Goal: Information Seeking & Learning: Learn about a topic

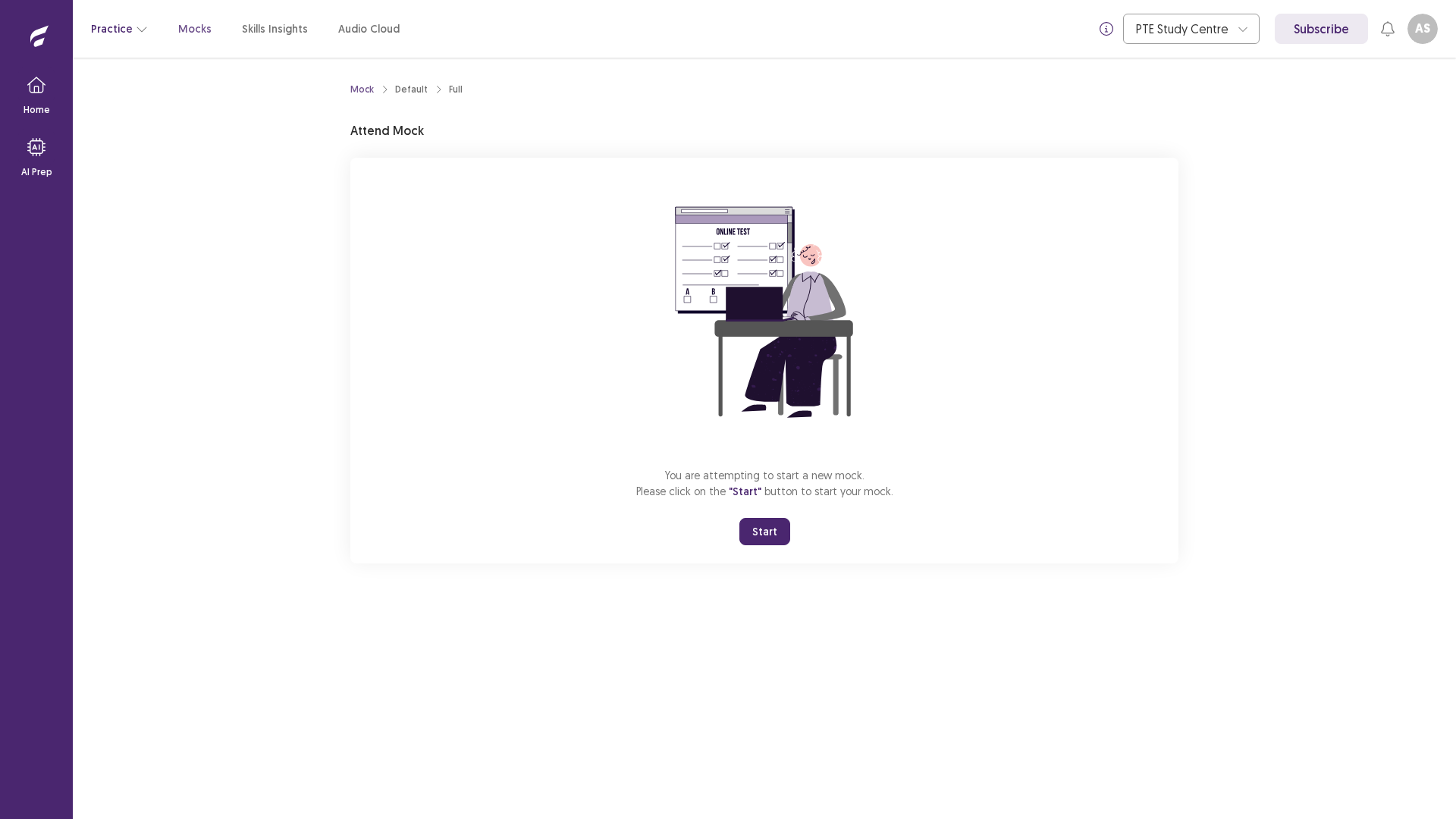
click at [118, 28] on button "Practice" at bounding box center [120, 29] width 57 height 27
click at [276, 480] on div "Mock Default Full Attend Mock You are attempting to start a new mock. Please cl…" at bounding box center [764, 438] width 1383 height 762
click at [748, 537] on button "Start" at bounding box center [765, 531] width 51 height 27
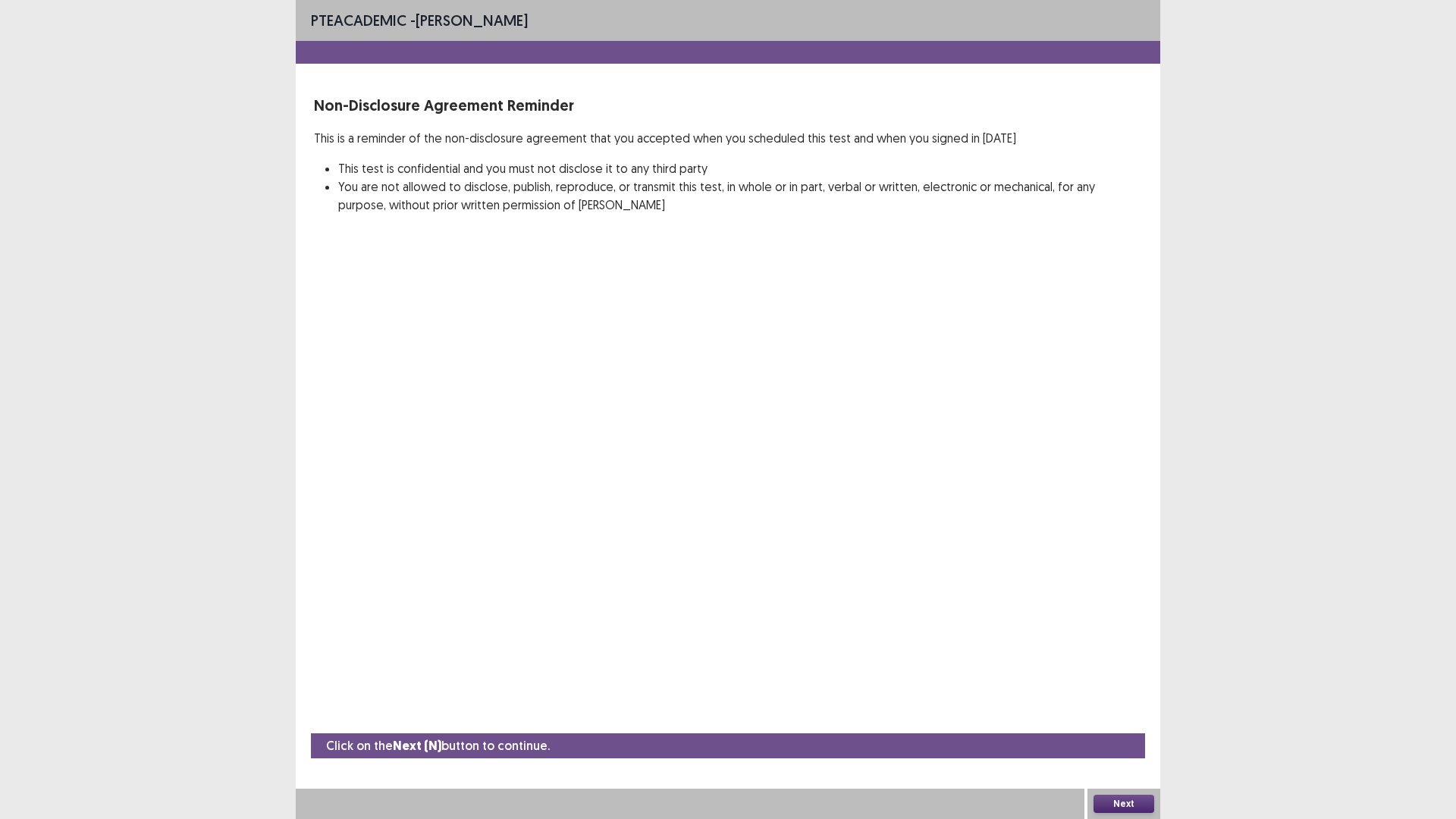
click at [1125, 794] on div "Next" at bounding box center [1124, 804] width 73 height 30
click at [1114, 799] on button "Next" at bounding box center [1124, 804] width 60 height 18
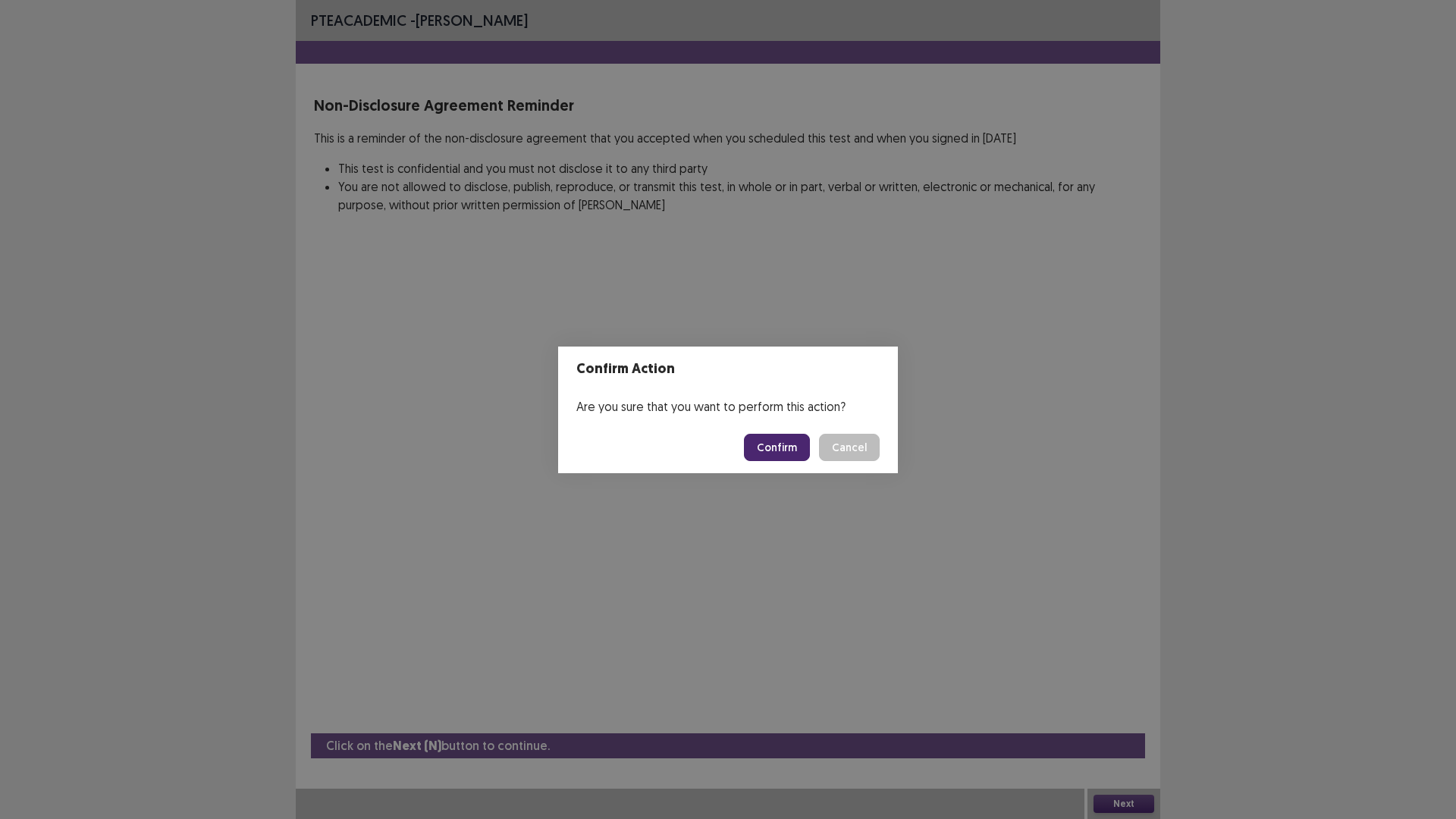
click at [795, 443] on button "Confirm" at bounding box center [777, 447] width 66 height 27
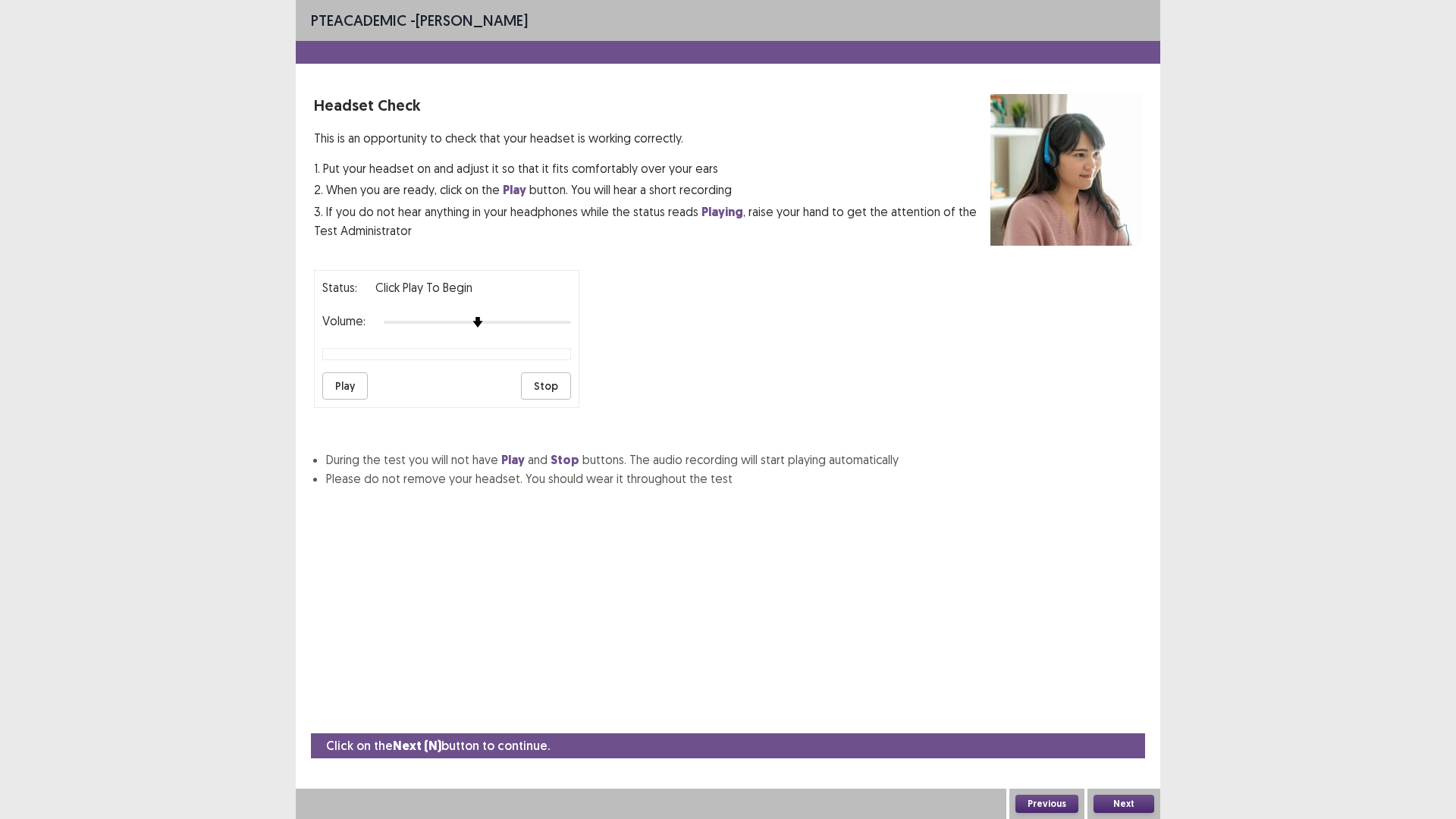
click at [356, 394] on button "Play" at bounding box center [345, 386] width 45 height 27
click at [580, 328] on div "Status: playing Volume: Play Stop" at bounding box center [728, 333] width 828 height 150
click at [1122, 802] on button "Next" at bounding box center [1124, 804] width 60 height 18
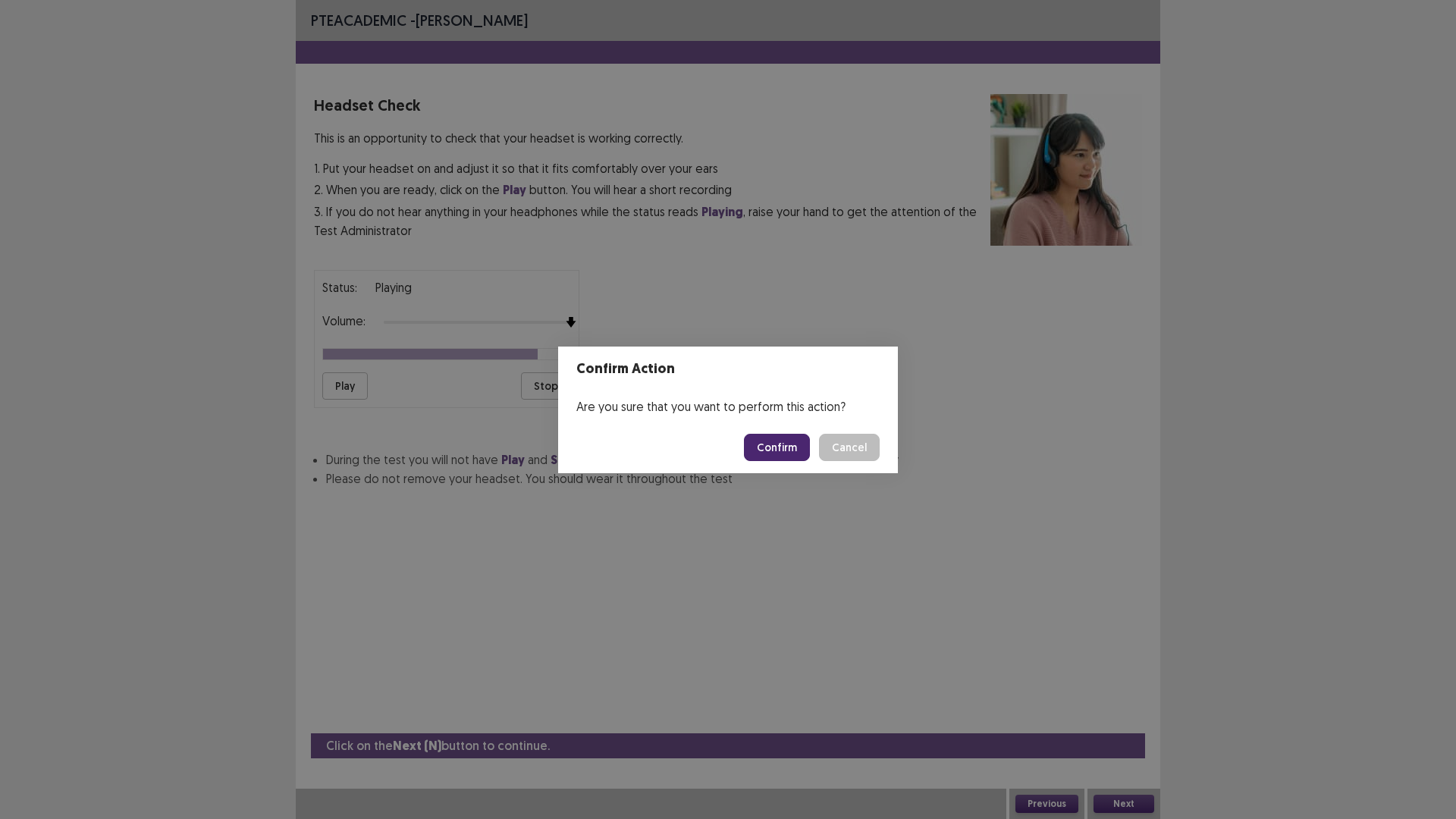
click at [756, 445] on button "Confirm" at bounding box center [777, 447] width 66 height 27
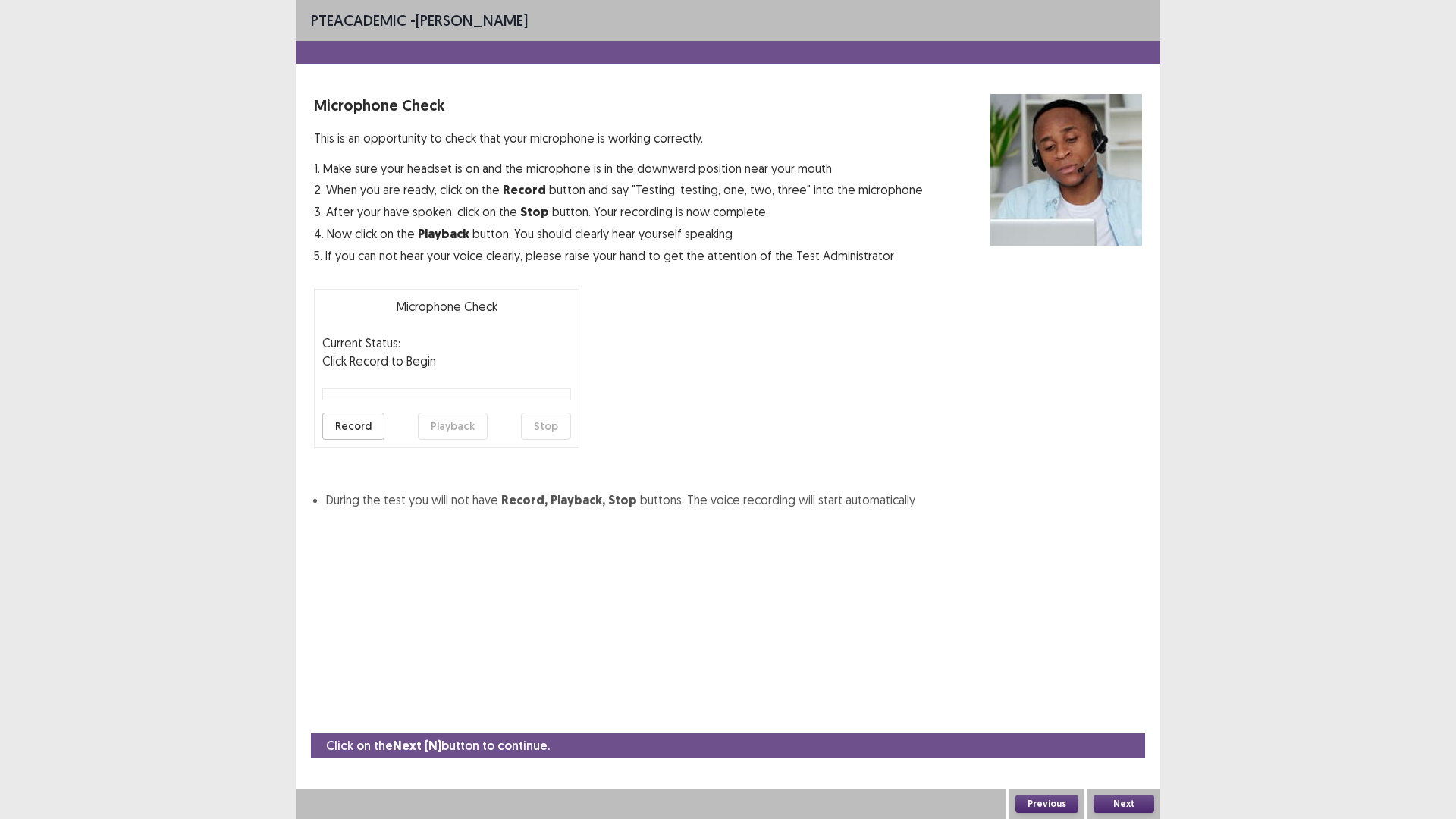
click at [365, 428] on button "Record" at bounding box center [353, 426] width 62 height 27
click at [547, 433] on button "Stop" at bounding box center [546, 426] width 50 height 27
click at [332, 432] on button "Record" at bounding box center [353, 426] width 62 height 27
click at [544, 427] on button "Stop" at bounding box center [546, 426] width 50 height 27
click at [466, 431] on button "Playback" at bounding box center [453, 426] width 70 height 27
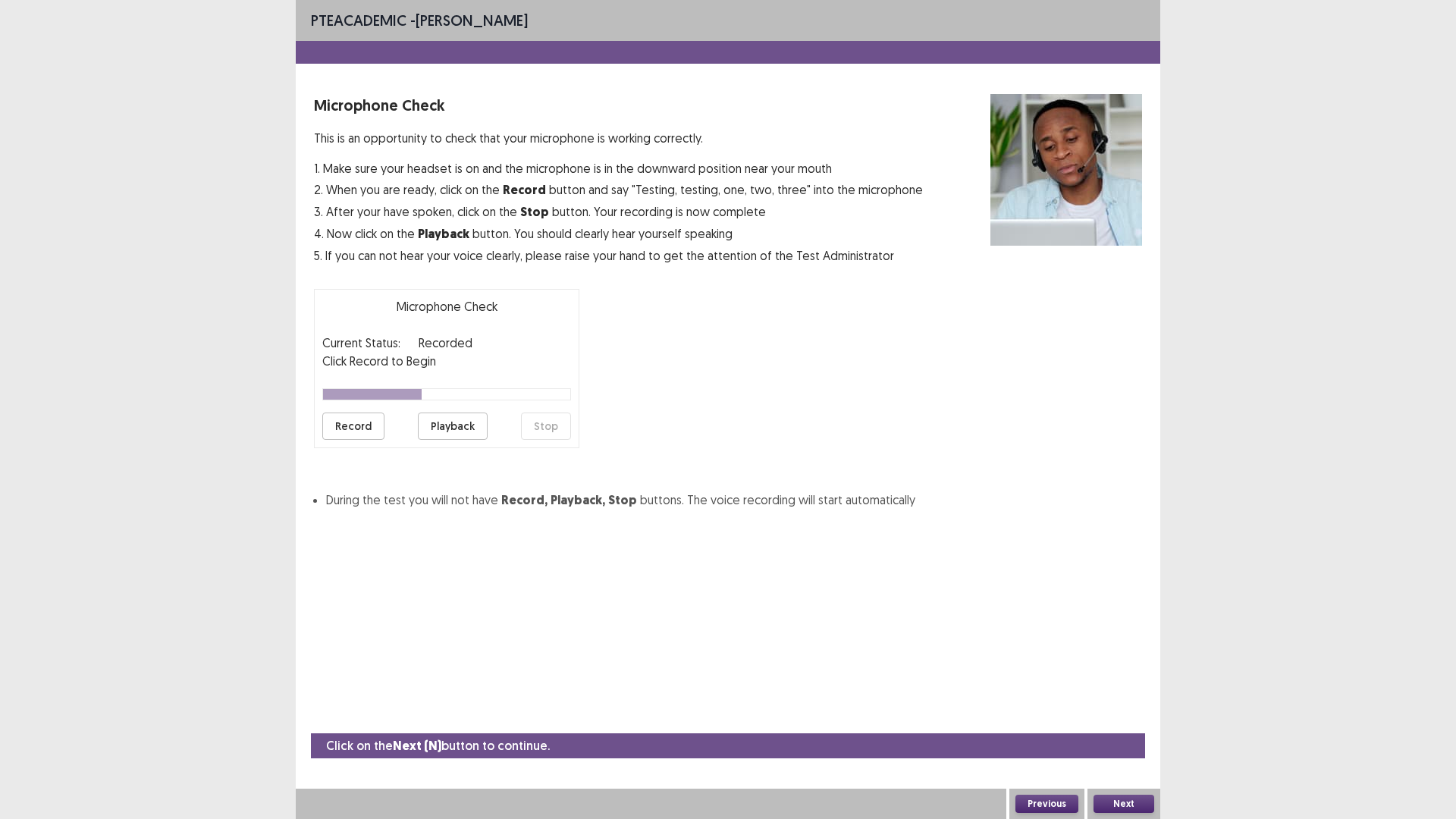
click at [1130, 802] on button "Next" at bounding box center [1124, 804] width 60 height 18
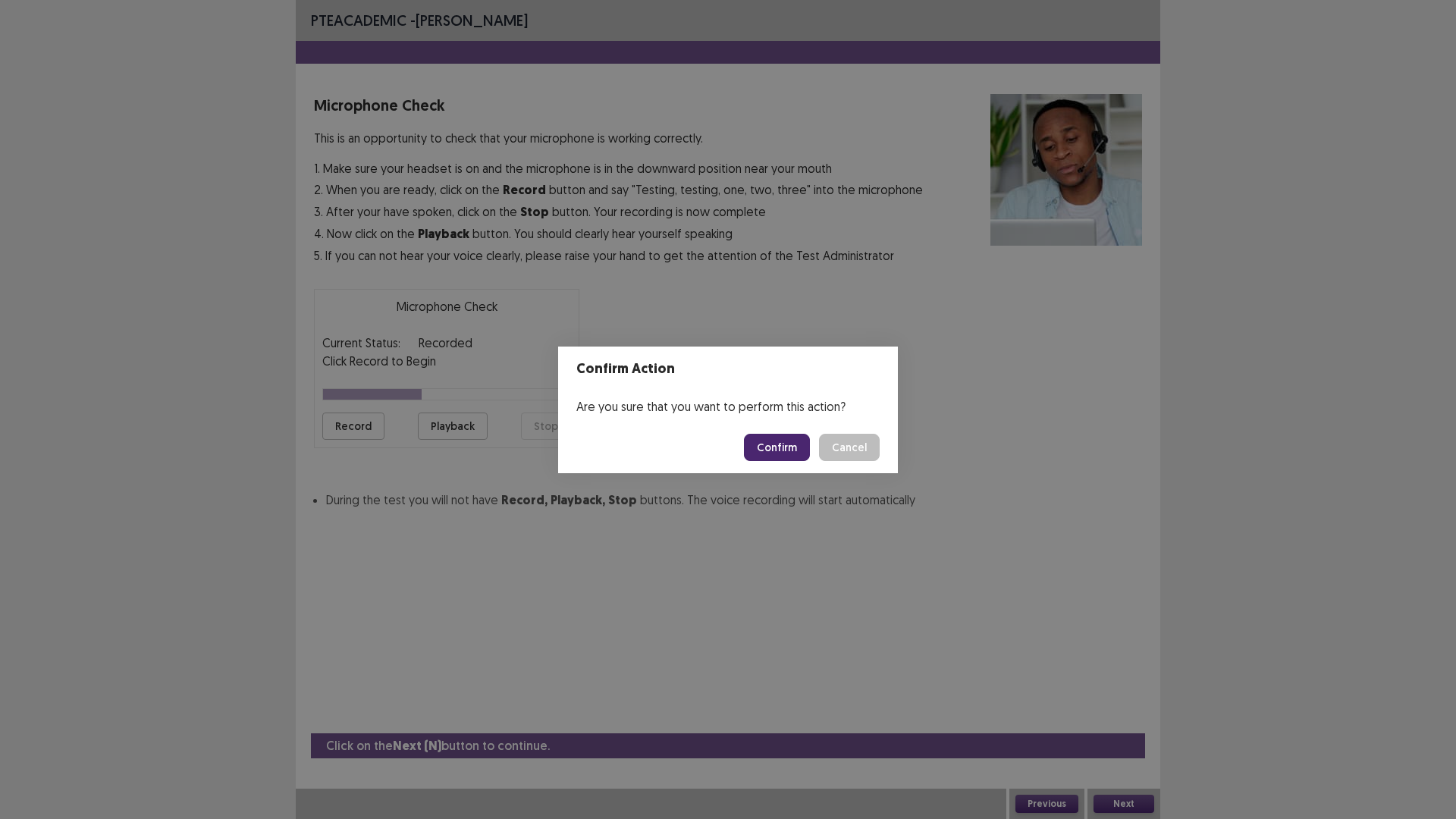
click at [778, 445] on button "Confirm" at bounding box center [777, 447] width 66 height 27
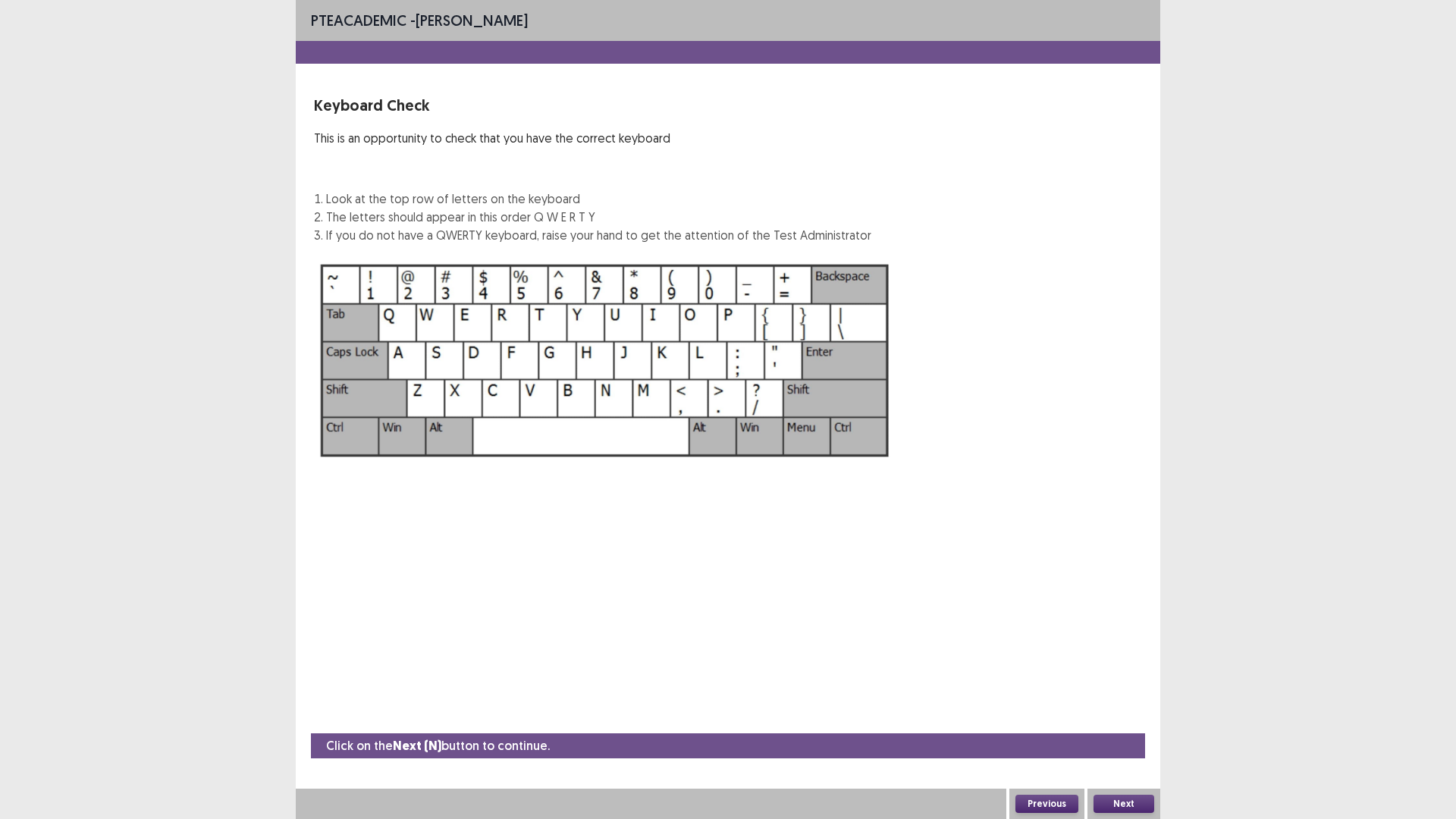
click at [1115, 801] on button "Next" at bounding box center [1124, 804] width 60 height 18
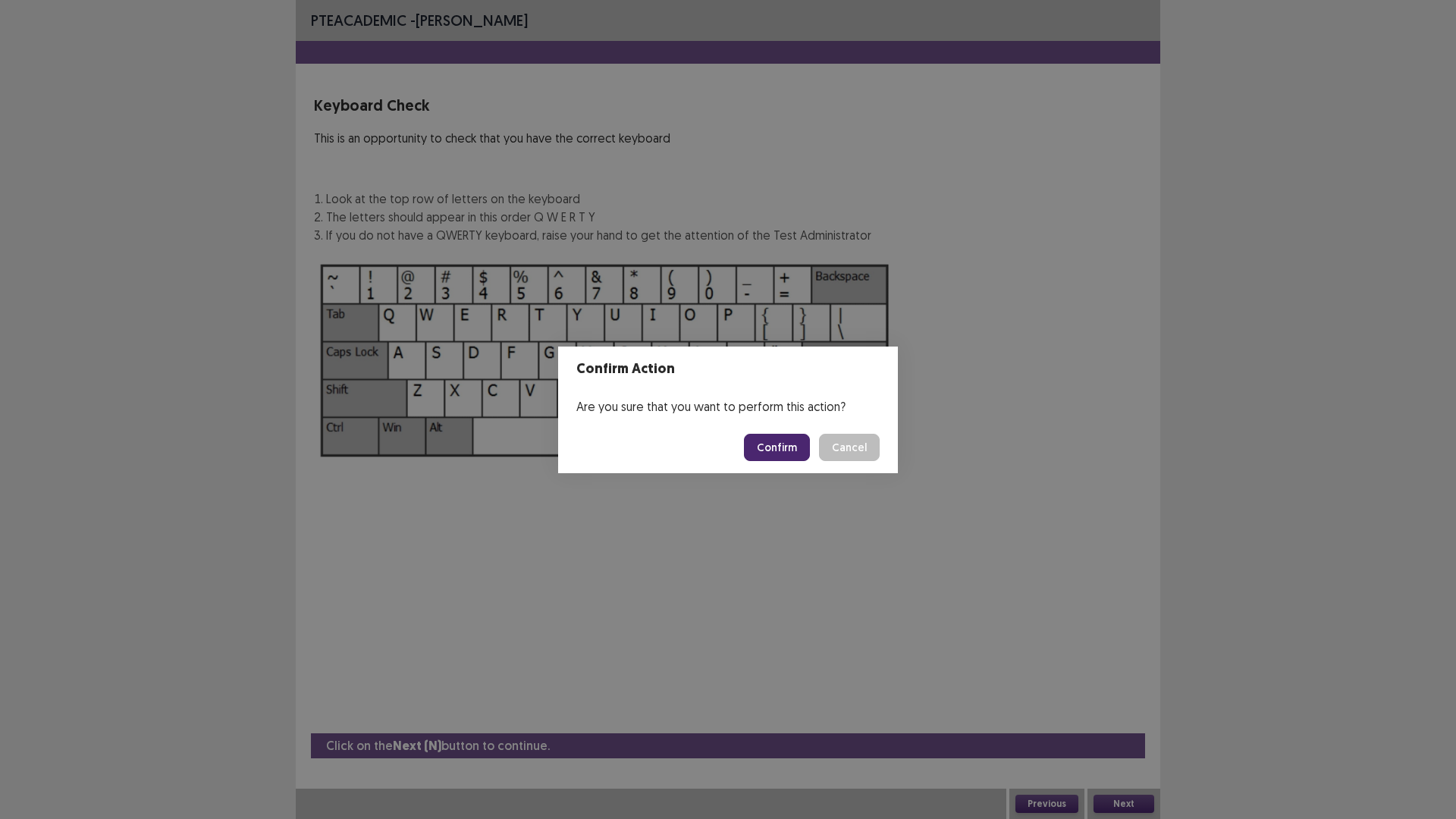
click at [778, 450] on button "Confirm" at bounding box center [777, 447] width 66 height 27
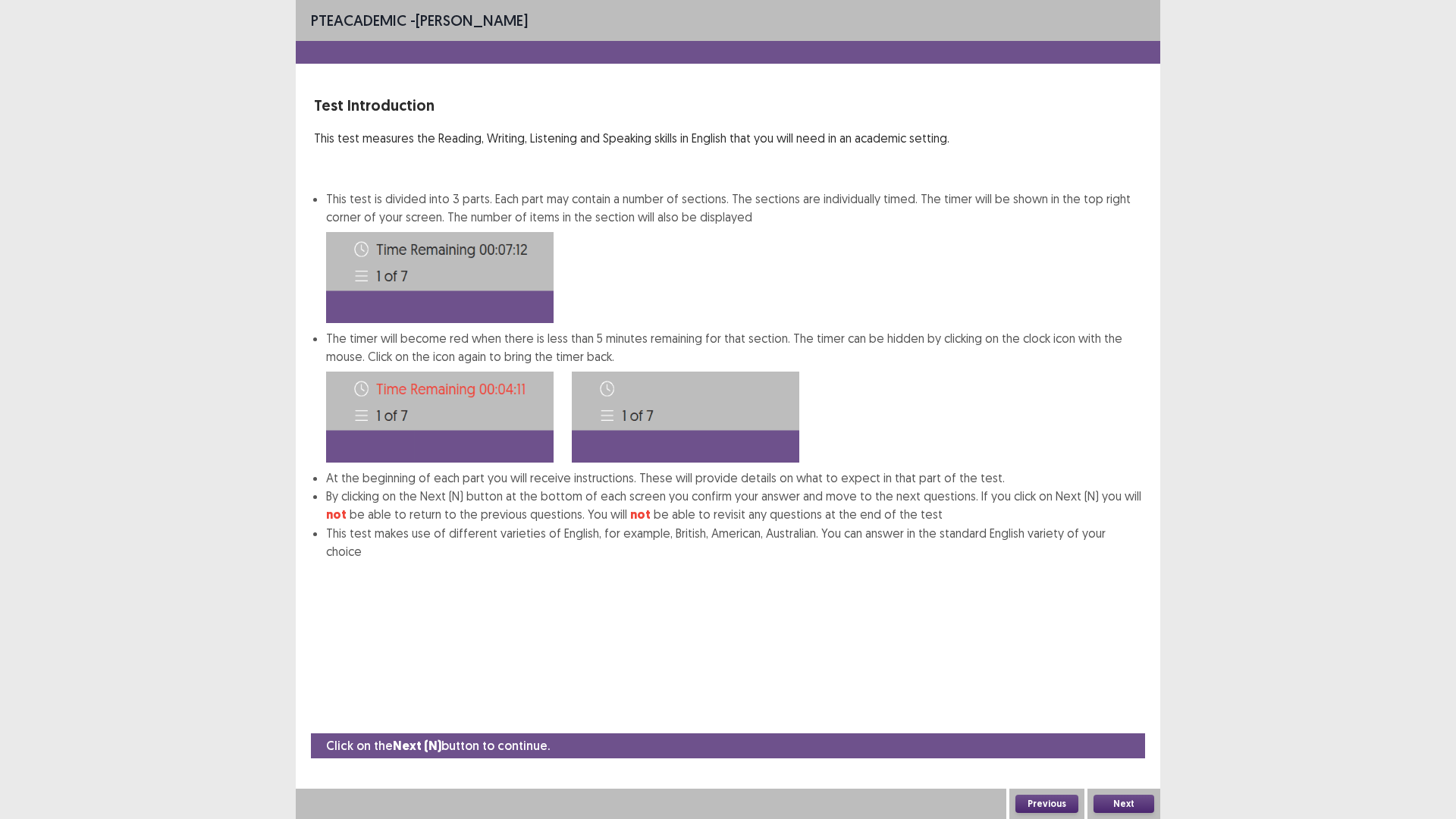
click at [1106, 809] on button "Next" at bounding box center [1124, 804] width 60 height 18
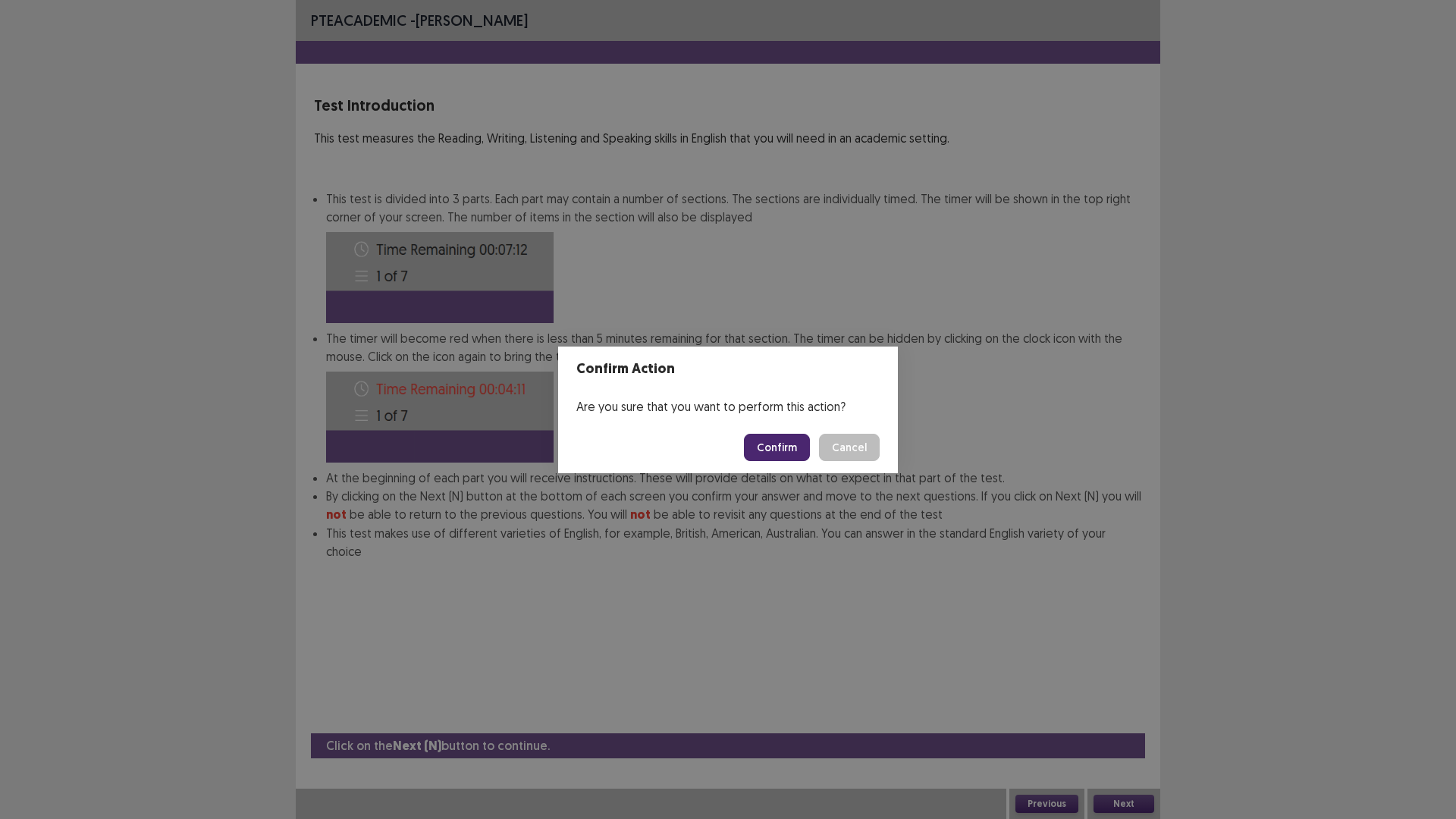
click at [795, 443] on button "Confirm" at bounding box center [777, 447] width 66 height 27
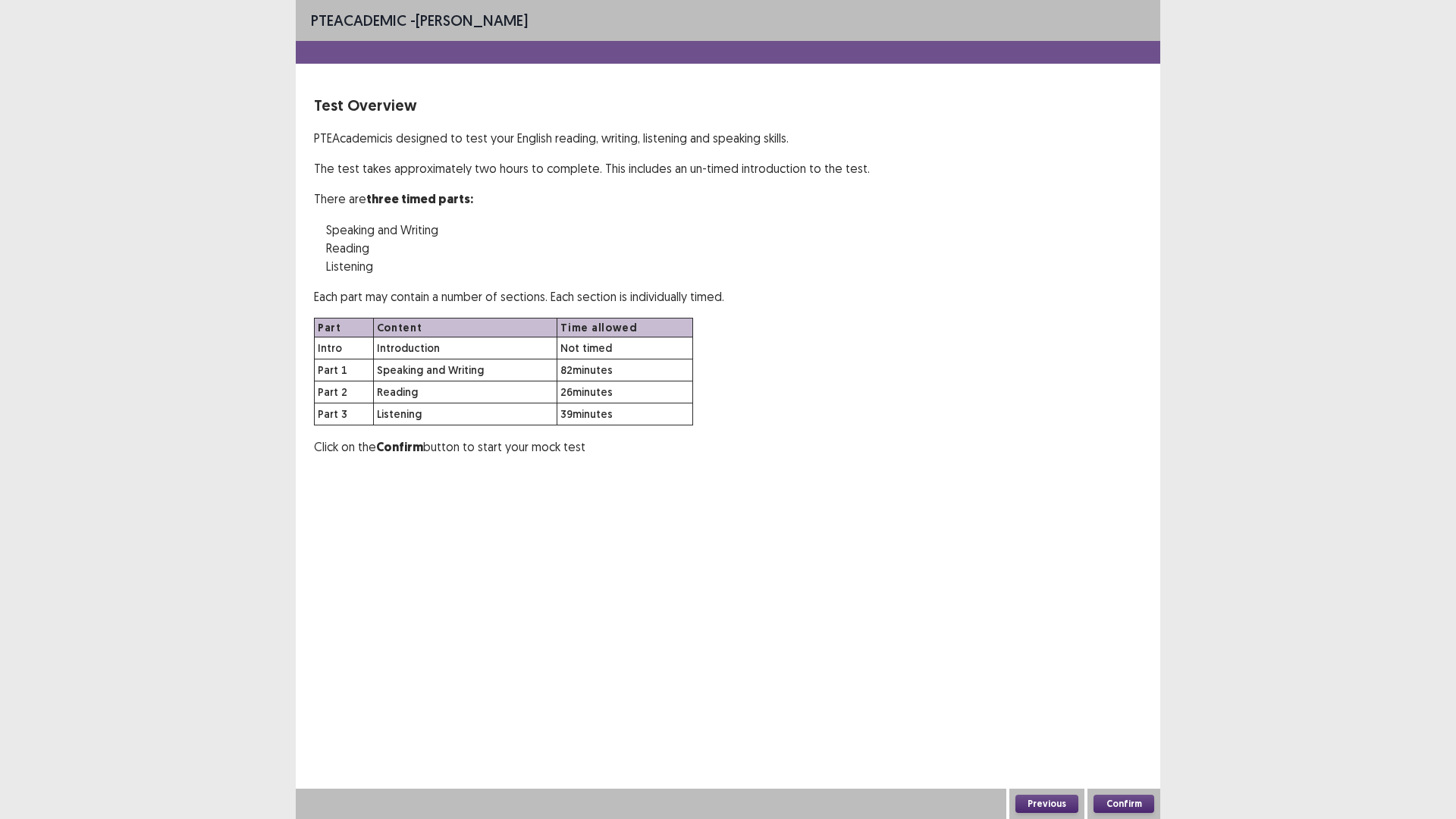
click at [1099, 802] on button "Confirm" at bounding box center [1124, 804] width 60 height 18
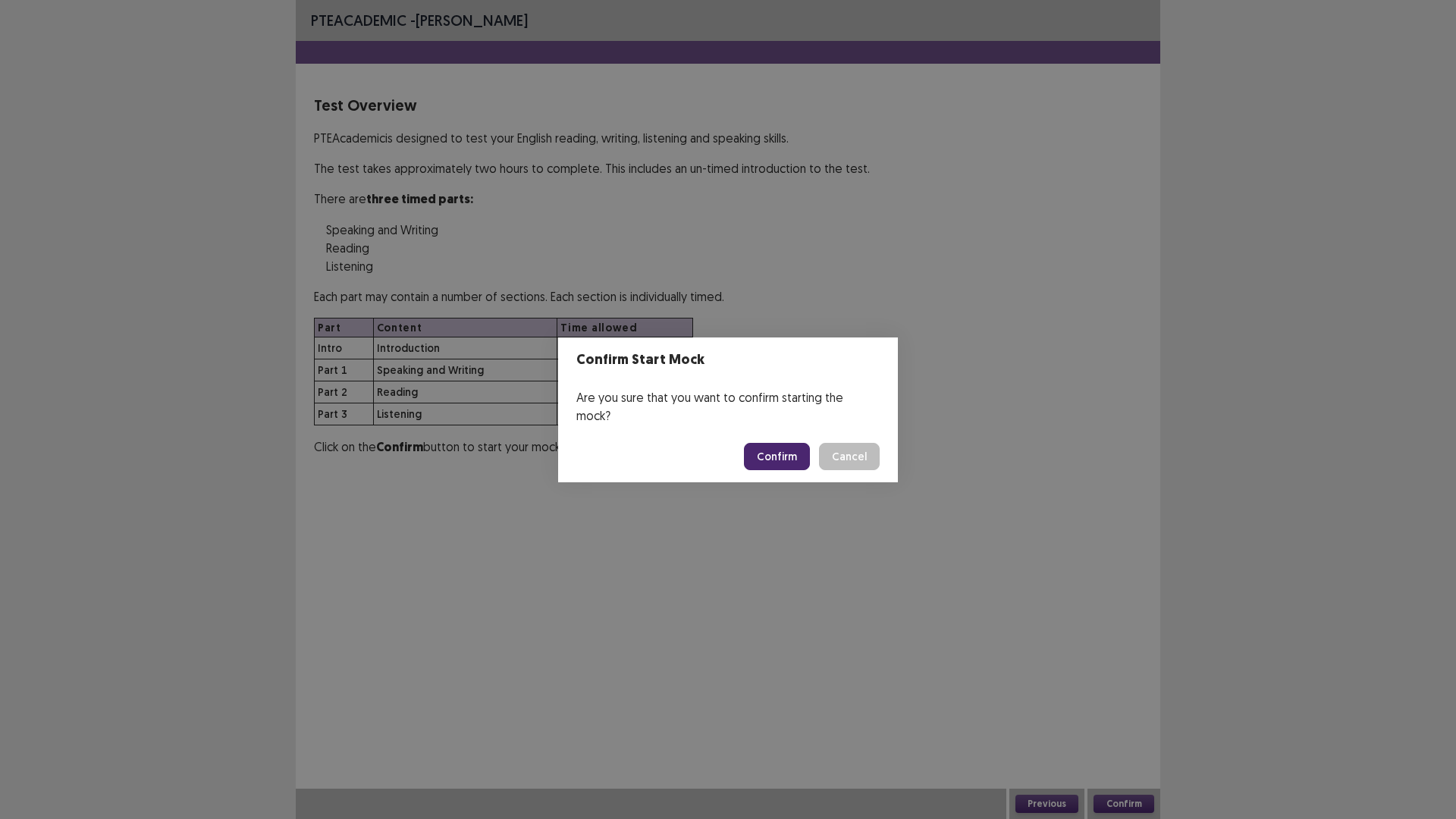
click at [777, 446] on button "Confirm" at bounding box center [777, 457] width 66 height 27
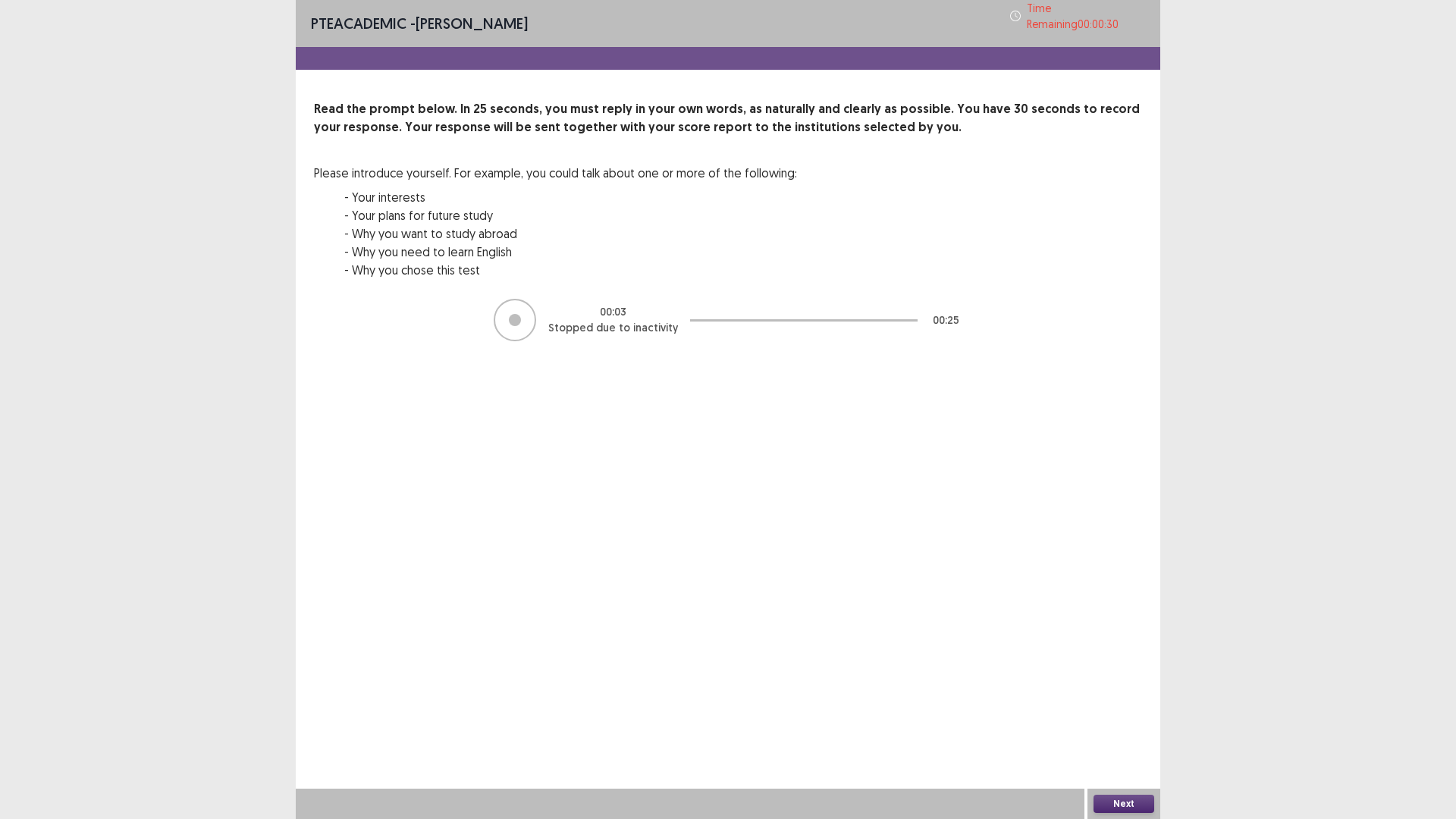
click at [1107, 804] on button "Next" at bounding box center [1124, 804] width 60 height 18
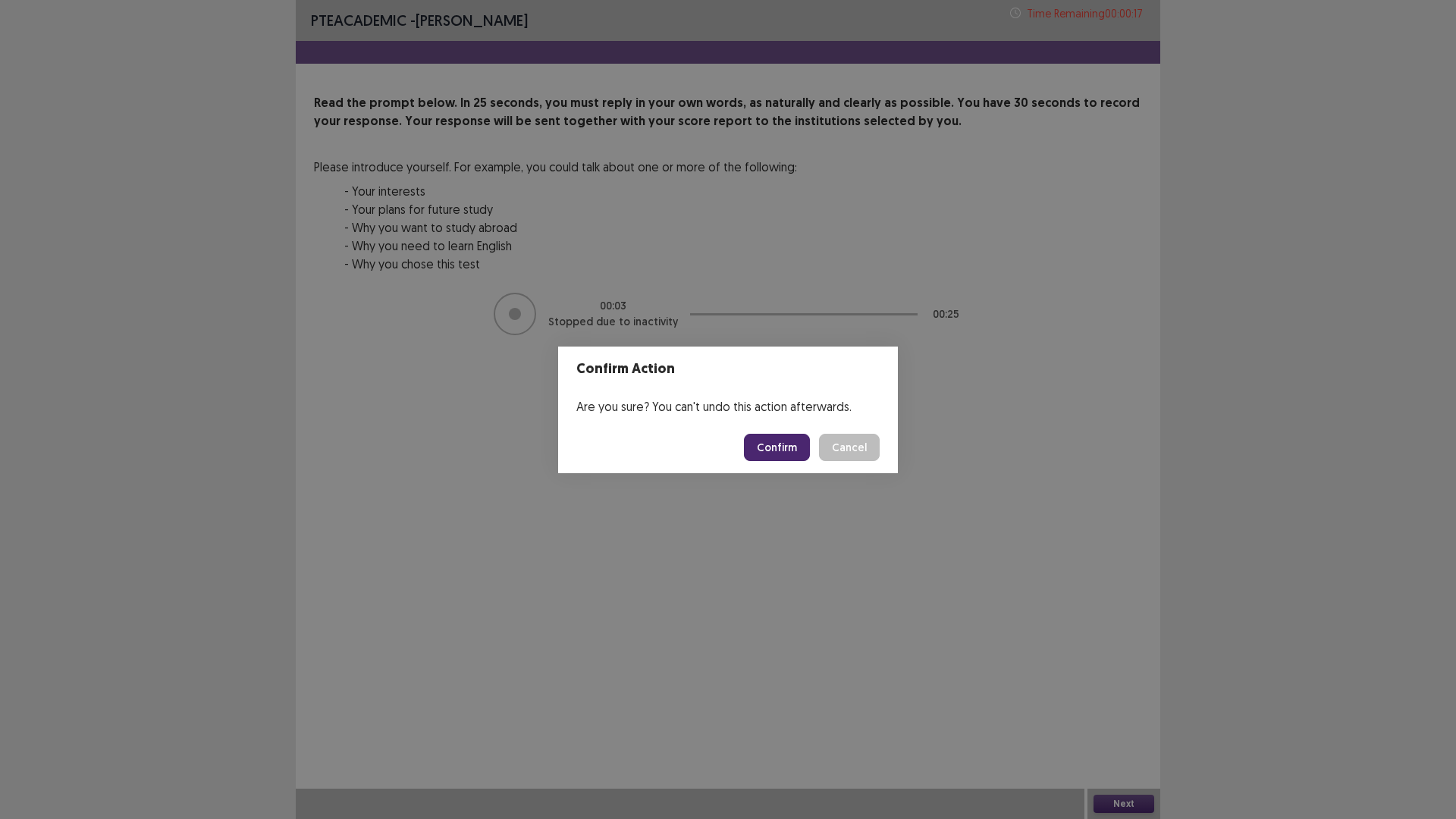
click at [780, 446] on button "Confirm" at bounding box center [777, 447] width 66 height 27
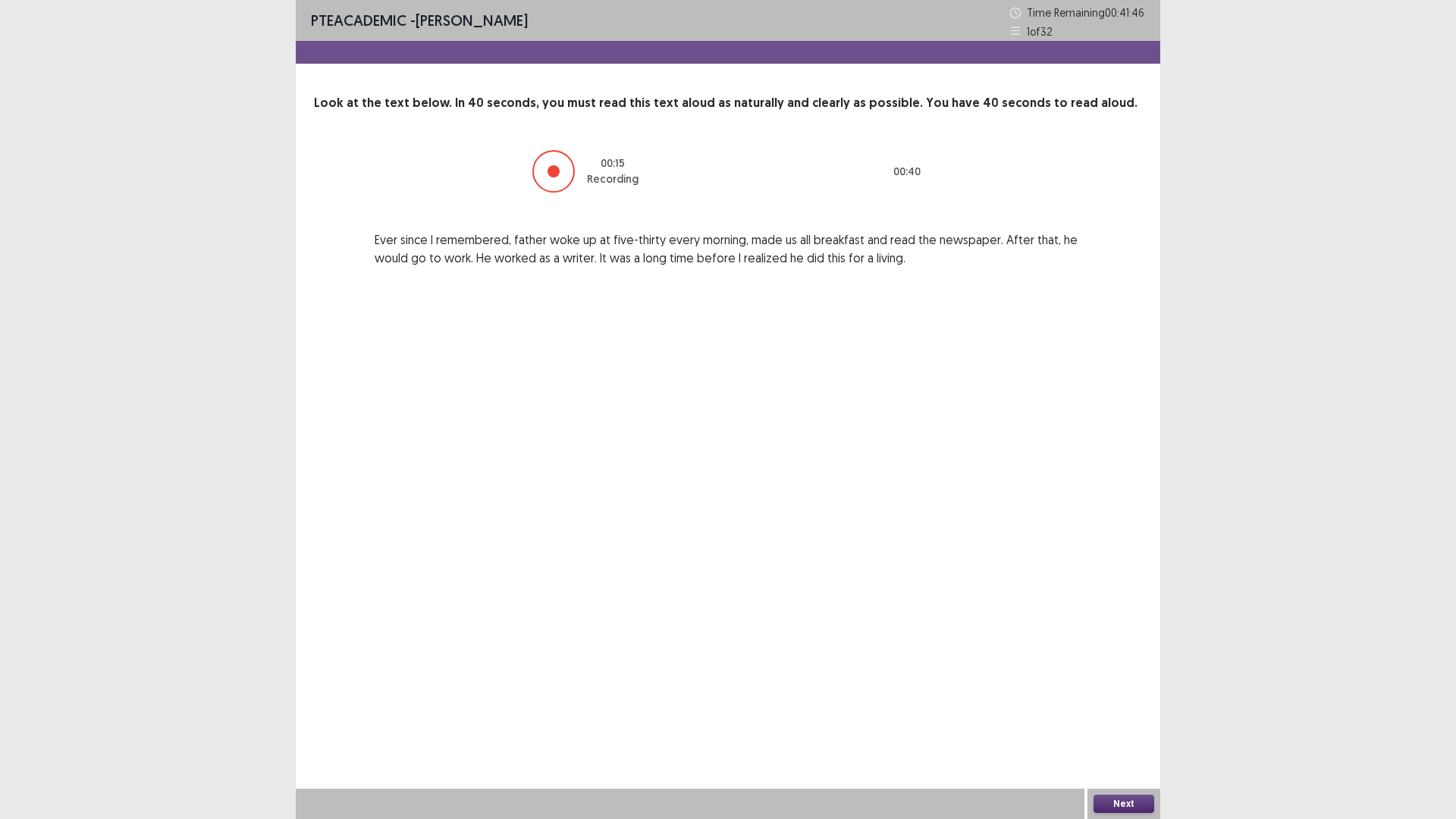
click at [1115, 797] on button "Next" at bounding box center [1124, 804] width 60 height 18
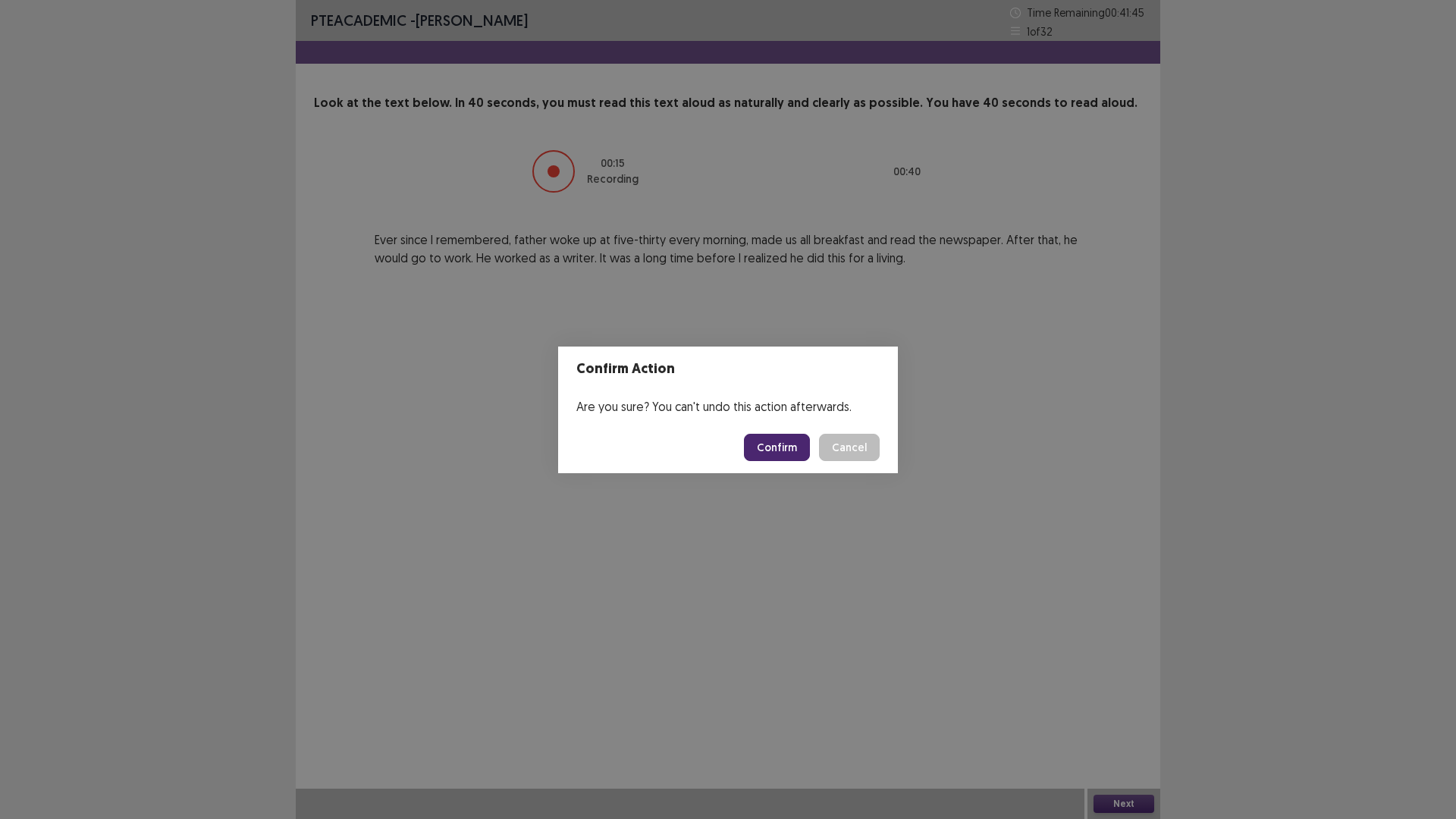
click at [793, 443] on button "Confirm" at bounding box center [777, 447] width 66 height 27
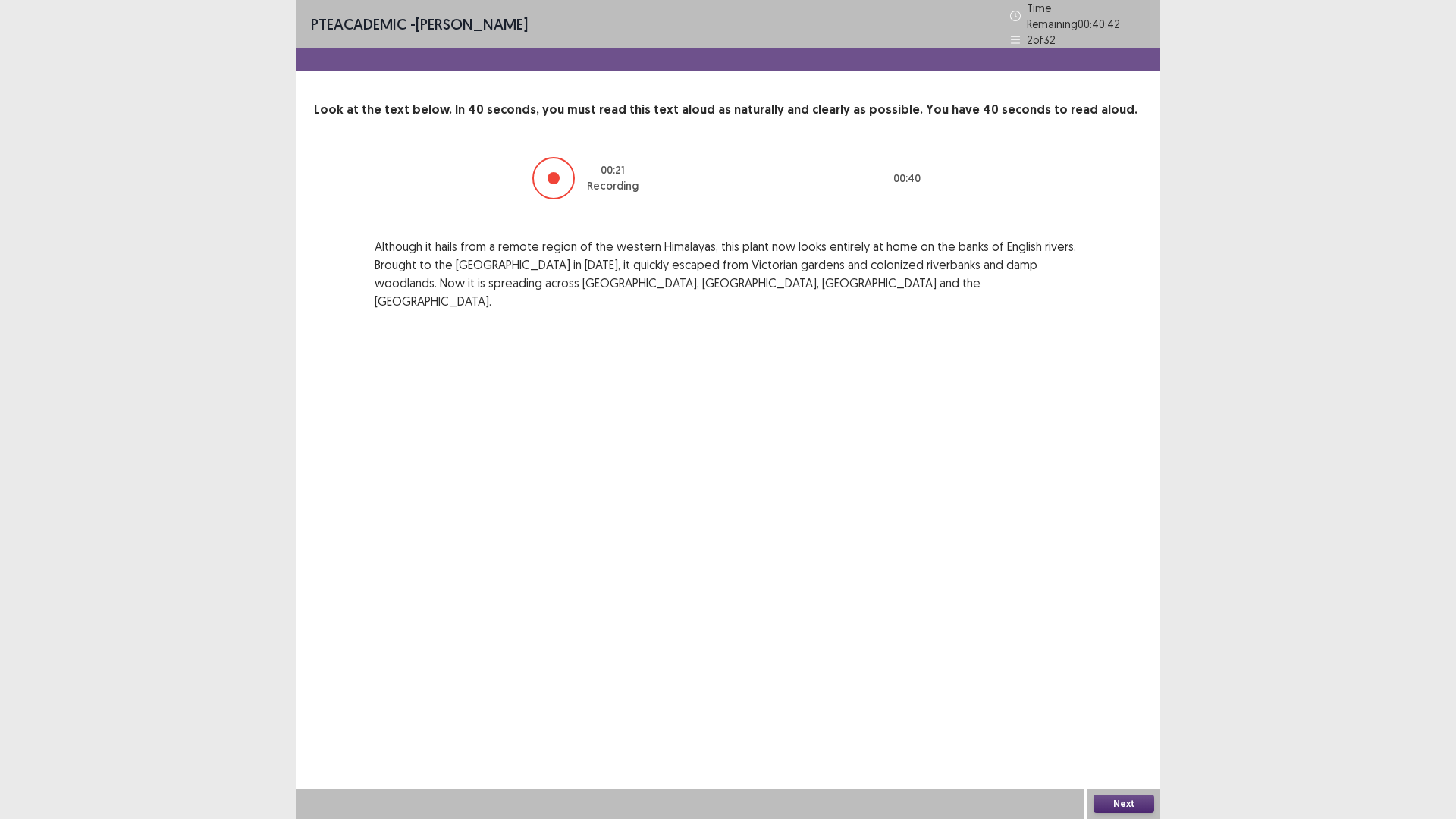
click at [1122, 809] on button "Next" at bounding box center [1124, 804] width 60 height 18
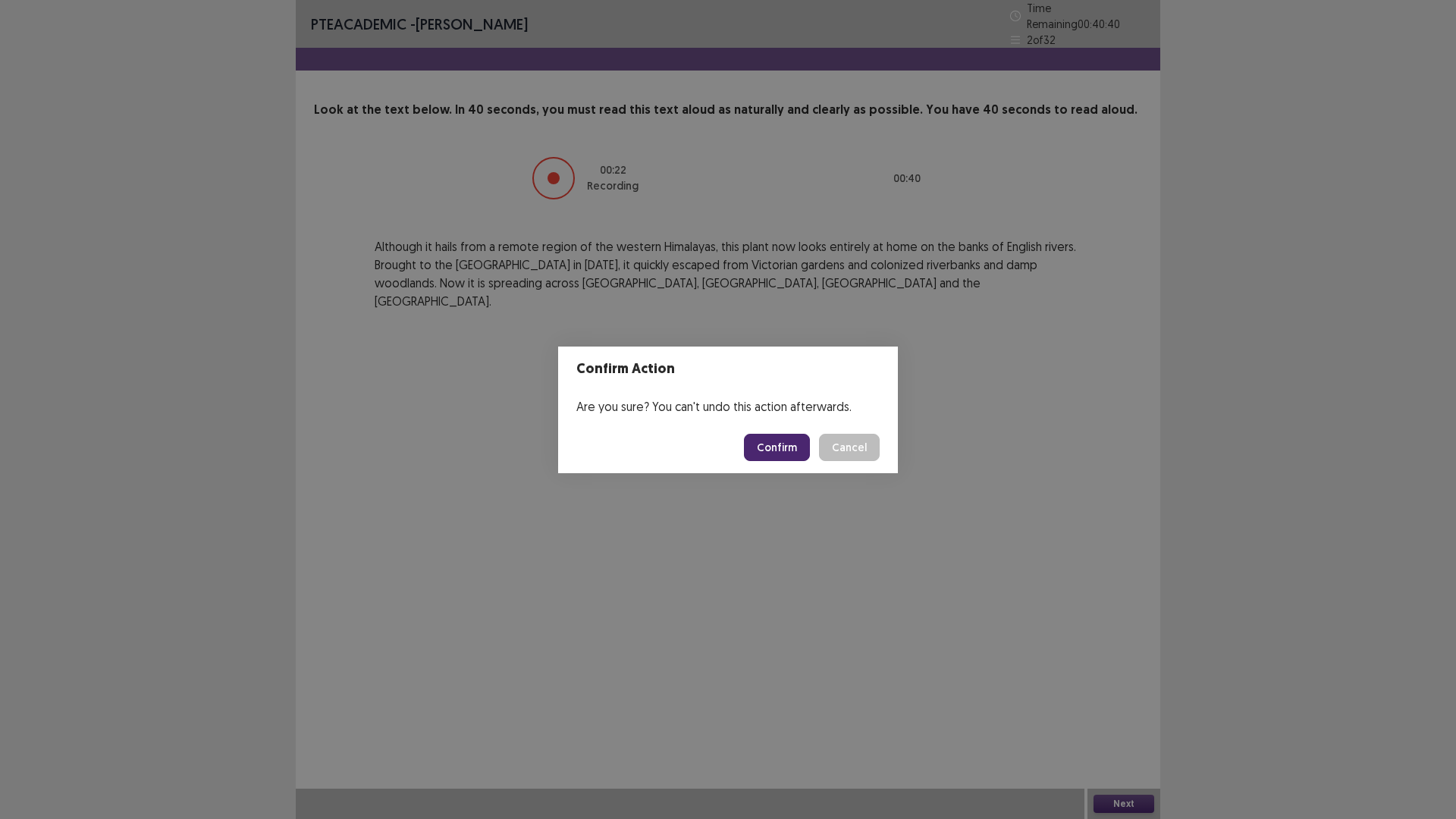
click at [764, 442] on button "Confirm" at bounding box center [777, 447] width 66 height 27
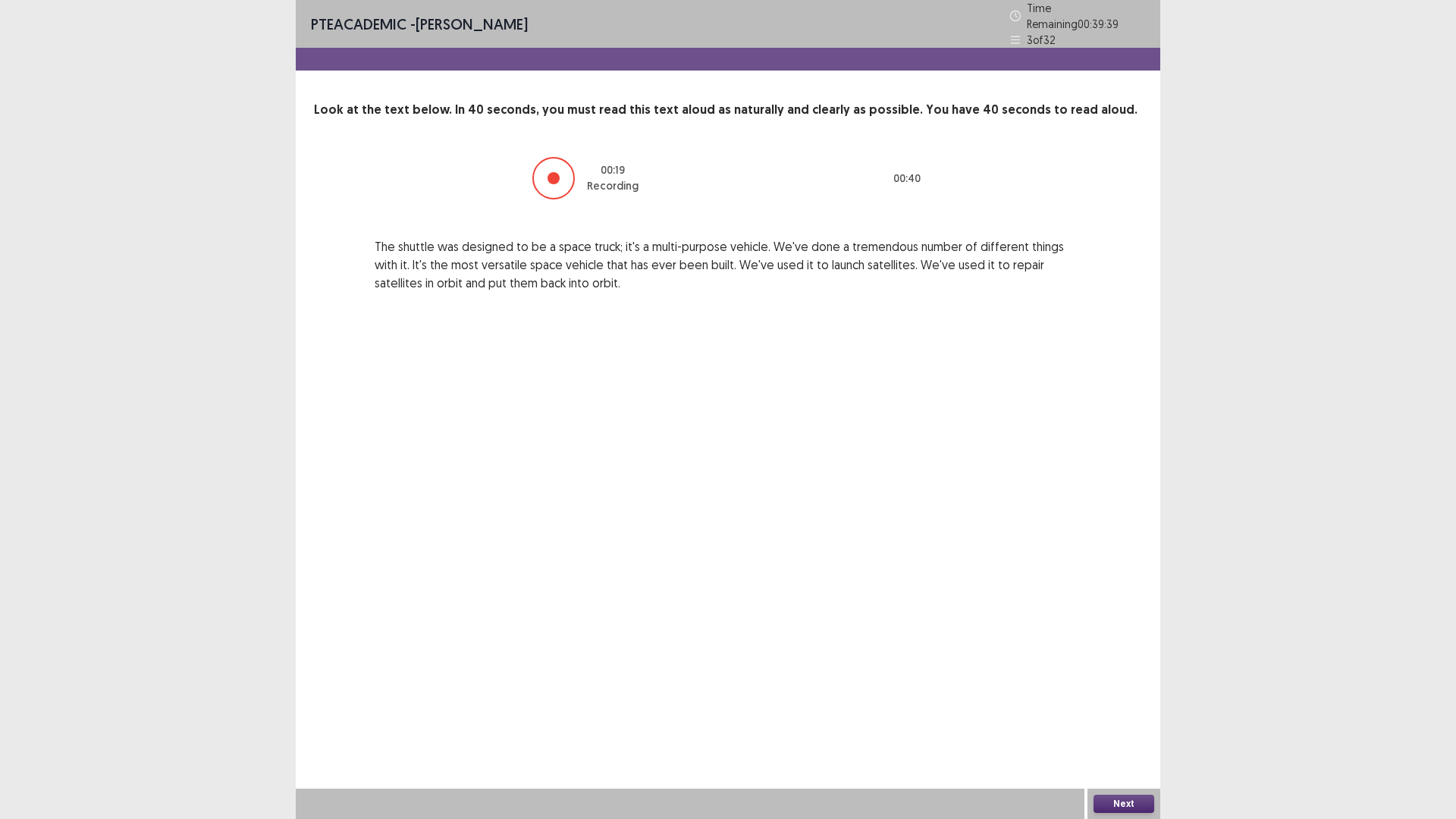
click at [1103, 811] on button "Next" at bounding box center [1124, 804] width 60 height 18
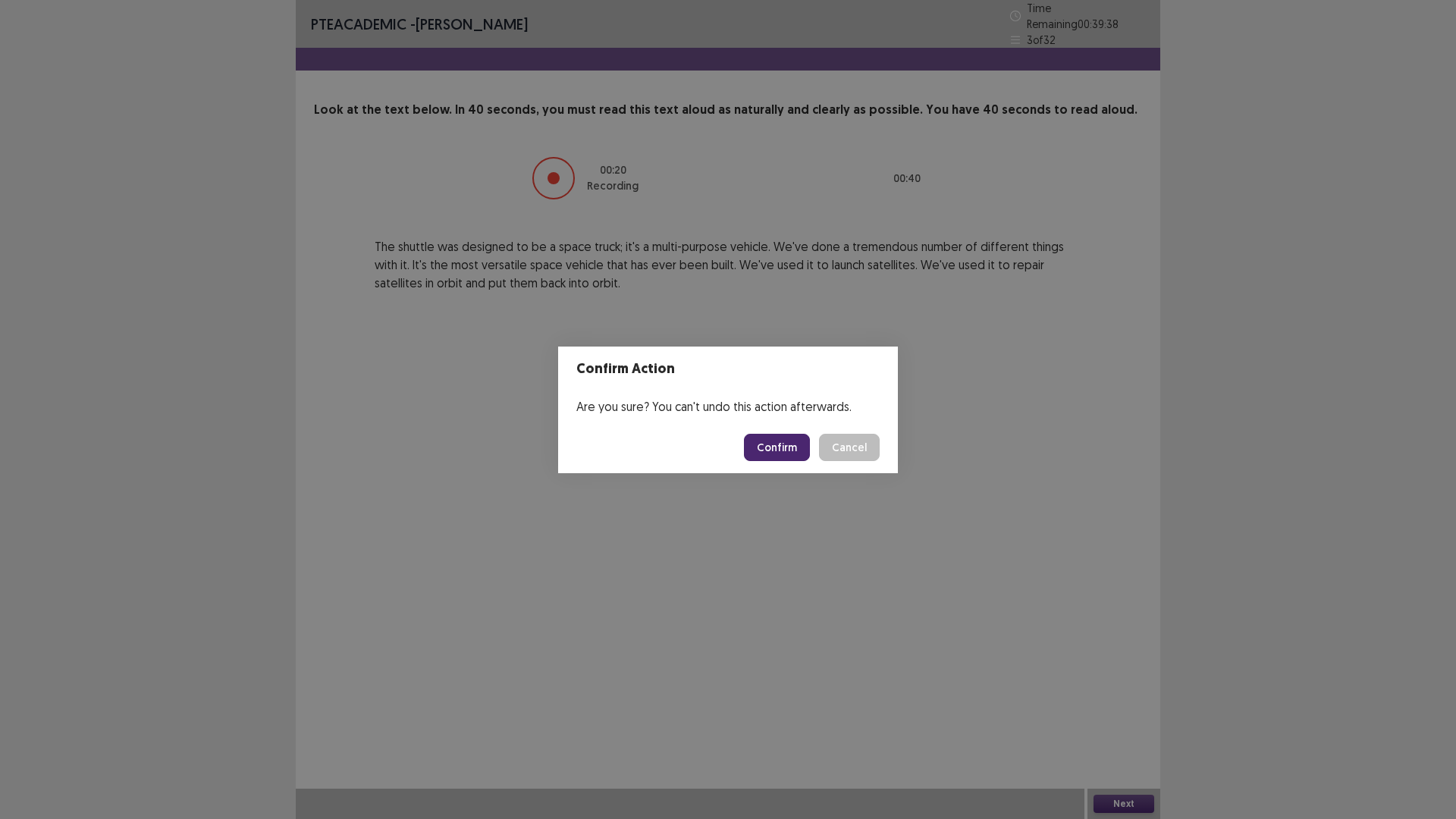
click at [767, 446] on button "Confirm" at bounding box center [777, 447] width 66 height 27
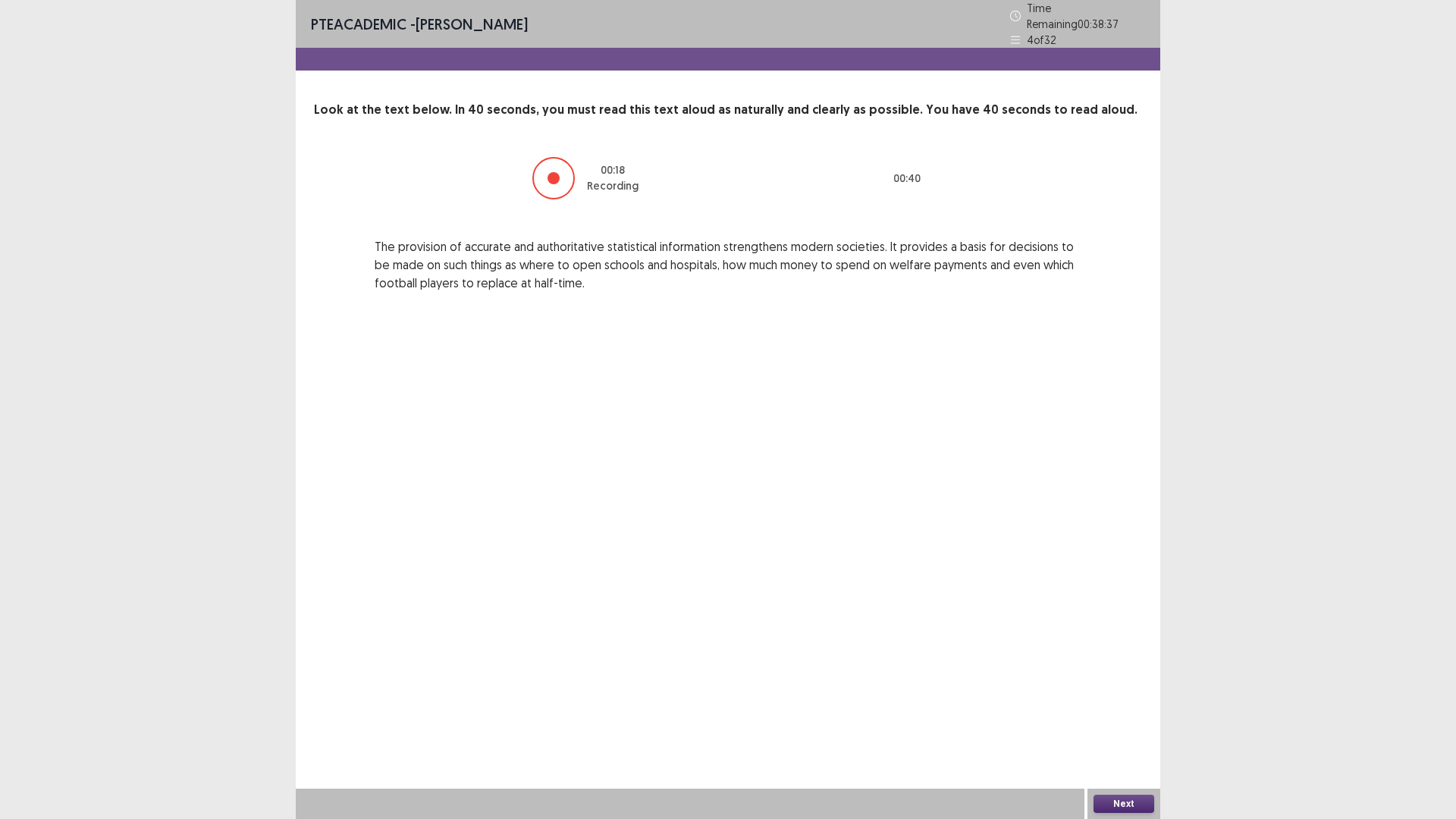
click at [1134, 803] on button "Next" at bounding box center [1124, 804] width 60 height 18
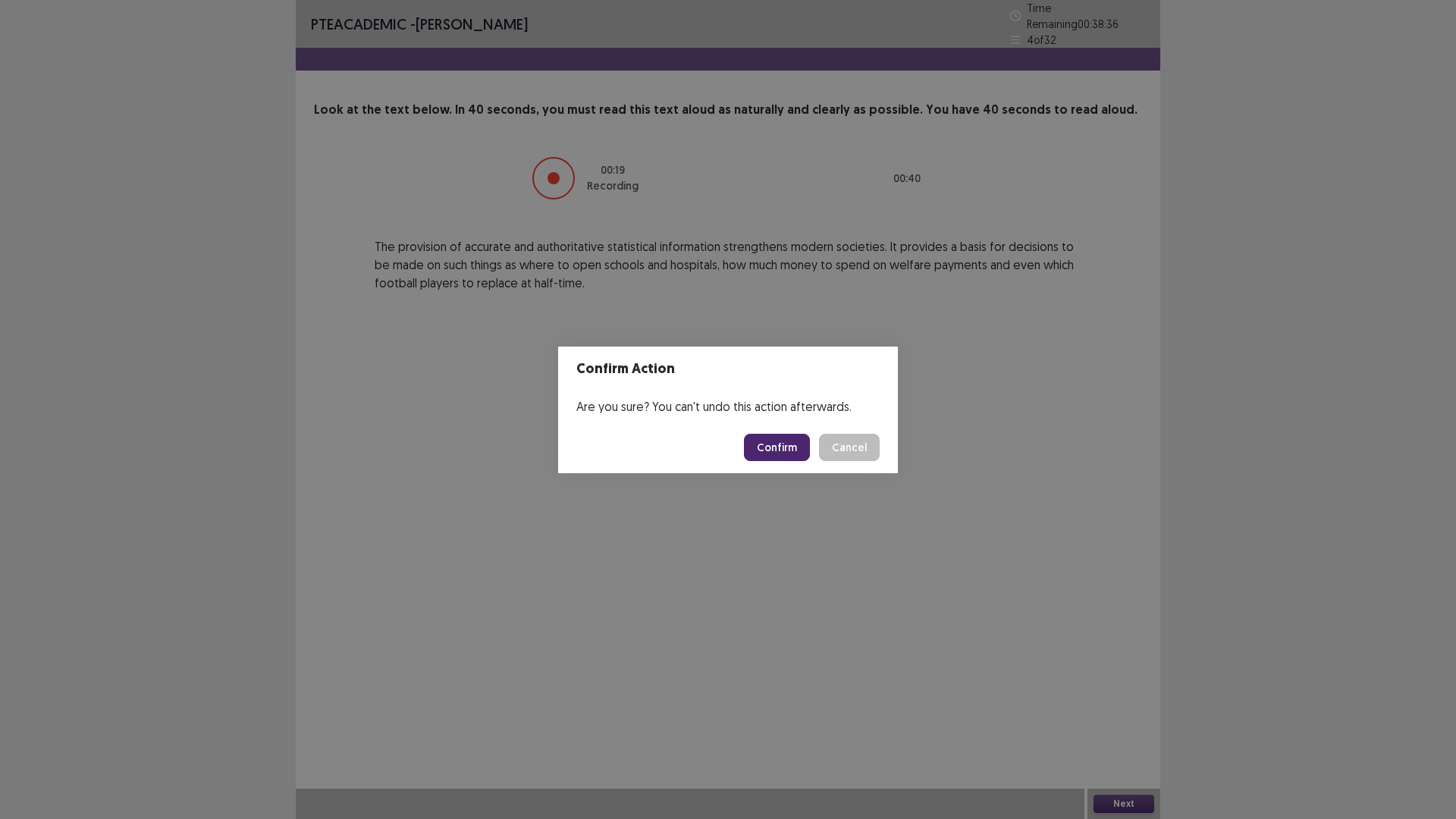
drag, startPoint x: 790, startPoint y: 440, endPoint x: 790, endPoint y: 274, distance: 166.0
click at [790, 426] on footer "Confirm Cancel" at bounding box center [728, 447] width 340 height 52
click at [774, 452] on button "Confirm" at bounding box center [777, 447] width 66 height 27
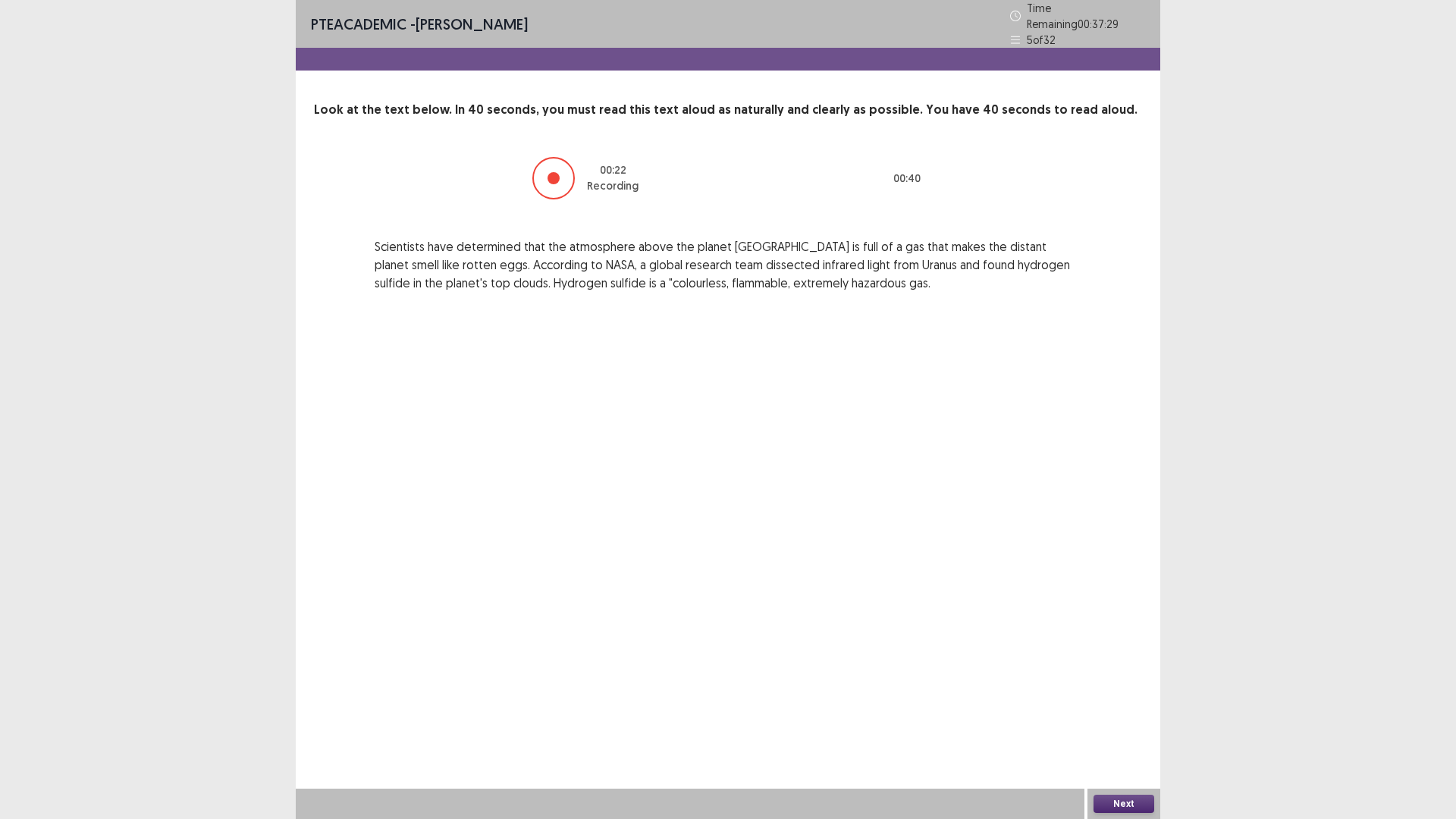
click at [1106, 802] on button "Next" at bounding box center [1124, 804] width 60 height 18
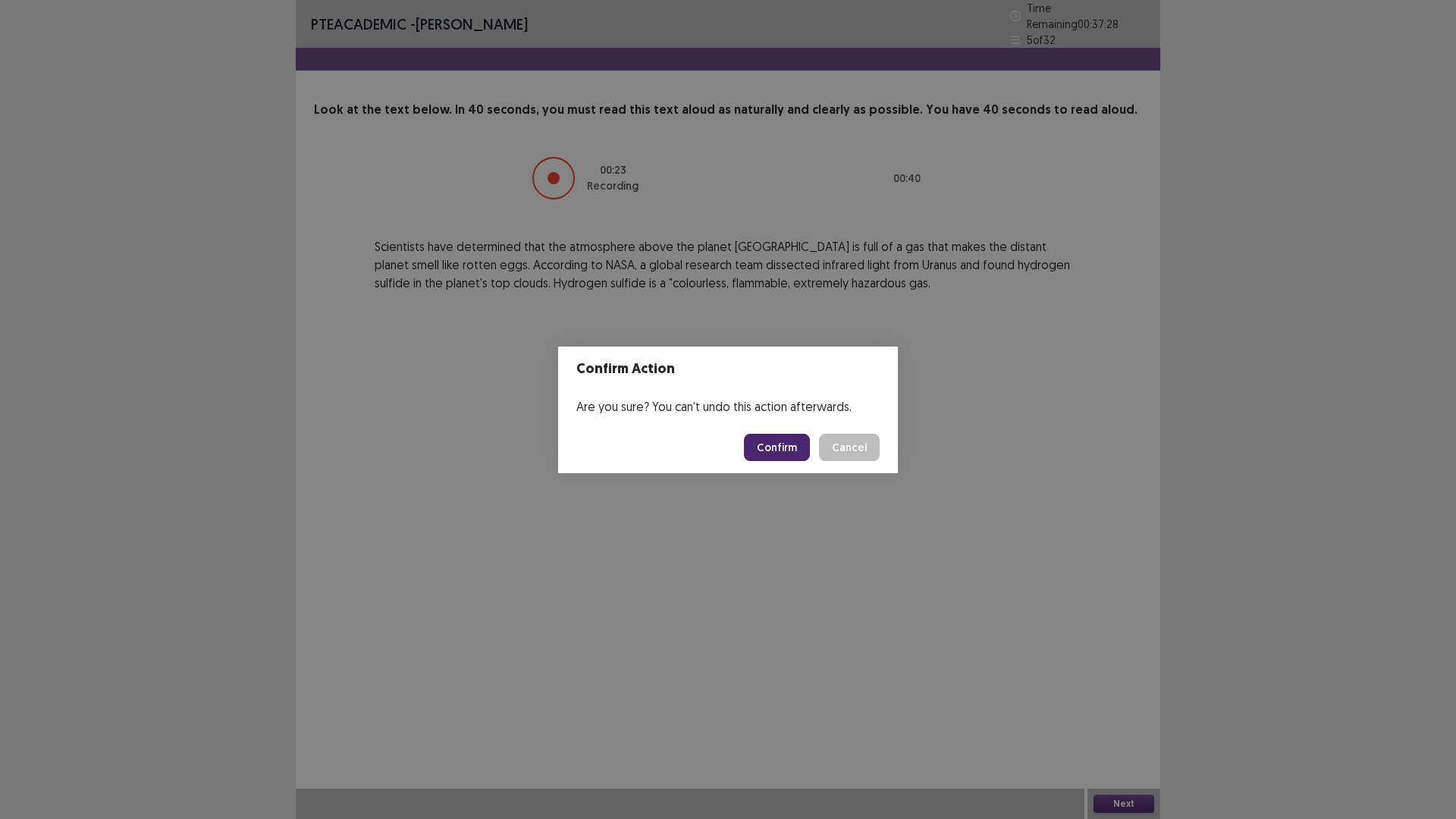
click at [797, 445] on button "Confirm" at bounding box center [777, 447] width 66 height 27
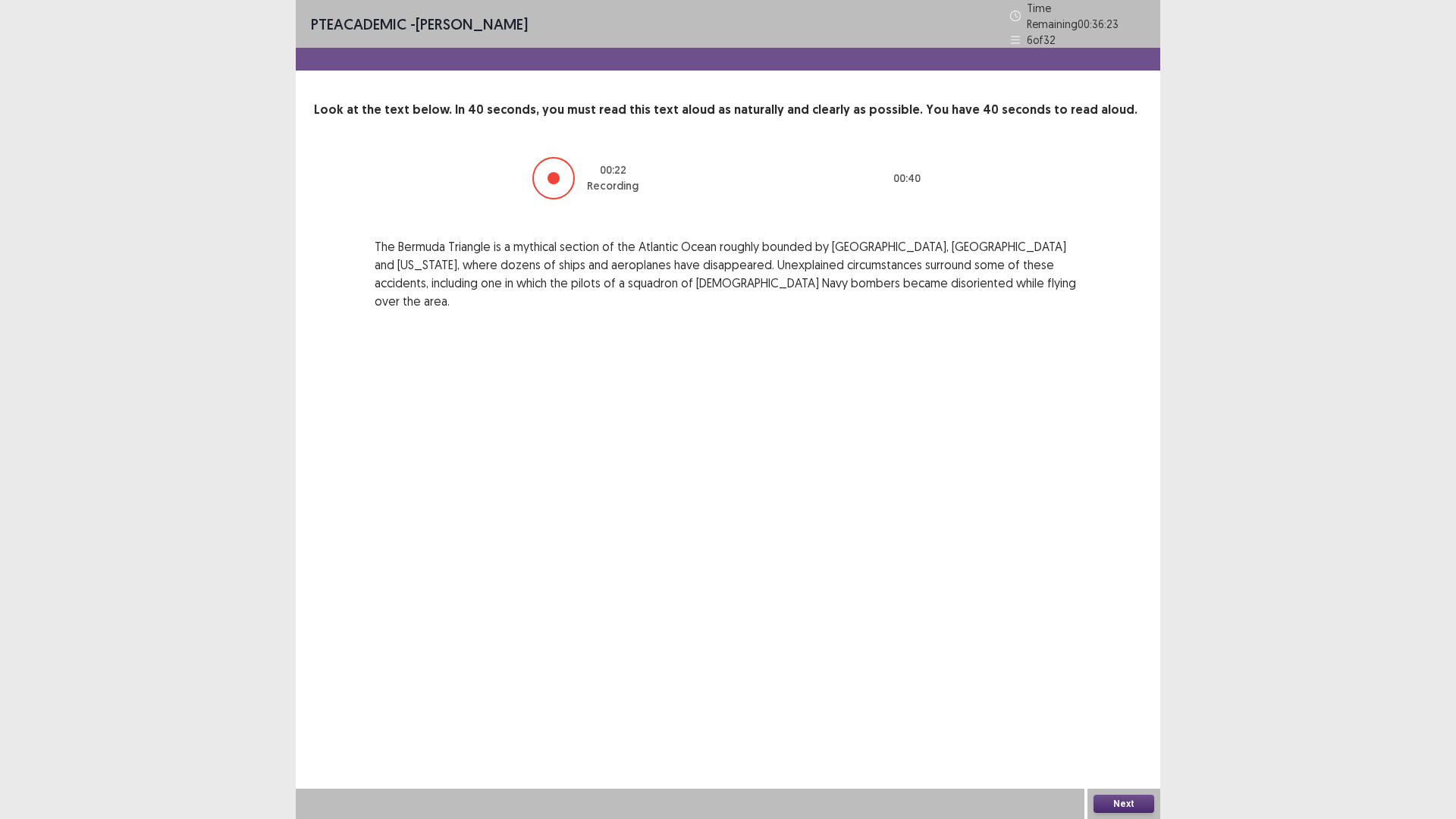
click at [1140, 805] on button "Next" at bounding box center [1124, 804] width 60 height 18
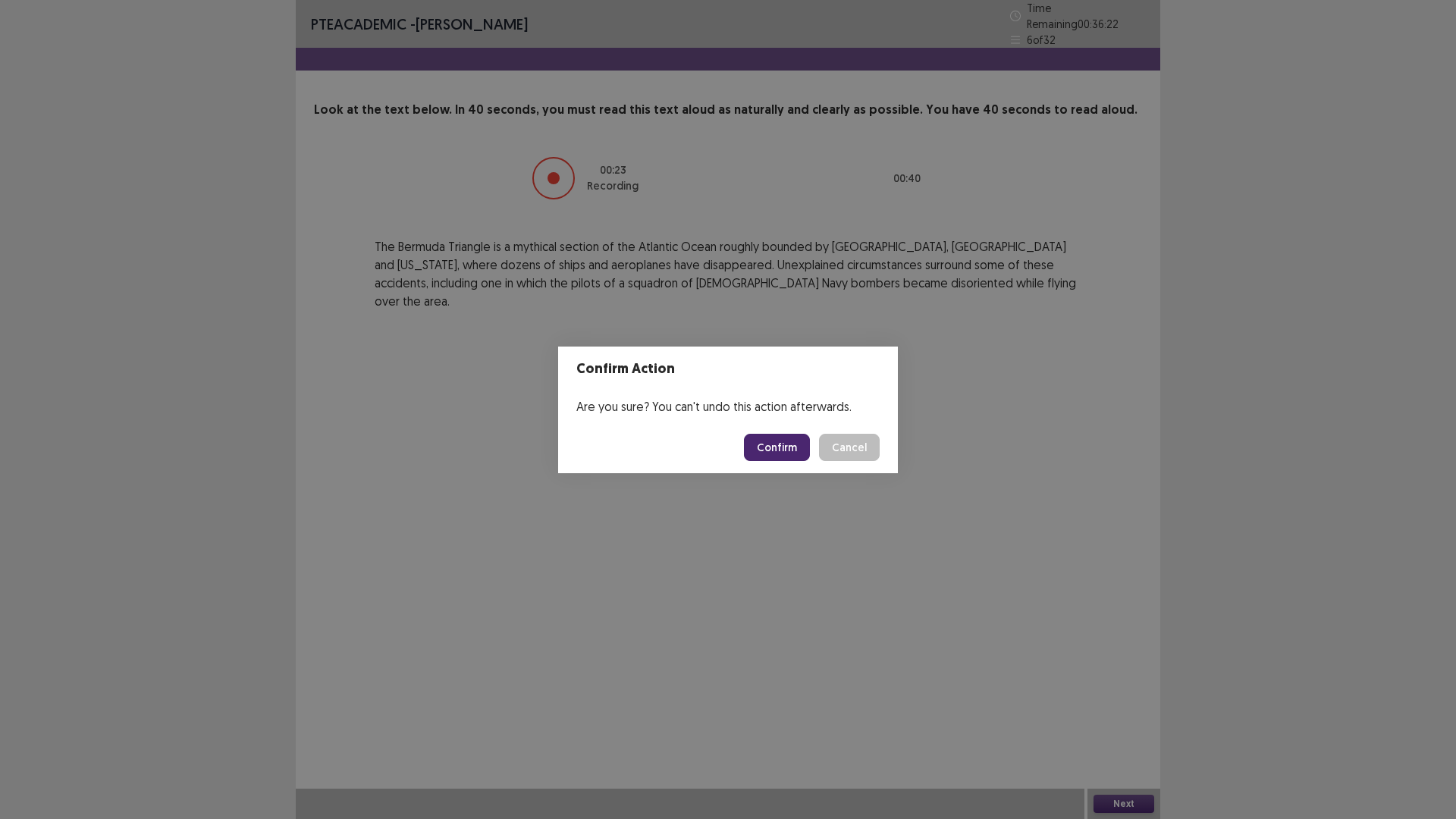
click at [789, 437] on button "Confirm" at bounding box center [777, 447] width 66 height 27
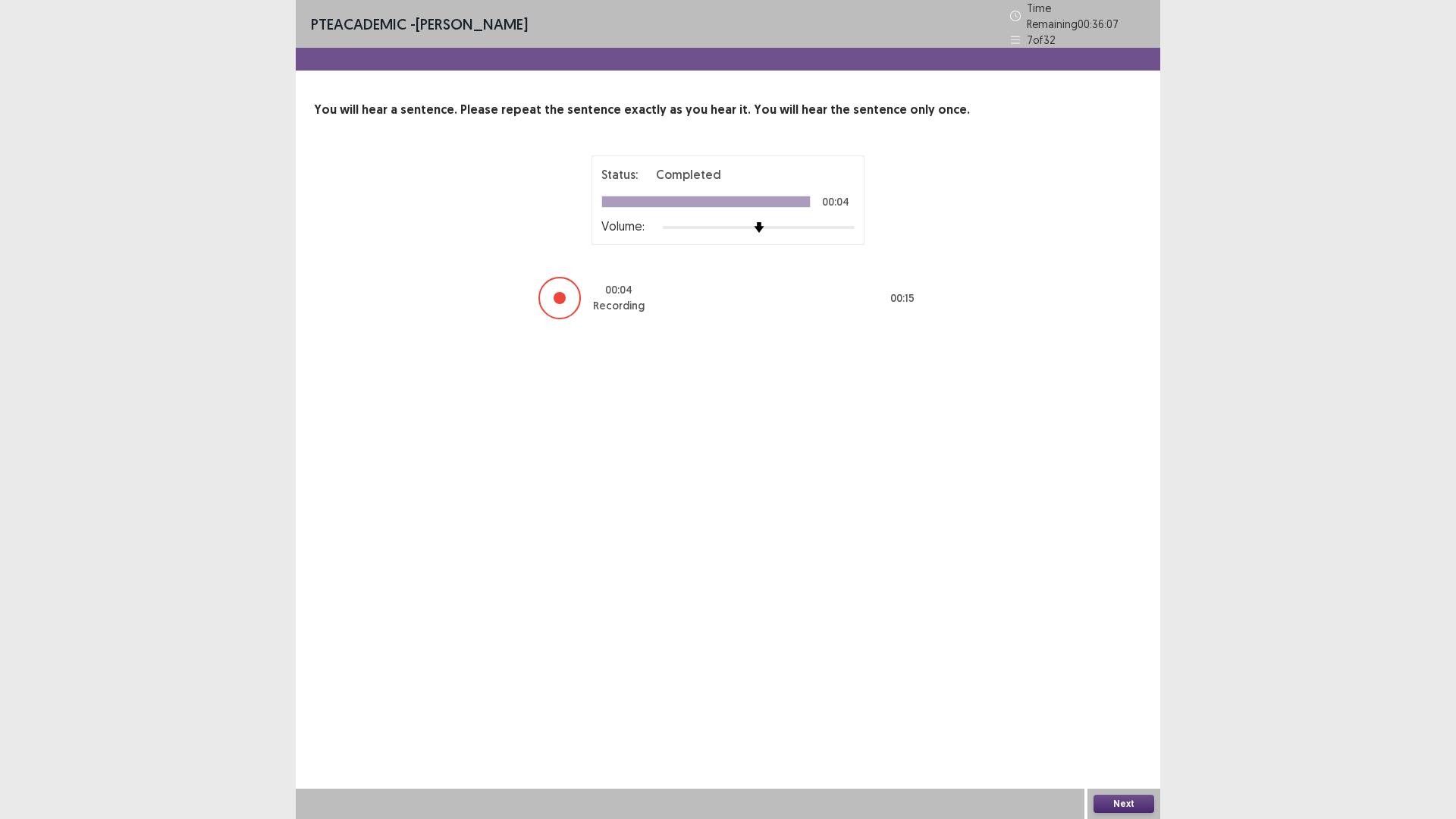
click at [1128, 805] on button "Next" at bounding box center [1124, 804] width 60 height 18
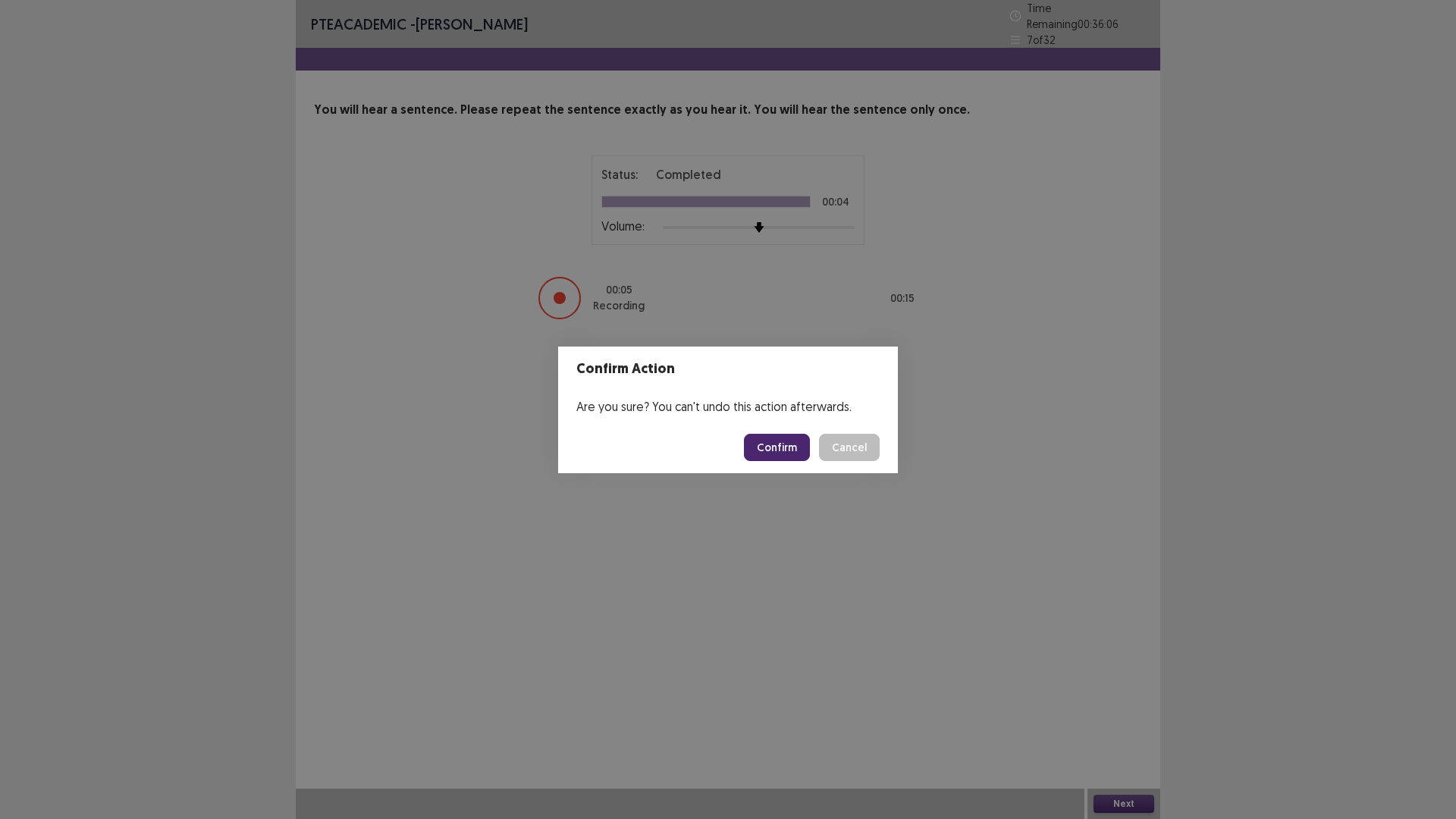
click at [761, 442] on button "Confirm" at bounding box center [777, 447] width 66 height 27
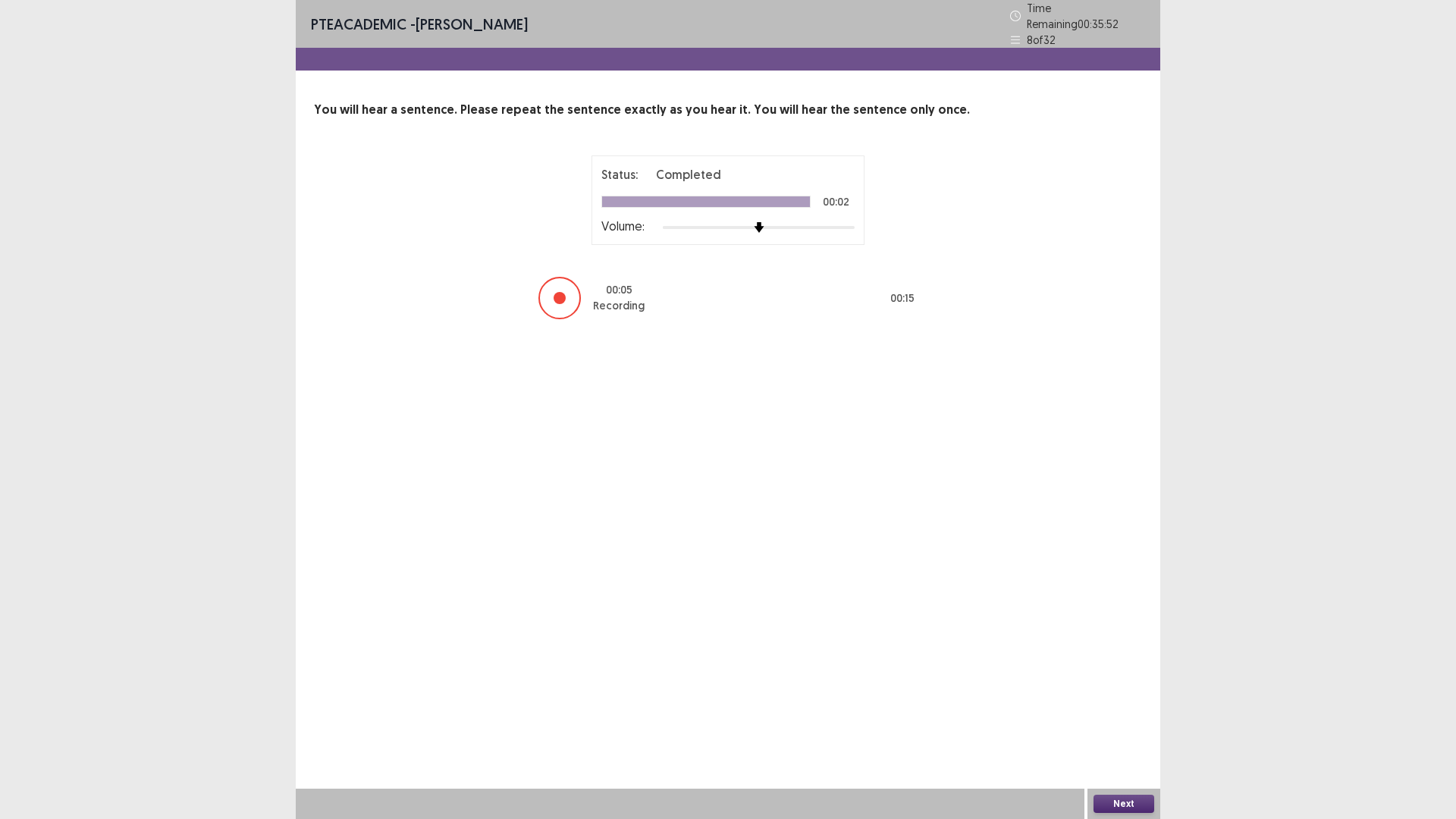
click at [1145, 807] on button "Next" at bounding box center [1124, 804] width 60 height 18
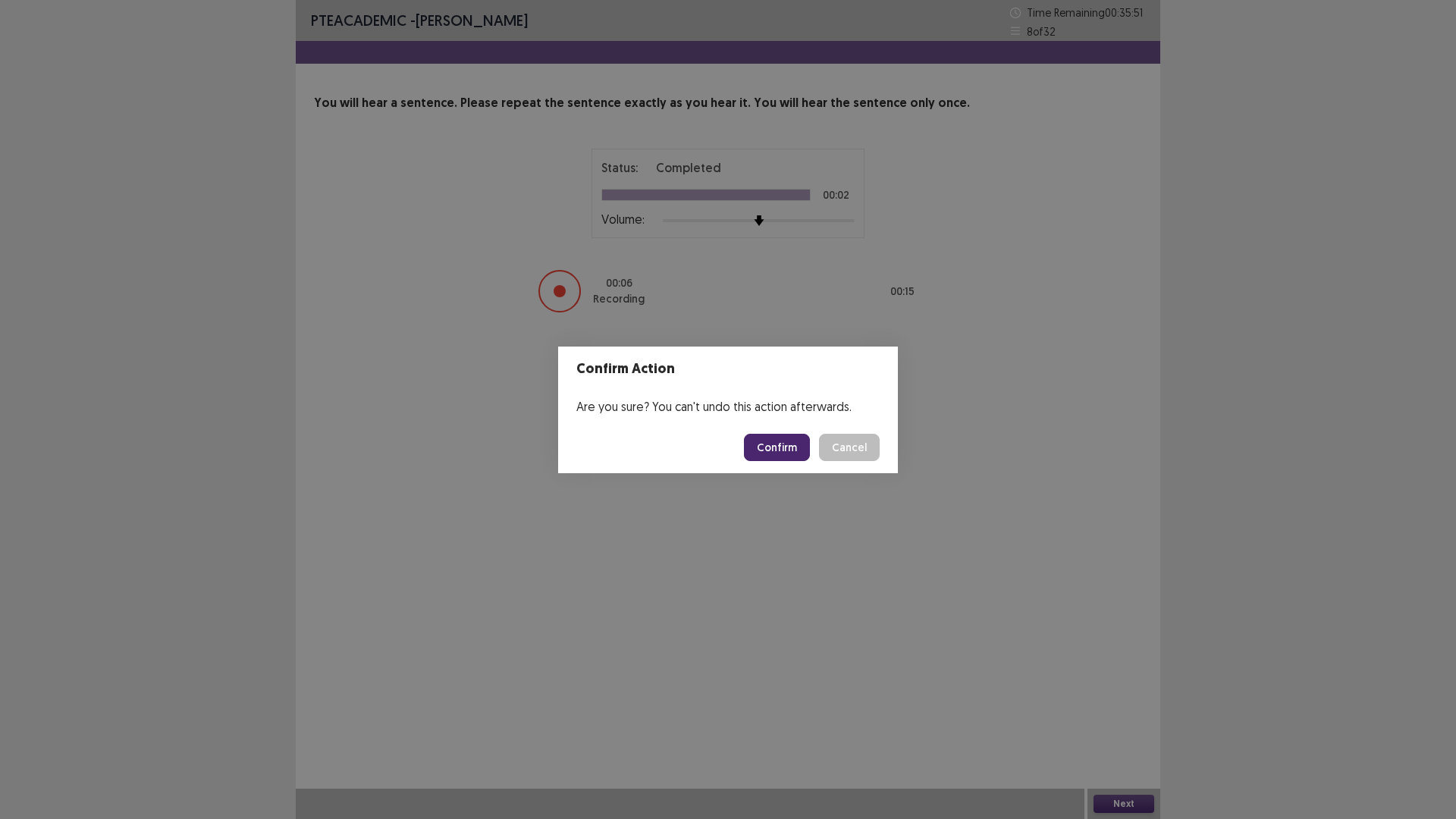
click at [777, 442] on button "Confirm" at bounding box center [777, 447] width 66 height 27
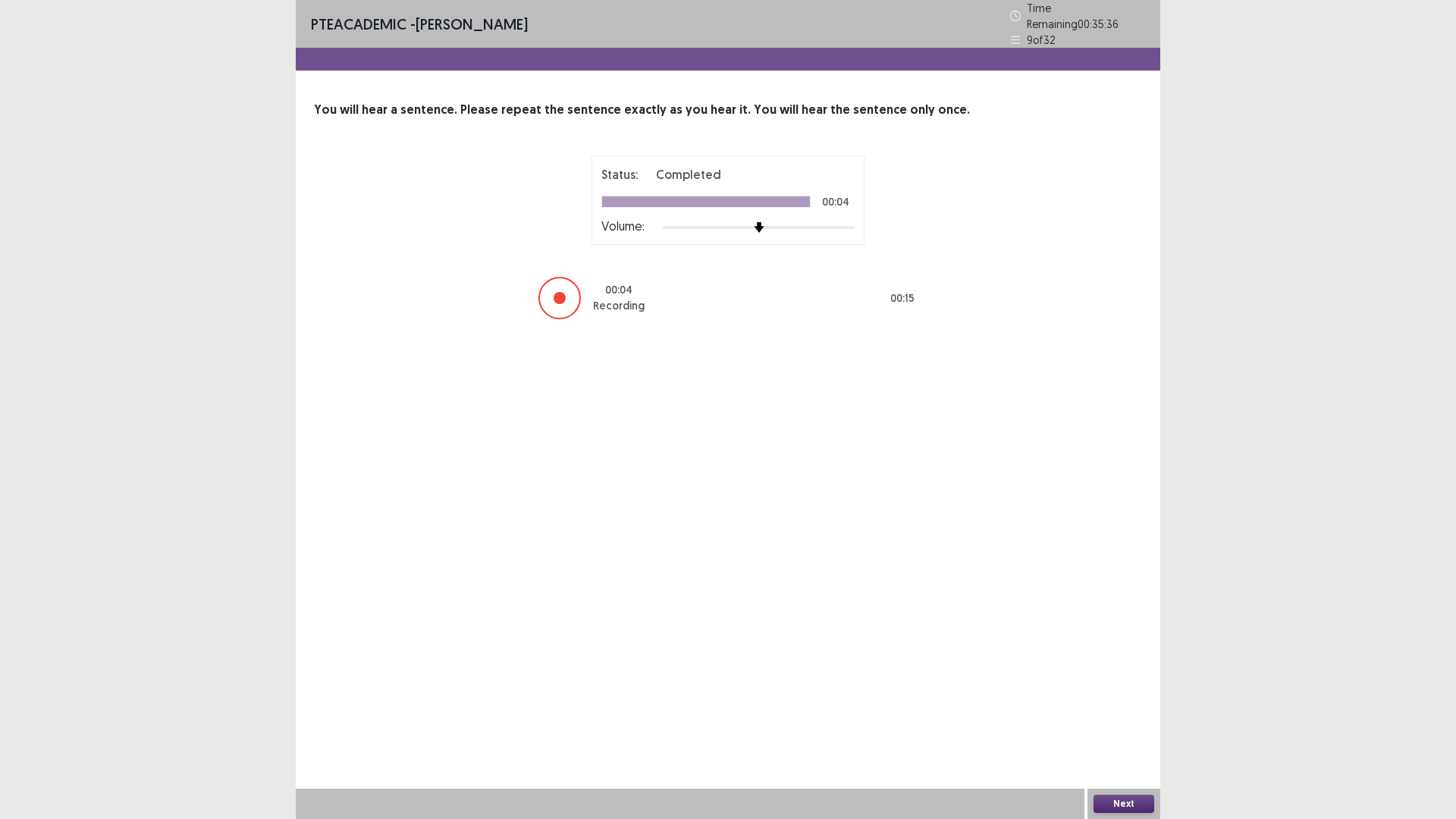
click at [1136, 802] on button "Next" at bounding box center [1124, 804] width 60 height 18
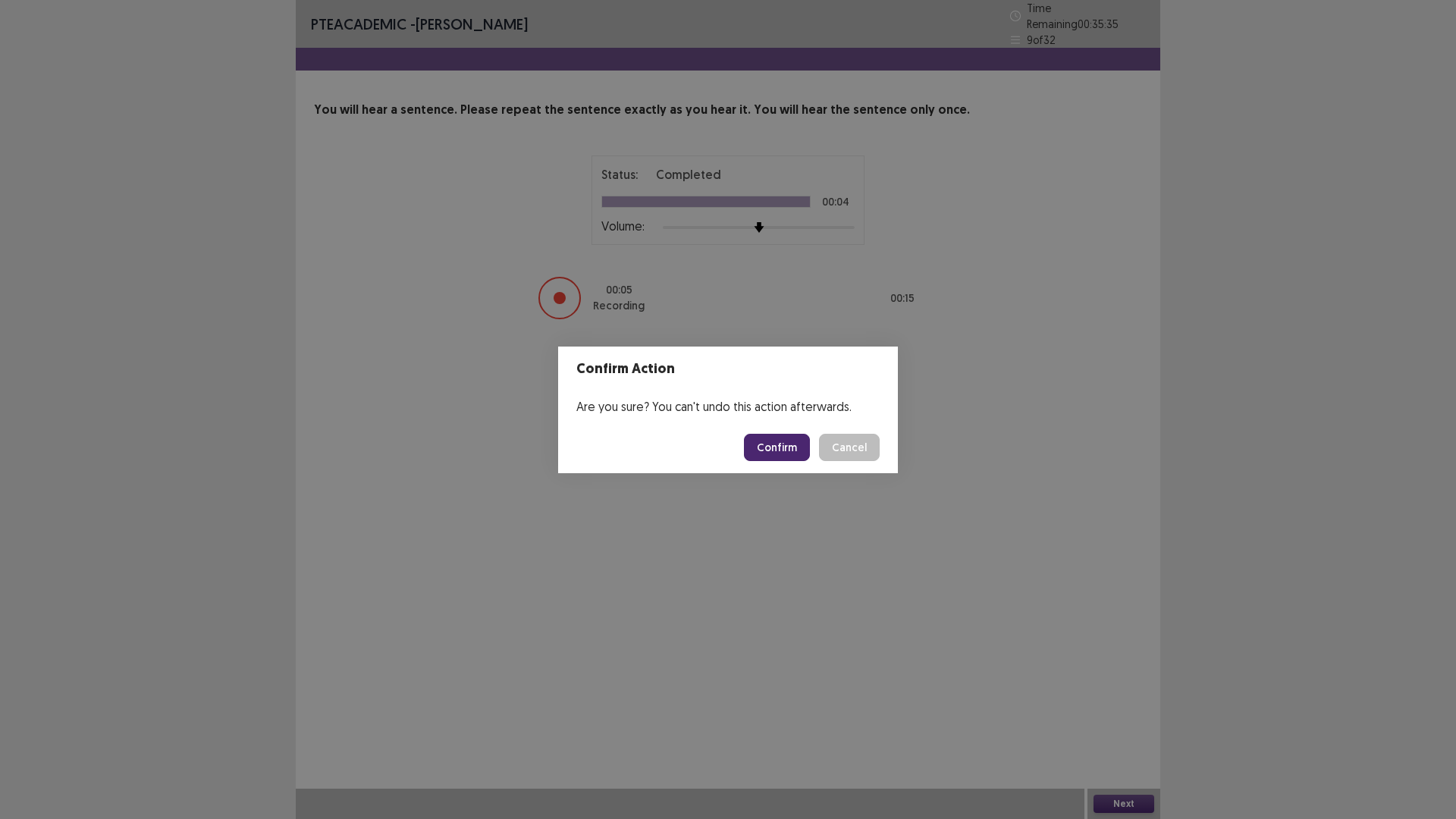
click at [763, 442] on button "Confirm" at bounding box center [777, 447] width 66 height 27
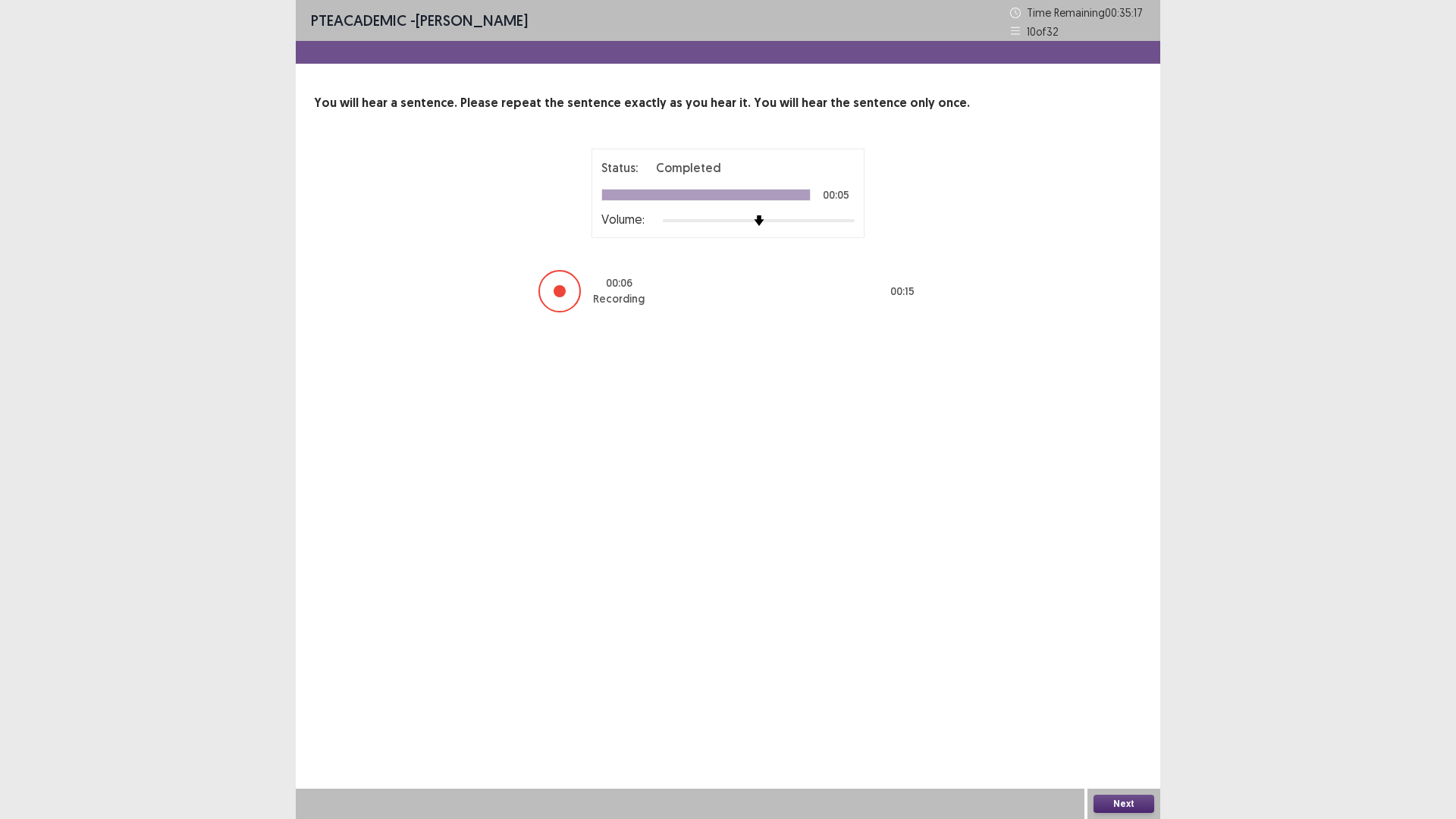
click at [1147, 808] on button "Next" at bounding box center [1124, 804] width 60 height 18
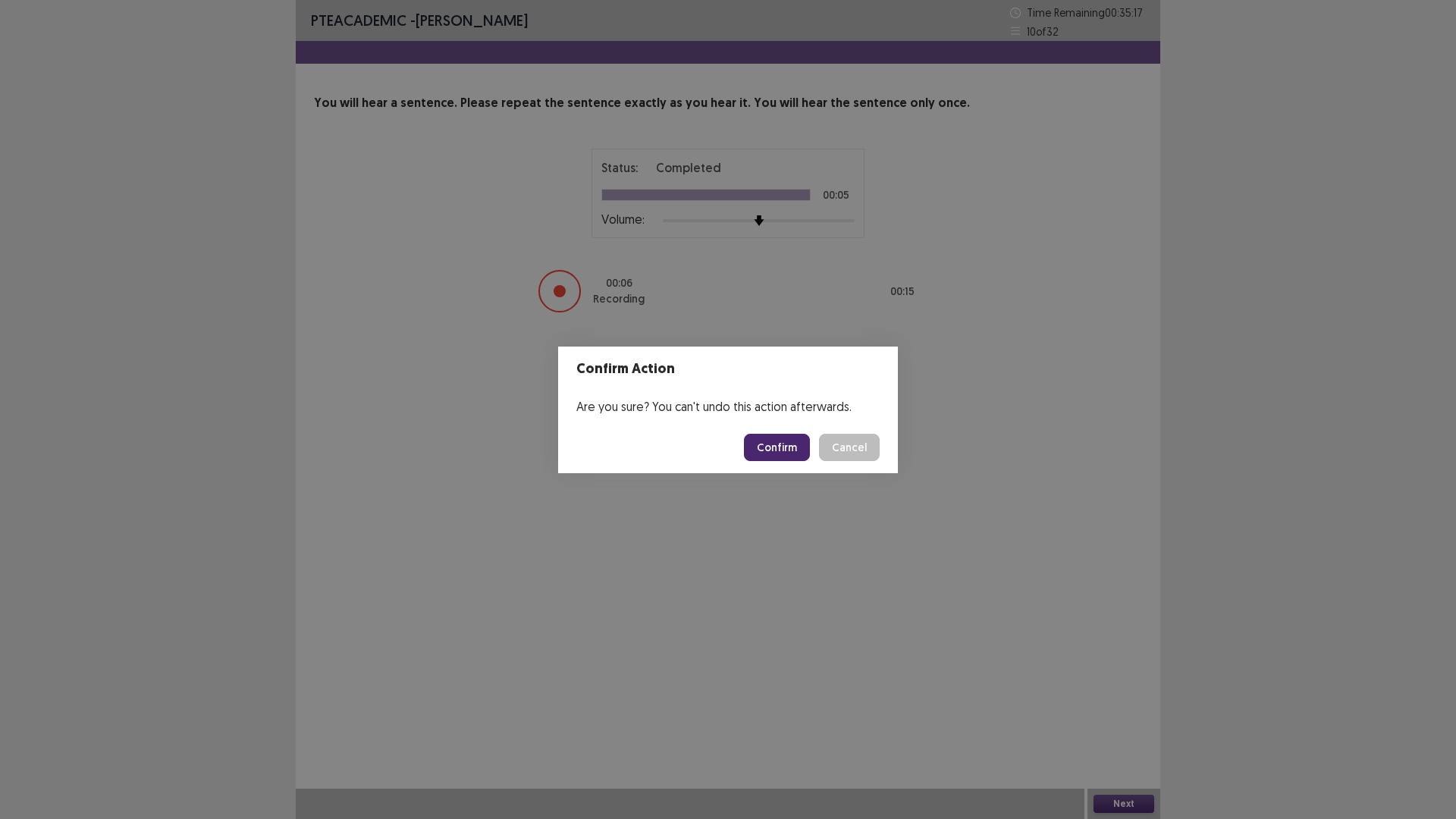
click at [787, 446] on button "Confirm" at bounding box center [777, 447] width 66 height 27
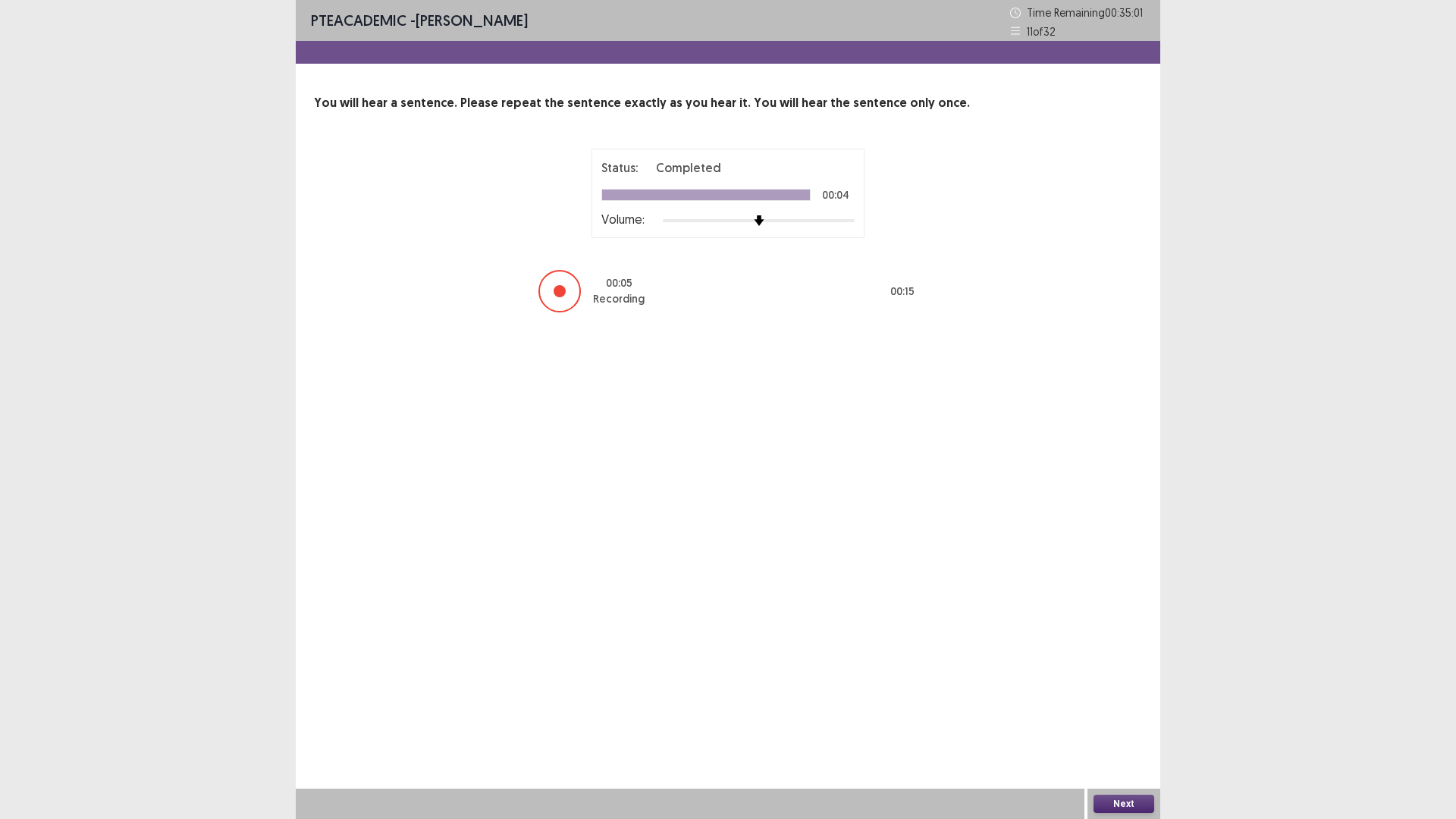
click at [1138, 795] on button "Next" at bounding box center [1124, 804] width 60 height 18
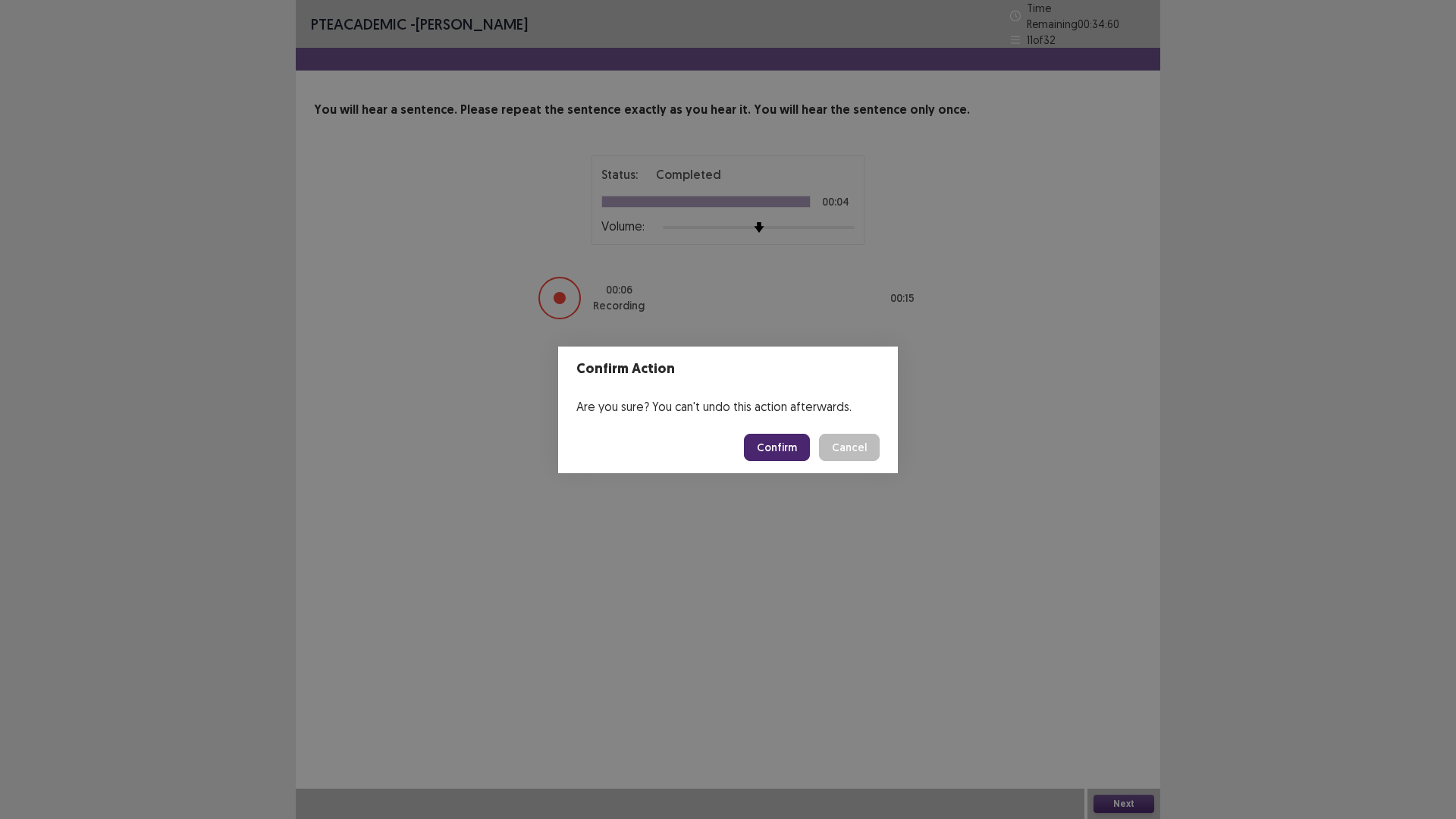
click at [790, 451] on button "Confirm" at bounding box center [777, 447] width 66 height 27
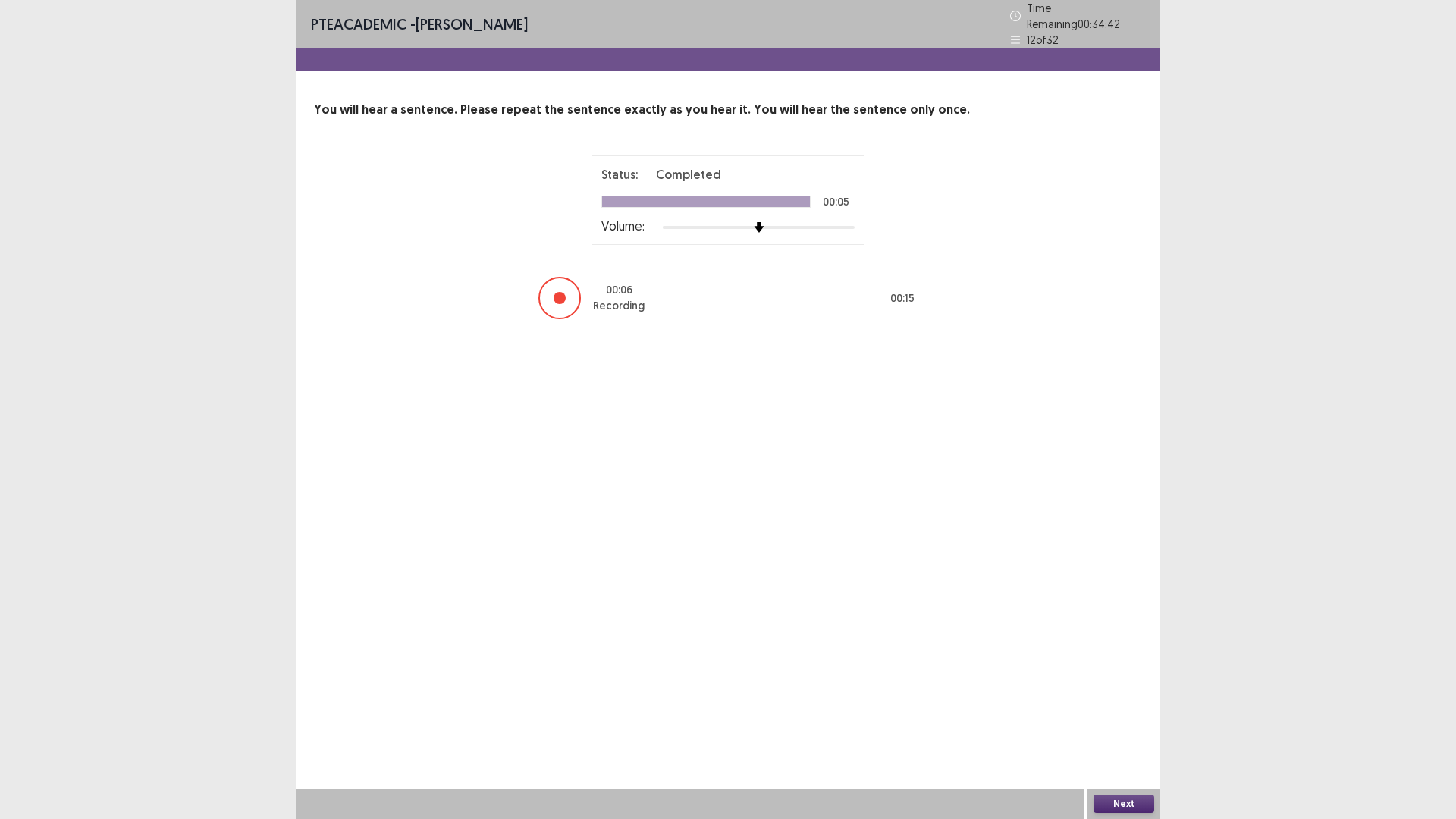
click at [1134, 805] on button "Next" at bounding box center [1124, 804] width 60 height 18
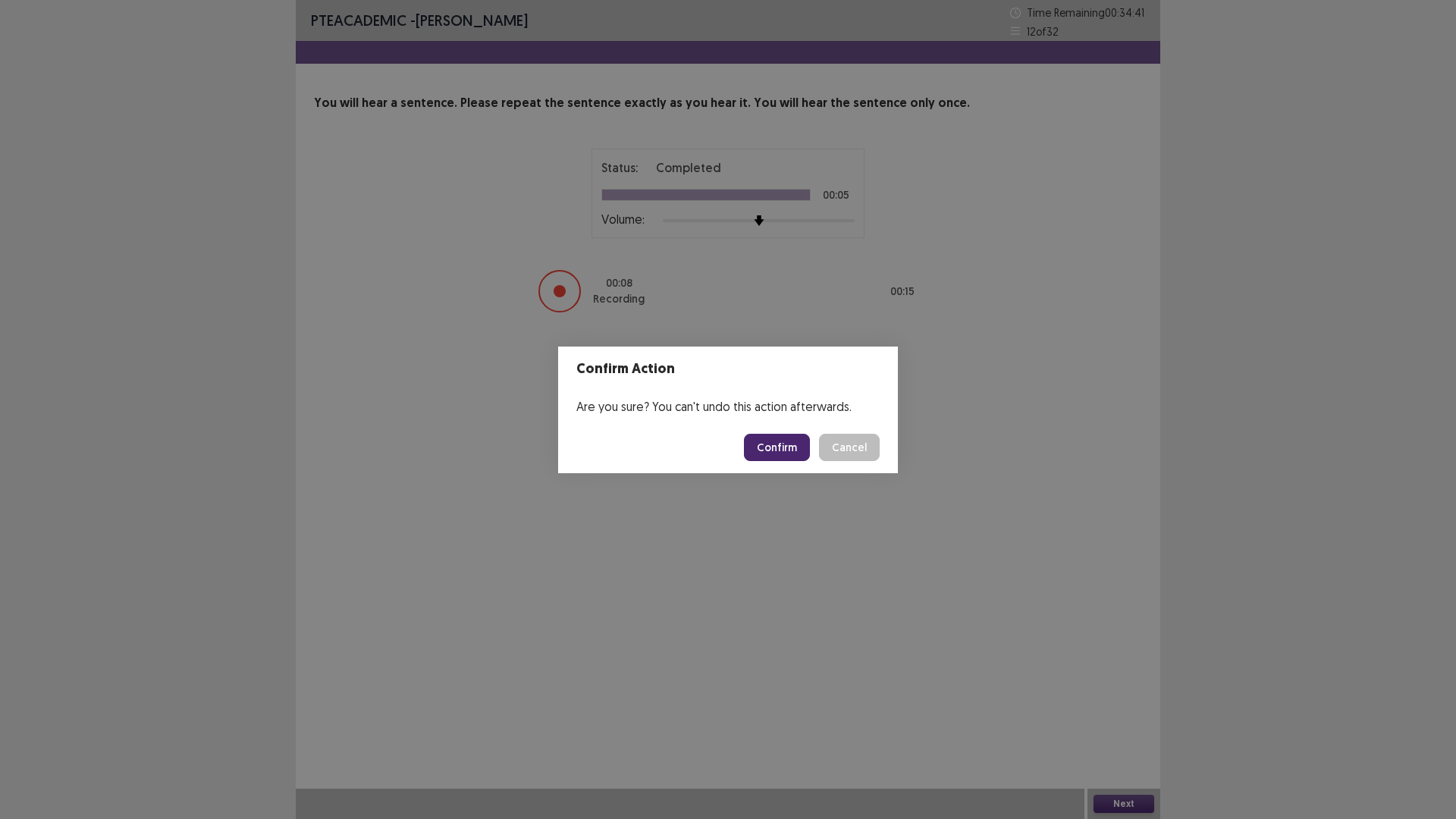
click at [762, 448] on button "Confirm" at bounding box center [777, 447] width 66 height 27
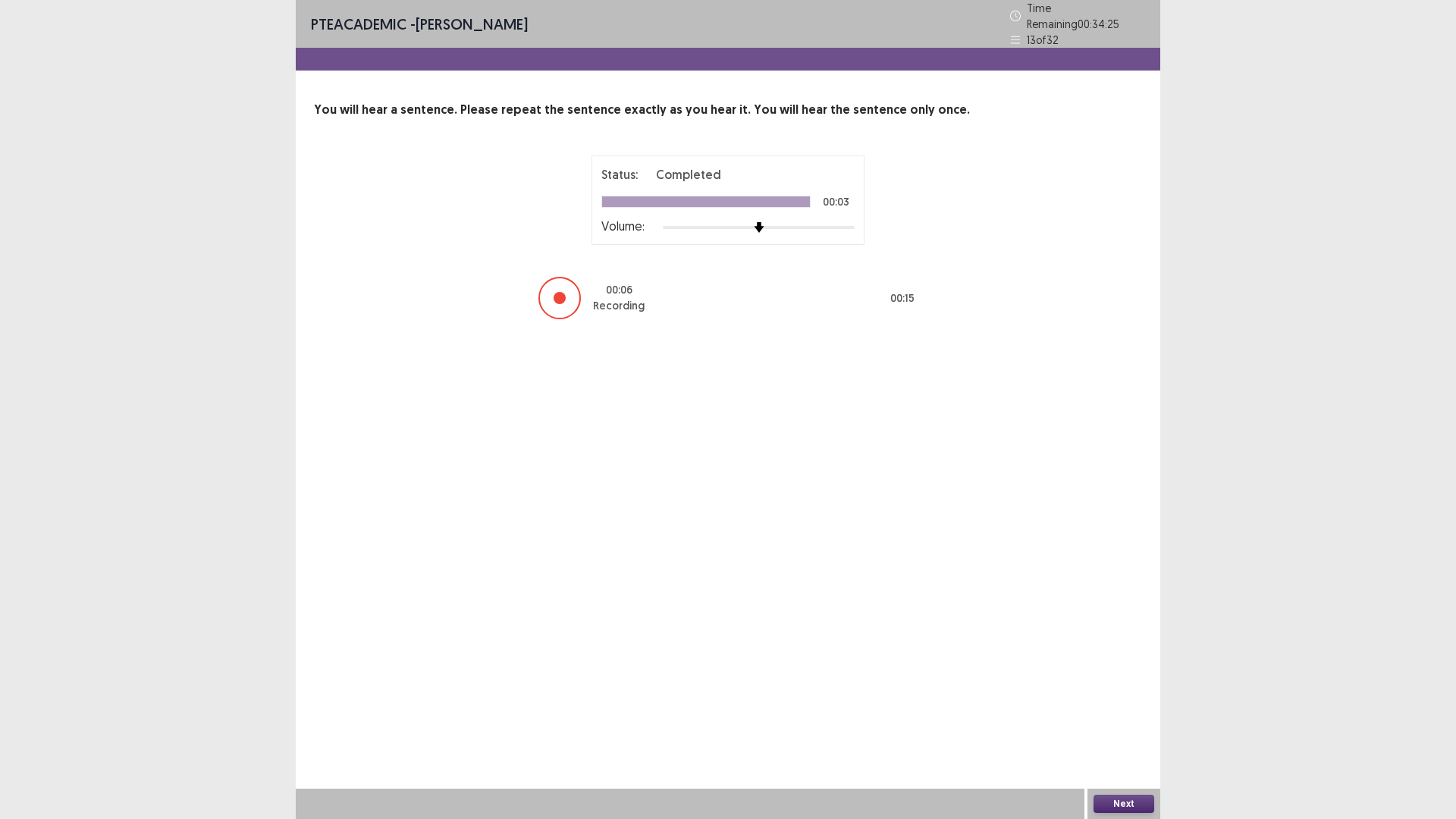
click at [1145, 802] on button "Next" at bounding box center [1124, 804] width 60 height 18
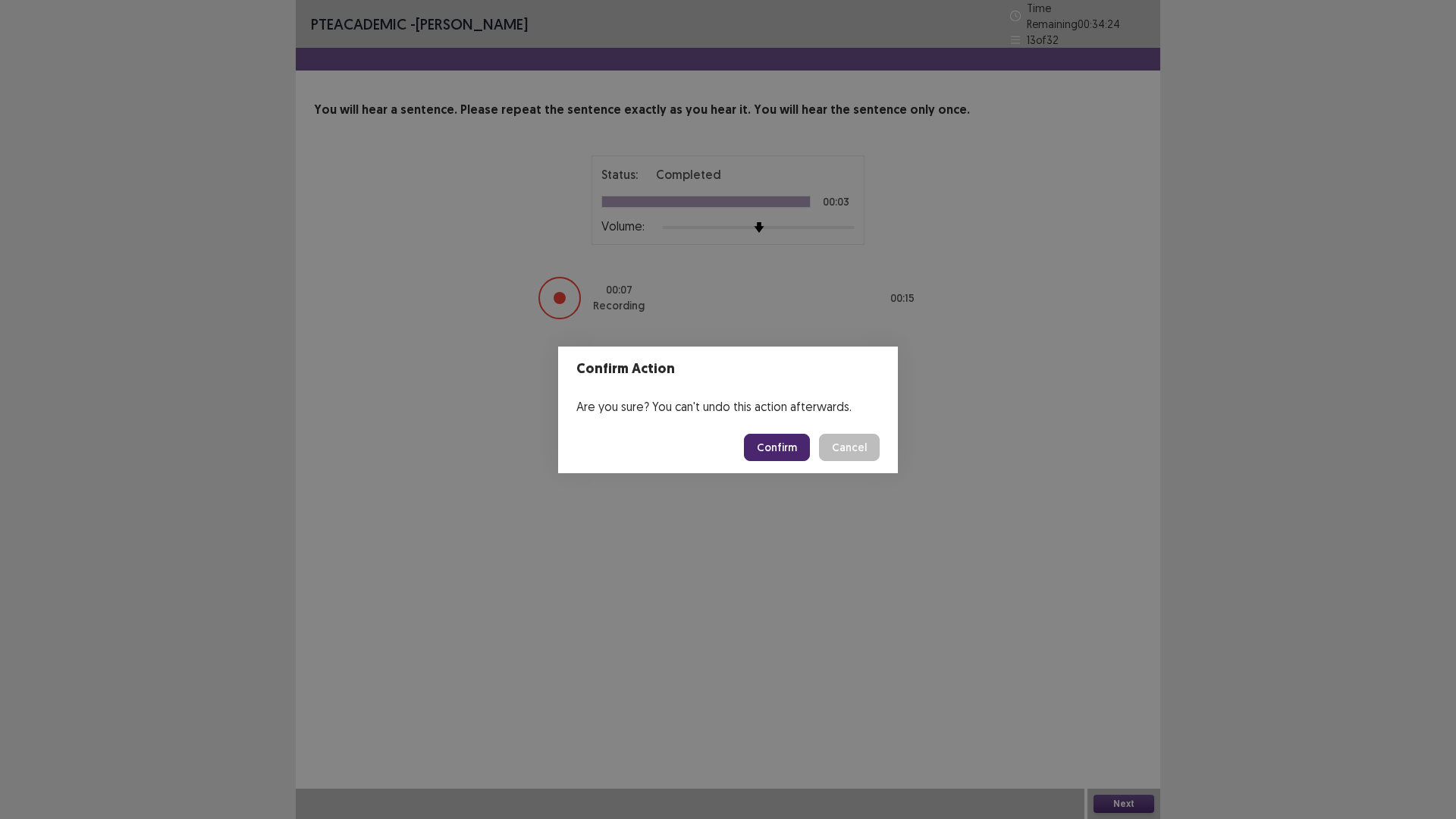
click at [782, 440] on button "Confirm" at bounding box center [777, 447] width 66 height 27
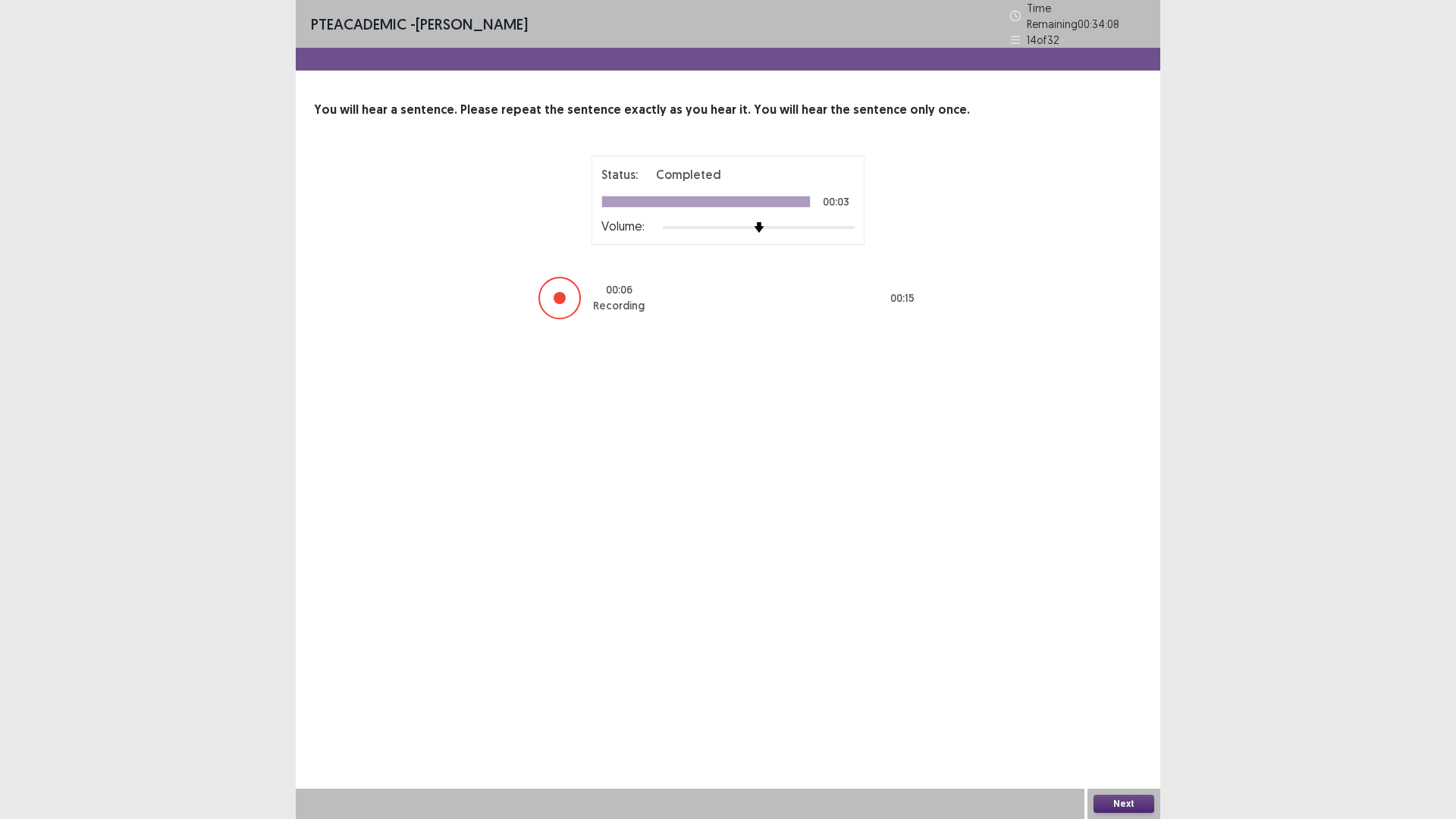
click at [1099, 810] on button "Next" at bounding box center [1124, 804] width 60 height 18
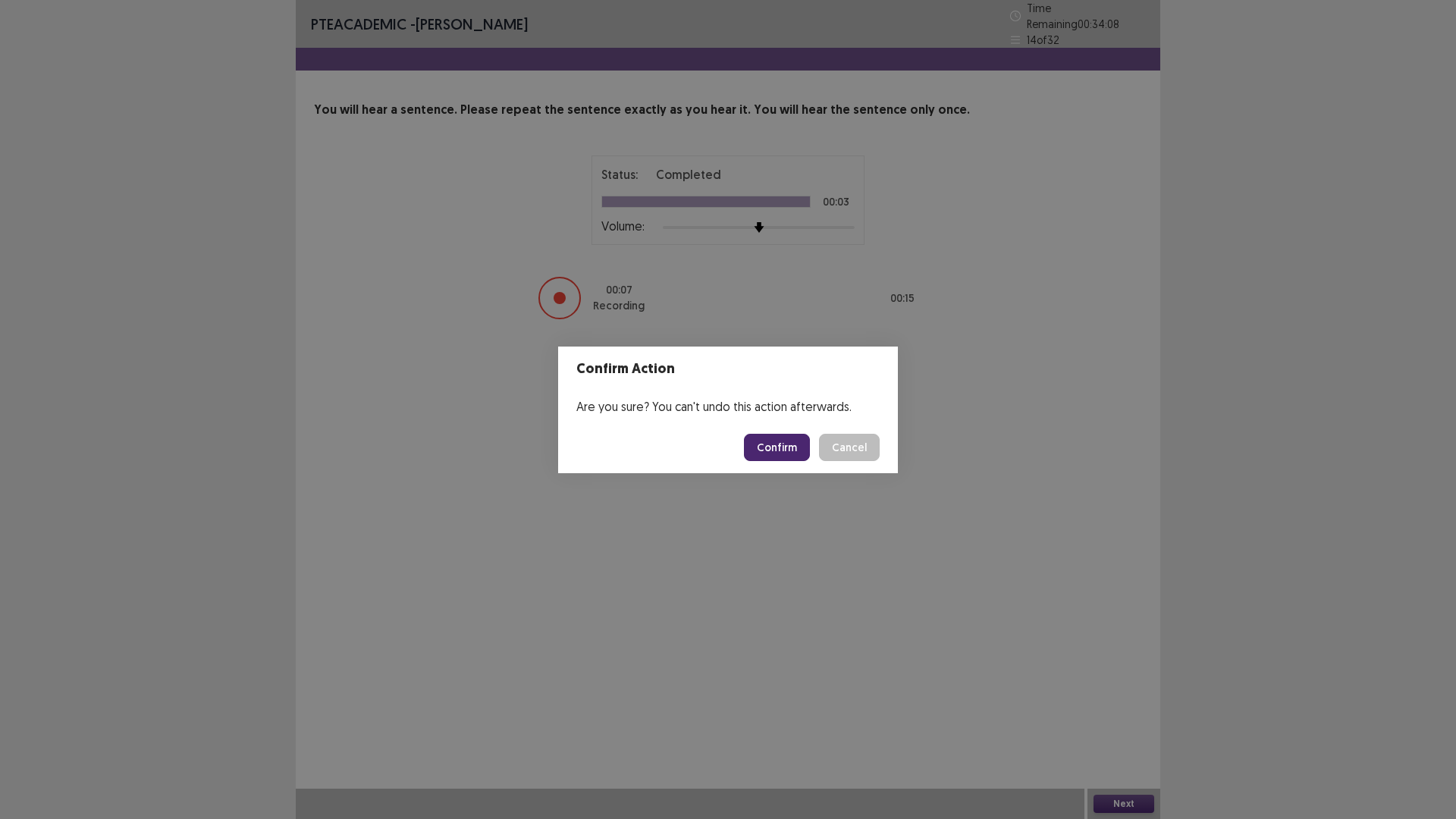
click at [787, 450] on button "Confirm" at bounding box center [777, 447] width 66 height 27
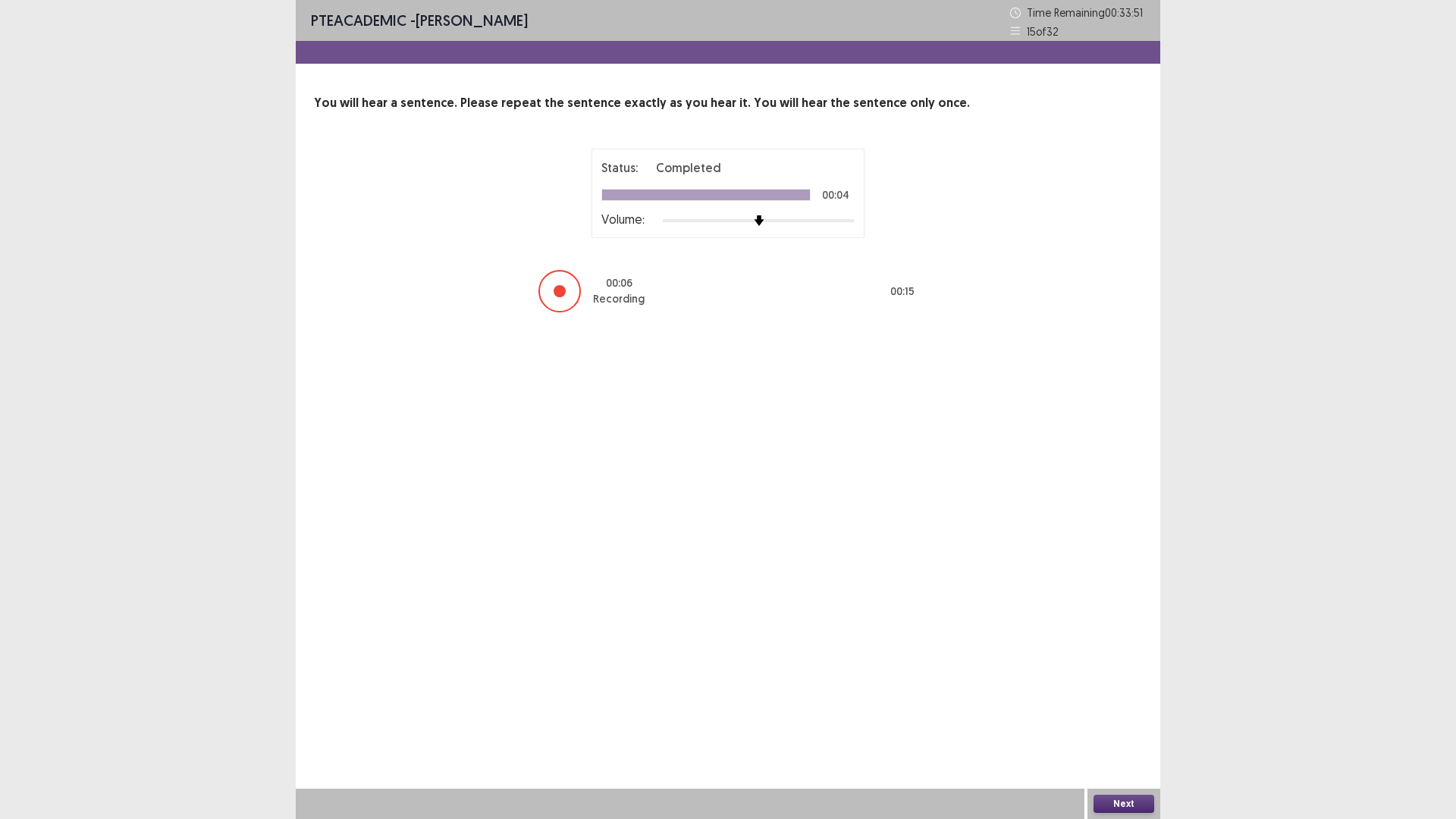
click at [1119, 805] on button "Next" at bounding box center [1124, 804] width 60 height 18
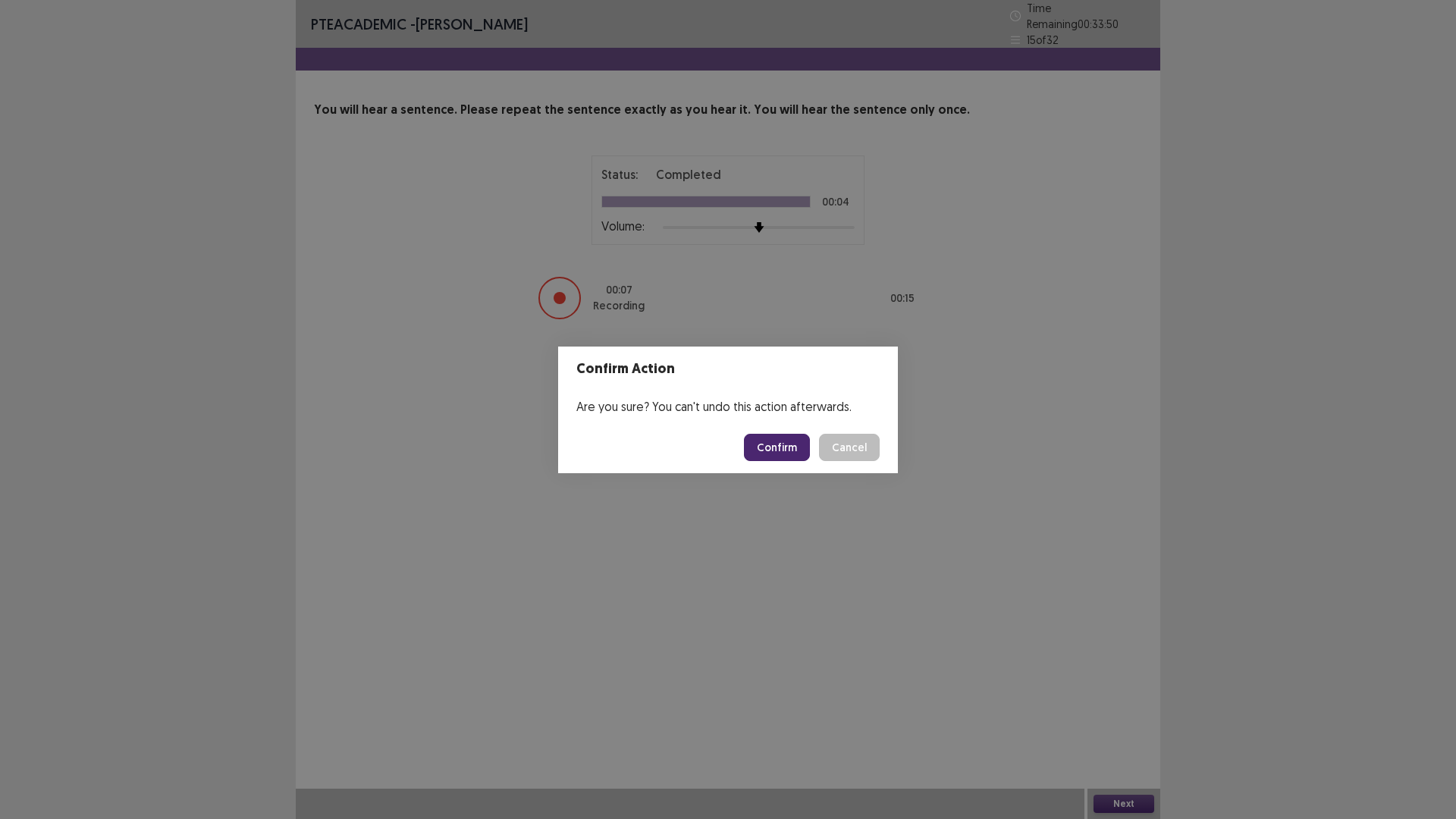
click at [799, 442] on button "Confirm" at bounding box center [777, 447] width 66 height 27
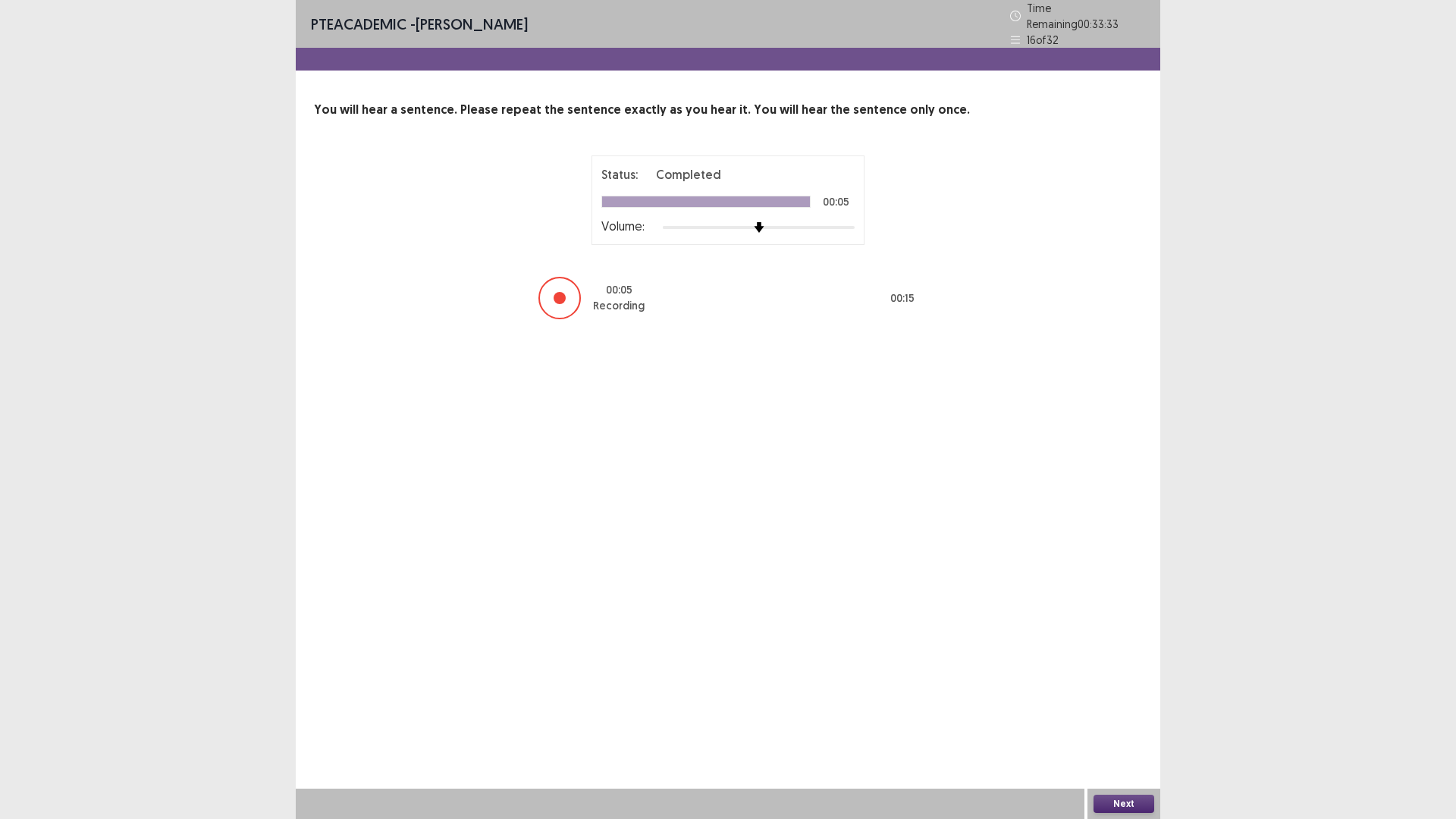
click at [1130, 802] on button "Next" at bounding box center [1124, 804] width 60 height 18
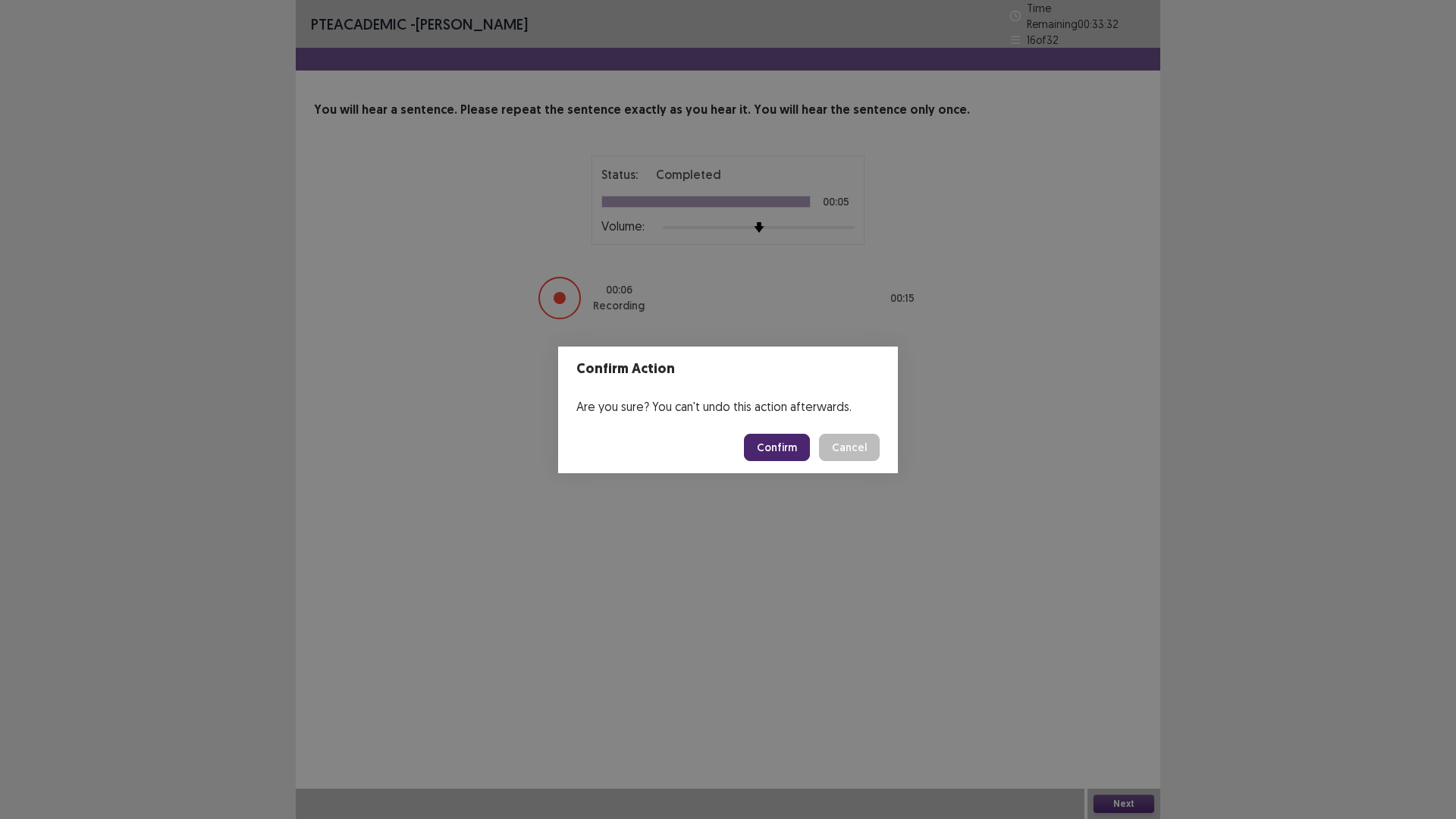
click at [788, 445] on button "Confirm" at bounding box center [777, 447] width 66 height 27
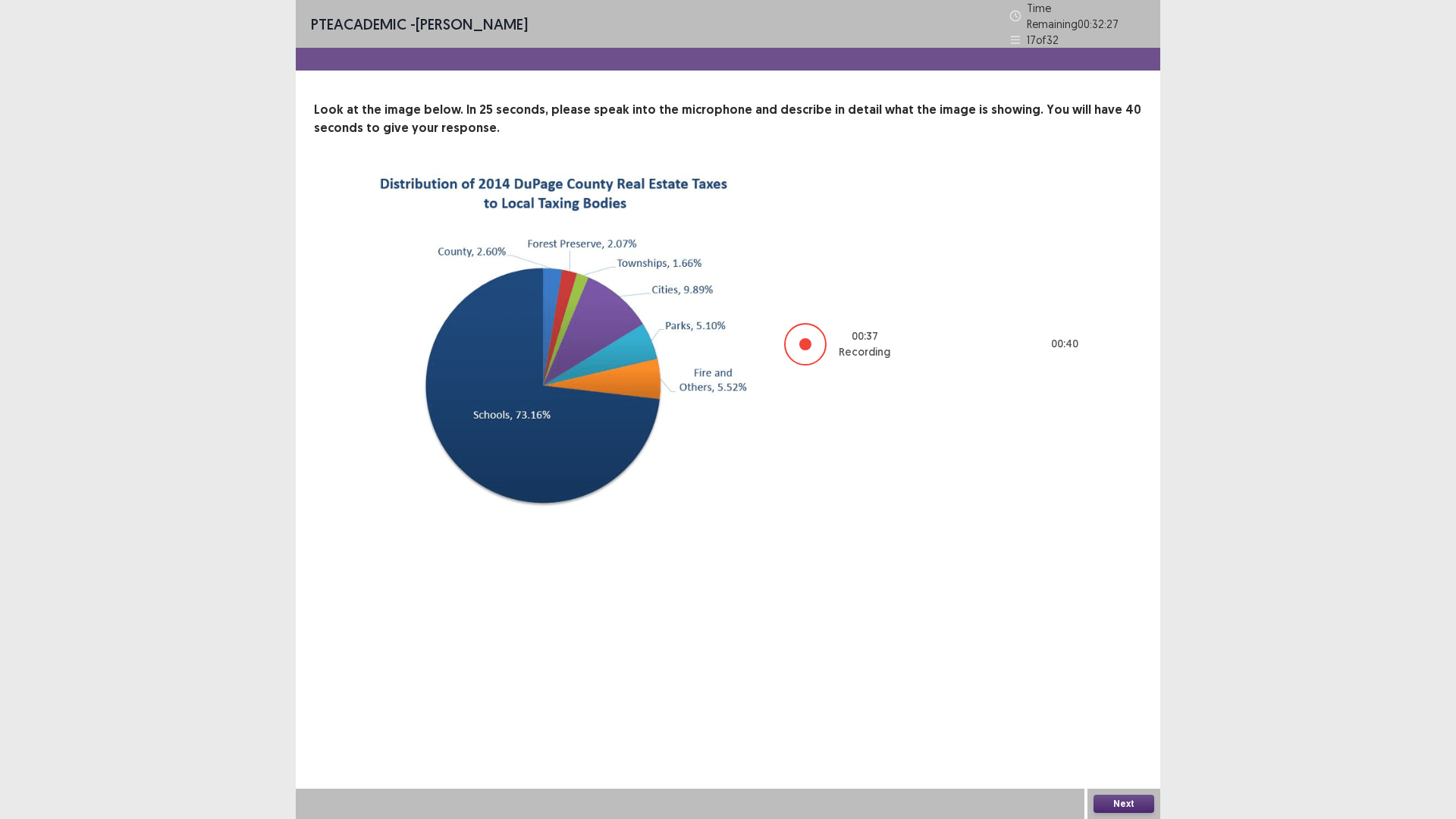
click at [1119, 800] on button "Next" at bounding box center [1124, 804] width 60 height 18
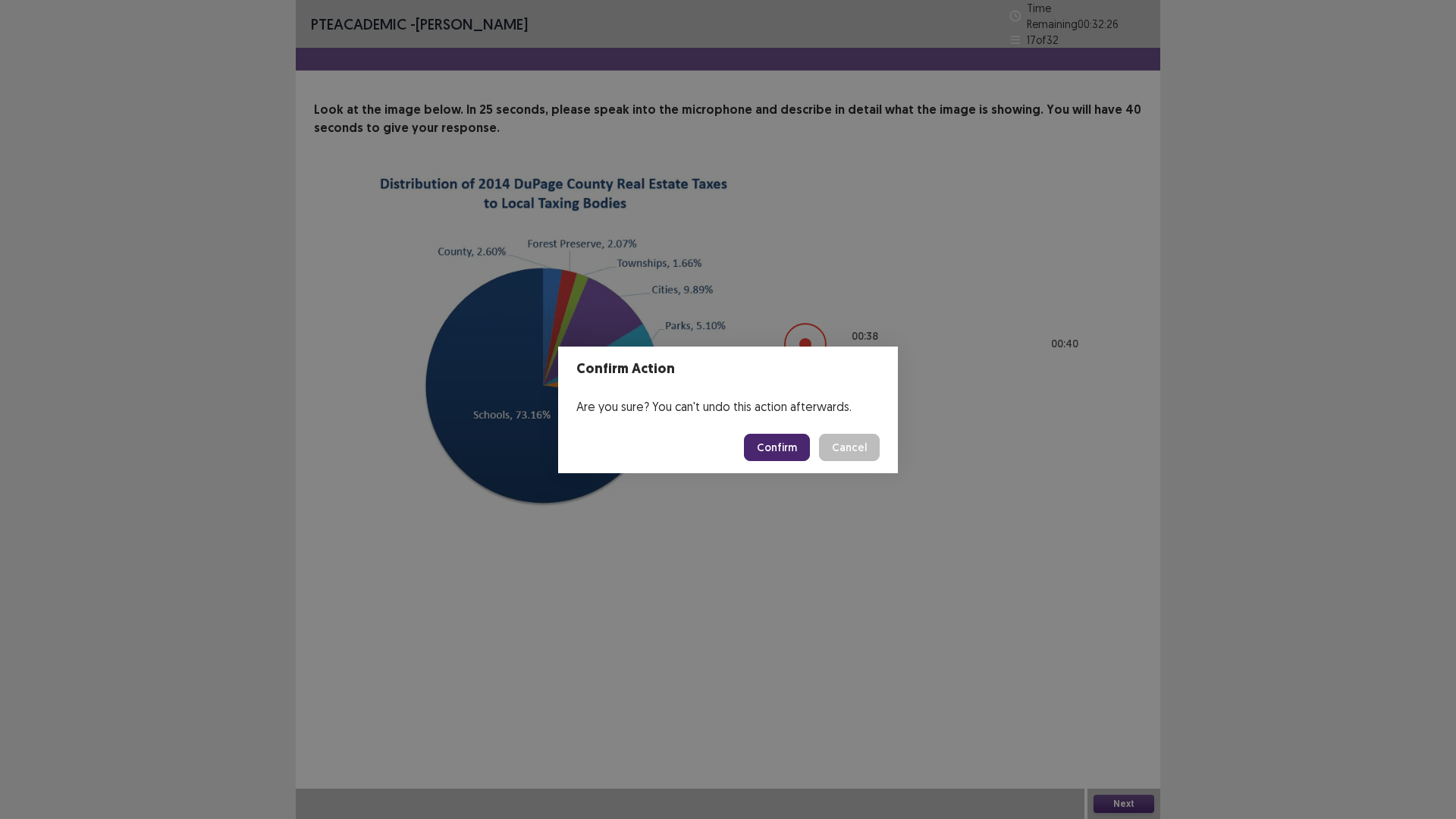
click at [778, 432] on footer "Confirm Cancel" at bounding box center [728, 447] width 340 height 52
click at [789, 438] on button "Confirm" at bounding box center [777, 447] width 66 height 27
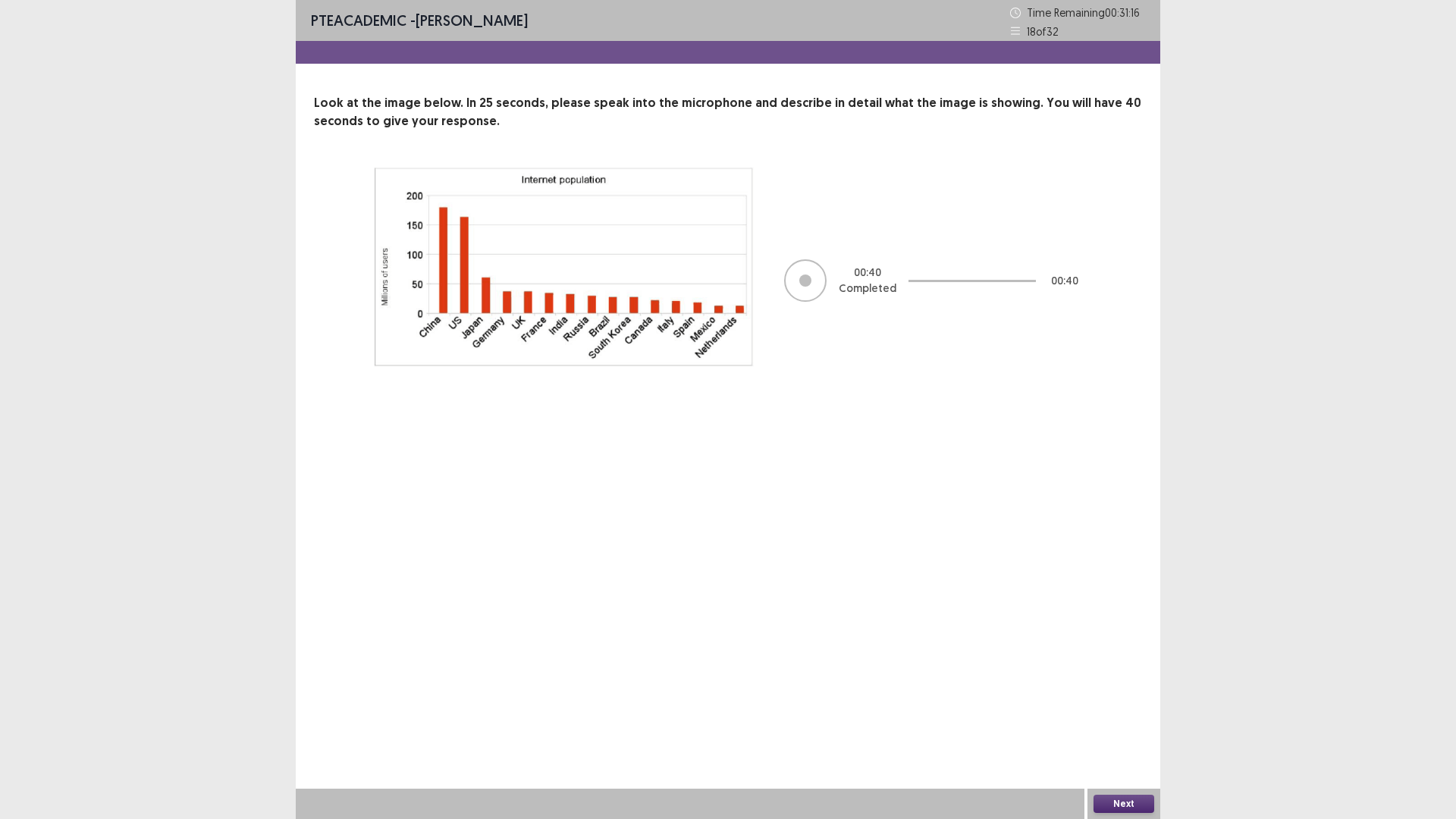
click at [1116, 802] on button "Next" at bounding box center [1124, 804] width 60 height 18
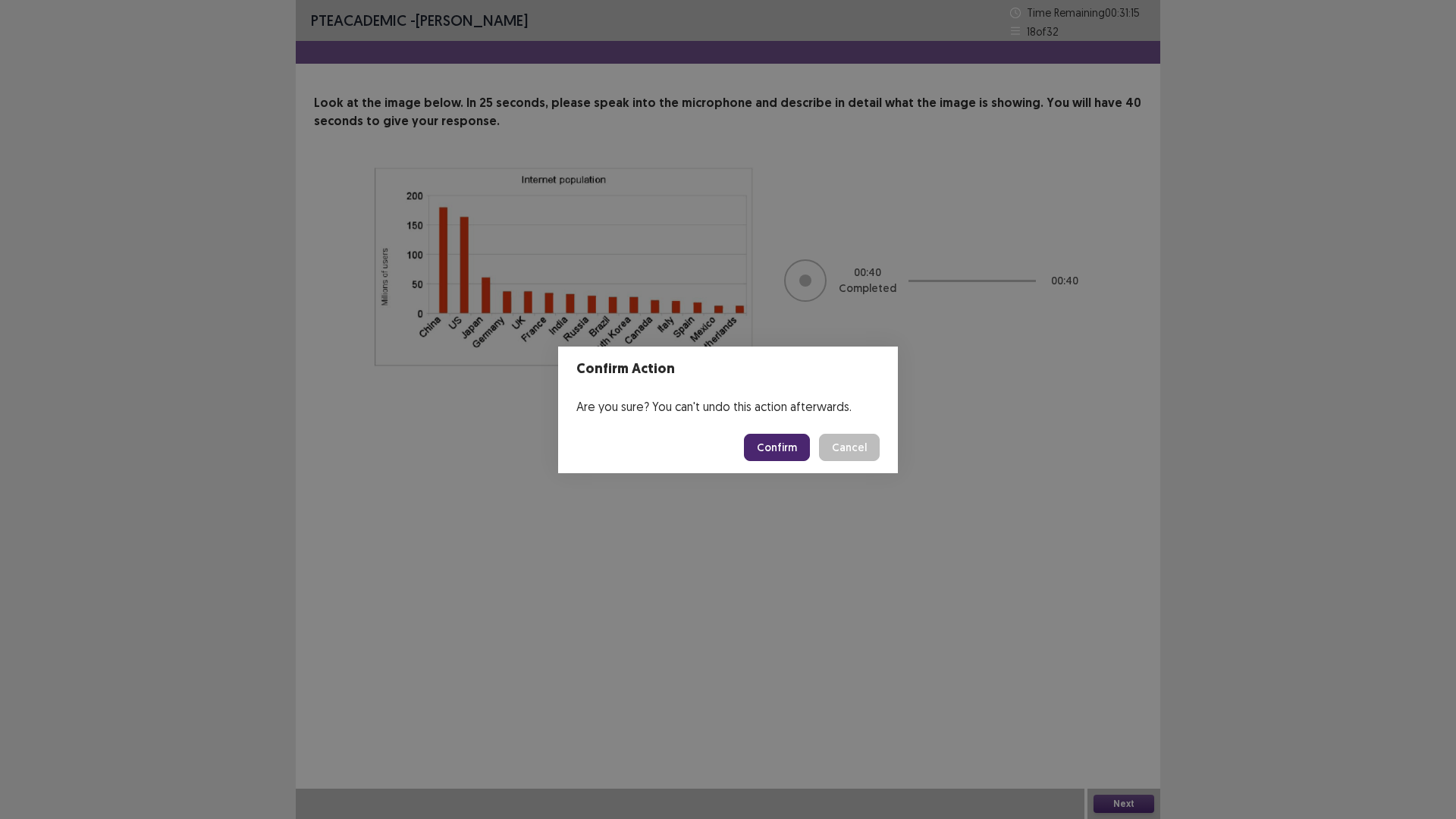
click at [761, 443] on button "Confirm" at bounding box center [777, 447] width 66 height 27
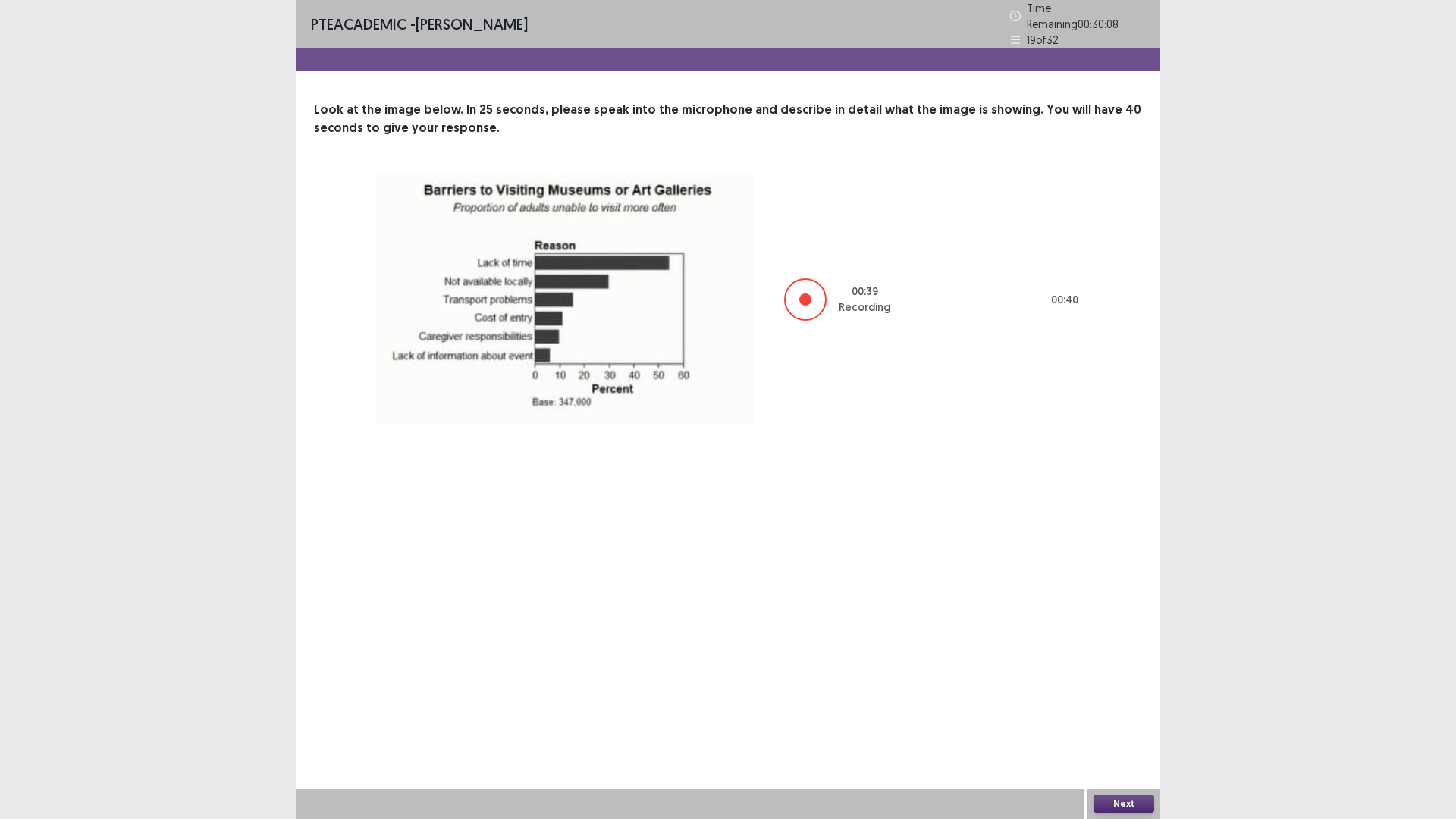
click at [1128, 806] on button "Next" at bounding box center [1124, 804] width 60 height 18
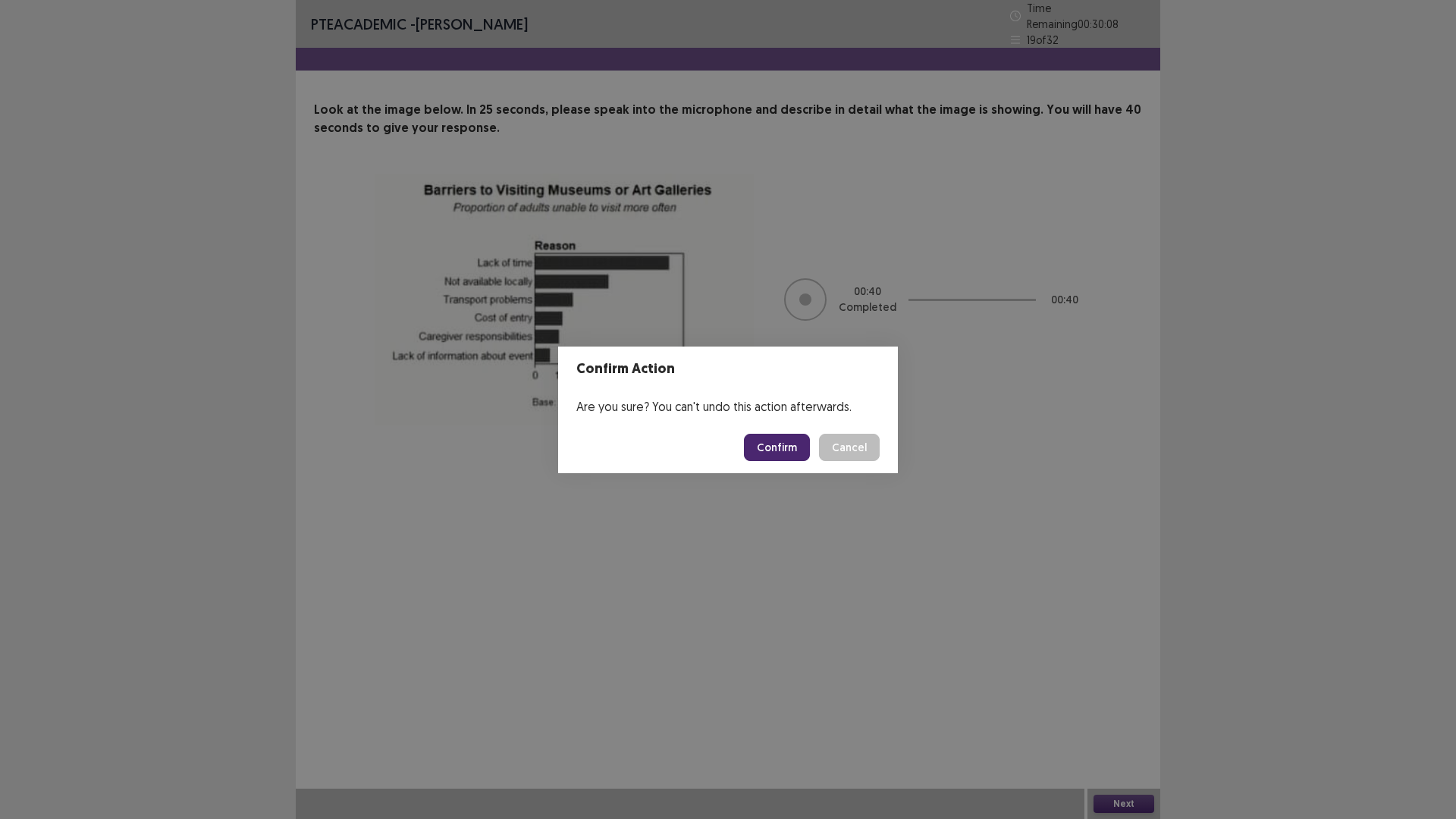
click at [775, 453] on button "Confirm" at bounding box center [777, 447] width 66 height 27
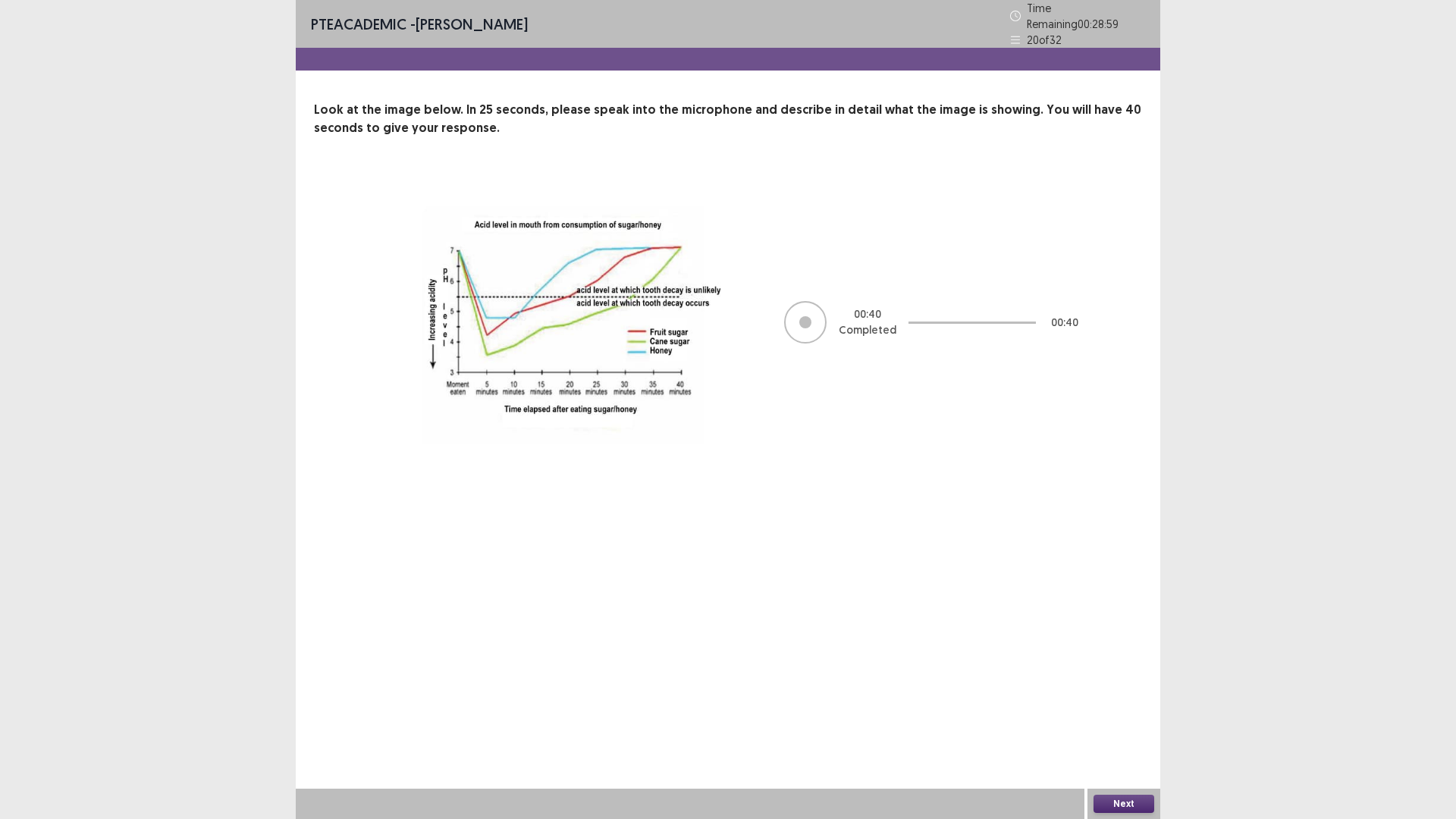
click at [1128, 802] on button "Next" at bounding box center [1124, 804] width 60 height 18
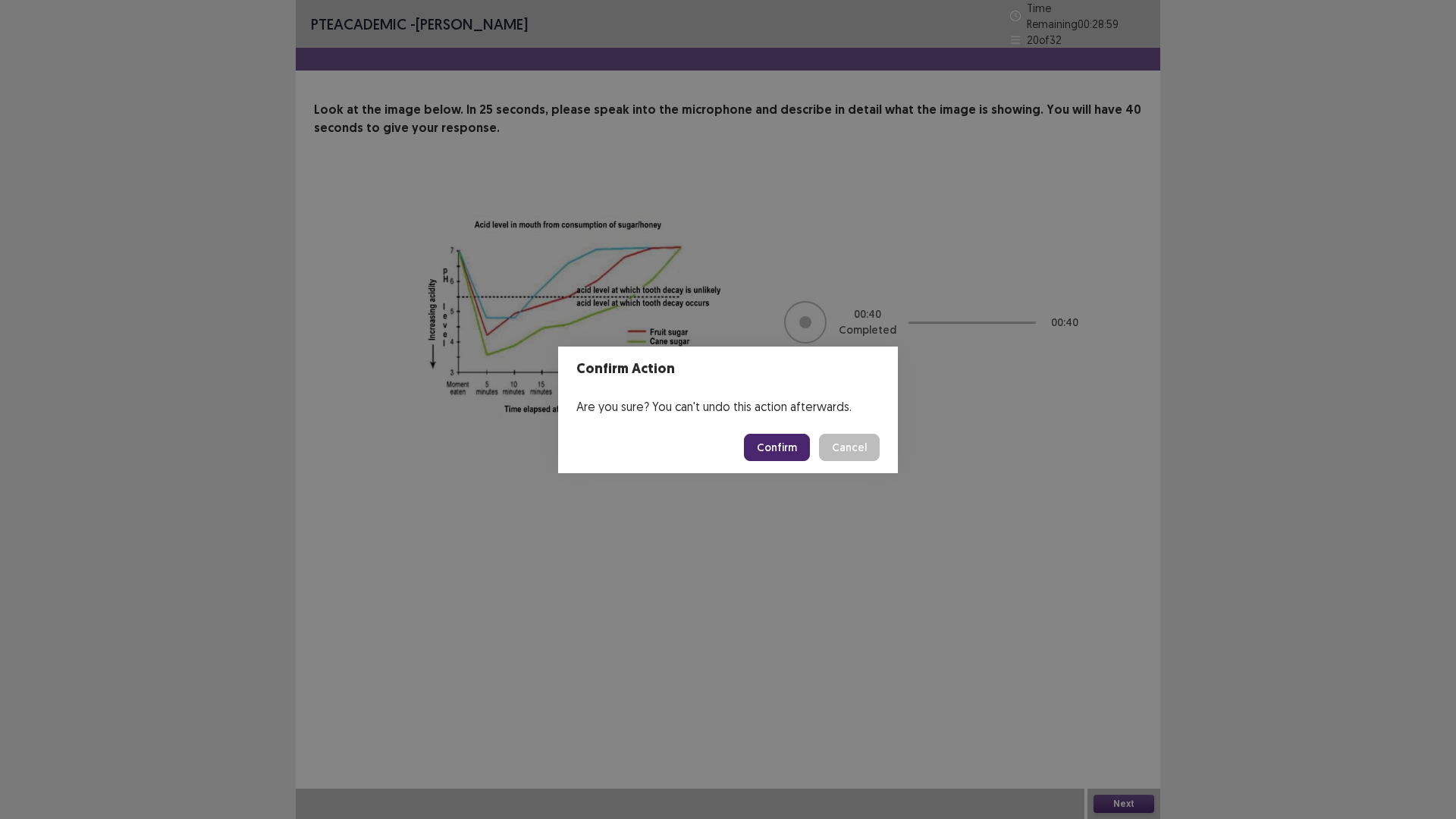
click at [790, 439] on button "Confirm" at bounding box center [777, 447] width 66 height 27
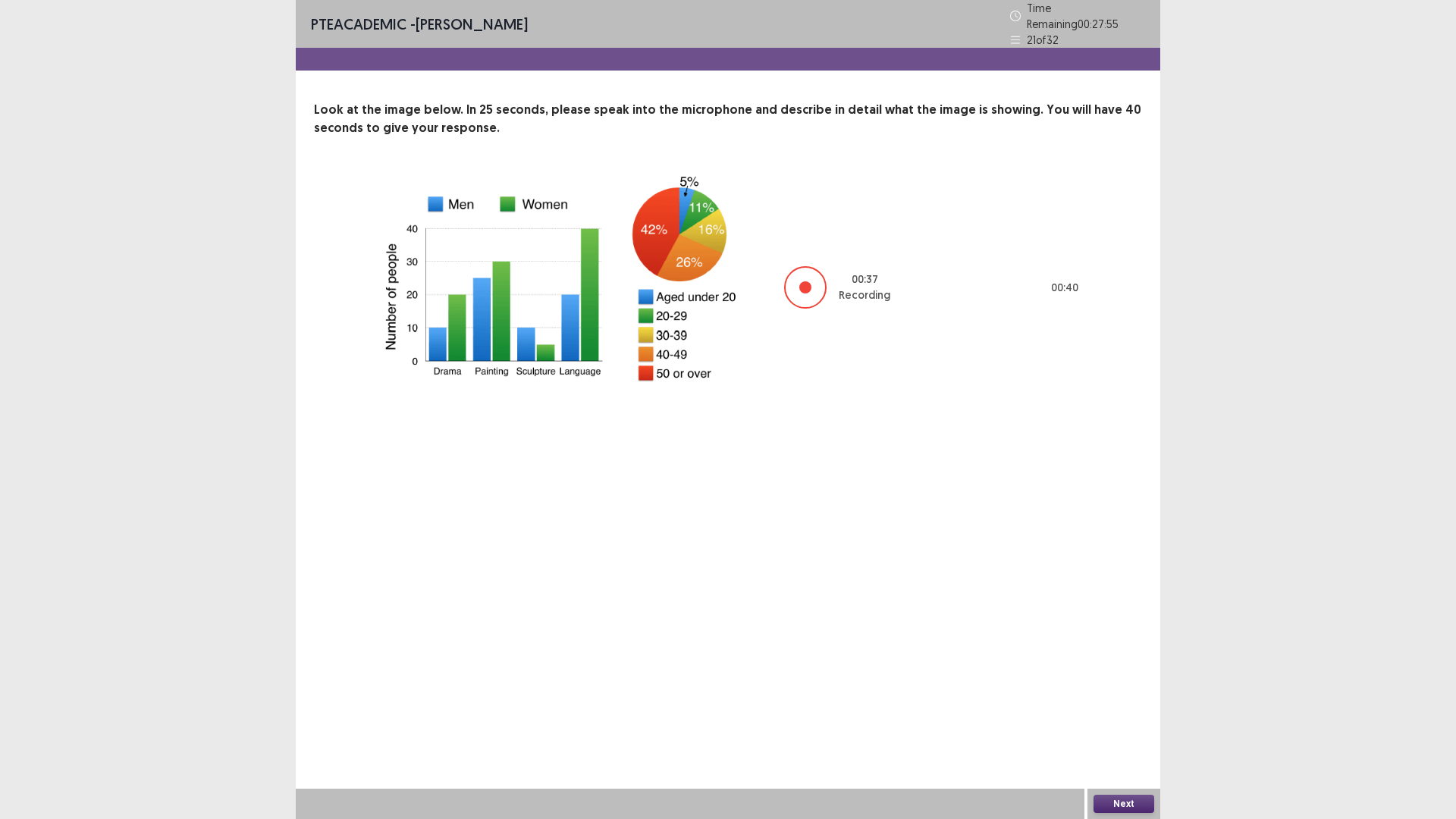
click at [1148, 809] on button "Next" at bounding box center [1124, 804] width 60 height 18
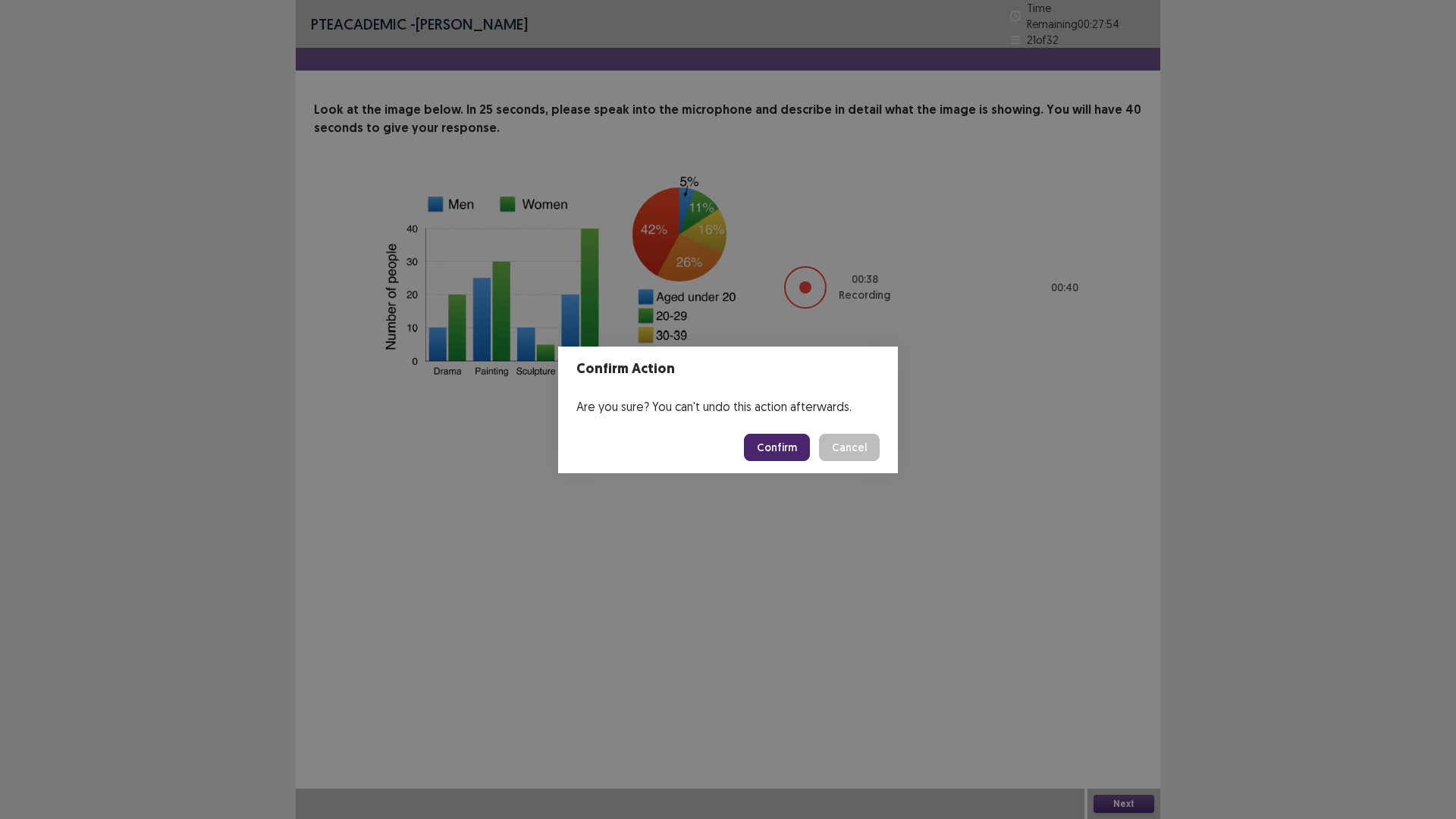
click at [771, 446] on button "Confirm" at bounding box center [777, 447] width 66 height 27
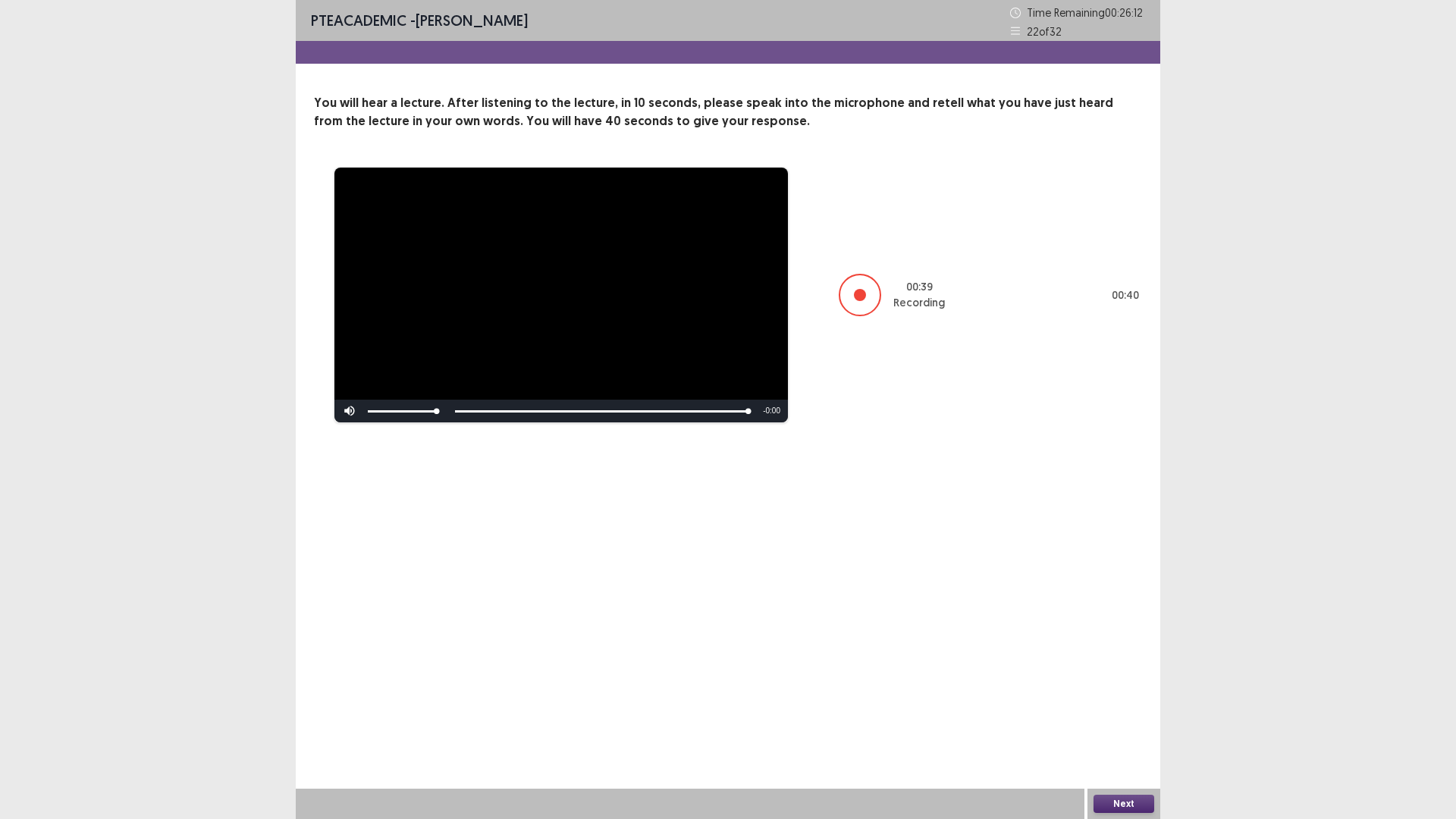
click at [1126, 803] on button "Next" at bounding box center [1124, 804] width 60 height 18
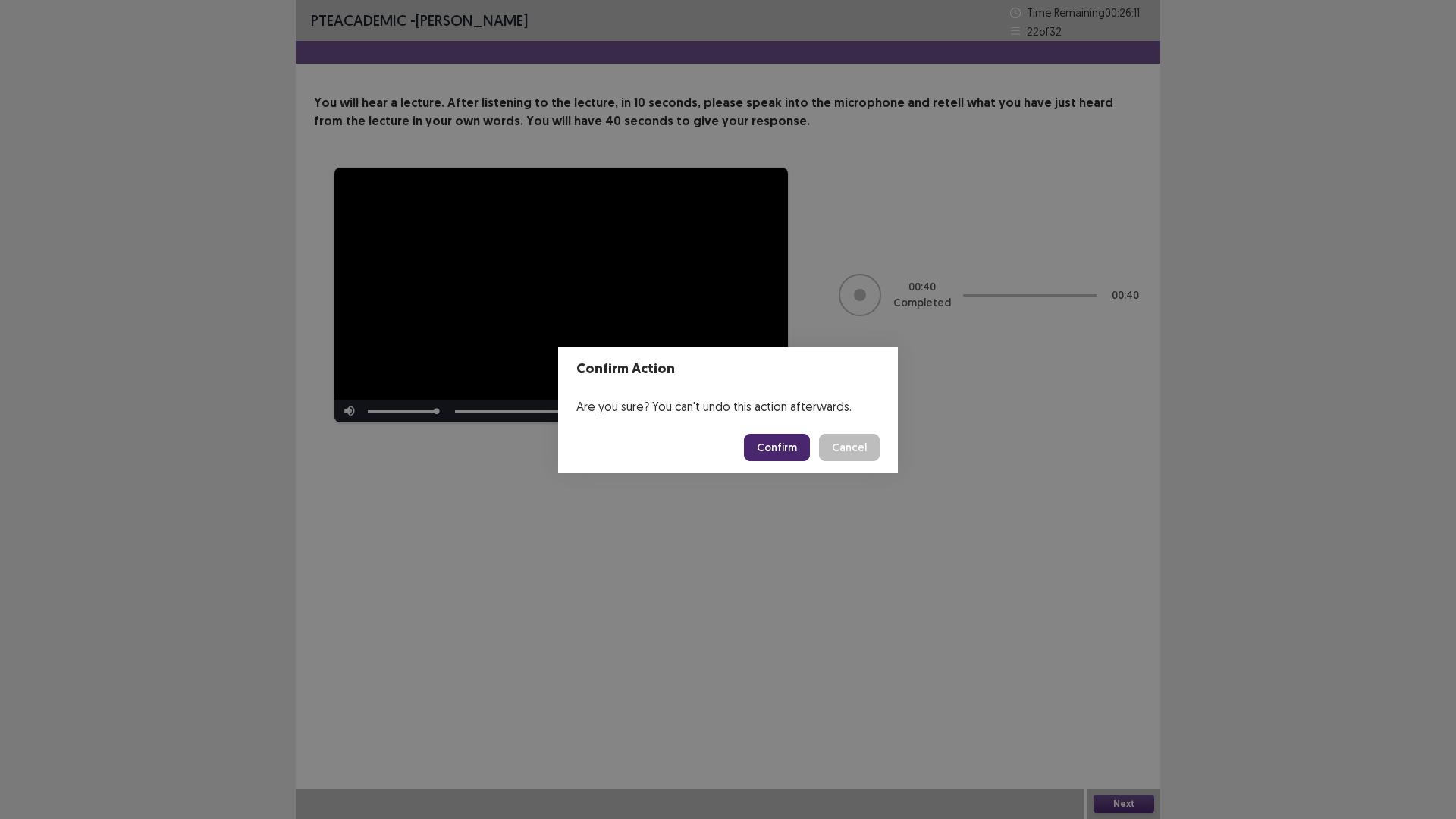
click at [767, 448] on button "Confirm" at bounding box center [777, 447] width 66 height 27
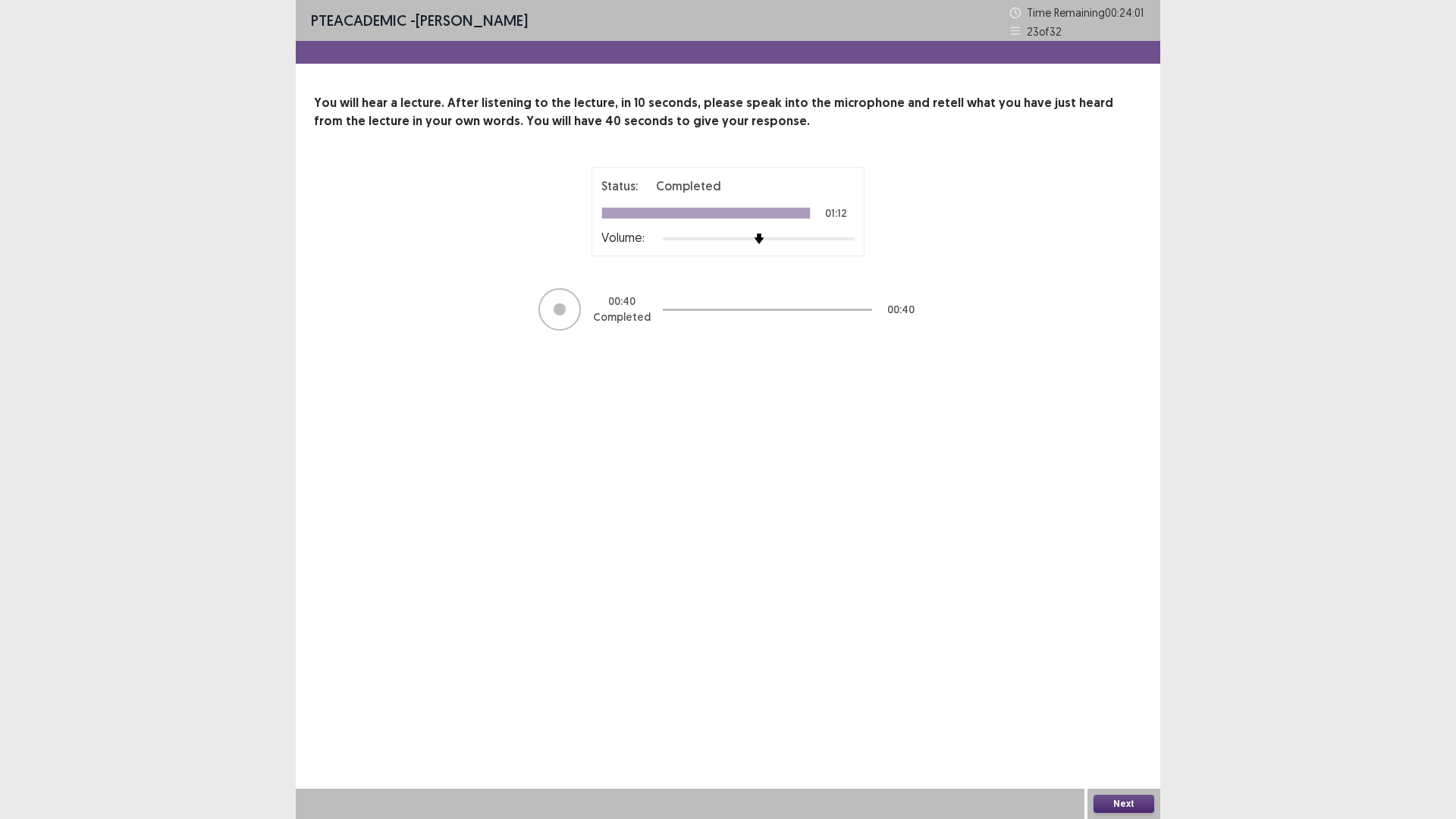
click at [1099, 809] on button "Next" at bounding box center [1124, 804] width 60 height 18
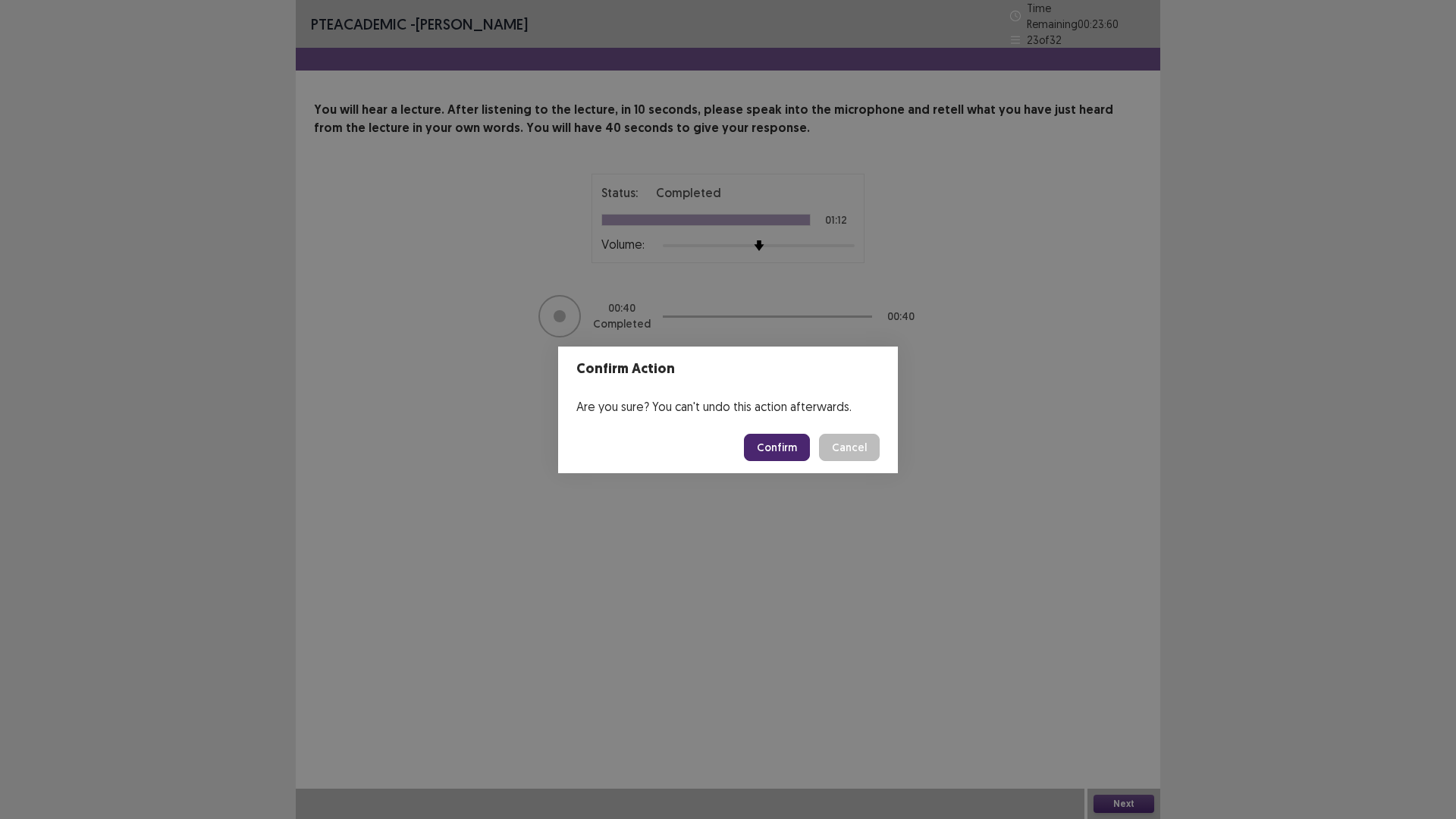
drag, startPoint x: 803, startPoint y: 458, endPoint x: 800, endPoint y: 450, distance: 8.5
click at [802, 457] on button "Confirm" at bounding box center [777, 447] width 66 height 27
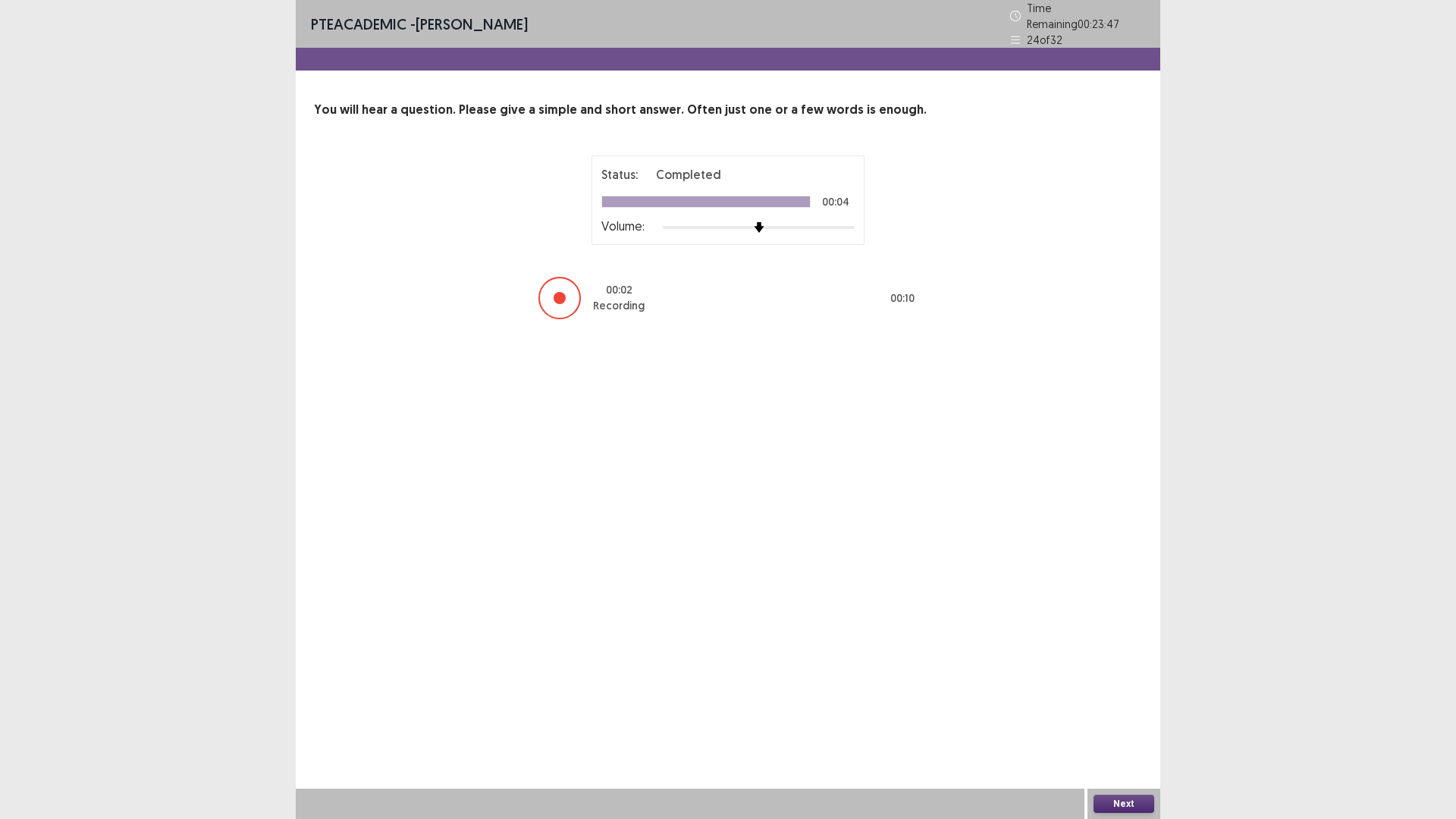
click at [1118, 798] on button "Next" at bounding box center [1124, 804] width 60 height 18
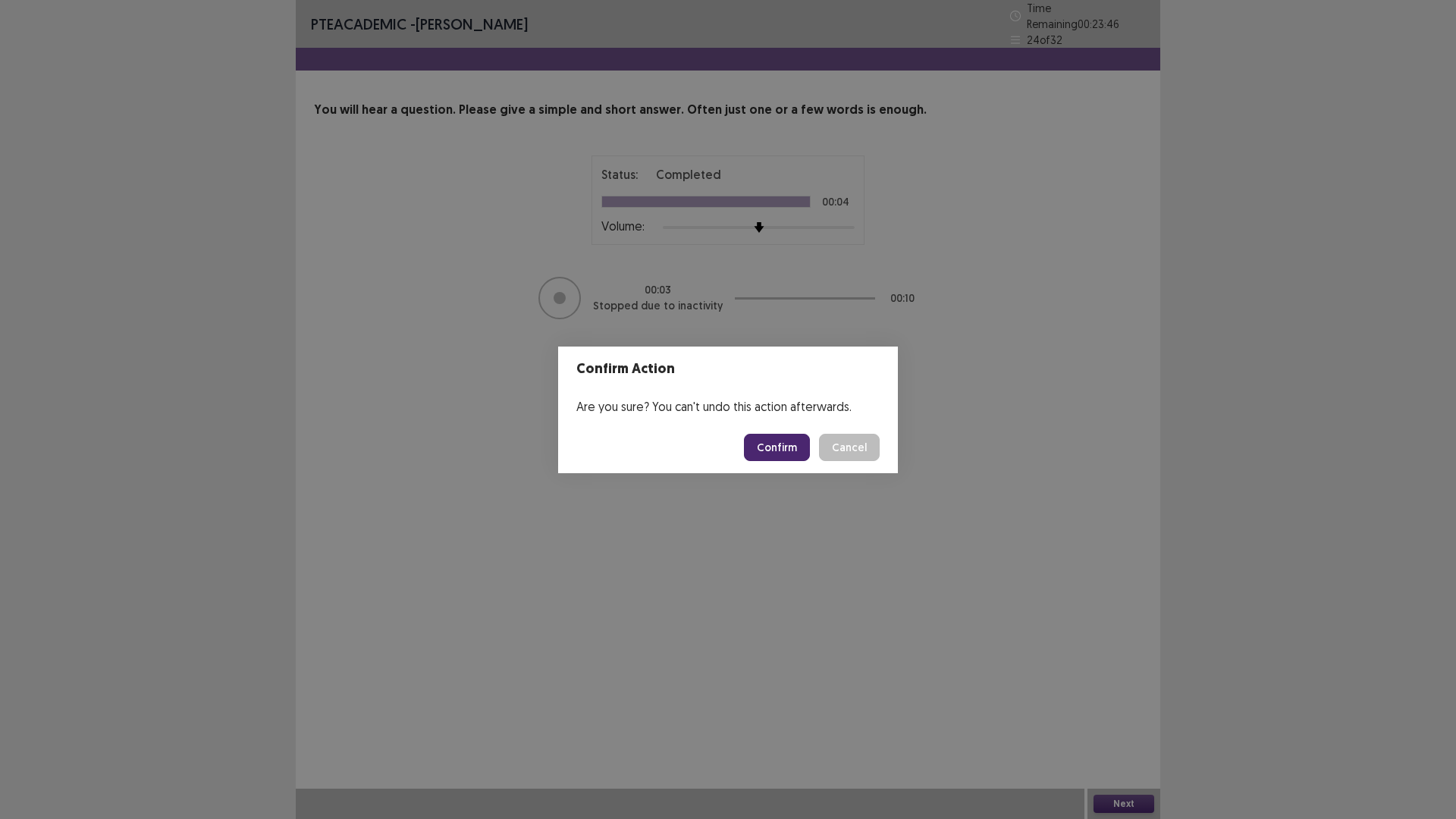
drag, startPoint x: 759, startPoint y: 442, endPoint x: 763, endPoint y: 384, distance: 58.1
click at [760, 443] on button "Confirm" at bounding box center [777, 447] width 66 height 27
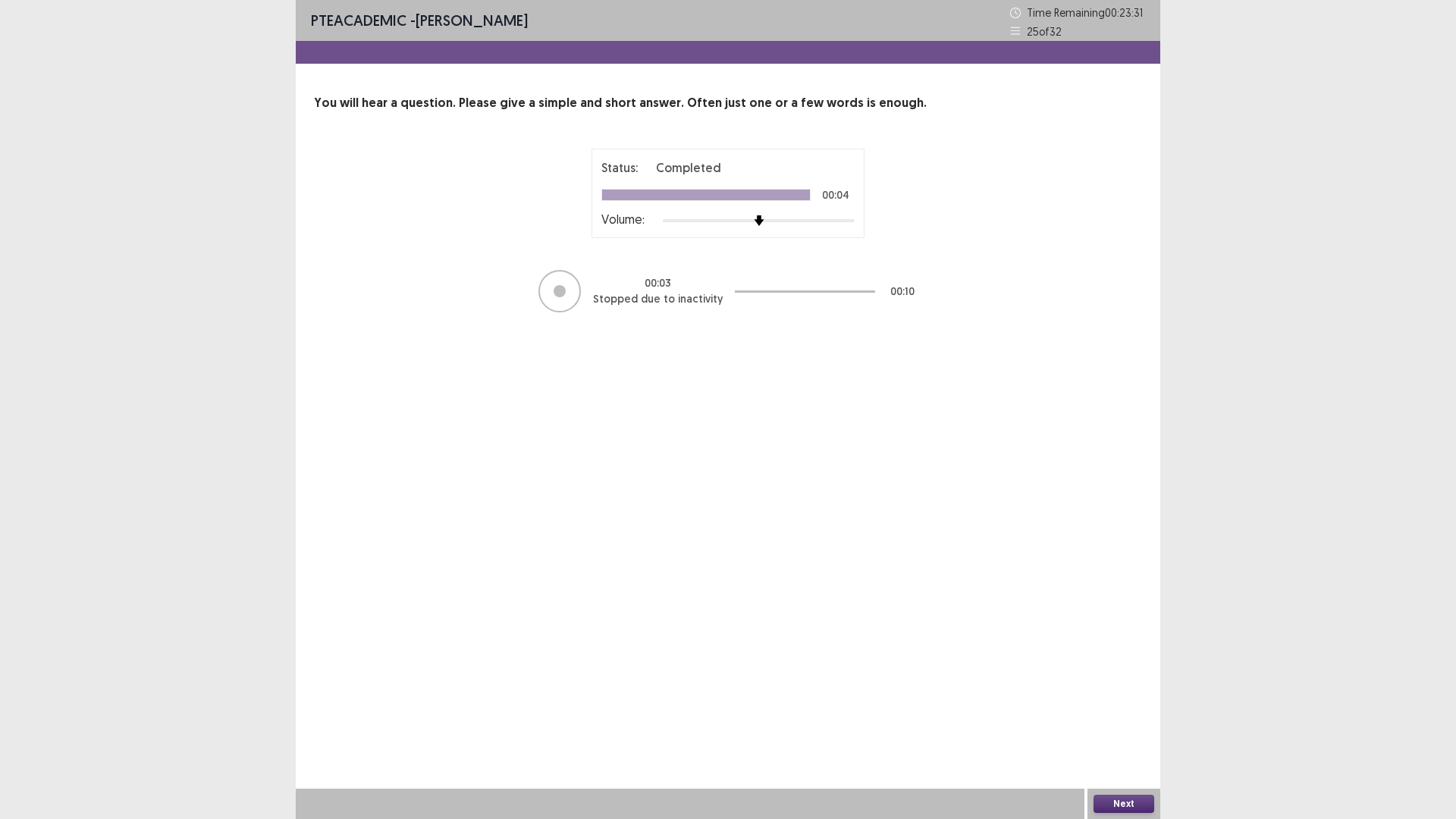
click at [1120, 807] on button "Next" at bounding box center [1124, 804] width 60 height 18
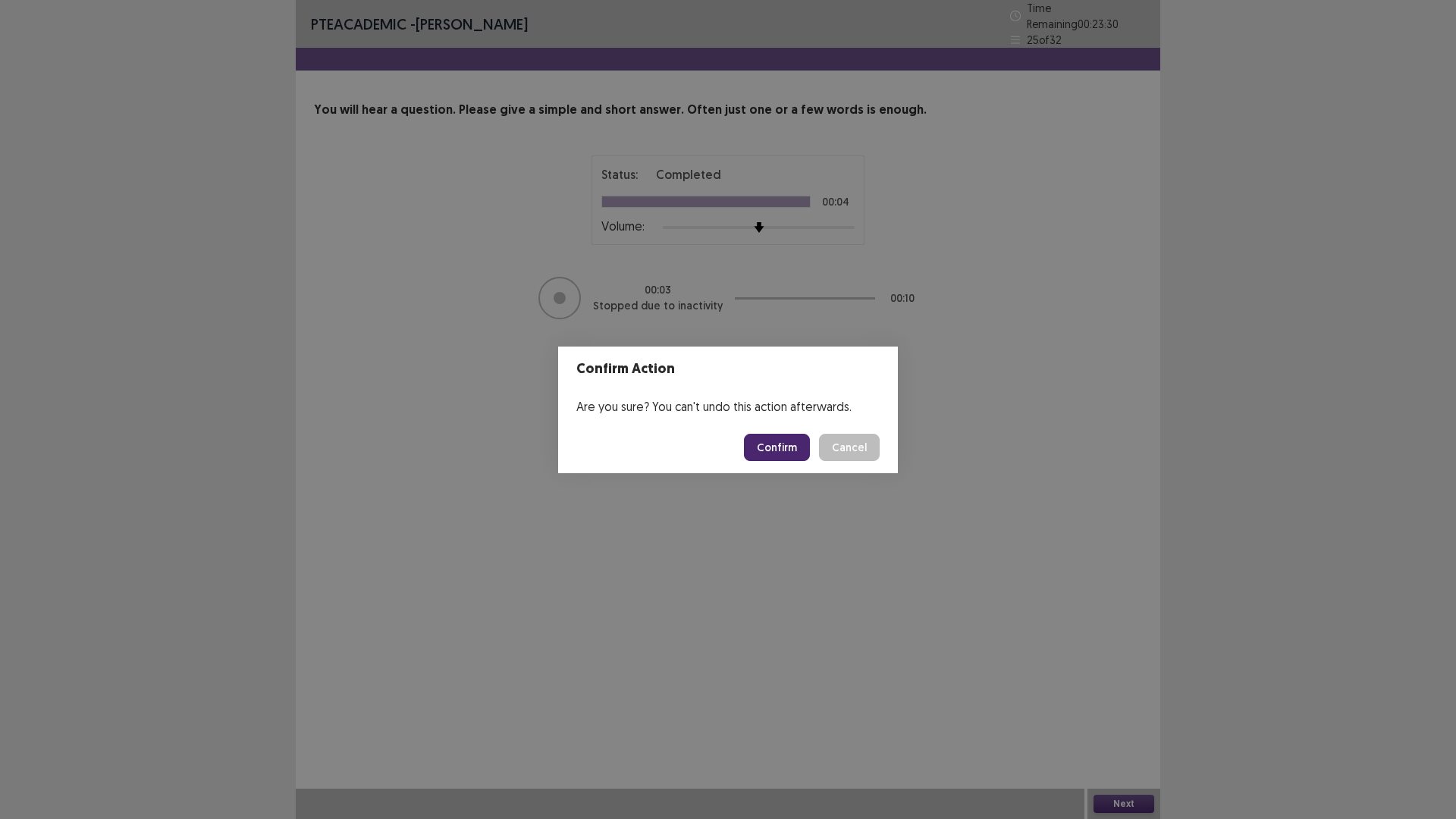
click at [783, 450] on button "Confirm" at bounding box center [777, 447] width 66 height 27
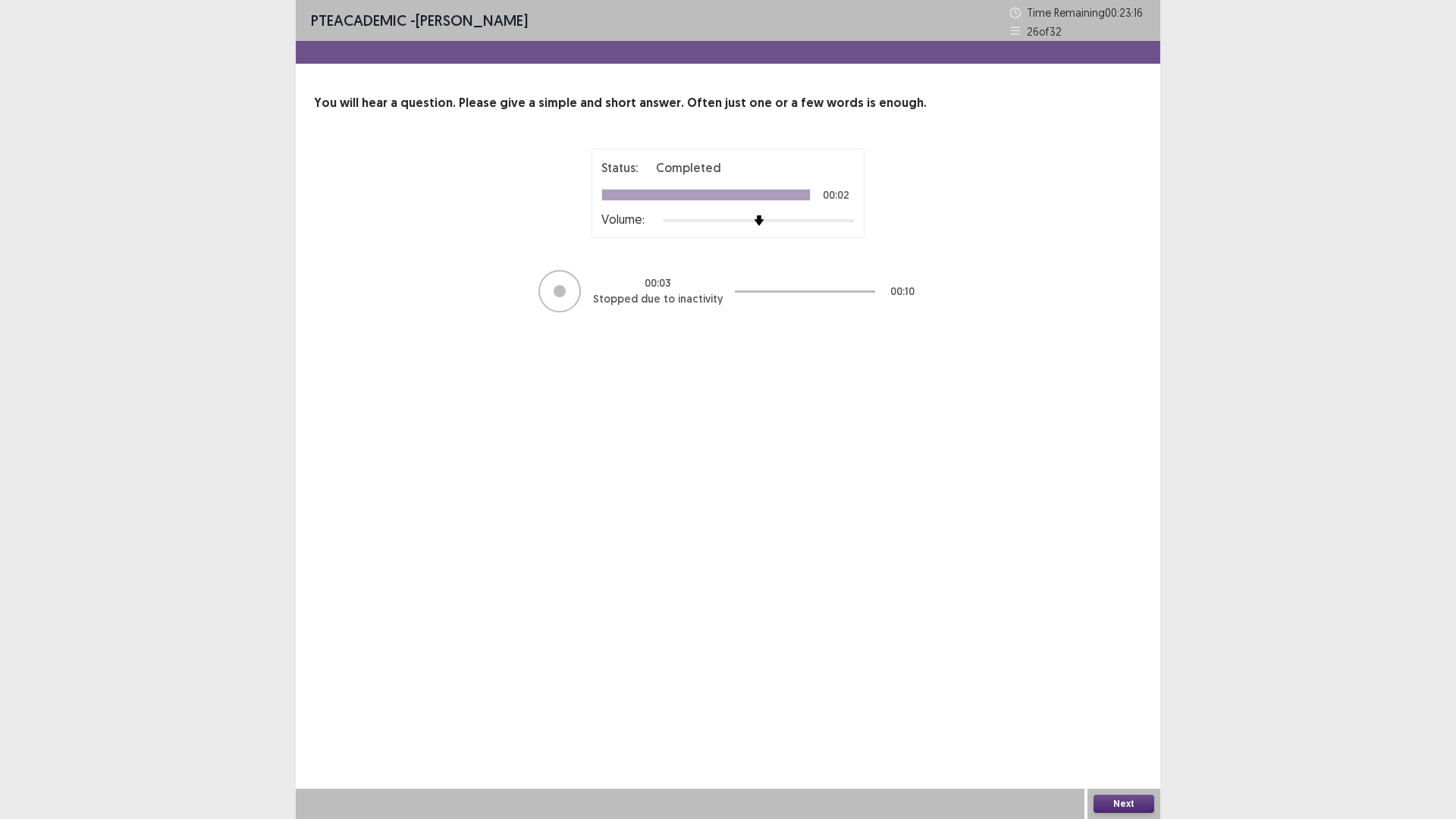
click at [1122, 800] on button "Next" at bounding box center [1124, 804] width 60 height 18
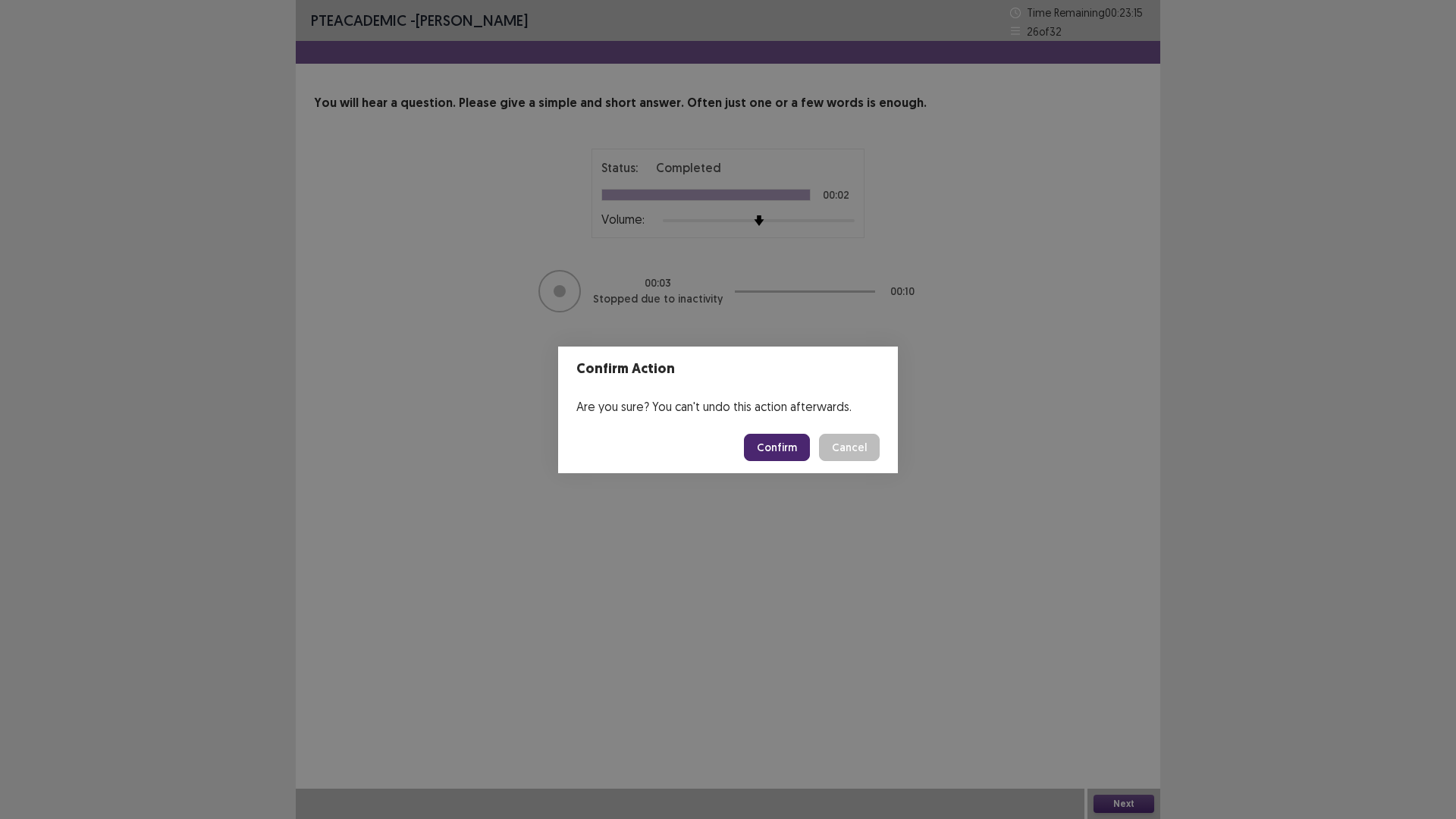
click at [788, 442] on button "Confirm" at bounding box center [777, 447] width 66 height 27
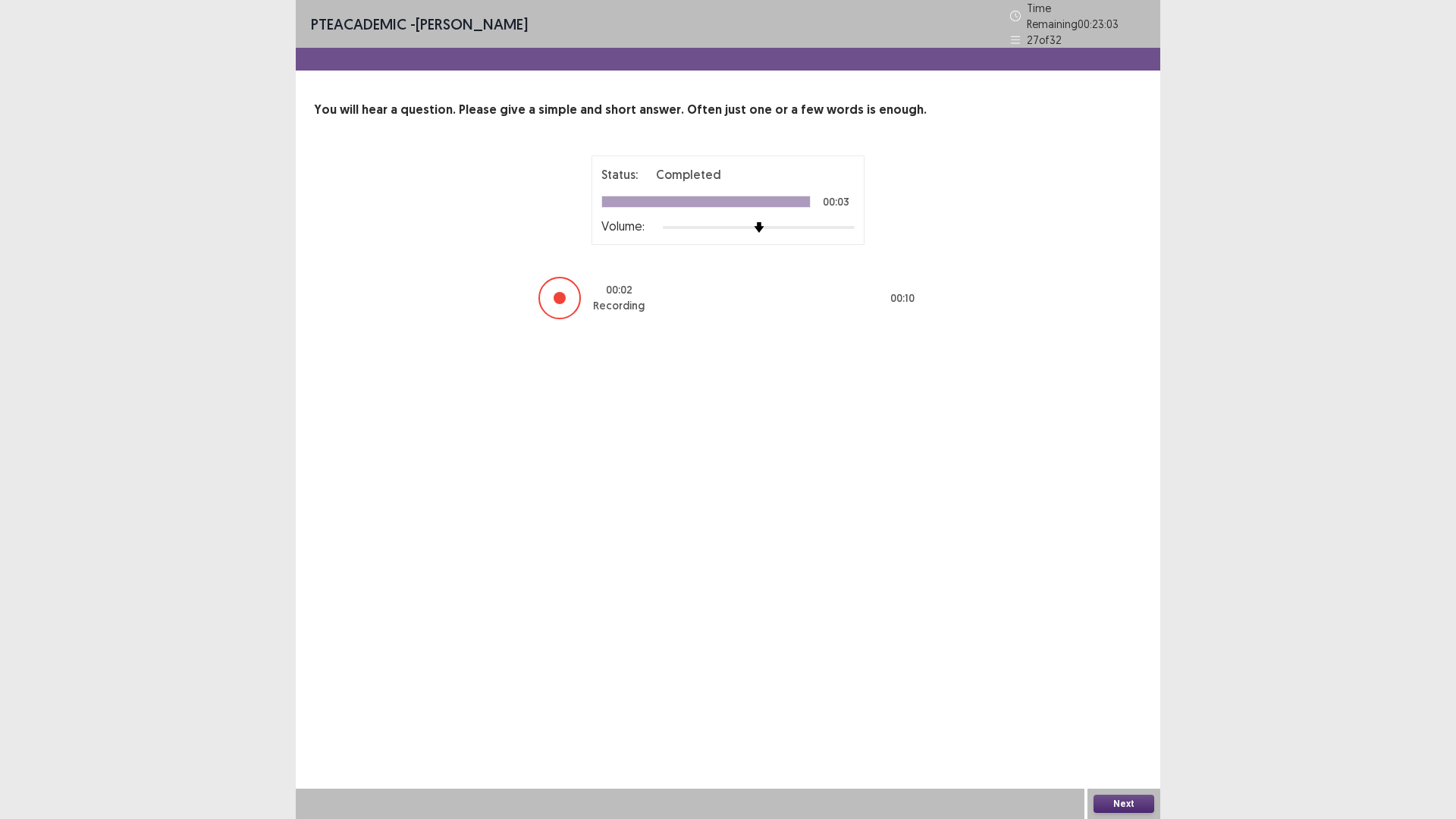
click at [1112, 793] on div "Next" at bounding box center [1124, 804] width 73 height 30
click at [1100, 803] on button "Next" at bounding box center [1124, 804] width 60 height 18
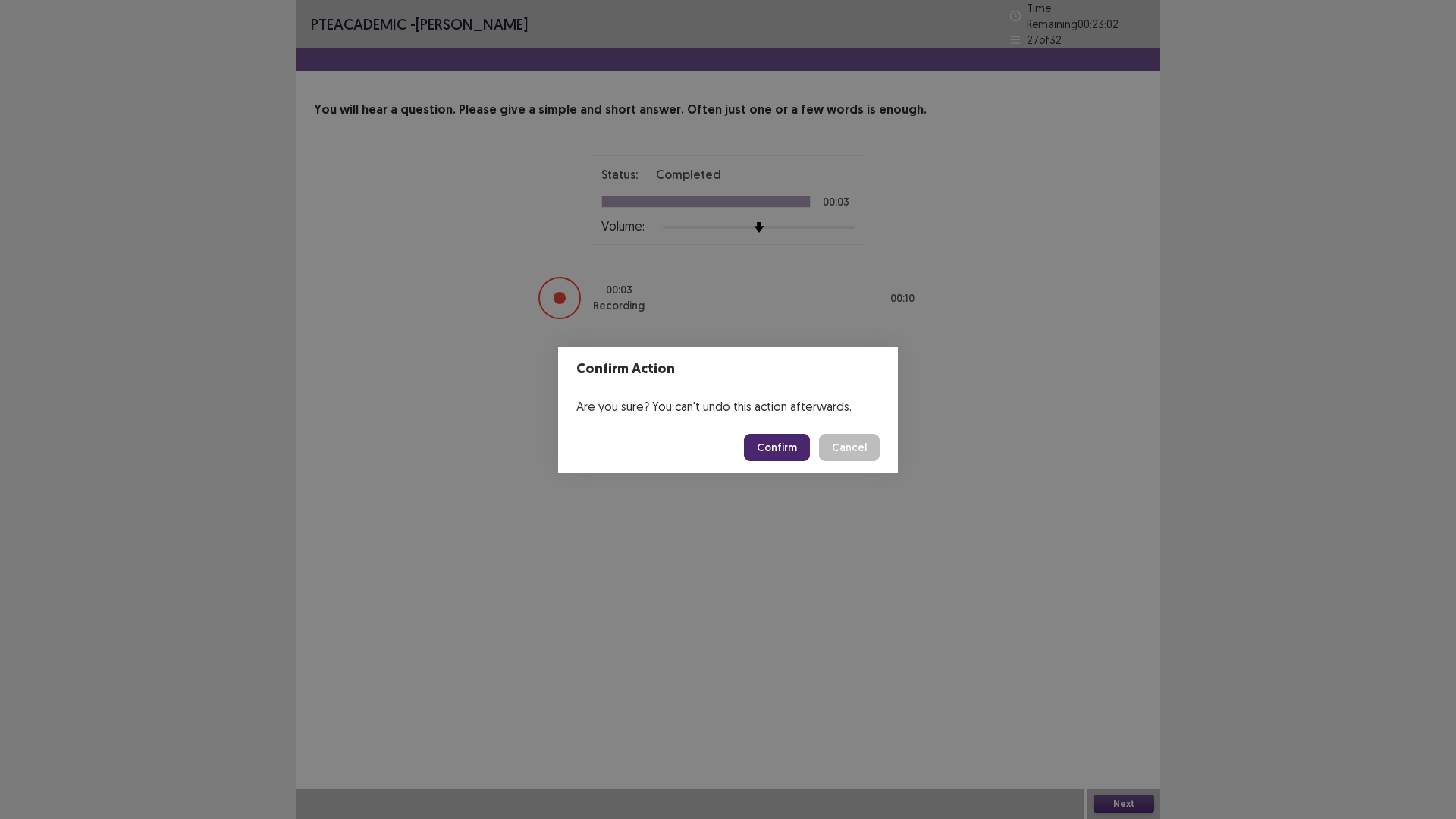
click at [797, 432] on footer "Confirm Cancel" at bounding box center [728, 447] width 340 height 52
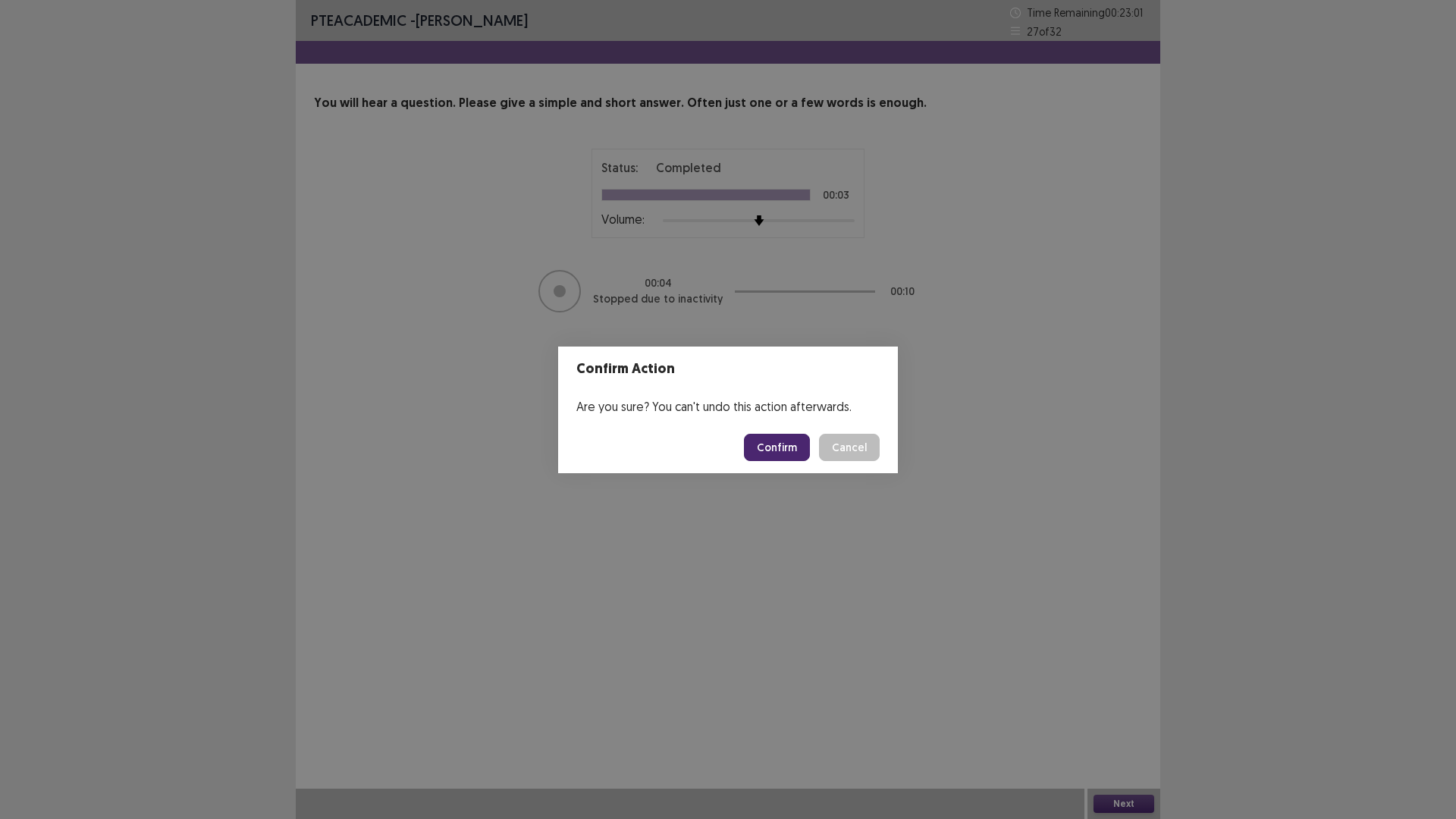
click at [801, 451] on button "Confirm" at bounding box center [777, 447] width 66 height 27
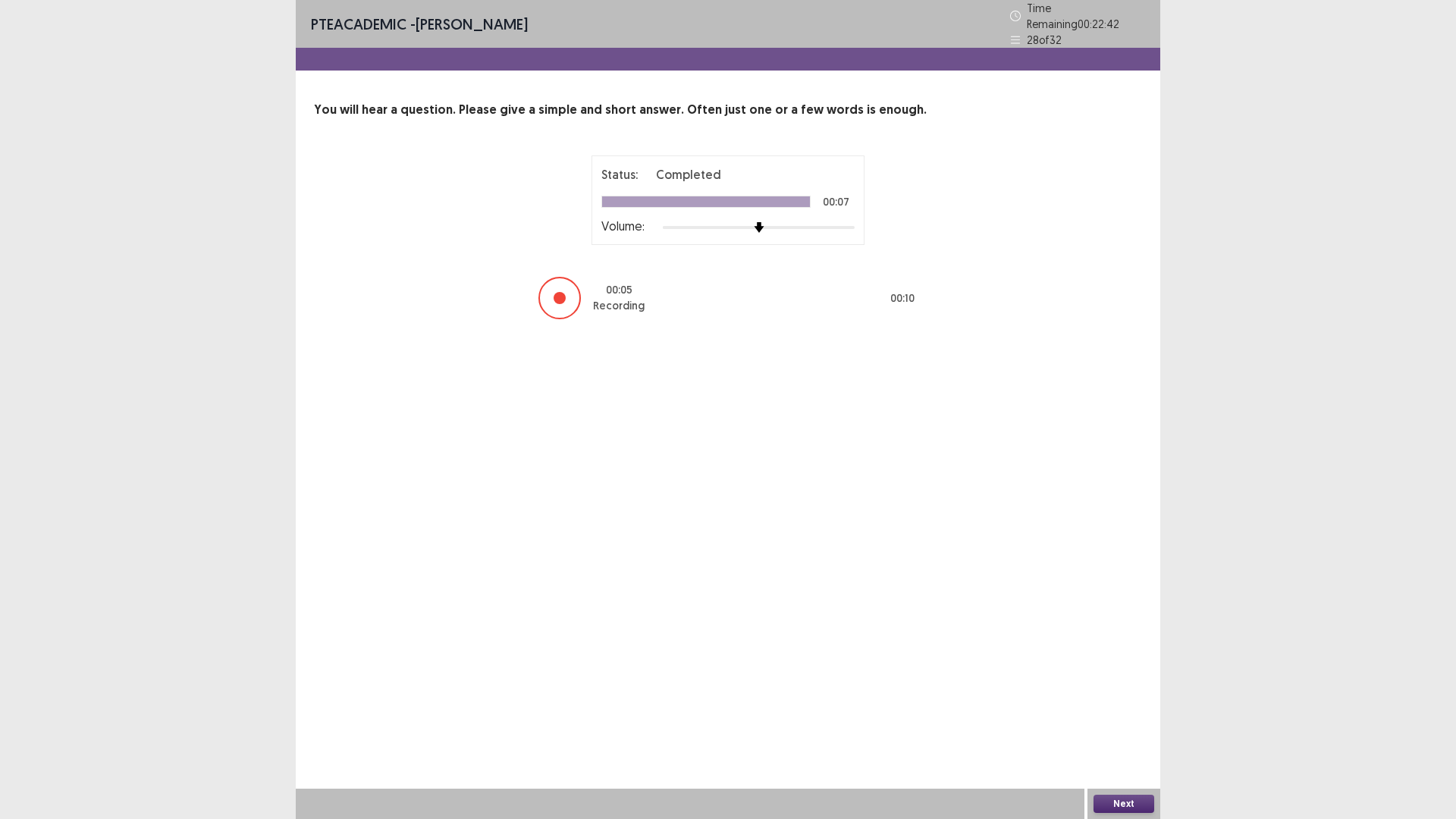
click at [1134, 800] on button "Next" at bounding box center [1124, 804] width 60 height 18
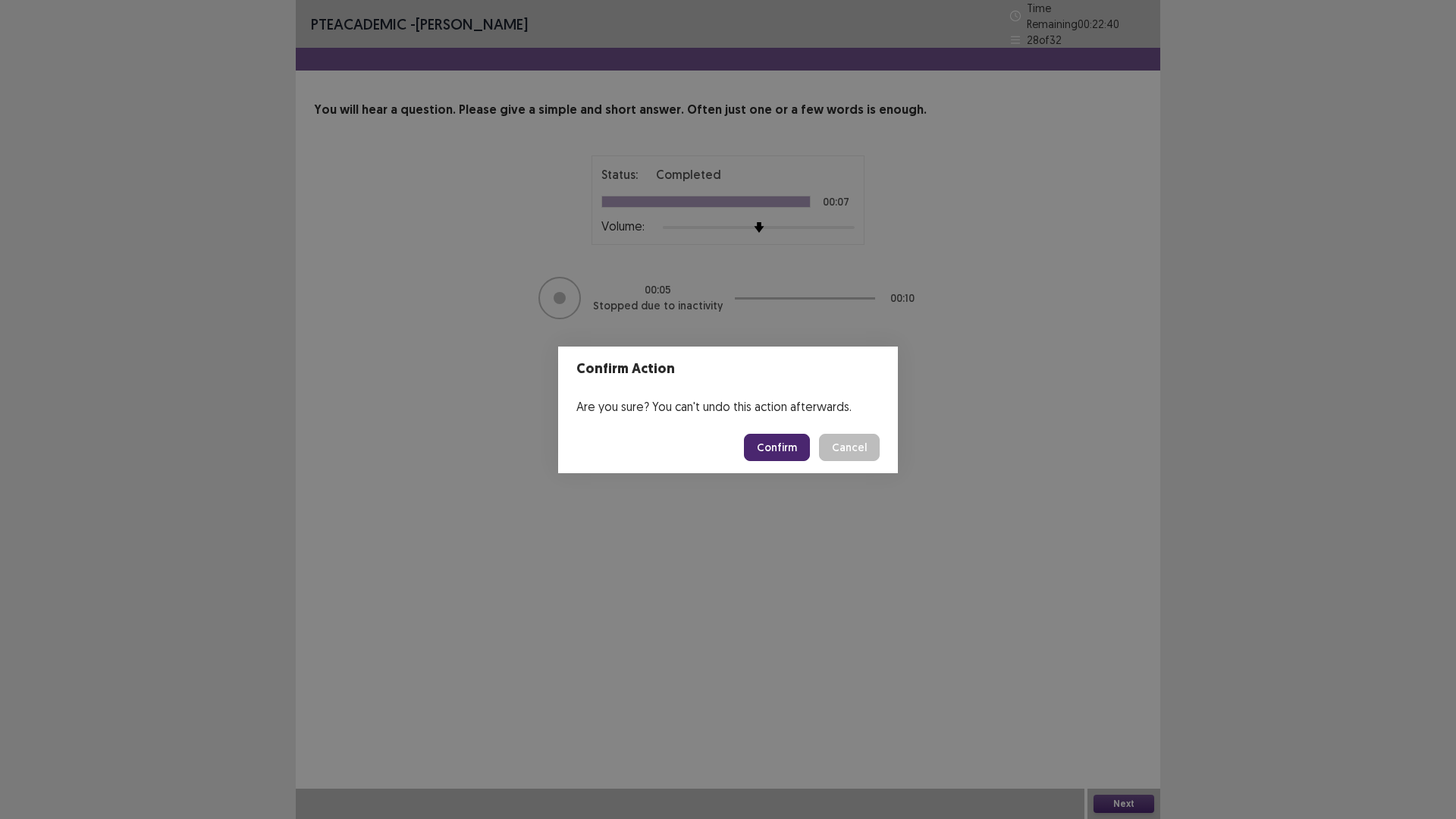
click at [805, 451] on button "Confirm" at bounding box center [777, 447] width 66 height 27
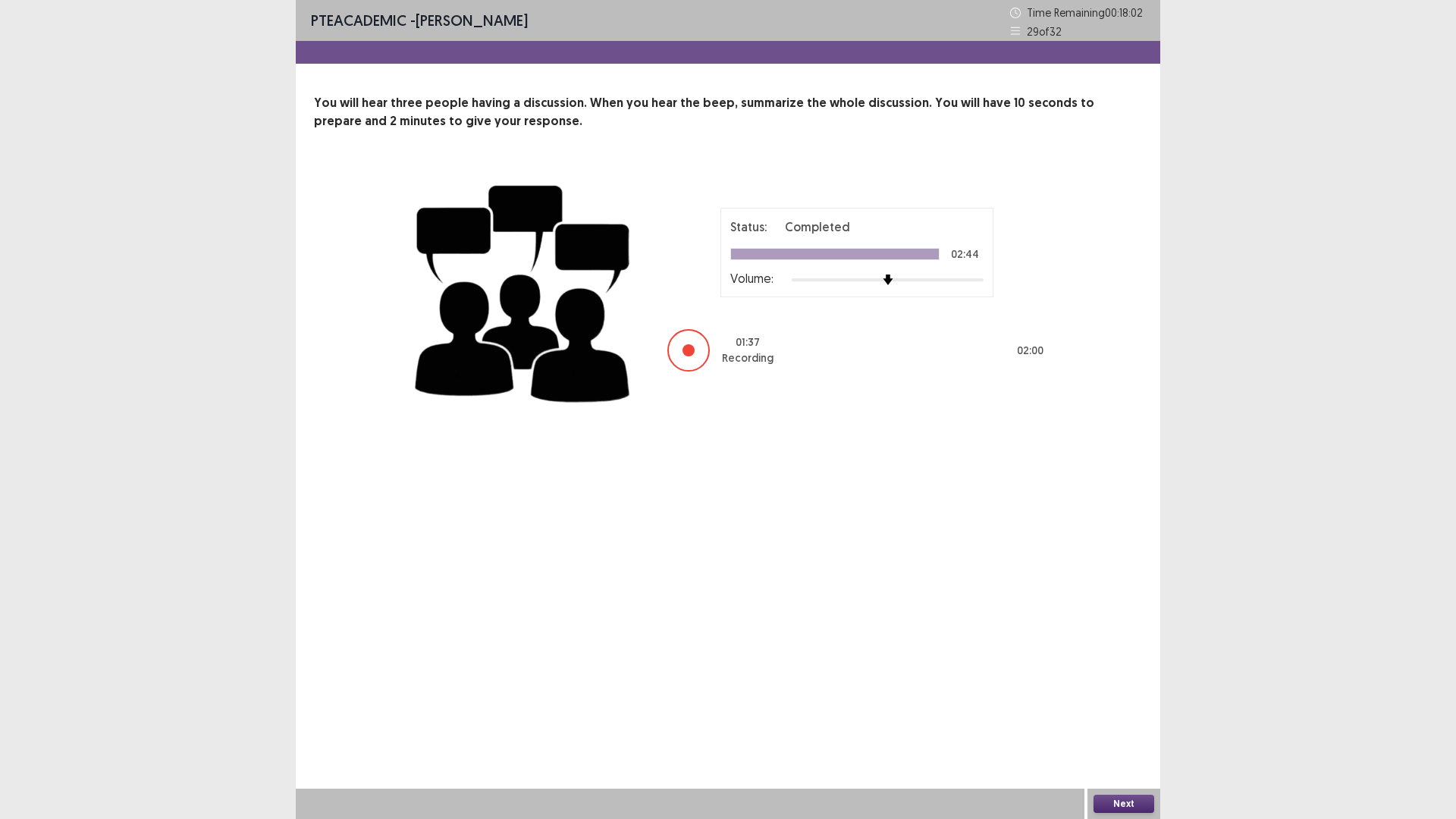
click at [1124, 811] on button "Next" at bounding box center [1124, 804] width 60 height 18
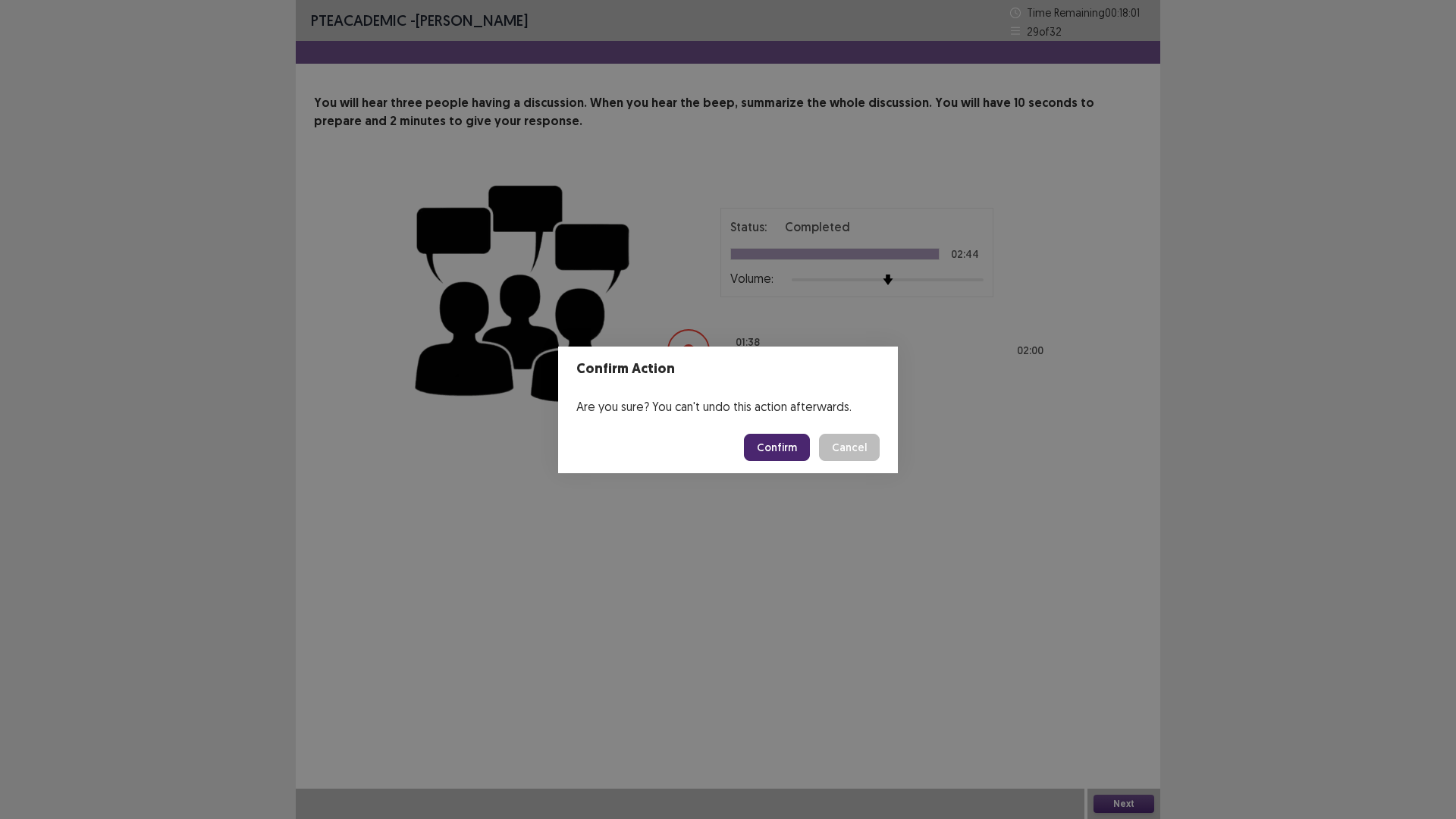
click at [801, 435] on button "Confirm" at bounding box center [777, 447] width 66 height 27
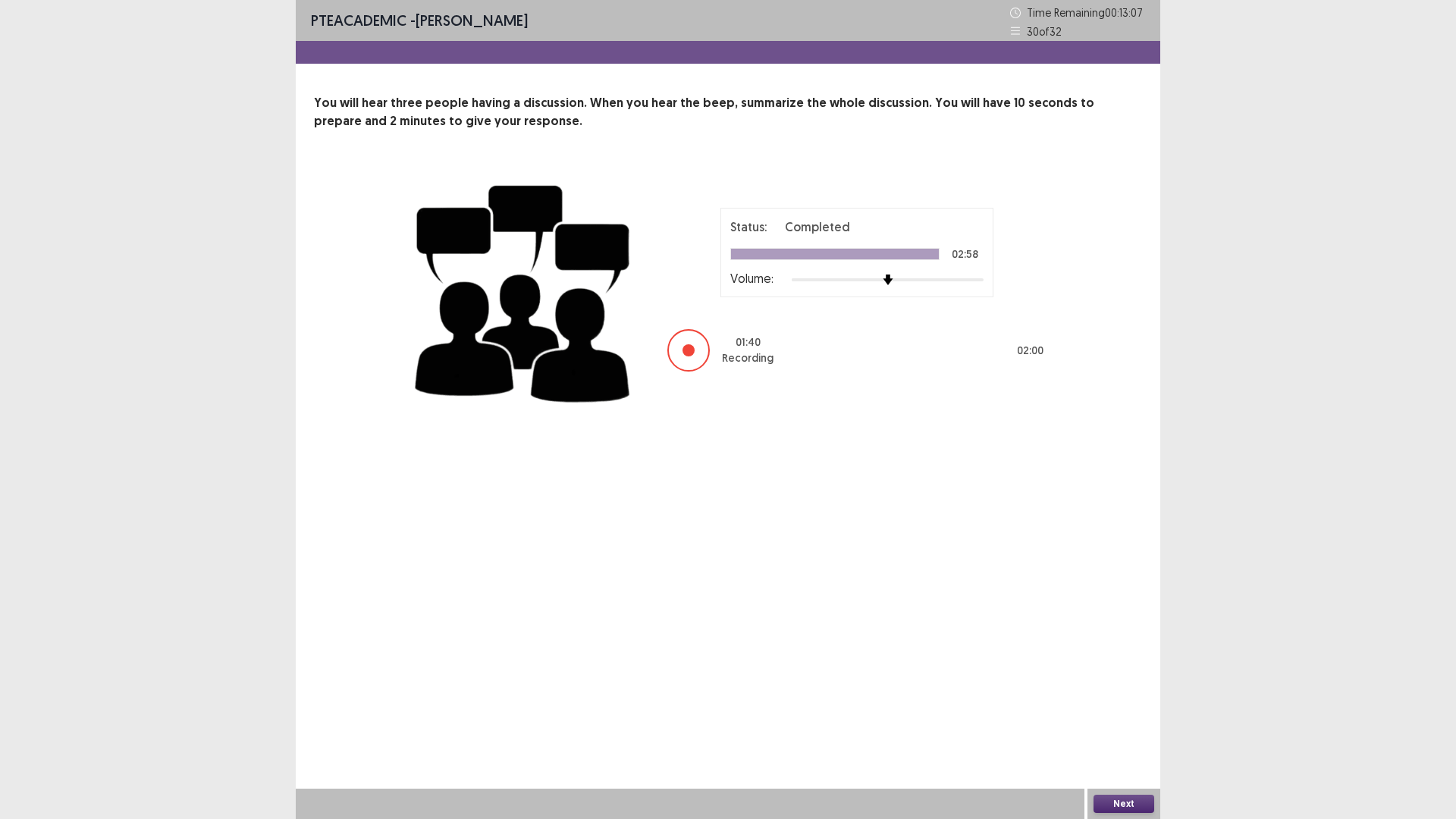
click at [1113, 798] on button "Next" at bounding box center [1124, 804] width 60 height 18
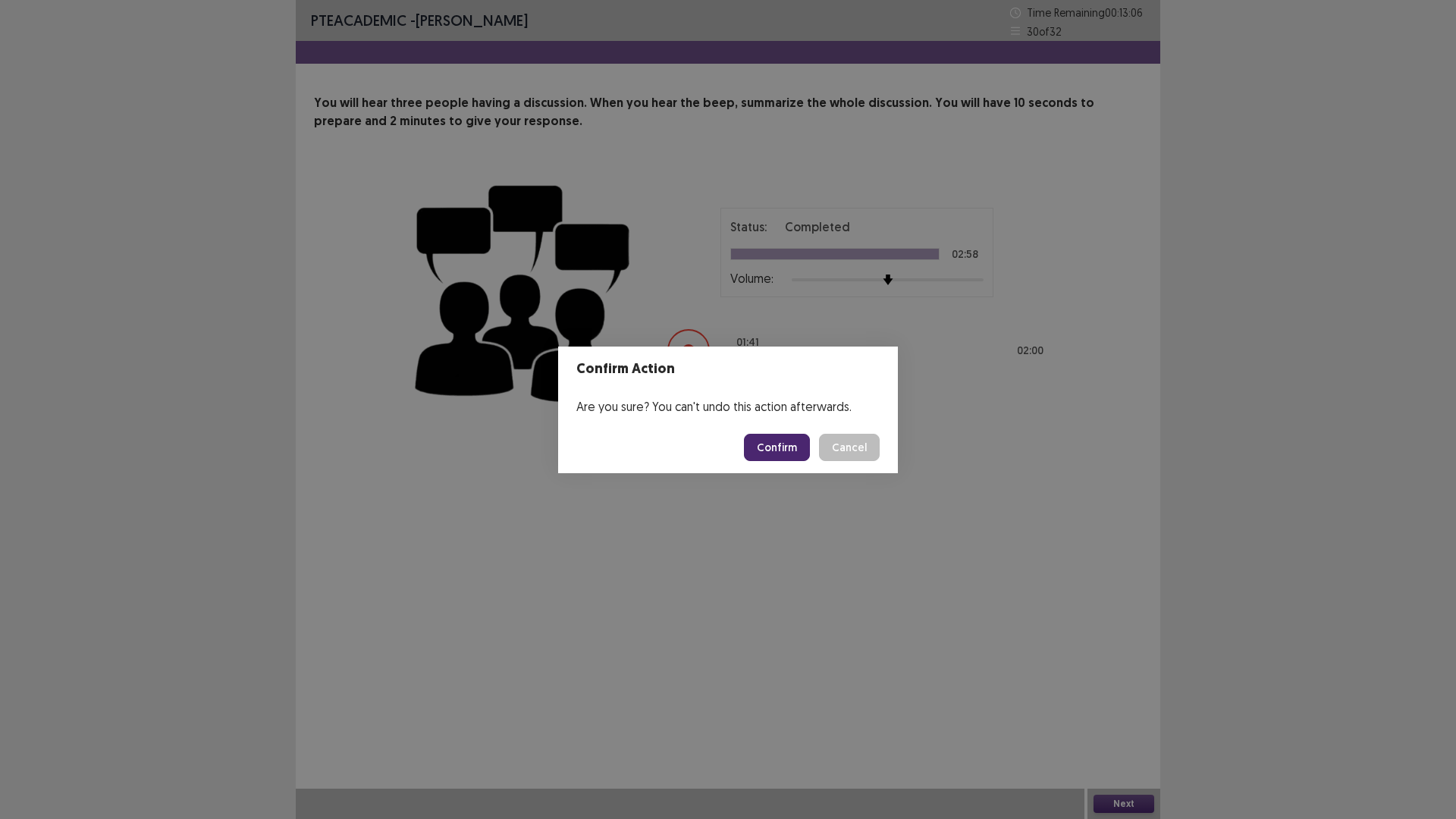
click at [780, 453] on button "Confirm" at bounding box center [777, 447] width 66 height 27
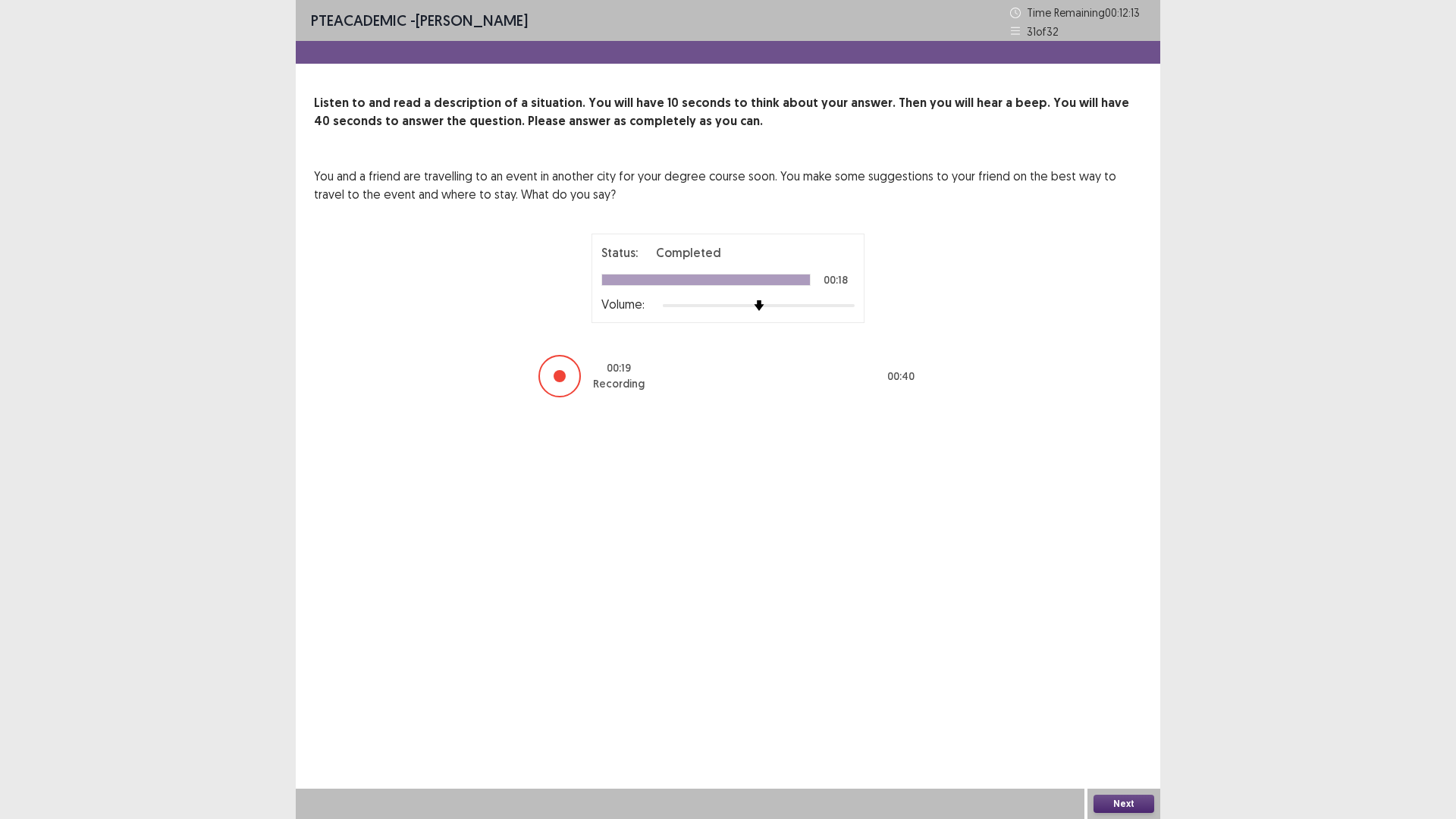
click at [1107, 797] on button "Next" at bounding box center [1124, 804] width 60 height 18
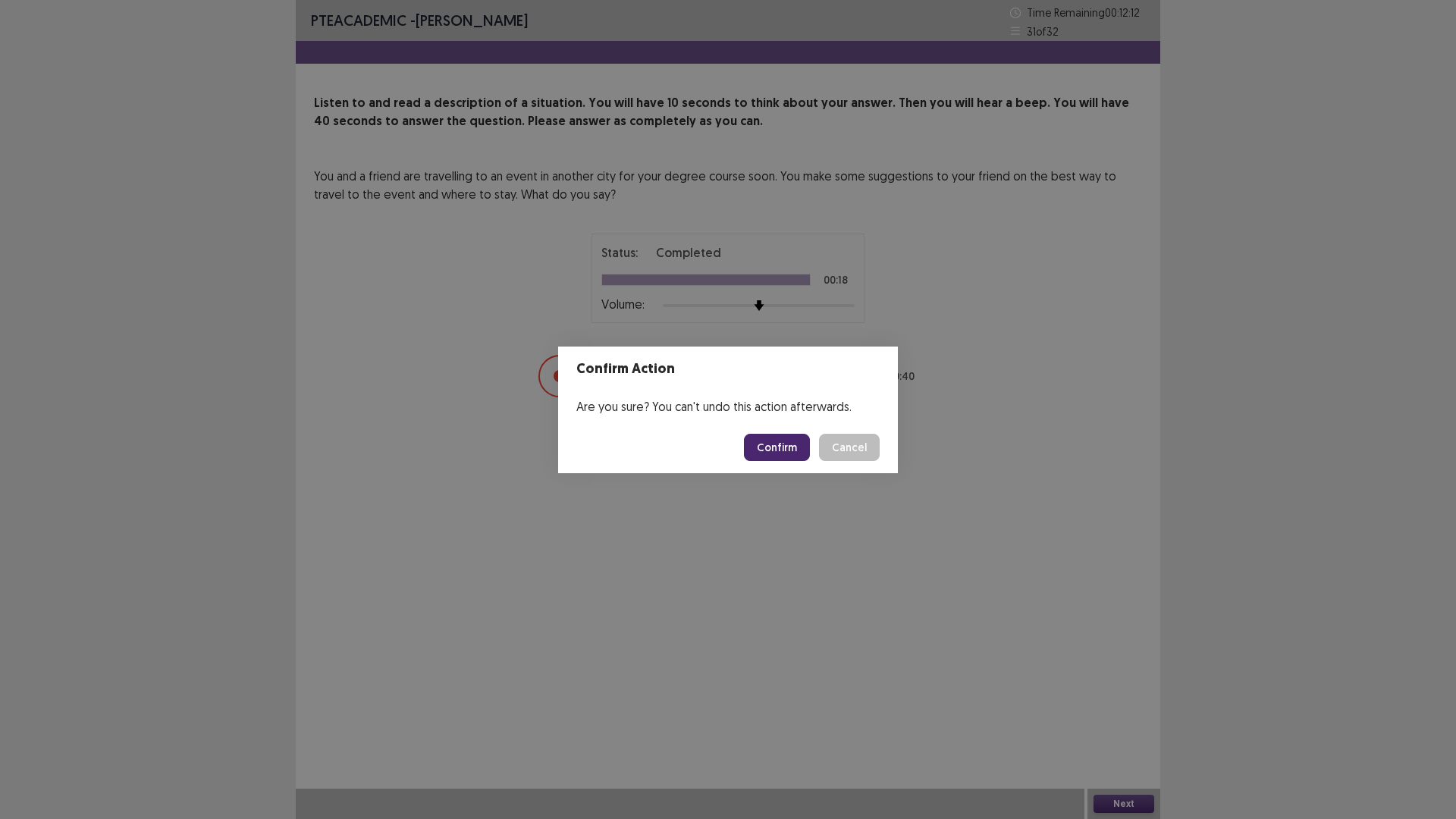
click at [787, 446] on button "Confirm" at bounding box center [777, 447] width 66 height 27
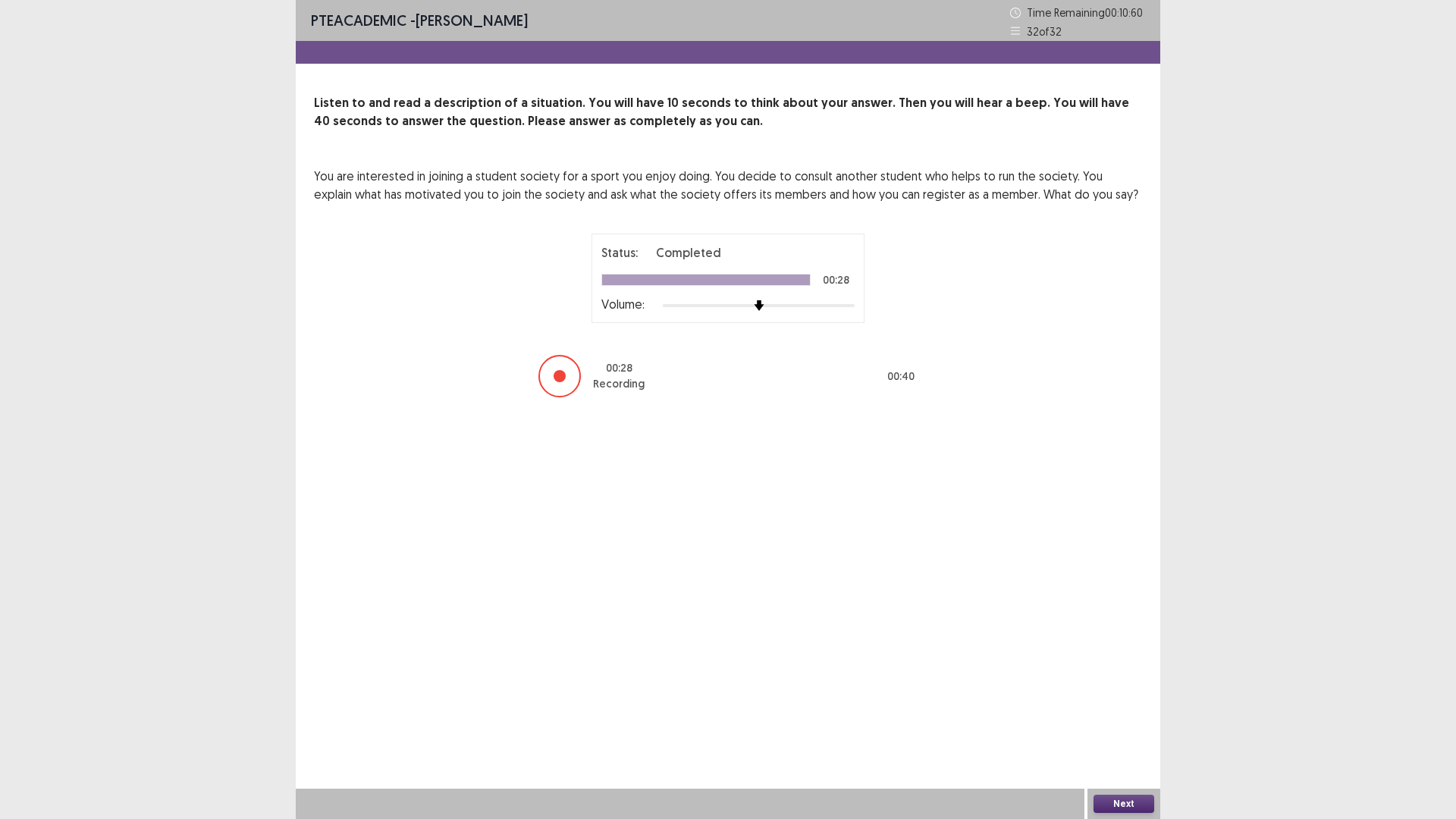
click at [1145, 802] on button "Next" at bounding box center [1124, 804] width 60 height 18
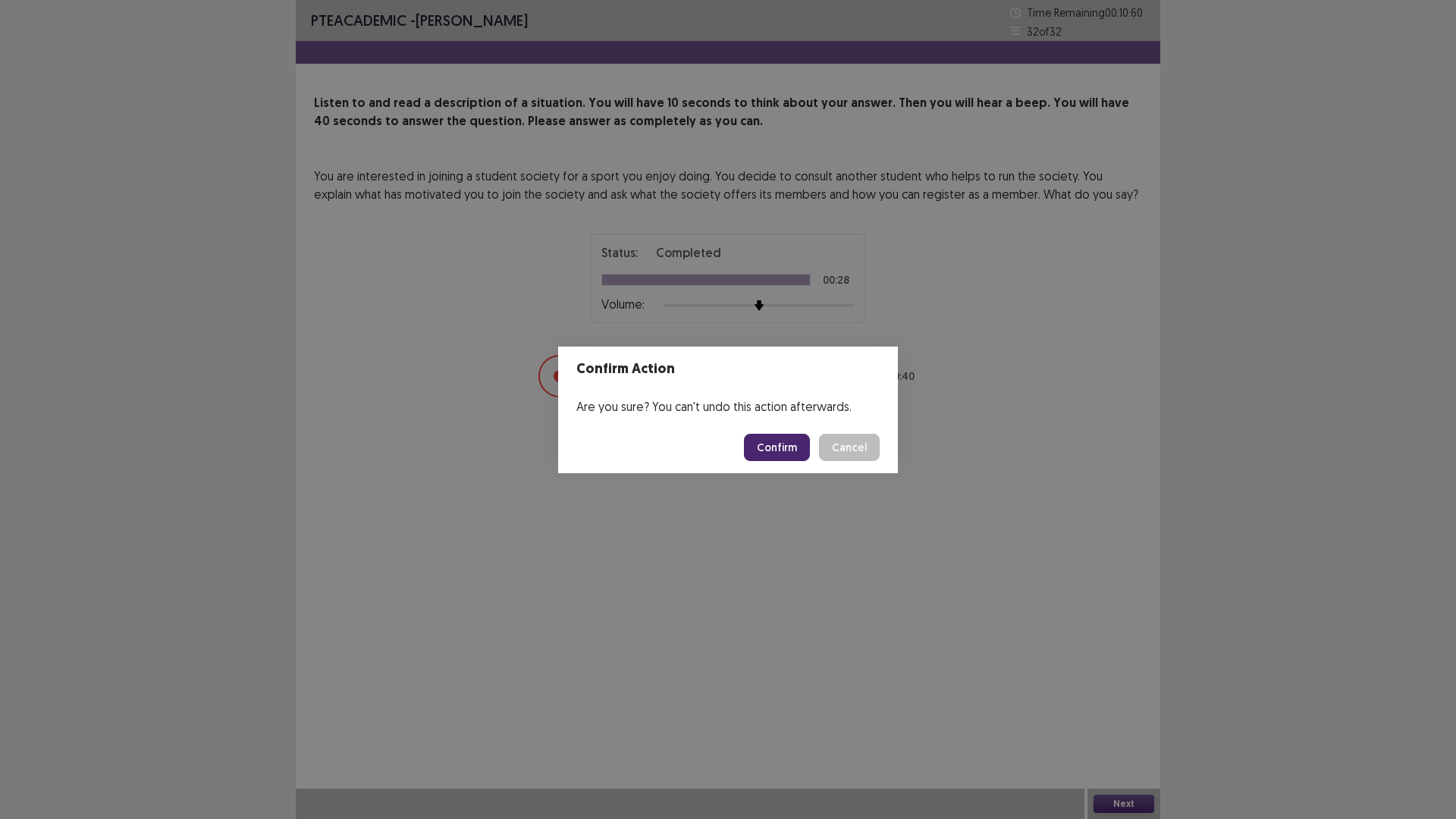
click at [782, 449] on button "Confirm" at bounding box center [777, 447] width 66 height 27
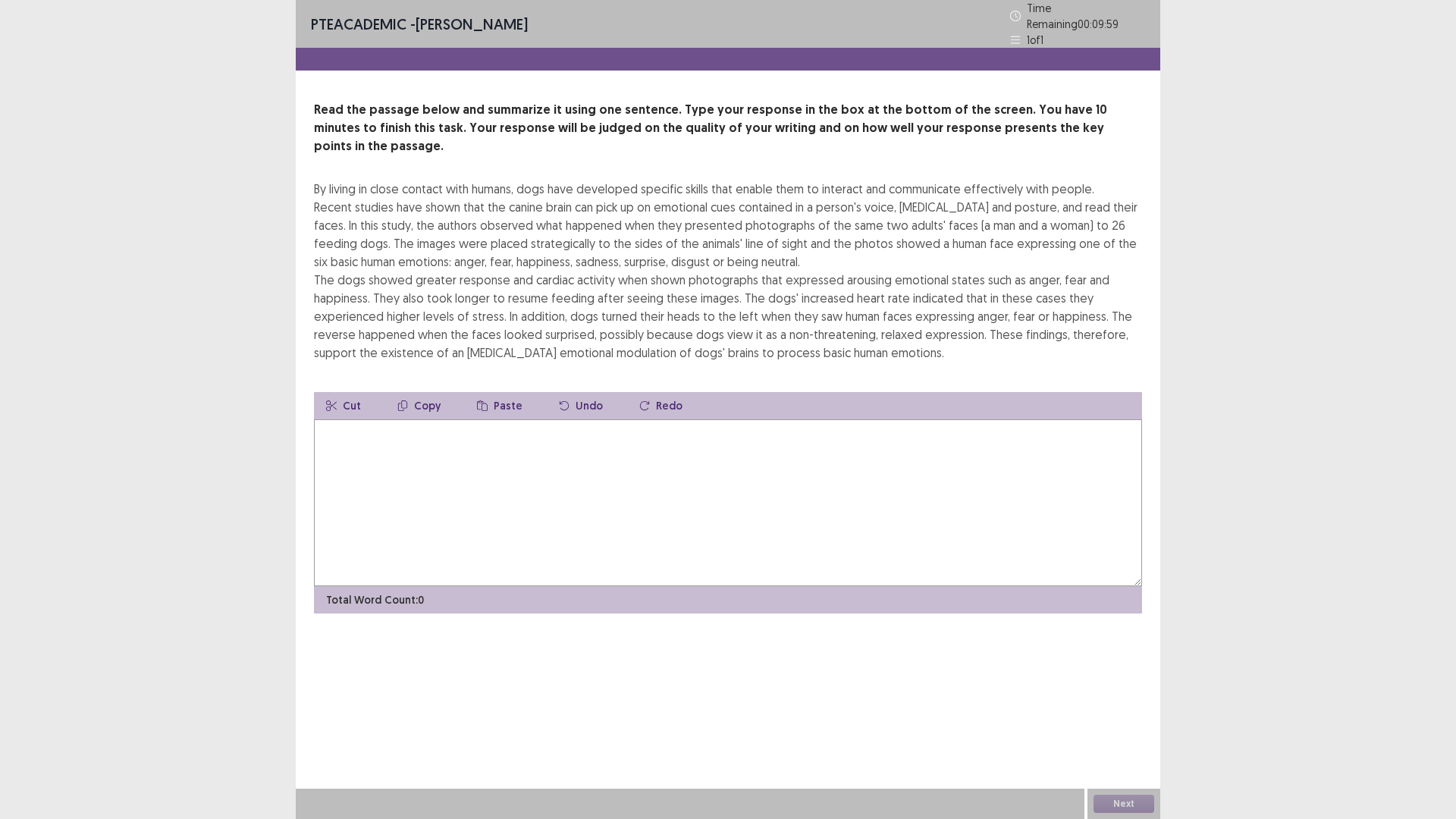
click at [570, 436] on textarea at bounding box center [728, 503] width 828 height 167
click at [550, 459] on textarea at bounding box center [728, 503] width 828 height 167
click at [704, 490] on textarea at bounding box center [728, 503] width 828 height 167
click at [510, 500] on textarea at bounding box center [728, 503] width 828 height 167
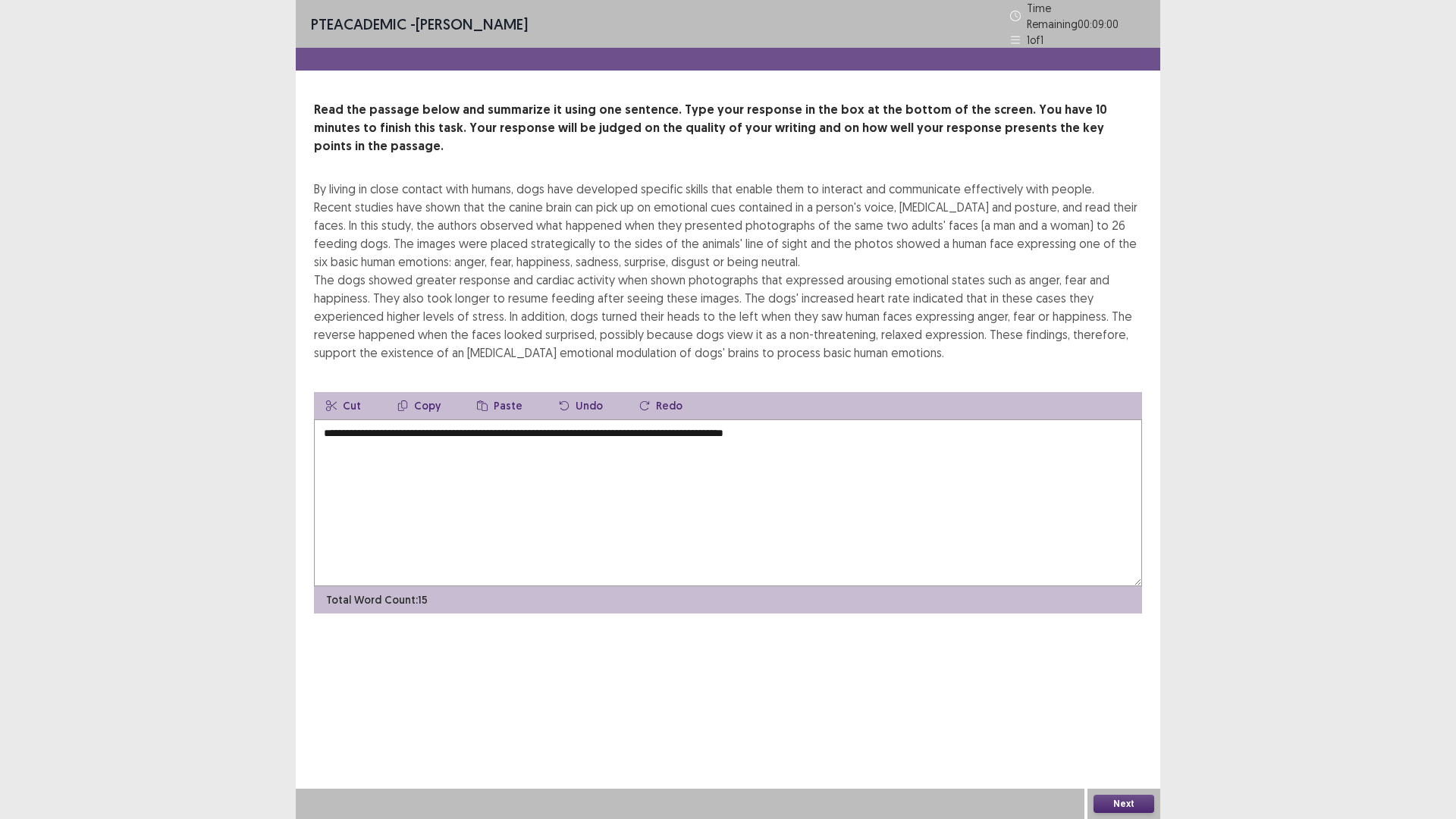
click at [744, 419] on textarea "**********" at bounding box center [728, 503] width 828 height 167
click at [756, 419] on textarea "**********" at bounding box center [728, 503] width 828 height 167
click at [843, 419] on textarea "**********" at bounding box center [728, 503] width 828 height 167
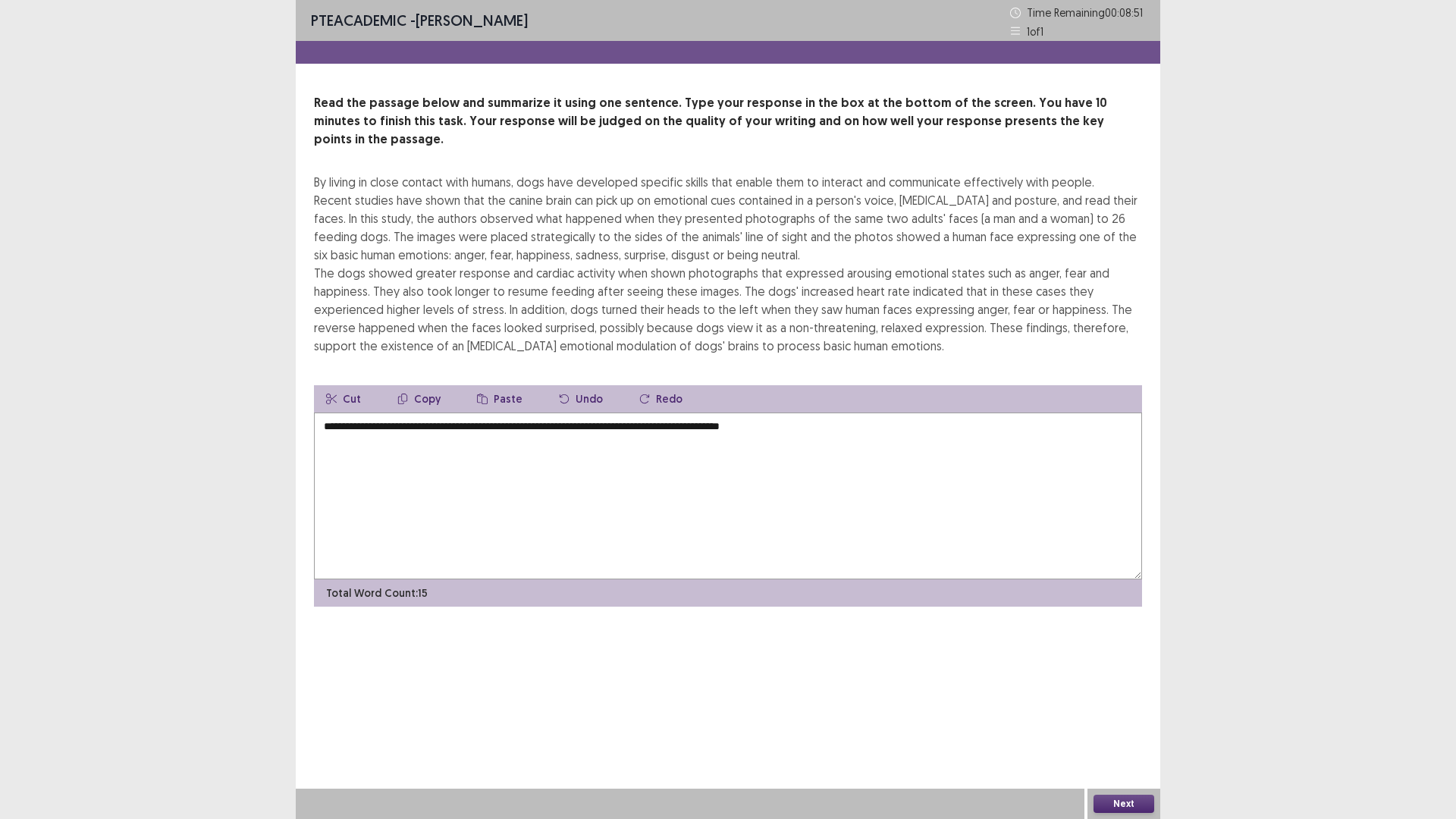
click at [328, 412] on textarea "**********" at bounding box center [728, 496] width 828 height 167
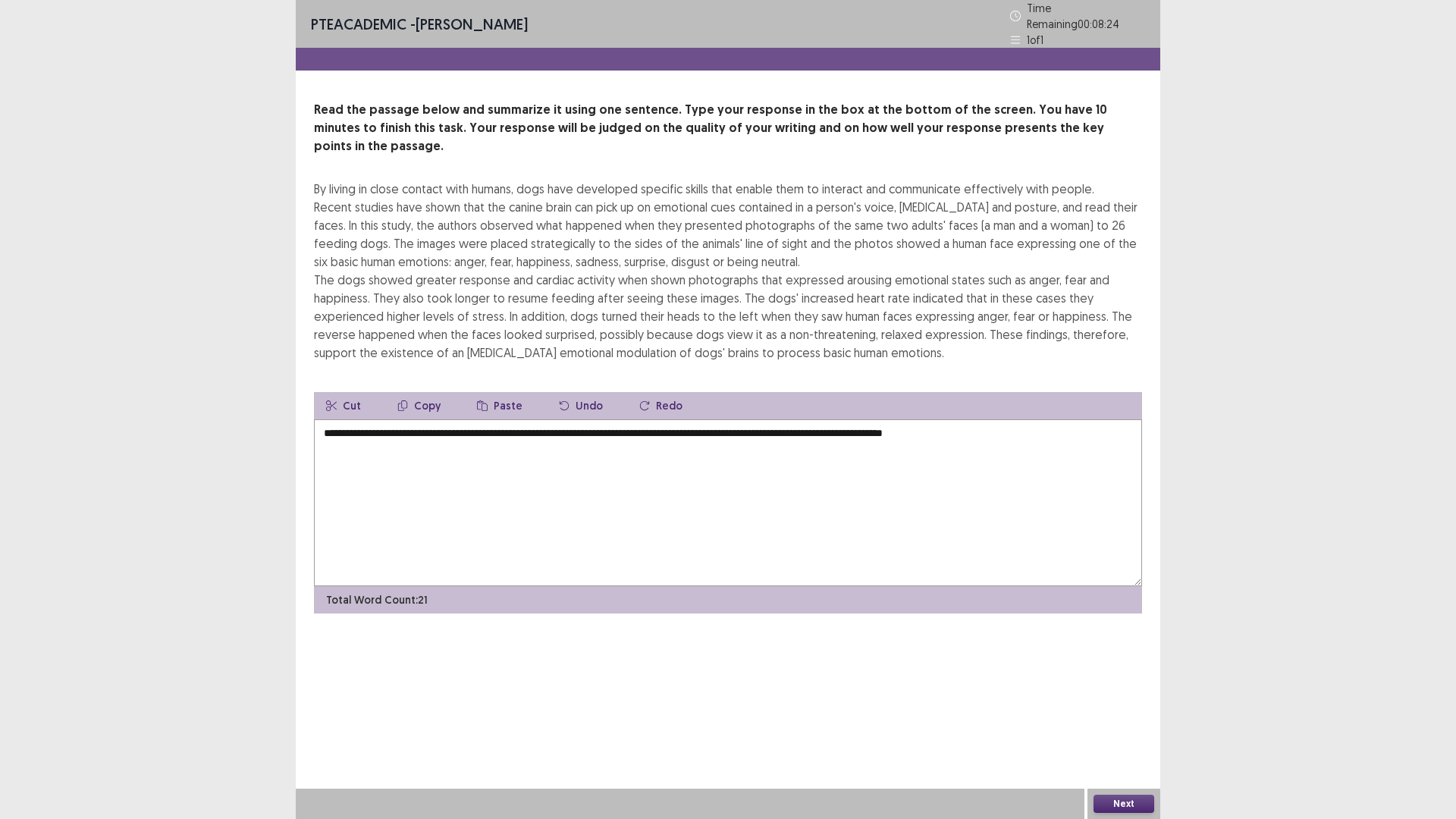
click at [1088, 419] on textarea "**********" at bounding box center [728, 503] width 828 height 167
click at [585, 426] on textarea "**********" at bounding box center [728, 503] width 828 height 167
click at [582, 425] on textarea "**********" at bounding box center [728, 503] width 828 height 167
click at [758, 419] on textarea "**********" at bounding box center [728, 503] width 828 height 167
drag, startPoint x: 698, startPoint y: 427, endPoint x: 682, endPoint y: 425, distance: 16.1
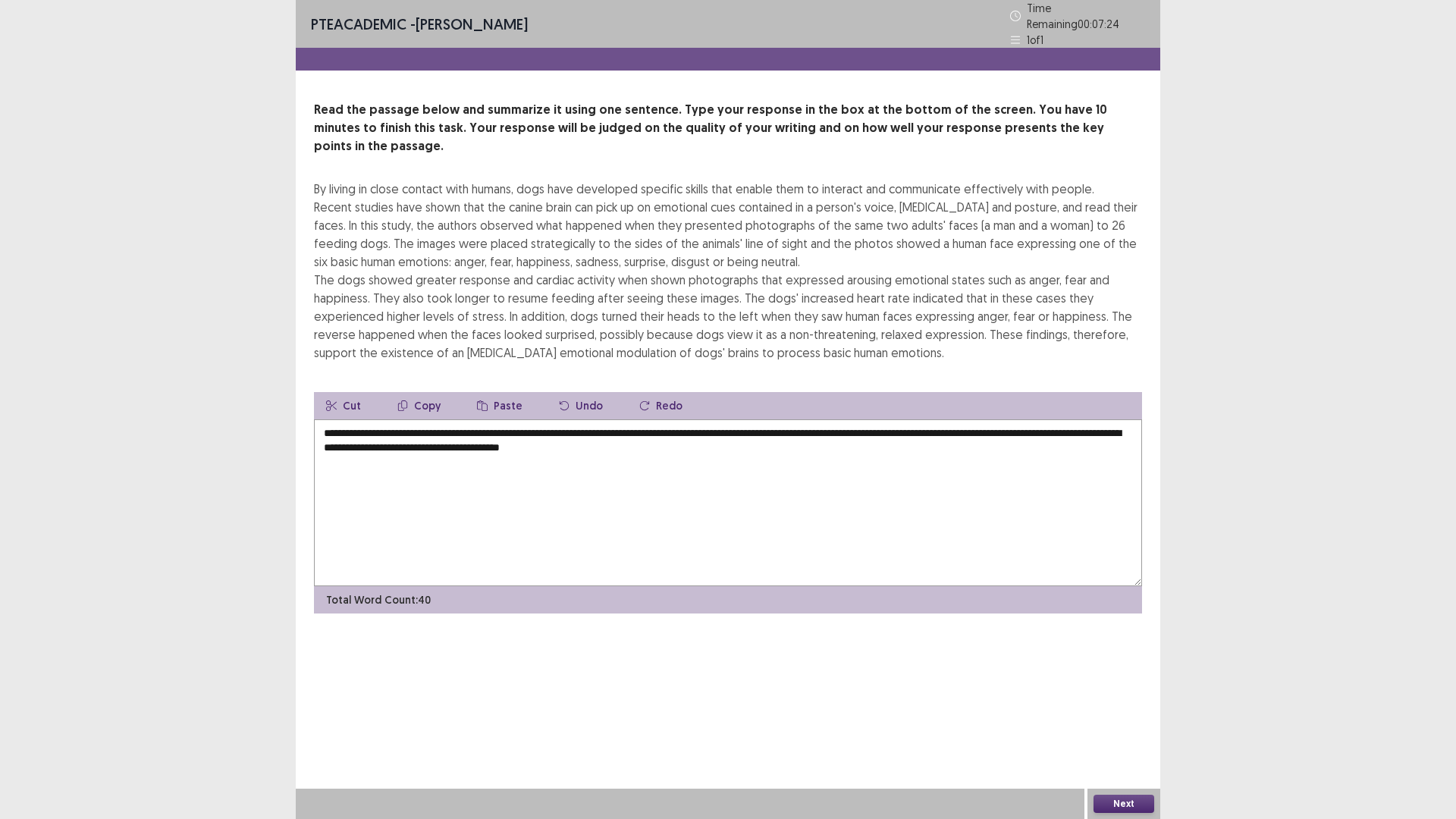
click at [682, 425] on textarea "**********" at bounding box center [728, 503] width 828 height 167
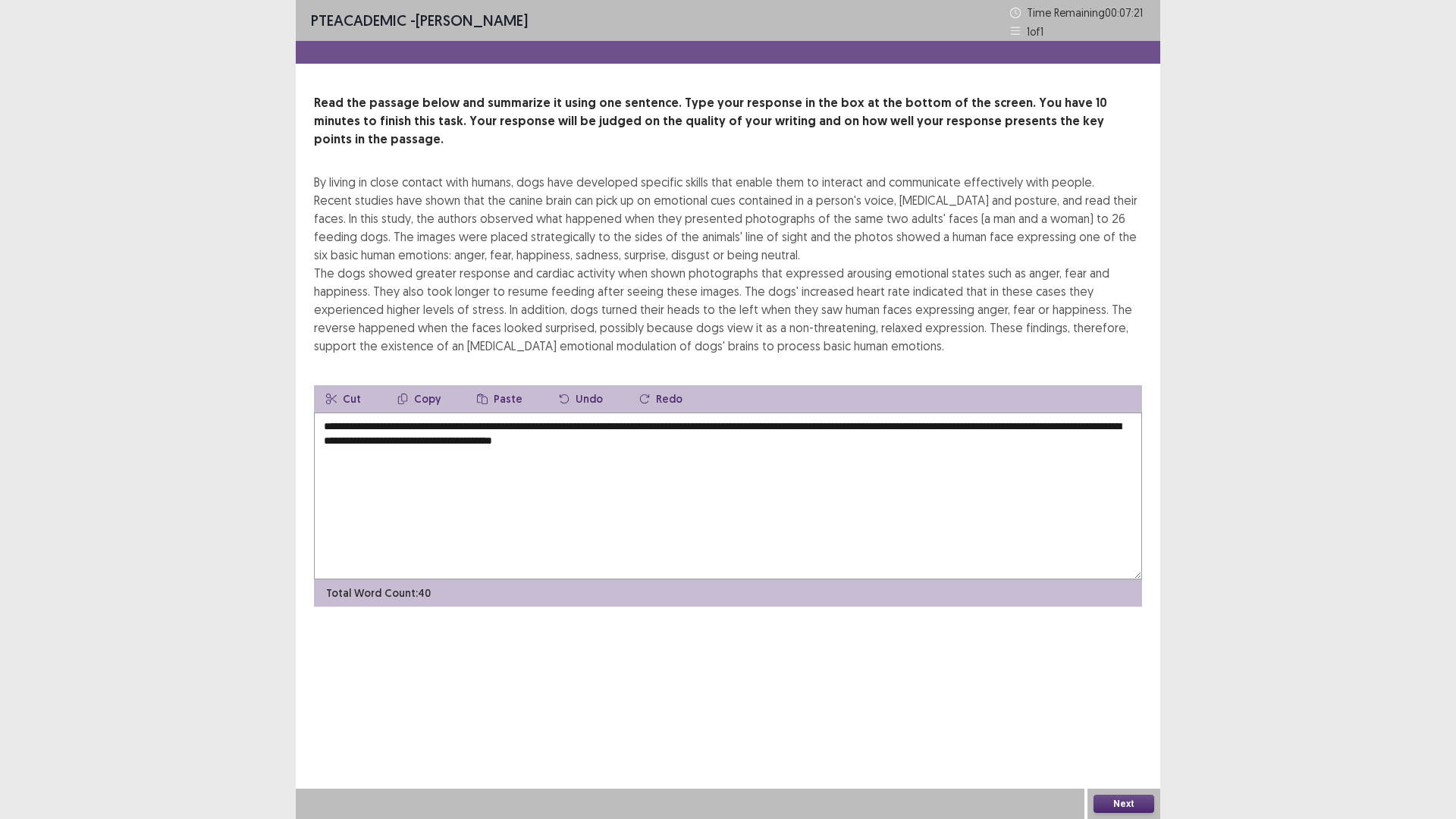
click at [893, 449] on textarea "**********" at bounding box center [728, 496] width 828 height 167
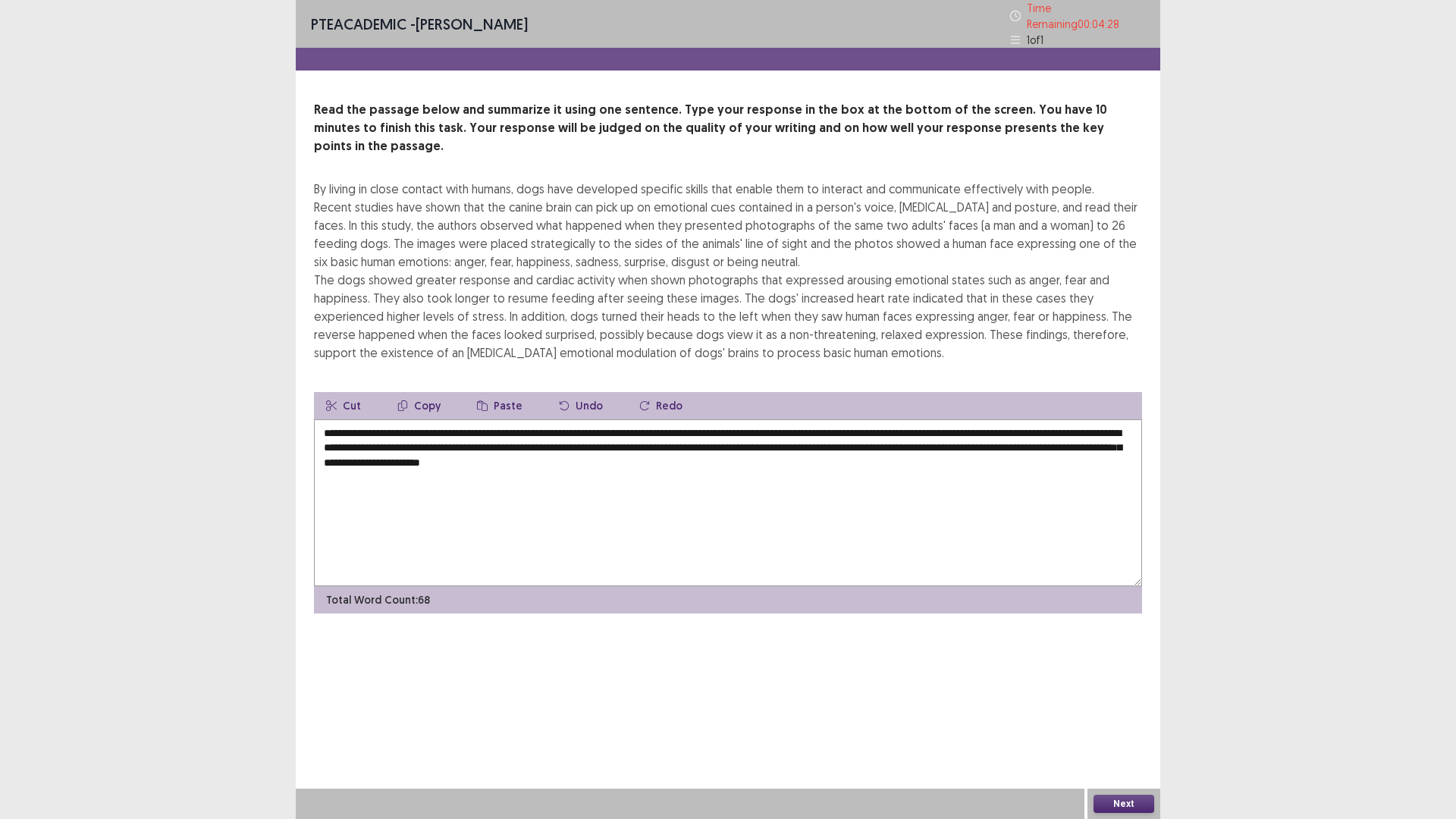
click at [1002, 426] on textarea "**********" at bounding box center [728, 503] width 828 height 167
click at [372, 419] on textarea "**********" at bounding box center [728, 503] width 828 height 167
drag, startPoint x: 461, startPoint y: 408, endPoint x: 343, endPoint y: 408, distance: 118.0
click at [343, 419] on textarea "**********" at bounding box center [728, 503] width 828 height 167
drag, startPoint x: 723, startPoint y: 412, endPoint x: 705, endPoint y: 413, distance: 18.0
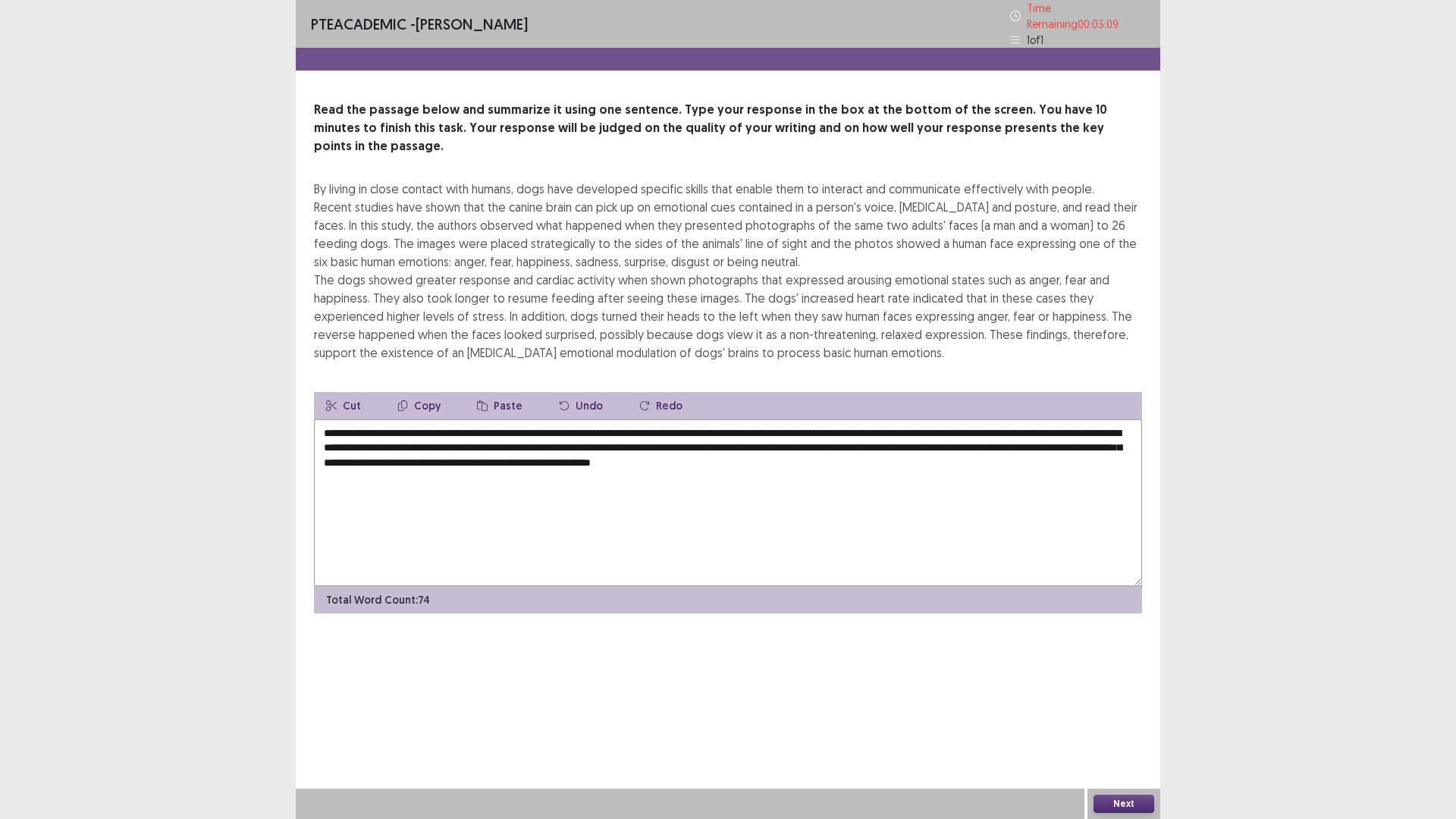
click at [705, 419] on textarea "**********" at bounding box center [728, 503] width 828 height 167
drag, startPoint x: 740, startPoint y: 422, endPoint x: 790, endPoint y: 427, distance: 50.2
click at [740, 422] on textarea "**********" at bounding box center [728, 503] width 828 height 167
drag, startPoint x: 668, startPoint y: 425, endPoint x: 674, endPoint y: 430, distance: 7.8
click at [671, 427] on textarea "**********" at bounding box center [728, 503] width 828 height 167
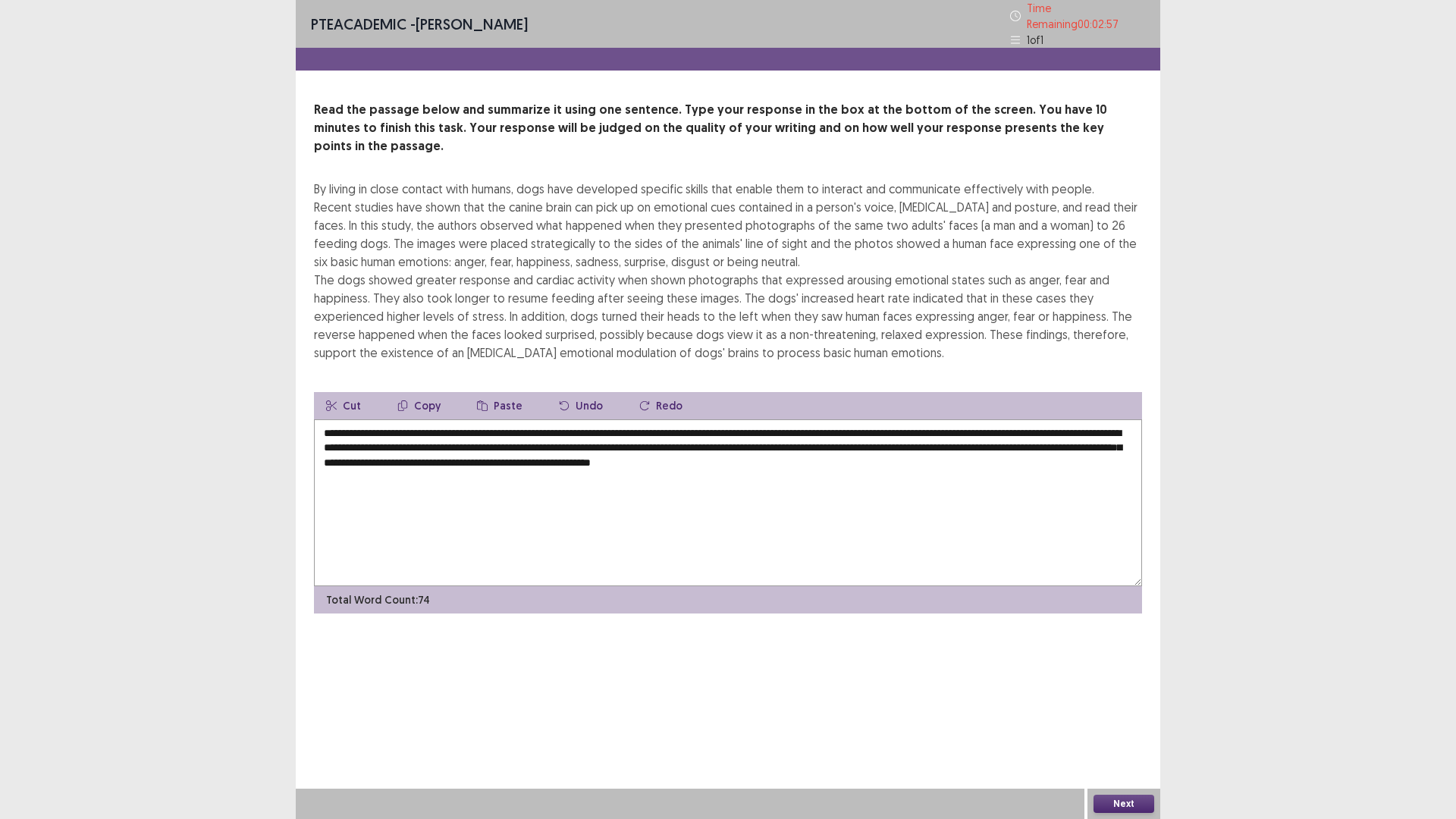
click at [675, 430] on textarea "**********" at bounding box center [728, 503] width 828 height 167
click at [662, 429] on textarea "**********" at bounding box center [728, 503] width 828 height 167
click at [667, 431] on textarea "**********" at bounding box center [728, 503] width 828 height 167
drag, startPoint x: 672, startPoint y: 427, endPoint x: 678, endPoint y: 433, distance: 8.5
click at [674, 430] on textarea "**********" at bounding box center [728, 503] width 828 height 167
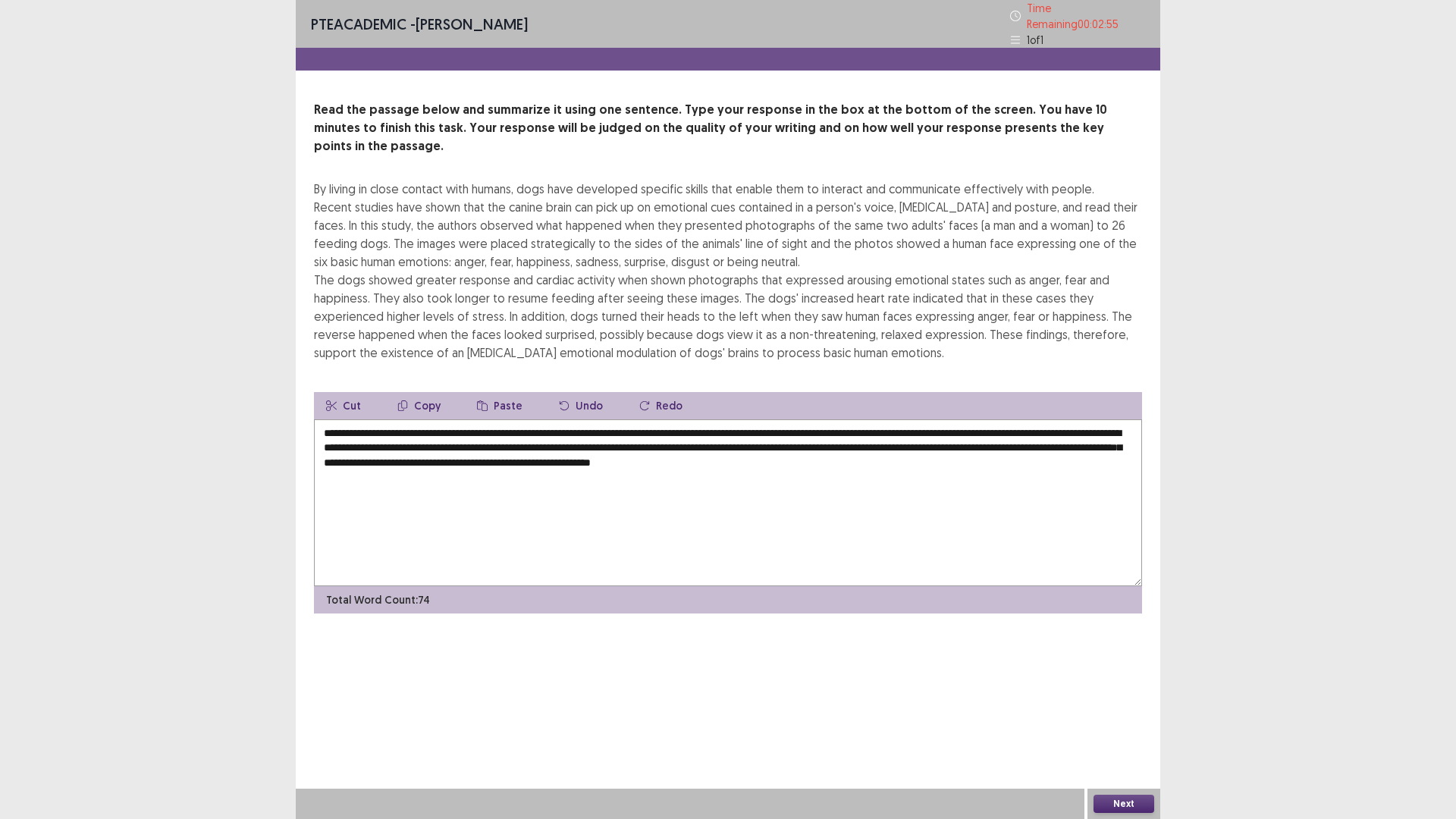
drag, startPoint x: 669, startPoint y: 427, endPoint x: 684, endPoint y: 439, distance: 19.2
click at [672, 429] on textarea "**********" at bounding box center [728, 503] width 828 height 167
click at [674, 426] on textarea "**********" at bounding box center [728, 503] width 828 height 167
click at [671, 426] on textarea "**********" at bounding box center [728, 503] width 828 height 167
click at [379, 439] on textarea "**********" at bounding box center [728, 503] width 828 height 167
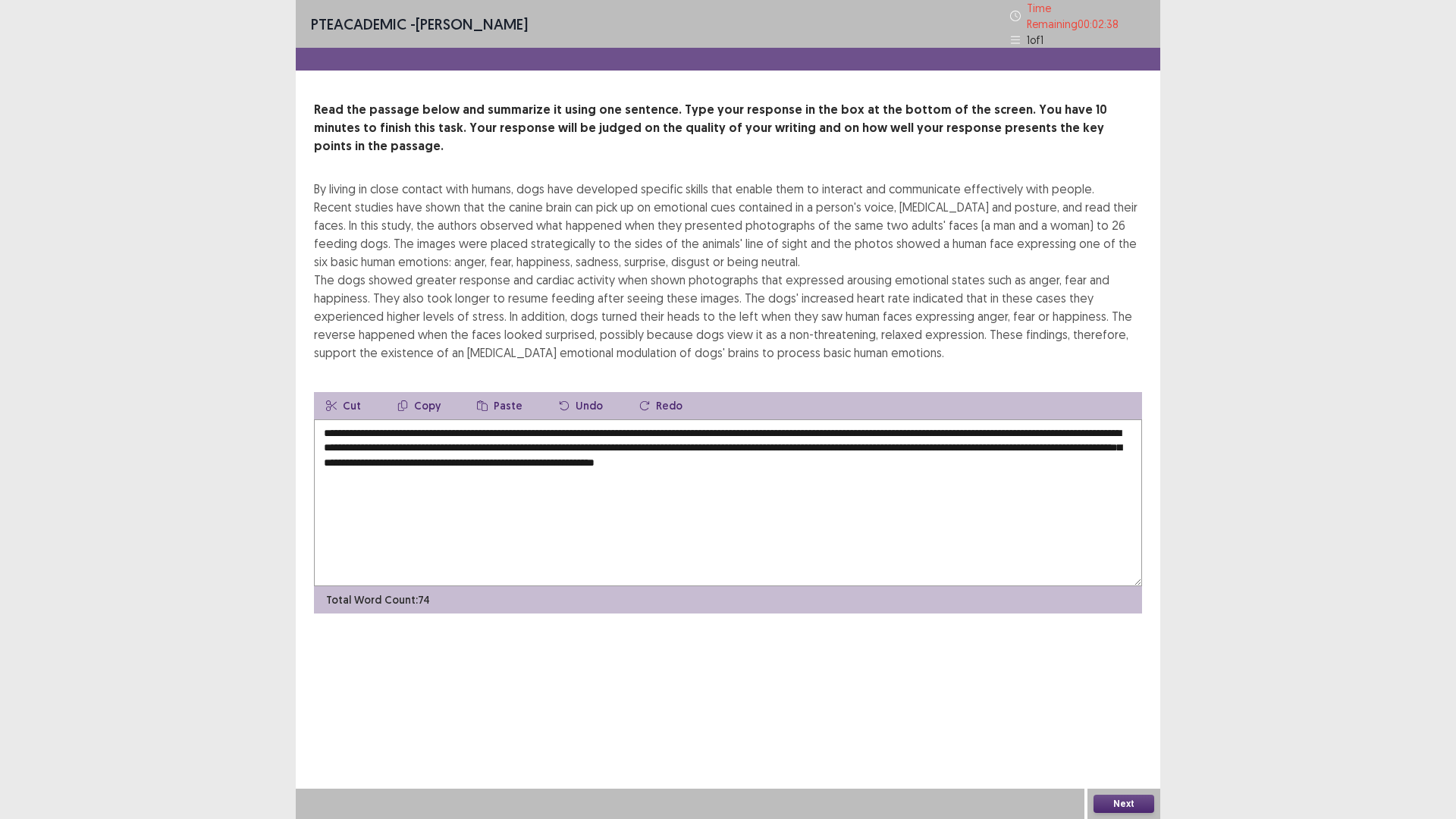
click at [487, 469] on textarea "**********" at bounding box center [728, 503] width 828 height 167
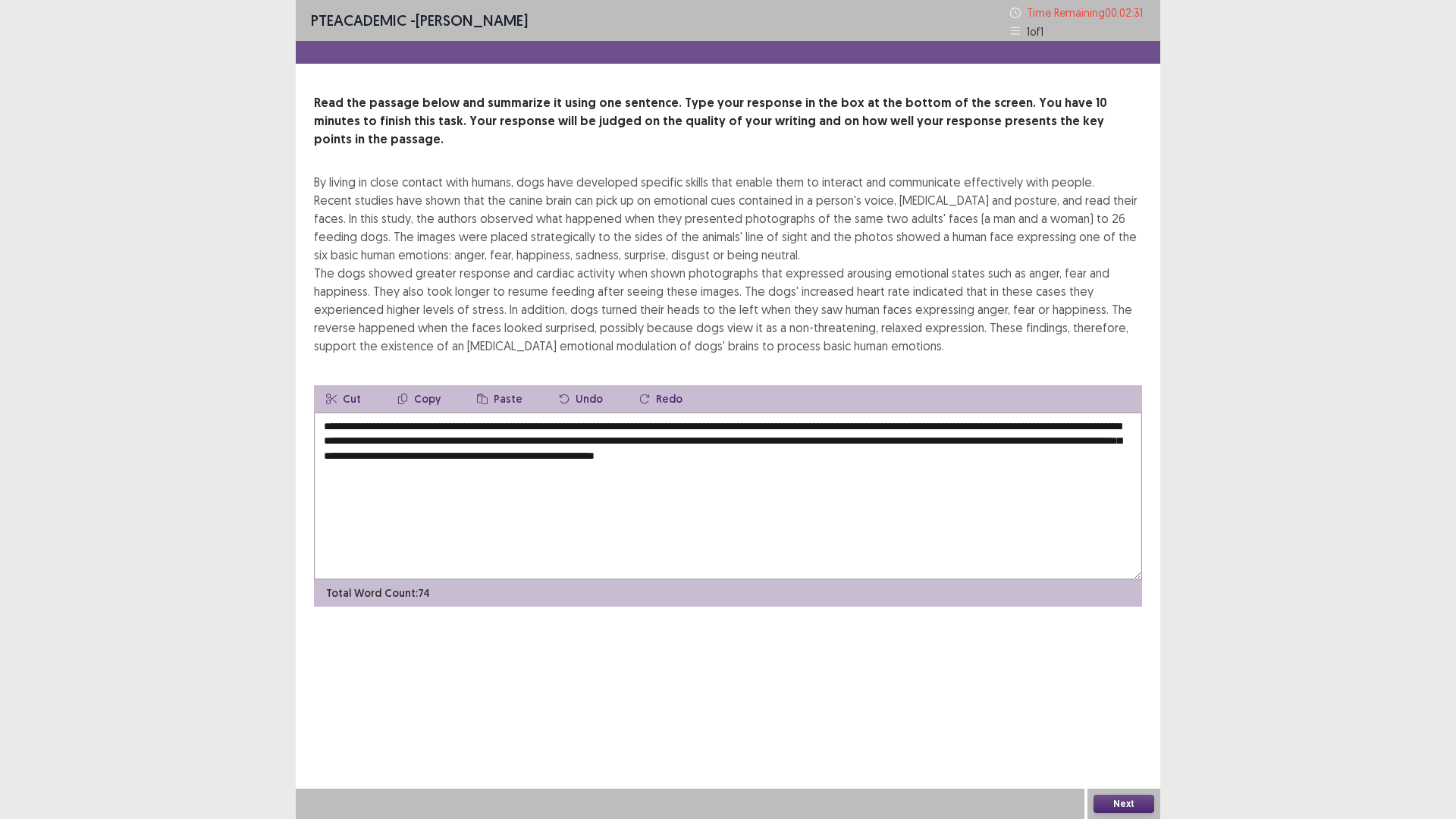
click at [1087, 445] on textarea "**********" at bounding box center [728, 496] width 828 height 167
click at [1096, 443] on textarea "**********" at bounding box center [728, 496] width 828 height 167
drag, startPoint x: 752, startPoint y: 410, endPoint x: 674, endPoint y: 410, distance: 78.0
click at [674, 412] on textarea "**********" at bounding box center [728, 496] width 828 height 167
click at [981, 449] on textarea "**********" at bounding box center [728, 496] width 828 height 167
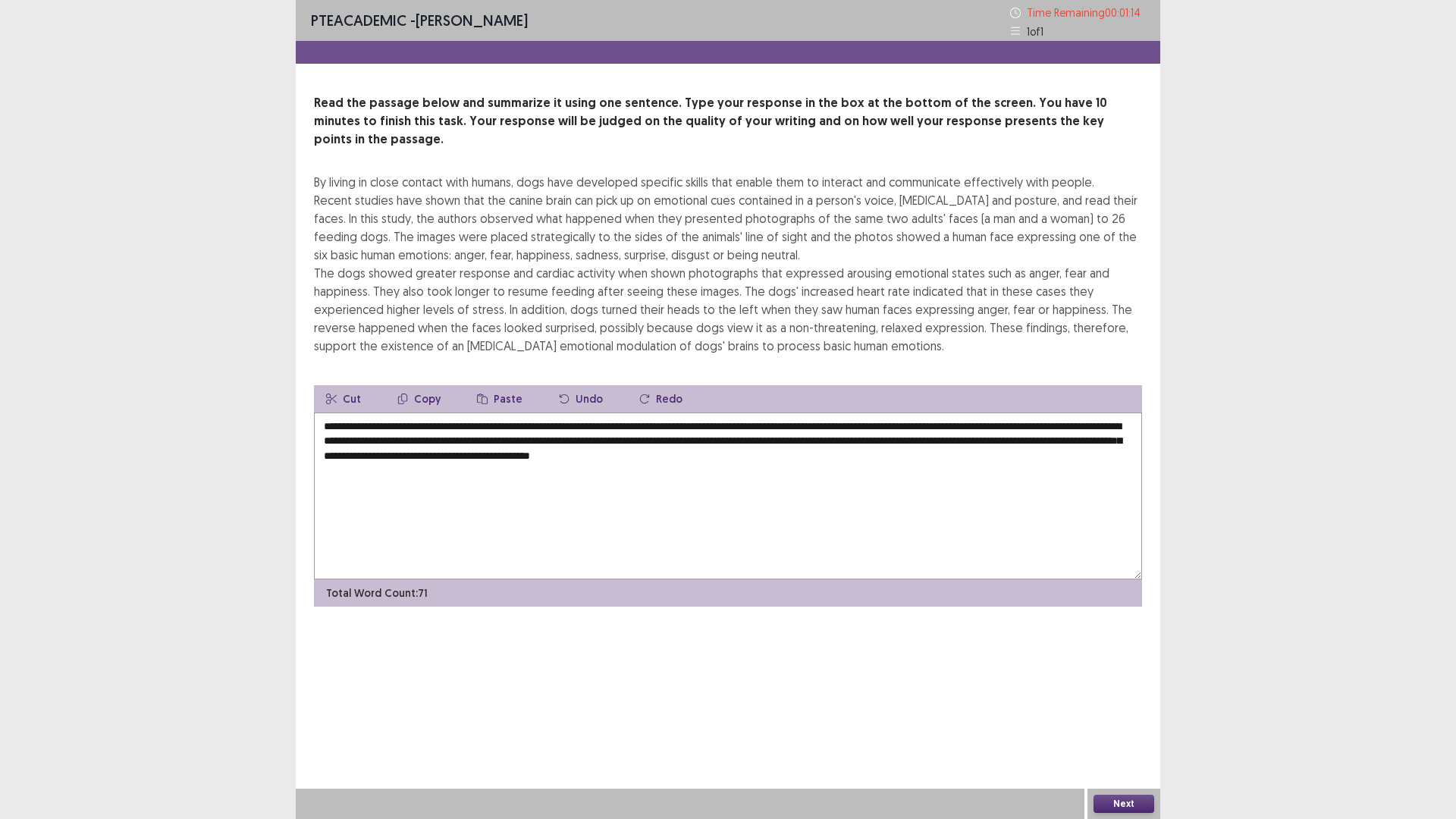
click at [527, 425] on textarea "**********" at bounding box center [728, 496] width 828 height 167
click at [634, 423] on textarea "**********" at bounding box center [728, 496] width 828 height 167
click at [641, 443] on textarea "**********" at bounding box center [728, 496] width 828 height 167
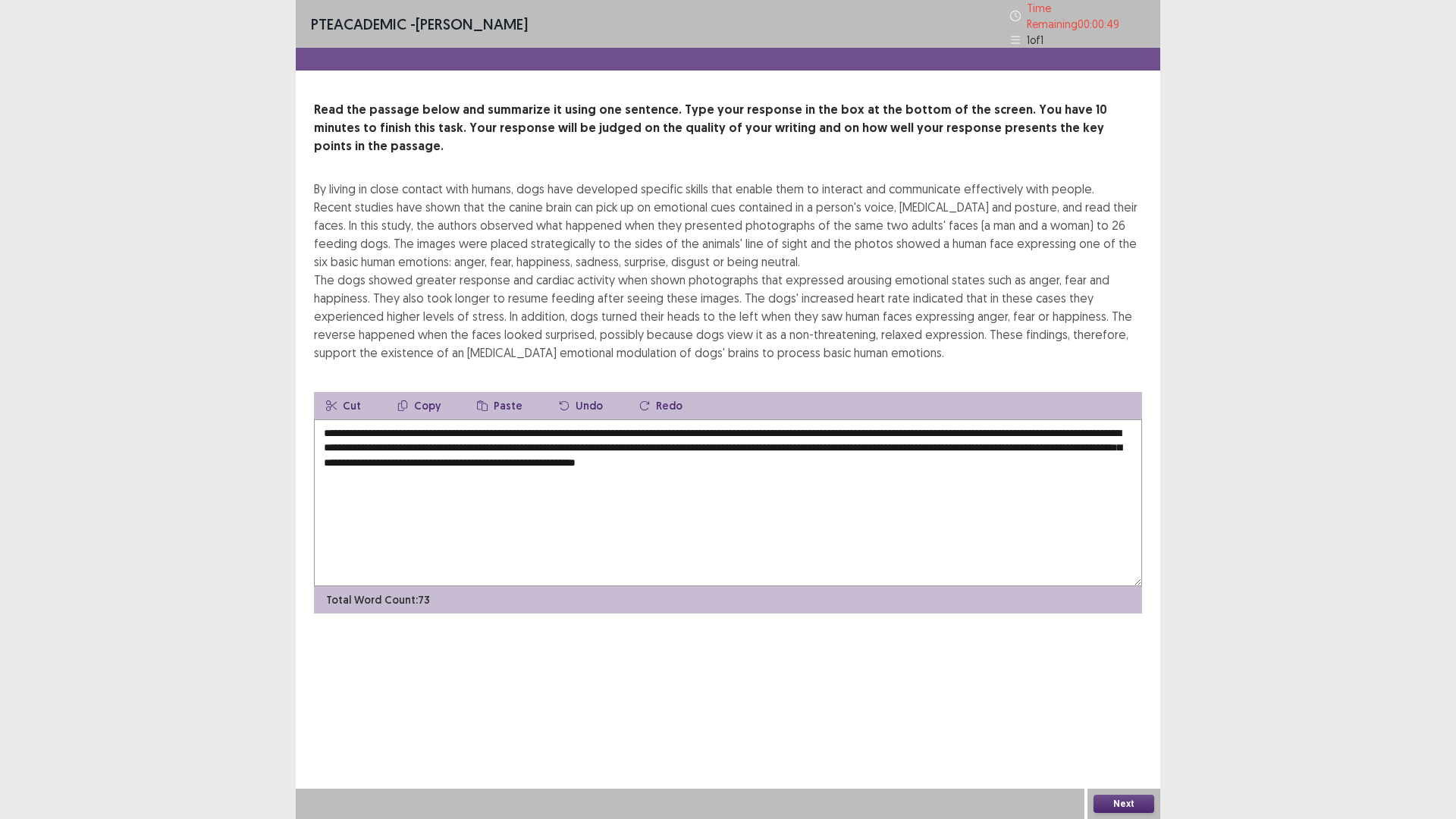
click at [981, 451] on textarea "**********" at bounding box center [728, 503] width 828 height 167
click at [1083, 457] on textarea "**********" at bounding box center [728, 503] width 828 height 167
type textarea "**********"
click at [1099, 798] on button "Next" at bounding box center [1124, 804] width 60 height 18
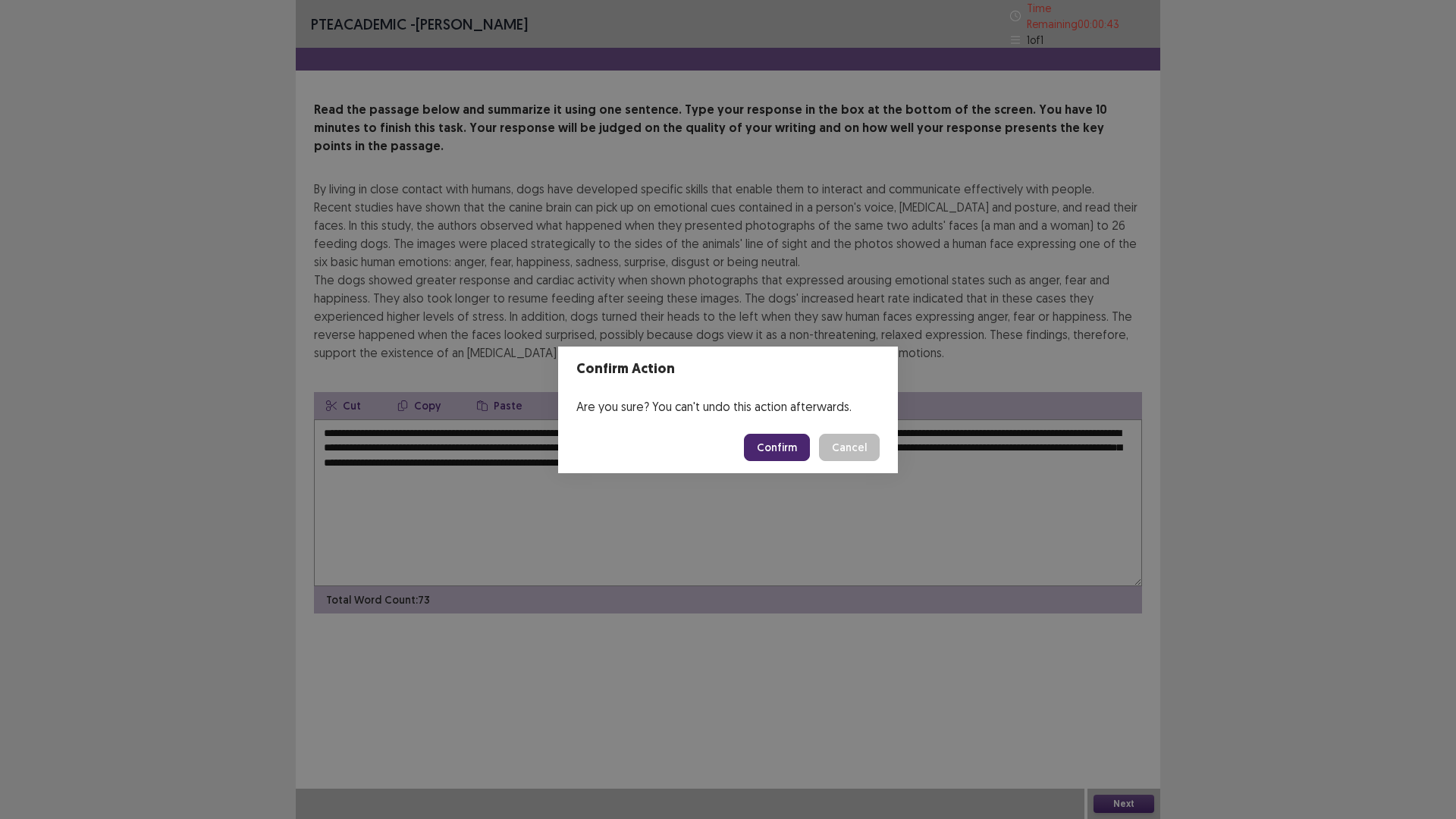
click at [784, 441] on button "Confirm" at bounding box center [777, 447] width 66 height 27
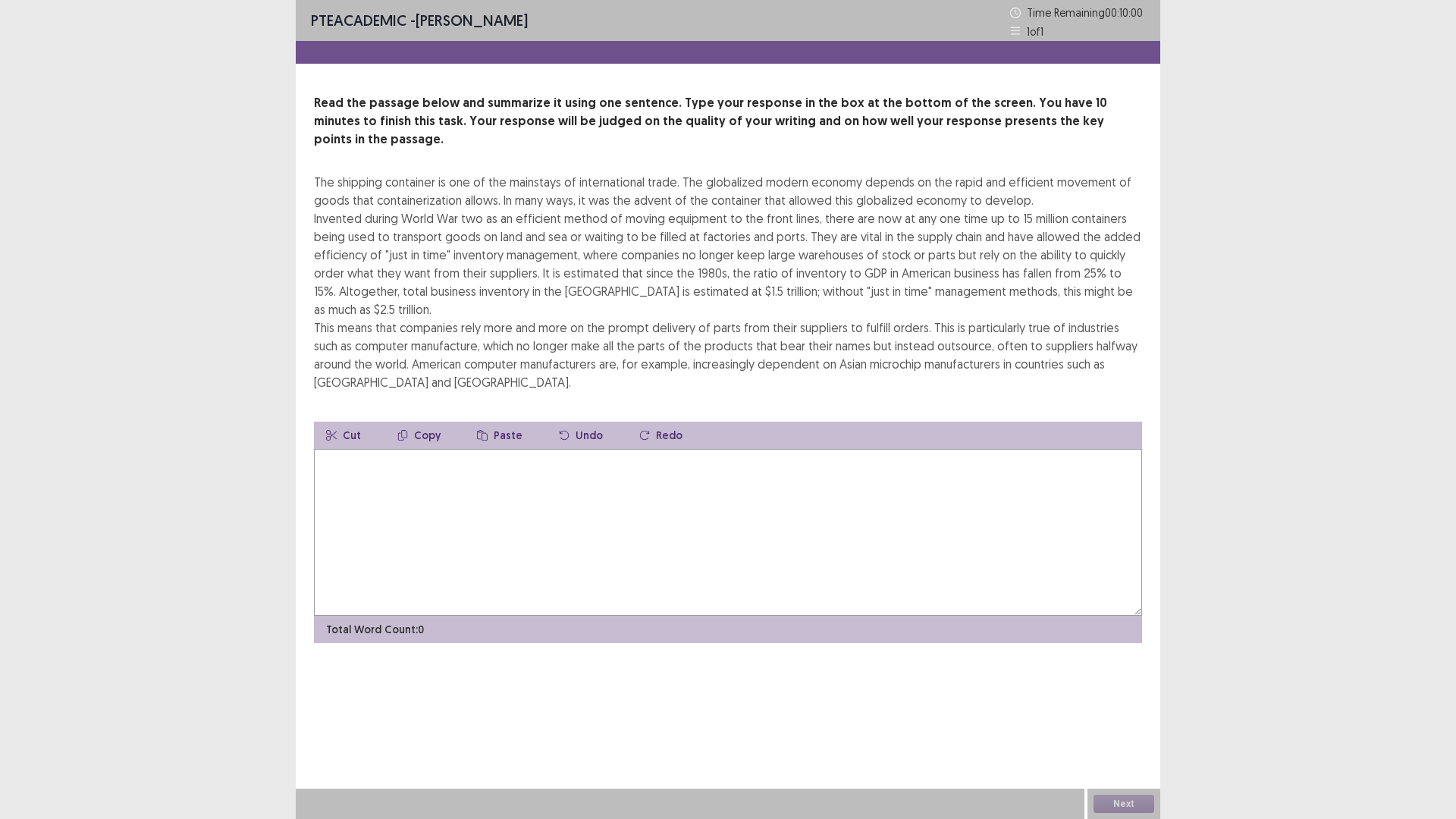
click at [516, 483] on textarea at bounding box center [728, 532] width 828 height 167
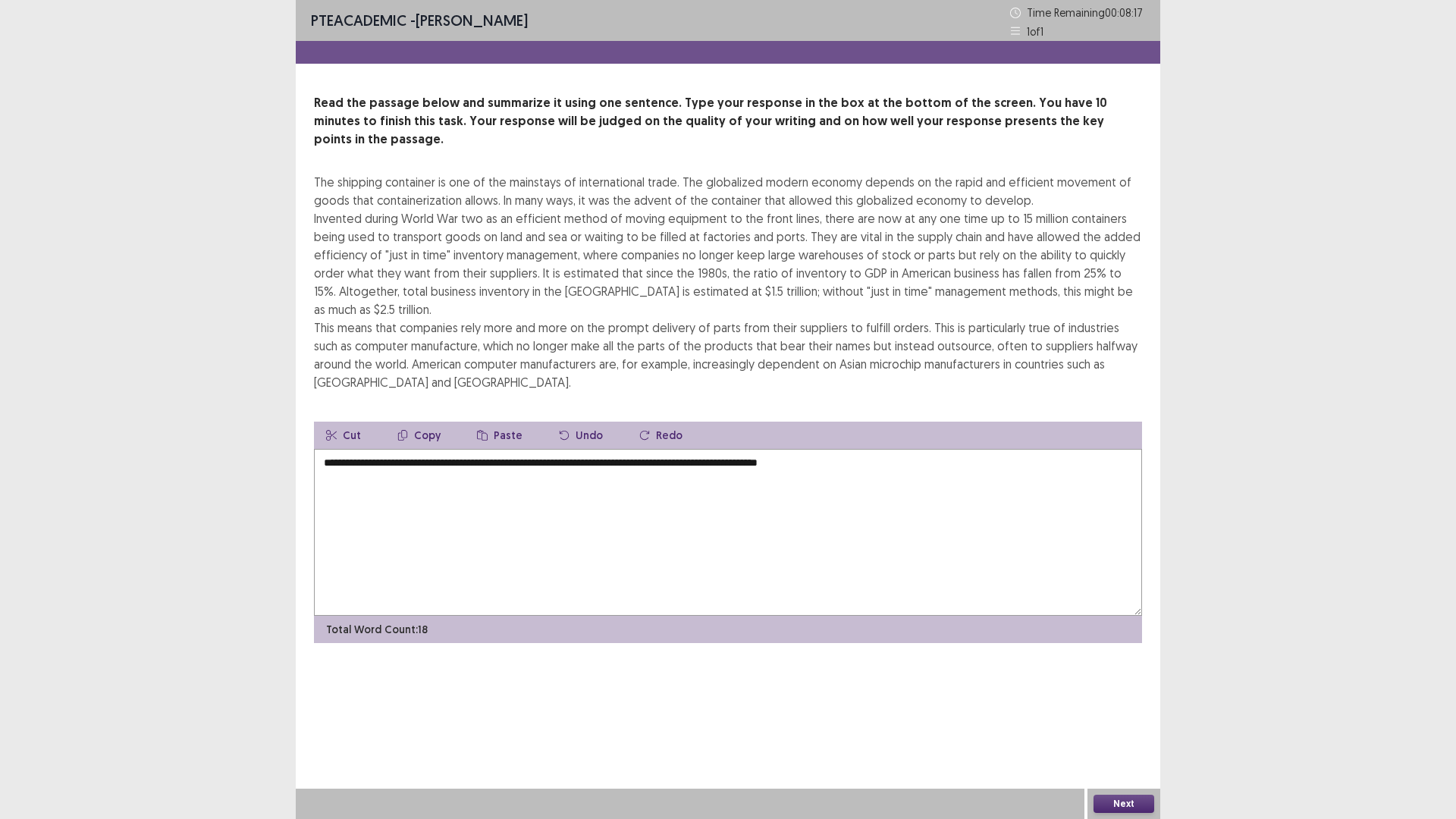
click at [809, 449] on textarea "**********" at bounding box center [728, 532] width 828 height 167
click at [858, 449] on textarea "**********" at bounding box center [728, 532] width 828 height 167
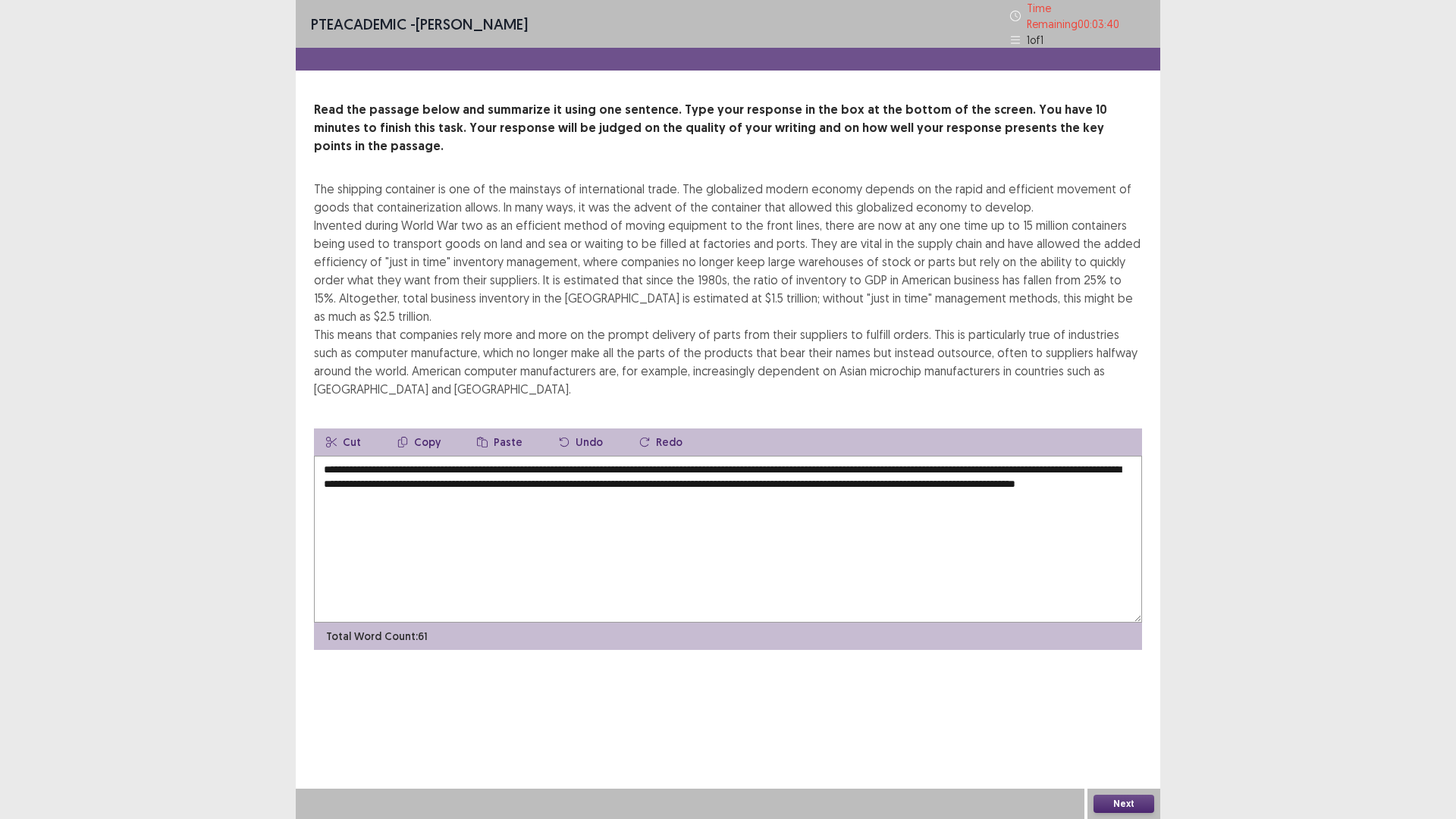
click at [1095, 456] on textarea "**********" at bounding box center [728, 539] width 828 height 167
click at [434, 458] on textarea "**********" at bounding box center [728, 539] width 828 height 167
click at [877, 460] on textarea "**********" at bounding box center [728, 539] width 828 height 167
click at [714, 461] on textarea "**********" at bounding box center [728, 539] width 828 height 167
click at [694, 459] on textarea "**********" at bounding box center [728, 539] width 828 height 167
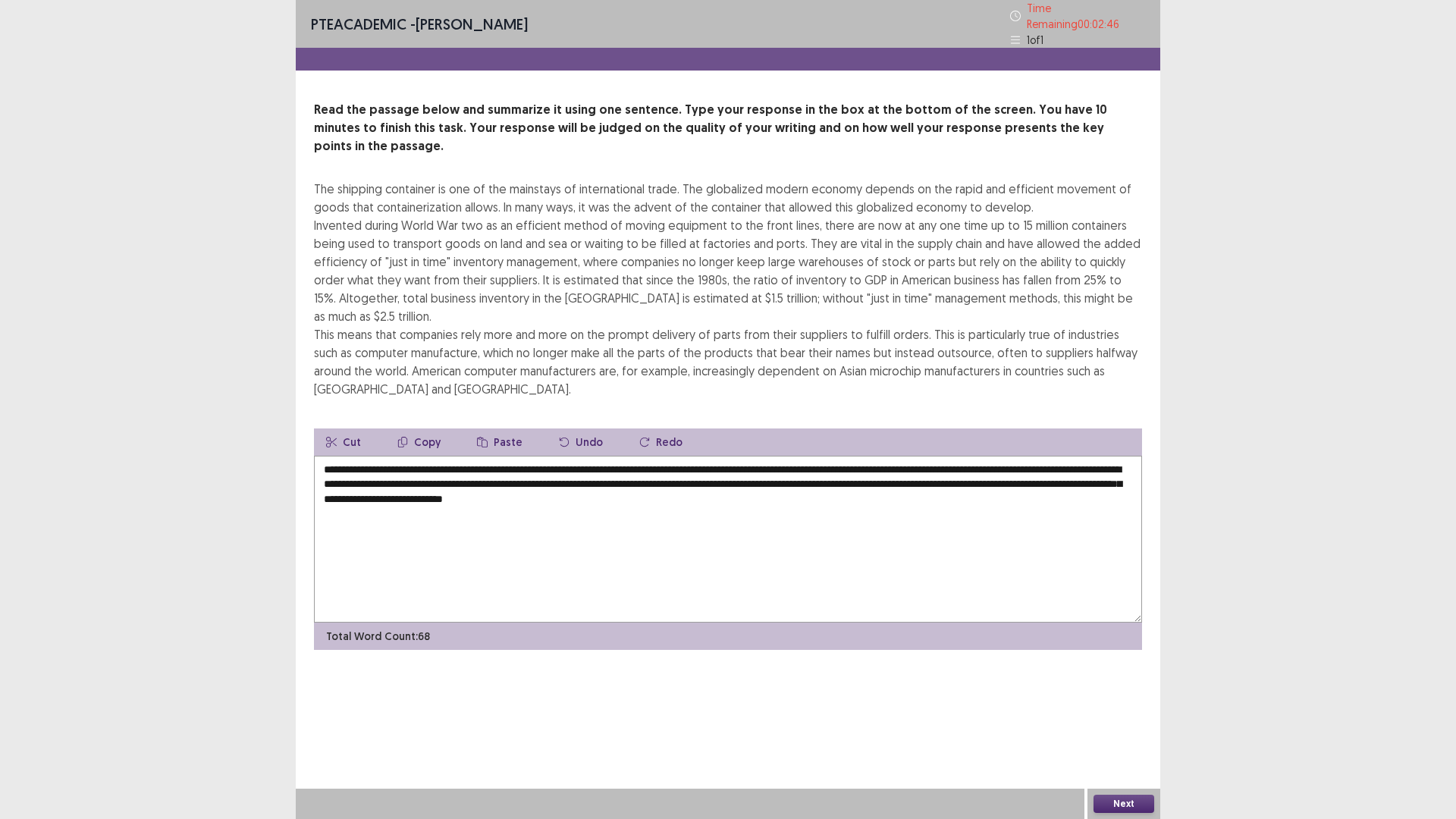
click at [693, 459] on textarea "**********" at bounding box center [728, 539] width 828 height 167
click at [715, 465] on textarea "**********" at bounding box center [728, 539] width 828 height 167
drag, startPoint x: 791, startPoint y: 472, endPoint x: 798, endPoint y: 474, distance: 7.3
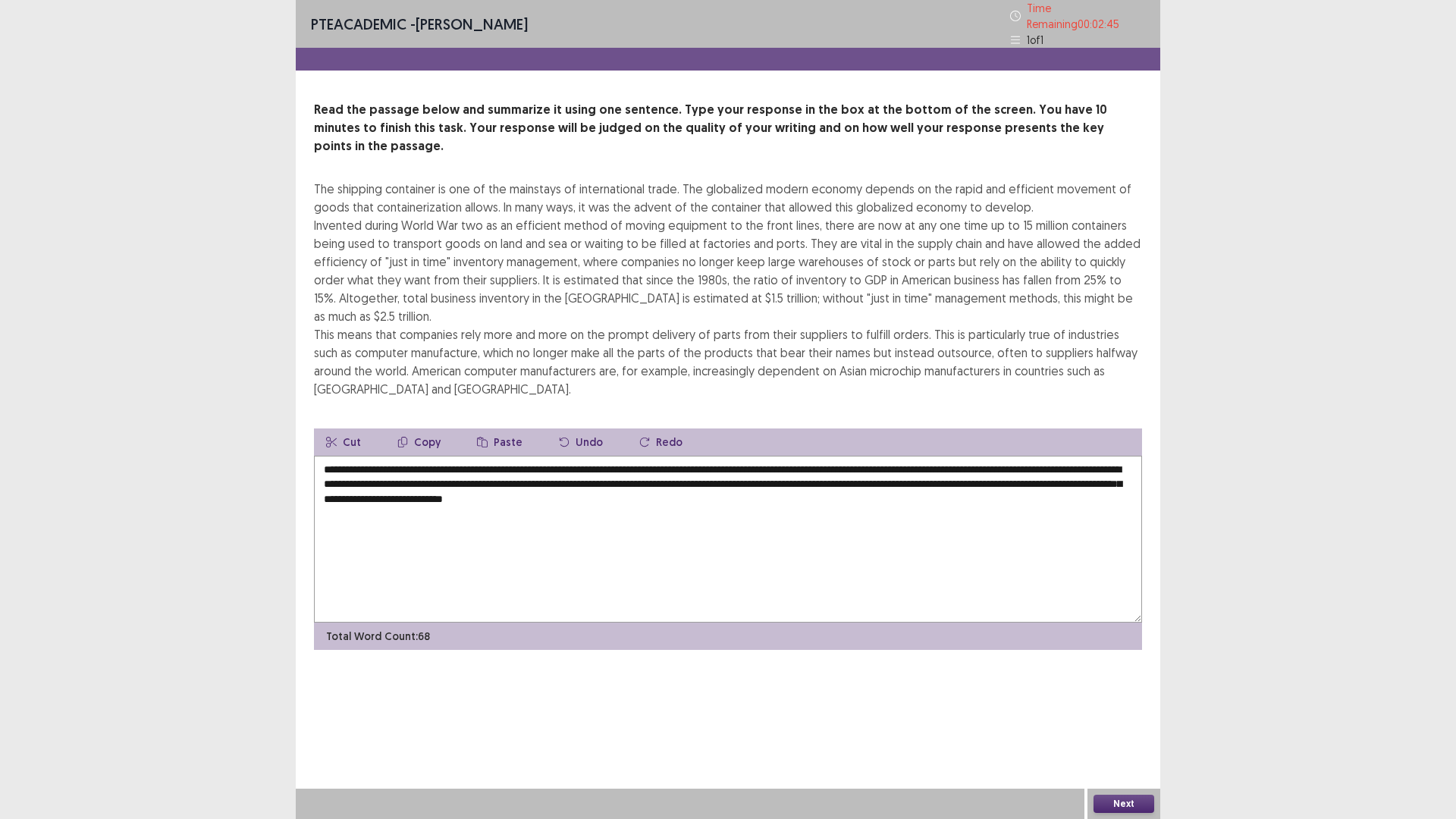
click at [796, 473] on textarea "**********" at bounding box center [728, 539] width 828 height 167
click at [693, 460] on textarea "**********" at bounding box center [728, 539] width 828 height 167
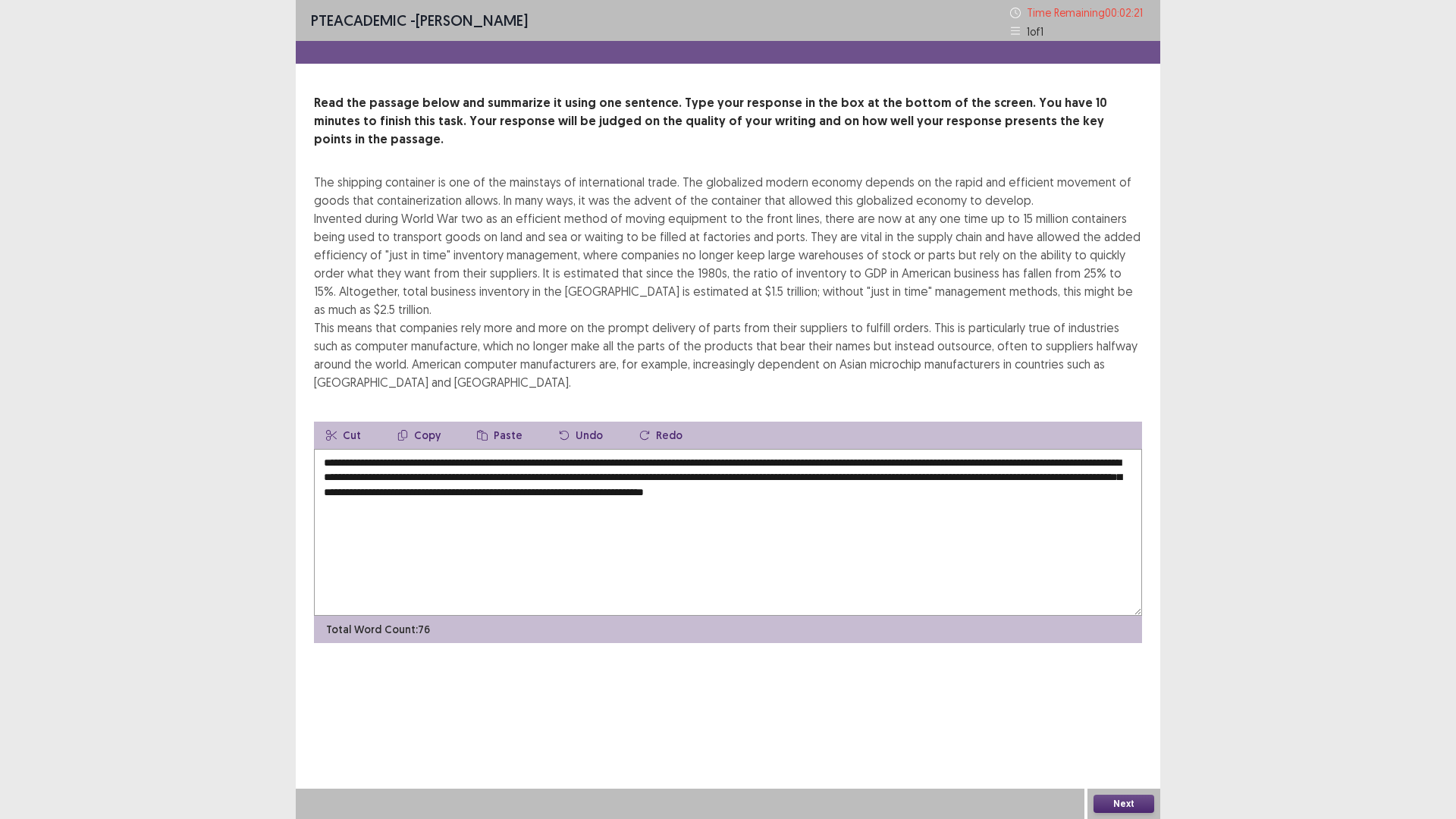
click at [871, 459] on textarea "**********" at bounding box center [728, 532] width 828 height 167
click at [1060, 463] on textarea "**********" at bounding box center [728, 532] width 828 height 167
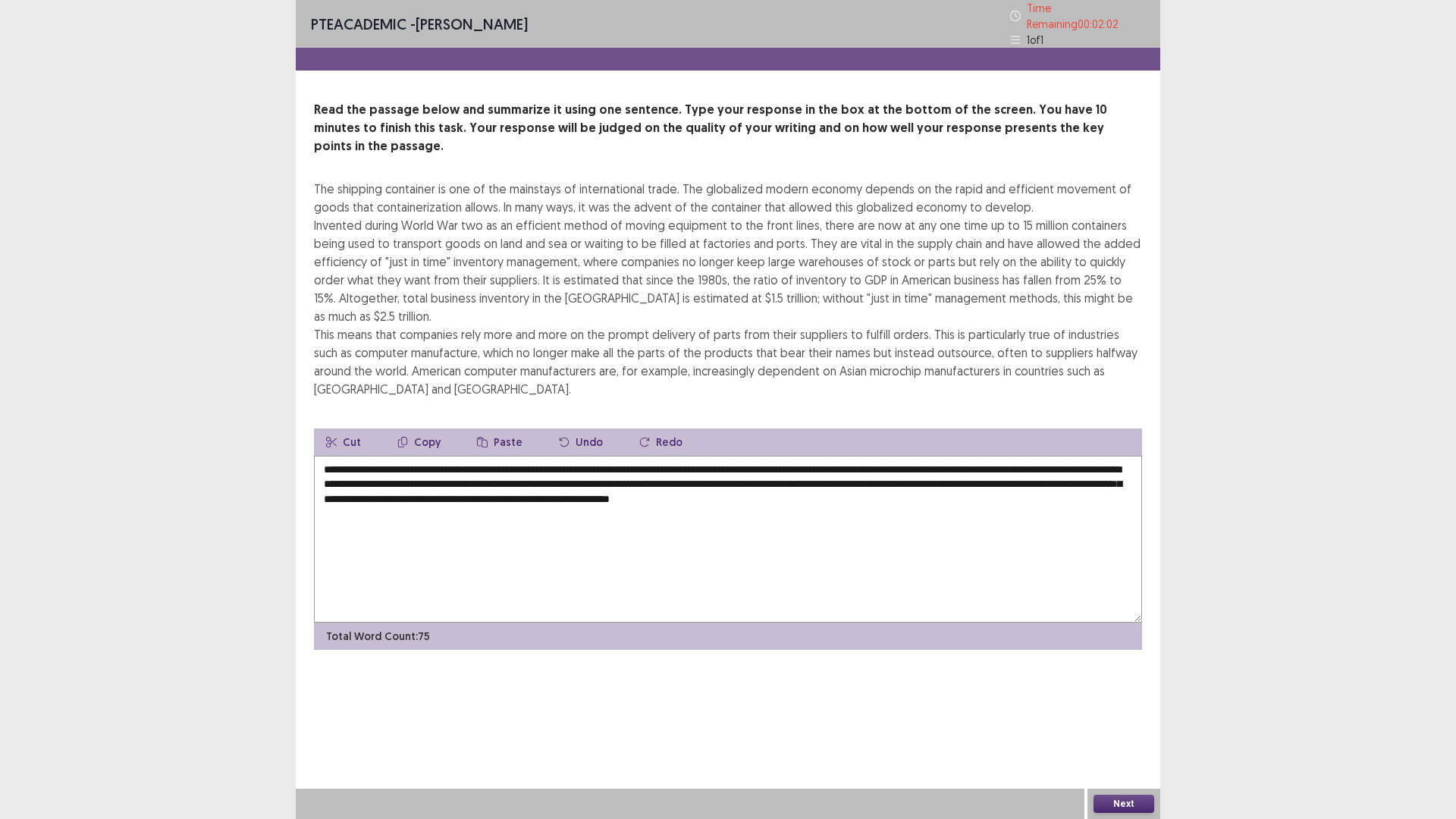
click at [894, 456] on textarea "**********" at bounding box center [728, 539] width 828 height 167
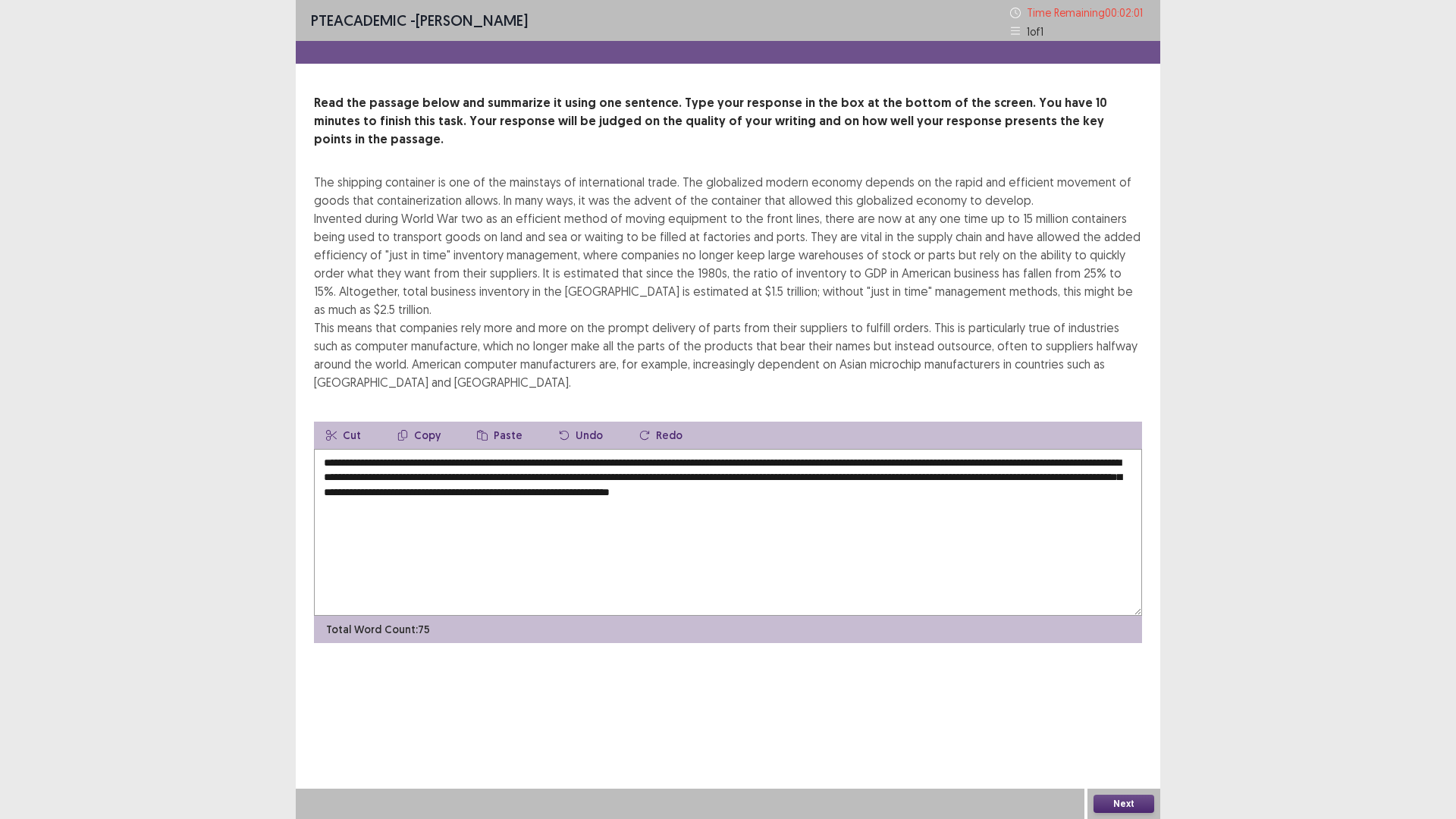
click at [886, 449] on textarea "**********" at bounding box center [728, 532] width 828 height 167
click at [380, 449] on textarea "**********" at bounding box center [728, 532] width 828 height 167
drag, startPoint x: 602, startPoint y: 442, endPoint x: 577, endPoint y: 442, distance: 25.0
click at [577, 449] on textarea "**********" at bounding box center [728, 532] width 828 height 167
click at [637, 461] on textarea "**********" at bounding box center [728, 532] width 828 height 167
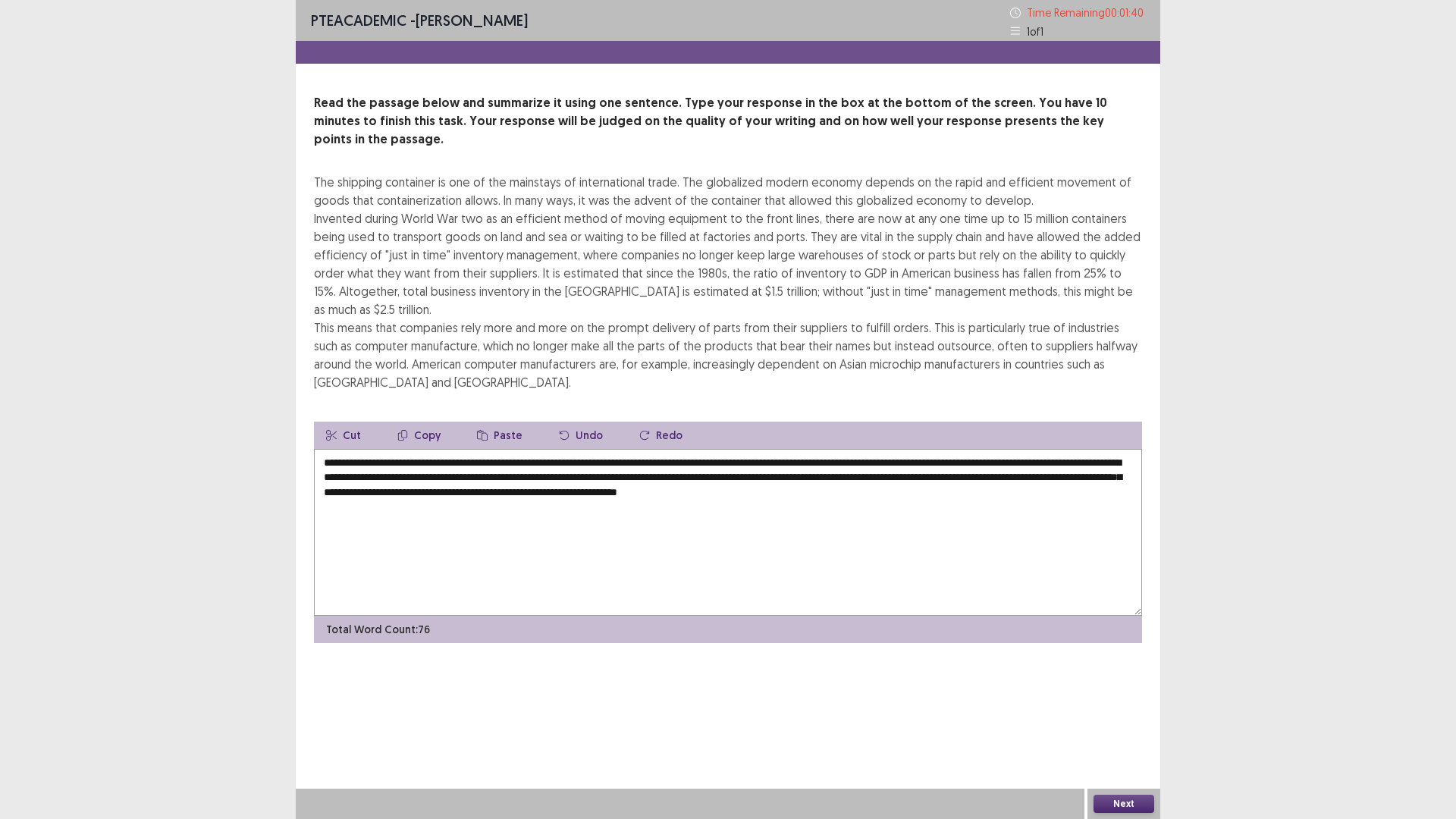
click at [604, 449] on textarea "**********" at bounding box center [728, 532] width 828 height 167
click at [600, 449] on textarea "**********" at bounding box center [728, 532] width 828 height 167
drag, startPoint x: 767, startPoint y: 443, endPoint x: 731, endPoint y: 445, distance: 36.1
click at [731, 449] on textarea "**********" at bounding box center [728, 532] width 828 height 167
click at [936, 449] on textarea "**********" at bounding box center [728, 532] width 828 height 167
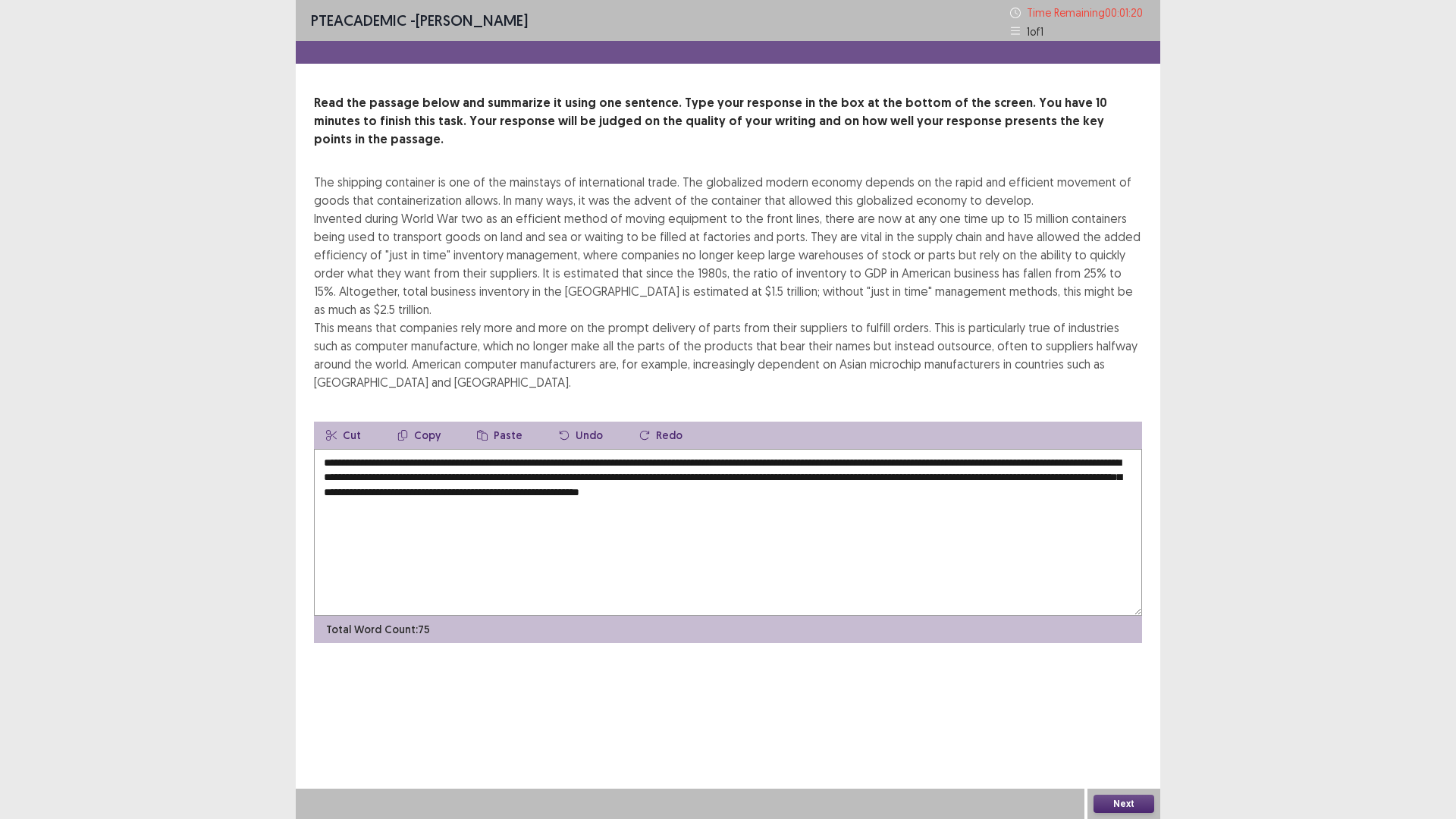
click at [940, 449] on textarea "**********" at bounding box center [728, 532] width 828 height 167
click at [496, 458] on textarea "**********" at bounding box center [728, 532] width 828 height 167
drag, startPoint x: 553, startPoint y: 458, endPoint x: 511, endPoint y: 454, distance: 42.2
click at [511, 454] on textarea "**********" at bounding box center [728, 532] width 828 height 167
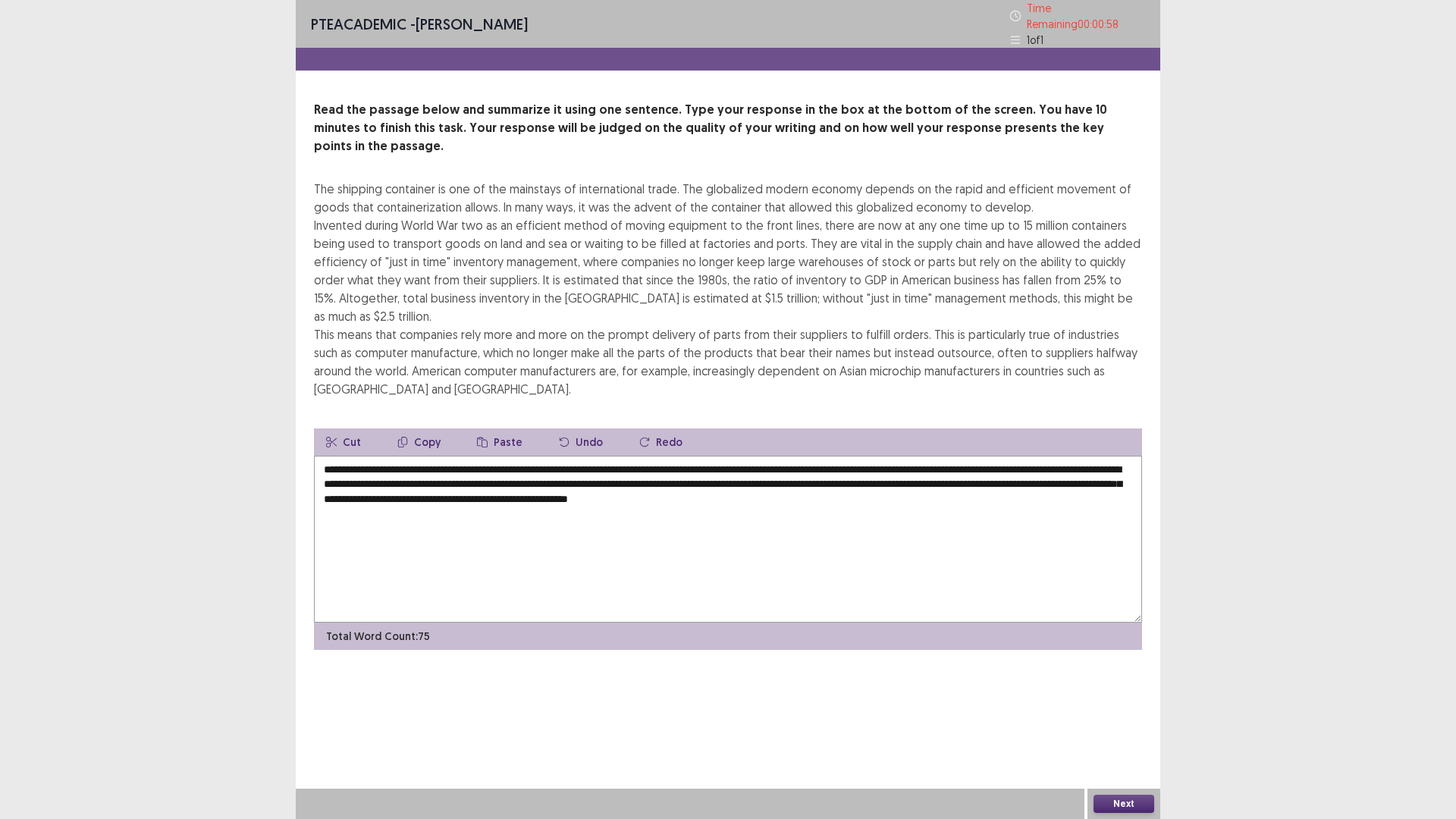
drag, startPoint x: 801, startPoint y: 508, endPoint x: 809, endPoint y: 512, distance: 8.9
click at [804, 511] on textarea "**********" at bounding box center [728, 539] width 828 height 167
drag, startPoint x: 798, startPoint y: 465, endPoint x: 889, endPoint y: 470, distance: 91.1
click at [798, 465] on textarea "**********" at bounding box center [728, 539] width 828 height 167
click at [890, 470] on textarea "**********" at bounding box center [728, 539] width 828 height 167
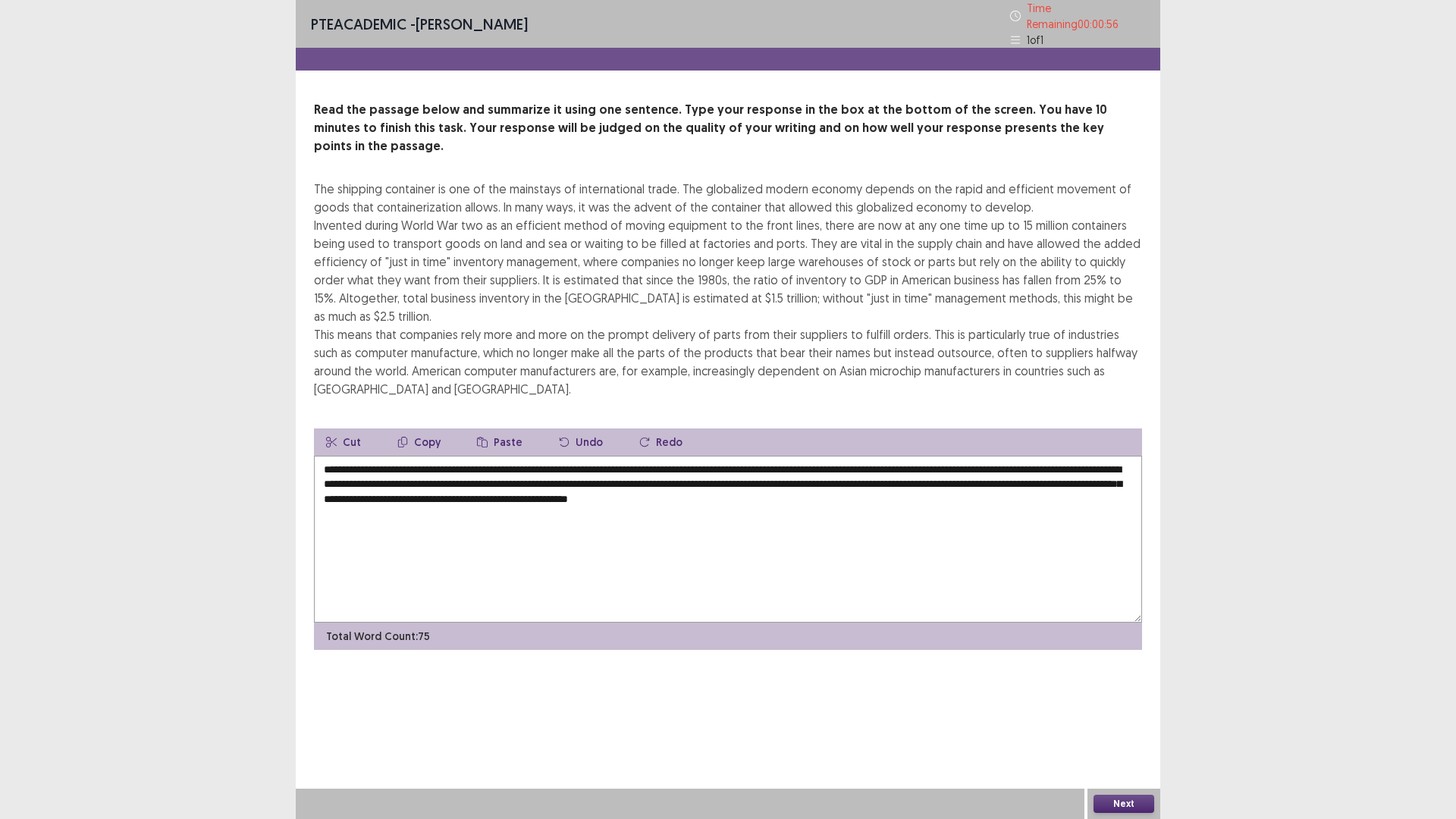
drag, startPoint x: 951, startPoint y: 465, endPoint x: 963, endPoint y: 462, distance: 12.4
click at [952, 465] on textarea "**********" at bounding box center [728, 539] width 828 height 167
click at [968, 460] on textarea "**********" at bounding box center [728, 539] width 828 height 167
click at [869, 461] on textarea "**********" at bounding box center [728, 539] width 828 height 167
drag, startPoint x: 875, startPoint y: 458, endPoint x: 780, endPoint y: 459, distance: 95.0
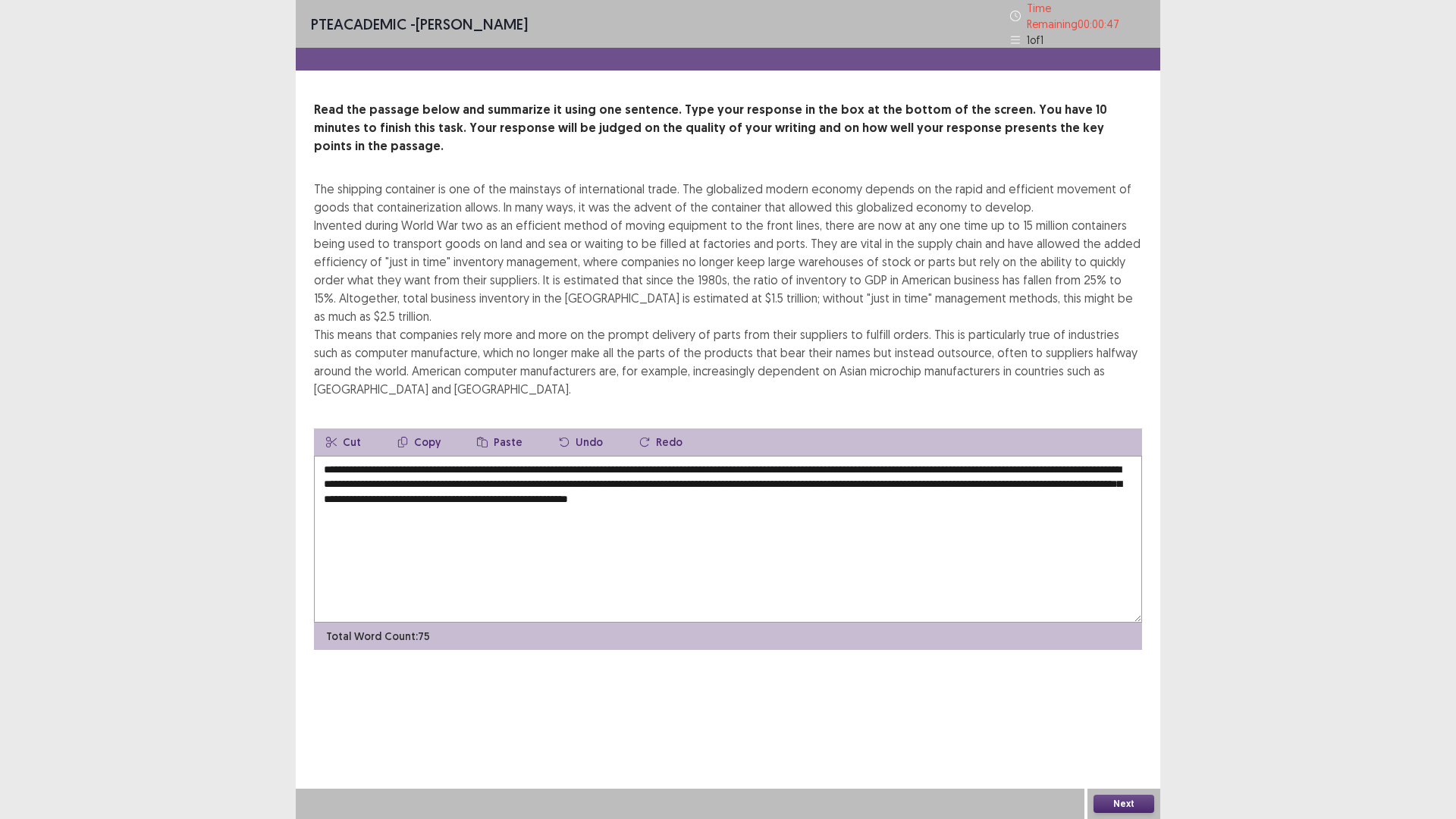
click at [780, 459] on textarea "**********" at bounding box center [728, 539] width 828 height 167
click at [727, 465] on textarea "**********" at bounding box center [728, 539] width 828 height 167
drag, startPoint x: 759, startPoint y: 456, endPoint x: 866, endPoint y: 458, distance: 107.0
click at [866, 458] on textarea "**********" at bounding box center [728, 539] width 828 height 167
click at [920, 471] on textarea "**********" at bounding box center [728, 539] width 828 height 167
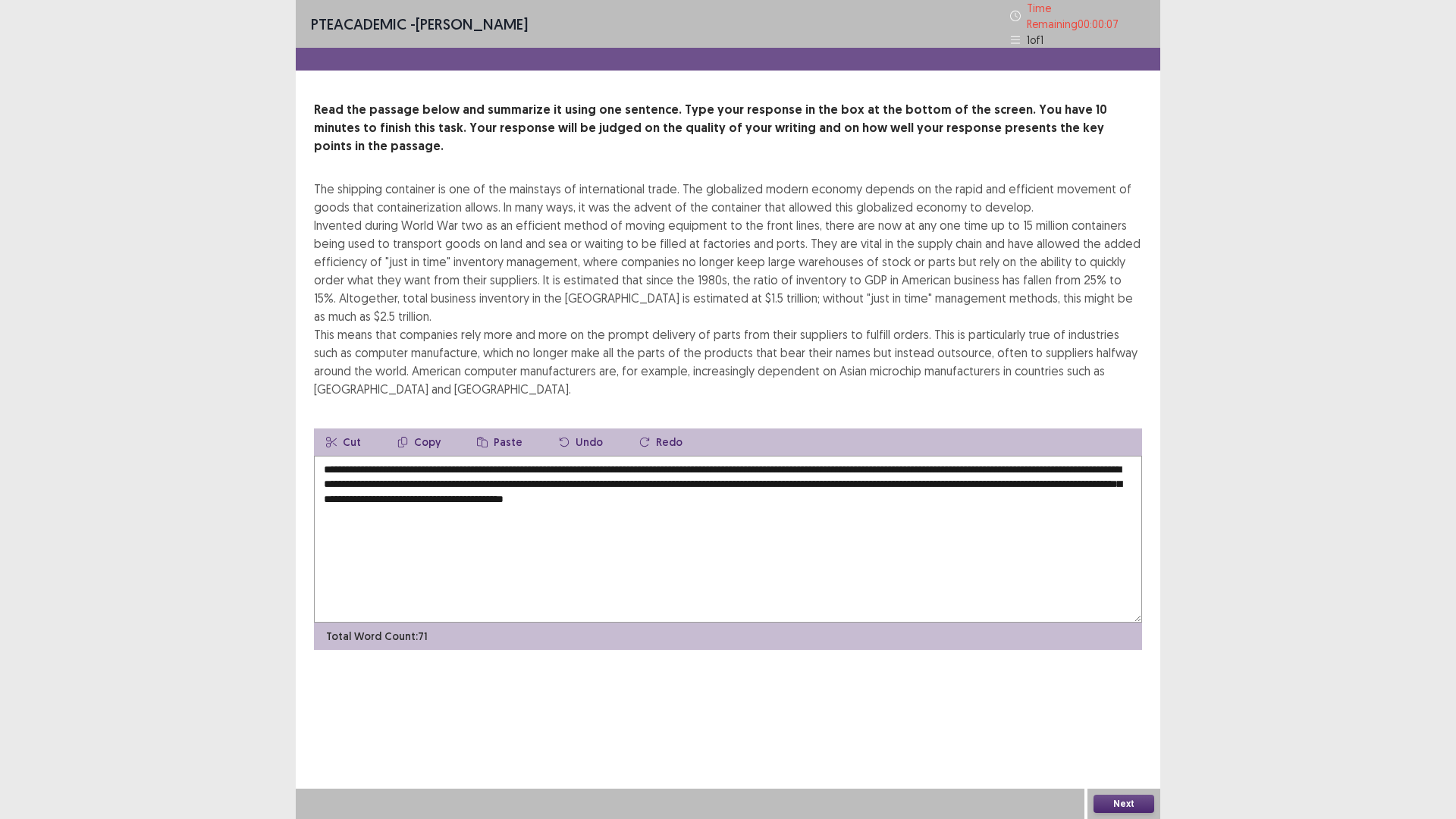
type textarea "**********"
click at [1112, 798] on button "Next" at bounding box center [1124, 804] width 60 height 18
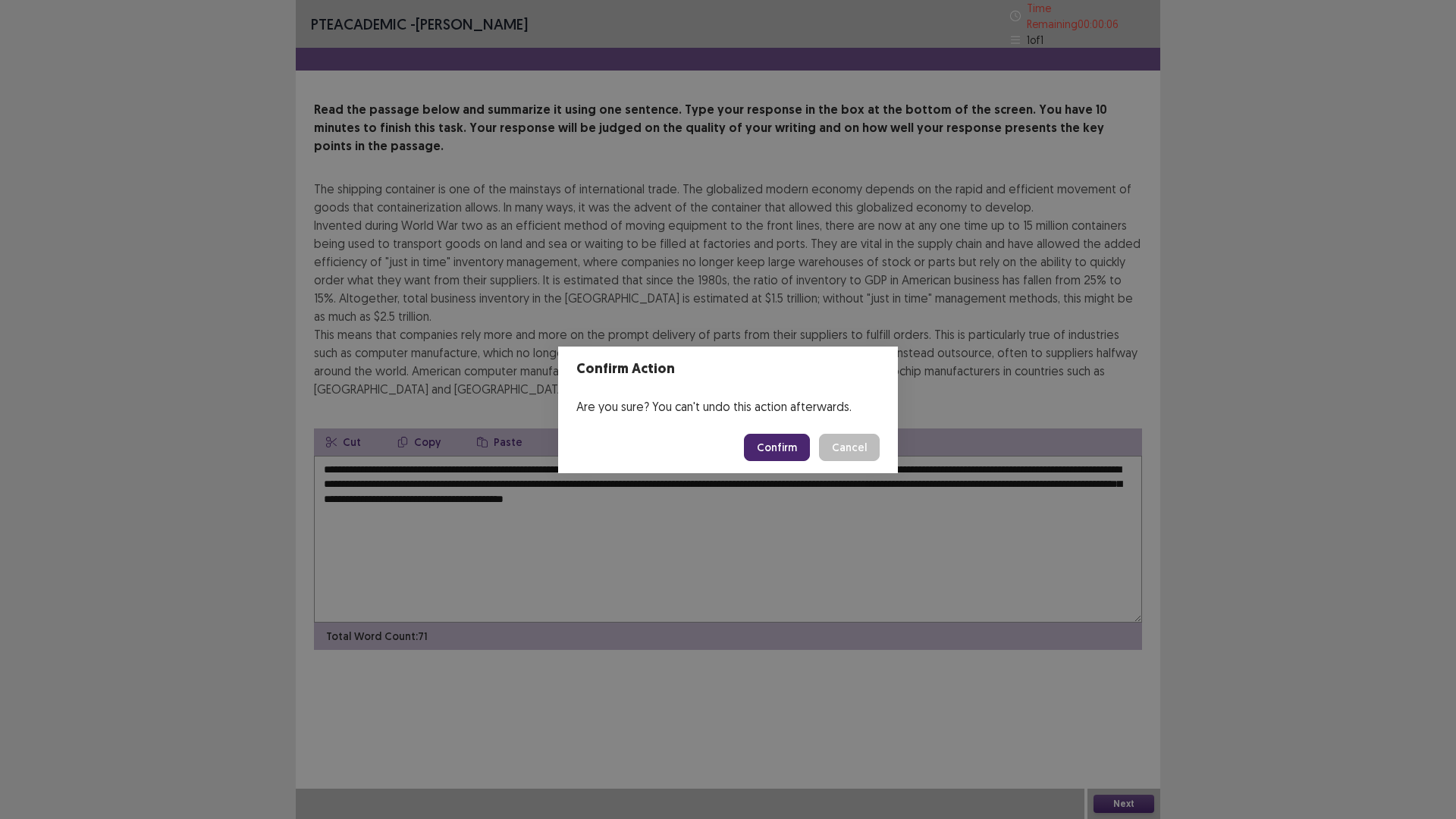
click at [782, 450] on button "Confirm" at bounding box center [777, 447] width 66 height 27
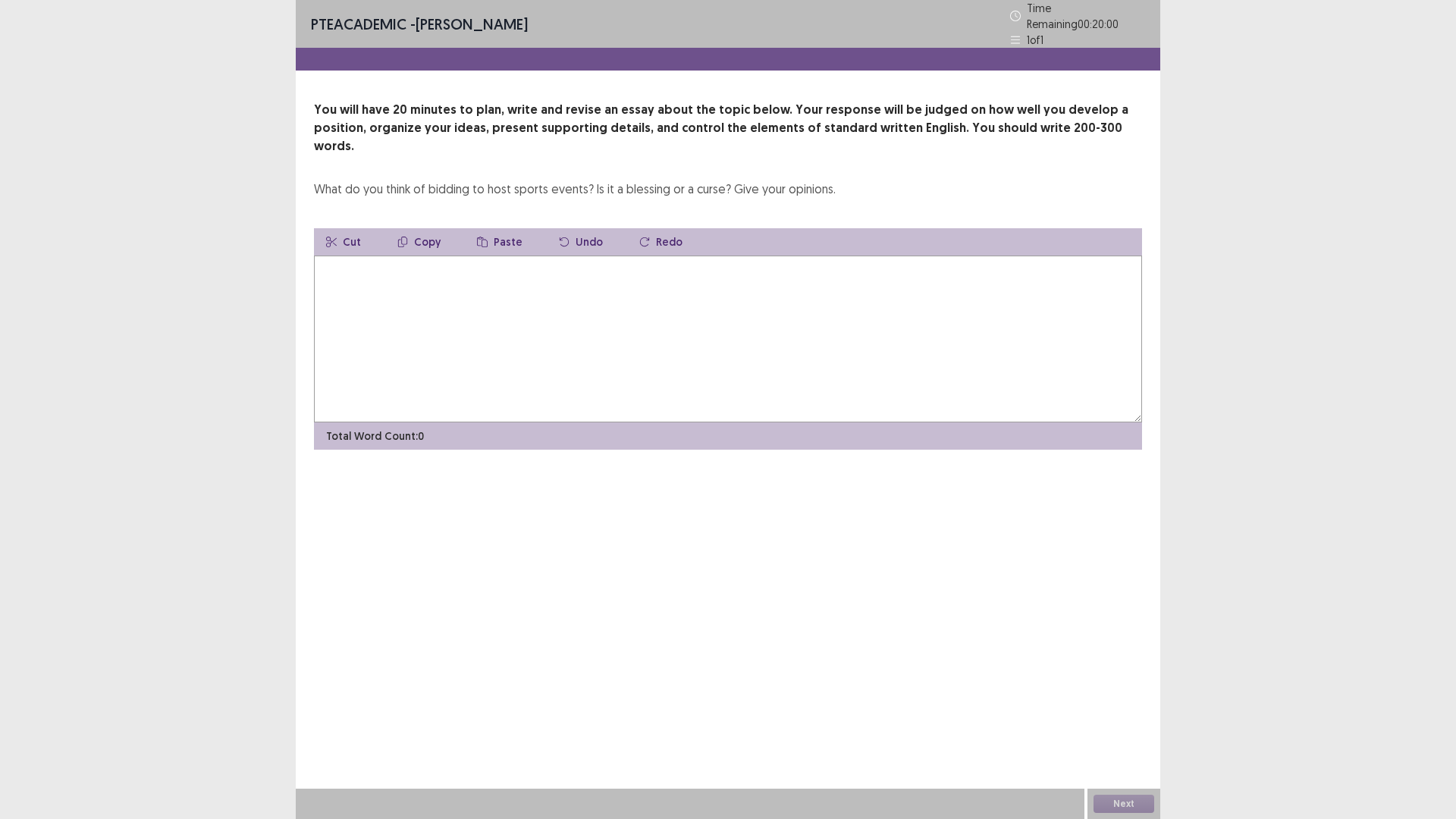
click at [550, 298] on textarea at bounding box center [728, 339] width 828 height 167
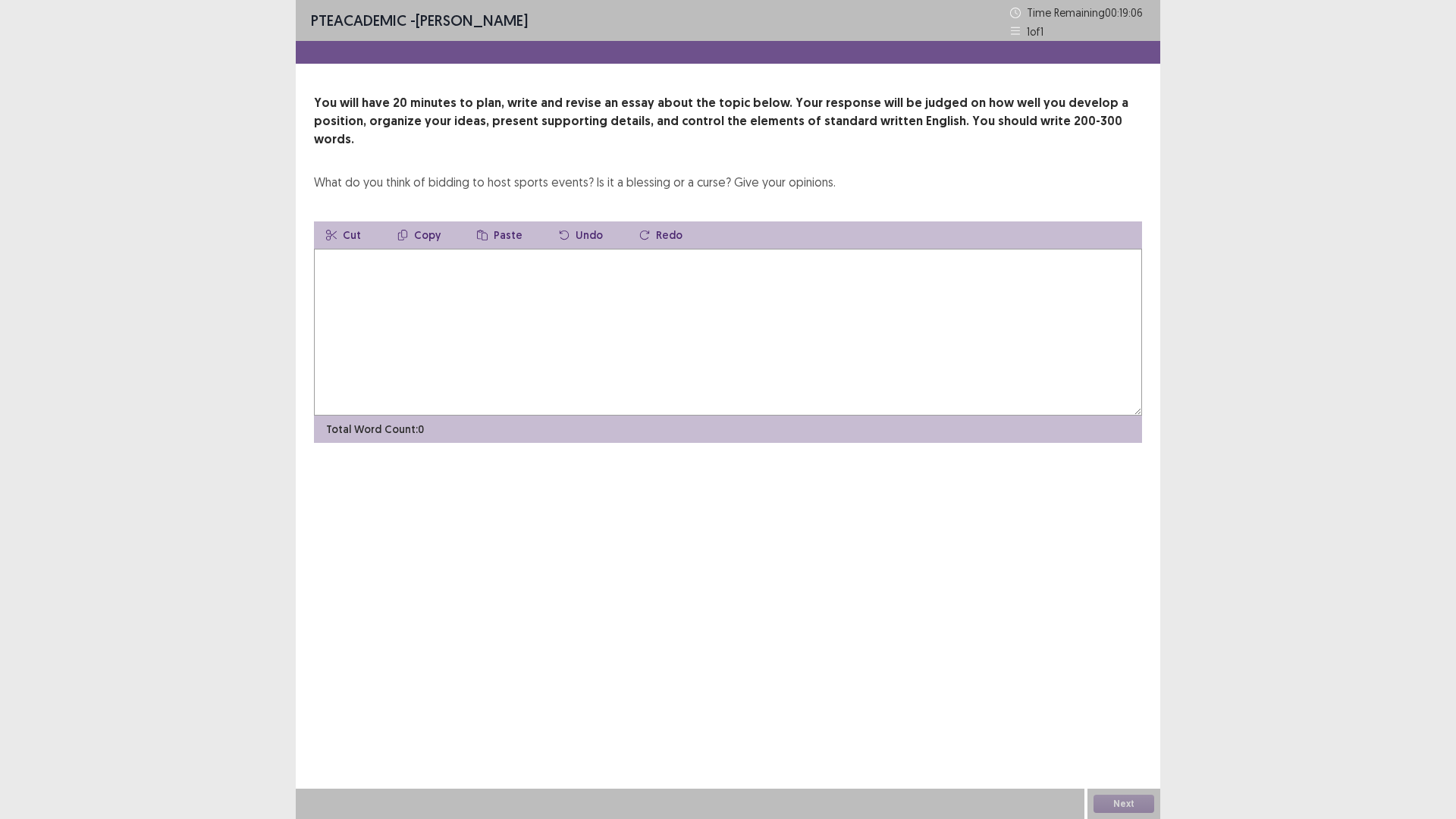
click at [640, 304] on textarea at bounding box center [728, 332] width 828 height 167
type textarea "*"
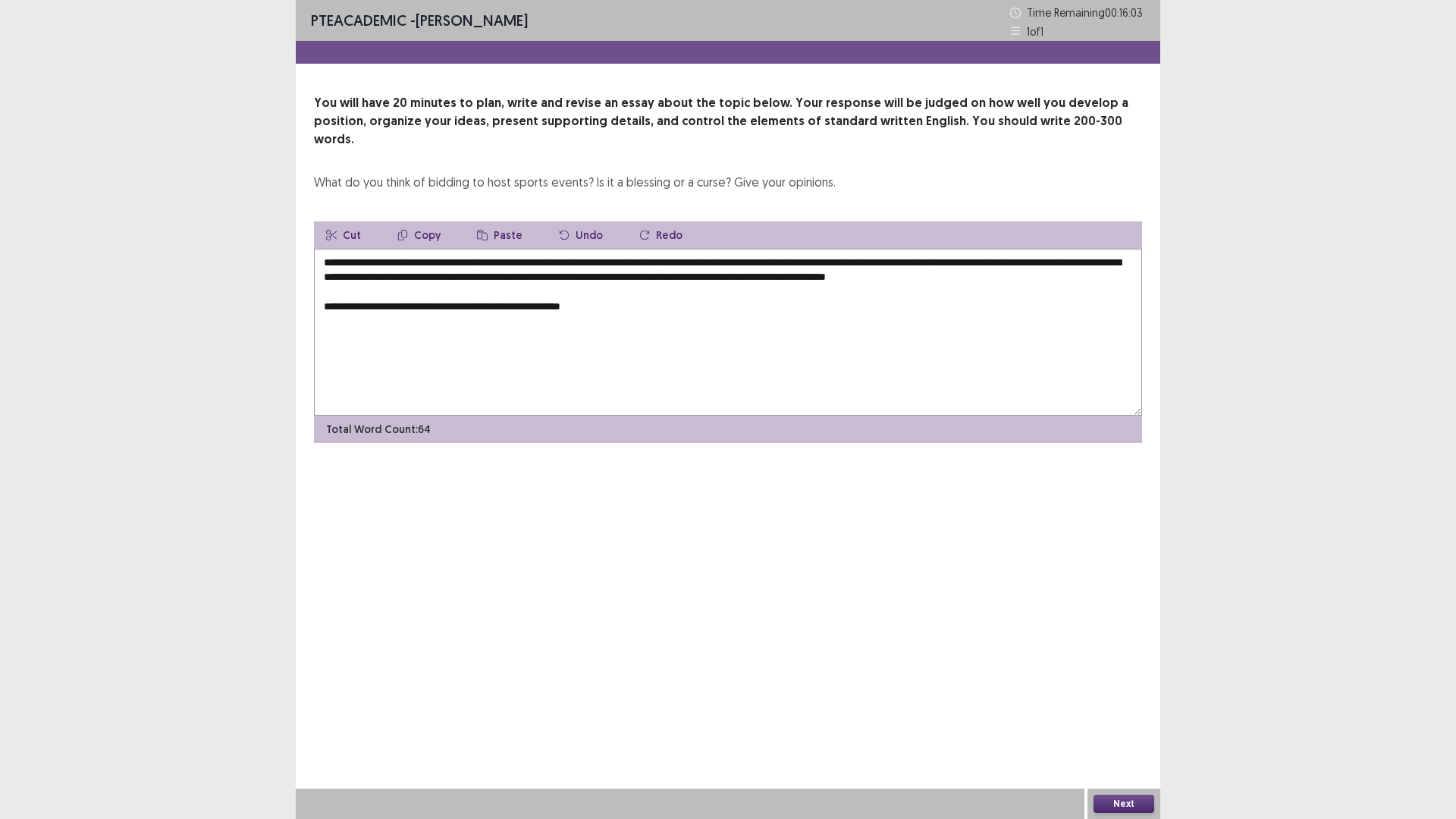
drag, startPoint x: 1029, startPoint y: 245, endPoint x: 999, endPoint y: 241, distance: 30.3
click at [999, 249] on textarea "**********" at bounding box center [728, 332] width 828 height 167
click at [1056, 249] on textarea "**********" at bounding box center [728, 332] width 828 height 167
click at [1028, 249] on textarea "**********" at bounding box center [728, 332] width 828 height 167
click at [635, 293] on textarea "**********" at bounding box center [728, 332] width 828 height 167
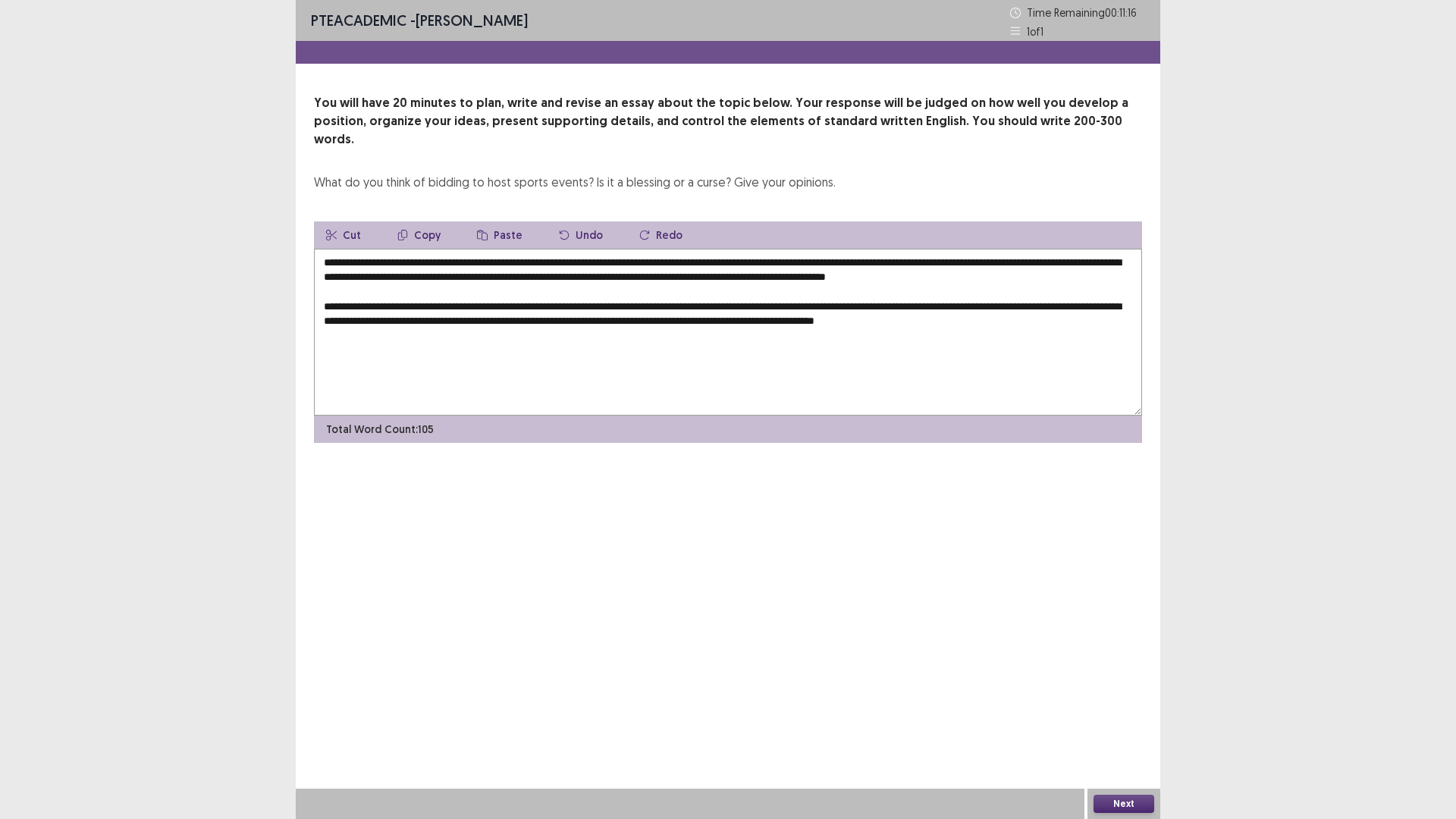
click at [1055, 303] on textarea "**********" at bounding box center [728, 332] width 828 height 167
click at [1112, 301] on textarea "**********" at bounding box center [728, 332] width 828 height 167
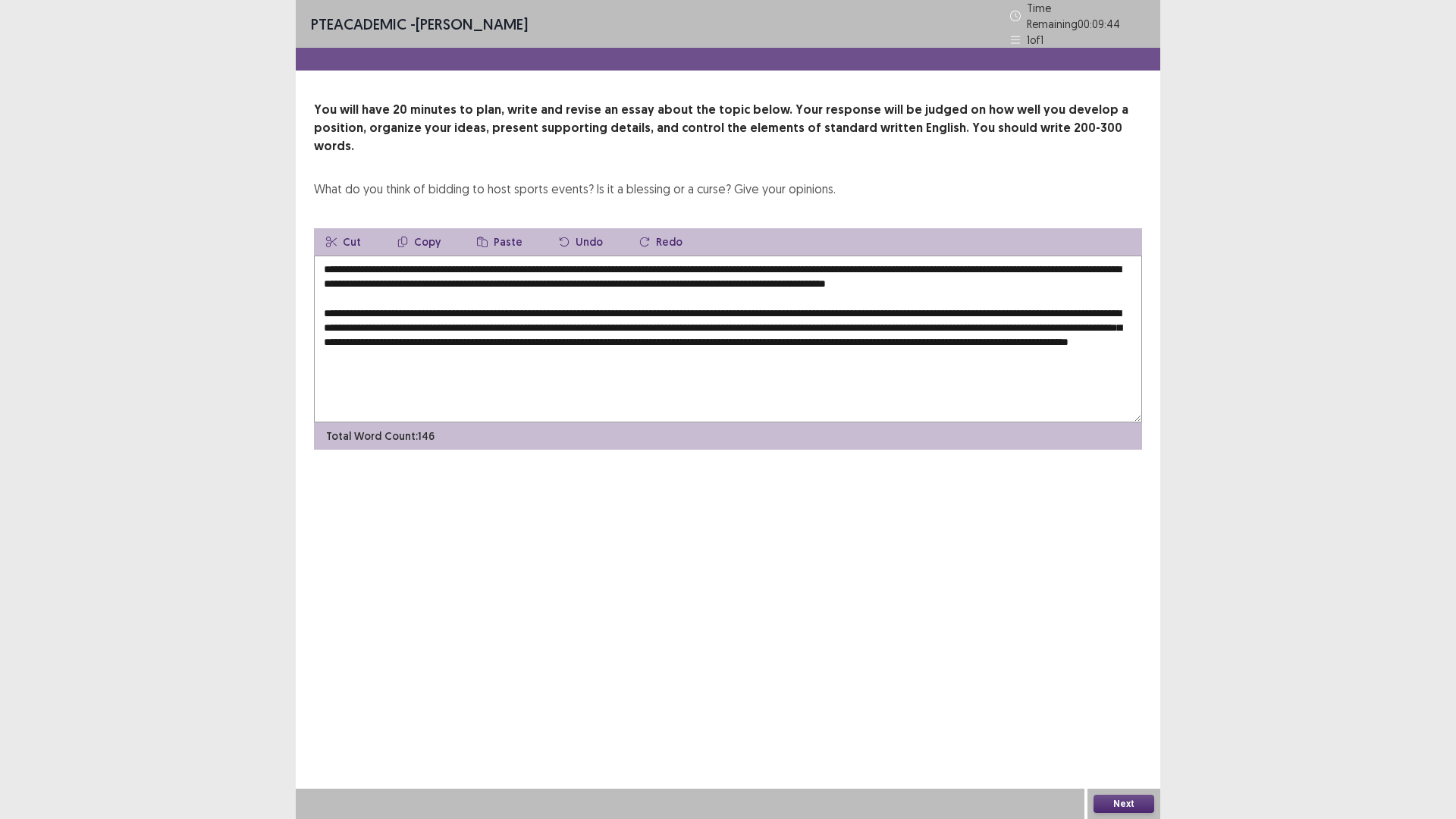
click at [702, 318] on textarea "**********" at bounding box center [728, 339] width 828 height 167
click at [379, 333] on textarea "**********" at bounding box center [728, 339] width 828 height 167
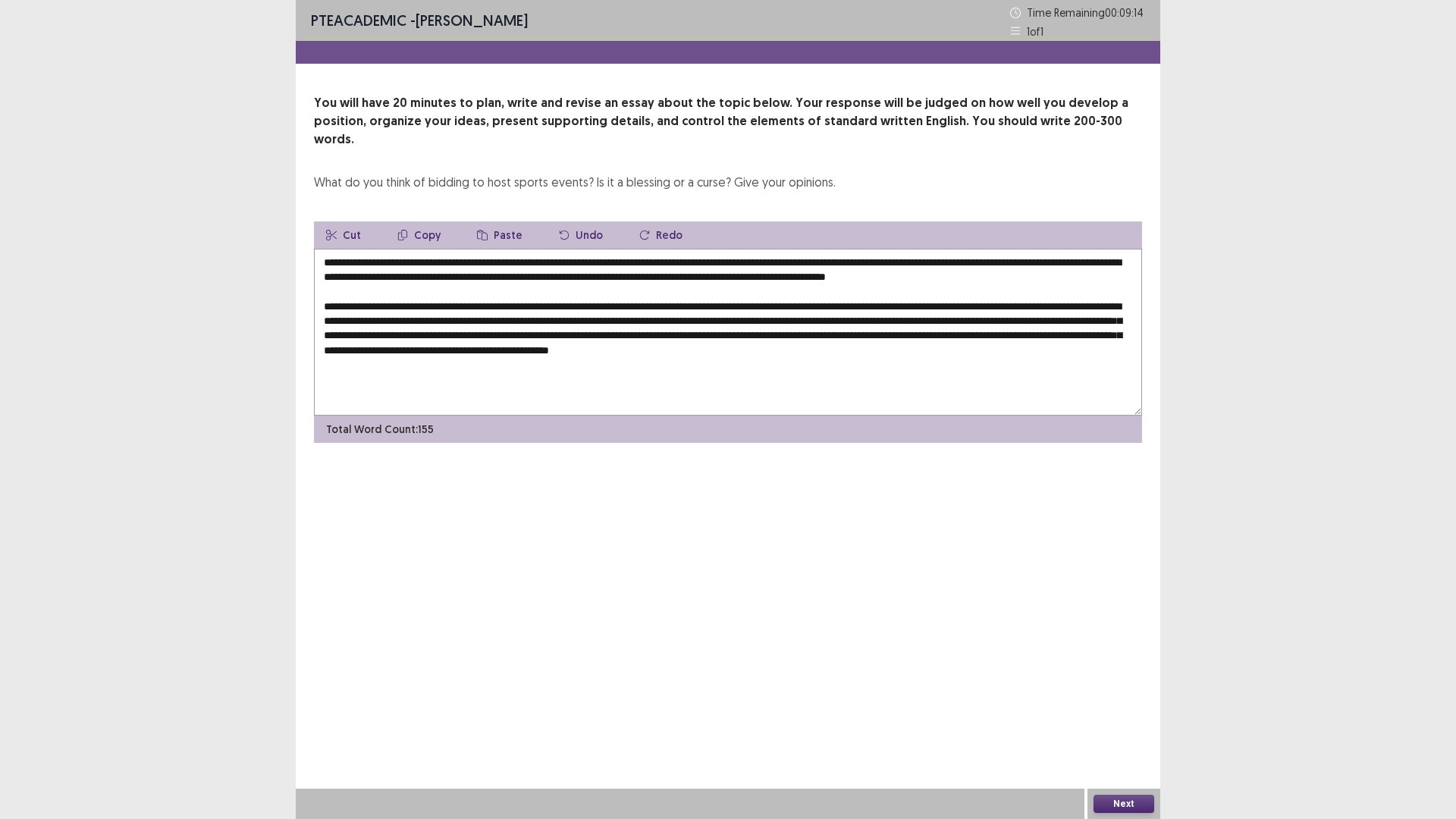
drag, startPoint x: 708, startPoint y: 337, endPoint x: 666, endPoint y: 334, distance: 42.1
click at [666, 334] on textarea at bounding box center [728, 332] width 828 height 167
click at [678, 332] on textarea at bounding box center [728, 332] width 828 height 167
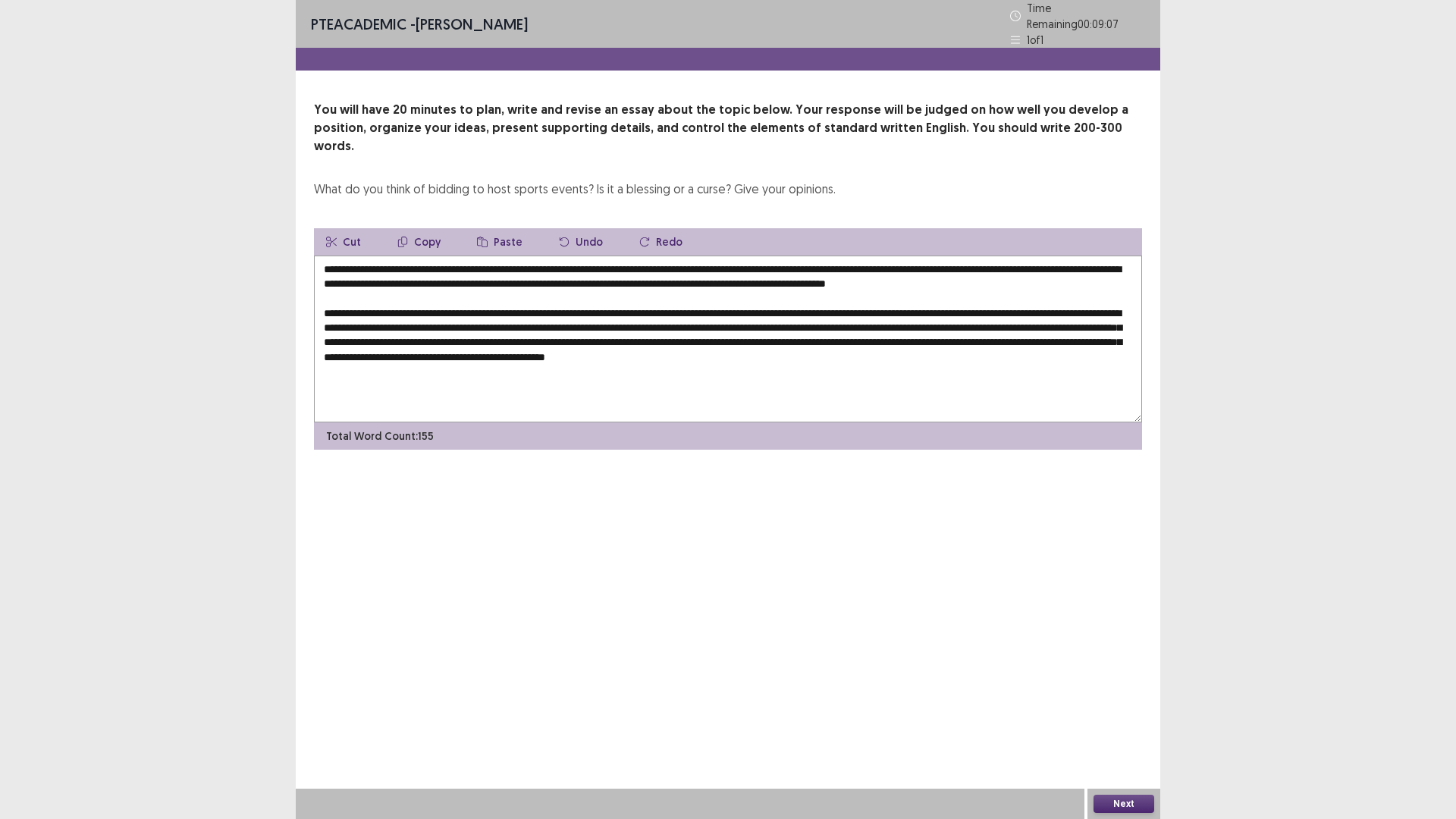
click at [1115, 333] on textarea at bounding box center [728, 339] width 828 height 167
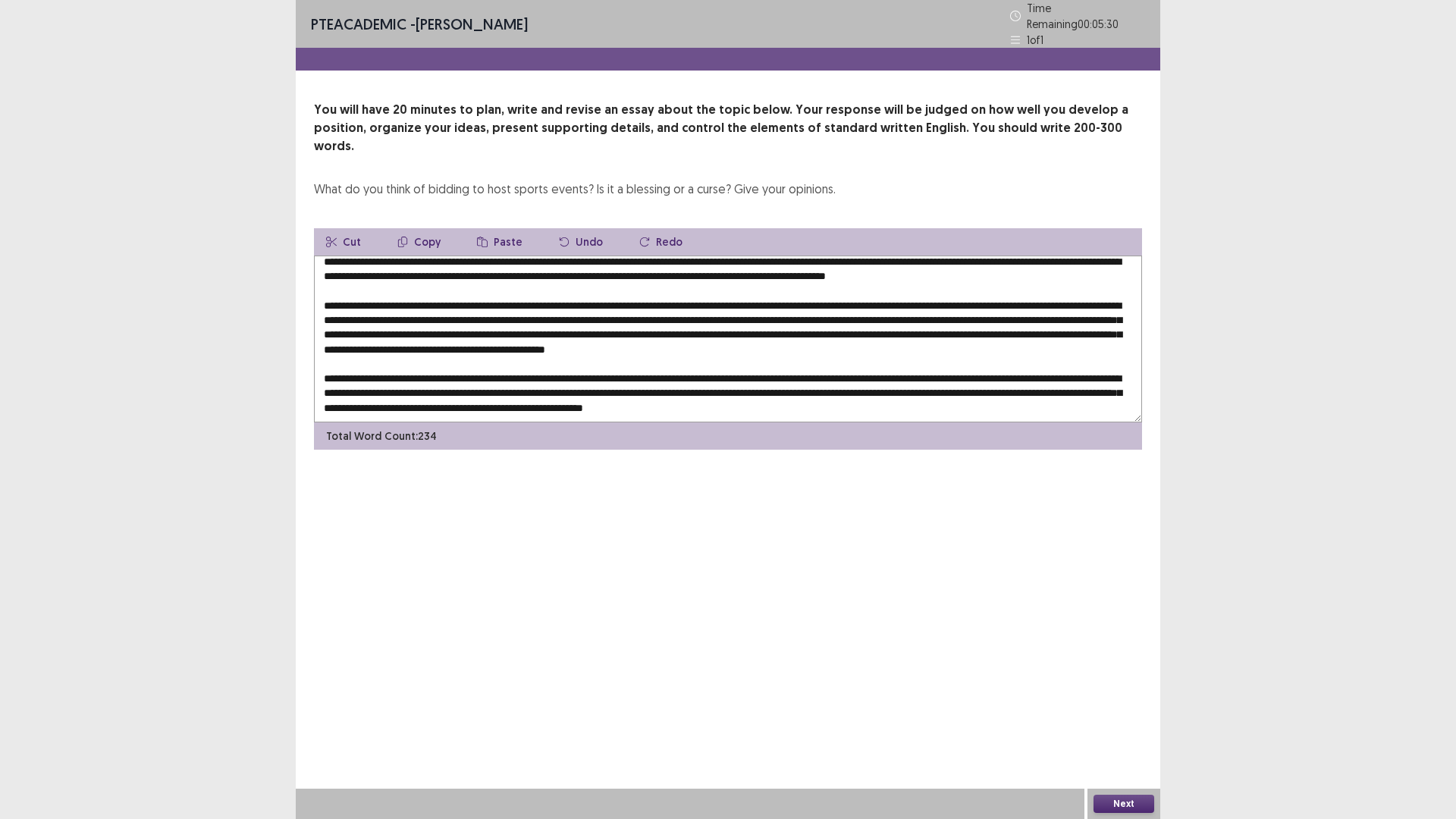
scroll to position [29, 0]
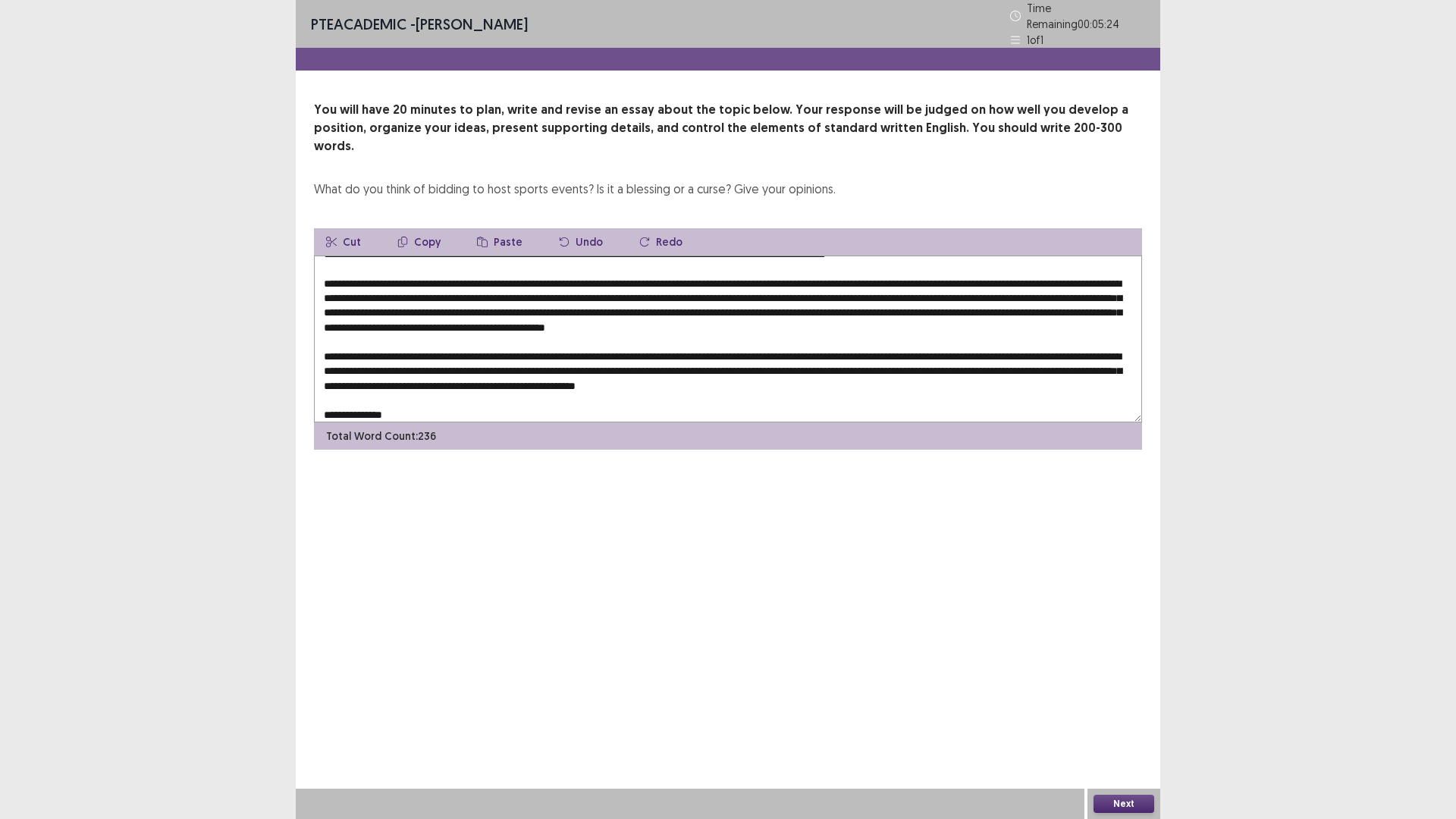
click at [328, 388] on textarea at bounding box center [728, 339] width 828 height 167
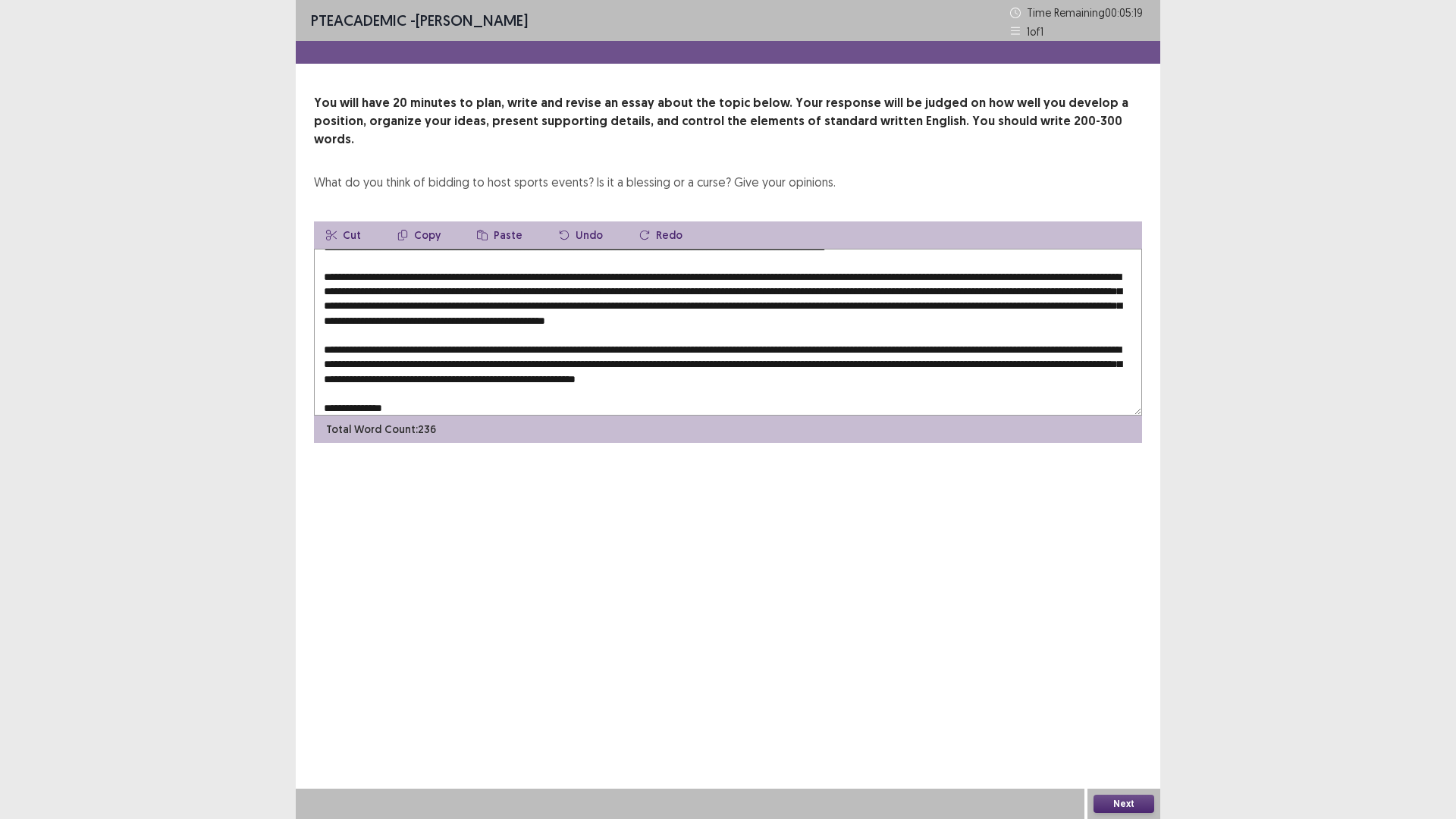
click at [589, 387] on textarea at bounding box center [728, 332] width 828 height 167
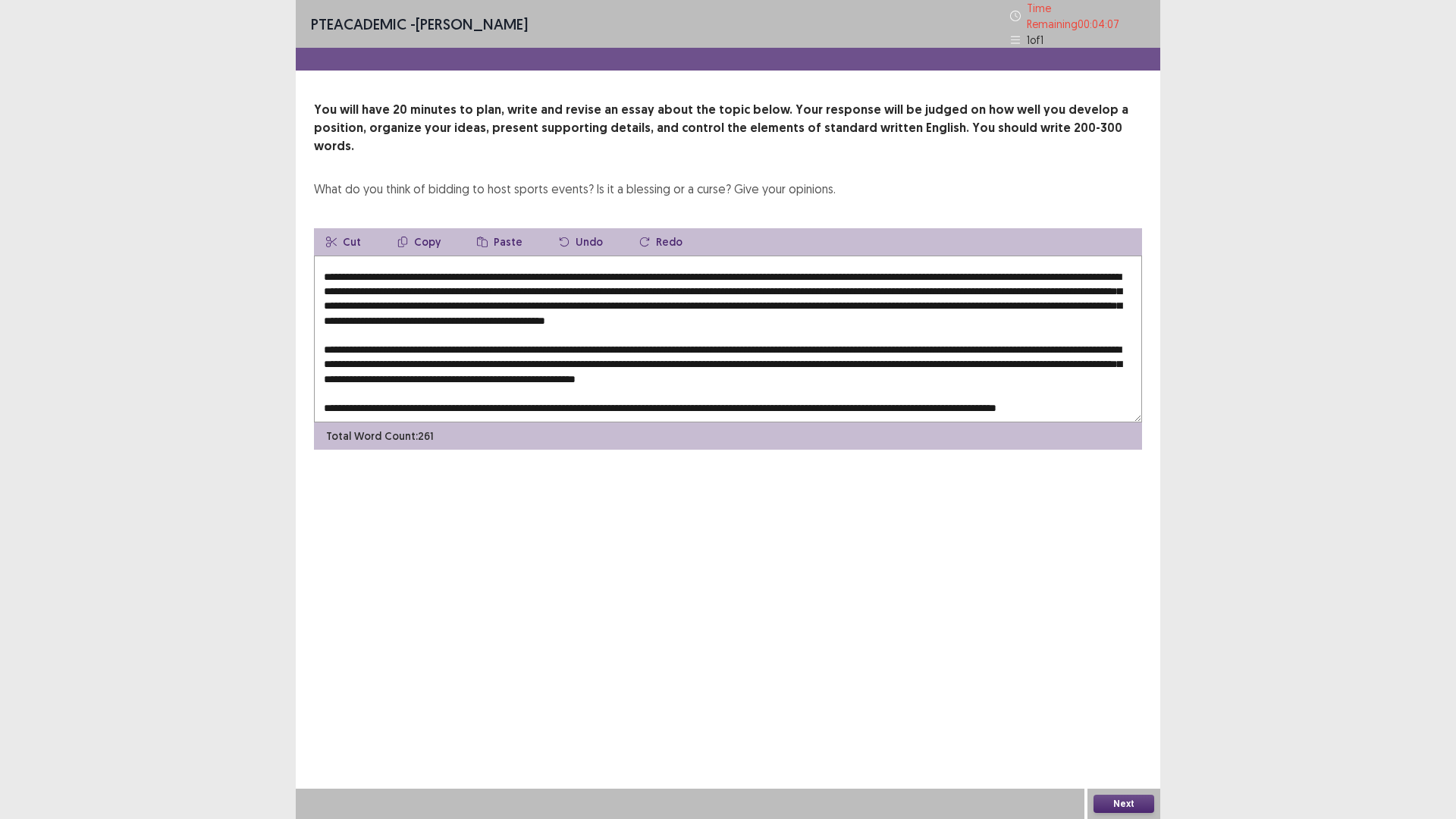
scroll to position [44, 0]
click at [1130, 377] on textarea at bounding box center [728, 339] width 828 height 167
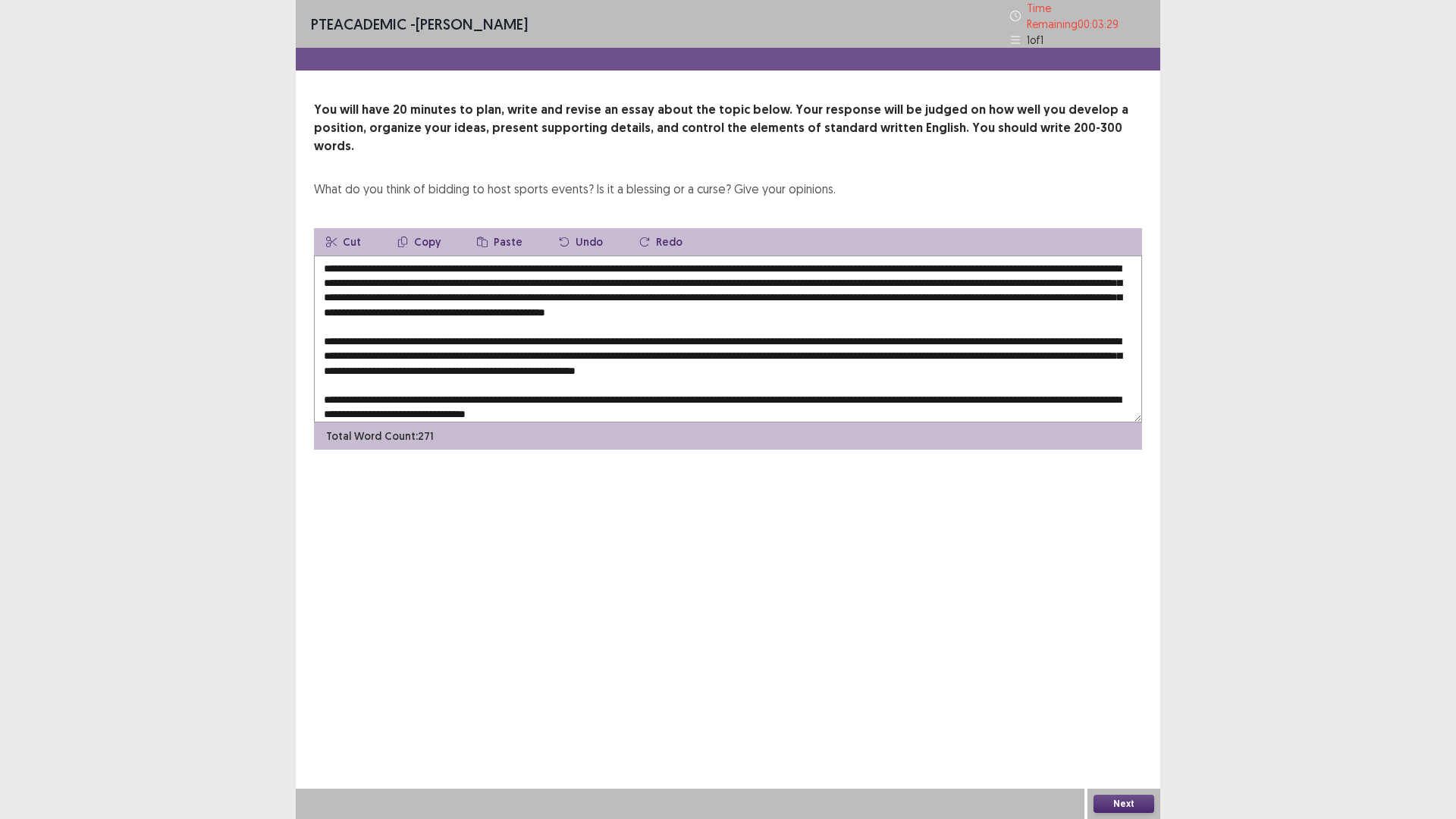
click at [532, 389] on textarea at bounding box center [728, 339] width 828 height 167
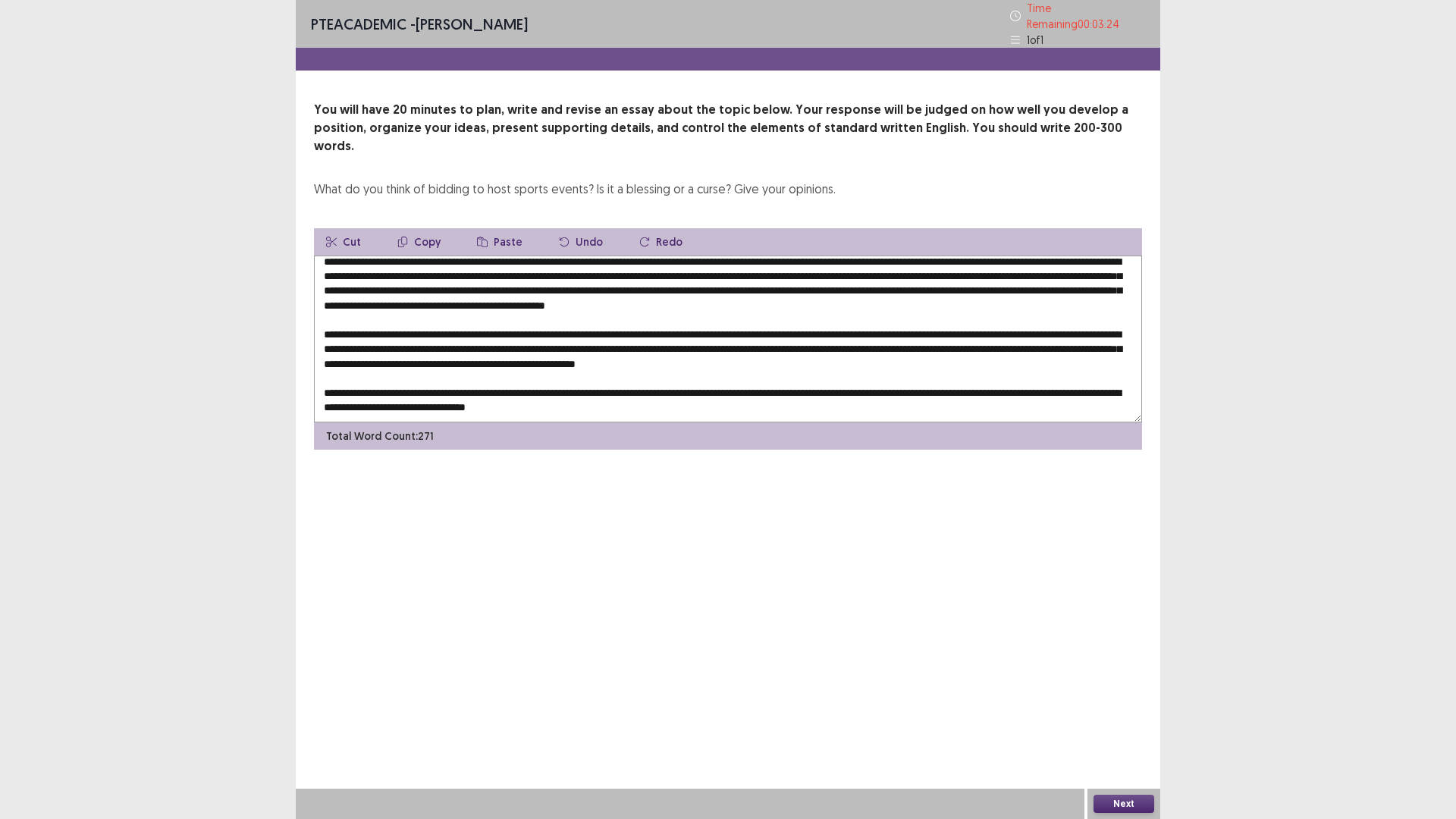
drag, startPoint x: 744, startPoint y: 393, endPoint x: 561, endPoint y: 385, distance: 183.2
click at [561, 385] on textarea at bounding box center [728, 339] width 828 height 167
click at [561, 383] on textarea at bounding box center [728, 339] width 828 height 167
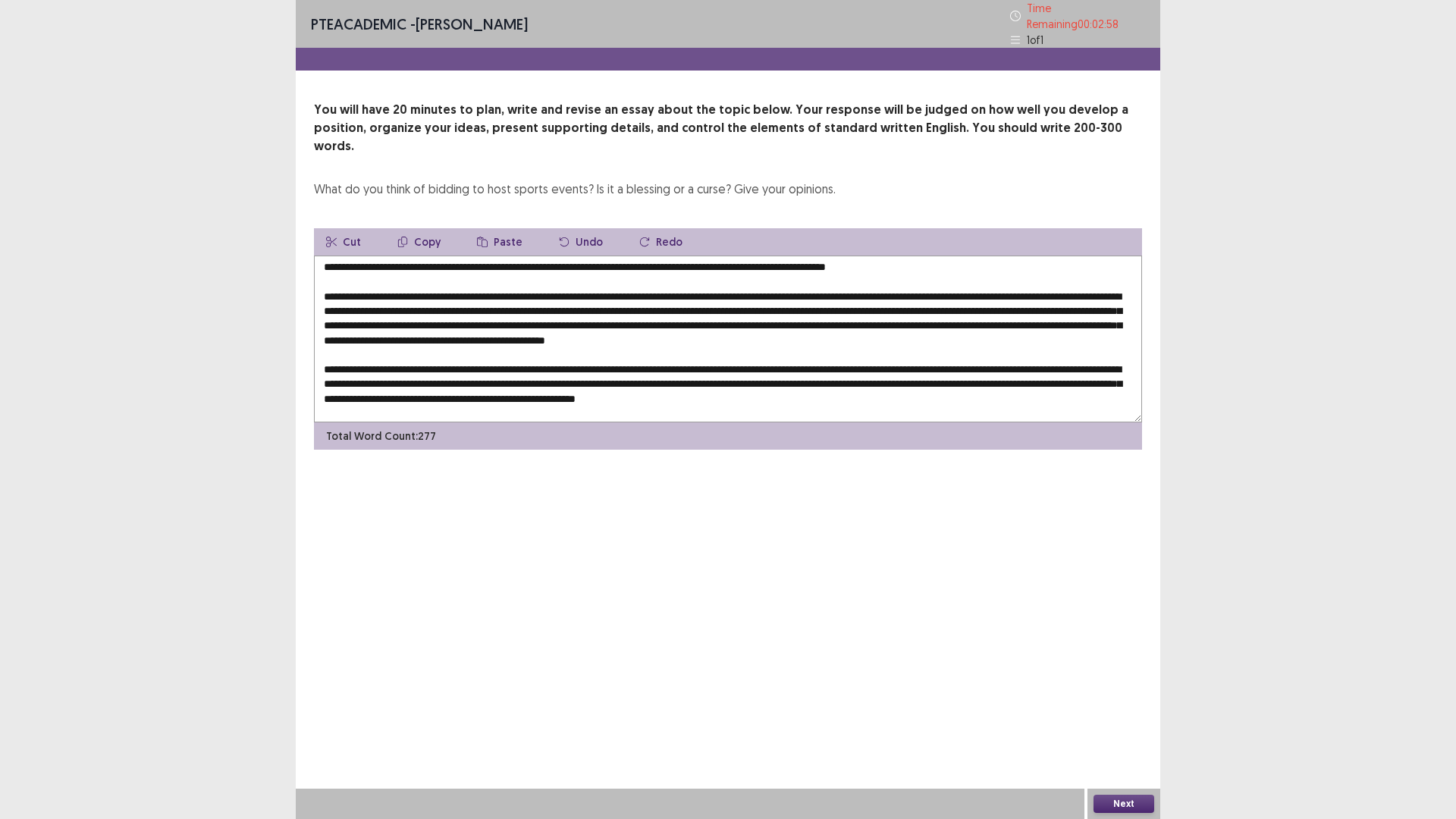
scroll to position [0, 0]
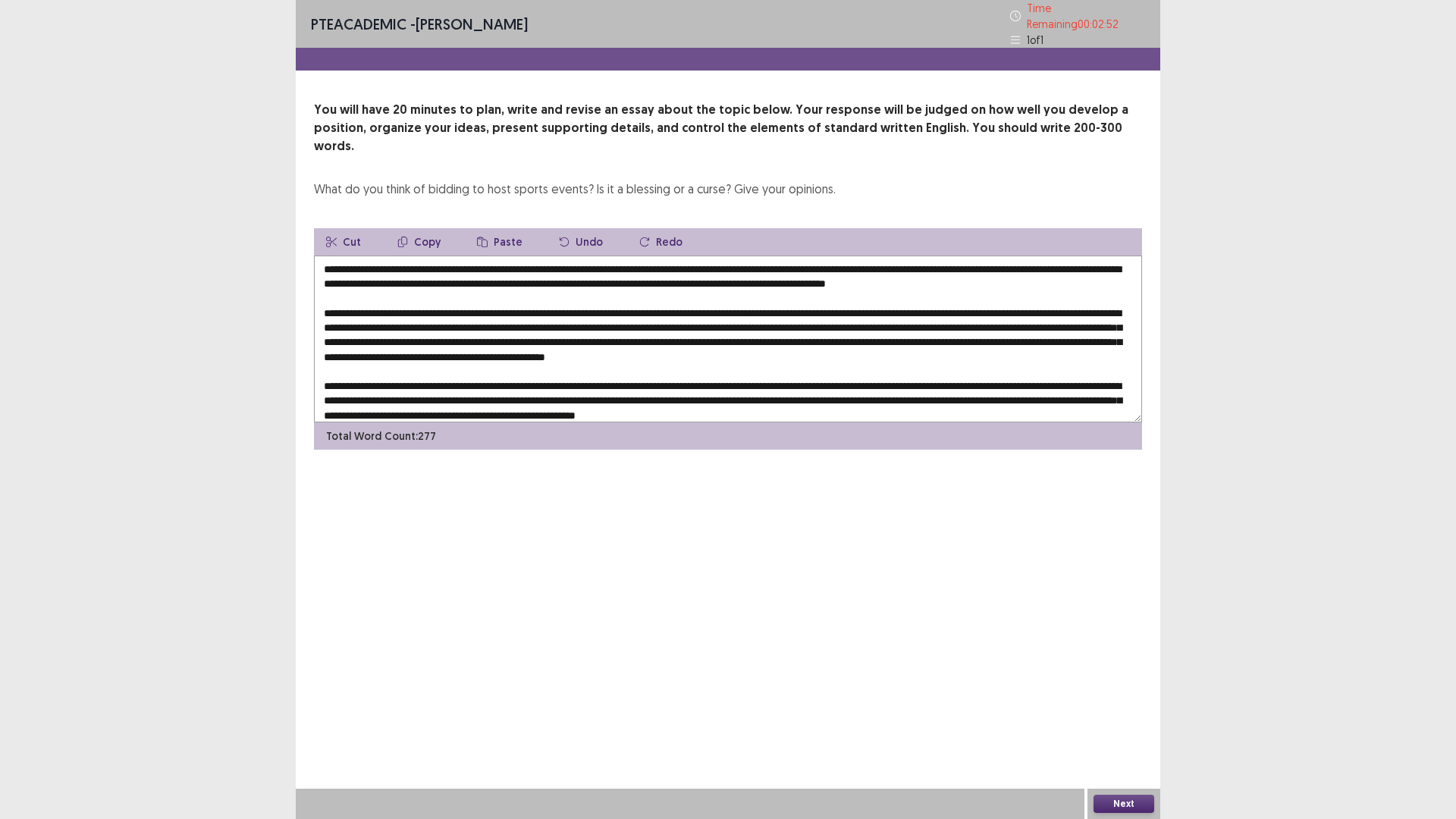
click at [768, 256] on textarea at bounding box center [728, 339] width 828 height 167
click at [697, 260] on textarea at bounding box center [728, 339] width 828 height 167
click at [363, 276] on textarea at bounding box center [728, 339] width 828 height 167
click at [427, 288] on textarea at bounding box center [728, 339] width 828 height 167
click at [504, 326] on textarea at bounding box center [728, 339] width 828 height 167
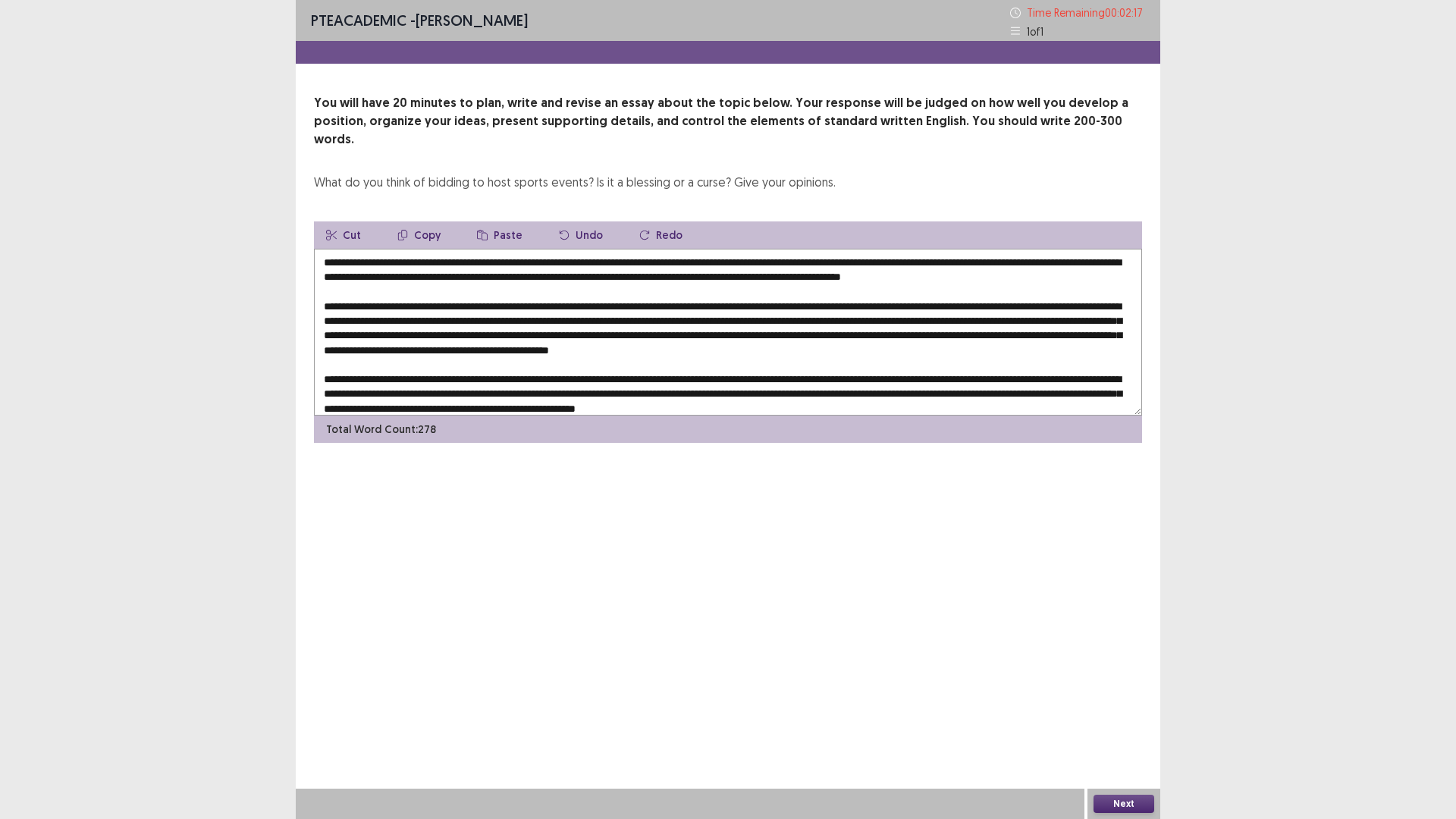
click at [615, 287] on textarea at bounding box center [728, 332] width 828 height 167
drag, startPoint x: 665, startPoint y: 293, endPoint x: 614, endPoint y: 289, distance: 51.2
click at [614, 289] on textarea at bounding box center [728, 332] width 828 height 167
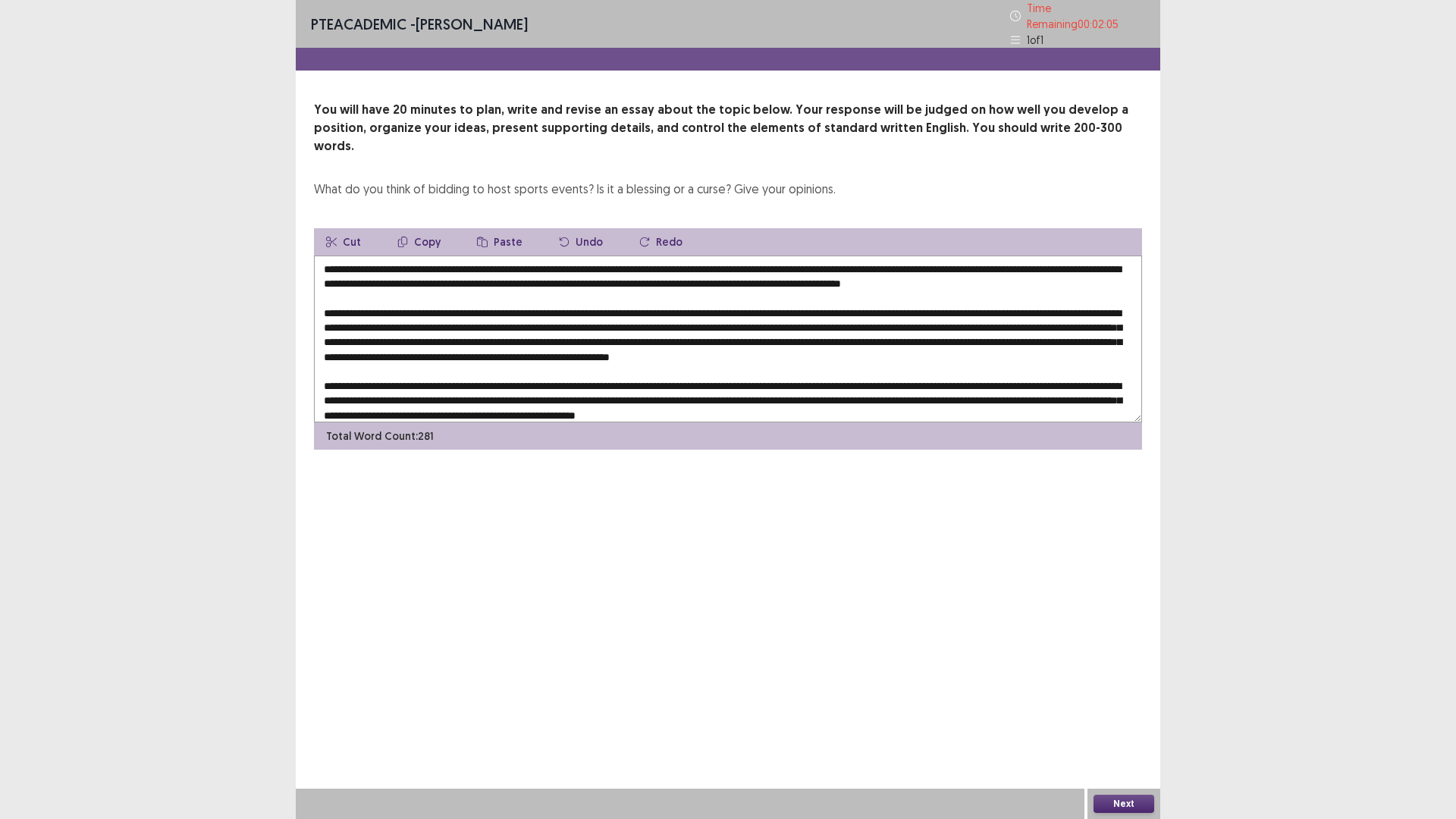
click at [641, 287] on textarea at bounding box center [728, 339] width 828 height 167
click at [644, 292] on textarea at bounding box center [728, 339] width 828 height 167
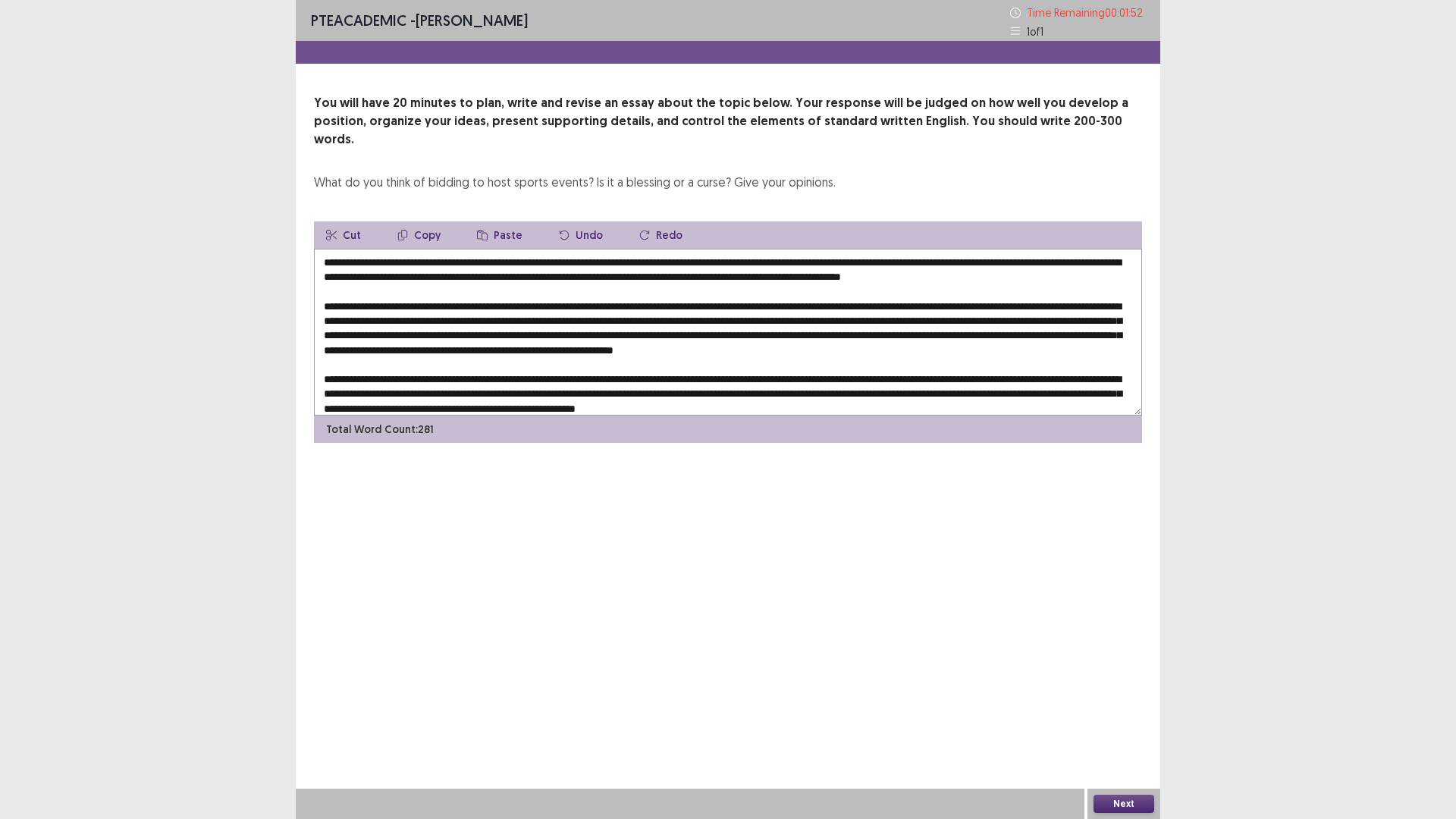
drag, startPoint x: 676, startPoint y: 306, endPoint x: 625, endPoint y: 308, distance: 51.0
click at [625, 308] on textarea at bounding box center [728, 332] width 828 height 167
click at [629, 298] on textarea at bounding box center [728, 332] width 828 height 167
click at [626, 302] on textarea at bounding box center [728, 332] width 828 height 167
click at [700, 311] on textarea at bounding box center [728, 332] width 828 height 167
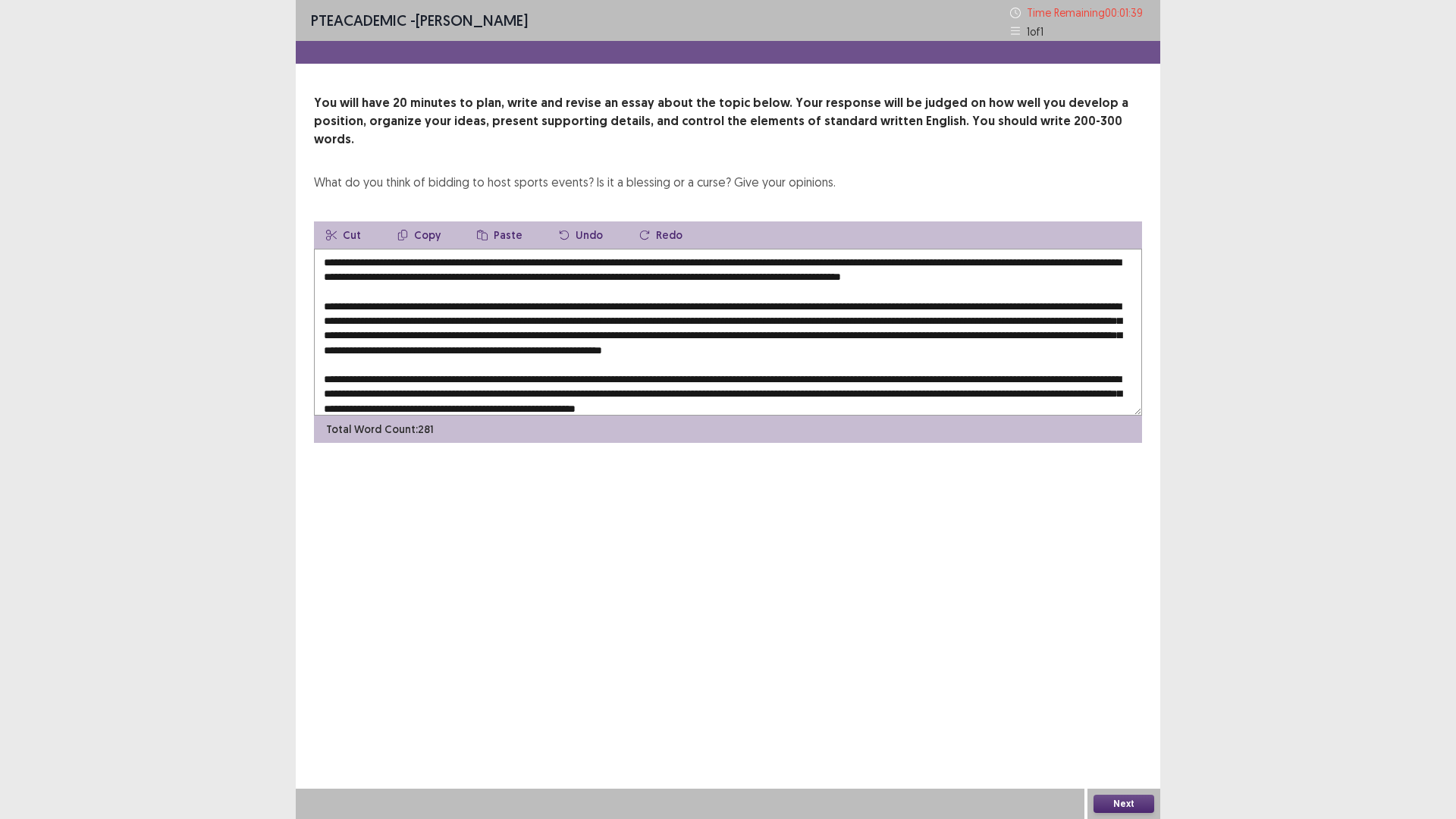
click at [905, 304] on textarea at bounding box center [728, 332] width 828 height 167
click at [927, 309] on textarea at bounding box center [728, 332] width 828 height 167
click at [937, 301] on textarea at bounding box center [728, 332] width 828 height 167
drag, startPoint x: 985, startPoint y: 311, endPoint x: 1019, endPoint y: 325, distance: 36.8
click at [986, 311] on textarea at bounding box center [728, 332] width 828 height 167
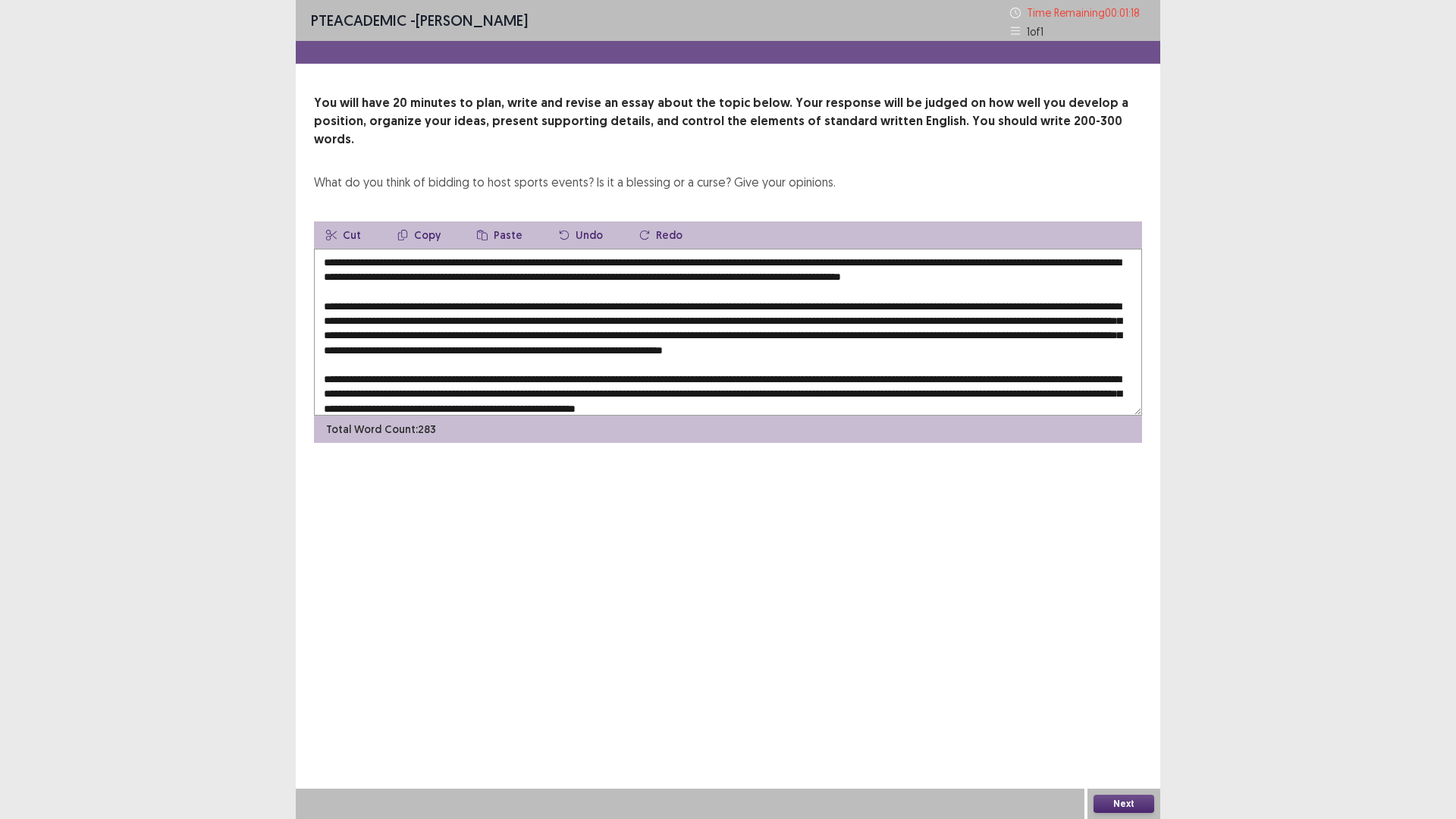
click at [591, 372] on textarea at bounding box center [728, 332] width 828 height 167
click at [571, 324] on textarea at bounding box center [728, 332] width 828 height 167
click at [614, 330] on textarea at bounding box center [728, 332] width 828 height 167
click at [655, 329] on textarea at bounding box center [728, 332] width 828 height 167
click at [882, 319] on textarea at bounding box center [728, 332] width 828 height 167
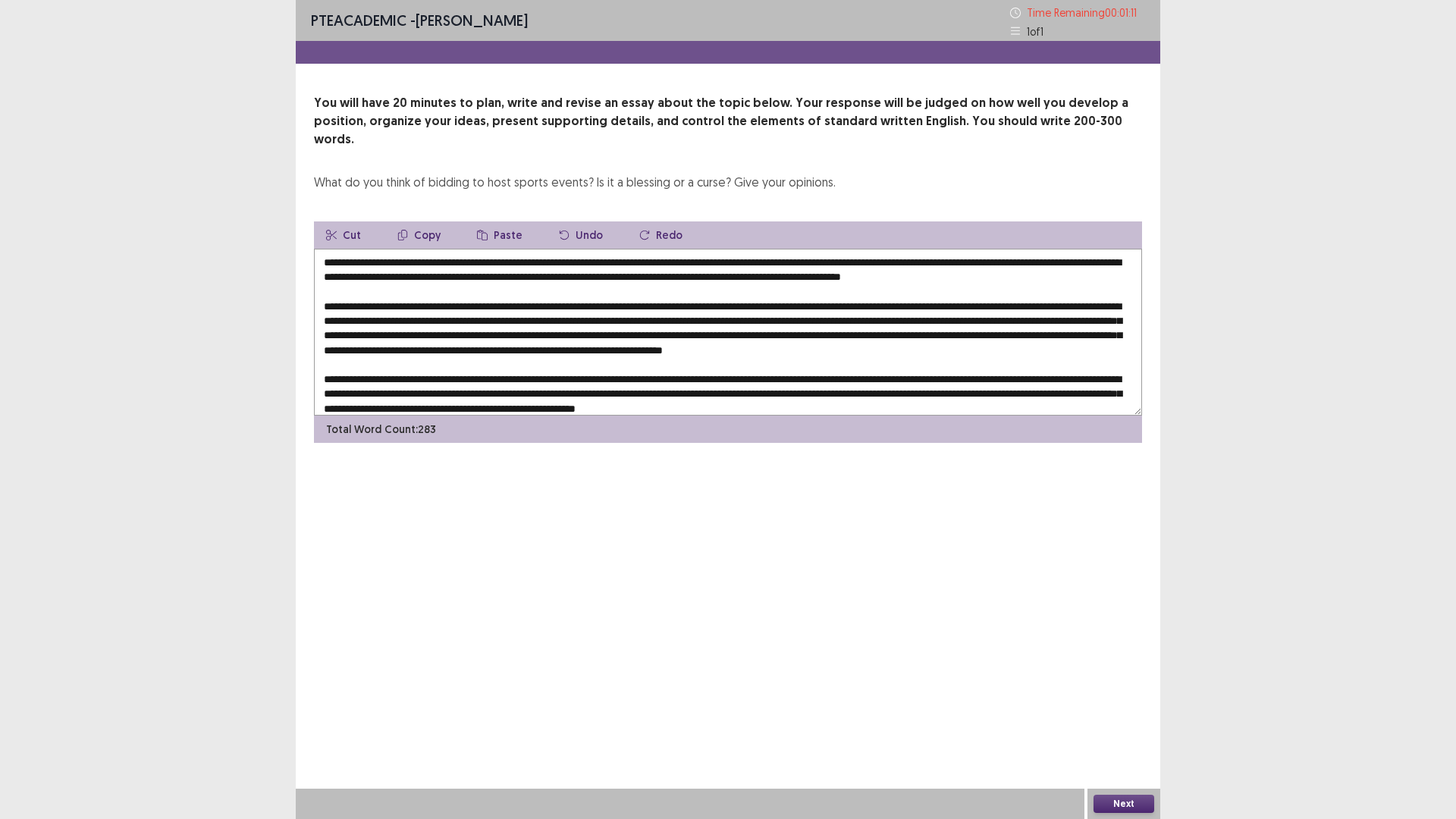
click at [879, 319] on textarea at bounding box center [728, 332] width 828 height 167
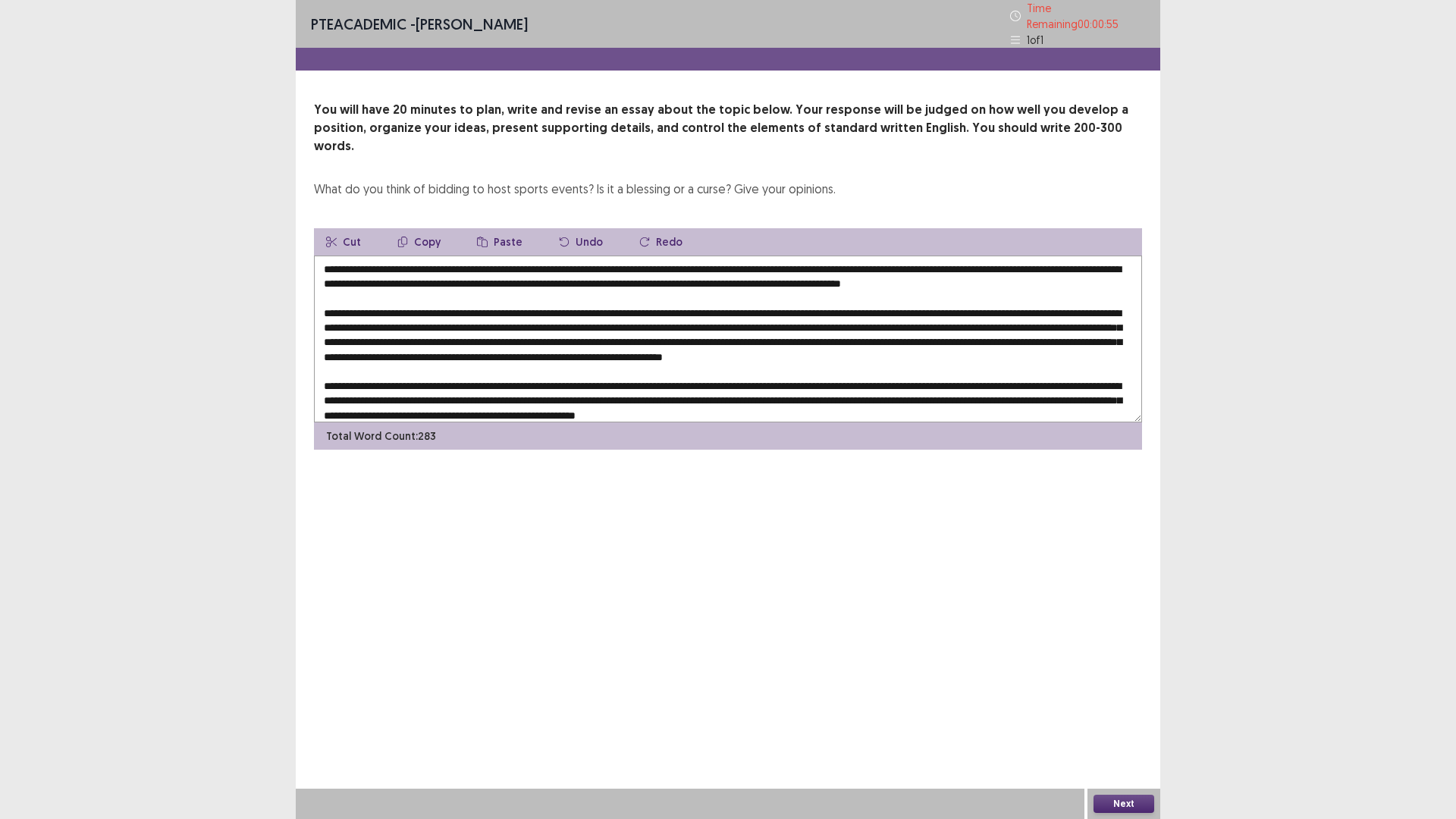
click at [589, 335] on textarea at bounding box center [728, 339] width 828 height 167
click at [593, 335] on textarea at bounding box center [728, 339] width 828 height 167
click at [638, 351] on textarea at bounding box center [728, 339] width 828 height 167
click at [676, 335] on textarea at bounding box center [728, 339] width 828 height 167
click at [689, 340] on textarea at bounding box center [728, 339] width 828 height 167
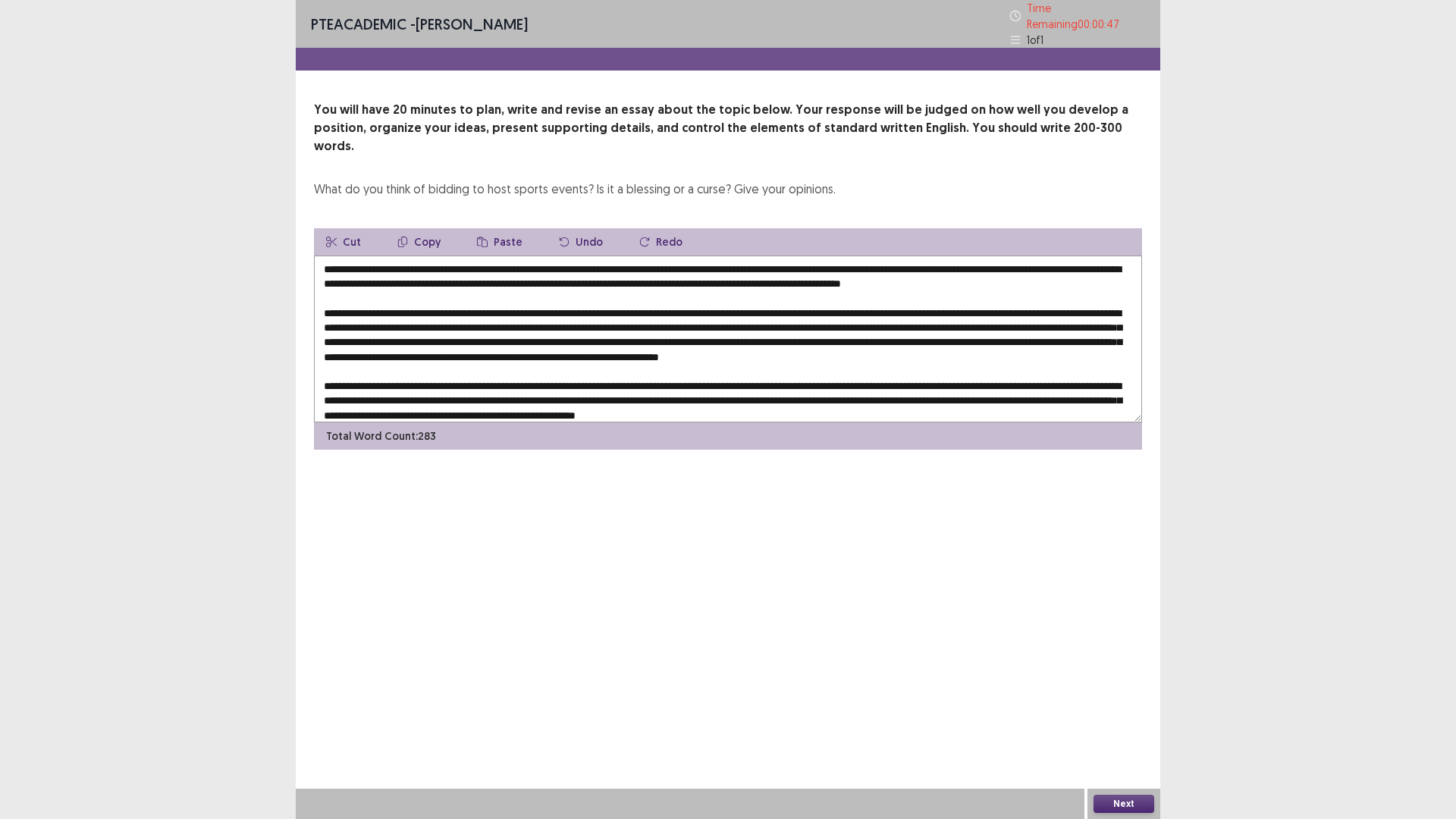
click at [689, 334] on textarea at bounding box center [728, 339] width 828 height 167
click at [749, 369] on textarea at bounding box center [728, 339] width 828 height 167
click at [913, 334] on textarea at bounding box center [728, 339] width 828 height 167
click at [913, 350] on textarea at bounding box center [728, 339] width 828 height 167
click at [940, 334] on textarea at bounding box center [728, 339] width 828 height 167
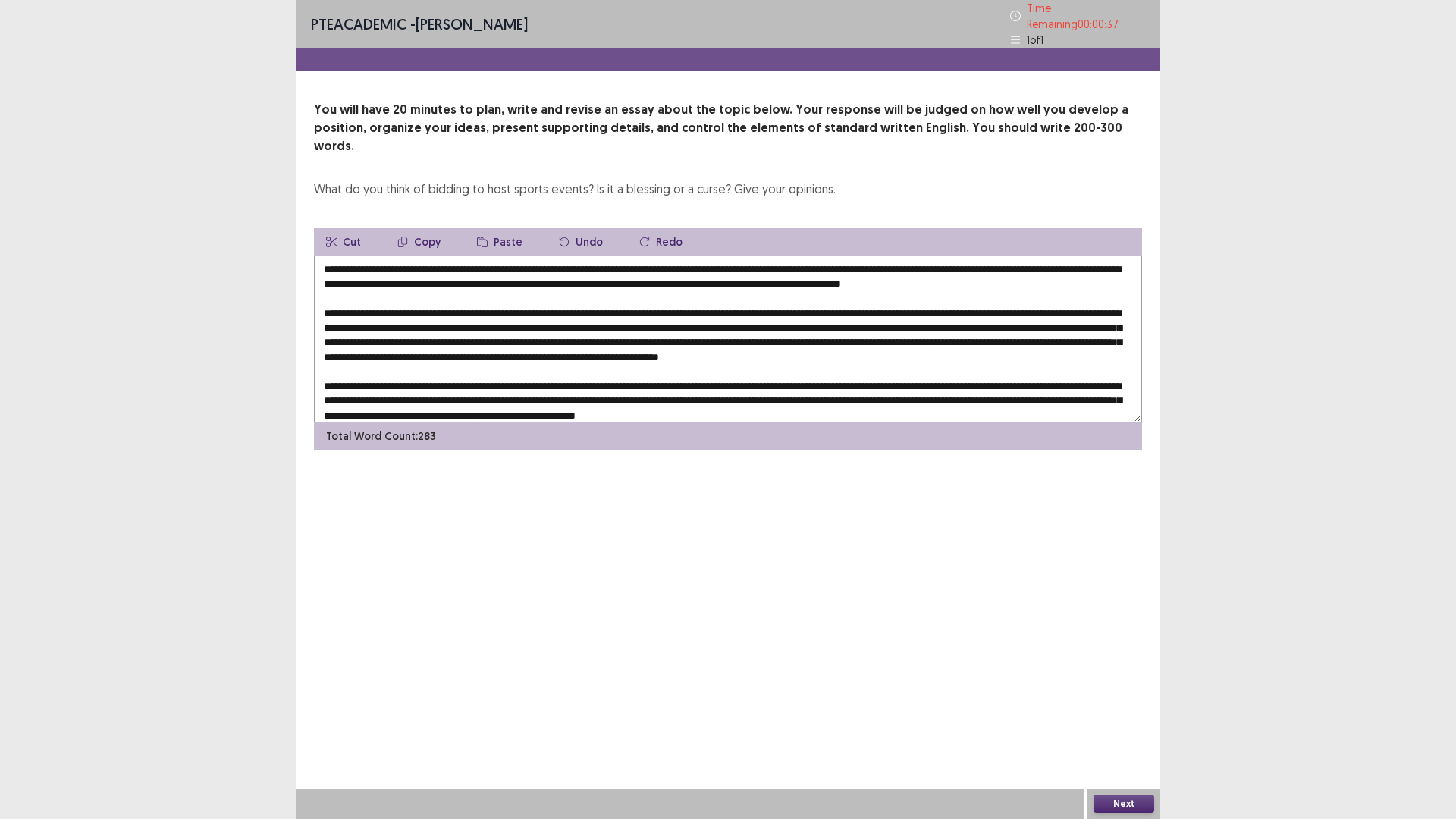
click at [937, 333] on textarea at bounding box center [728, 339] width 828 height 167
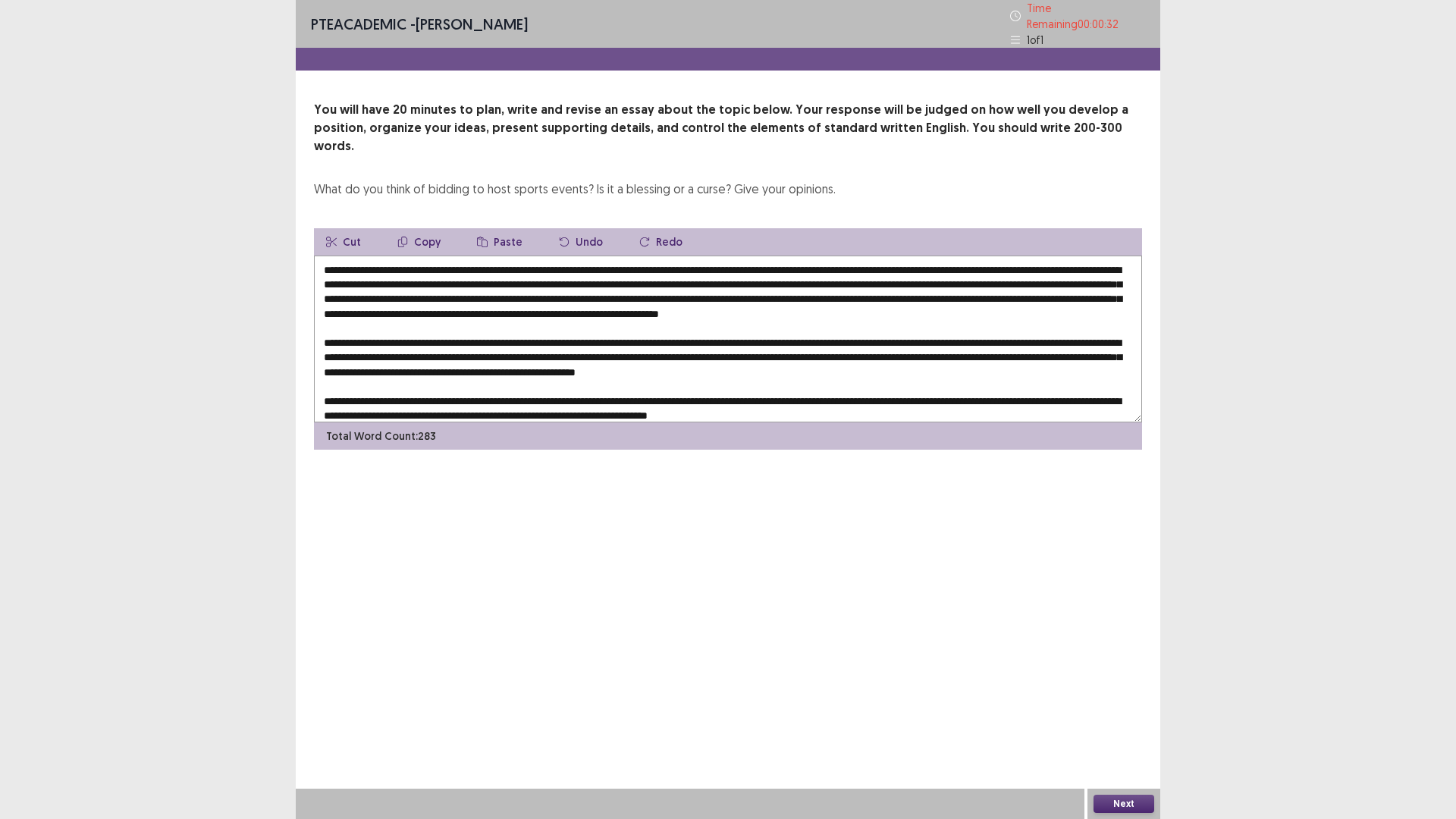
scroll to position [66, 0]
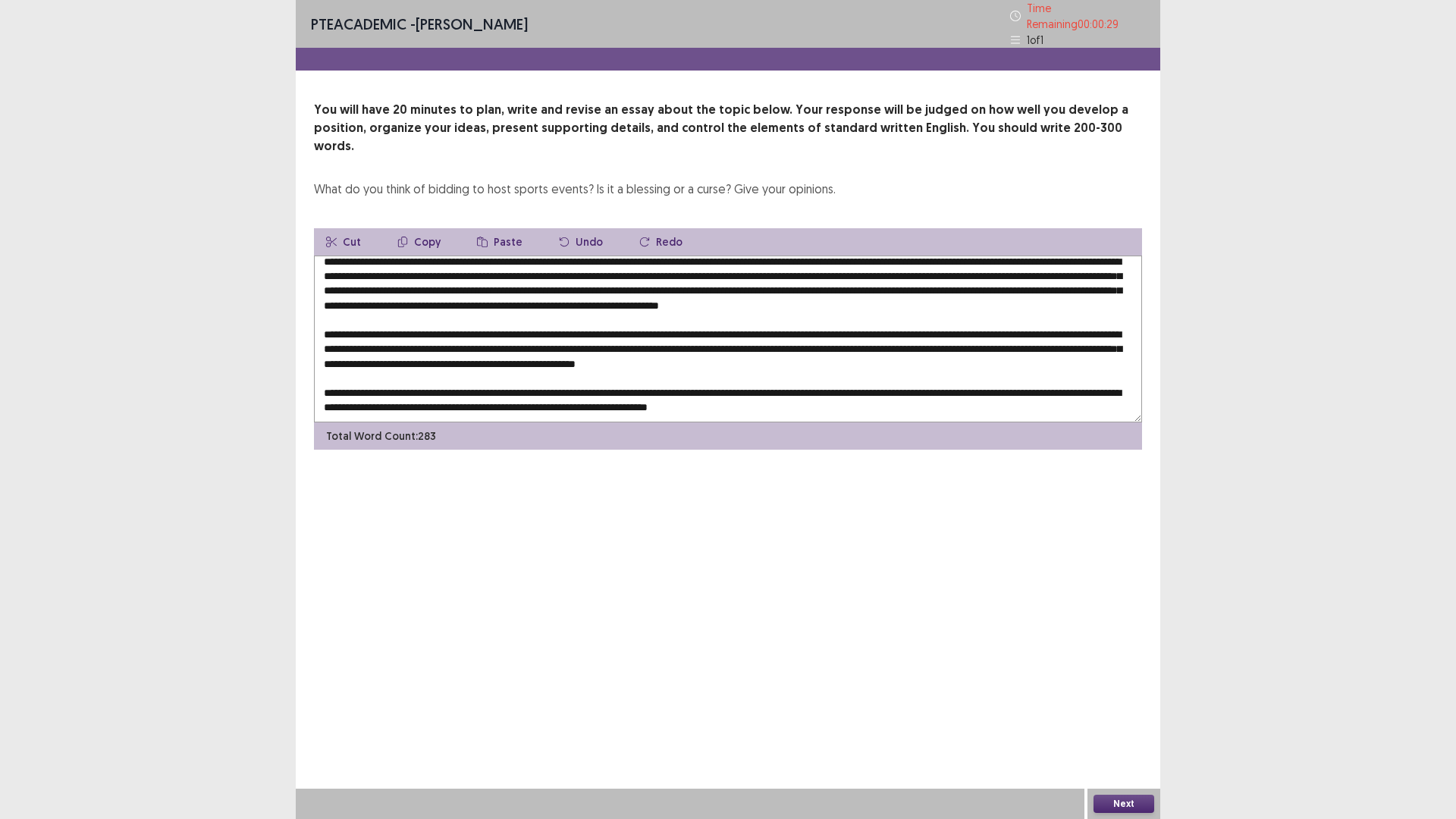
click at [647, 311] on textarea at bounding box center [728, 339] width 828 height 167
click at [649, 313] on textarea at bounding box center [728, 339] width 828 height 167
click at [935, 348] on textarea at bounding box center [728, 339] width 828 height 167
click at [1082, 323] on textarea at bounding box center [728, 339] width 828 height 167
click at [1084, 323] on textarea at bounding box center [728, 339] width 828 height 167
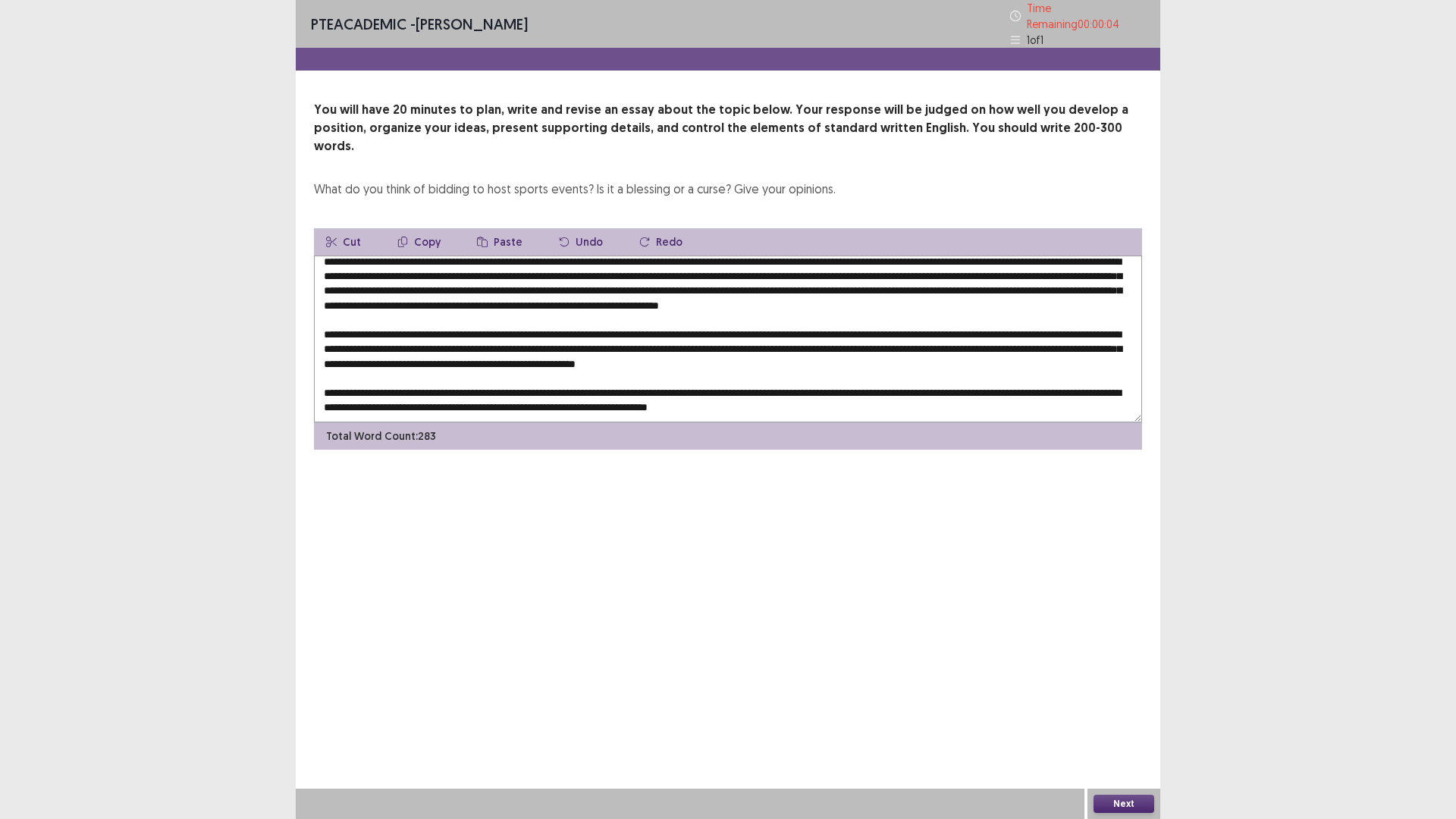
click at [1037, 325] on textarea at bounding box center [728, 339] width 828 height 167
click at [1034, 325] on textarea at bounding box center [728, 339] width 828 height 167
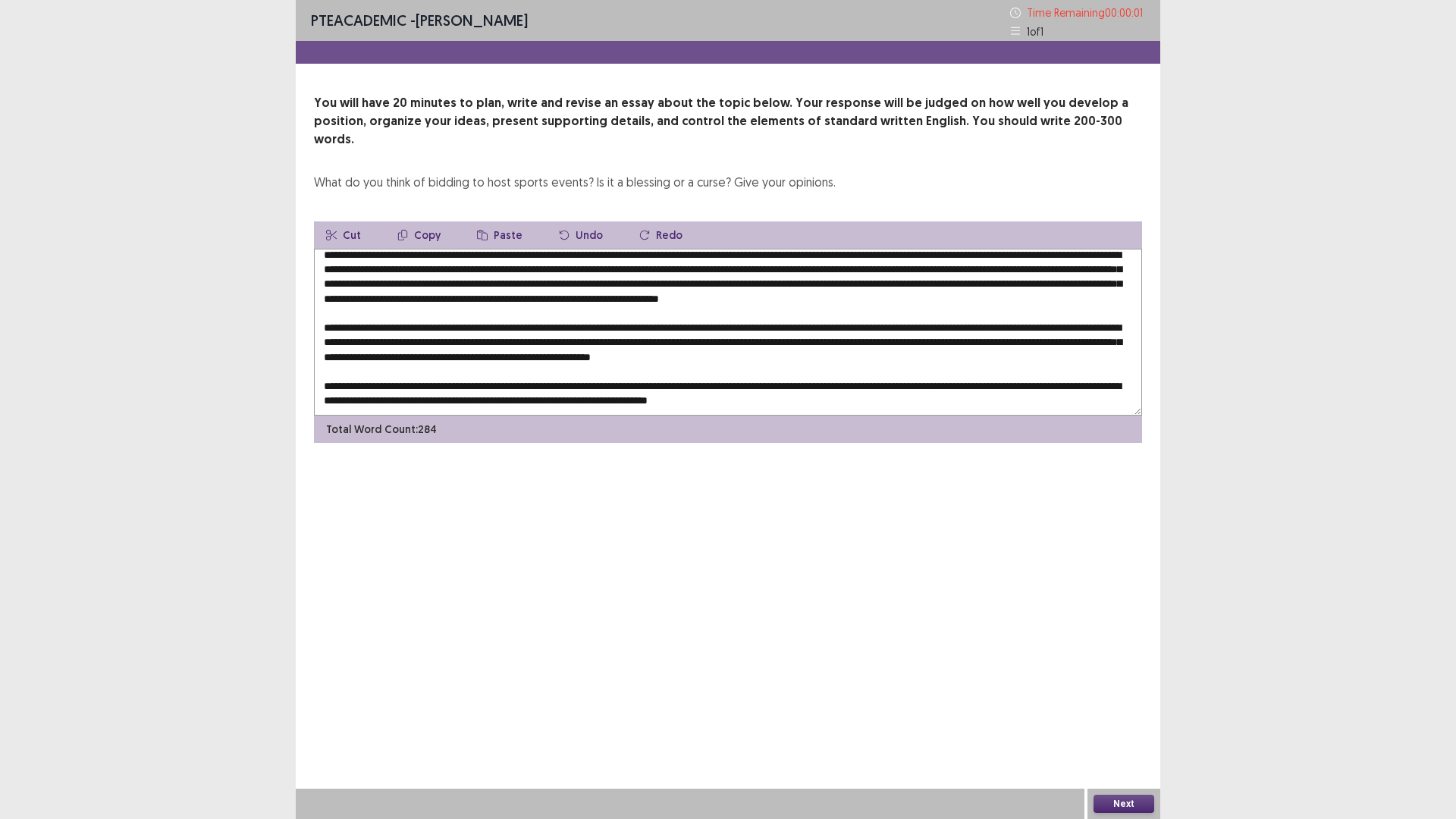
type textarea "**********"
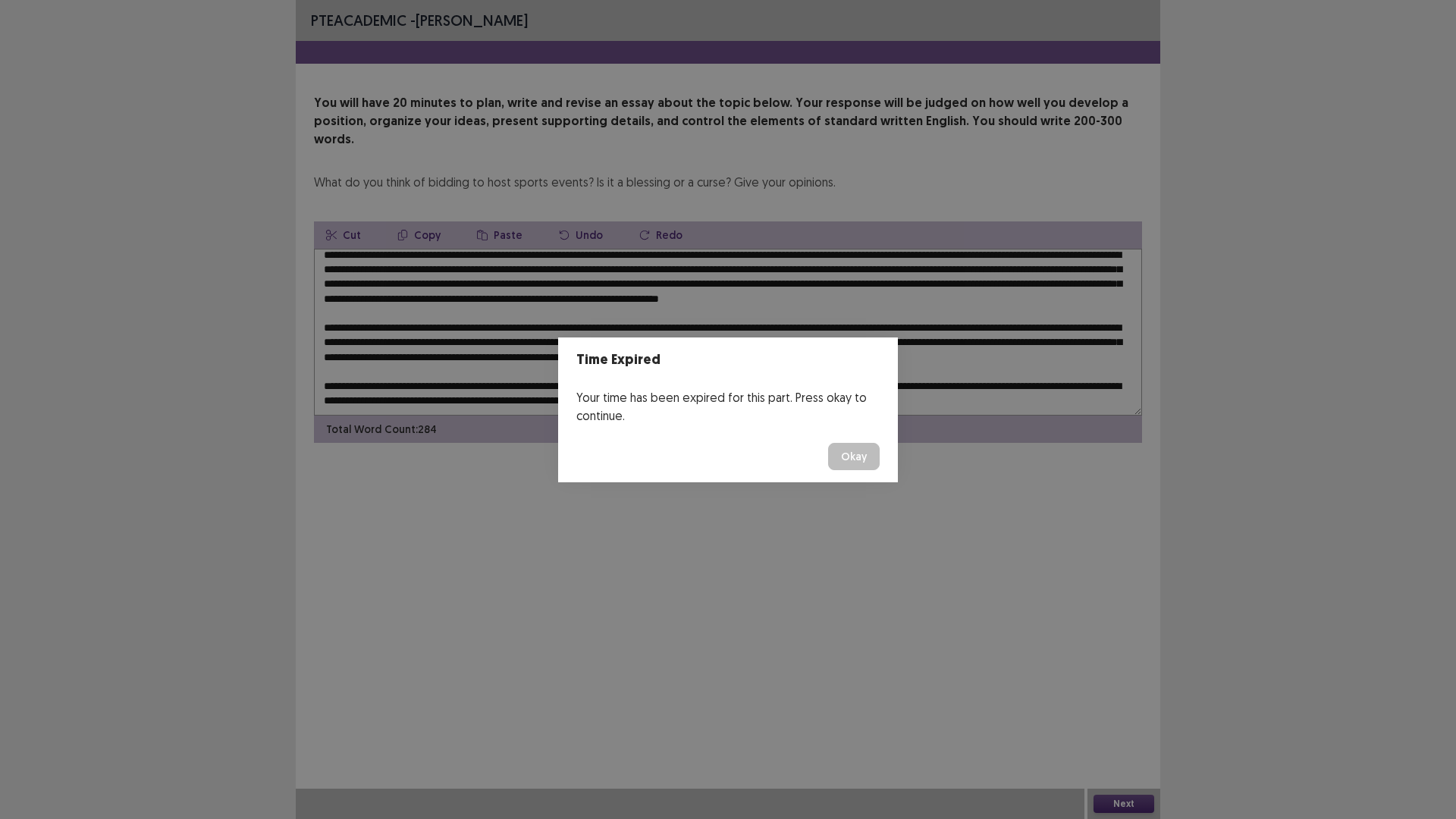
click at [848, 450] on button "Okay" at bounding box center [854, 457] width 52 height 27
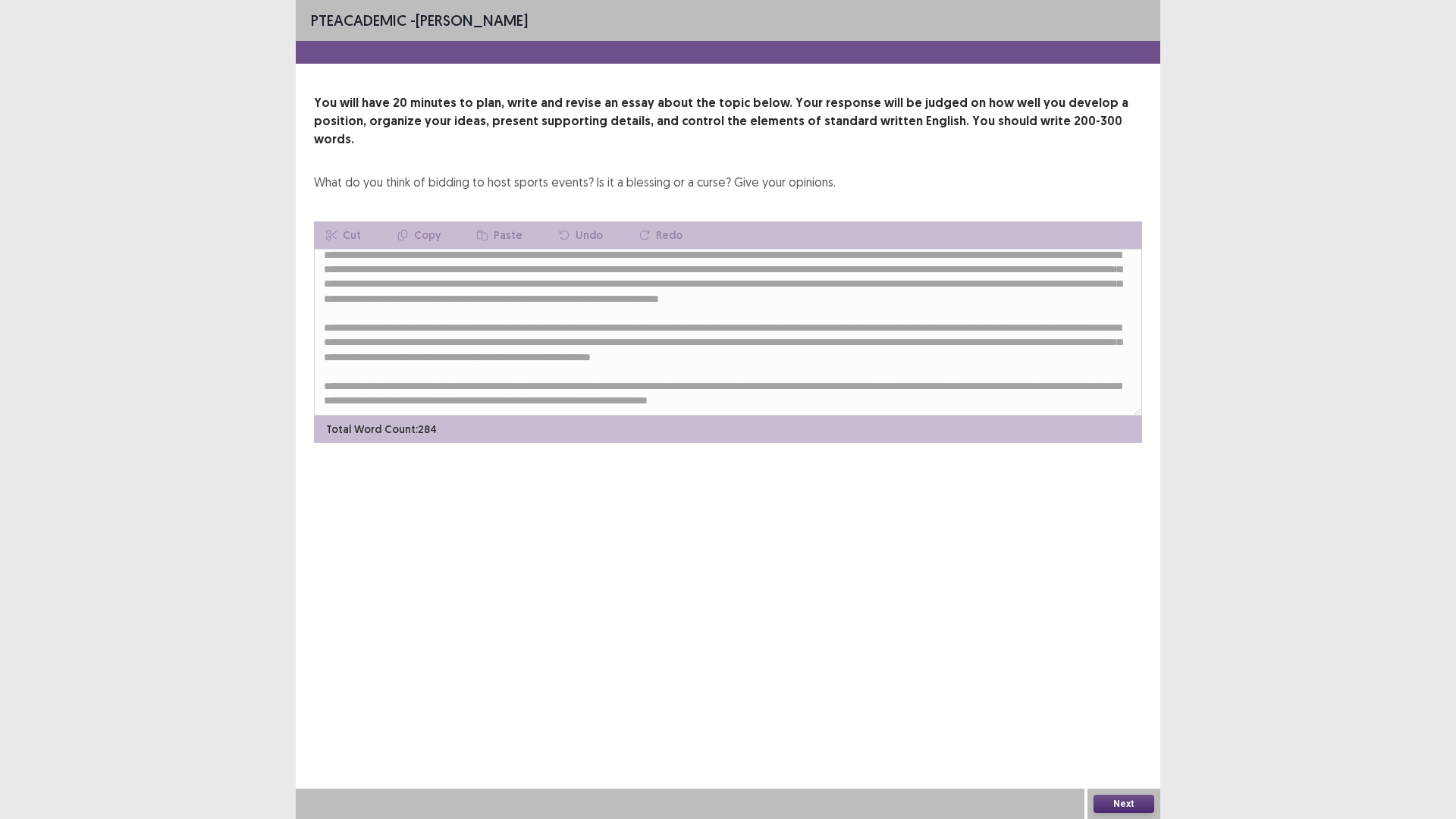
click at [1122, 805] on button "Next" at bounding box center [1124, 804] width 60 height 18
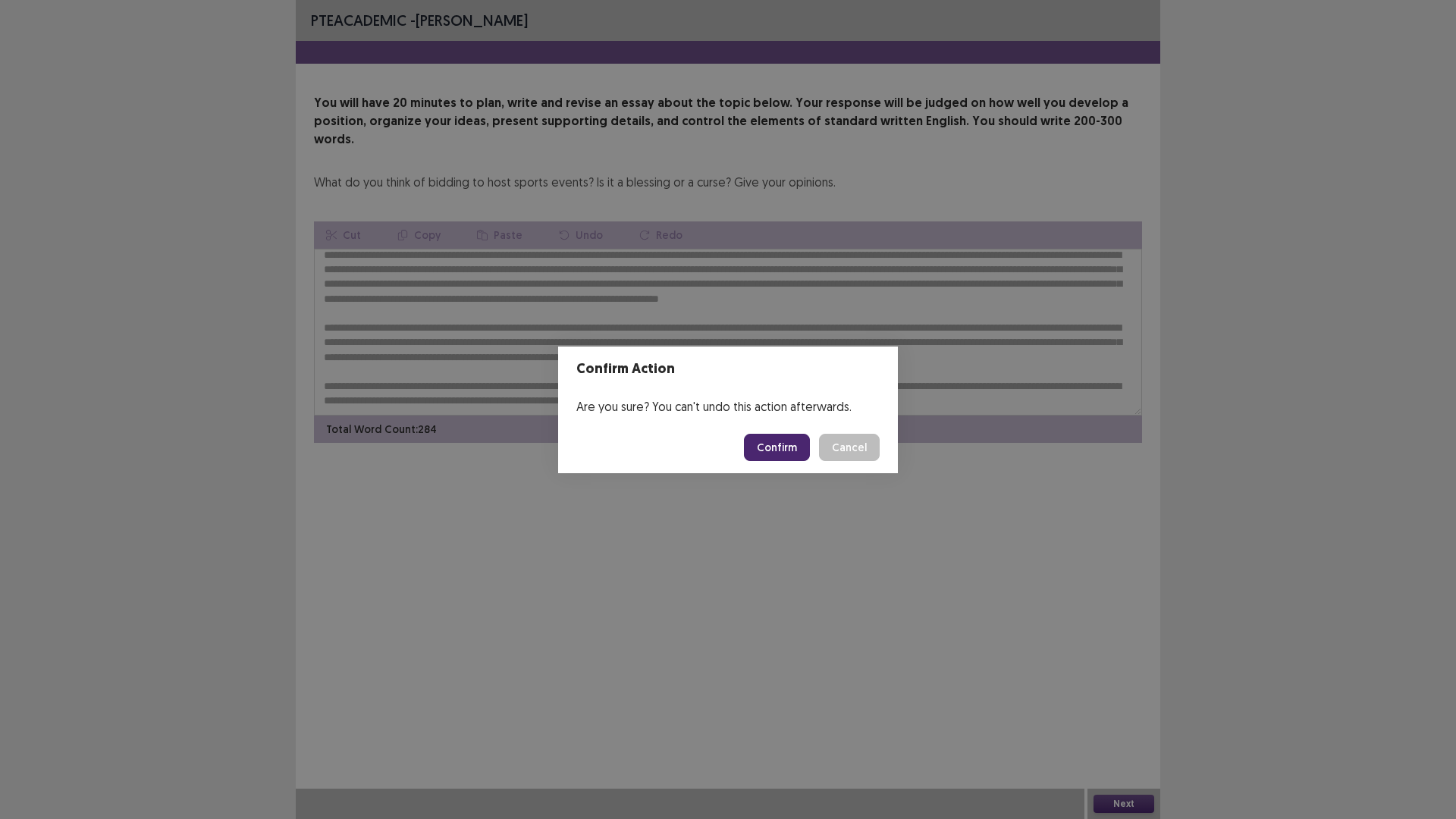
click at [799, 450] on button "Confirm" at bounding box center [777, 447] width 66 height 27
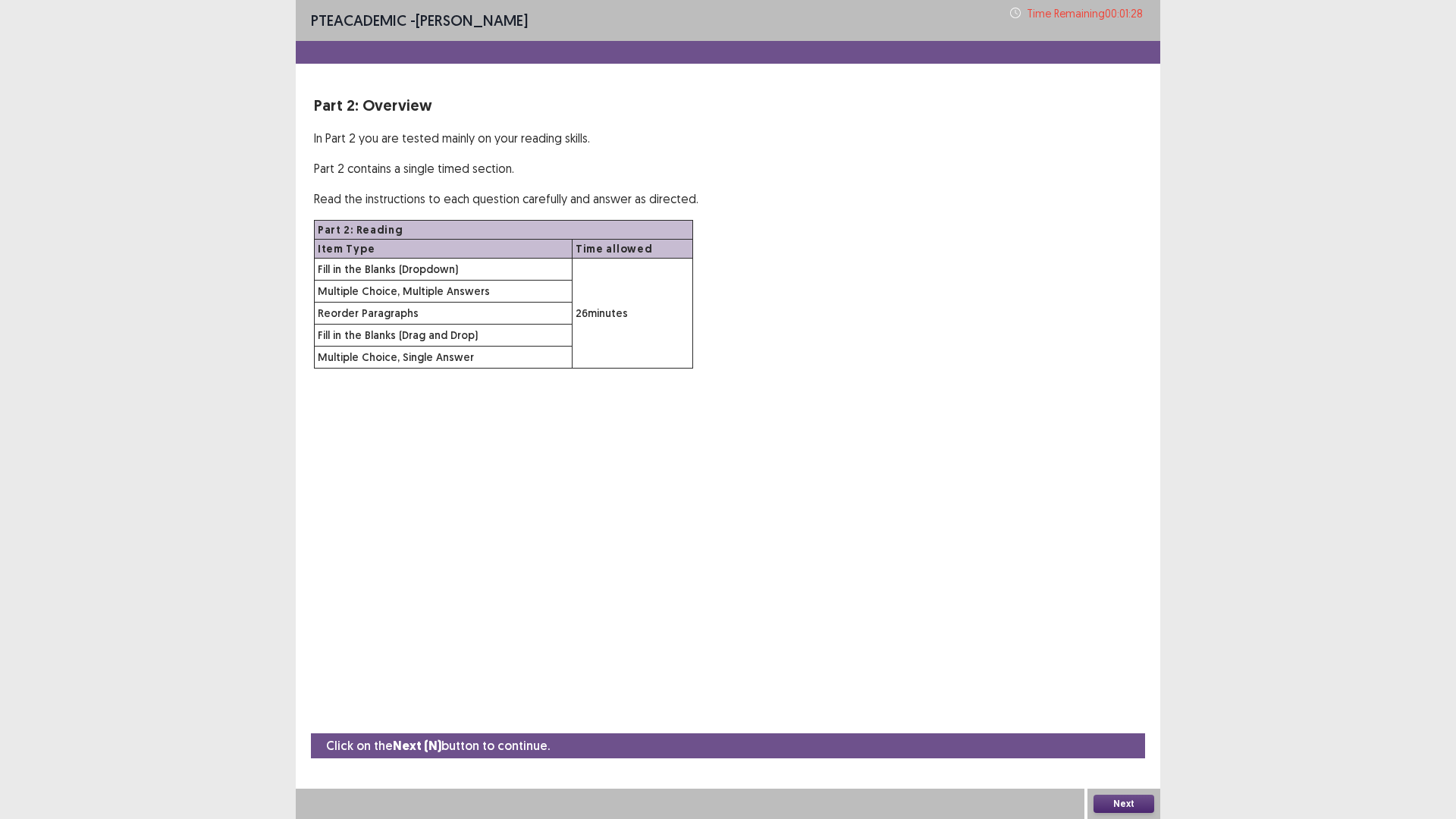
click at [1141, 798] on button "Next" at bounding box center [1124, 804] width 60 height 18
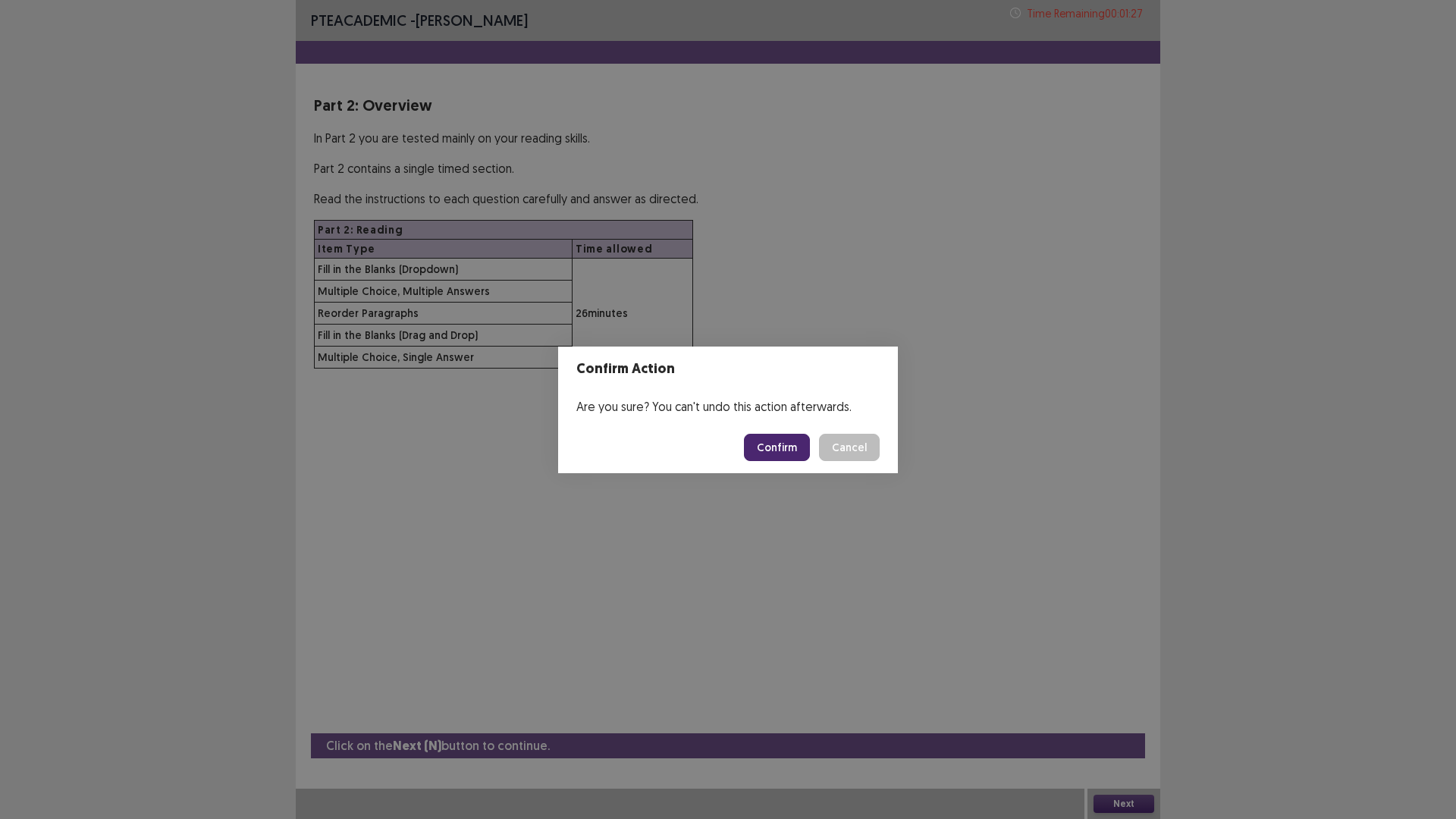
click at [778, 446] on button "Confirm" at bounding box center [777, 447] width 66 height 27
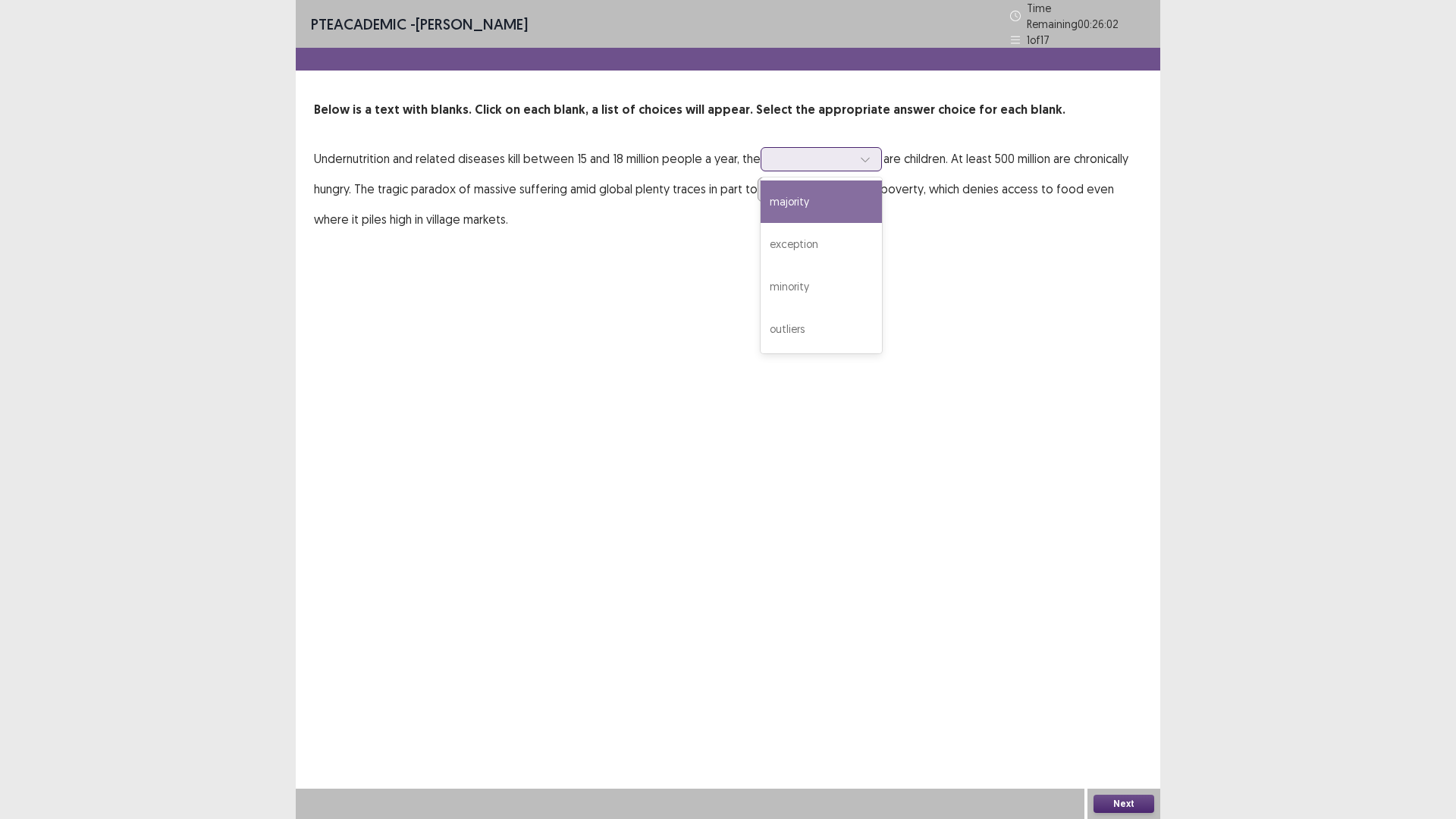
click at [792, 152] on div at bounding box center [813, 159] width 79 height 14
click at [983, 241] on div "PTE academic - Ayomi Samarawickrema Time Remaining 00 : 26 : 02 1 of 17 Below i…" at bounding box center [728, 132] width 864 height 265
click at [798, 159] on div at bounding box center [813, 159] width 79 height 14
click at [855, 193] on div "majority" at bounding box center [821, 201] width 122 height 42
click at [793, 187] on div at bounding box center [809, 189] width 79 height 14
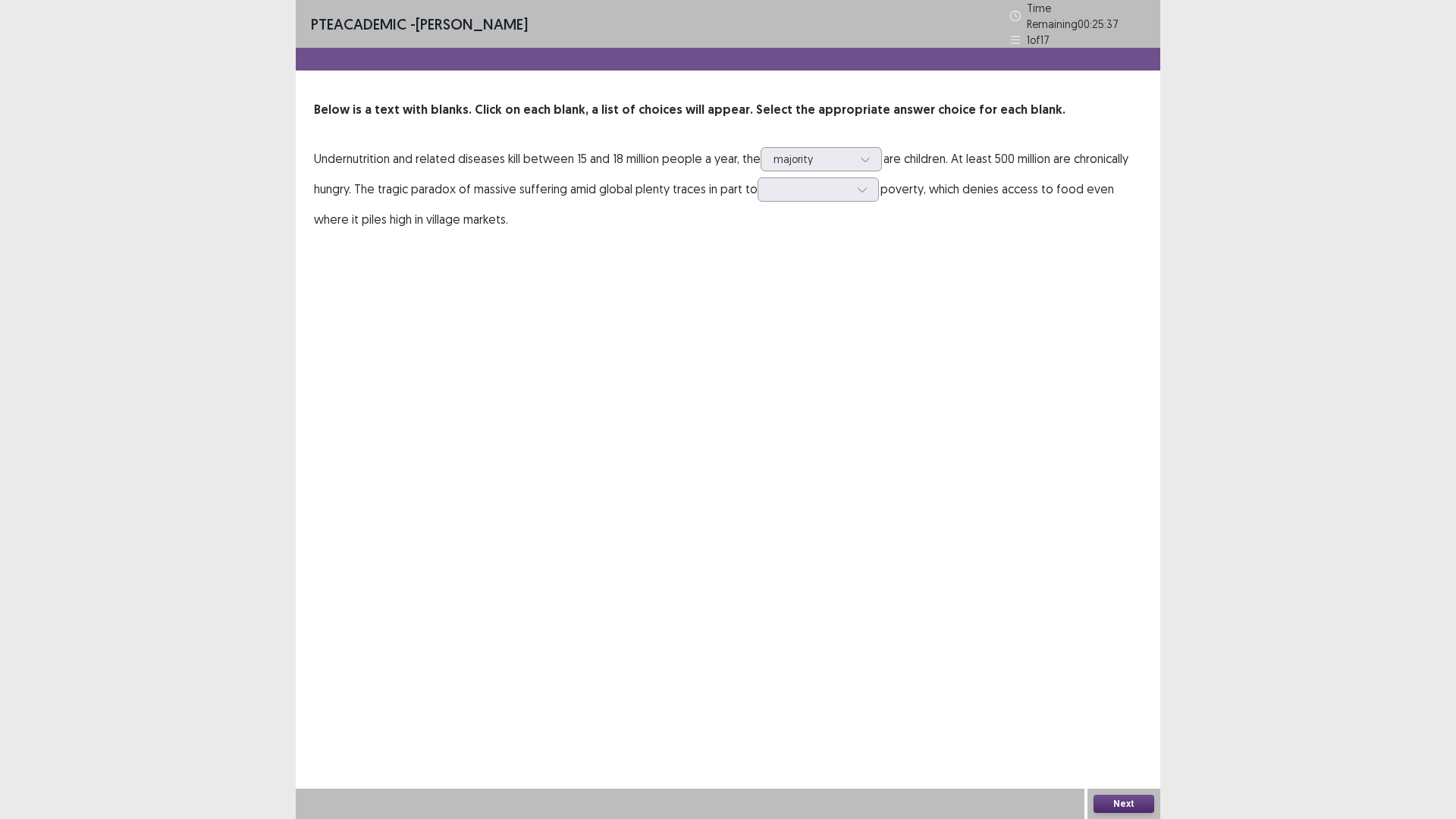
click at [994, 211] on p "Undernutrition and related diseases kill between 15 and 18 million people a yea…" at bounding box center [728, 188] width 828 height 91
click at [762, 198] on p "Undernutrition and related diseases kill between 15 and 18 million people a yea…" at bounding box center [728, 188] width 828 height 91
click at [792, 310] on div "emerging" at bounding box center [818, 316] width 122 height 42
click at [859, 186] on icon at bounding box center [862, 189] width 10 height 10
click at [967, 365] on div "PTE academic - Ayomi Samarawickrema Time Remaining 00 : 24 : 58 1 of 17 Below i…" at bounding box center [728, 409] width 864 height 819
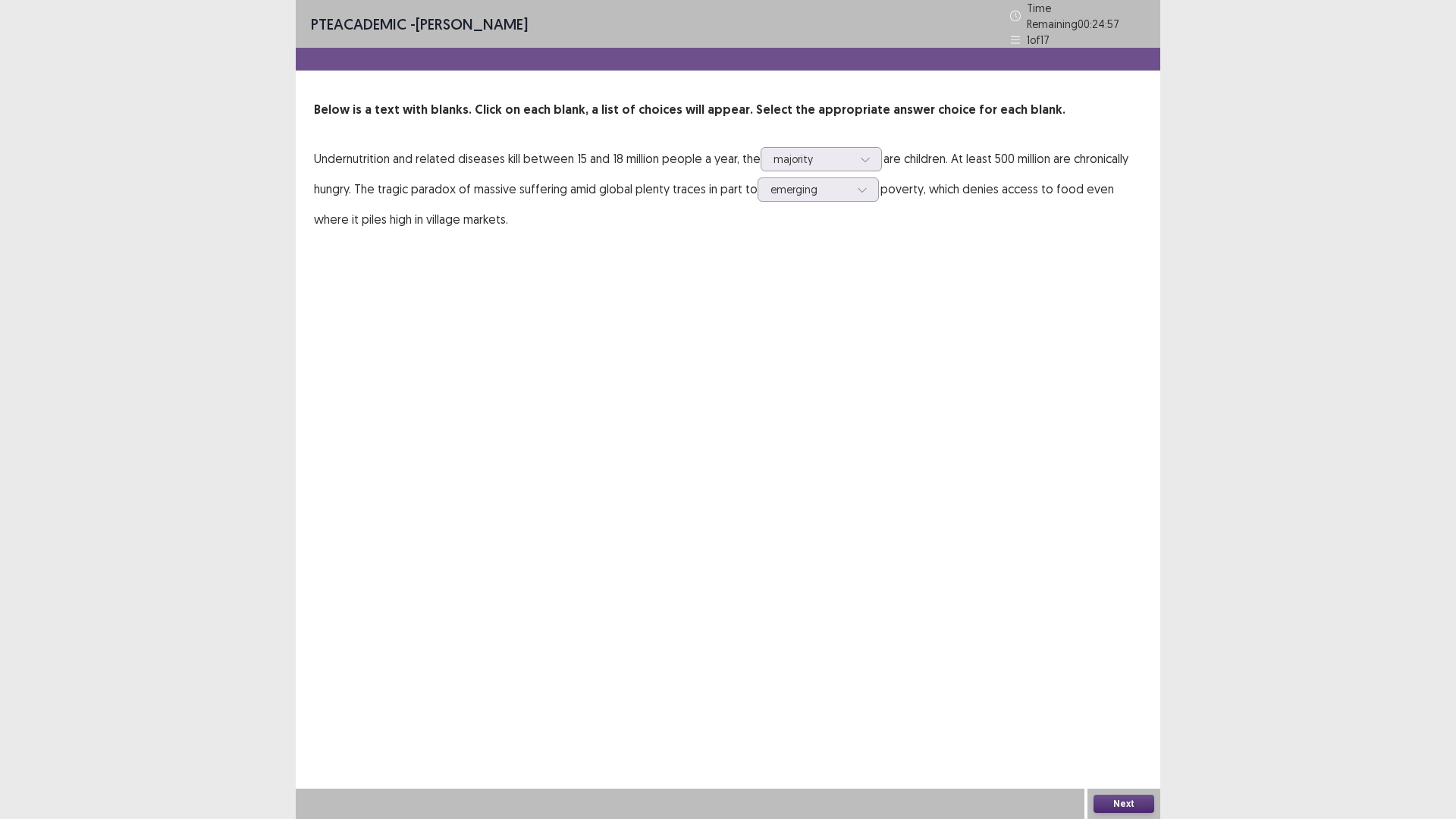
click at [1113, 795] on button "Next" at bounding box center [1124, 804] width 60 height 18
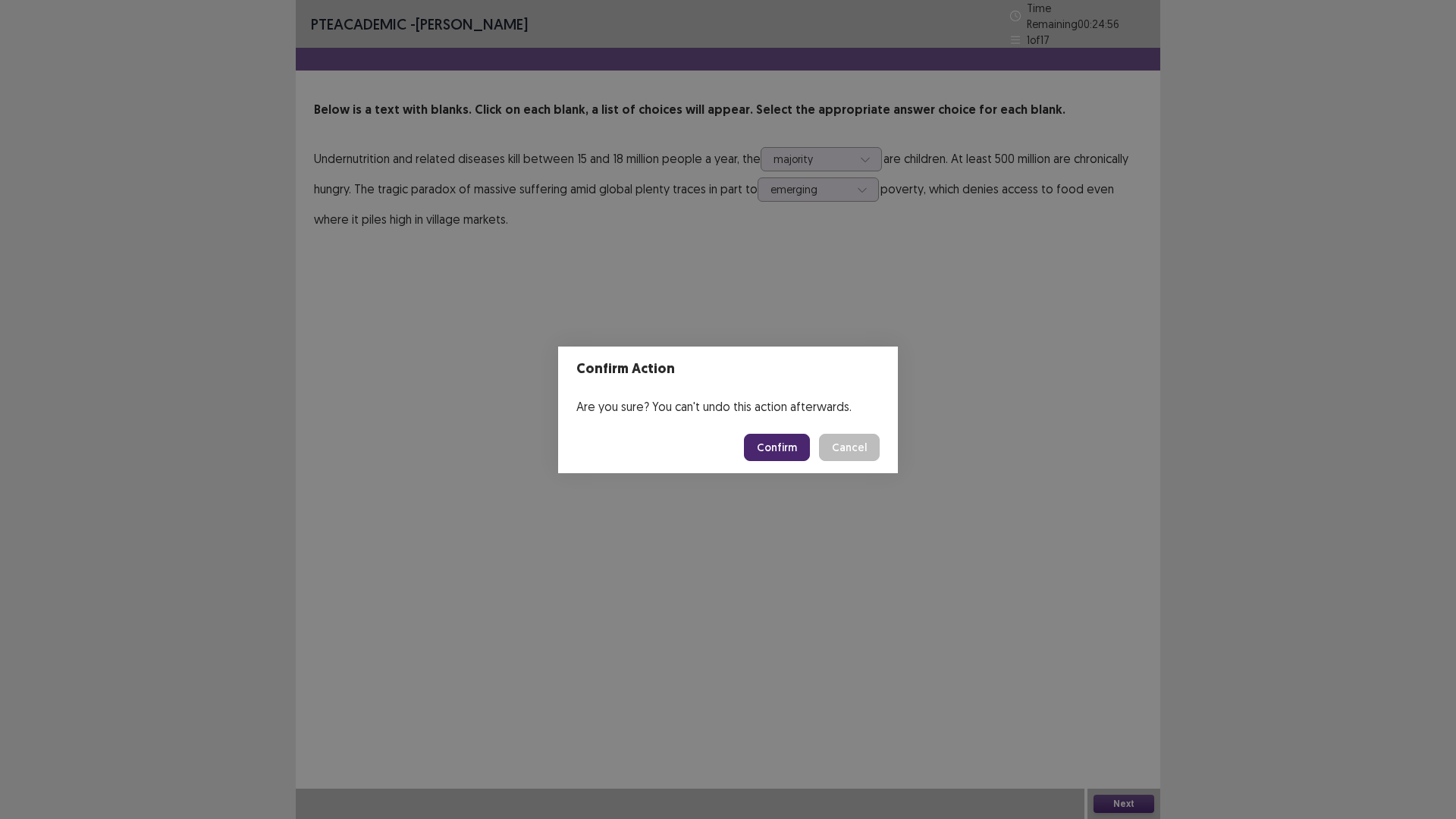
click at [794, 452] on button "Confirm" at bounding box center [777, 447] width 66 height 27
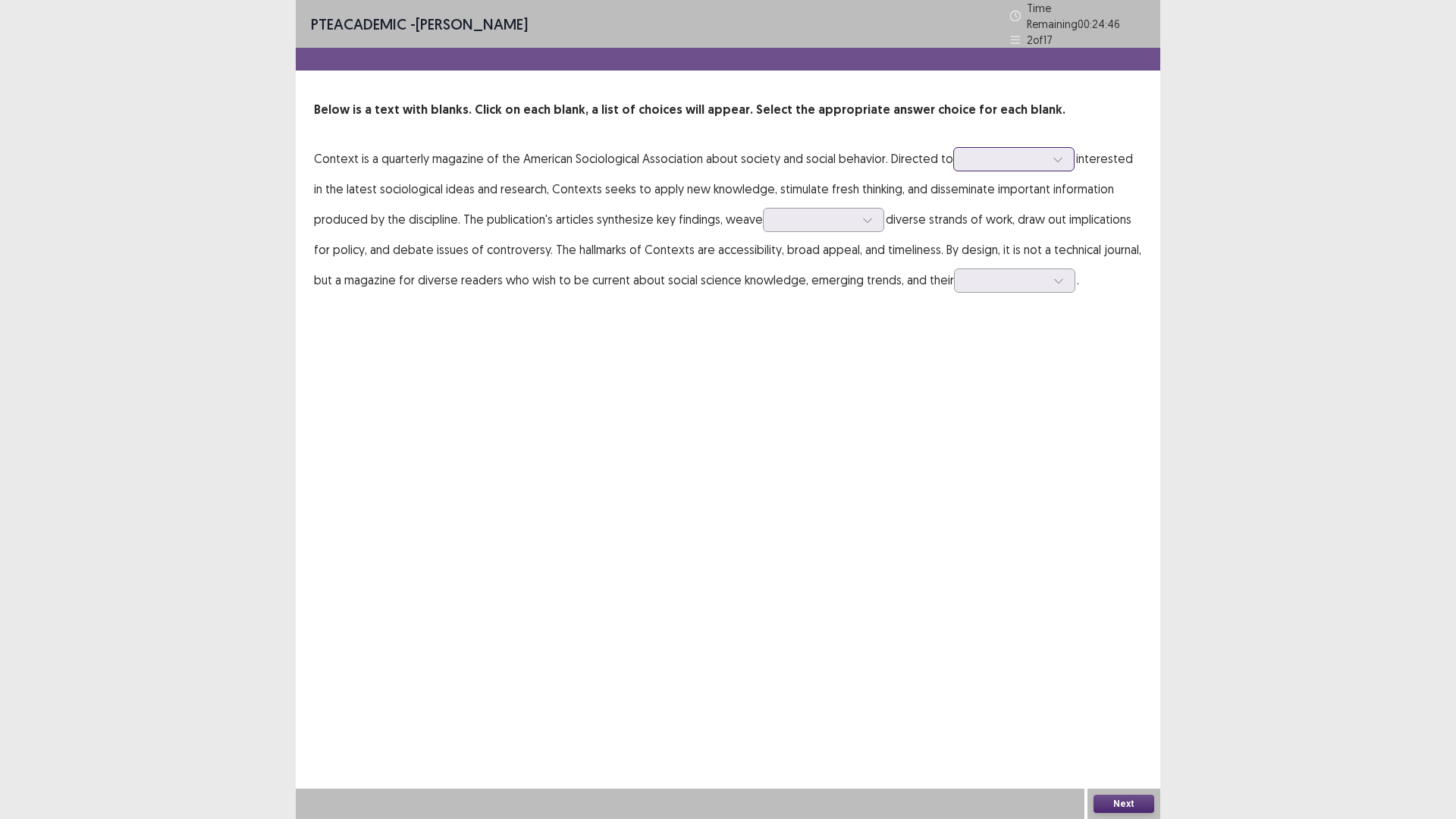
click at [1020, 153] on div at bounding box center [1005, 159] width 79 height 14
click at [1009, 285] on div "professionals" at bounding box center [1014, 286] width 122 height 42
click at [844, 213] on div at bounding box center [815, 219] width 79 height 14
click at [859, 261] on div "together" at bounding box center [823, 262] width 122 height 42
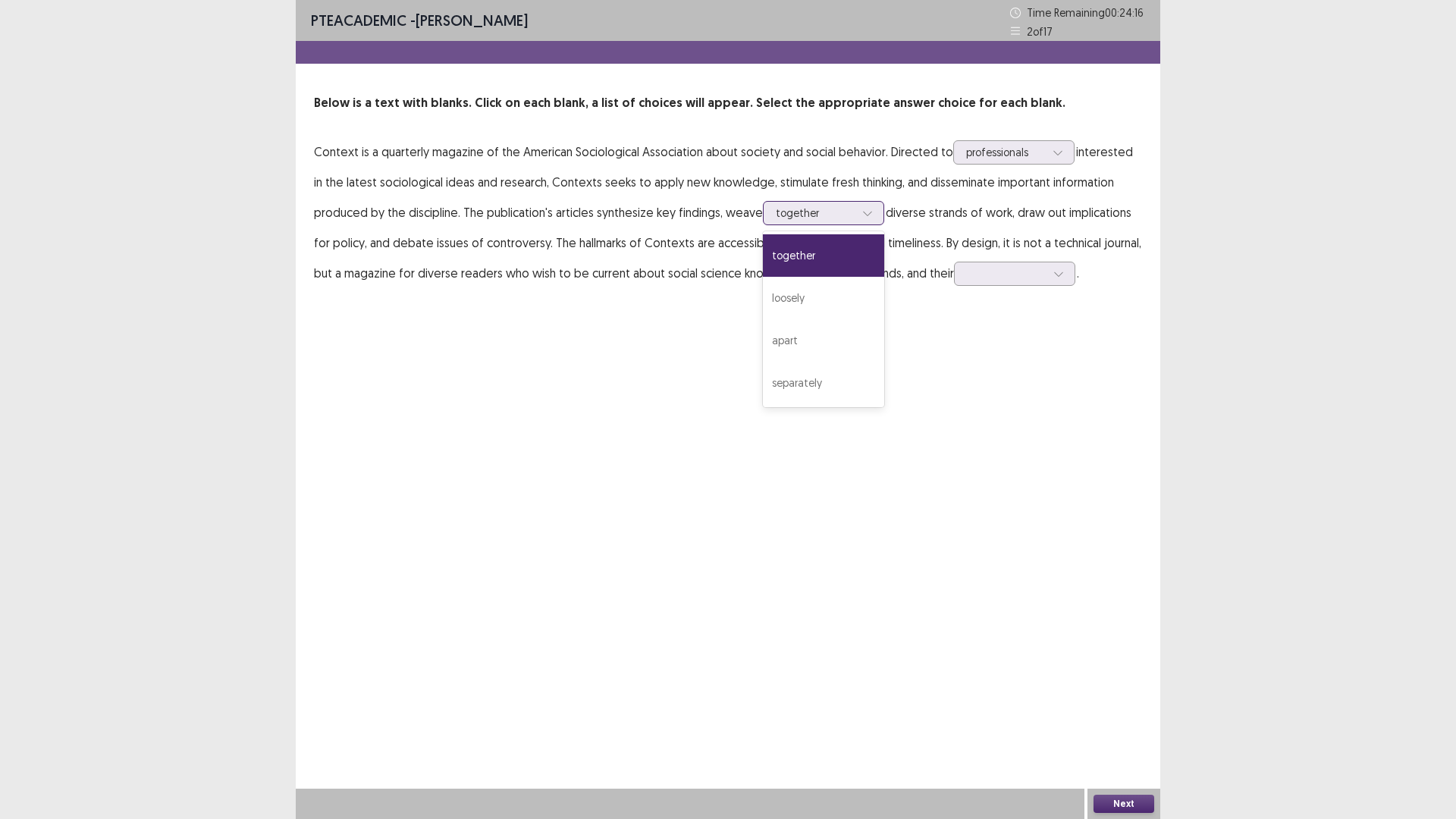
click at [840, 211] on div at bounding box center [815, 213] width 79 height 14
click at [1004, 341] on div "PTE academic - Ayomi Samarawickrema Time Remaining 00 : 24 : 11 2 of 17 Below i…" at bounding box center [728, 409] width 864 height 819
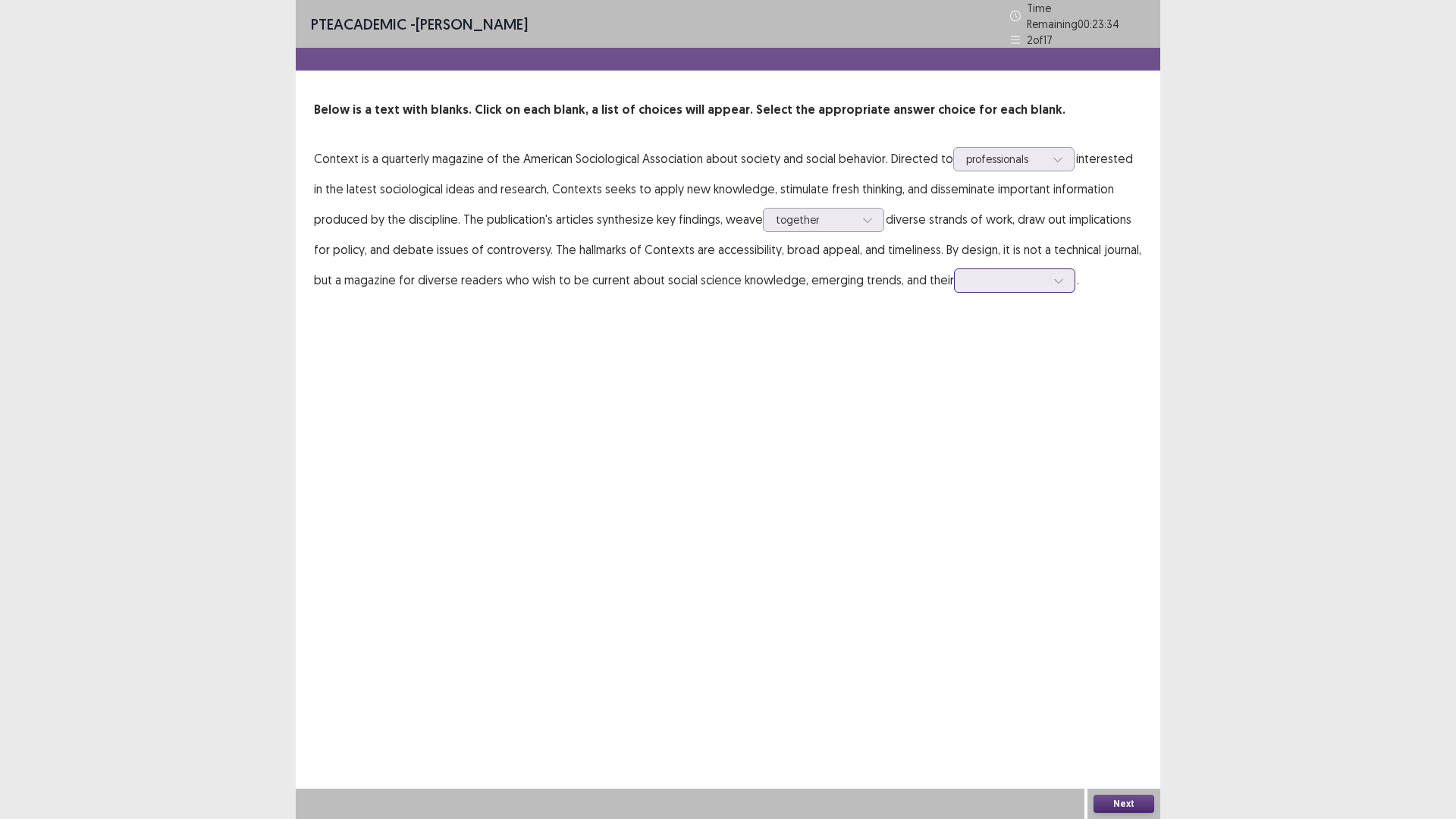
click at [983, 273] on div at bounding box center [1006, 280] width 79 height 14
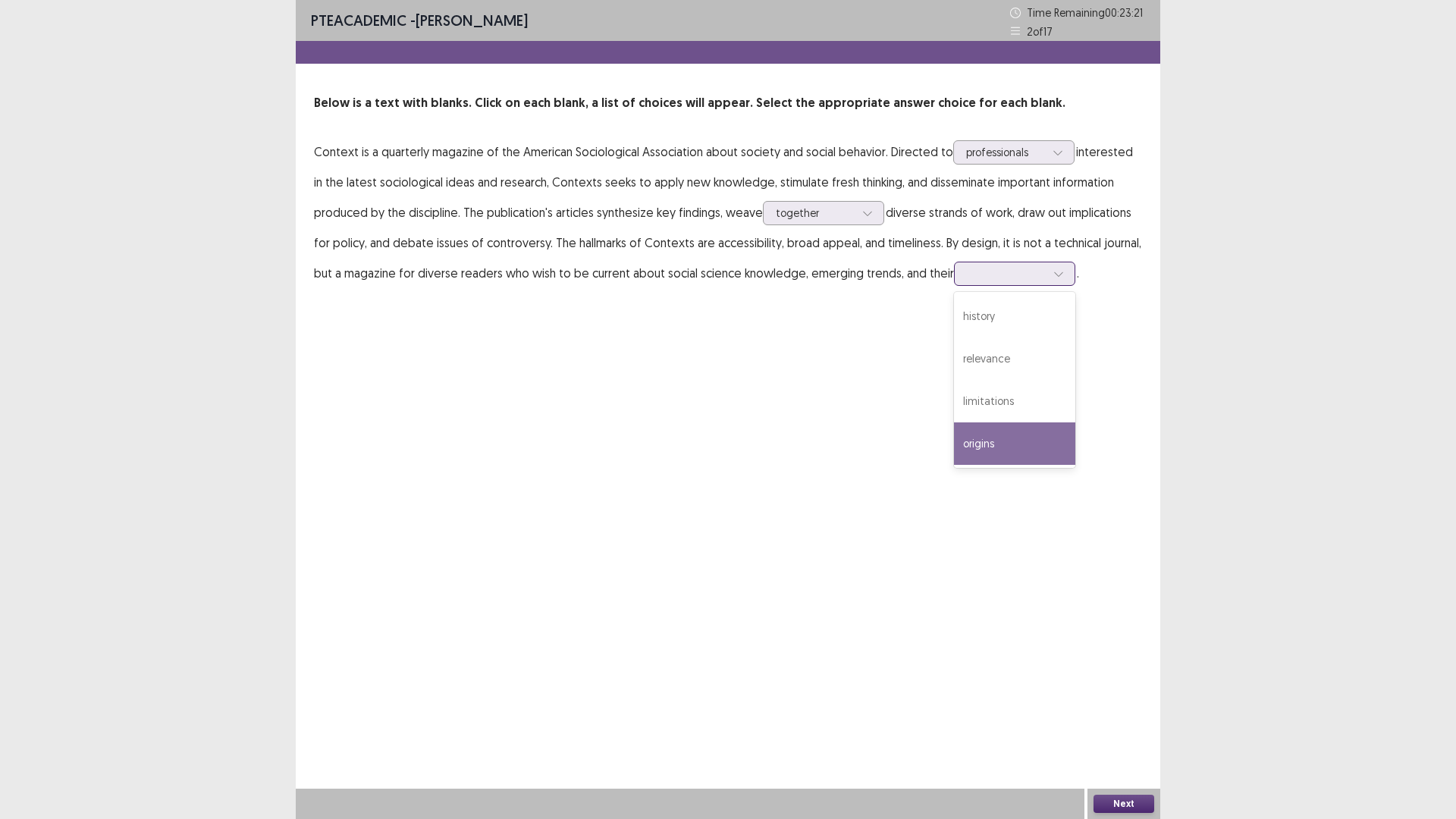
click at [988, 442] on div "origins" at bounding box center [1014, 443] width 122 height 42
click at [1029, 274] on div at bounding box center [1006, 273] width 79 height 14
click at [1022, 320] on div "history" at bounding box center [1014, 315] width 122 height 42
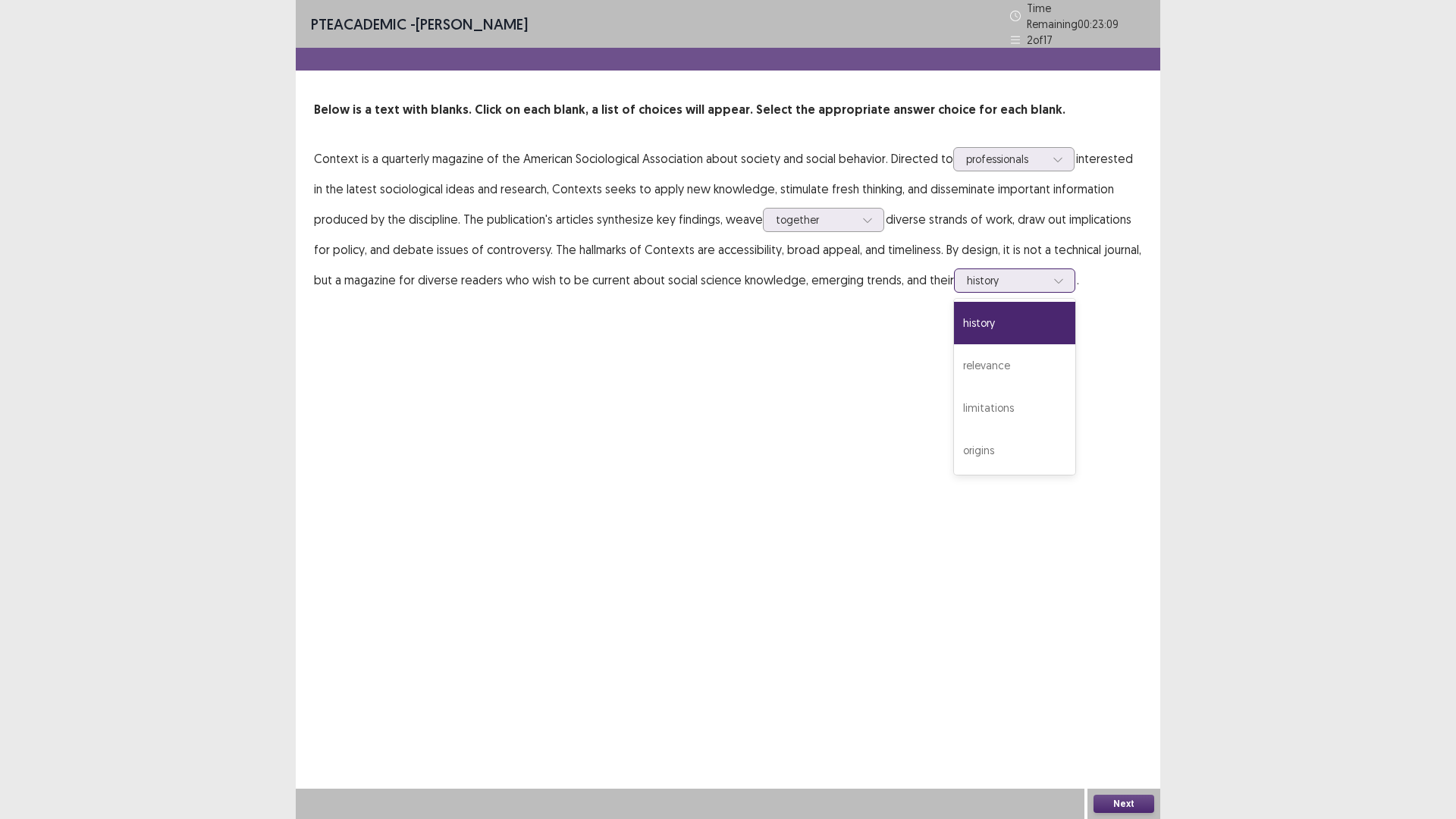
click at [1028, 273] on div at bounding box center [1006, 280] width 79 height 14
click at [1018, 363] on div "relevance" at bounding box center [1014, 365] width 122 height 42
click at [1097, 802] on button "Next" at bounding box center [1124, 804] width 60 height 18
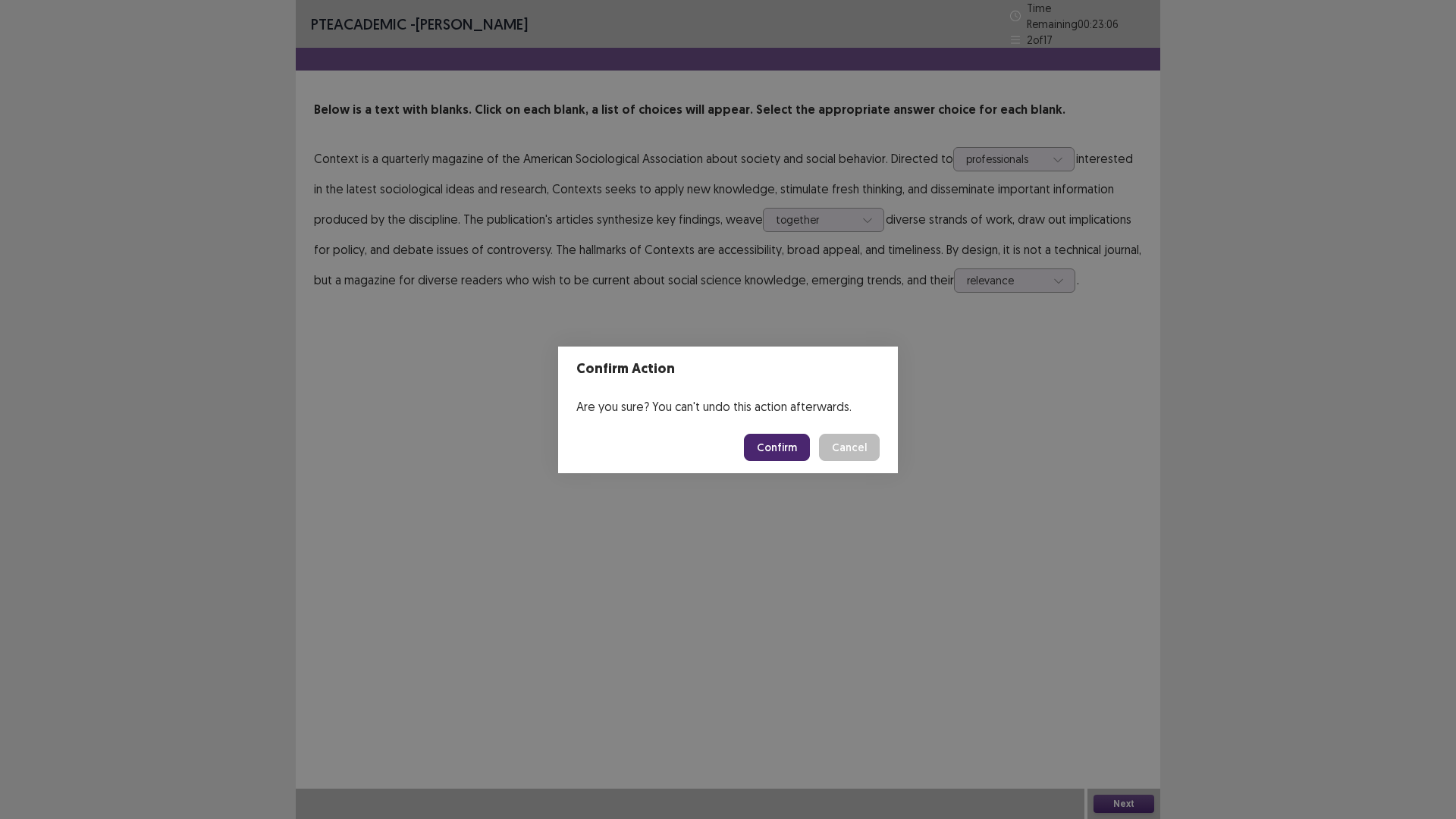
click at [753, 450] on button "Confirm" at bounding box center [777, 447] width 66 height 27
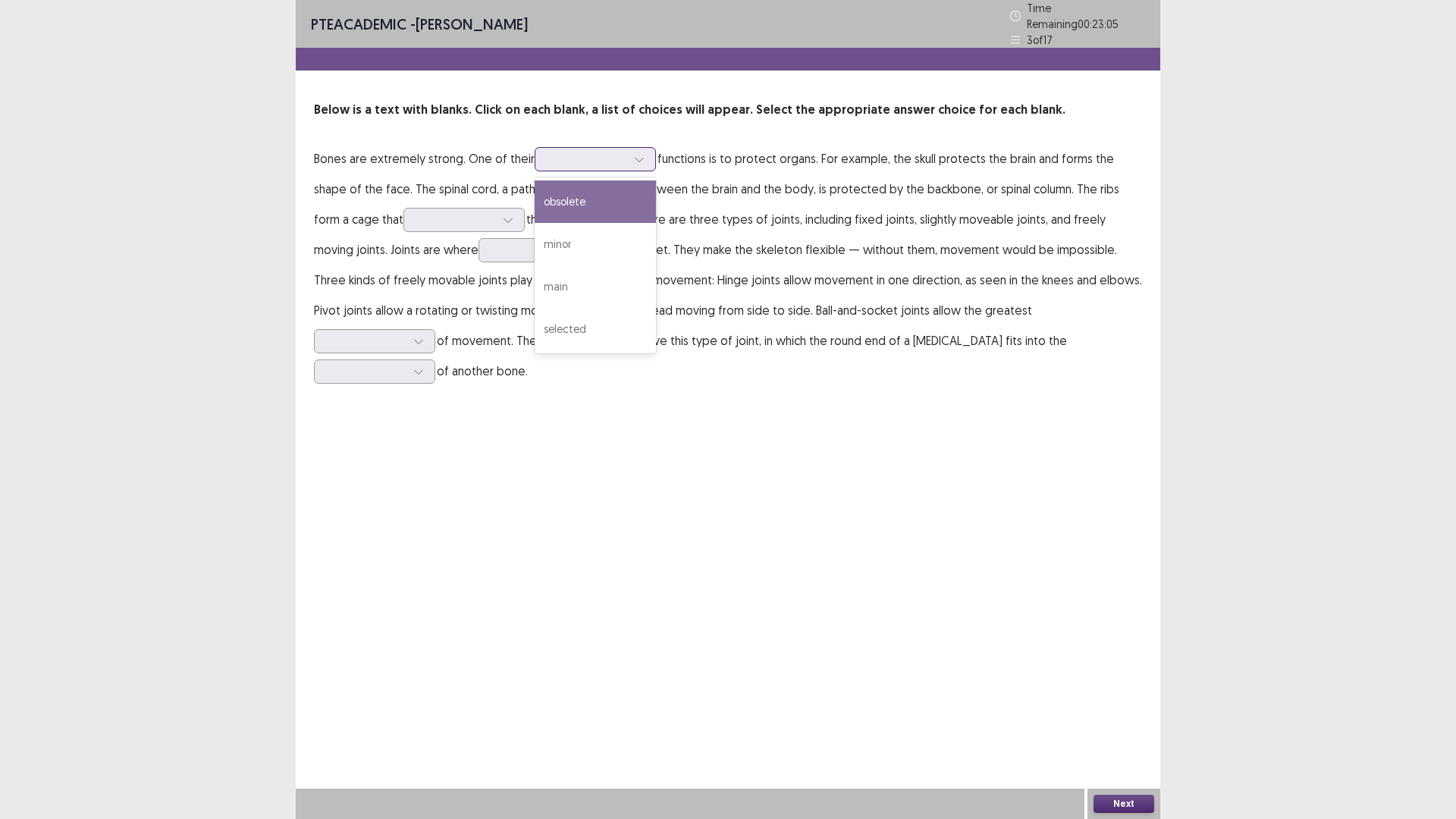
click at [580, 152] on div at bounding box center [586, 159] width 79 height 14
click at [616, 268] on div "main" at bounding box center [595, 286] width 122 height 42
click at [416, 212] on div at bounding box center [455, 219] width 79 height 14
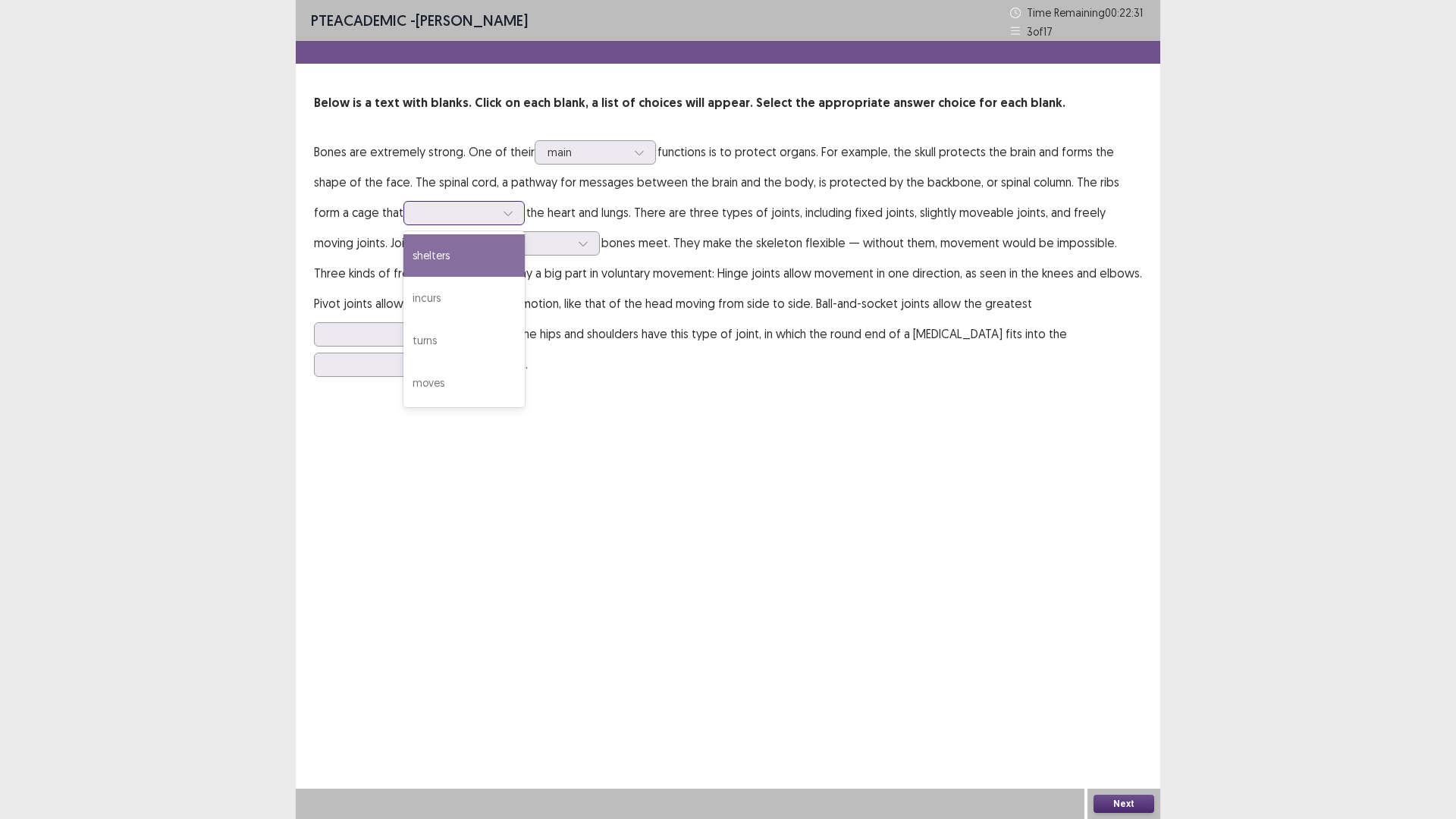
click at [404, 267] on div "shelters" at bounding box center [464, 255] width 122 height 42
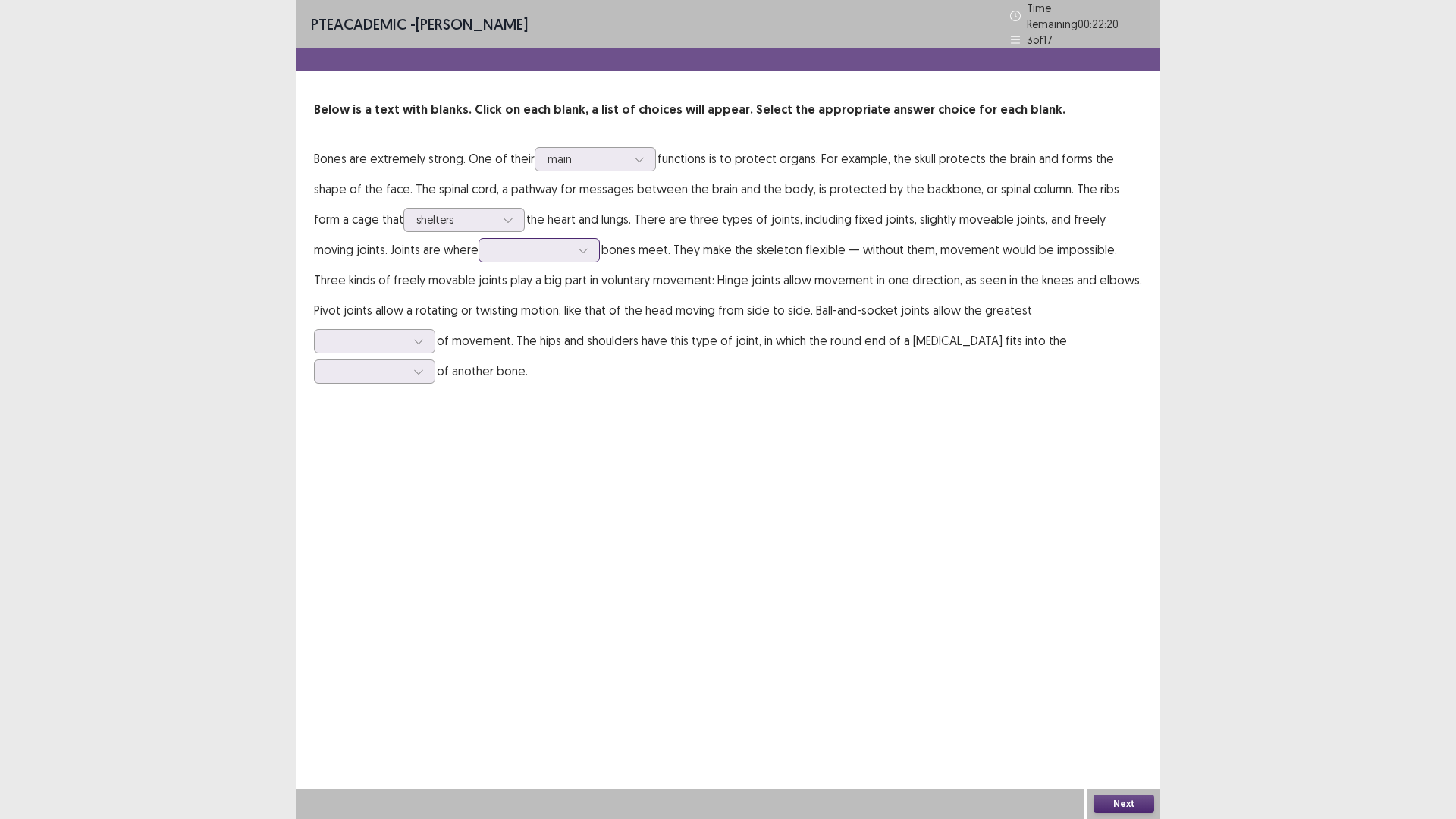
click at [492, 243] on div at bounding box center [531, 250] width 79 height 14
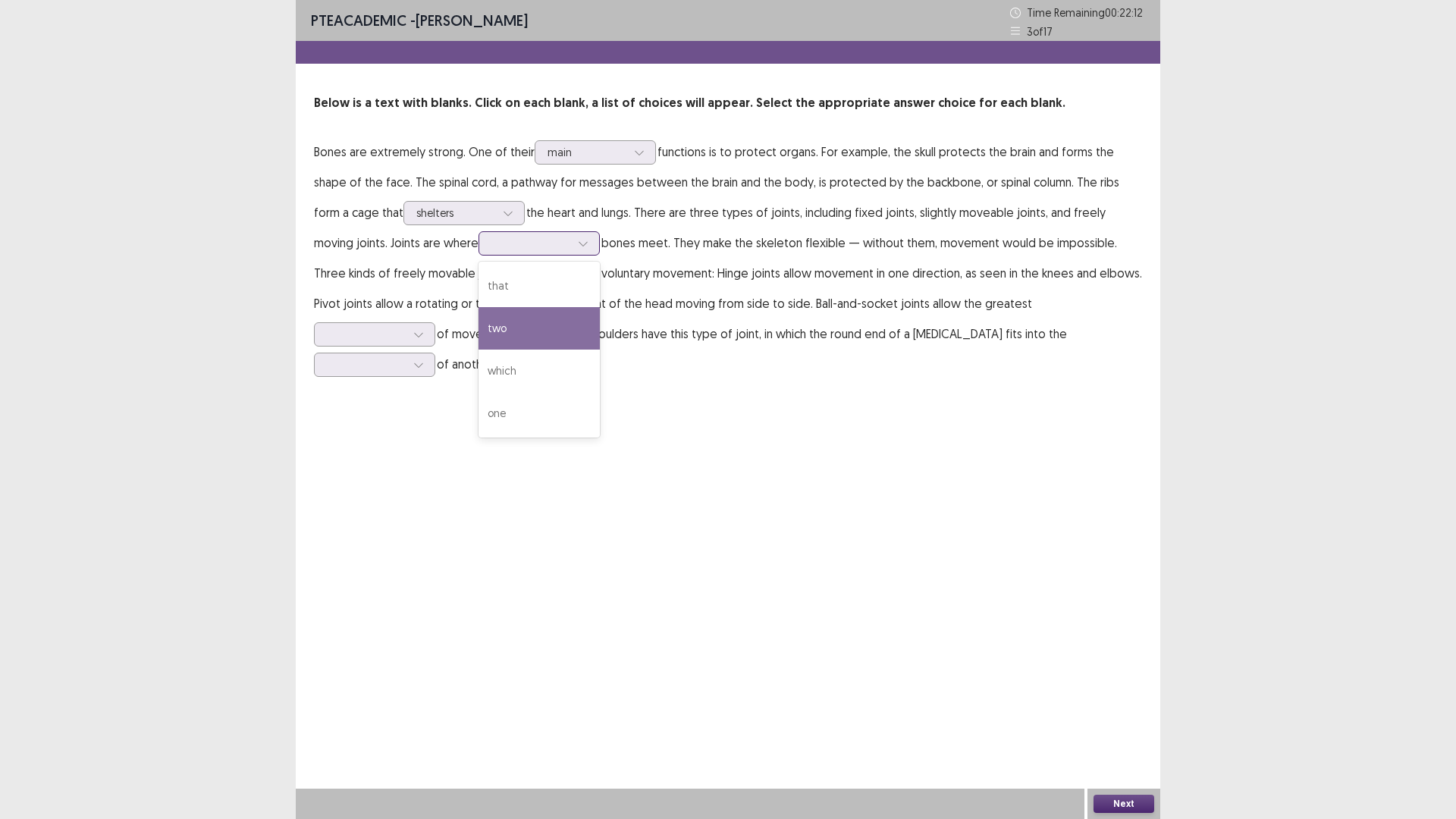
click at [478, 330] on div "two" at bounding box center [539, 328] width 122 height 42
click at [406, 326] on div at bounding box center [365, 334] width 79 height 14
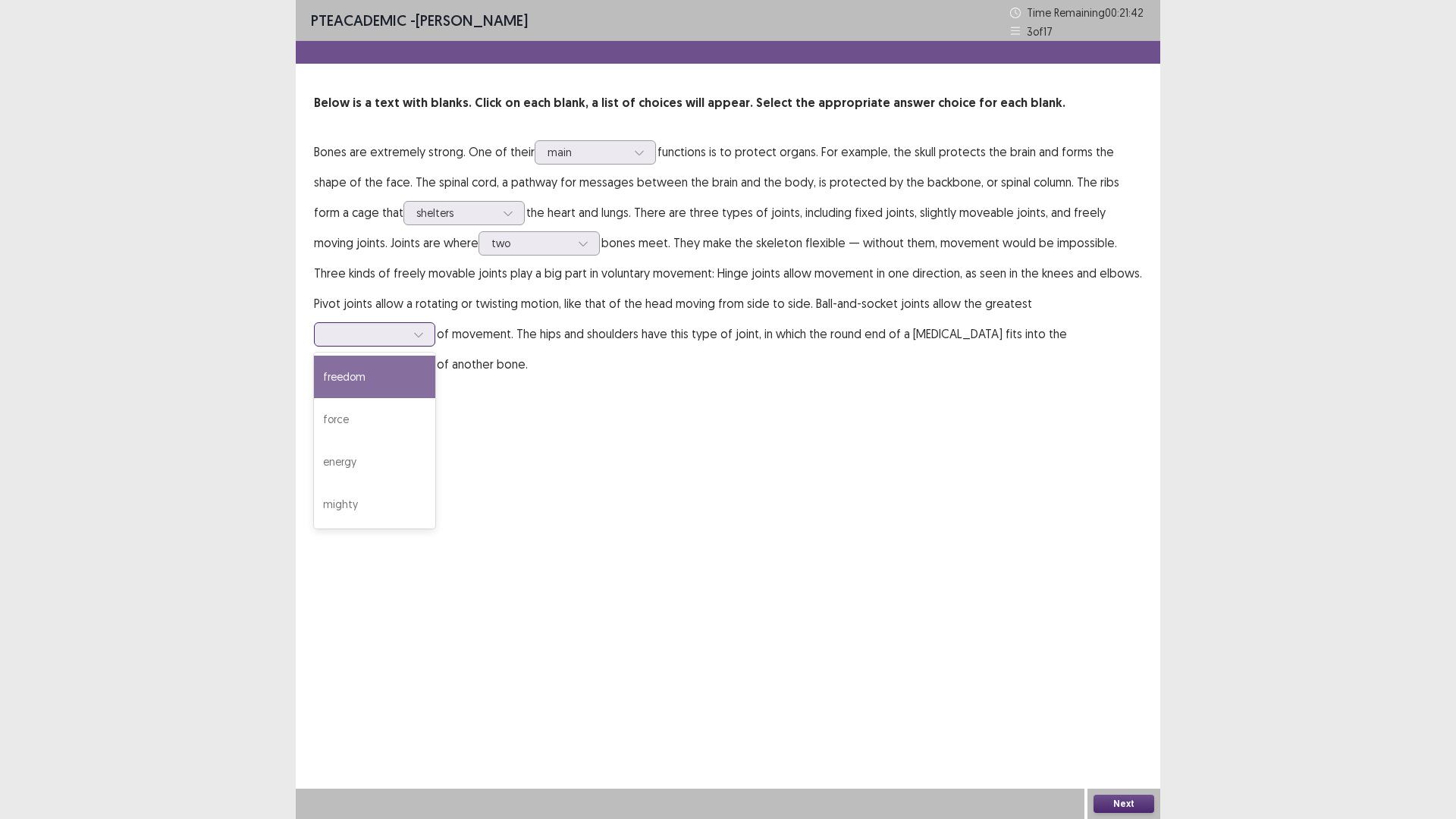
click at [435, 356] on div "freedom" at bounding box center [374, 377] width 122 height 42
click at [430, 323] on div at bounding box center [419, 334] width 23 height 23
click at [1095, 424] on div "PTE academic - Ayomi Samarawickrema Time Remaining 00 : 21 : 37 3 of 17 Below i…" at bounding box center [728, 409] width 864 height 819
click at [406, 357] on div at bounding box center [365, 365] width 79 height 14
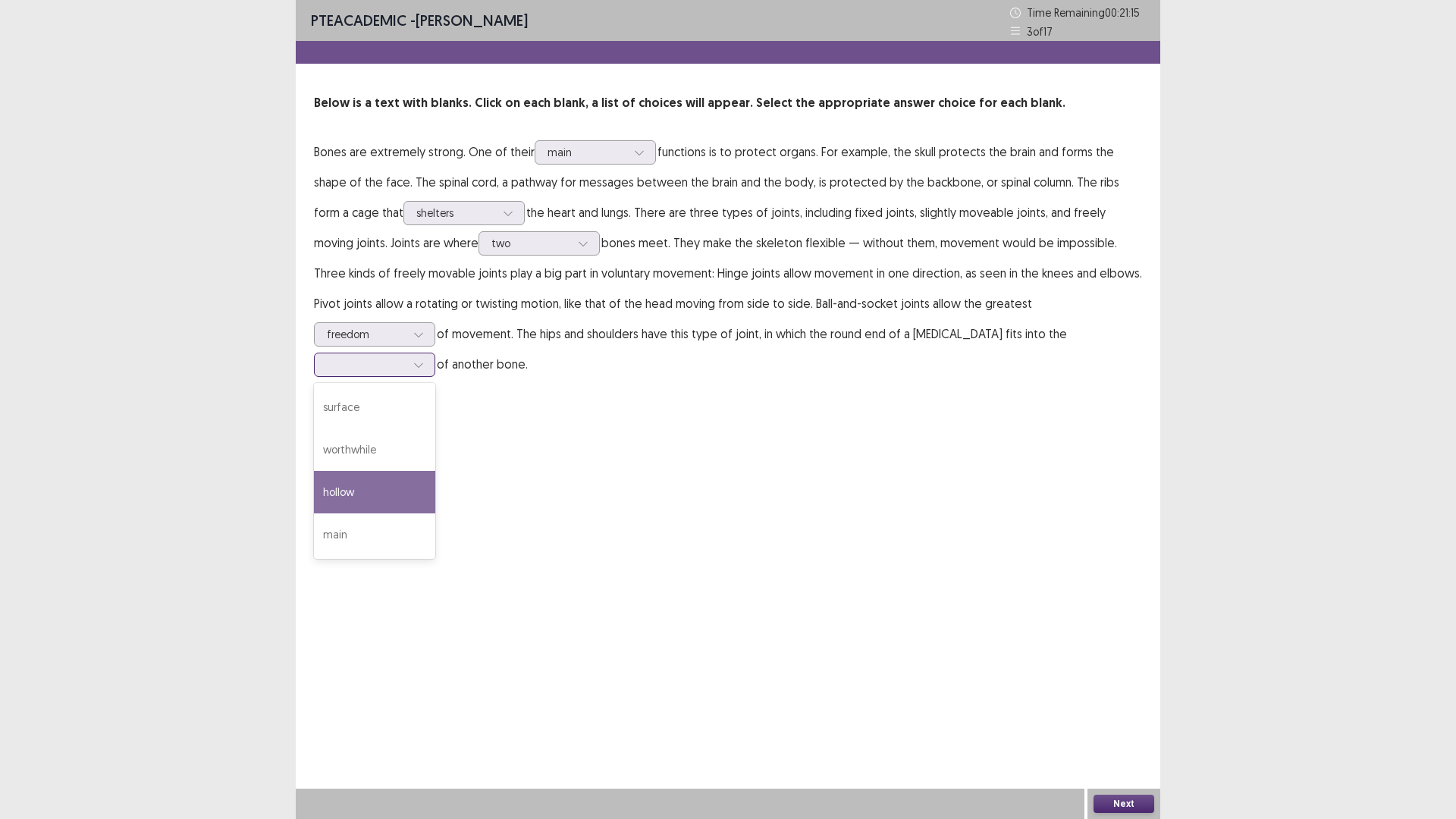
click at [435, 471] on div "hollow" at bounding box center [374, 492] width 122 height 42
click at [1114, 804] on button "Next" at bounding box center [1124, 804] width 60 height 18
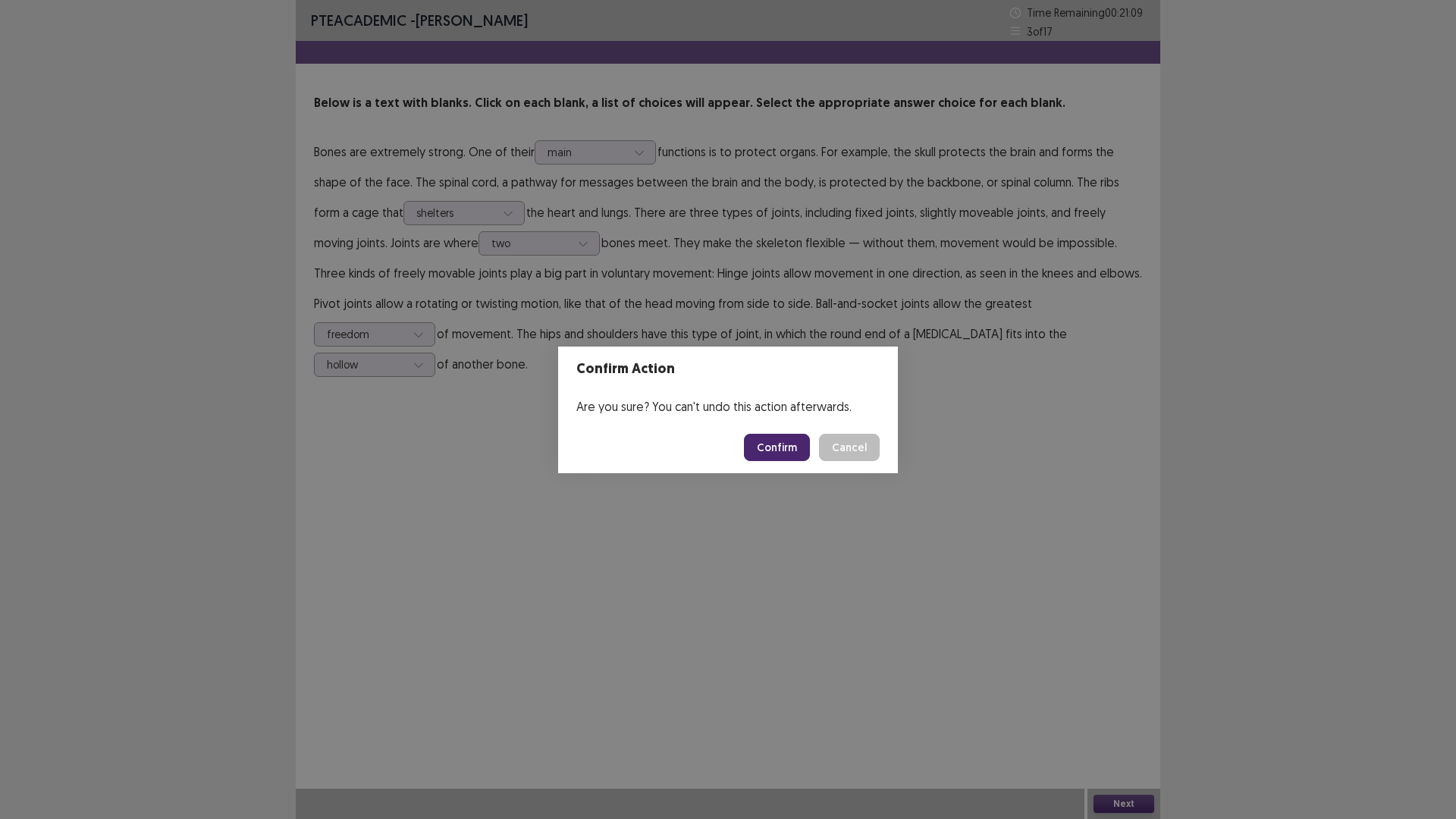
click at [778, 447] on button "Confirm" at bounding box center [777, 447] width 66 height 27
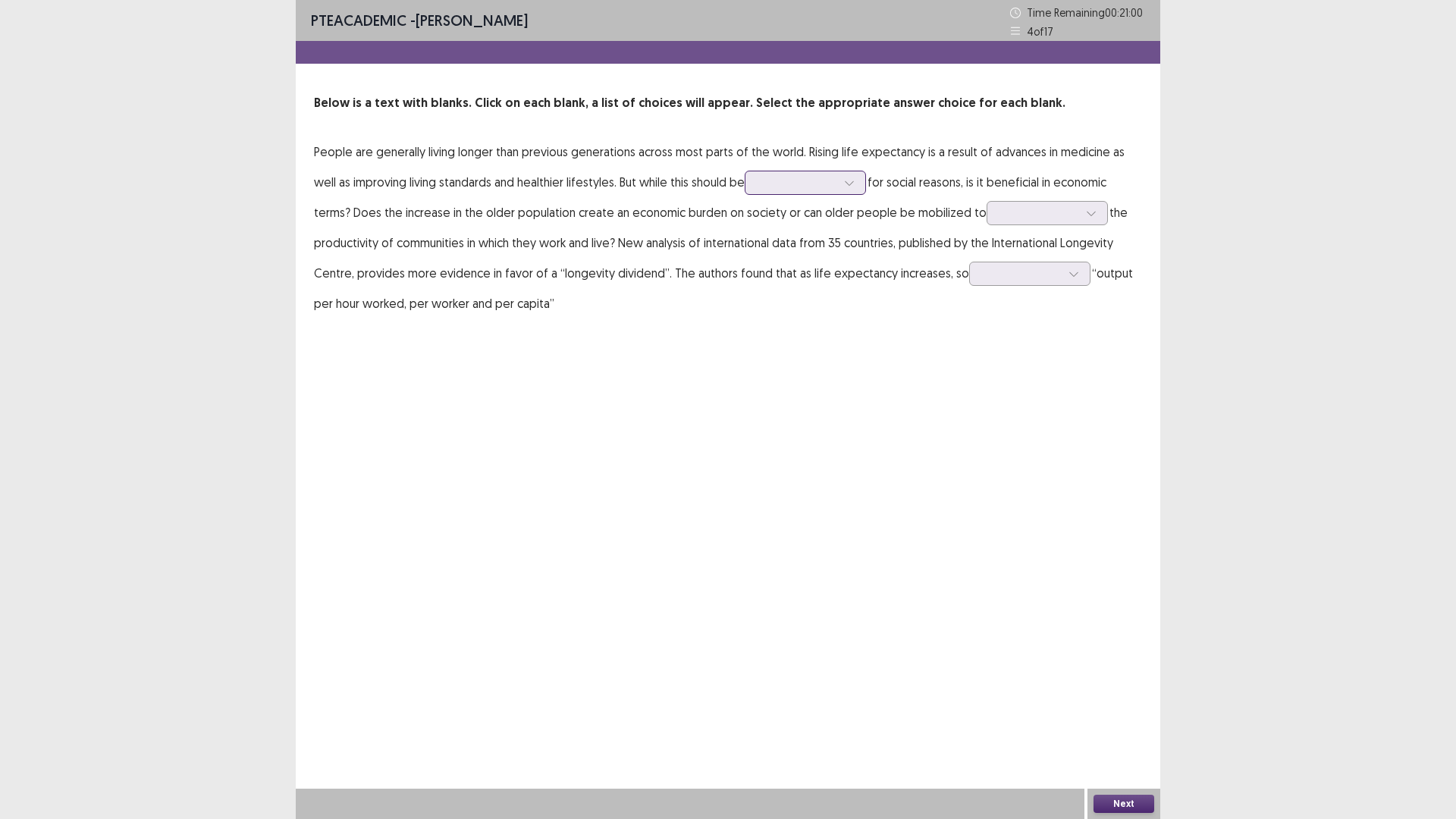
click at [758, 185] on input "text" at bounding box center [759, 182] width 3 height 11
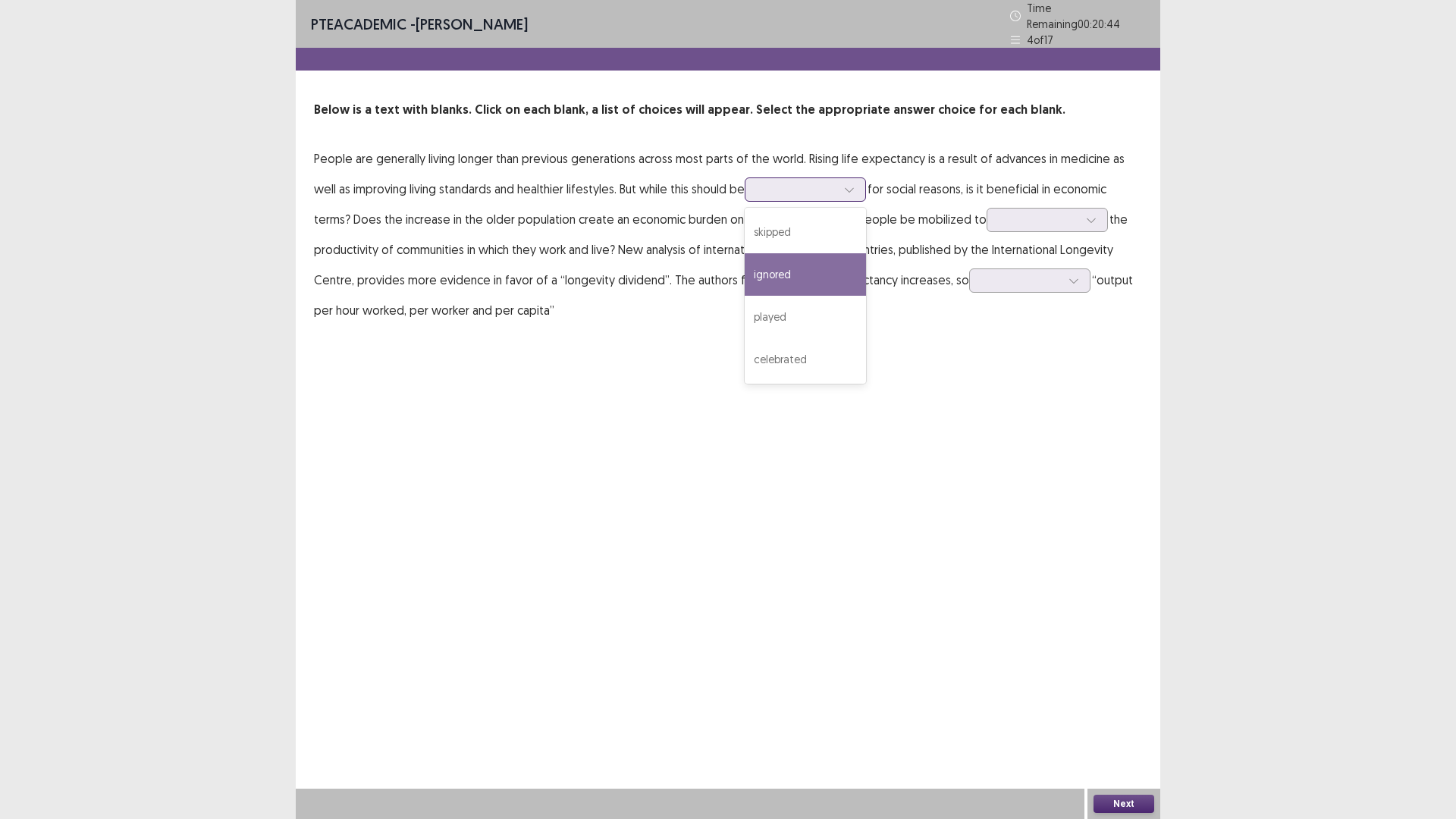
click at [778, 267] on div "ignored" at bounding box center [805, 274] width 122 height 42
click at [844, 184] on icon at bounding box center [849, 189] width 10 height 10
click at [794, 338] on div "celebrated" at bounding box center [805, 359] width 122 height 42
click at [1001, 219] on div at bounding box center [1038, 219] width 79 height 14
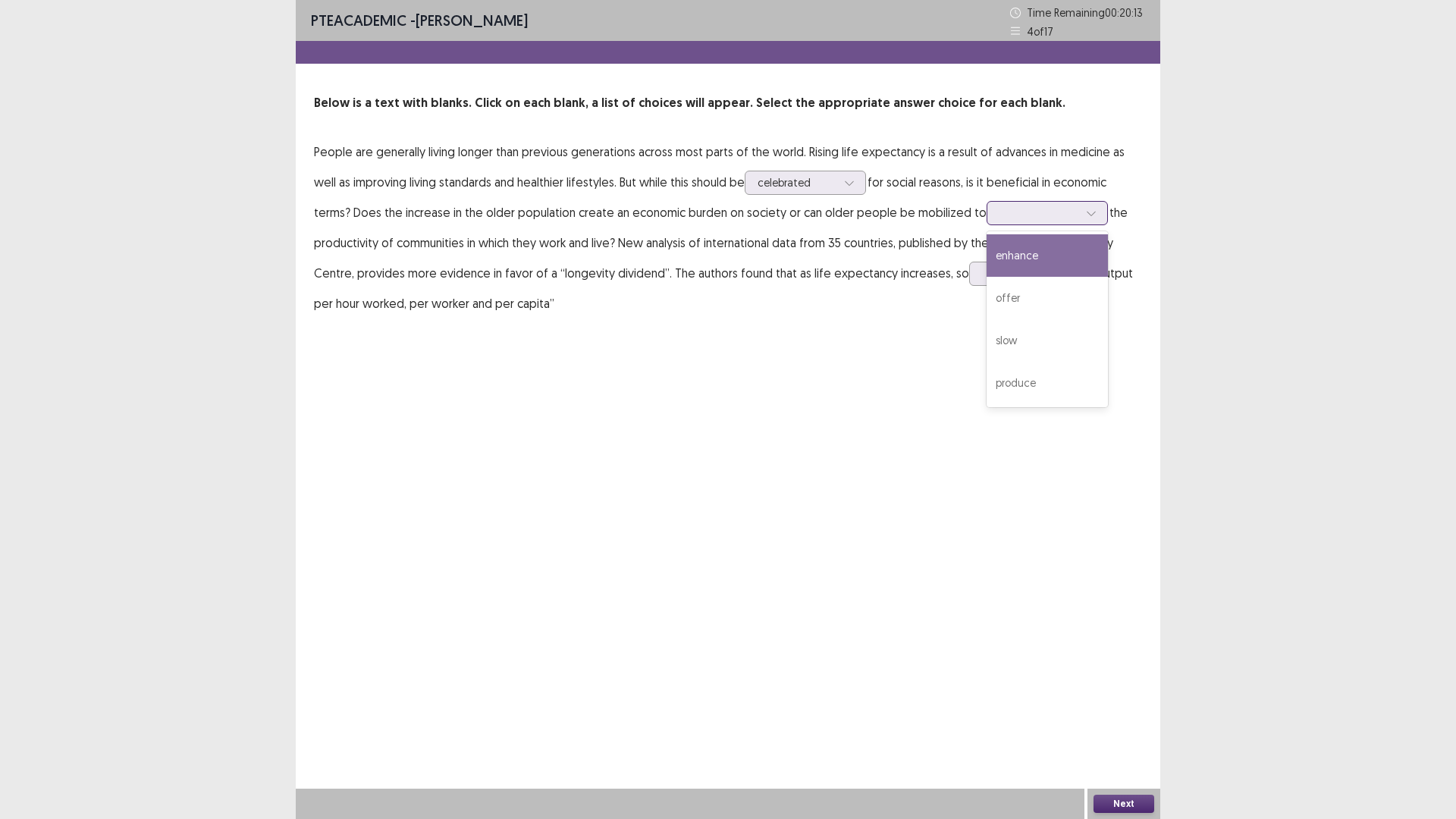
click at [987, 268] on div "enhance" at bounding box center [1047, 255] width 122 height 42
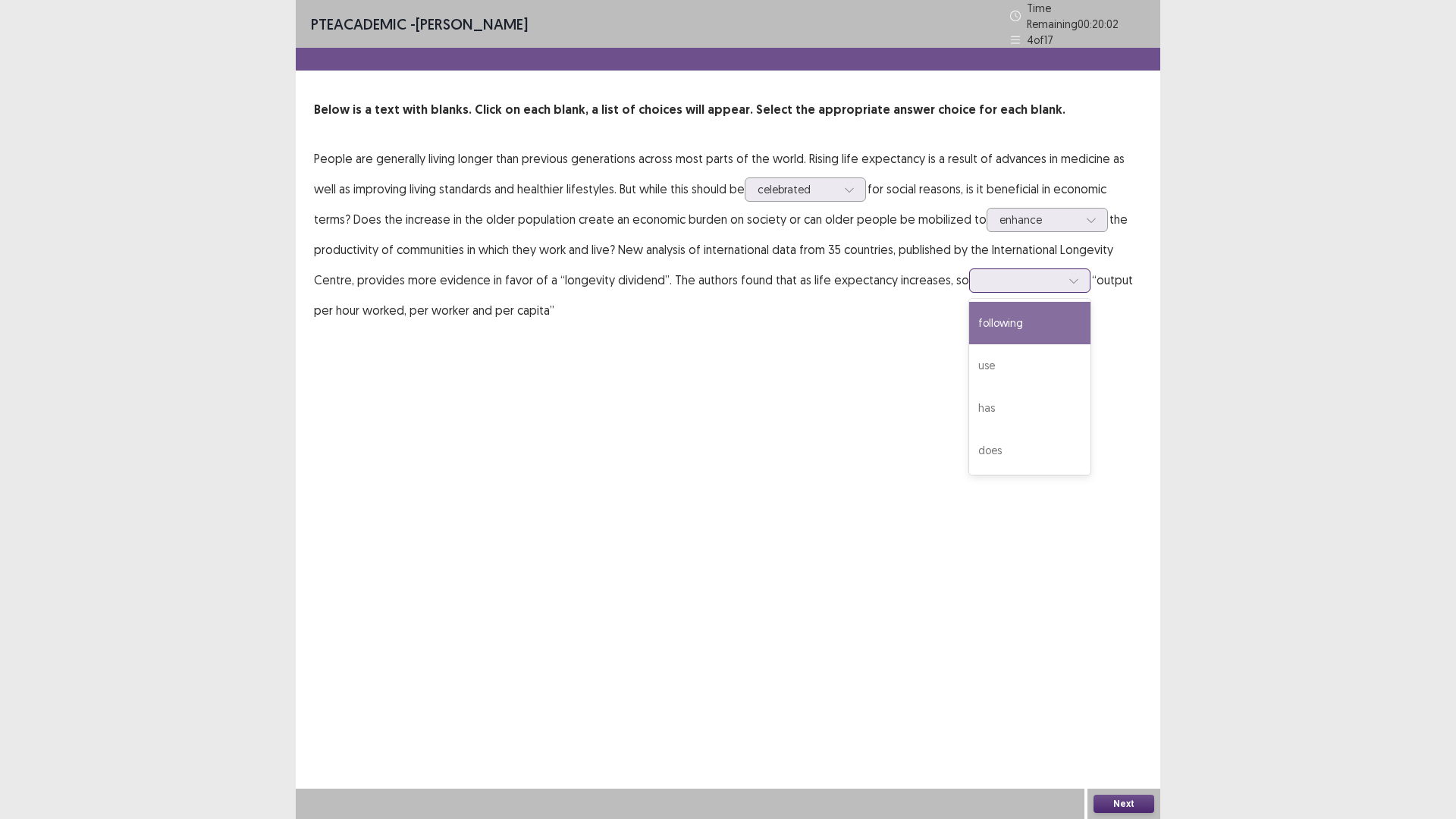
click at [969, 276] on div at bounding box center [1029, 280] width 122 height 25
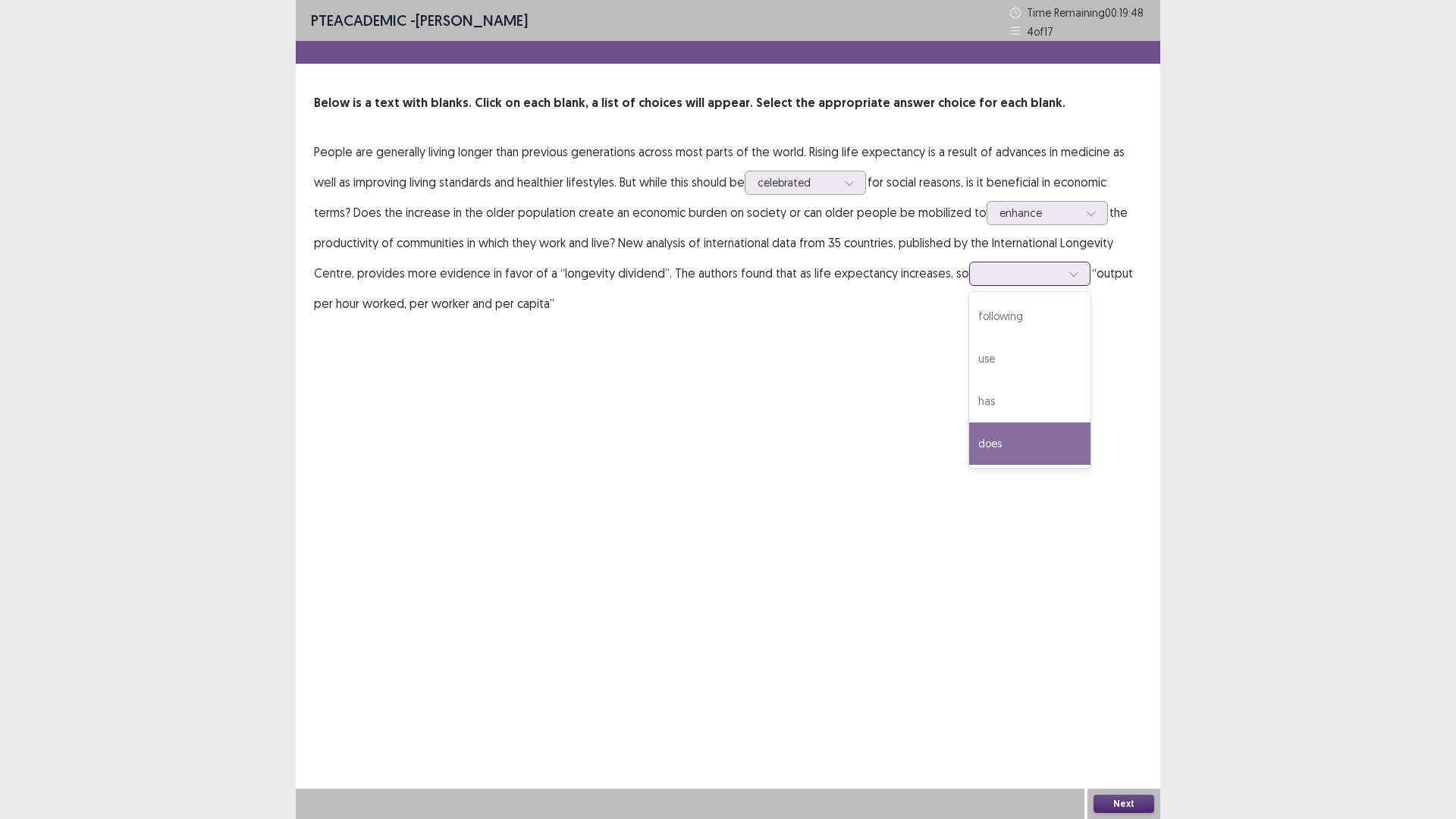
click at [1053, 441] on div "does" at bounding box center [1029, 443] width 122 height 42
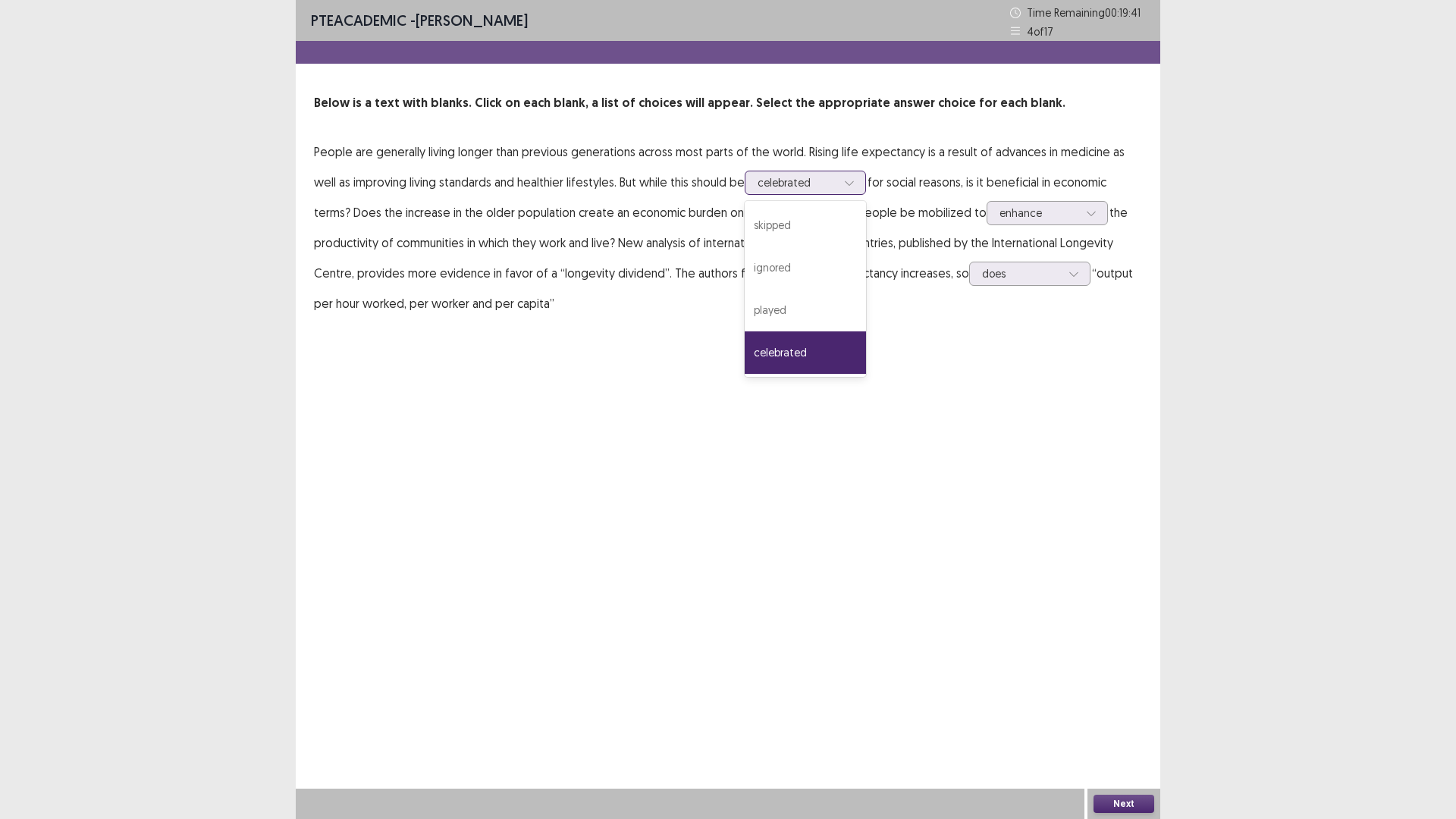
click at [844, 185] on icon at bounding box center [849, 182] width 10 height 10
click at [1023, 379] on div "PTE academic - Ayomi Samarawickrema Time Remaining 00 : 19 : 36 4 of 17 Below i…" at bounding box center [728, 409] width 864 height 819
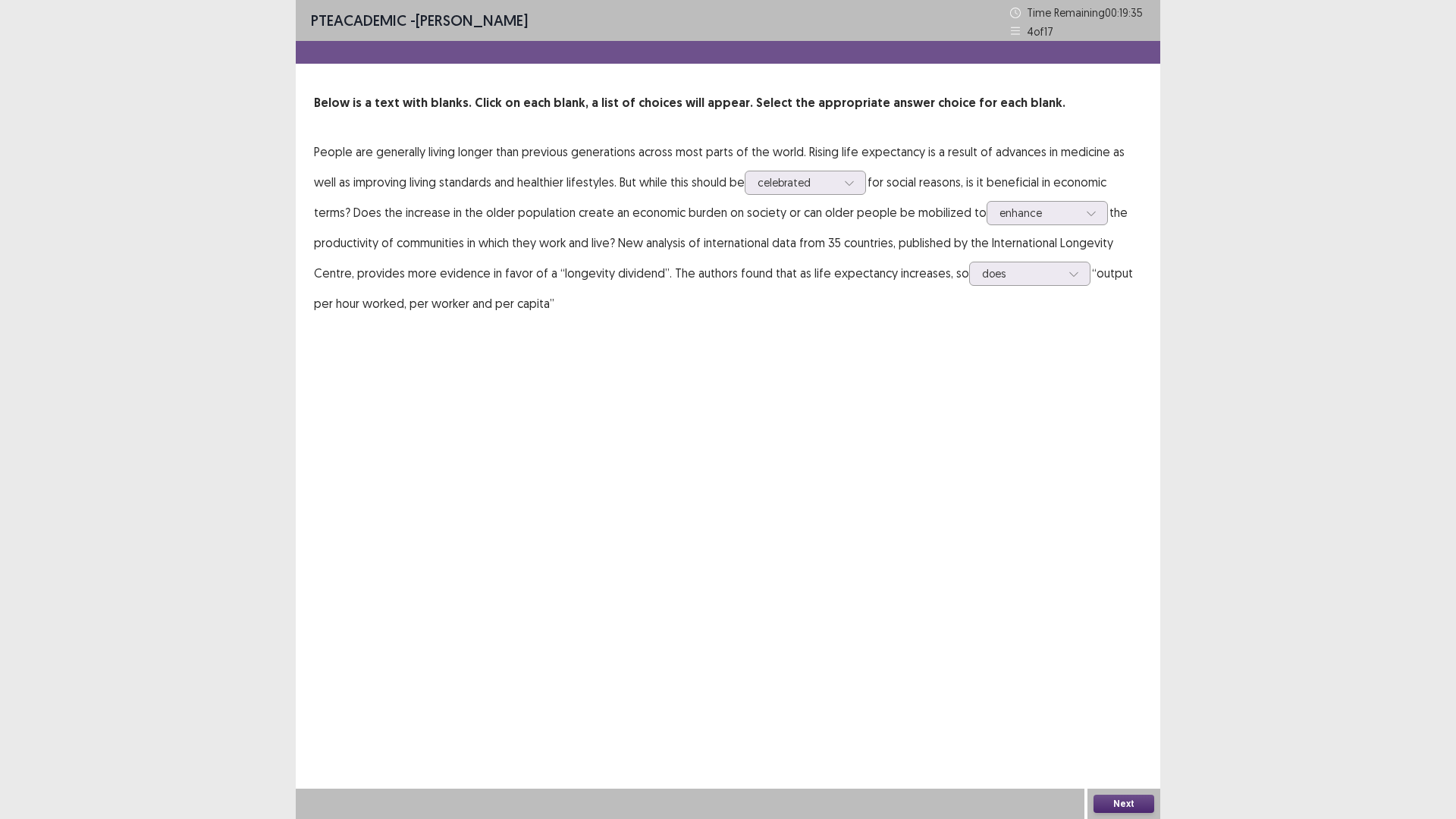
click at [1113, 801] on button "Next" at bounding box center [1124, 804] width 60 height 18
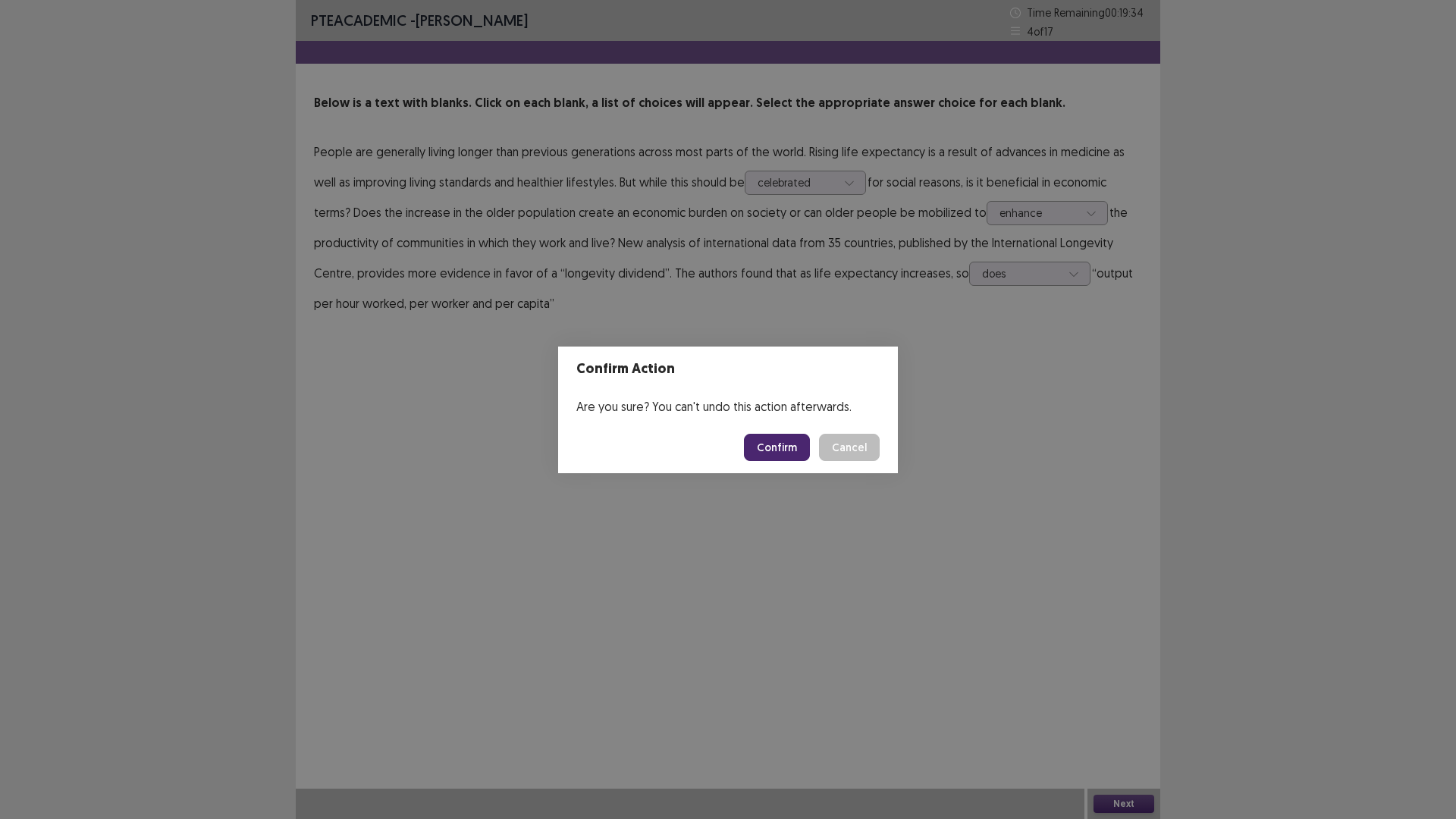
click at [772, 438] on button "Confirm" at bounding box center [777, 447] width 66 height 27
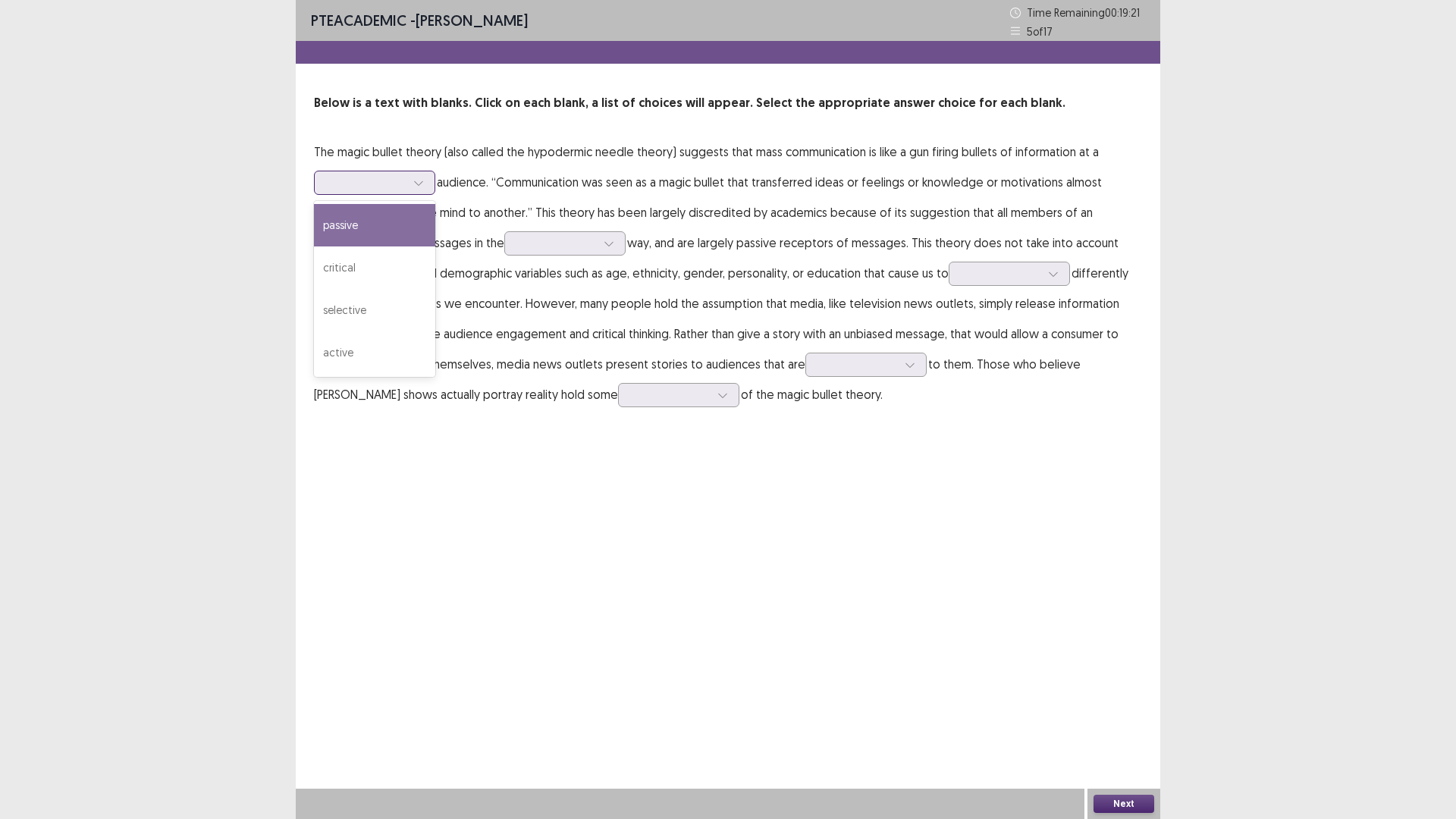
click at [372, 184] on div at bounding box center [365, 183] width 79 height 14
click at [353, 230] on div "passive" at bounding box center [374, 225] width 122 height 42
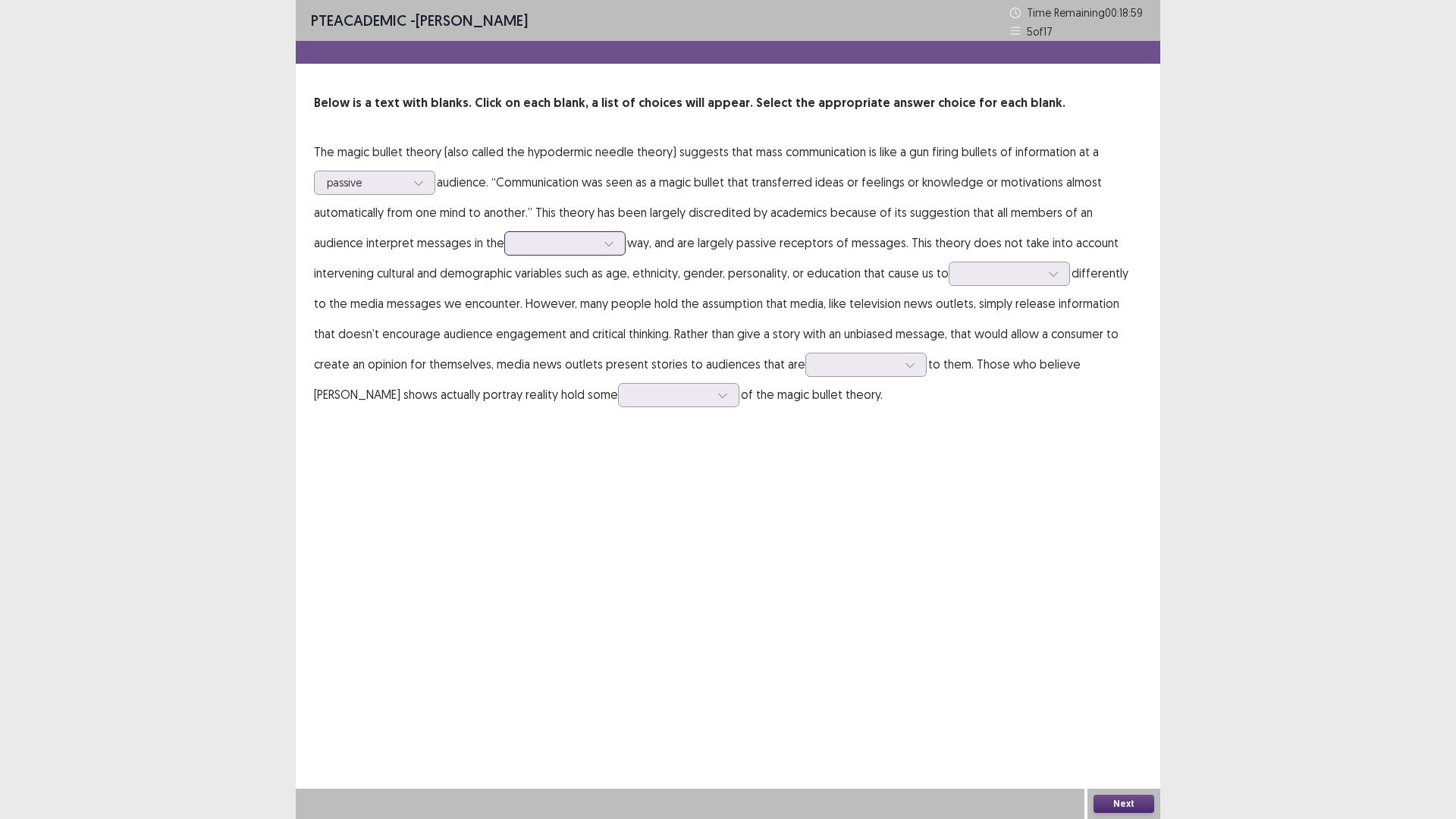
click at [504, 246] on div at bounding box center [565, 243] width 122 height 25
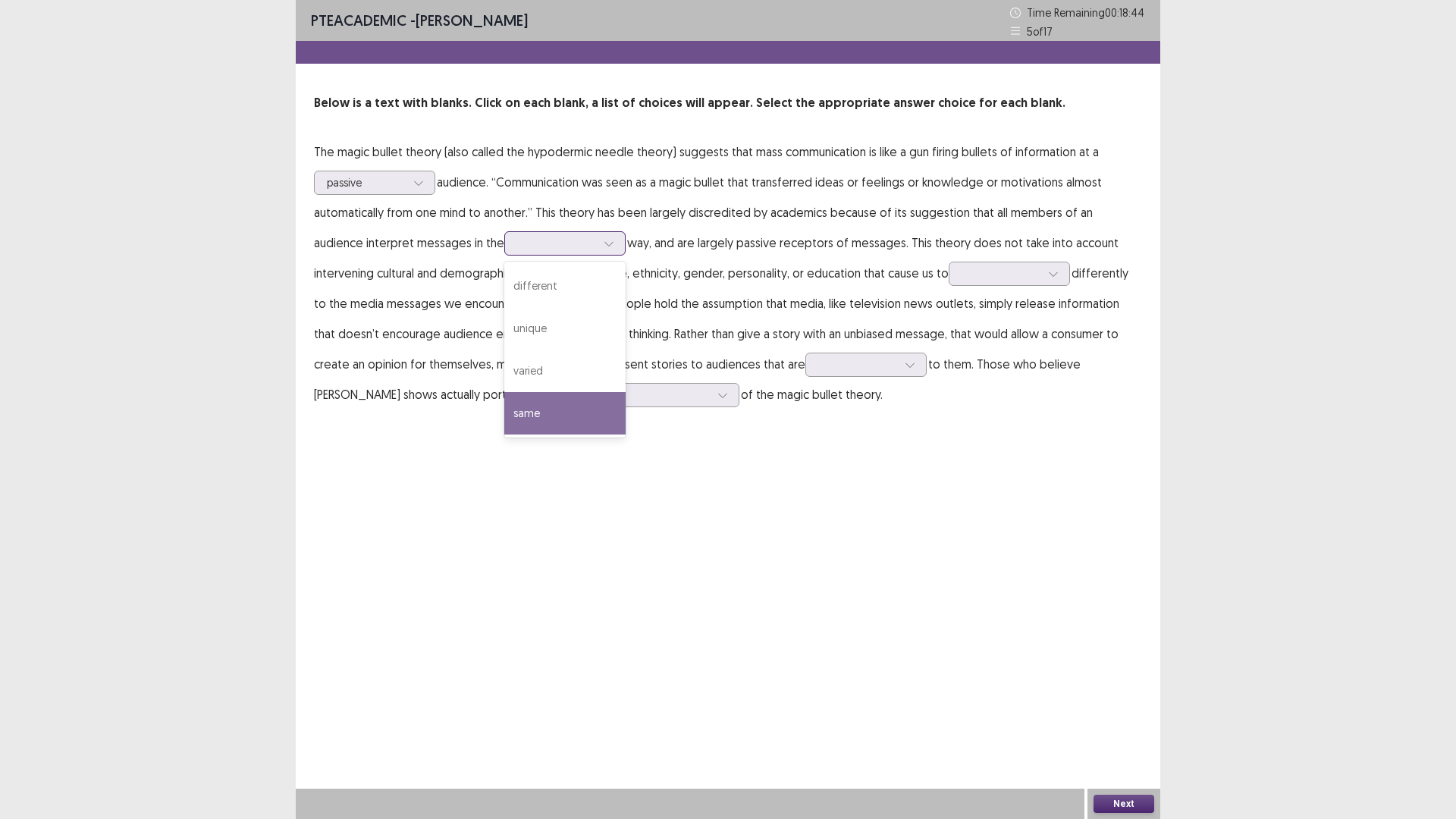
click at [515, 426] on div "same" at bounding box center [565, 413] width 122 height 42
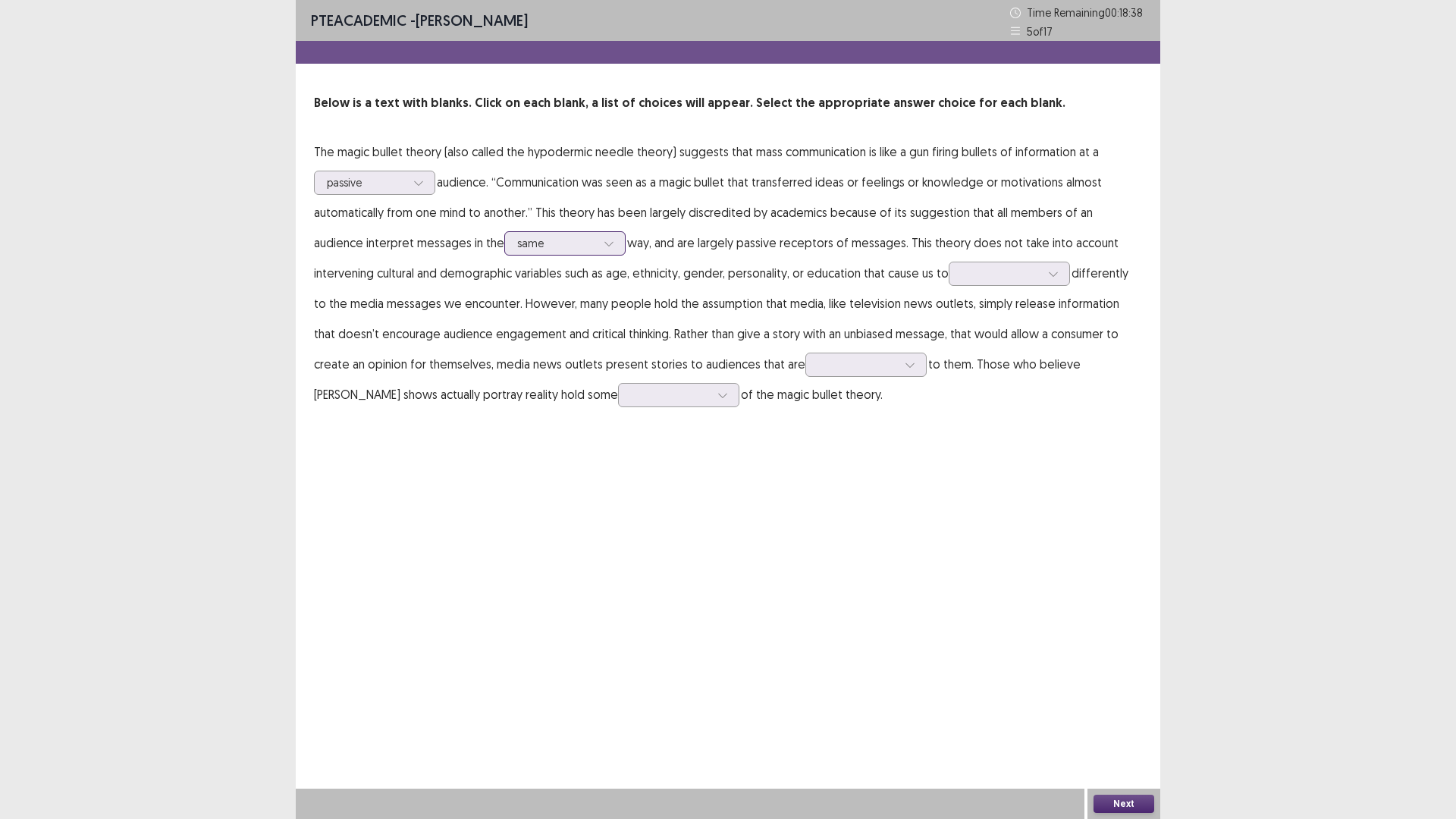
click at [604, 246] on icon at bounding box center [608, 243] width 10 height 10
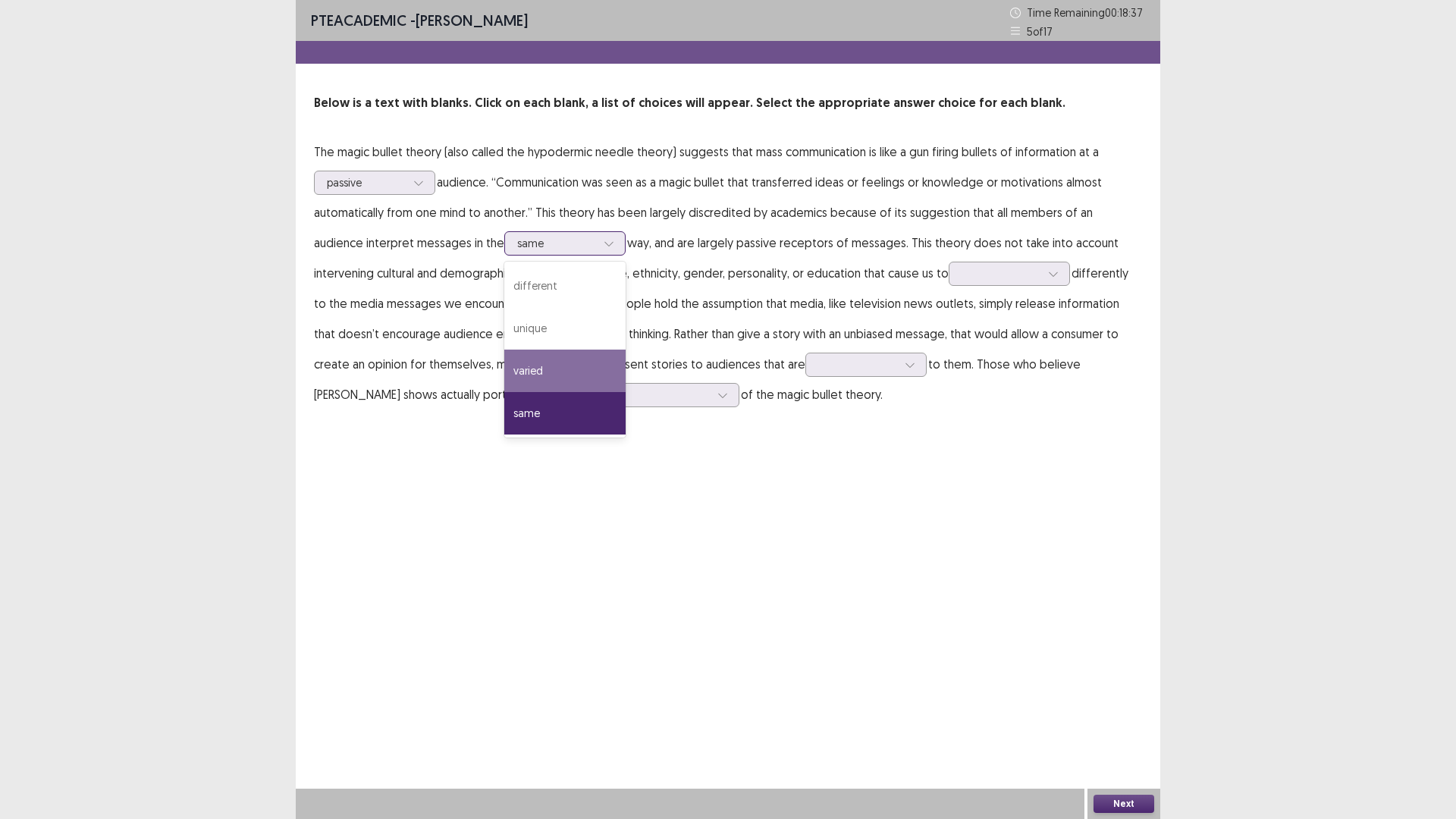
click at [511, 370] on div "varied" at bounding box center [565, 370] width 122 height 42
click at [531, 249] on div at bounding box center [556, 243] width 79 height 14
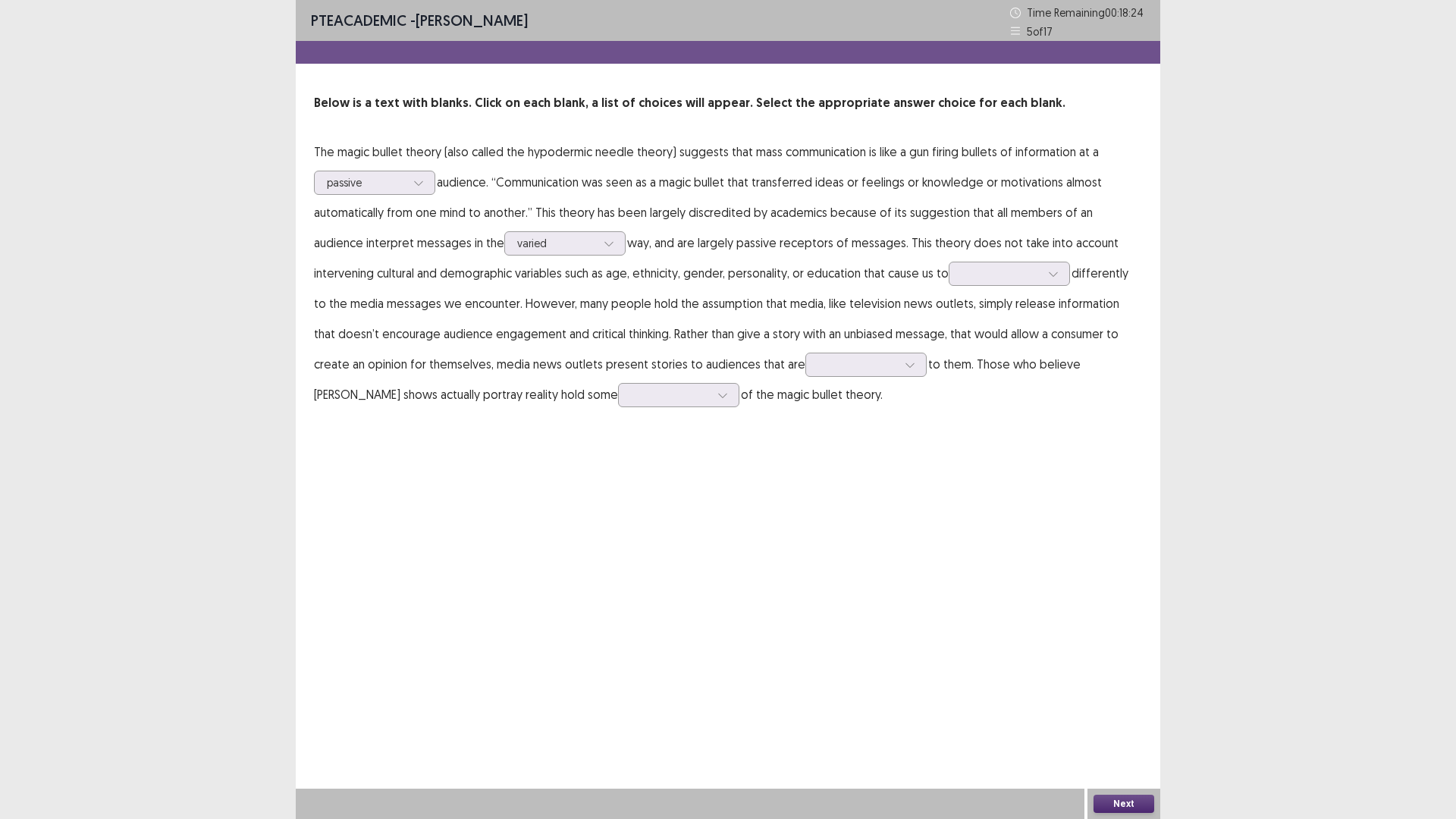
click at [643, 292] on p "The magic bullet theory (also called the hypodermic needle theory) suggests tha…" at bounding box center [728, 273] width 828 height 273
click at [948, 272] on div at bounding box center [1009, 273] width 122 height 25
click at [948, 411] on div "respond" at bounding box center [1009, 400] width 122 height 42
click at [905, 361] on icon at bounding box center [910, 365] width 10 height 10
click at [805, 533] on div "attractive" at bounding box center [866, 534] width 122 height 42
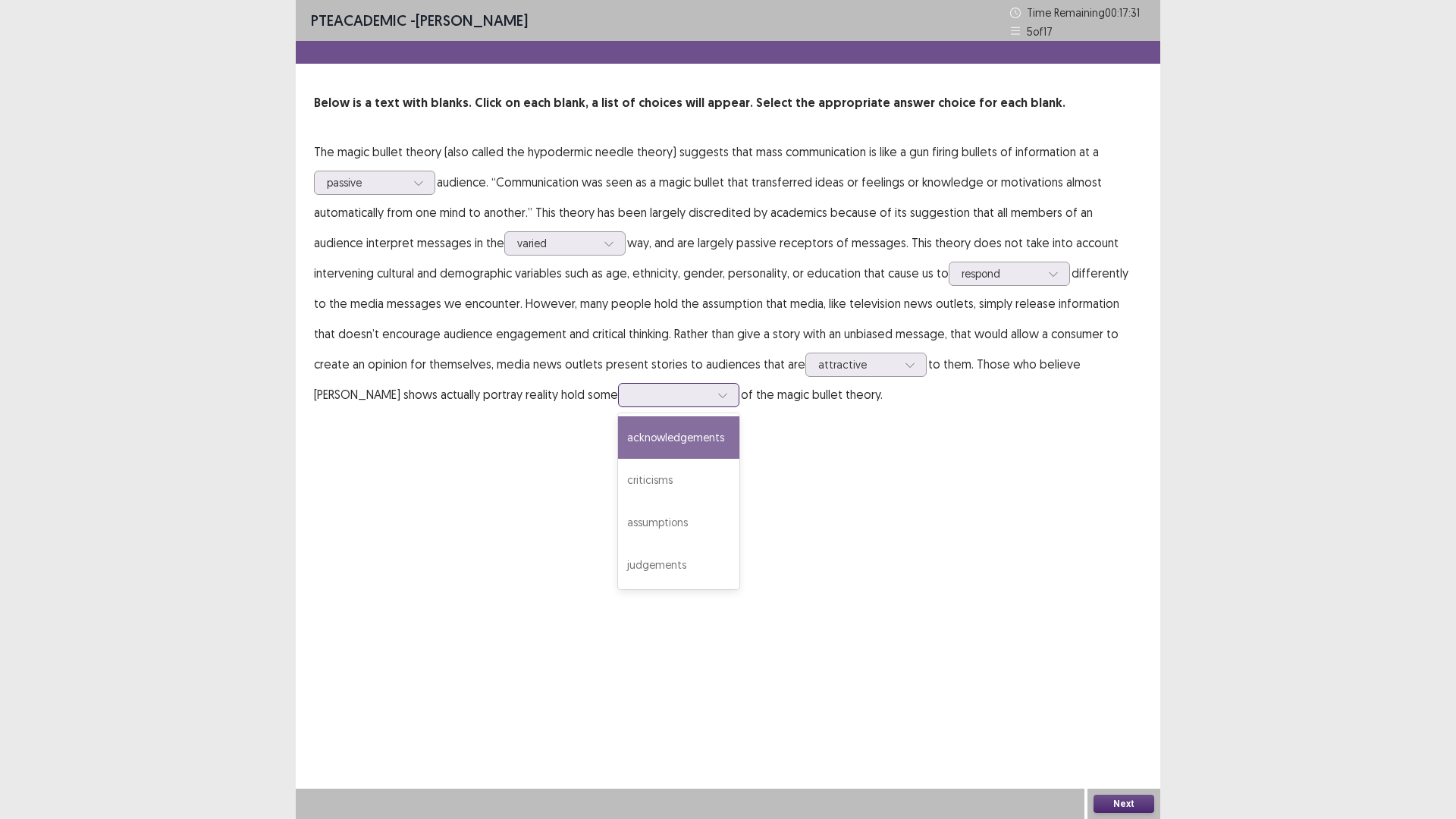
click at [631, 399] on div at bounding box center [670, 395] width 79 height 14
click at [618, 485] on div "criticisms" at bounding box center [678, 480] width 122 height 42
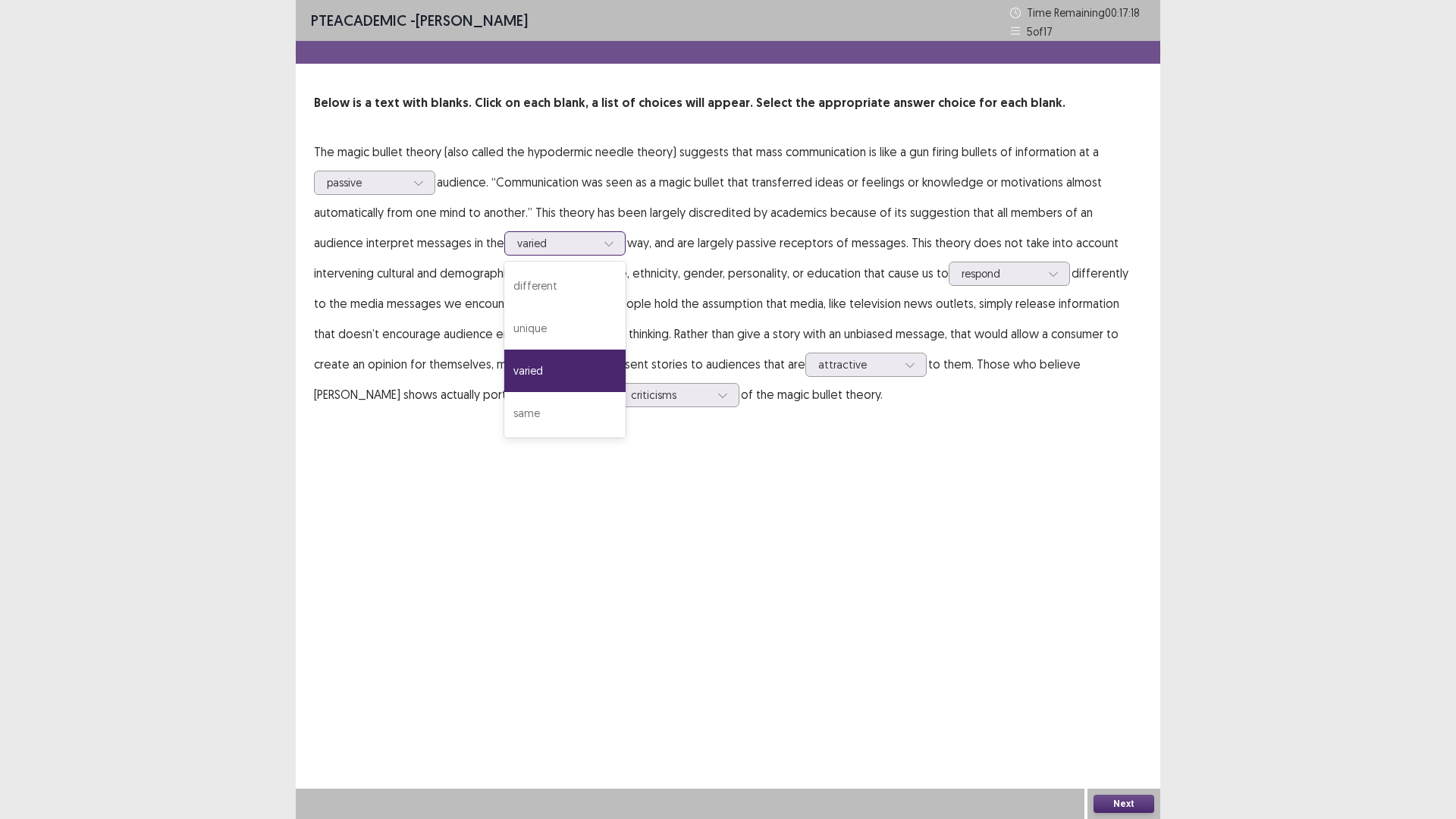
click at [517, 252] on div "varied" at bounding box center [556, 243] width 79 height 23
click at [919, 477] on div "PTE academic - Ayomi Samarawickrema Time Remaining 00 : 17 : 10 5 of 17 Below i…" at bounding box center [728, 409] width 864 height 819
click at [1122, 802] on button "Next" at bounding box center [1124, 804] width 60 height 18
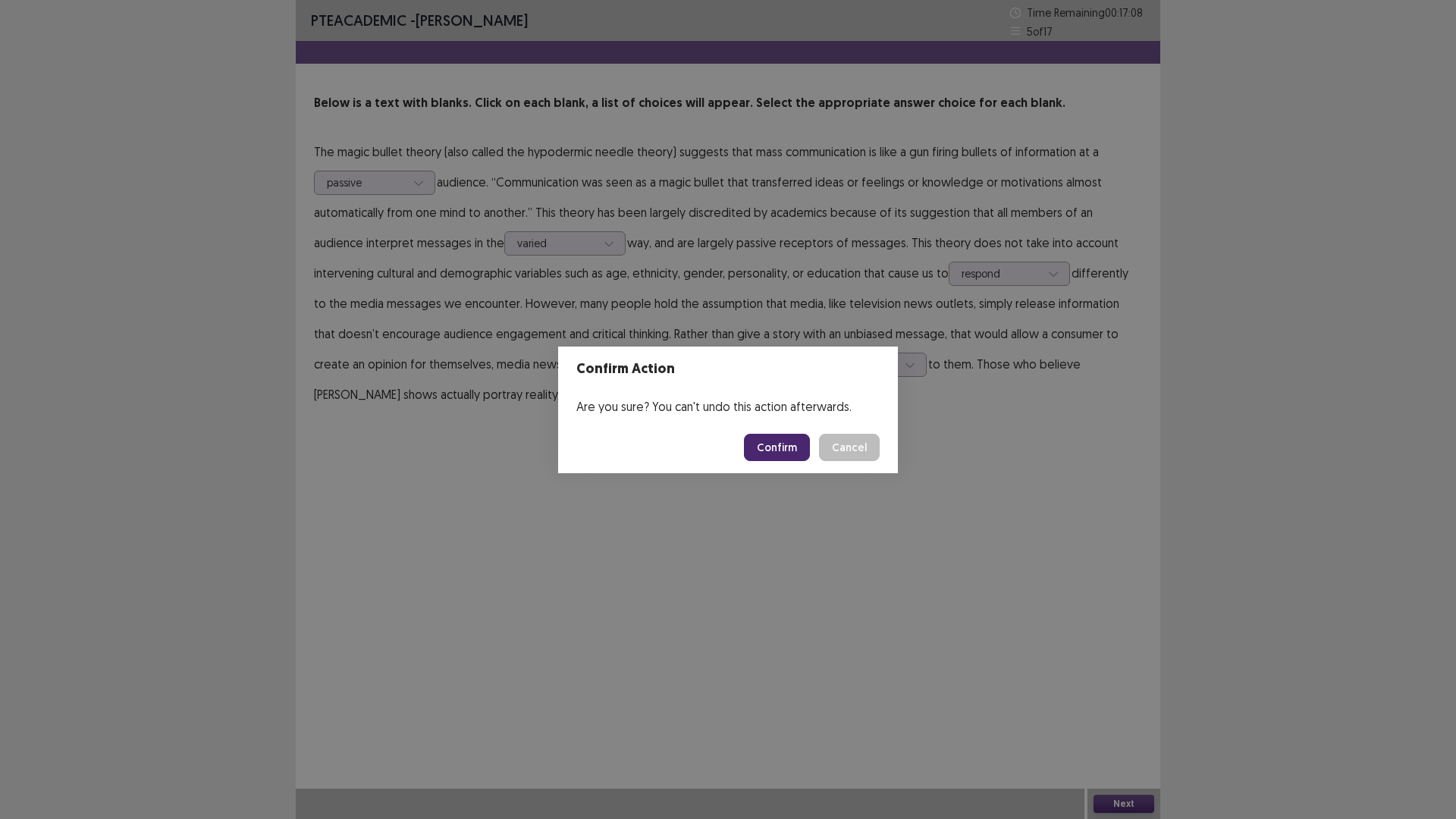
click at [772, 453] on button "Confirm" at bounding box center [777, 447] width 66 height 27
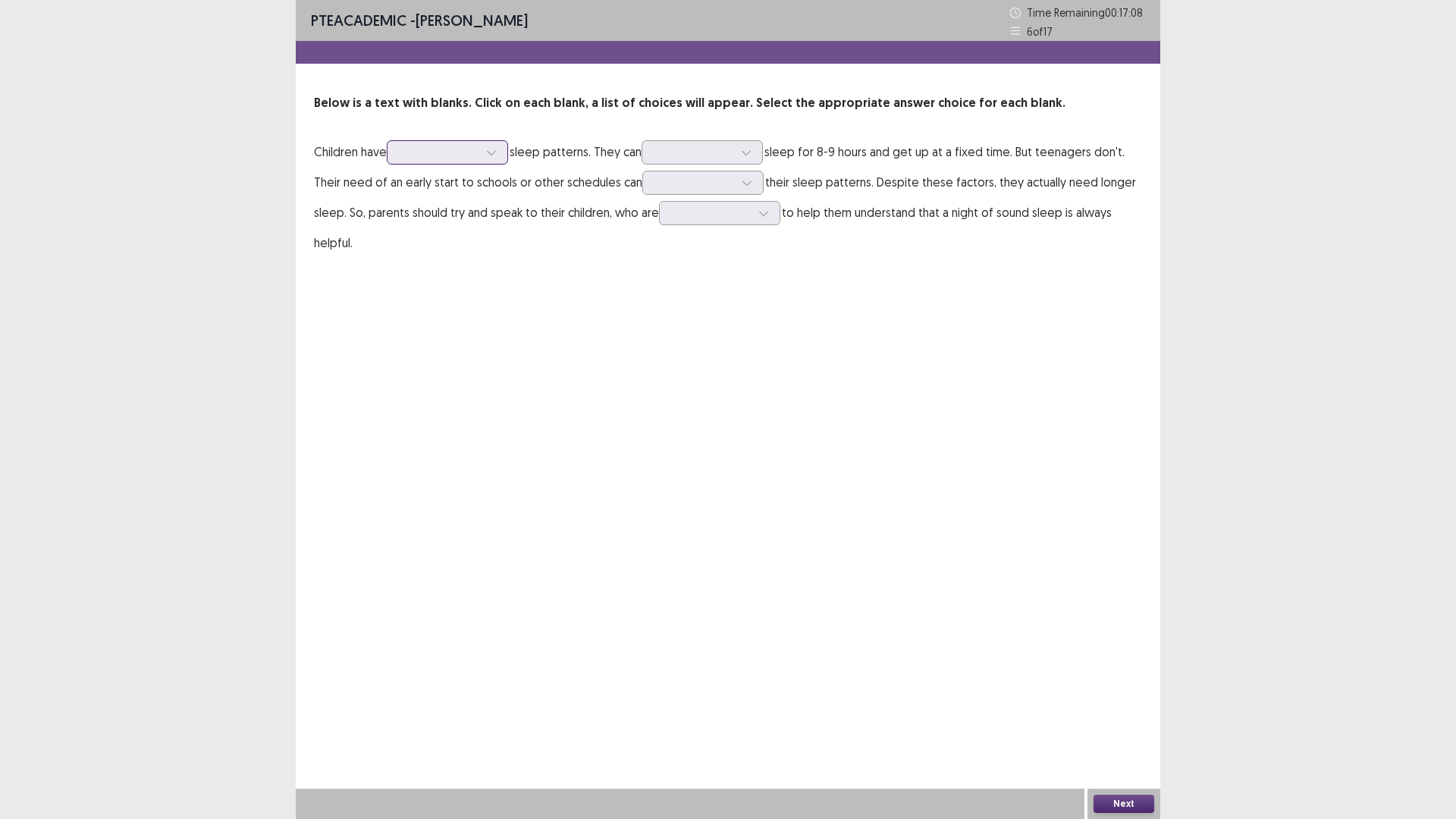
click at [445, 154] on div at bounding box center [438, 152] width 79 height 14
drag, startPoint x: 446, startPoint y: 322, endPoint x: 461, endPoint y: 307, distance: 21.2
click at [447, 322] on div "long" at bounding box center [447, 322] width 122 height 42
click at [656, 155] on div at bounding box center [702, 153] width 122 height 25
click at [716, 239] on div "hardly" at bounding box center [702, 237] width 122 height 42
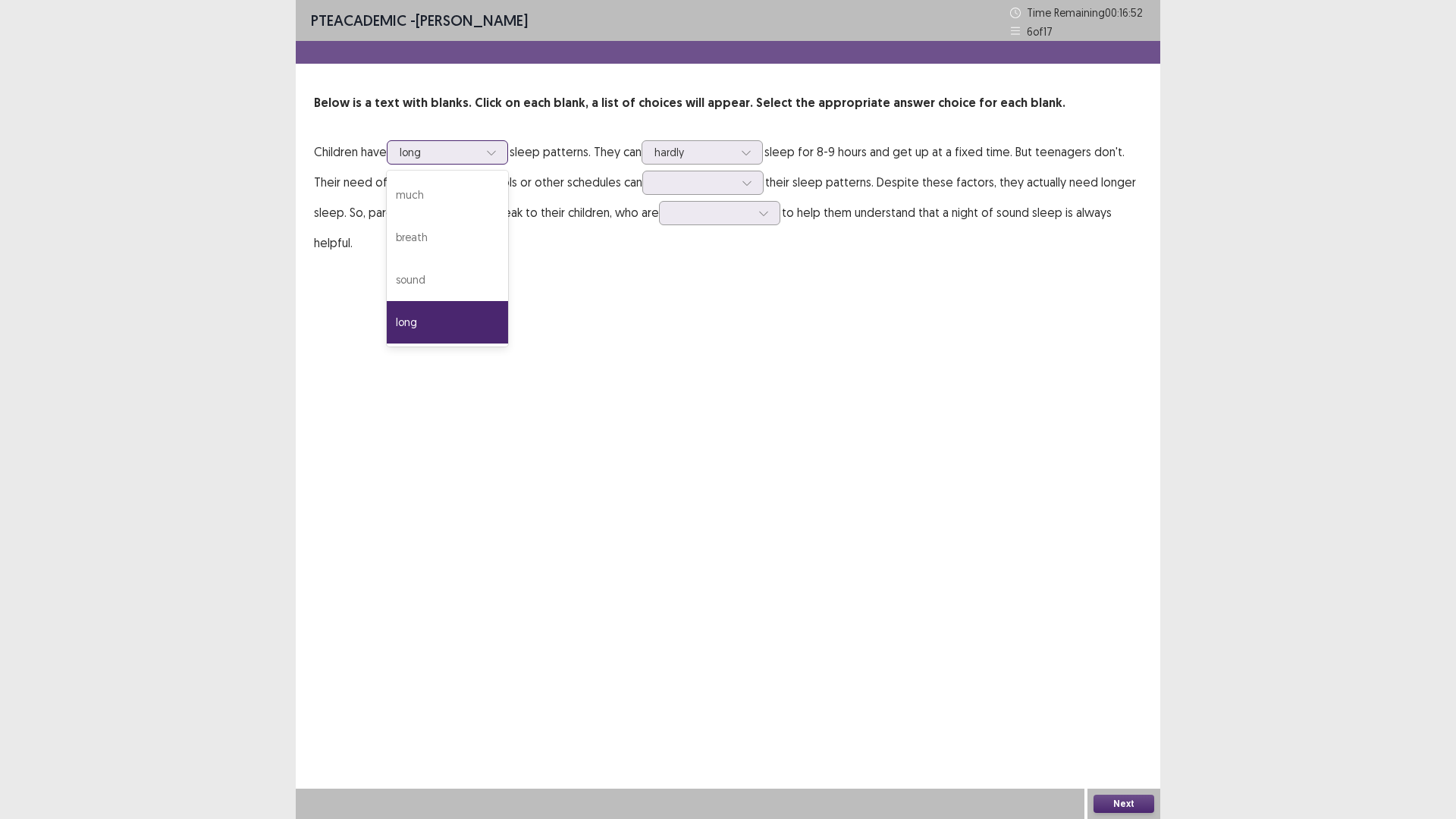
click at [492, 148] on icon at bounding box center [491, 152] width 10 height 10
click at [677, 288] on div "PTE academic - Ayomi Samarawickrema Time Remaining 00 : 16 : 45 6 of 17 Below i…" at bounding box center [728, 409] width 864 height 819
click at [747, 149] on icon at bounding box center [746, 152] width 10 height 10
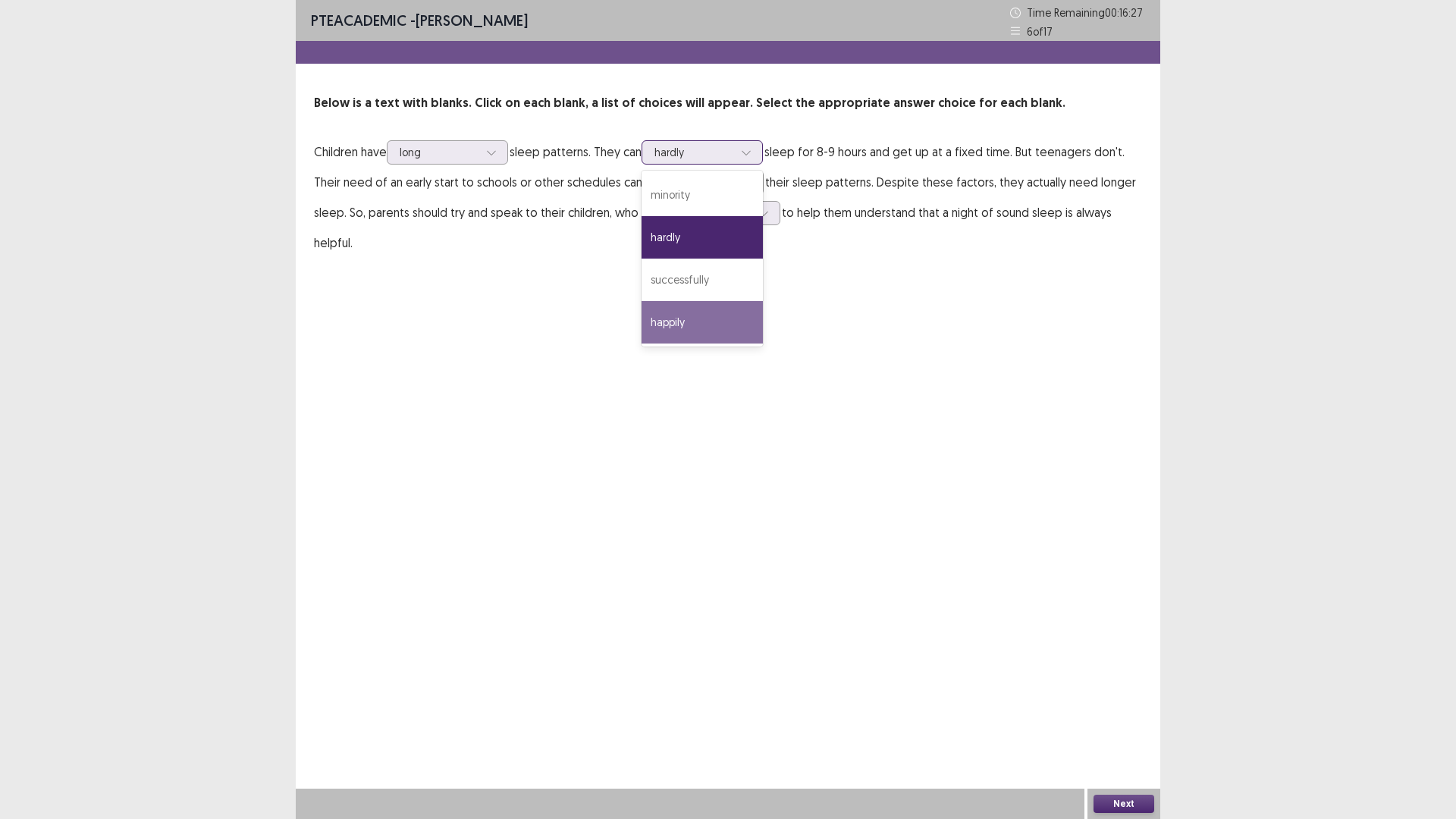
click at [736, 315] on div "happily" at bounding box center [702, 322] width 122 height 42
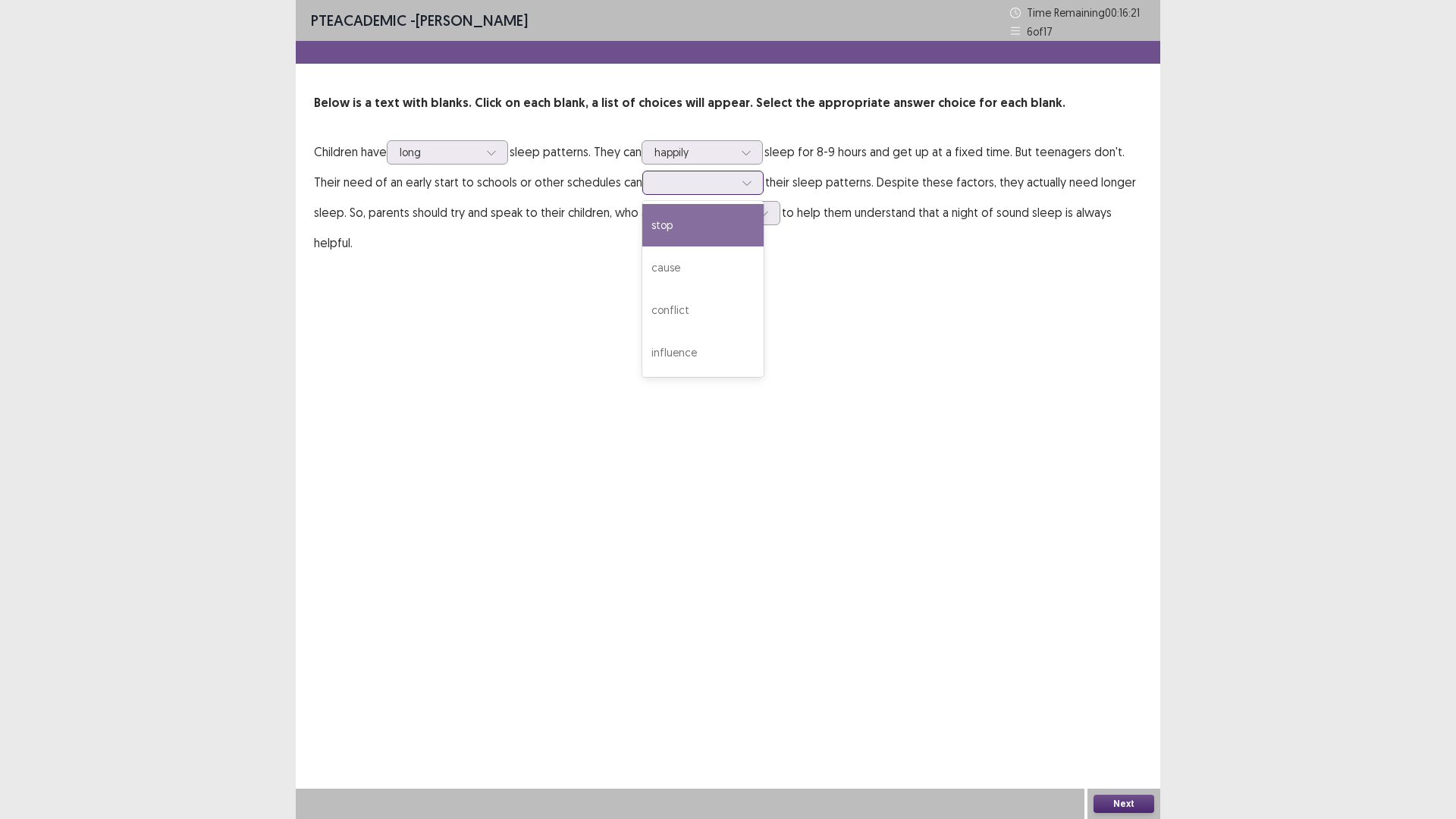
click at [724, 188] on div at bounding box center [694, 183] width 79 height 14
click at [471, 246] on p "Children have long sleep patterns. They can happily sleep for 8-9 hours and get…" at bounding box center [728, 197] width 828 height 122
click at [712, 180] on div at bounding box center [694, 183] width 79 height 14
click at [664, 356] on div "influence" at bounding box center [703, 352] width 122 height 42
click at [730, 211] on div at bounding box center [711, 213] width 79 height 14
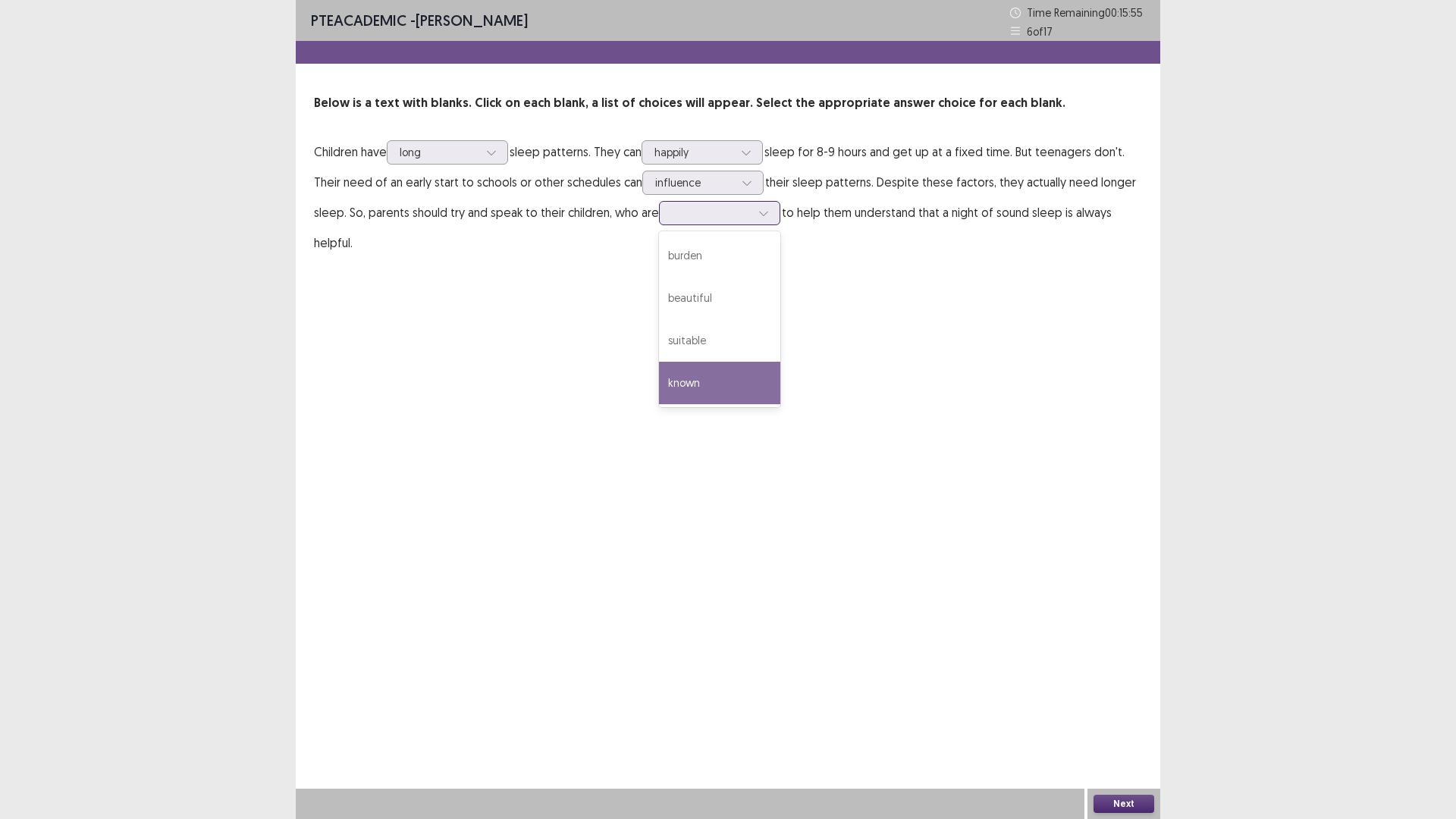
click at [725, 381] on div "known" at bounding box center [720, 382] width 122 height 42
click at [721, 218] on div at bounding box center [711, 213] width 79 height 14
click at [901, 269] on div "PTE academic - Ayomi Samarawickrema Time Remaining 00 : 15 : 50 6 of 17 Below i…" at bounding box center [728, 144] width 864 height 288
drag, startPoint x: 740, startPoint y: 201, endPoint x: 742, endPoint y: 215, distance: 14.1
click at [741, 209] on div "known" at bounding box center [711, 213] width 82 height 23
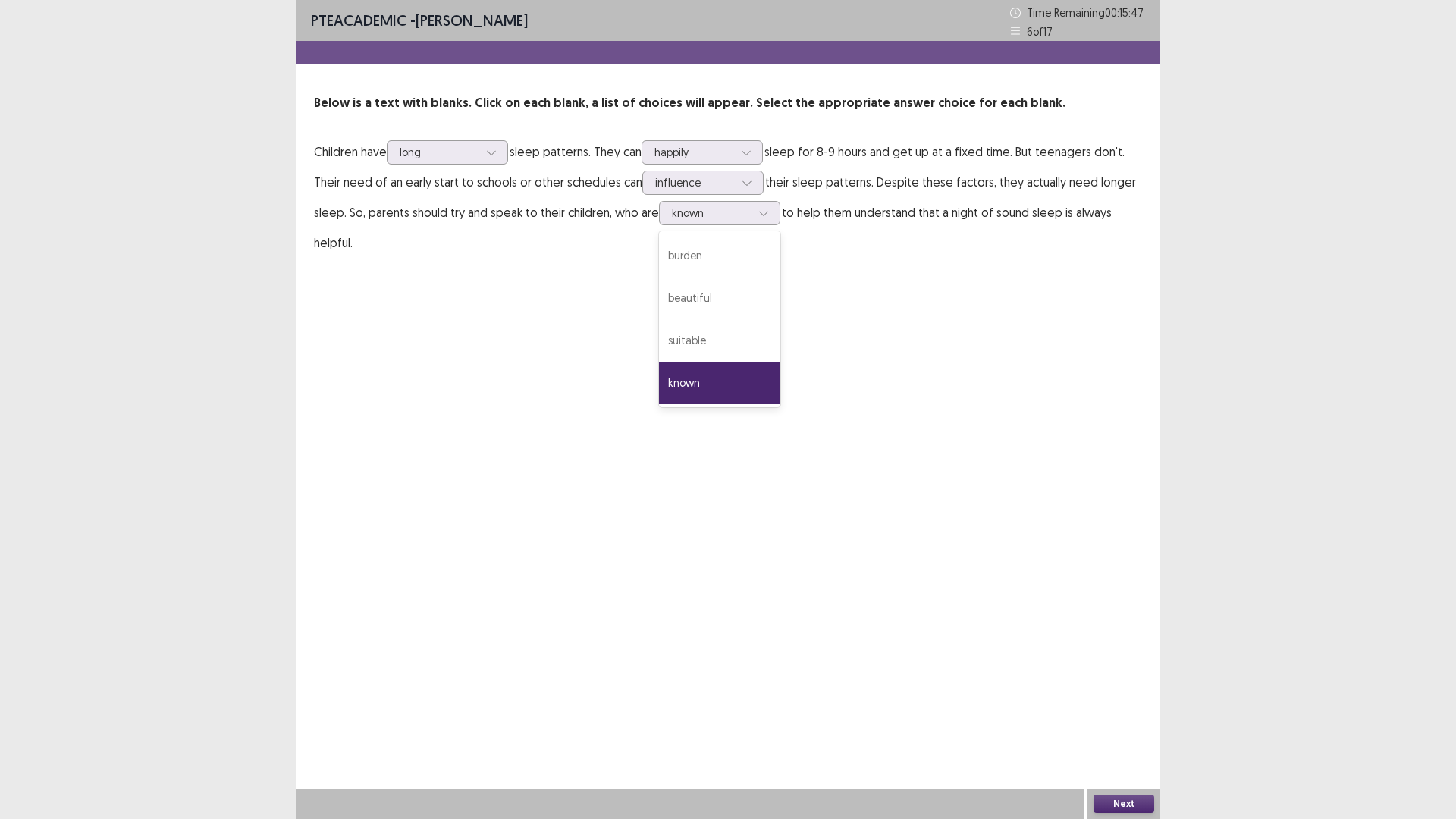
click at [1002, 609] on div "PTE academic - Ayomi Samarawickrema Time Remaining 00 : 15 : 47 6 of 17 Below i…" at bounding box center [728, 409] width 864 height 819
click at [1118, 802] on button "Next" at bounding box center [1124, 804] width 60 height 18
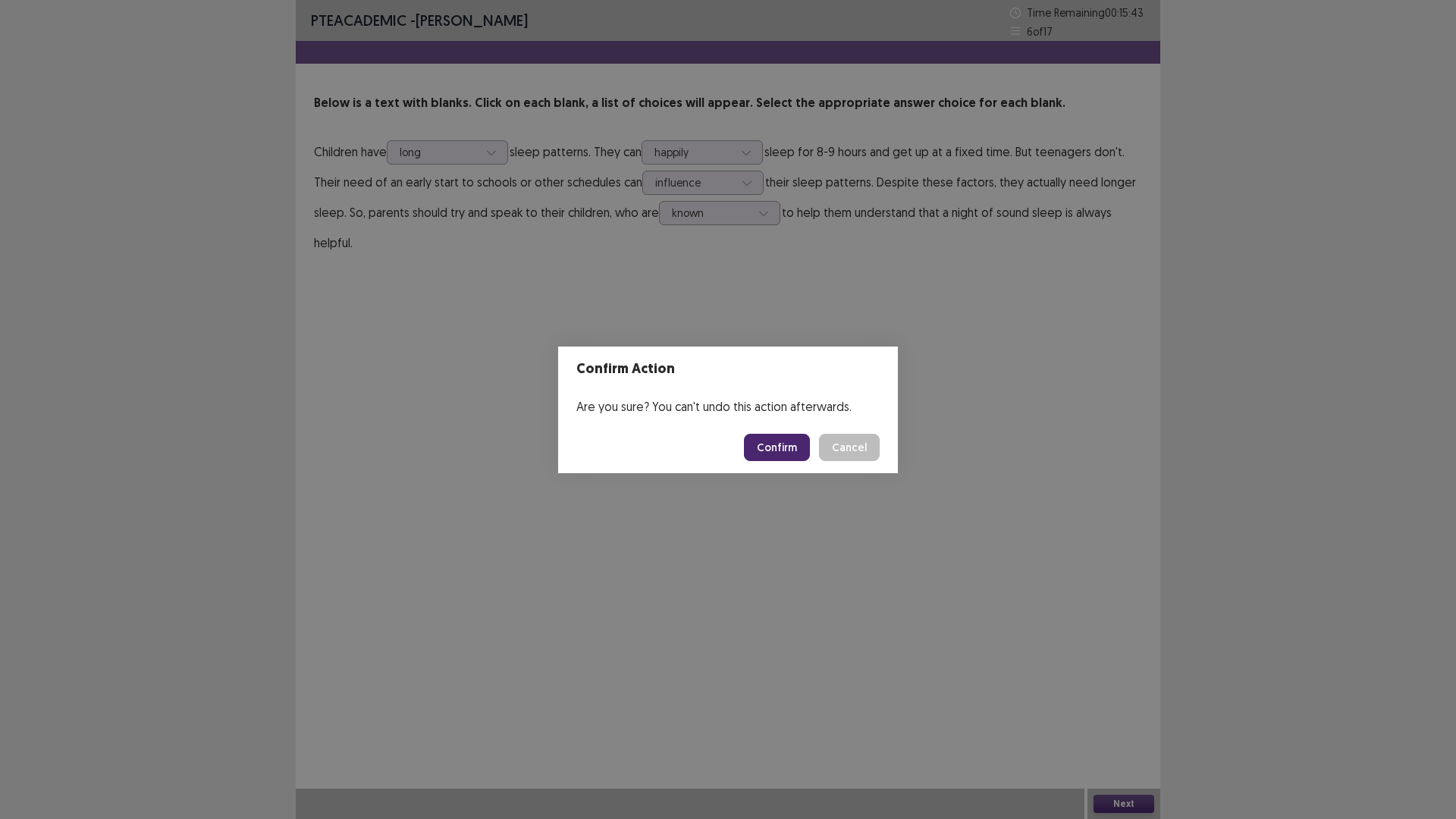
click at [869, 448] on button "Cancel" at bounding box center [849, 447] width 60 height 27
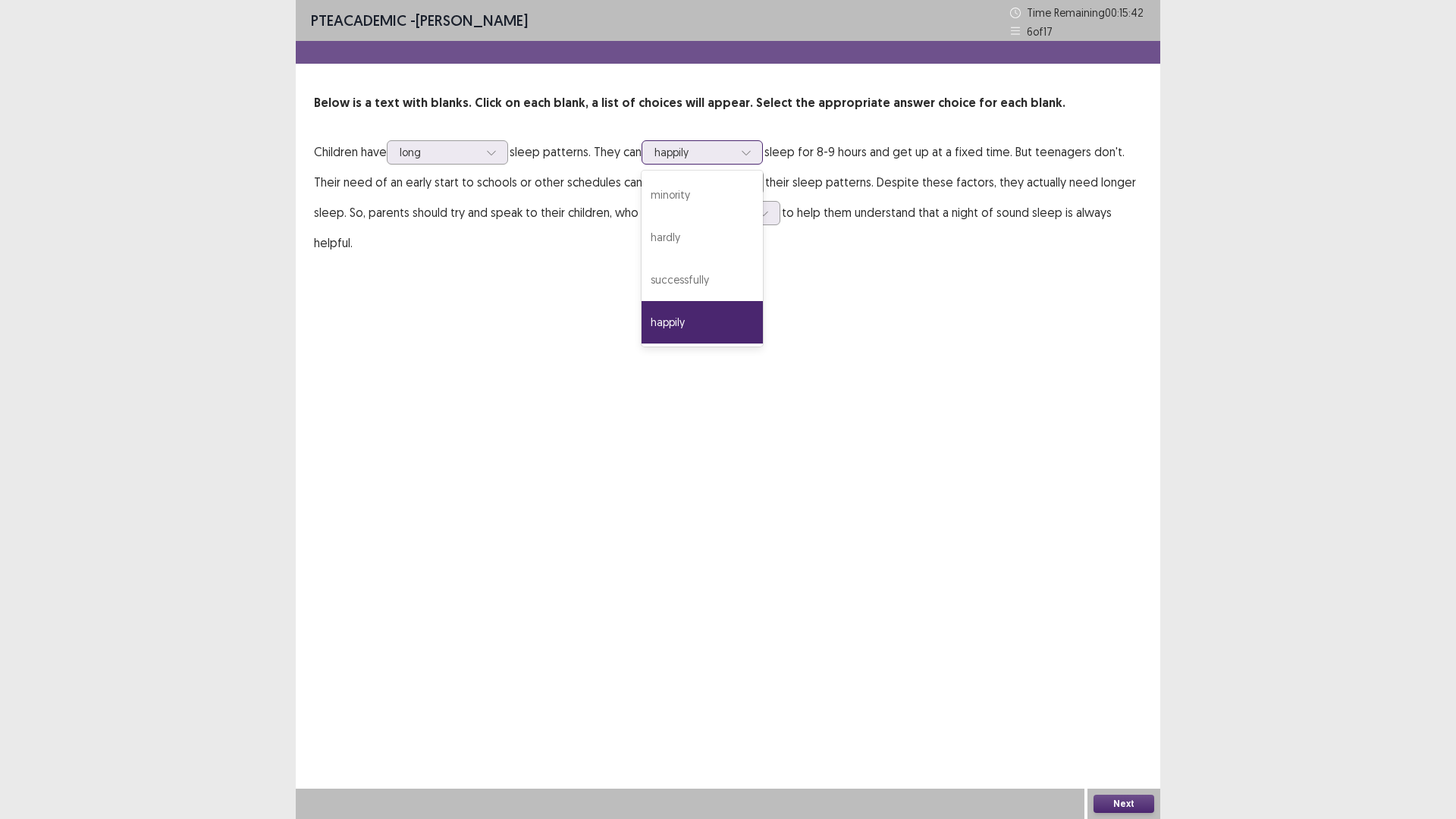
click at [733, 145] on div at bounding box center [693, 152] width 79 height 14
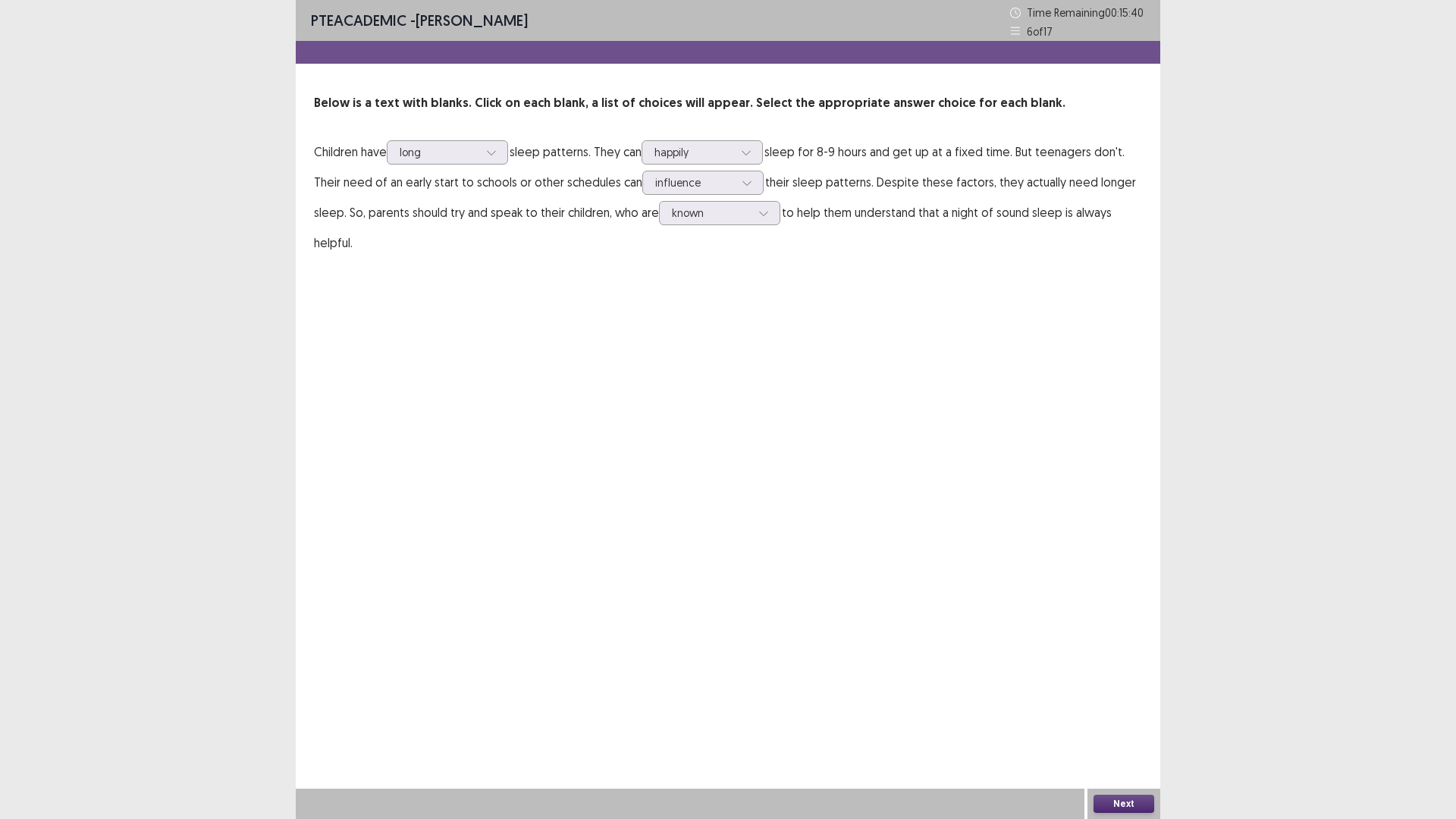
click at [1036, 473] on div "PTE academic - Ayomi Samarawickrema Time Remaining 00 : 15 : 40 6 of 17 Below i…" at bounding box center [728, 409] width 864 height 819
click at [1113, 797] on button "Next" at bounding box center [1124, 804] width 60 height 18
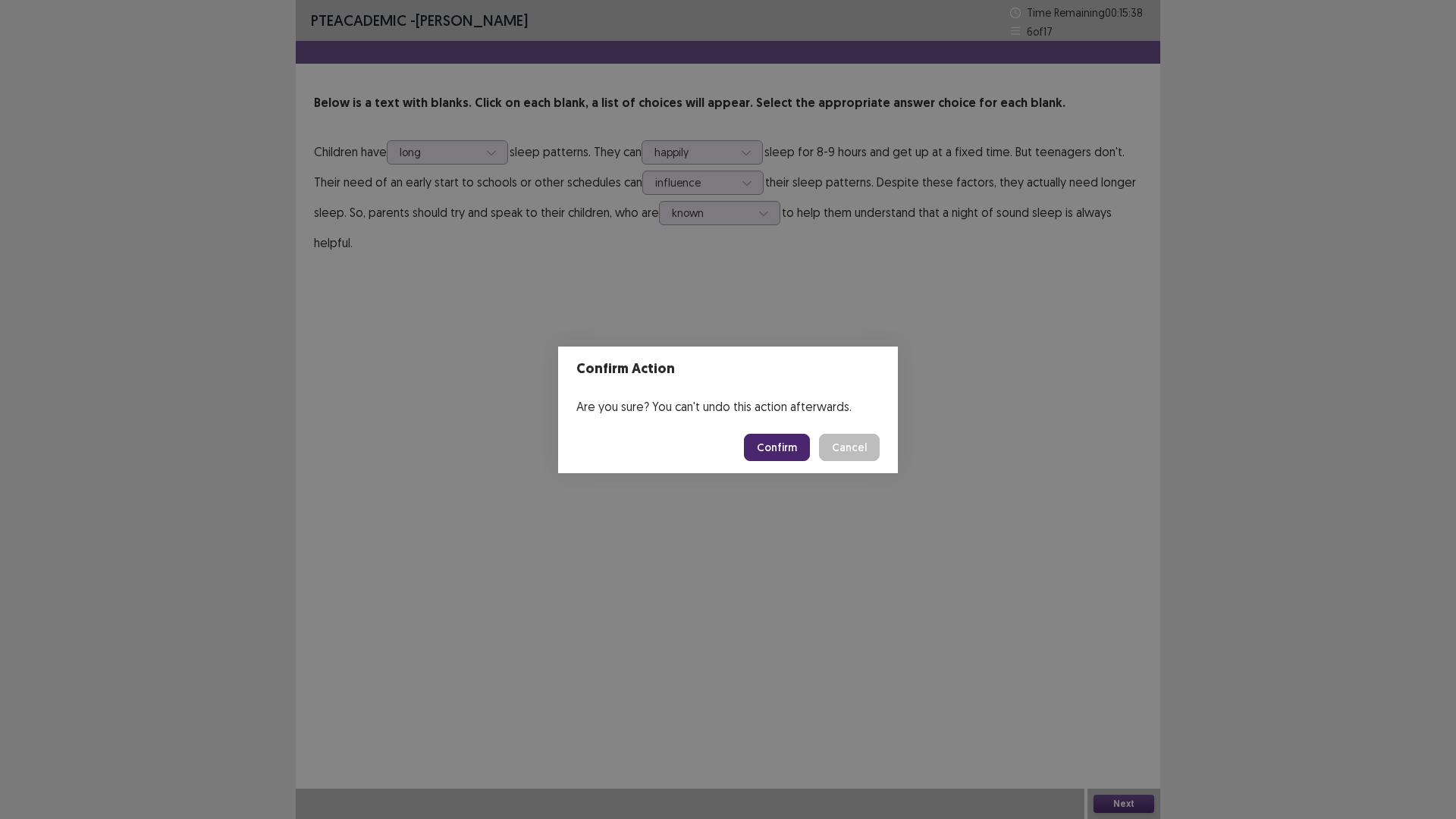
click at [793, 456] on button "Confirm" at bounding box center [777, 447] width 66 height 27
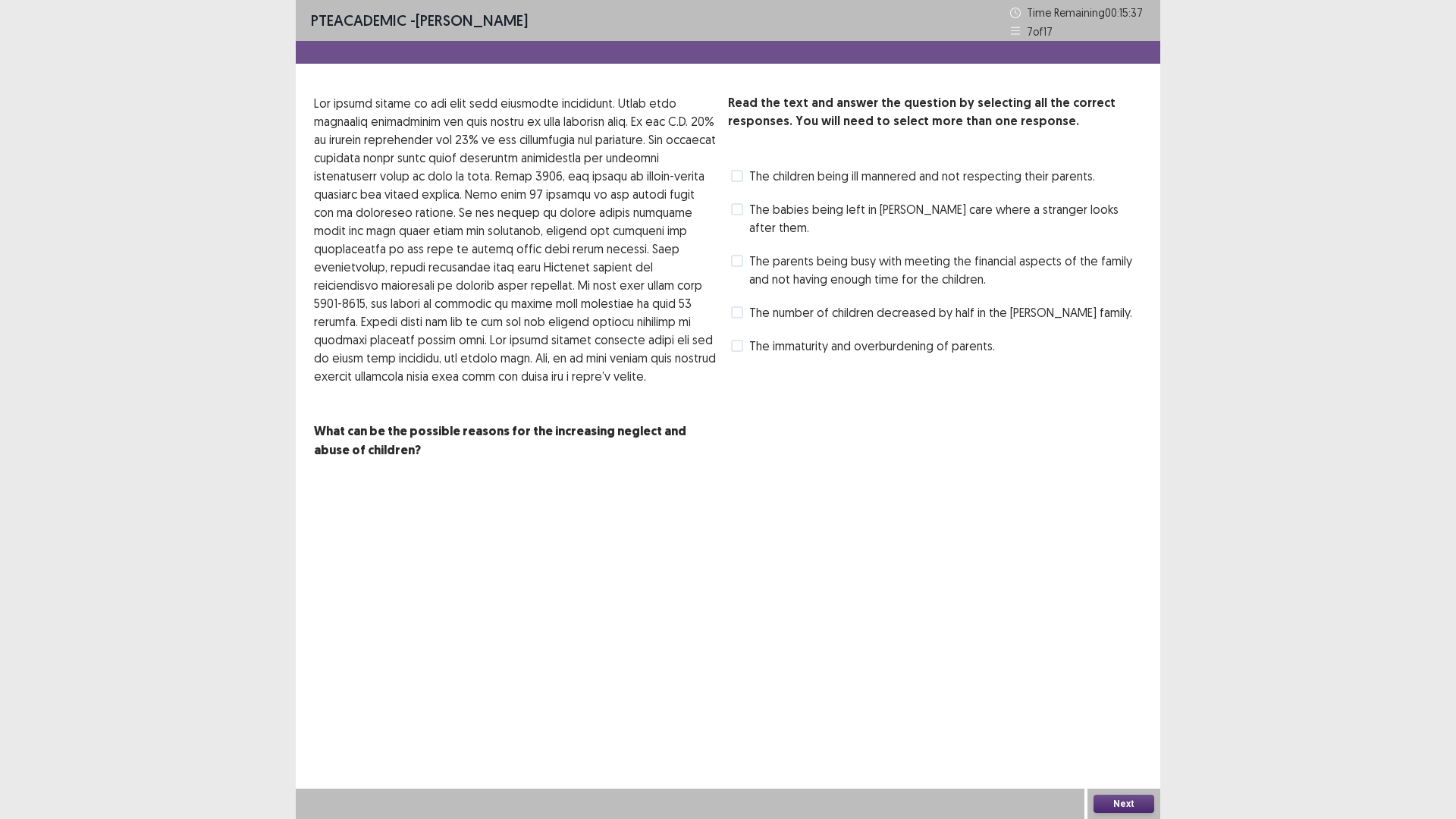
click at [751, 262] on span "The parents being busy with meeting the financial aspects of the family and not…" at bounding box center [945, 270] width 393 height 37
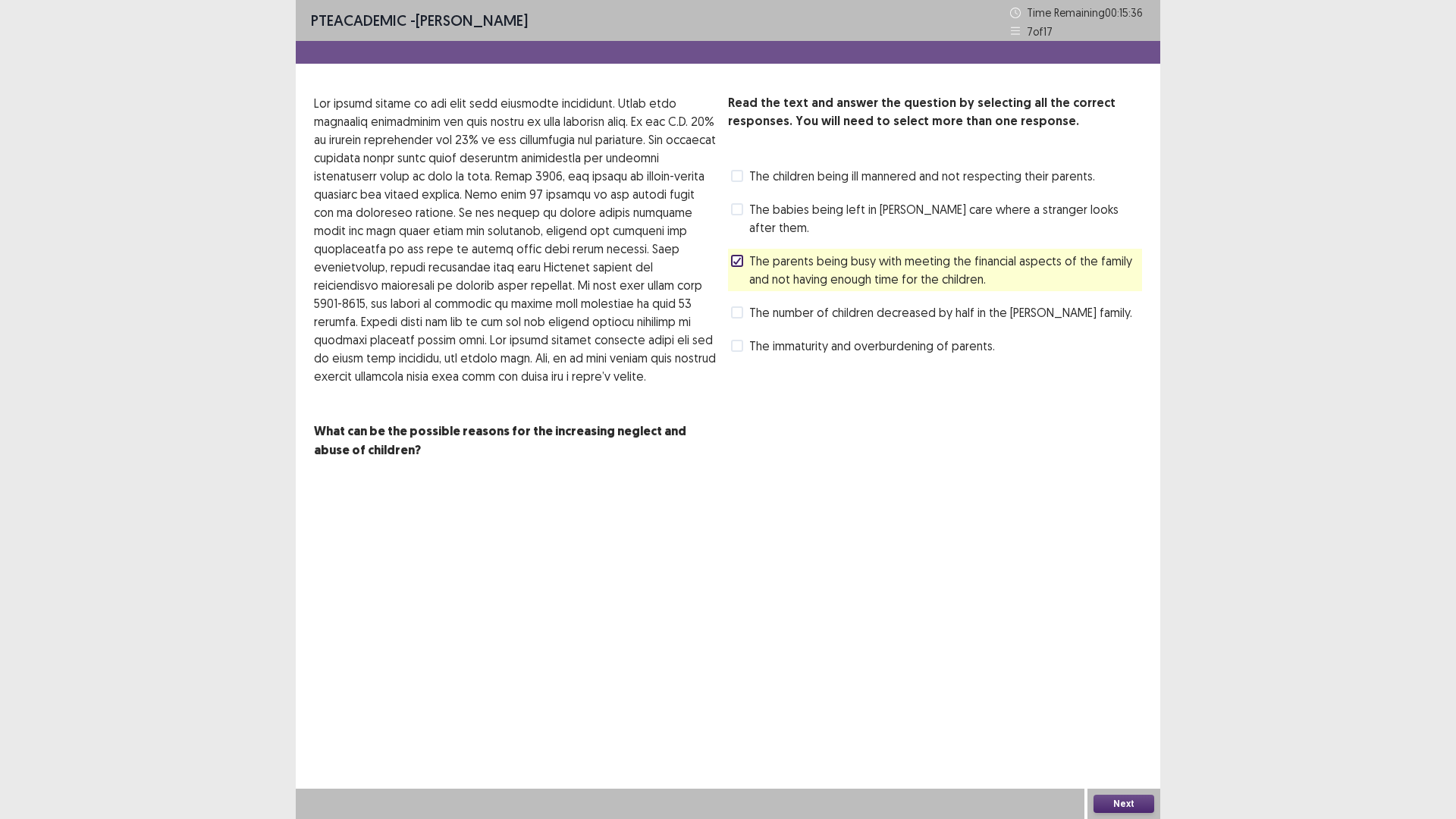
click at [1134, 805] on button "Next" at bounding box center [1124, 804] width 60 height 18
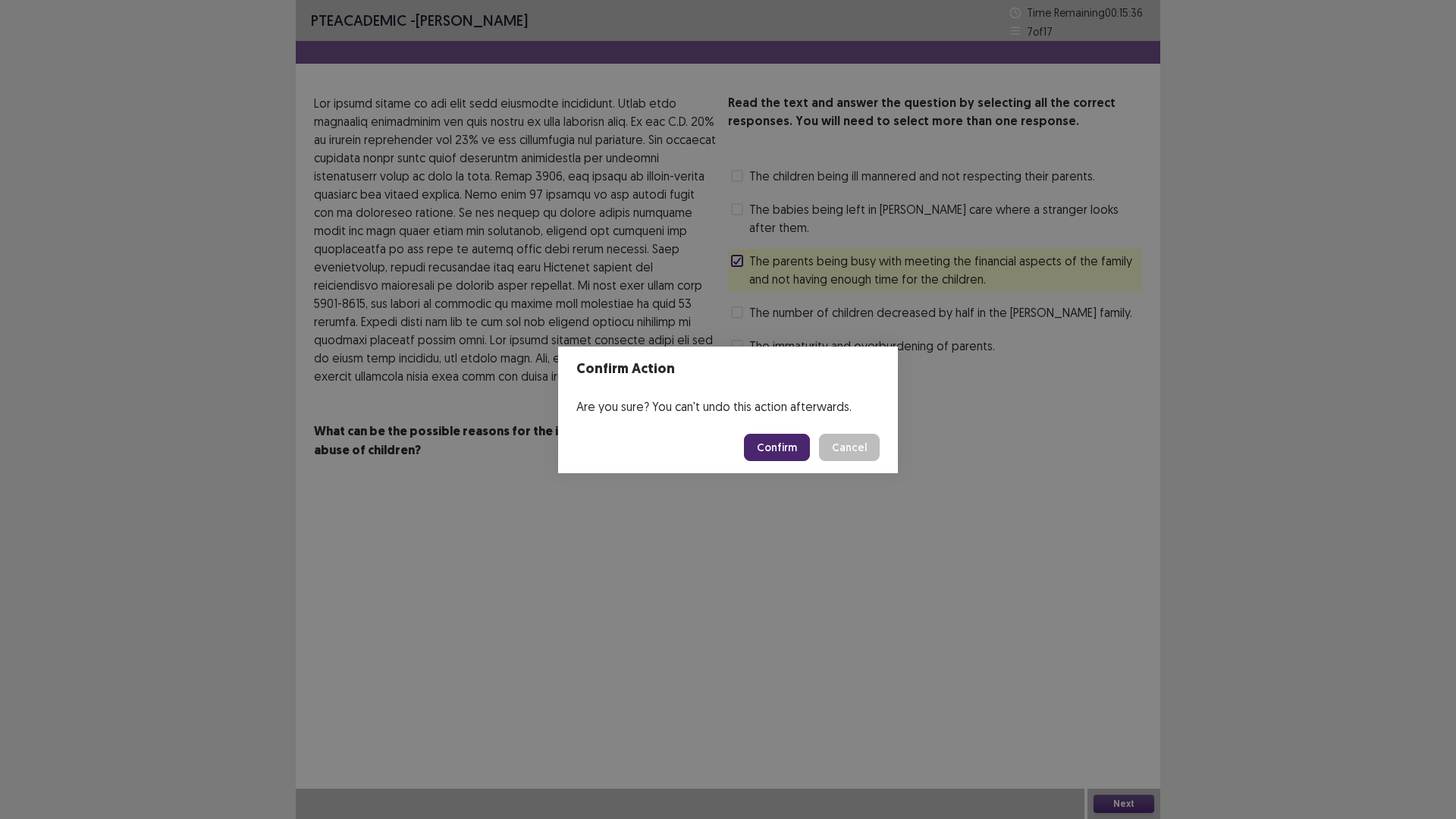
click at [794, 438] on button "Confirm" at bounding box center [777, 447] width 66 height 27
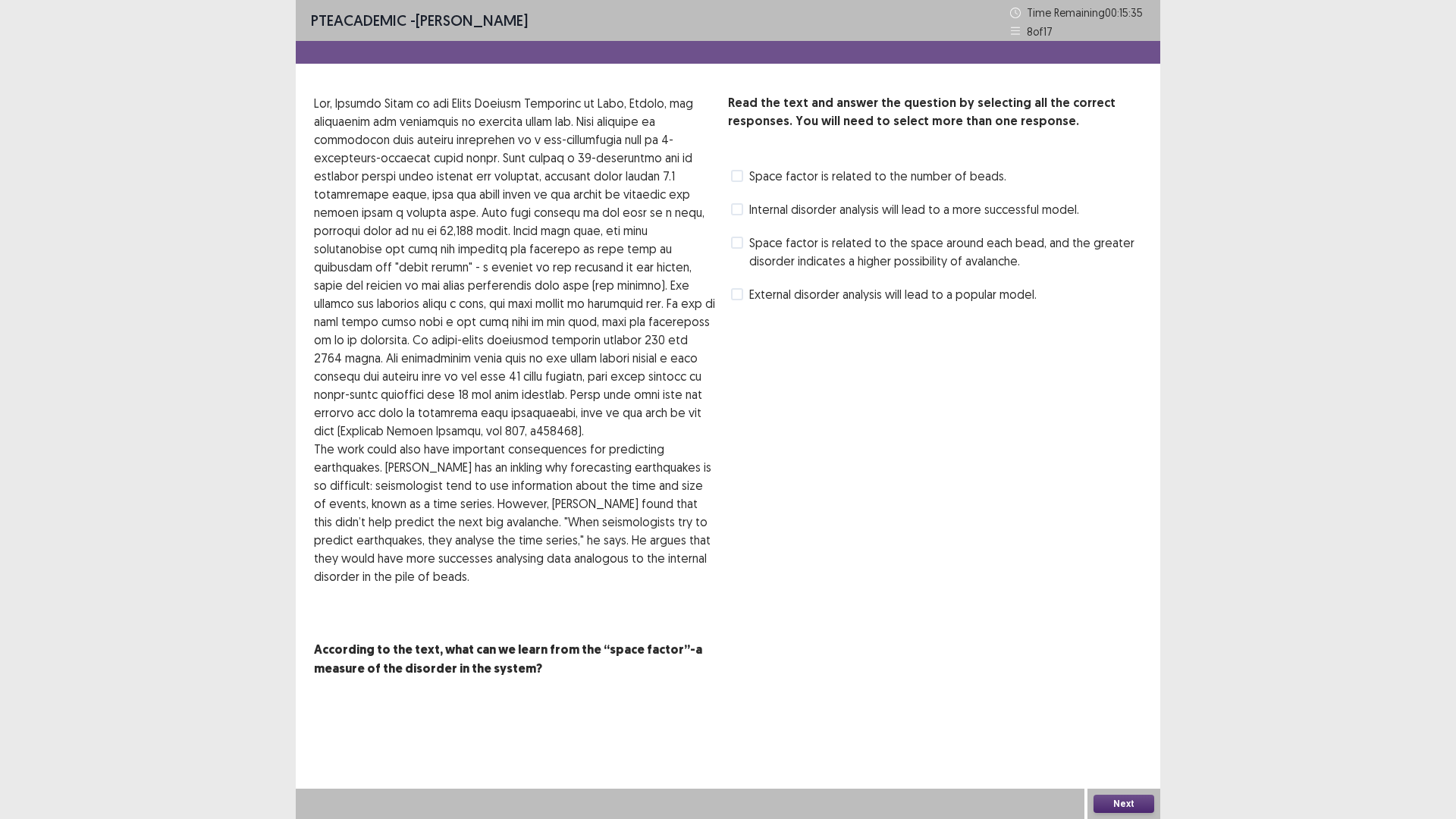
click at [762, 245] on span "Space factor is related to the space around each bead, and the greater disorder…" at bounding box center [945, 252] width 393 height 37
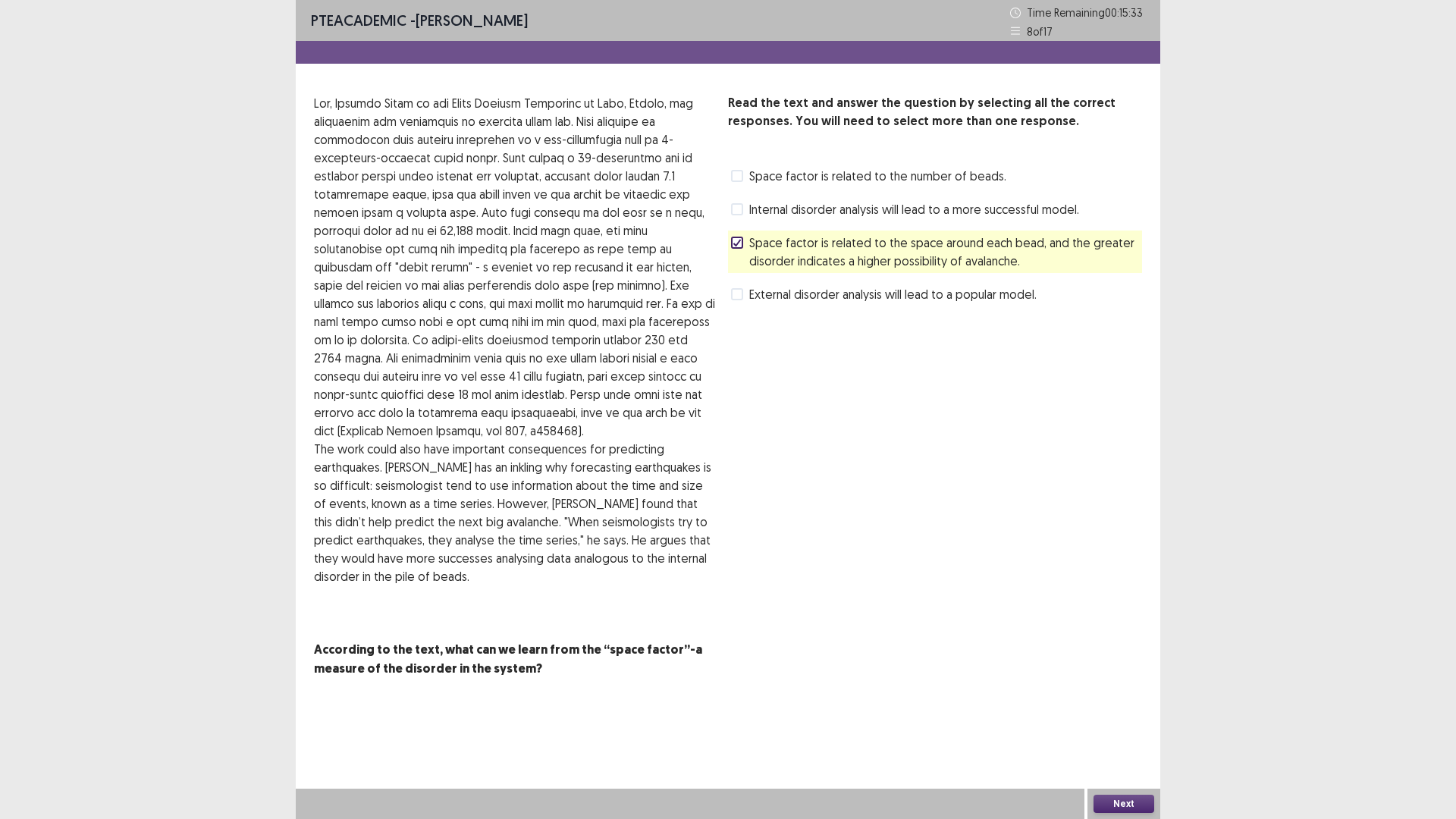
click at [1121, 795] on button "Next" at bounding box center [1124, 804] width 60 height 18
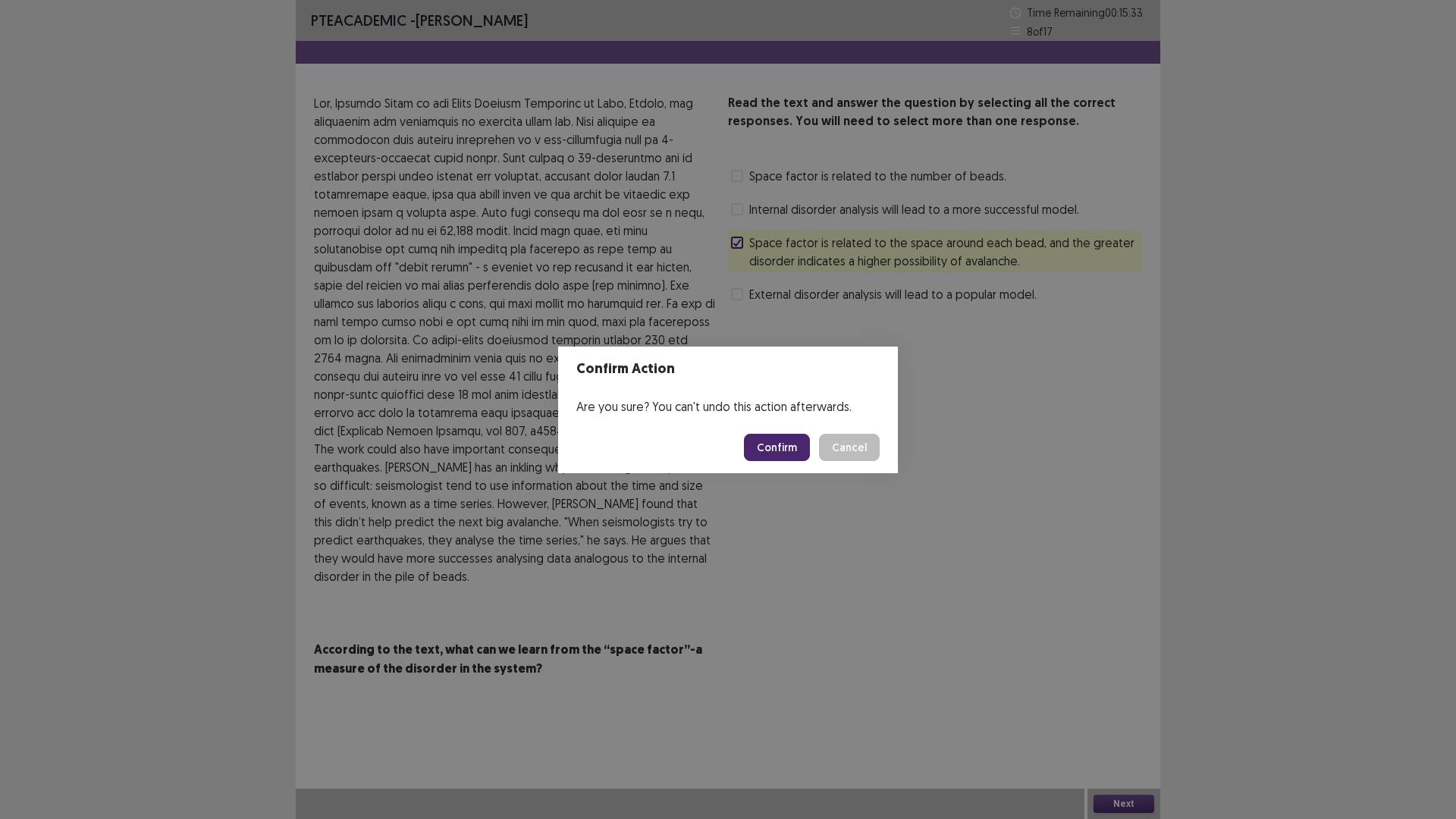
click at [771, 432] on footer "Confirm Cancel" at bounding box center [728, 447] width 340 height 52
click at [774, 441] on button "Confirm" at bounding box center [777, 447] width 66 height 27
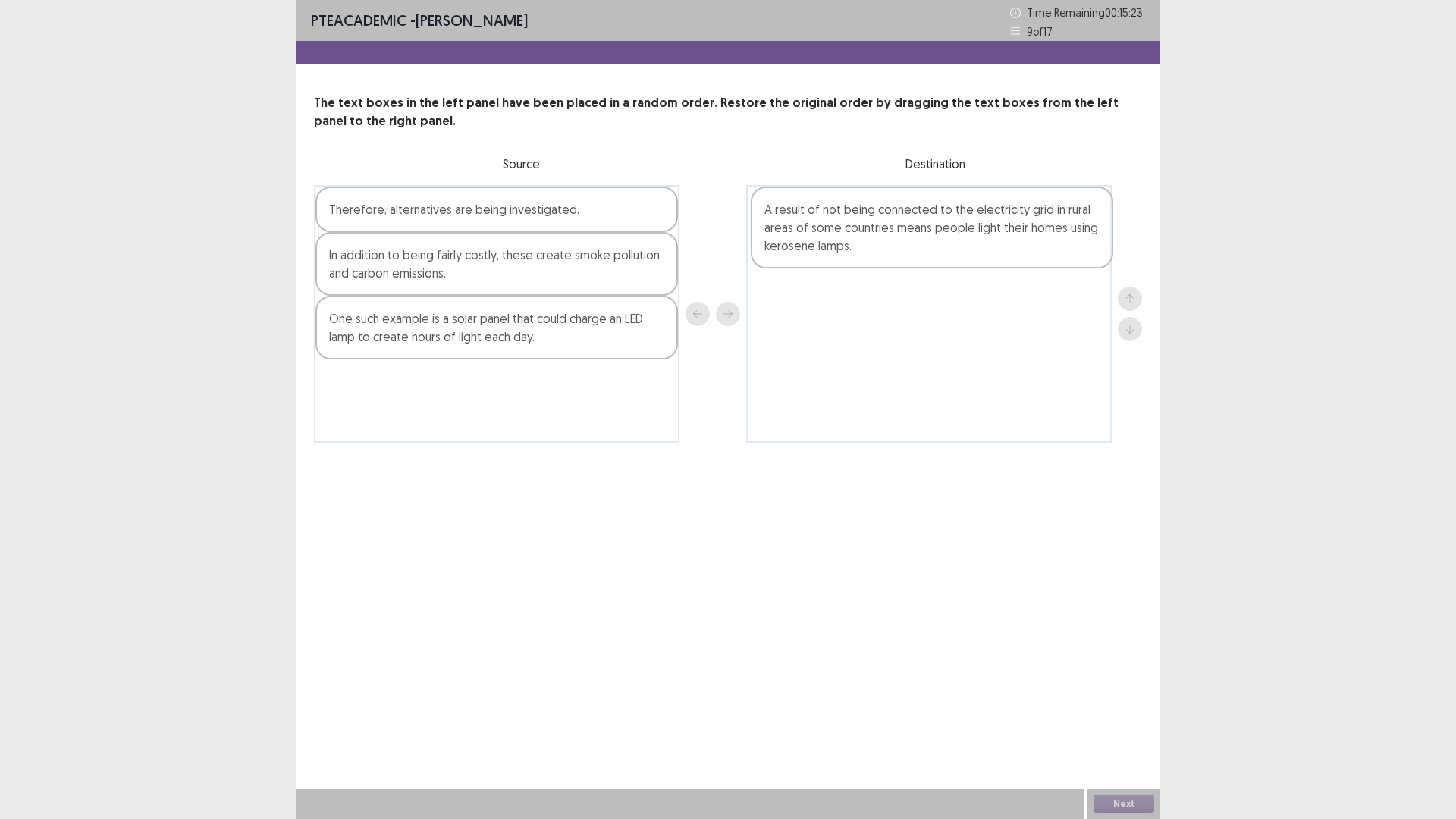
drag, startPoint x: 395, startPoint y: 360, endPoint x: 842, endPoint y: 248, distance: 460.8
click at [842, 248] on div "Therefore, alternatives are being investigated. In addition to being fairly cos…" at bounding box center [728, 314] width 828 height 258
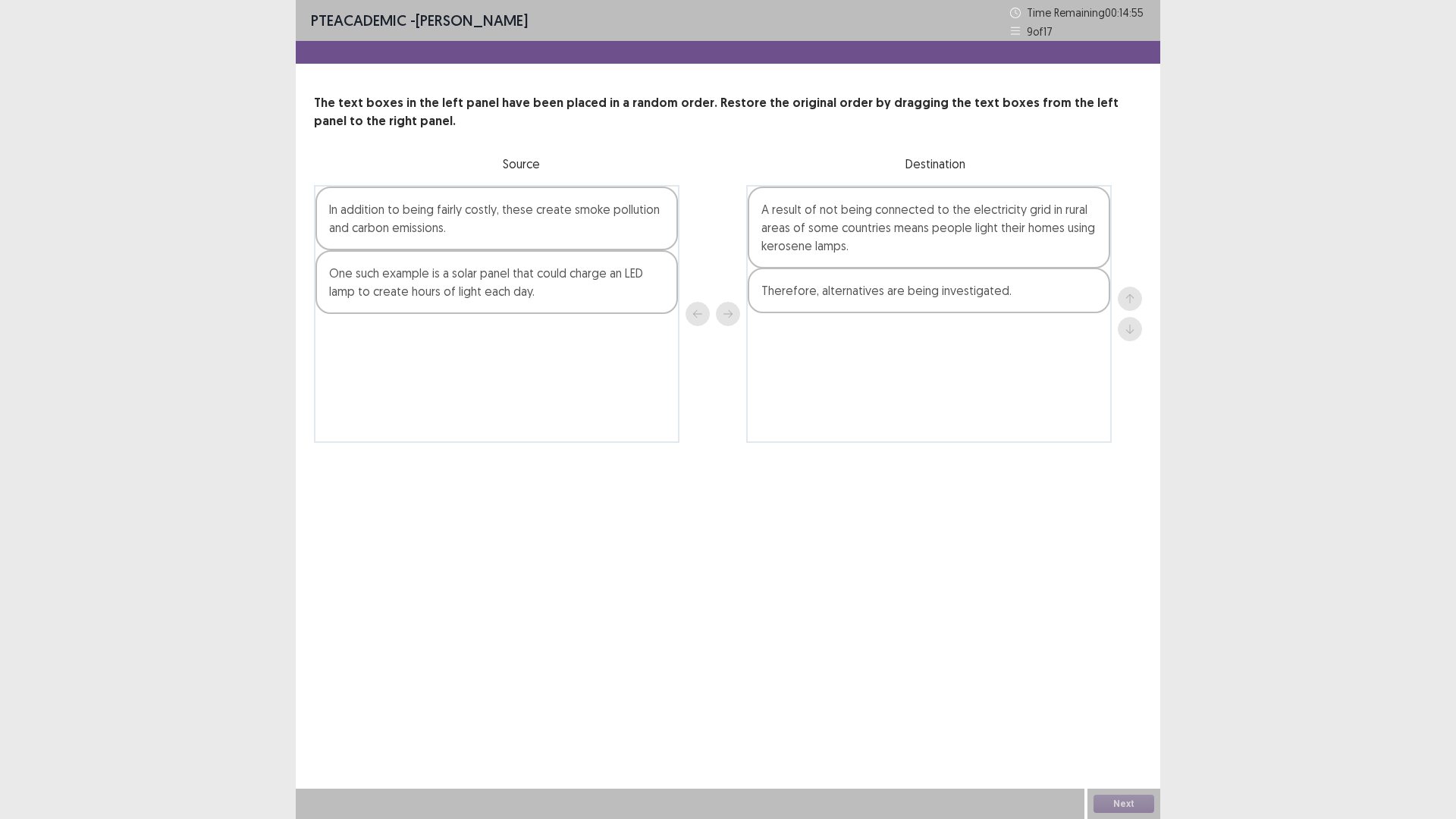
drag, startPoint x: 469, startPoint y: 219, endPoint x: 907, endPoint y: 301, distance: 445.6
click at [907, 301] on div "Therefore, alternatives are being investigated. In addition to being fairly cos…" at bounding box center [728, 314] width 828 height 258
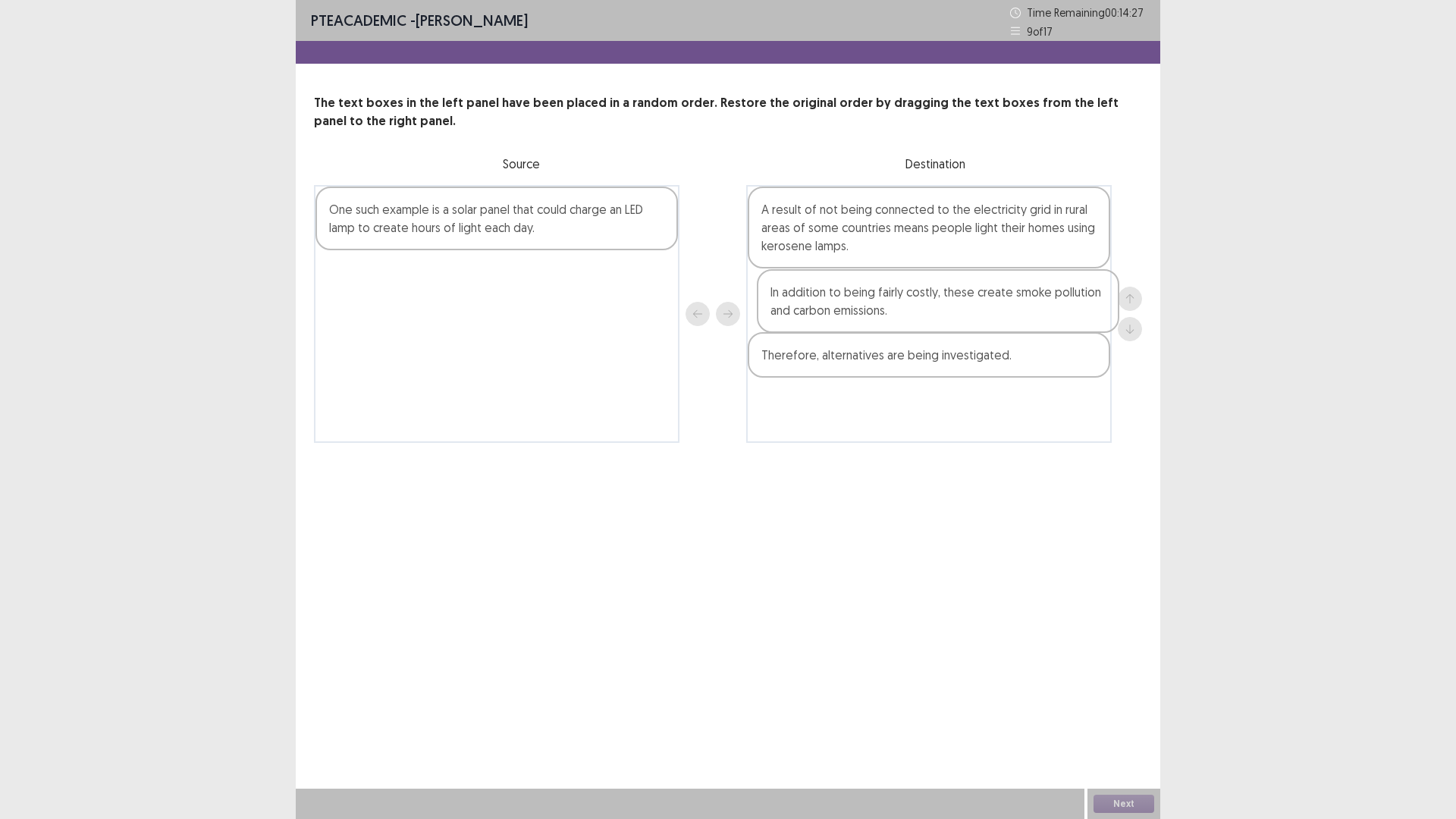
drag, startPoint x: 607, startPoint y: 232, endPoint x: 1048, endPoint y: 319, distance: 449.5
click at [1048, 319] on div "In addition to being fairly costly, these create smoke pollution and carbon emi…" at bounding box center [728, 314] width 828 height 258
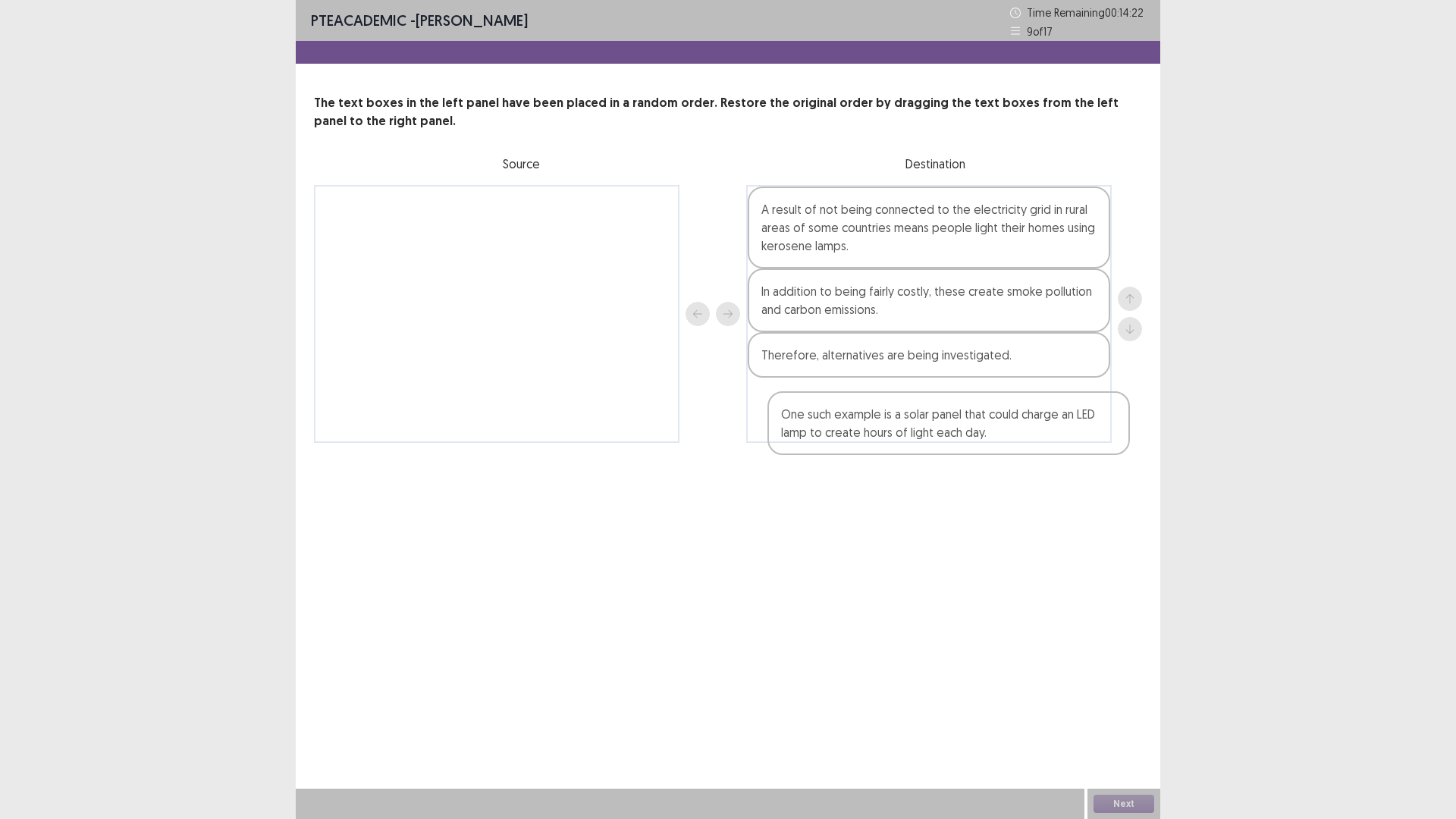
drag, startPoint x: 495, startPoint y: 226, endPoint x: 947, endPoint y: 435, distance: 498.0
click at [947, 435] on div "One such example is a solar panel that could charge an LED lamp to create hours…" at bounding box center [728, 314] width 828 height 258
click at [1131, 808] on button "Next" at bounding box center [1124, 804] width 60 height 18
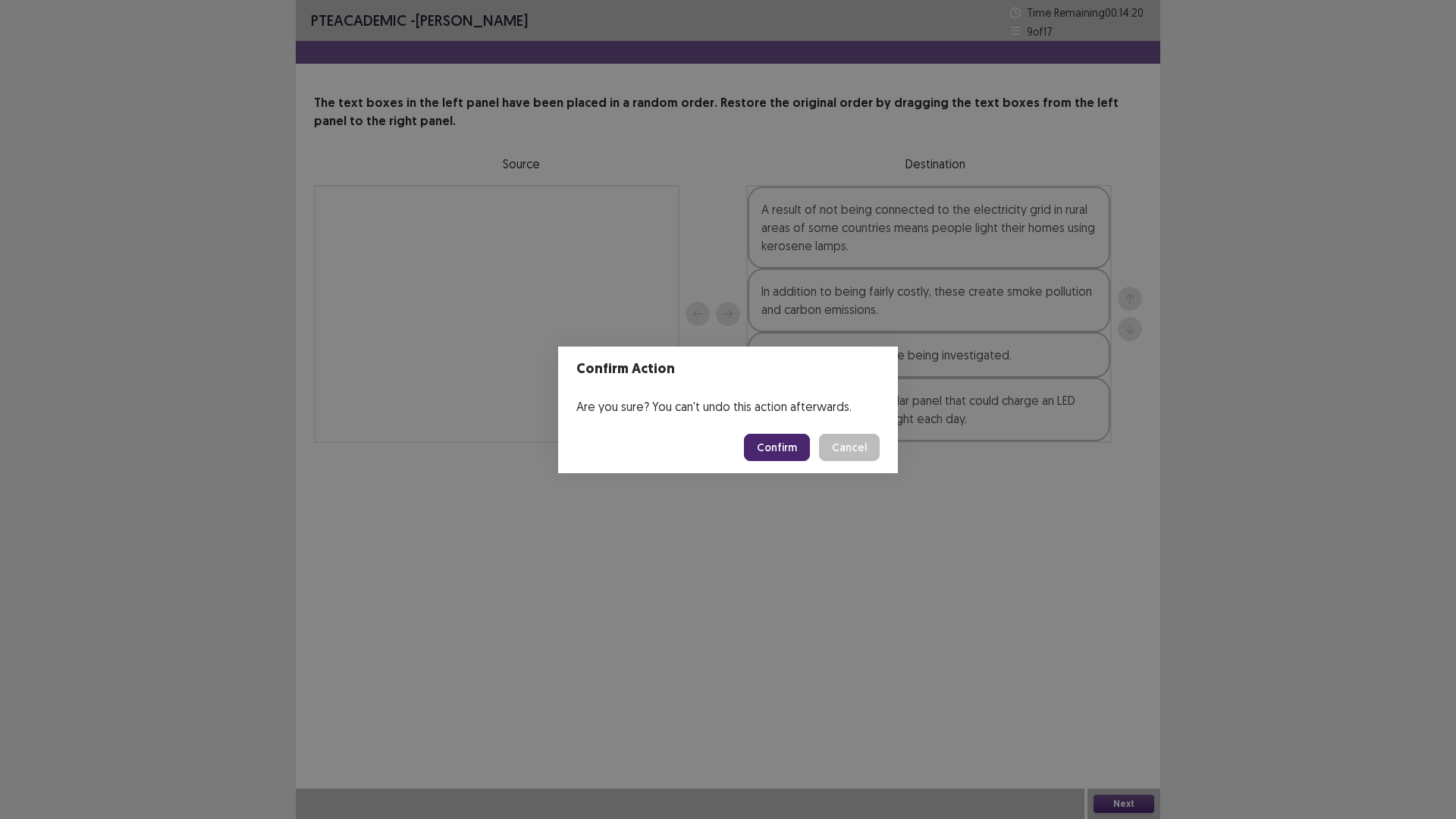
click at [760, 444] on button "Confirm" at bounding box center [777, 447] width 66 height 27
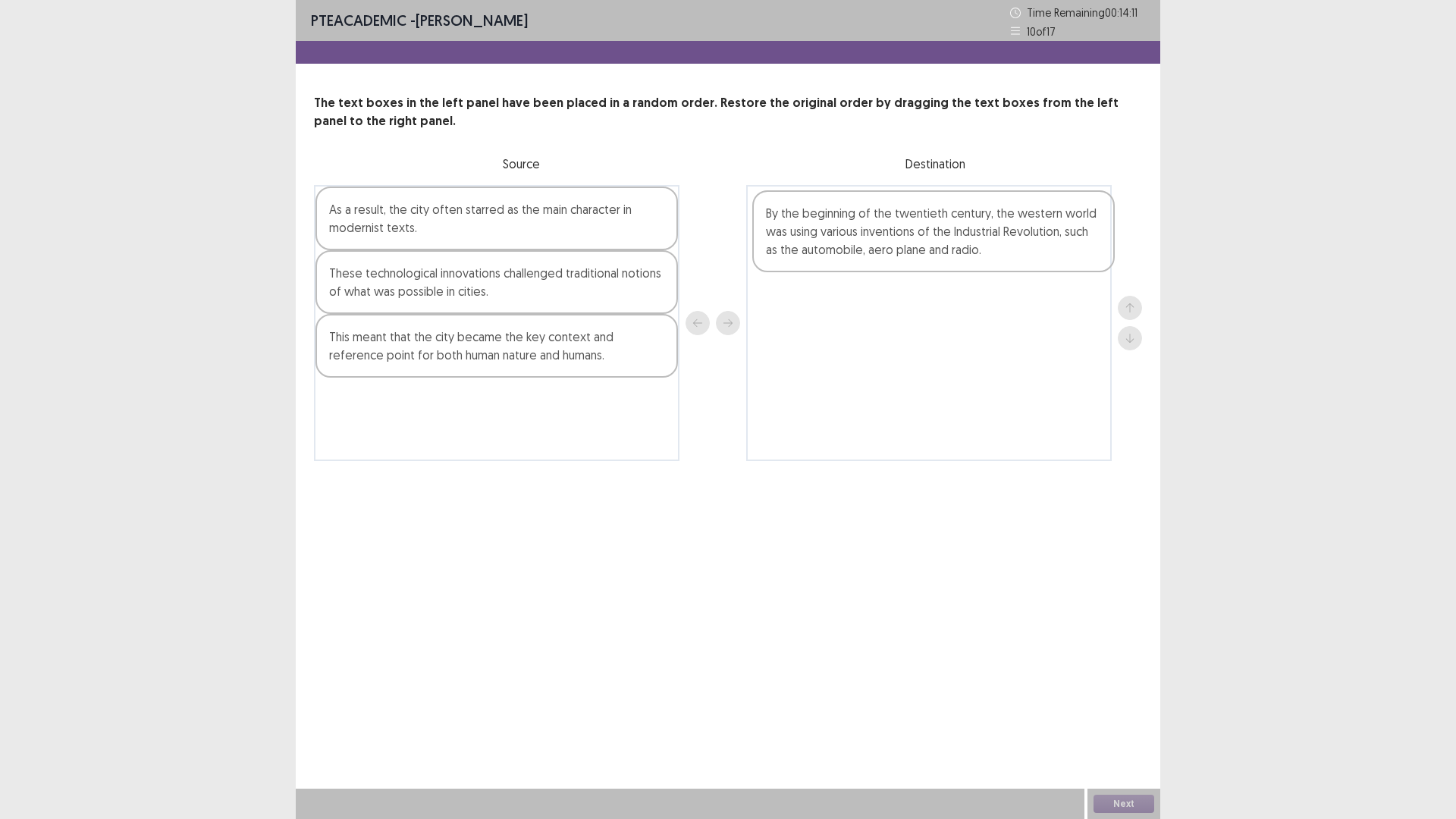
drag, startPoint x: 423, startPoint y: 299, endPoint x: 865, endPoint y: 240, distance: 445.9
click at [865, 240] on div "As a result, the city often starred as the main character in modernist texts. B…" at bounding box center [728, 323] width 828 height 276
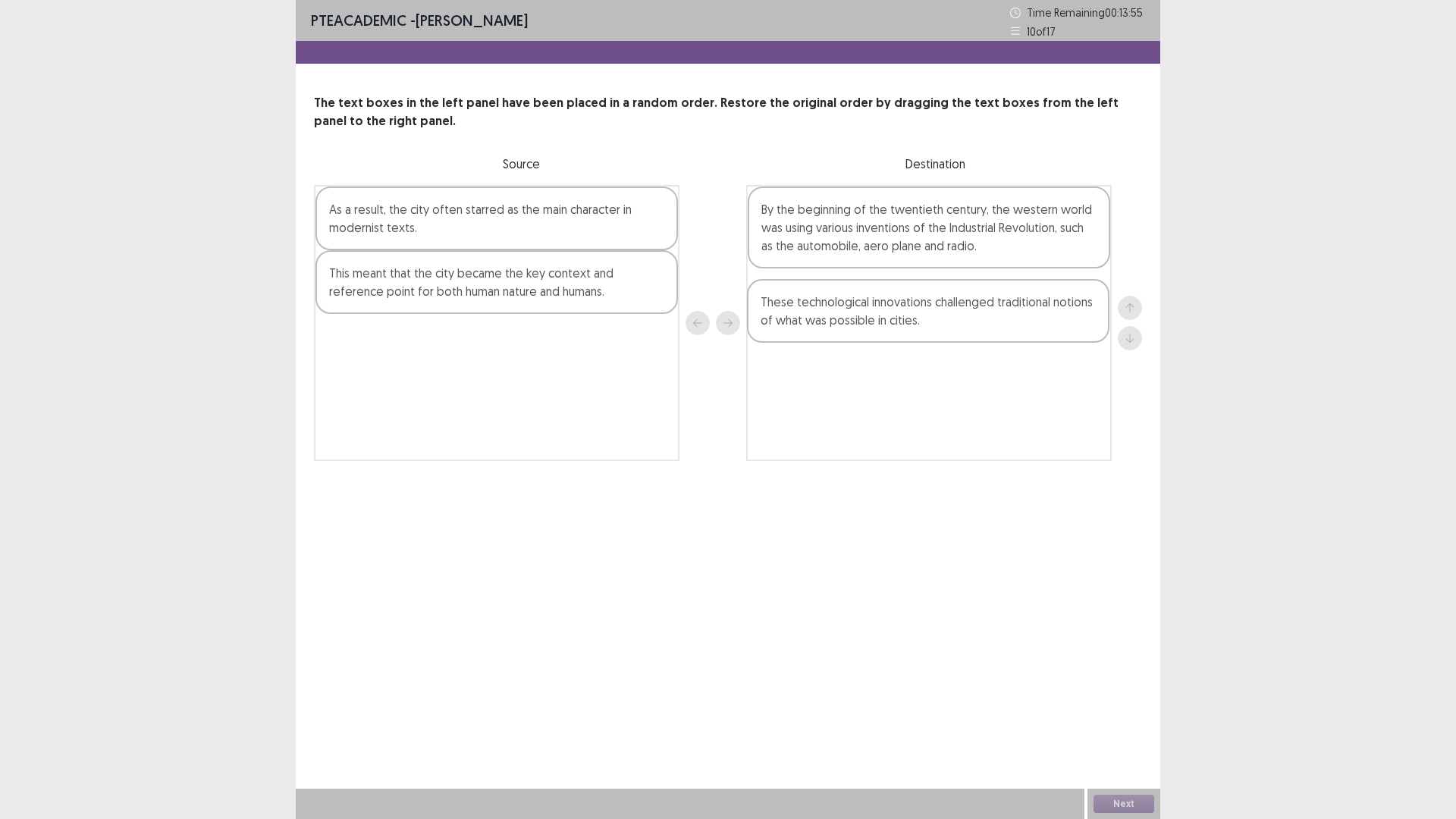
drag, startPoint x: 456, startPoint y: 294, endPoint x: 893, endPoint y: 325, distance: 438.1
click at [893, 325] on div "As a result, the city often starred as the main character in modernist texts. T…" at bounding box center [728, 323] width 828 height 276
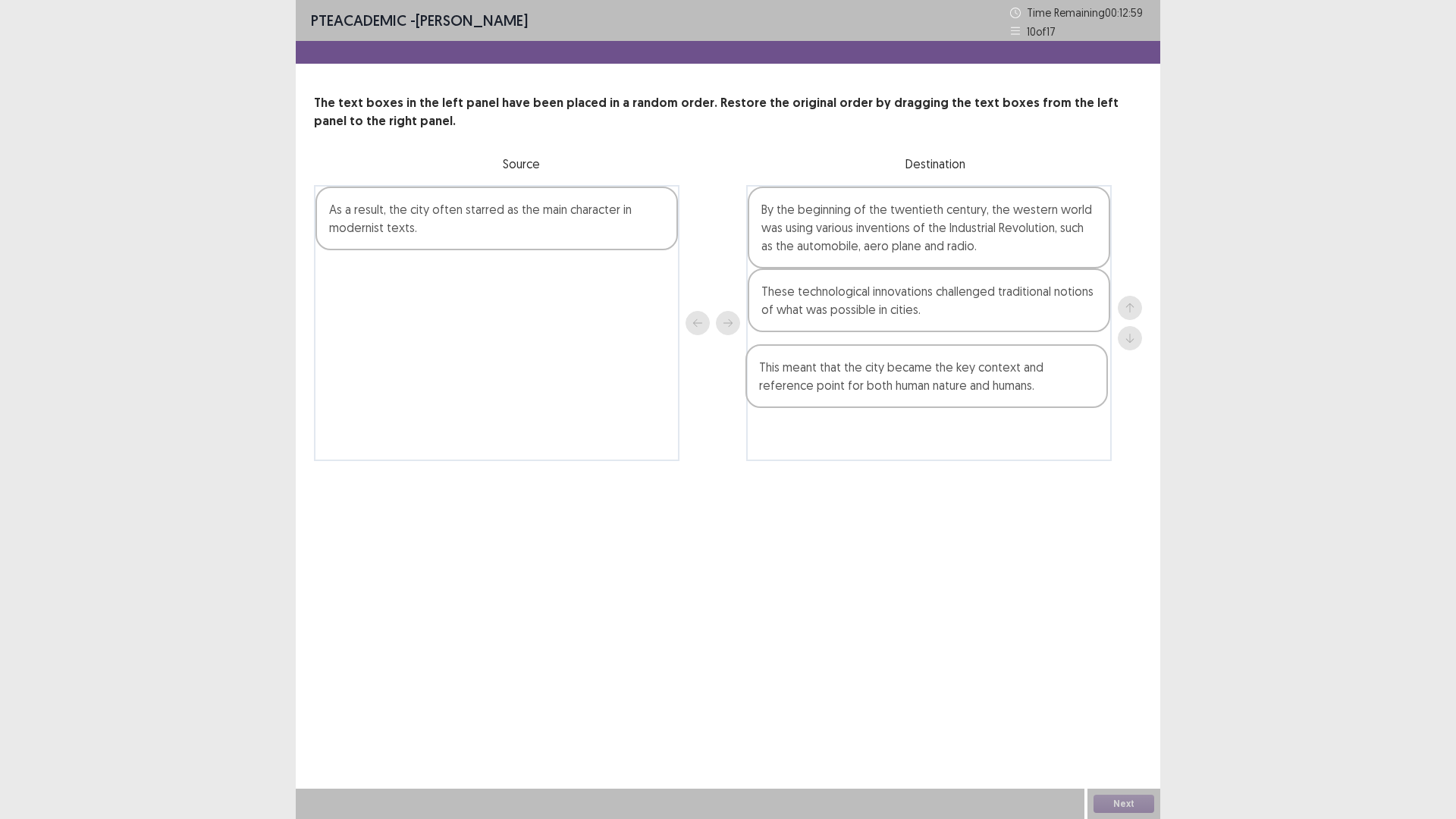
drag, startPoint x: 517, startPoint y: 290, endPoint x: 951, endPoint y: 388, distance: 444.9
click at [951, 388] on div "As a result, the city often starred as the main character in modernist texts. T…" at bounding box center [728, 323] width 828 height 276
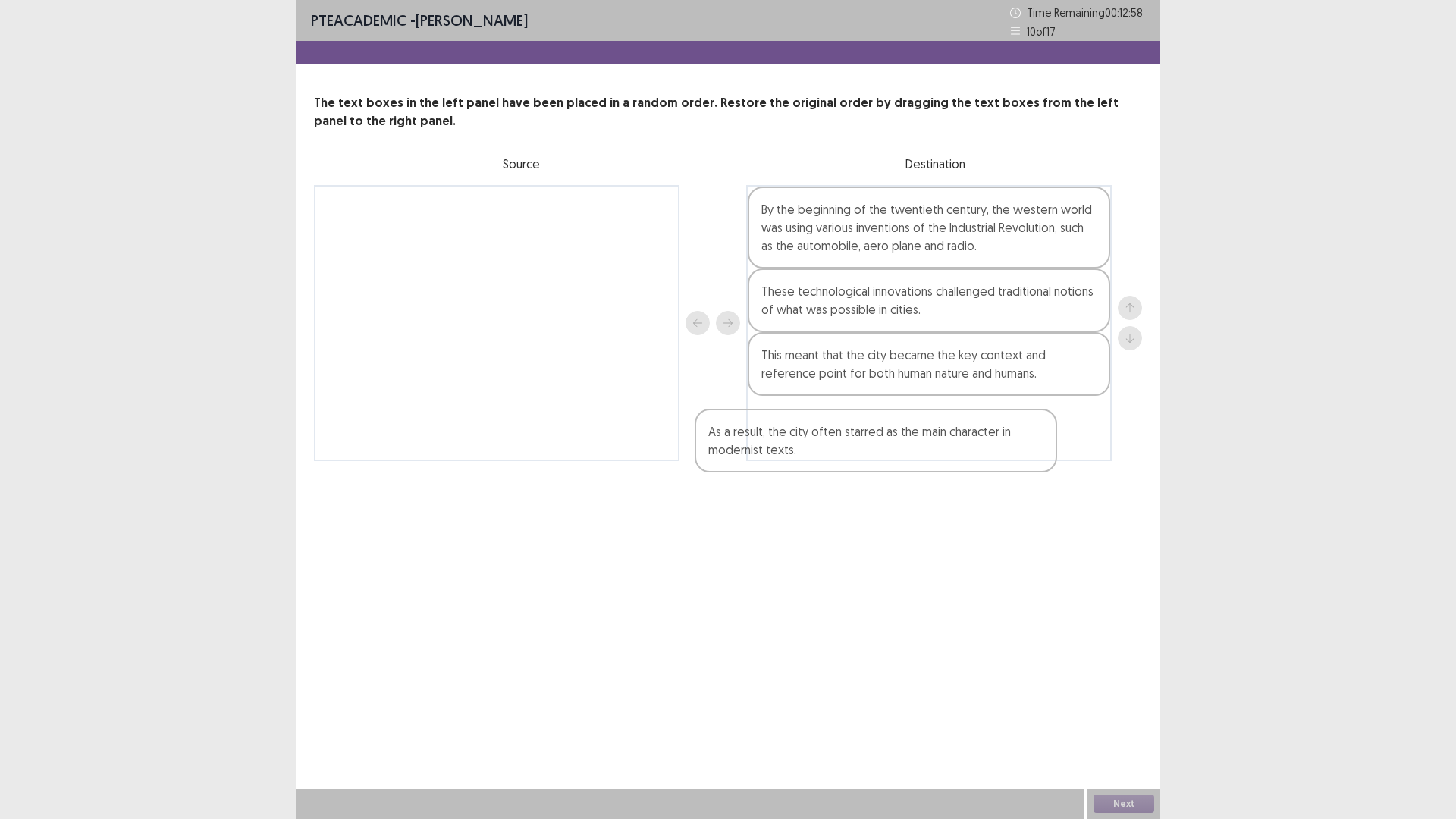
drag, startPoint x: 585, startPoint y: 301, endPoint x: 977, endPoint y: 485, distance: 433.0
click at [964, 461] on div "As a result, the city often starred as the main character in modernist texts. B…" at bounding box center [728, 323] width 828 height 276
click at [1132, 805] on button "Next" at bounding box center [1124, 804] width 60 height 18
click at [793, 446] on button "Confirm" at bounding box center [777, 446] width 65 height 27
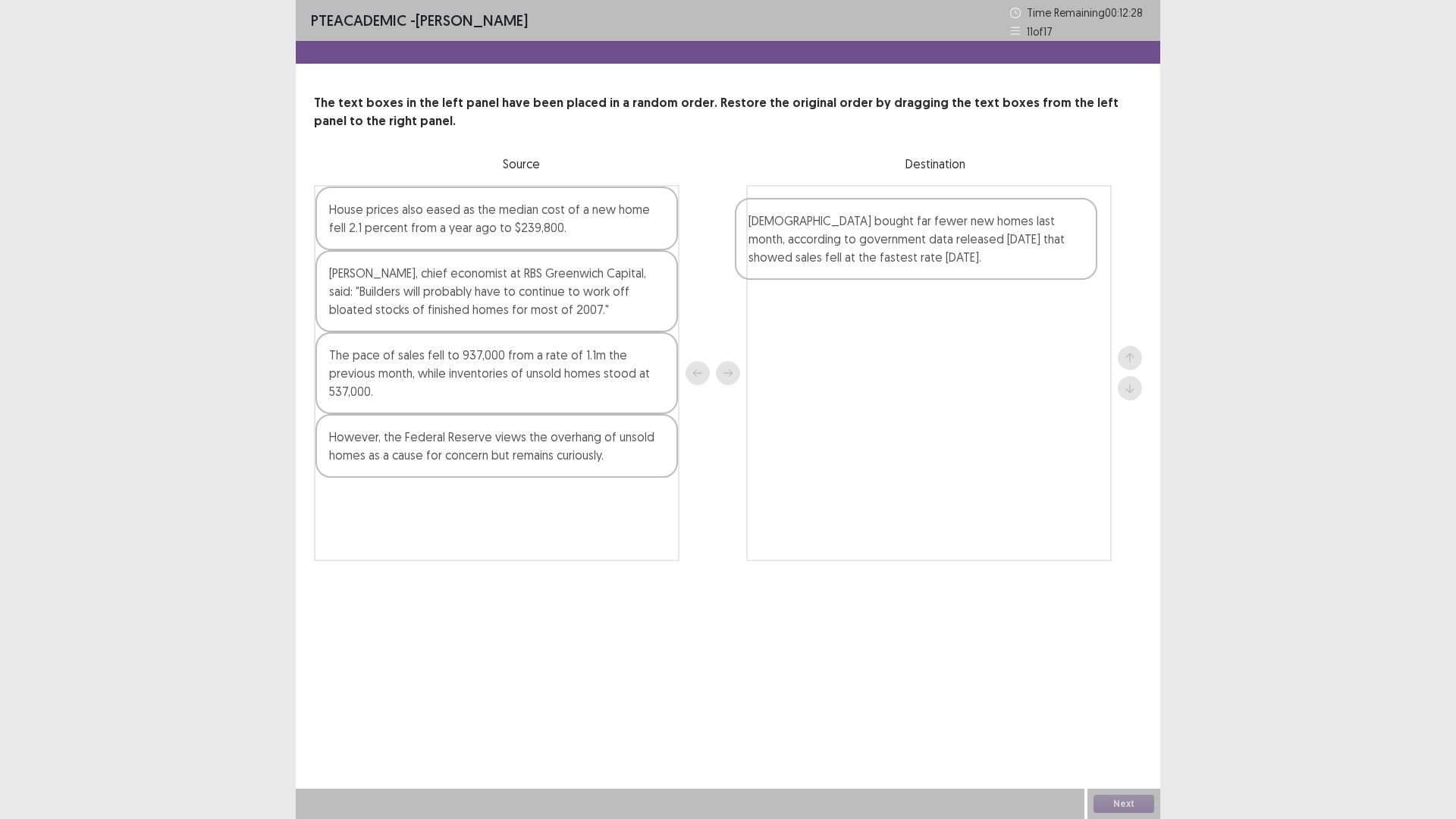
drag, startPoint x: 432, startPoint y: 532, endPoint x: 867, endPoint y: 252, distance: 517.3
click at [867, 252] on div "House prices also eased as the median cost of a new home fell 2.1 percent from …" at bounding box center [728, 373] width 828 height 377
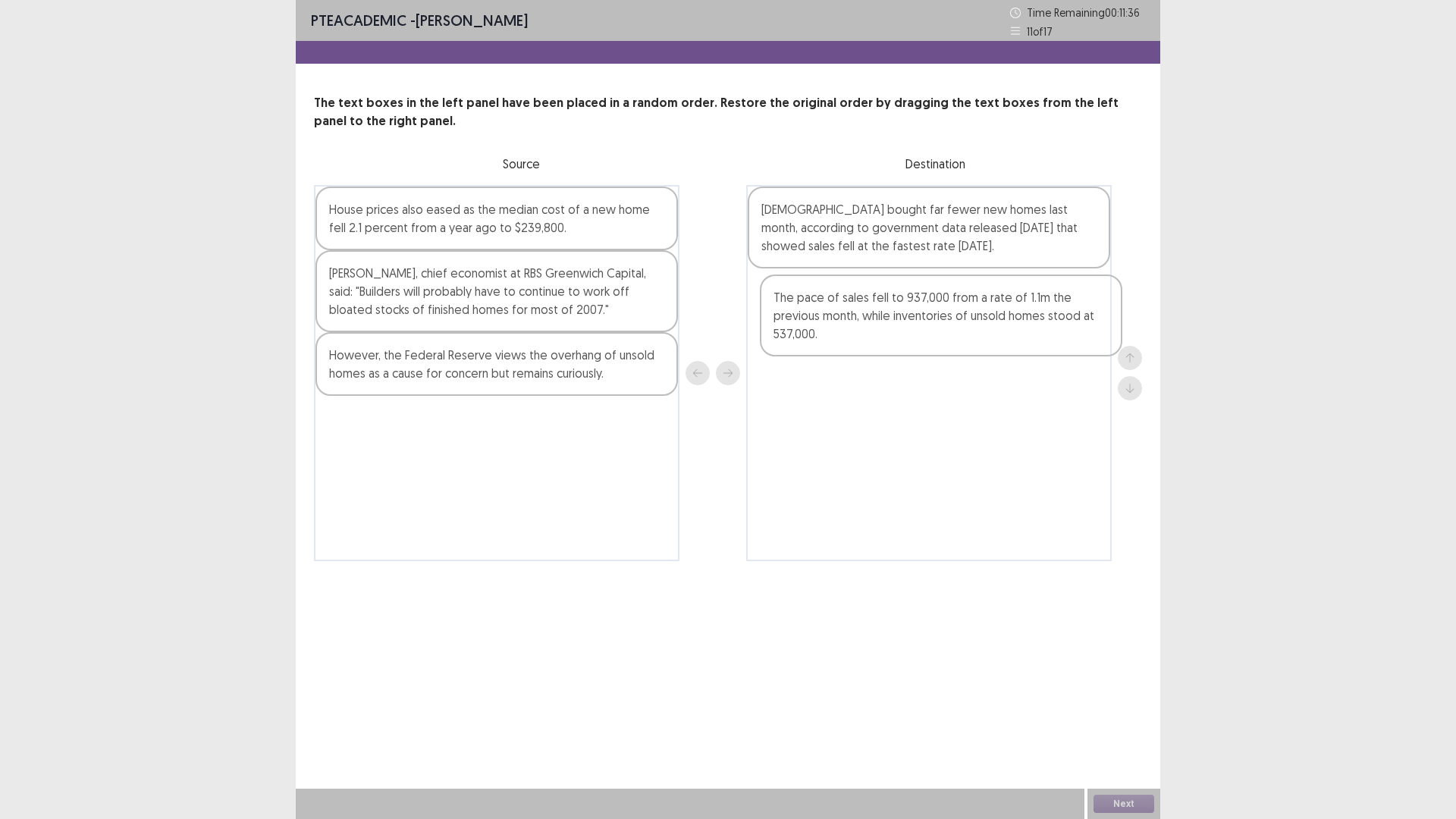
drag, startPoint x: 477, startPoint y: 373, endPoint x: 922, endPoint y: 319, distance: 448.3
click at [922, 319] on div "House prices also eased as the median cost of a new home fell 2.1 percent from …" at bounding box center [728, 373] width 828 height 377
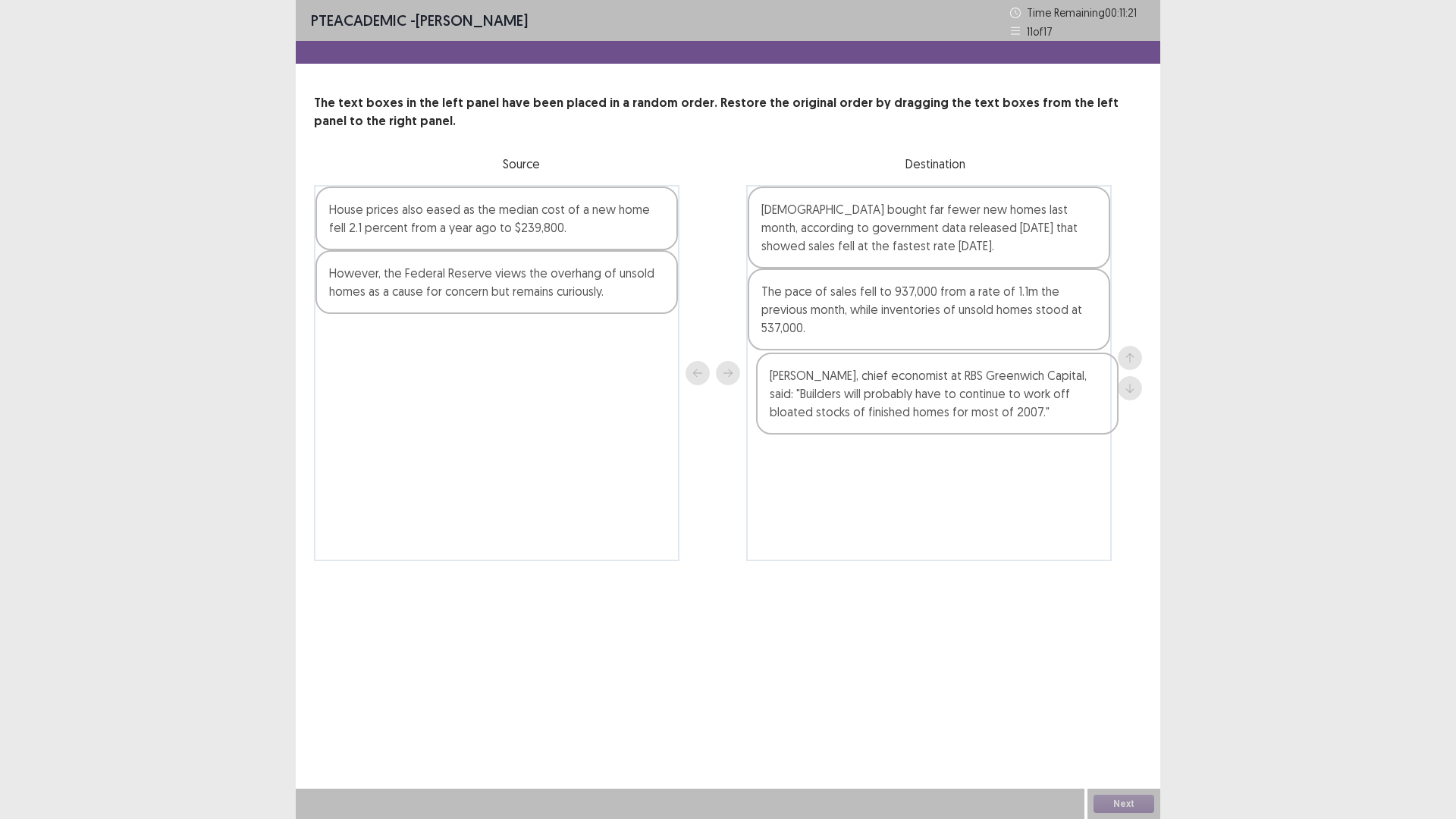
drag, startPoint x: 466, startPoint y: 310, endPoint x: 912, endPoint y: 416, distance: 458.4
click at [912, 416] on div "House prices also eased as the median cost of a new home fell 2.1 percent from …" at bounding box center [728, 373] width 828 height 377
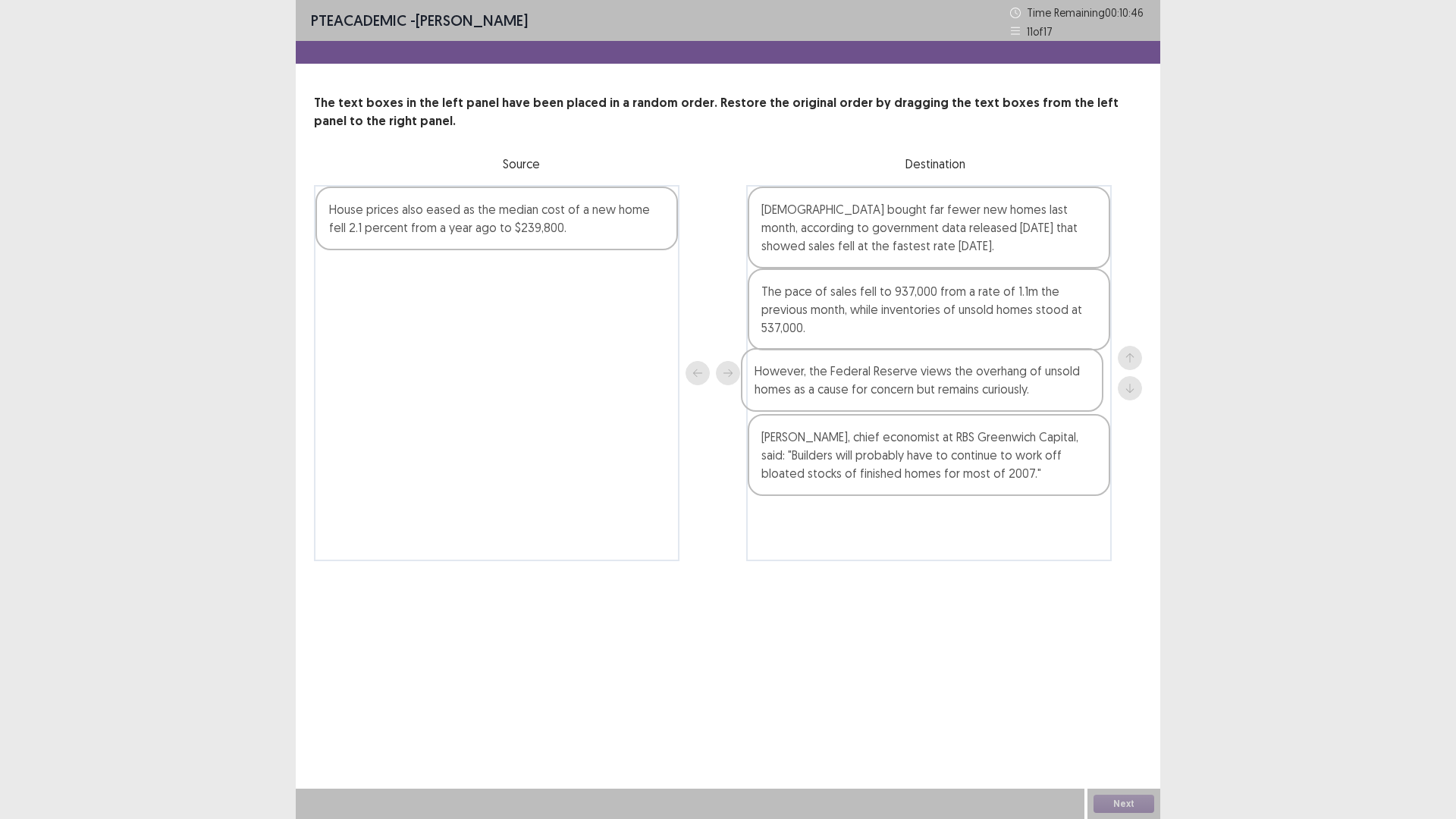
drag, startPoint x: 603, startPoint y: 297, endPoint x: 1029, endPoint y: 399, distance: 438.0
click at [1029, 399] on div "House prices also eased as the median cost of a new home fell 2.1 percent from …" at bounding box center [728, 373] width 828 height 377
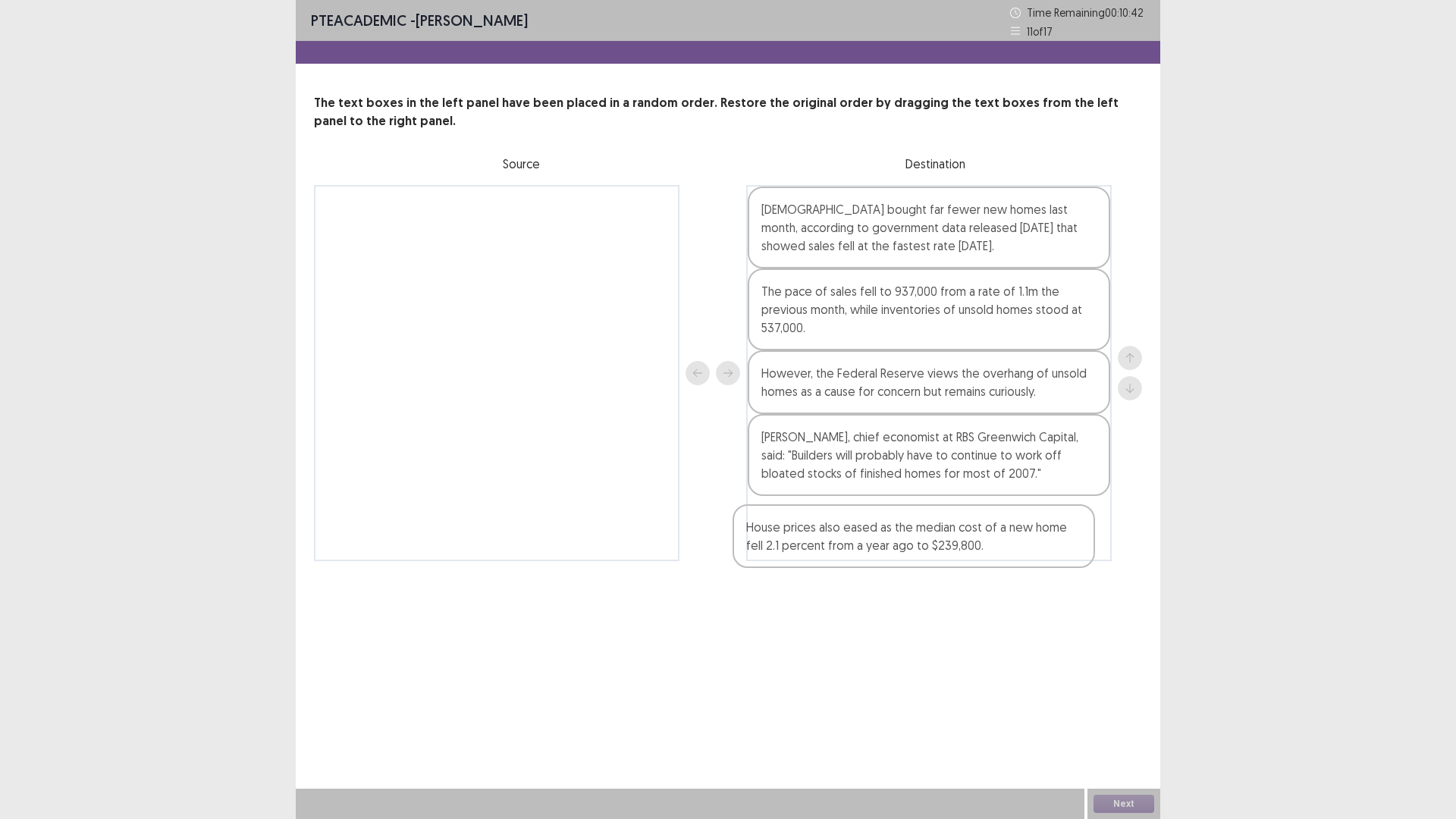
drag, startPoint x: 450, startPoint y: 230, endPoint x: 867, endPoint y: 554, distance: 528.1
click at [867, 551] on div "House prices also eased as the median cost of a new home fell 2.1 percent from …" at bounding box center [728, 373] width 828 height 377
click at [1122, 805] on button "Next" at bounding box center [1124, 804] width 60 height 18
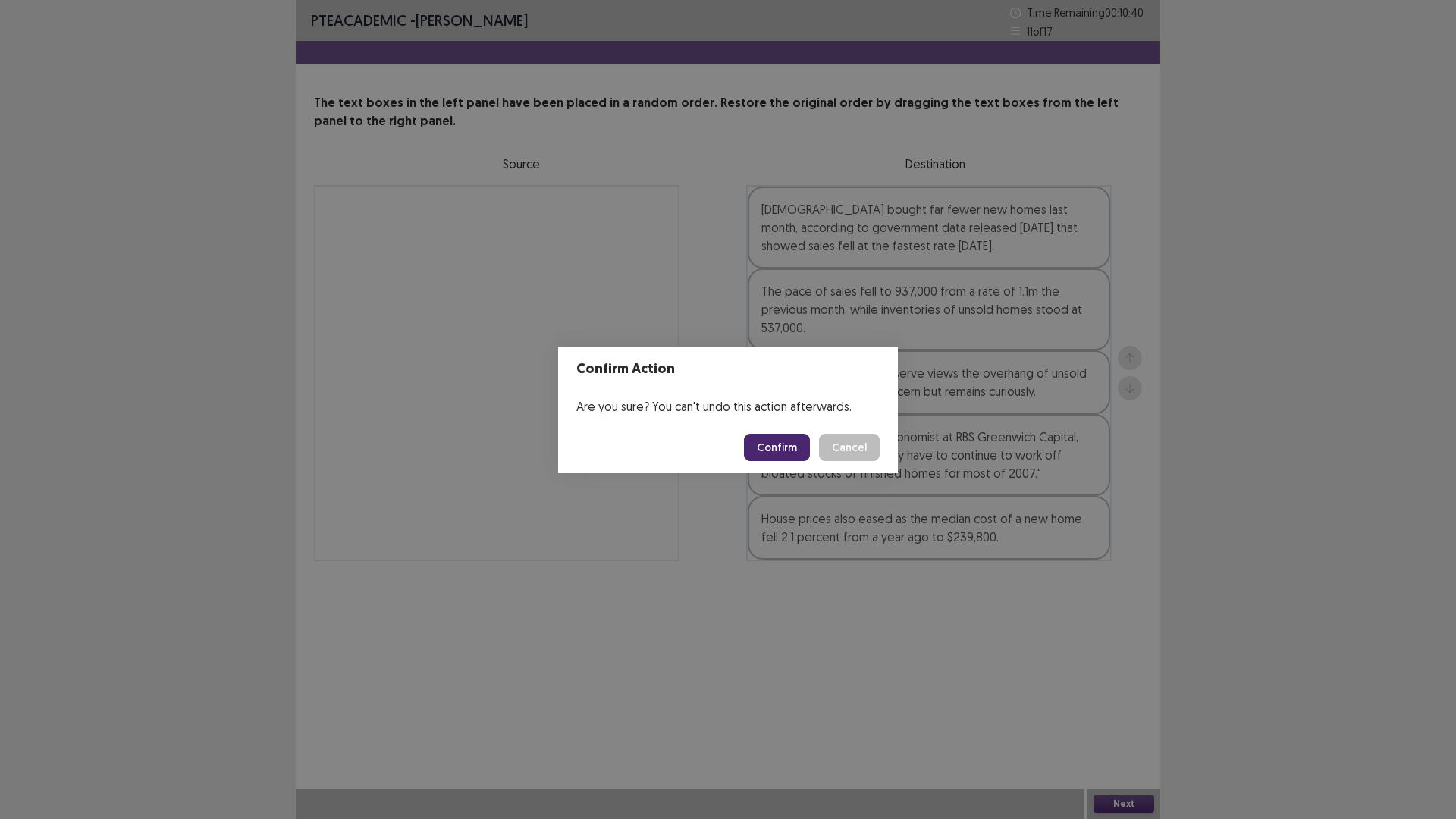
click at [790, 438] on button "Confirm" at bounding box center [777, 447] width 66 height 27
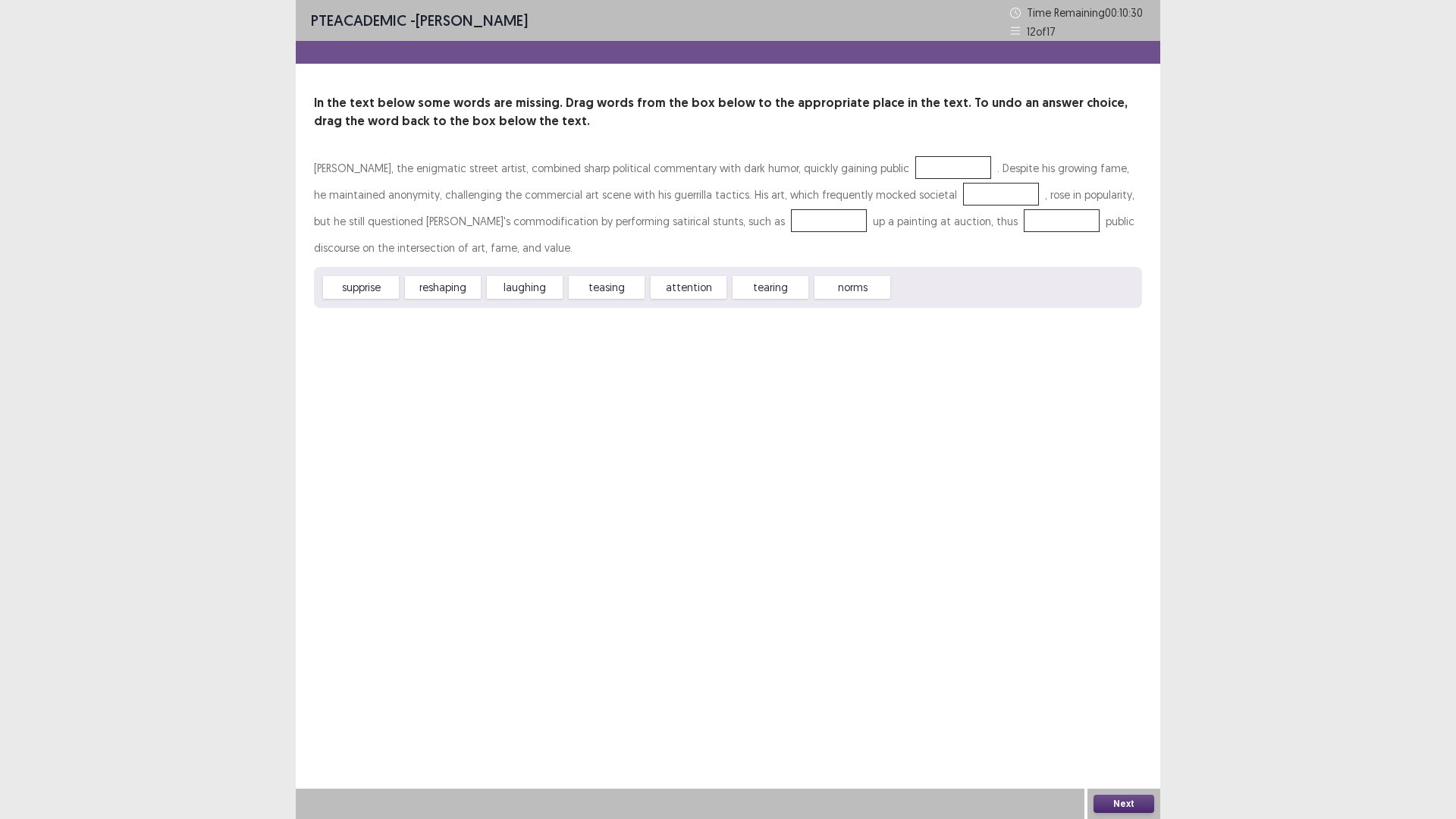
drag, startPoint x: 670, startPoint y: 283, endPoint x: 749, endPoint y: 220, distance: 101.0
click at [749, 220] on div "Banksy, the enigmatic street artist, combined sharp political commentary with d…" at bounding box center [728, 231] width 828 height 153
drag, startPoint x: 693, startPoint y: 278, endPoint x: 720, endPoint y: 274, distance: 27.3
click at [855, 187] on div "Banksy, the enigmatic street artist, combined sharp political commentary with d…" at bounding box center [728, 231] width 828 height 153
drag, startPoint x: 728, startPoint y: 282, endPoint x: 738, endPoint y: 274, distance: 12.8
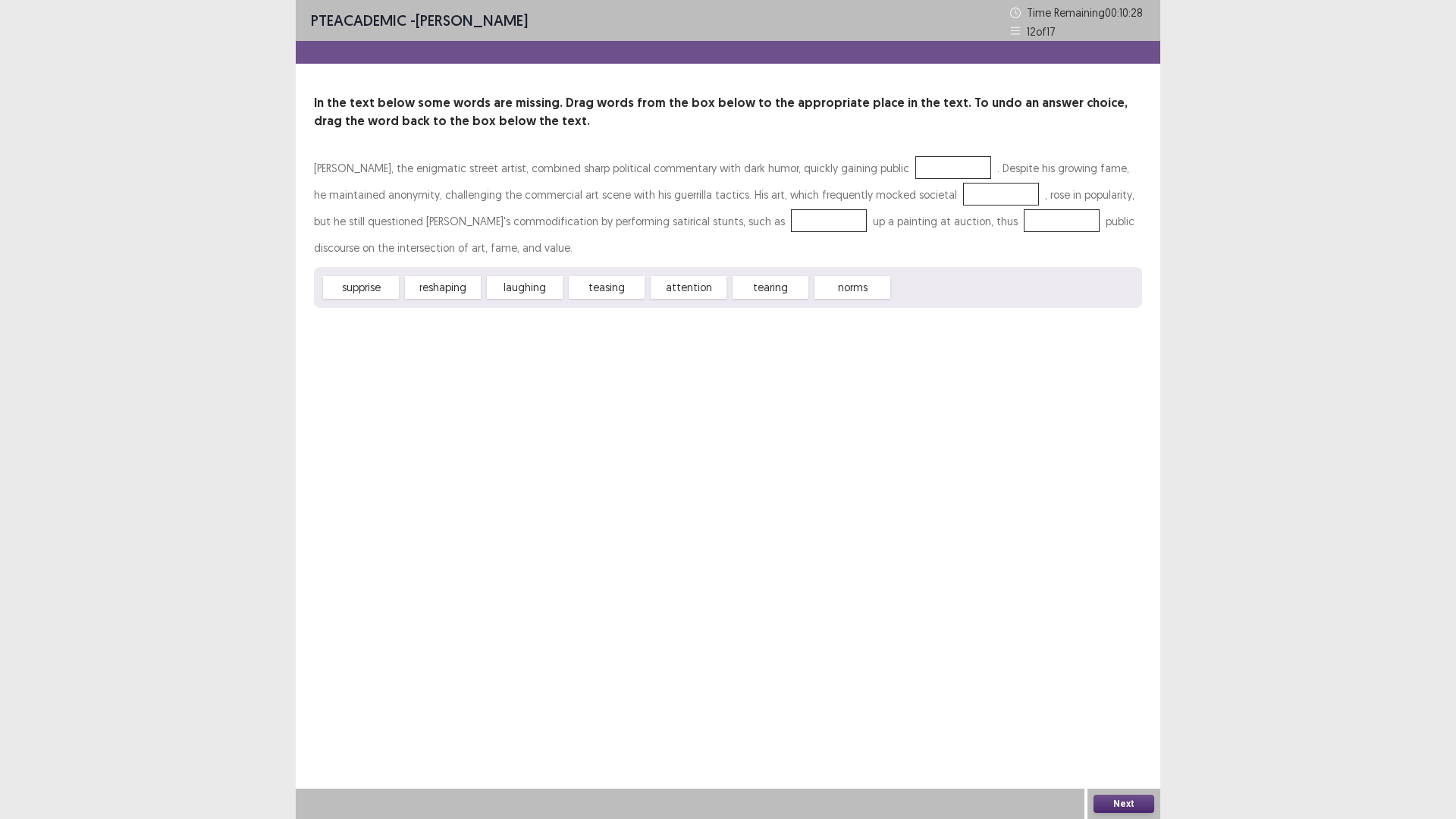
click at [738, 274] on div "supprise reshaping laughing teasing attention tearing norms" at bounding box center [728, 288] width 828 height 41
click at [678, 294] on div "attention" at bounding box center [688, 288] width 75 height 23
drag, startPoint x: 678, startPoint y: 291, endPoint x: 863, endPoint y: 172, distance: 220.0
click at [836, 204] on div "Banksy, the enigmatic street artist, combined sharp political commentary with d…" at bounding box center [728, 231] width 828 height 153
click at [915, 165] on div at bounding box center [952, 168] width 75 height 23
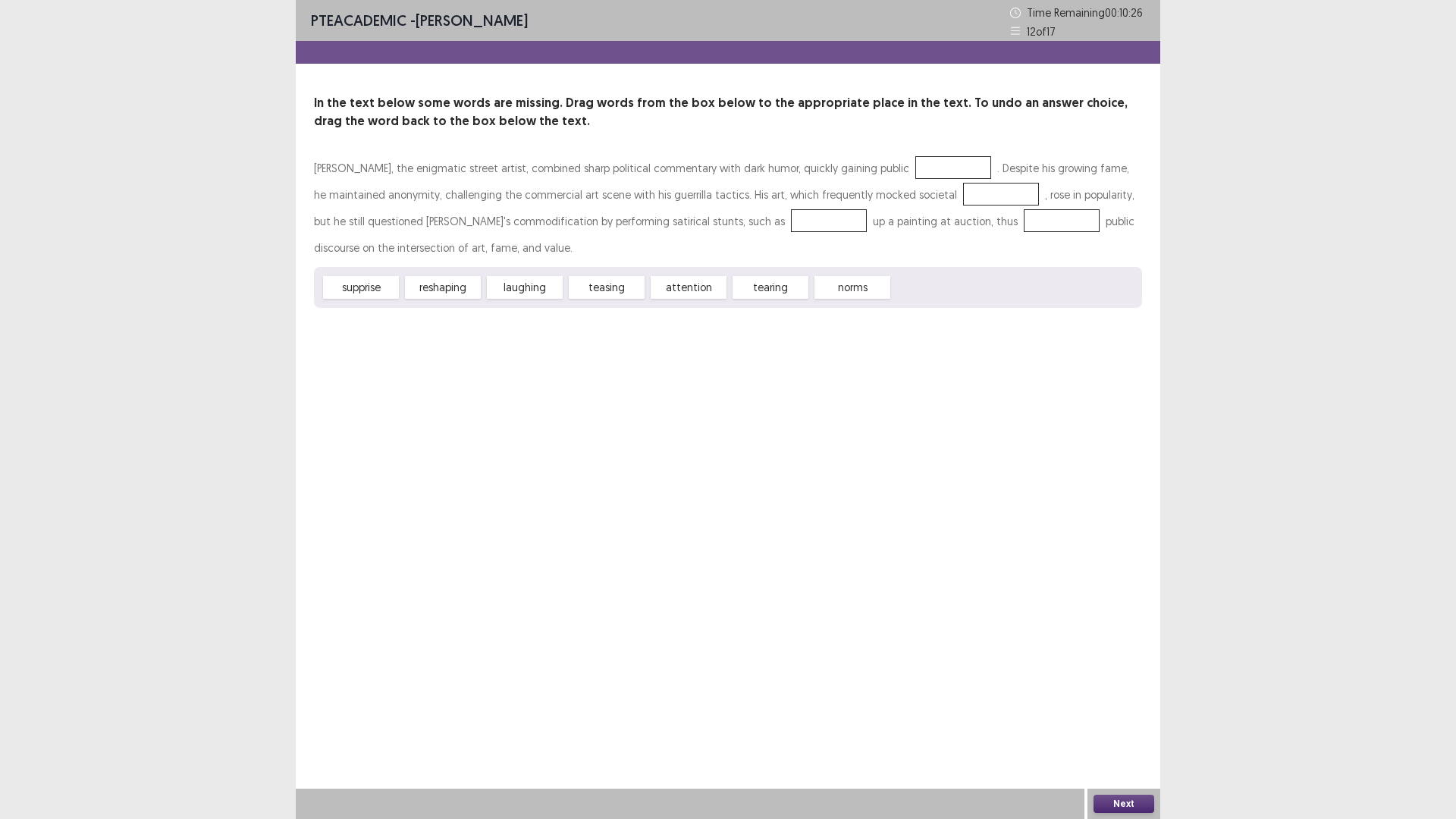
click at [915, 165] on div at bounding box center [952, 168] width 75 height 23
click at [699, 294] on div "attention" at bounding box center [688, 288] width 75 height 23
click at [700, 294] on div "attention" at bounding box center [688, 288] width 75 height 23
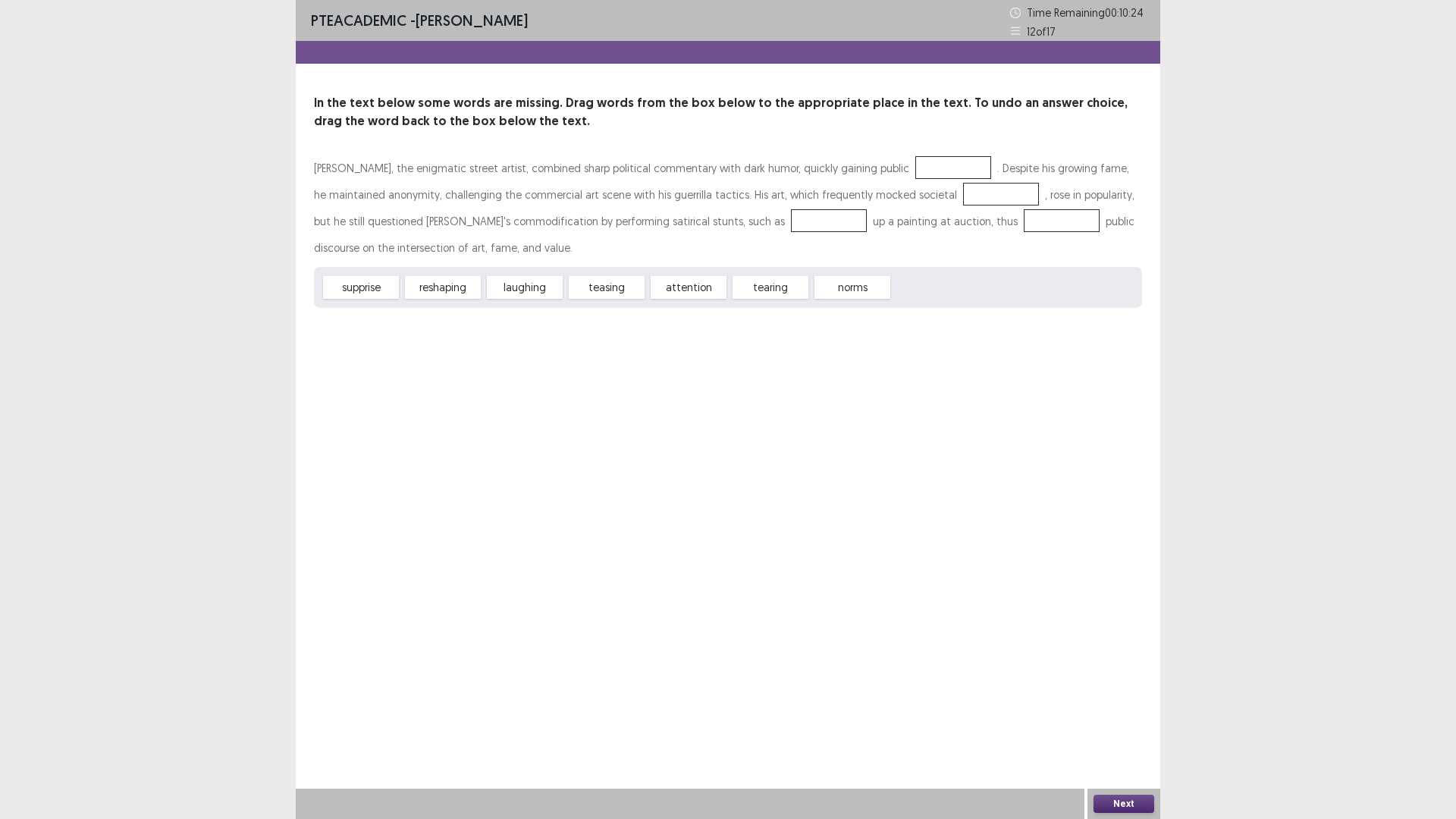
click at [672, 290] on div "attention" at bounding box center [688, 288] width 75 height 23
click at [782, 292] on div "tearing" at bounding box center [770, 288] width 75 height 23
click at [783, 292] on div "tearing" at bounding box center [770, 288] width 75 height 23
click at [784, 292] on div "tearing" at bounding box center [770, 288] width 75 height 23
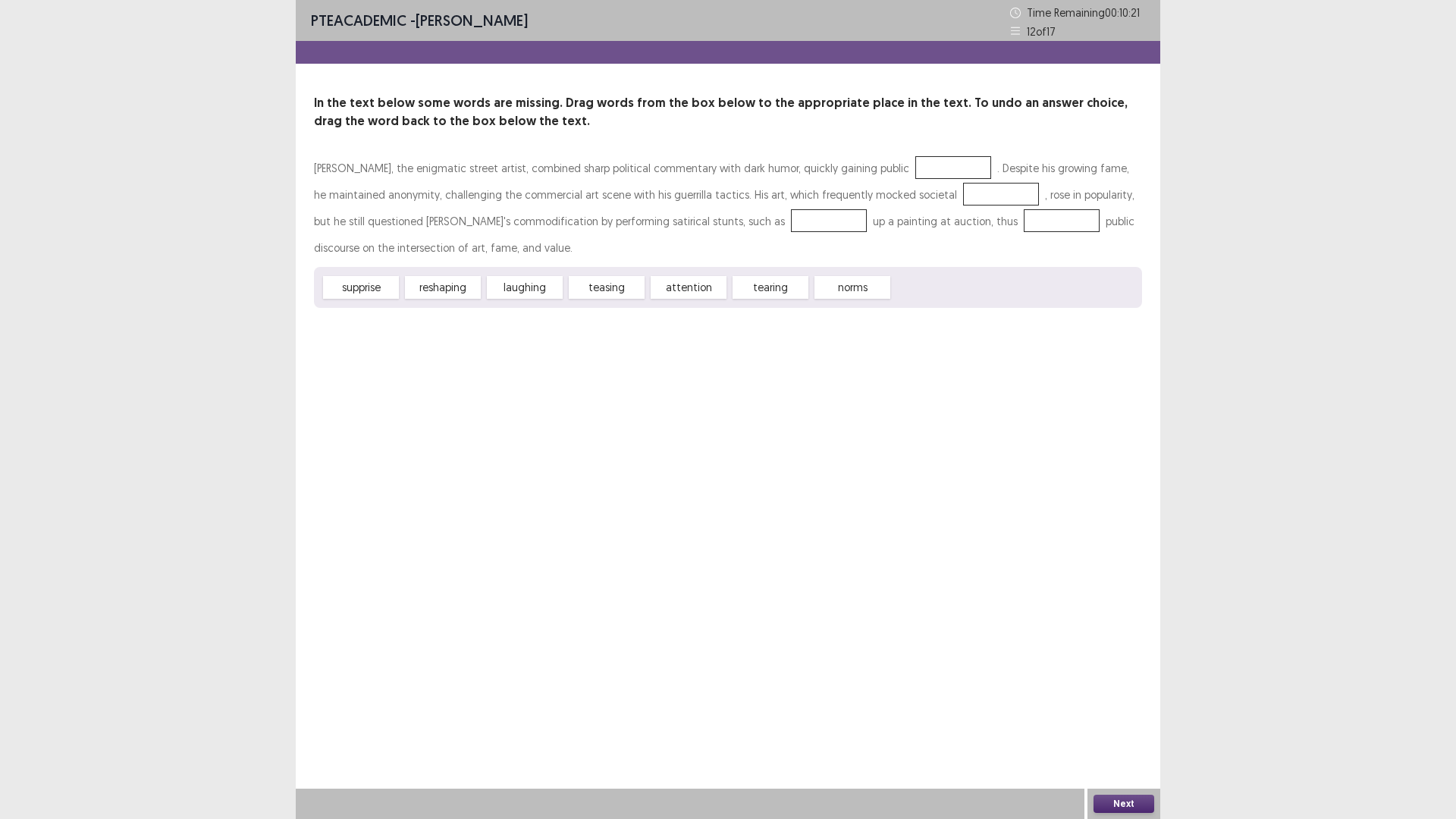
drag, startPoint x: 785, startPoint y: 292, endPoint x: 904, endPoint y: 146, distance: 188.4
click at [904, 146] on div "In the text below some words are missing. Drag words from the box below to the …" at bounding box center [728, 200] width 864 height 214
click at [915, 163] on div at bounding box center [952, 168] width 75 height 23
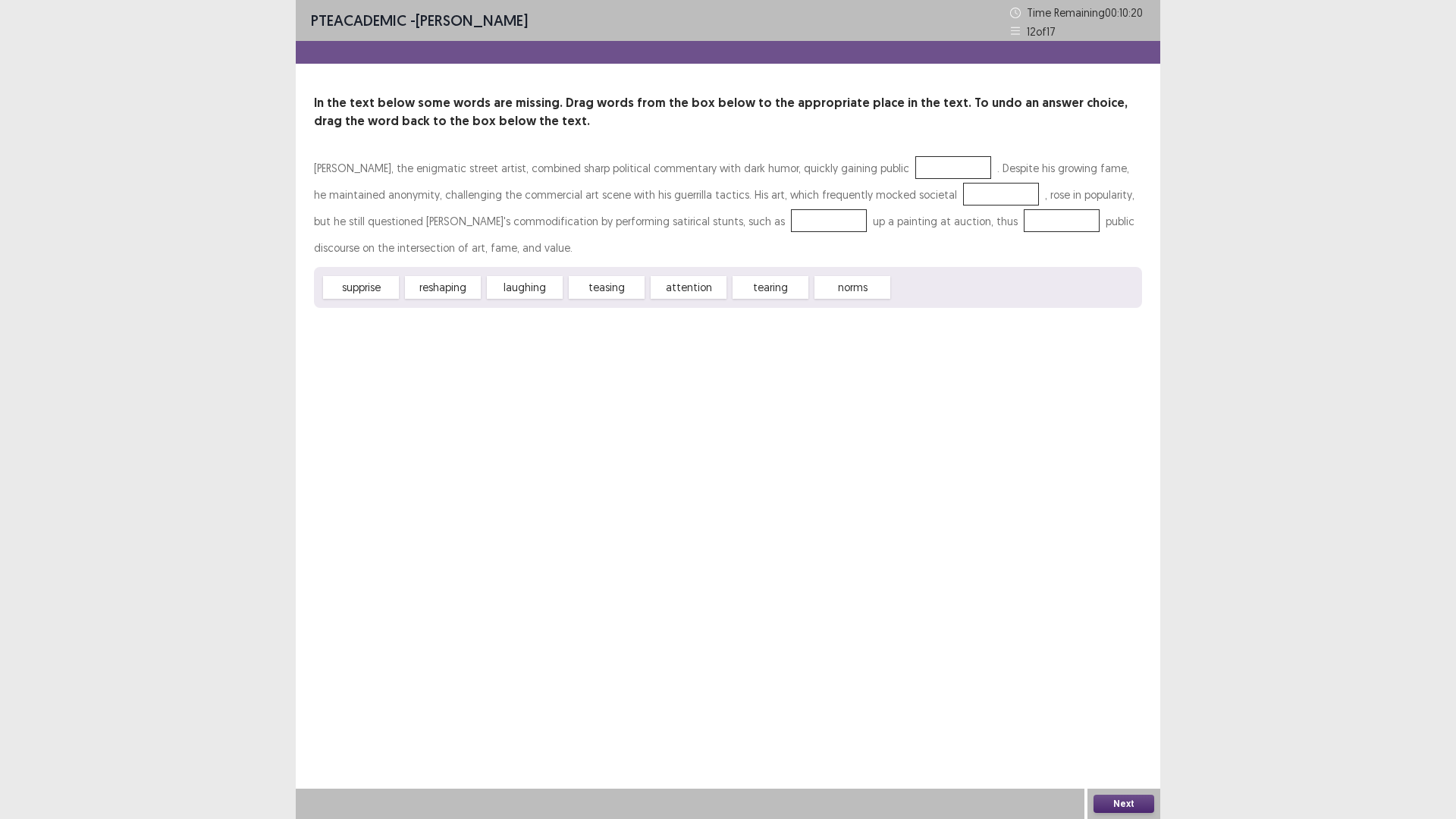
click at [915, 163] on div at bounding box center [952, 168] width 75 height 23
drag, startPoint x: 353, startPoint y: 293, endPoint x: 390, endPoint y: 276, distance: 40.7
click at [390, 276] on div "supprise reshaping laughing teasing attention tearing norms" at bounding box center [728, 288] width 828 height 41
drag, startPoint x: 392, startPoint y: 284, endPoint x: 862, endPoint y: 265, distance: 470.4
click at [902, 156] on div "Banksy, the enigmatic street artist, combined sharp political commentary with d…" at bounding box center [728, 231] width 828 height 153
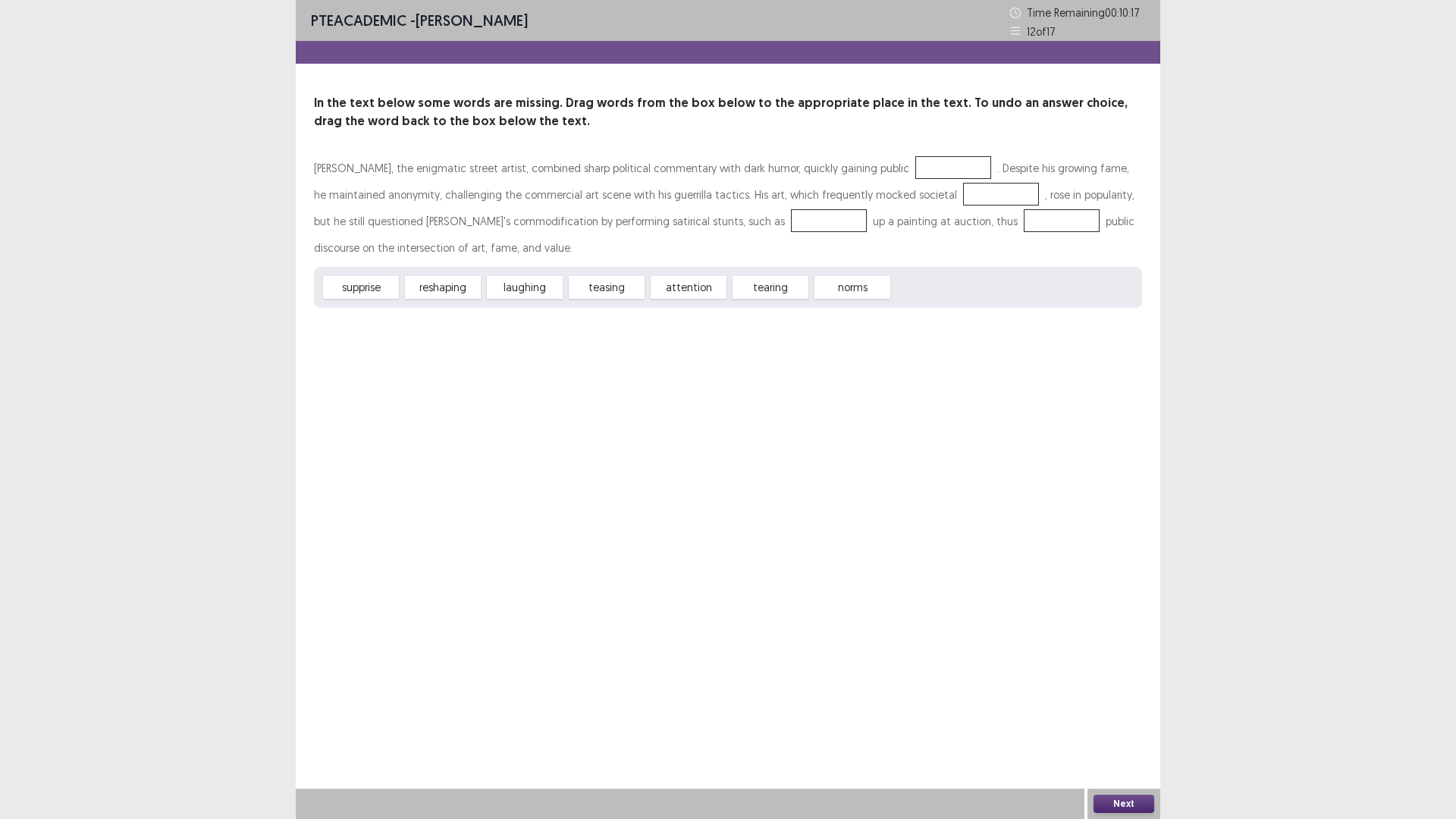
drag, startPoint x: 857, startPoint y: 280, endPoint x: 870, endPoint y: 150, distance: 130.6
click at [870, 150] on div "In the text below some words are missing. Drag words from the box below to the …" at bounding box center [728, 200] width 864 height 214
click at [595, 293] on div "teasing" at bounding box center [606, 288] width 75 height 23
click at [597, 294] on div "teasing" at bounding box center [606, 288] width 75 height 23
click at [610, 296] on div "teasing" at bounding box center [606, 288] width 75 height 23
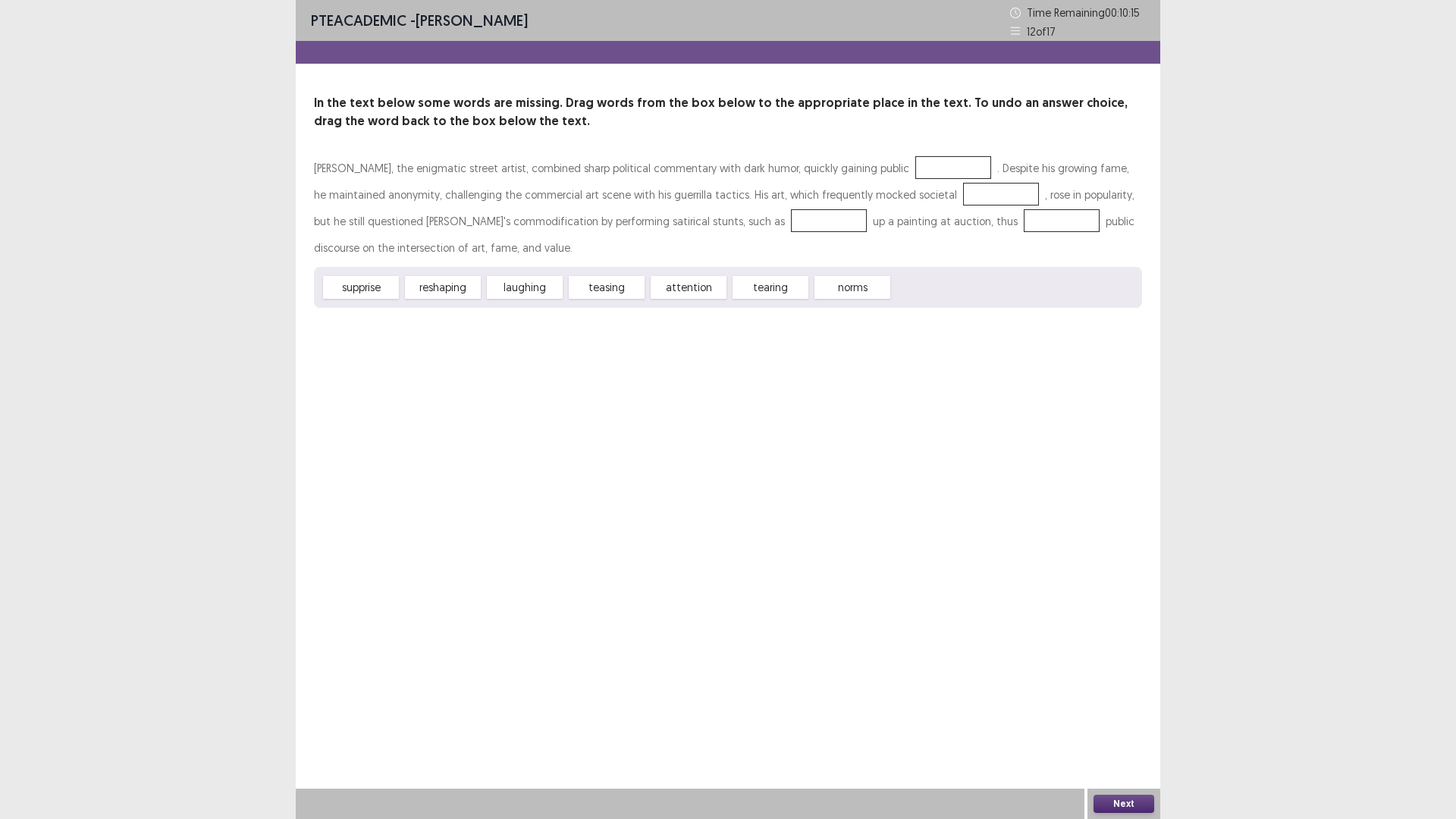
click at [750, 305] on div "supprise reshaping laughing teasing attention tearing norms" at bounding box center [728, 288] width 828 height 41
click at [701, 295] on div "attention" at bounding box center [688, 288] width 75 height 23
click at [701, 303] on div "supprise reshaping laughing teasing attention tearing norms" at bounding box center [728, 288] width 828 height 41
drag, startPoint x: 697, startPoint y: 292, endPoint x: 882, endPoint y: 168, distance: 222.7
click at [883, 168] on div "Banksy, the enigmatic street artist, combined sharp political commentary with d…" at bounding box center [728, 231] width 828 height 153
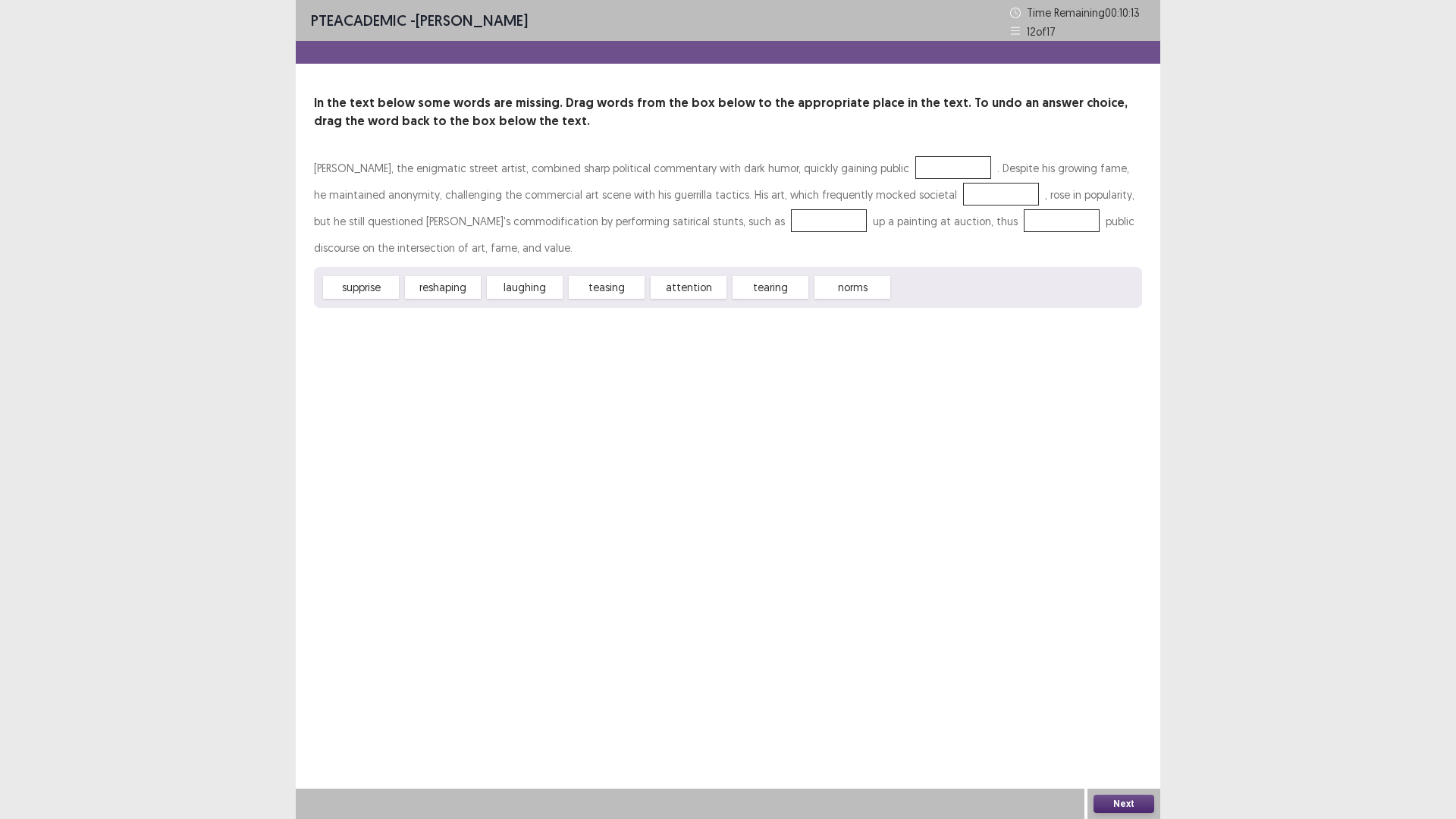
click at [915, 168] on div at bounding box center [952, 168] width 75 height 23
click at [841, 292] on div "norms" at bounding box center [852, 288] width 75 height 23
drag, startPoint x: 841, startPoint y: 292, endPoint x: 748, endPoint y: 276, distance: 94.4
click at [817, 286] on div "norms" at bounding box center [852, 288] width 75 height 23
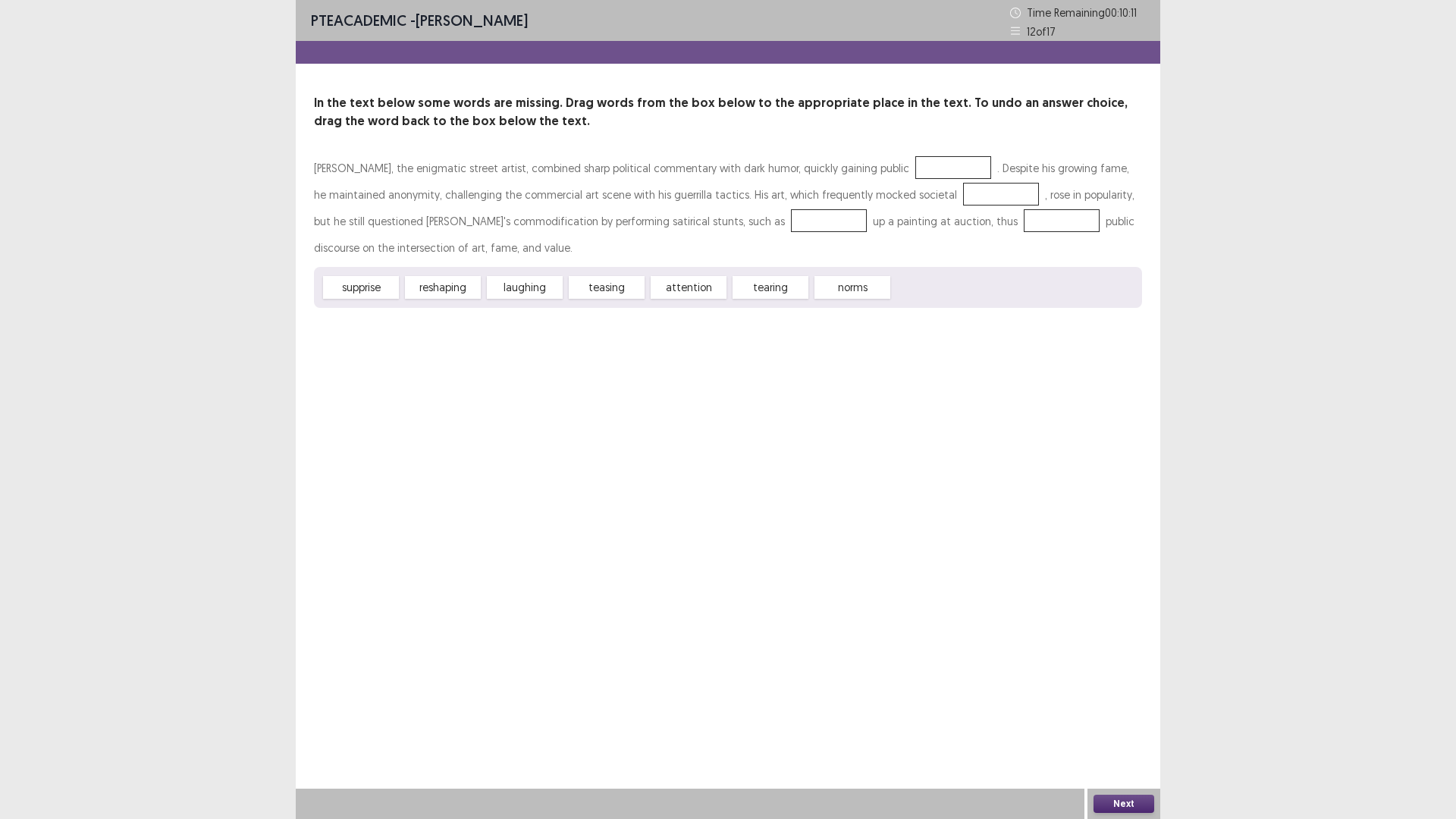
click at [748, 276] on div "supprise reshaping laughing teasing attention tearing norms" at bounding box center [728, 288] width 828 height 41
click at [484, 276] on div "supprise reshaping laughing teasing attention tearing norms" at bounding box center [728, 288] width 828 height 41
drag, startPoint x: 484, startPoint y: 276, endPoint x: 461, endPoint y: 285, distance: 24.7
click at [475, 276] on div "supprise reshaping laughing teasing attention tearing norms" at bounding box center [728, 288] width 828 height 41
click at [461, 285] on div "reshaping" at bounding box center [442, 288] width 75 height 23
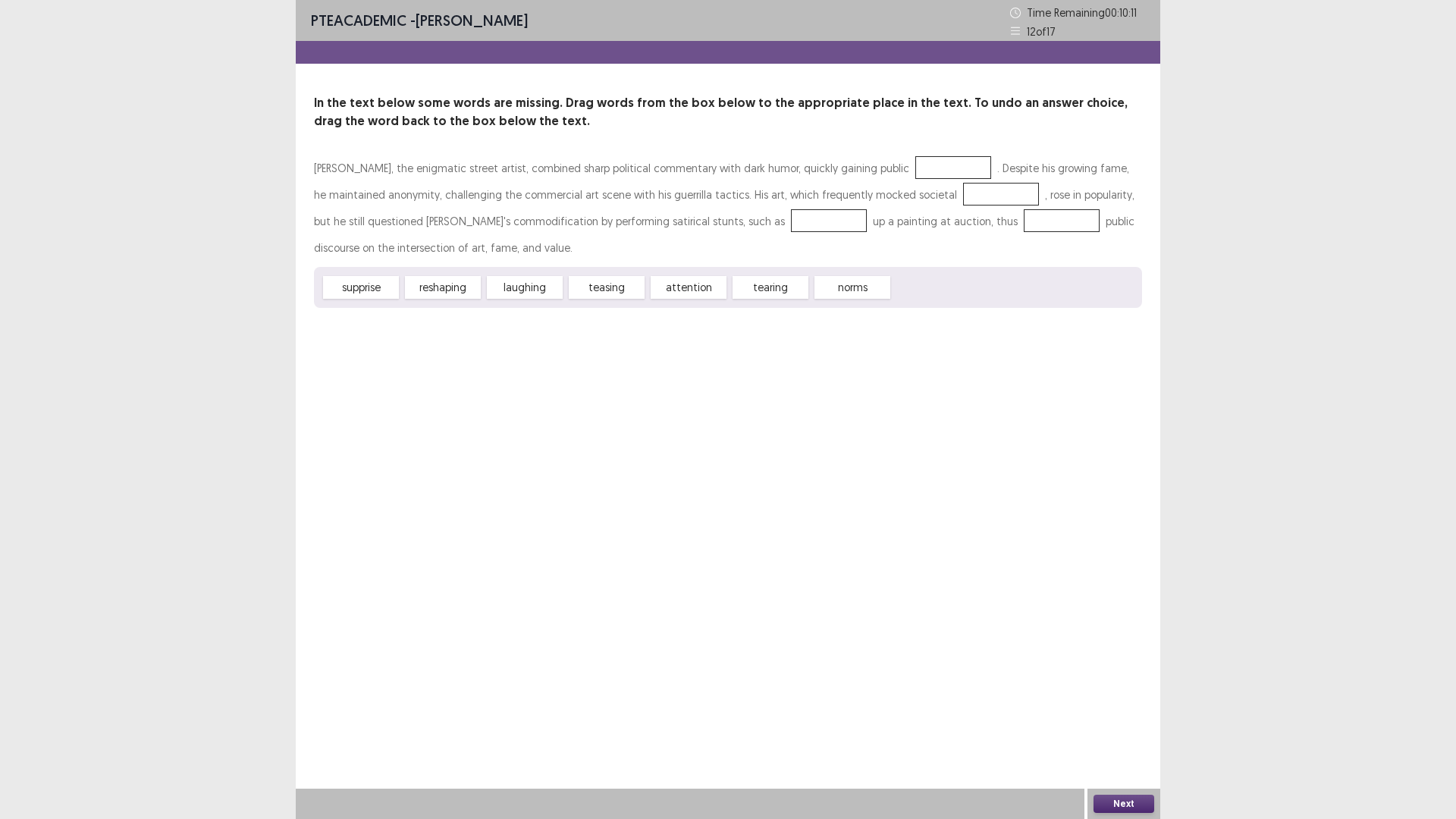
click at [461, 285] on div "reshaping" at bounding box center [442, 288] width 75 height 23
click at [697, 284] on div "attention" at bounding box center [688, 288] width 75 height 23
click at [915, 178] on div at bounding box center [952, 168] width 75 height 23
click at [915, 176] on div at bounding box center [952, 168] width 75 height 23
click at [915, 165] on div at bounding box center [952, 168] width 75 height 23
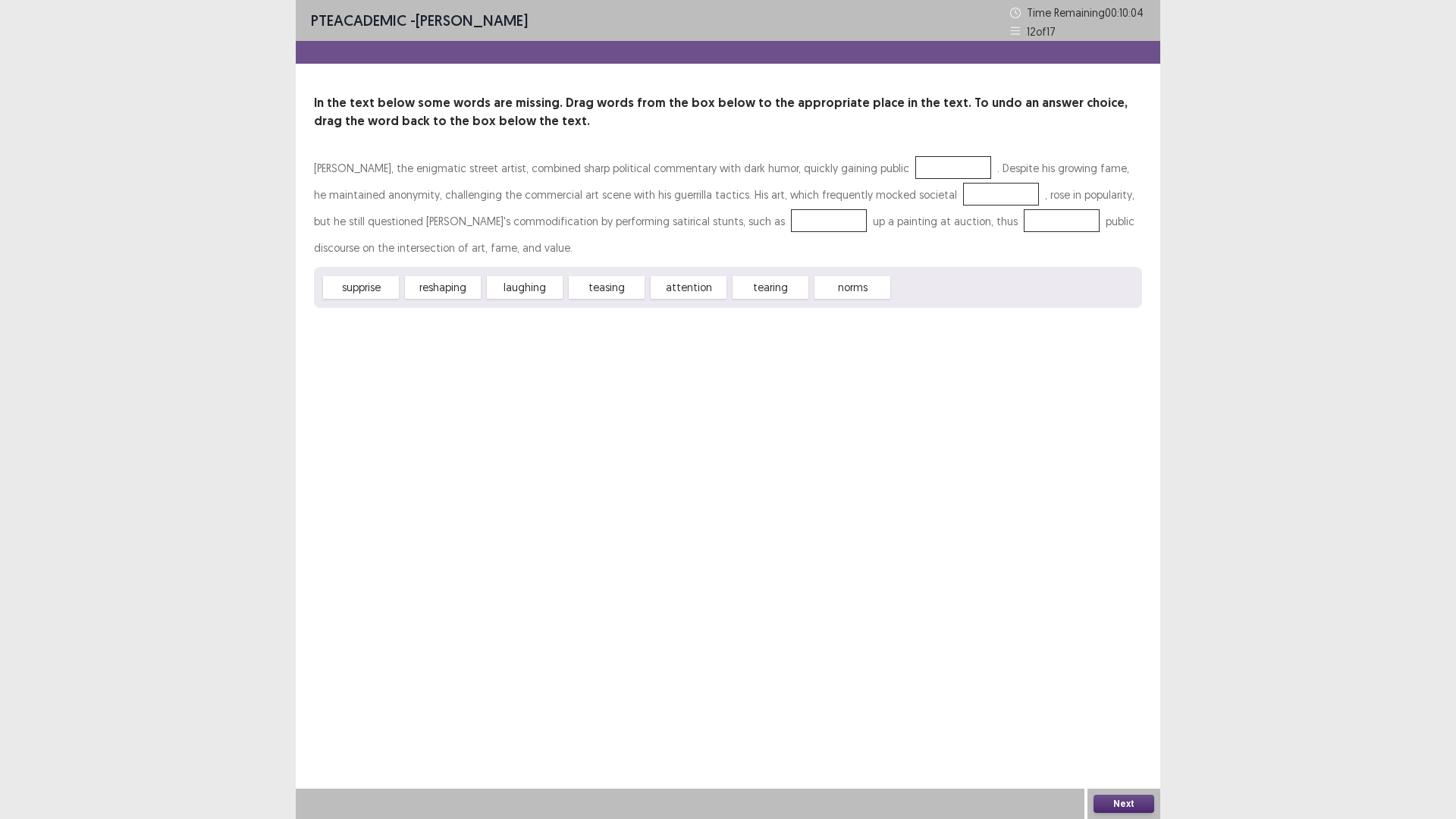
click at [915, 165] on div at bounding box center [952, 168] width 75 height 23
drag, startPoint x: 666, startPoint y: 288, endPoint x: 843, endPoint y: 183, distance: 205.8
click at [843, 183] on div "Banksy, the enigmatic street artist, combined sharp political commentary with d…" at bounding box center [728, 231] width 828 height 153
click at [682, 282] on div "attention" at bounding box center [688, 288] width 75 height 23
click at [689, 289] on div "attention" at bounding box center [688, 288] width 75 height 23
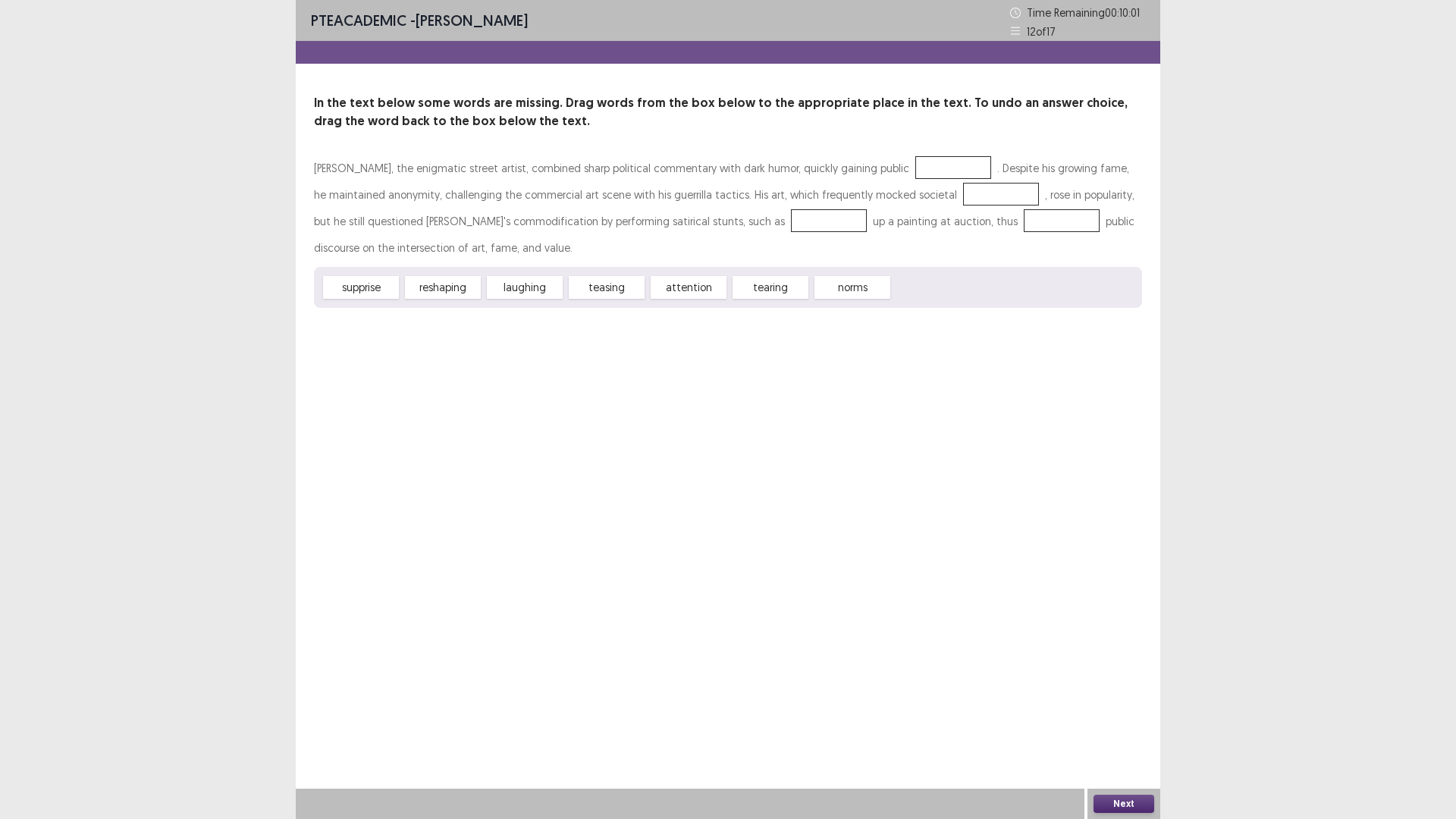
click at [689, 289] on div "attention" at bounding box center [688, 288] width 75 height 23
drag, startPoint x: 689, startPoint y: 289, endPoint x: 855, endPoint y: 158, distance: 211.5
click at [855, 158] on div "Banksy, the enigmatic street artist, combined sharp political commentary with d…" at bounding box center [728, 231] width 828 height 153
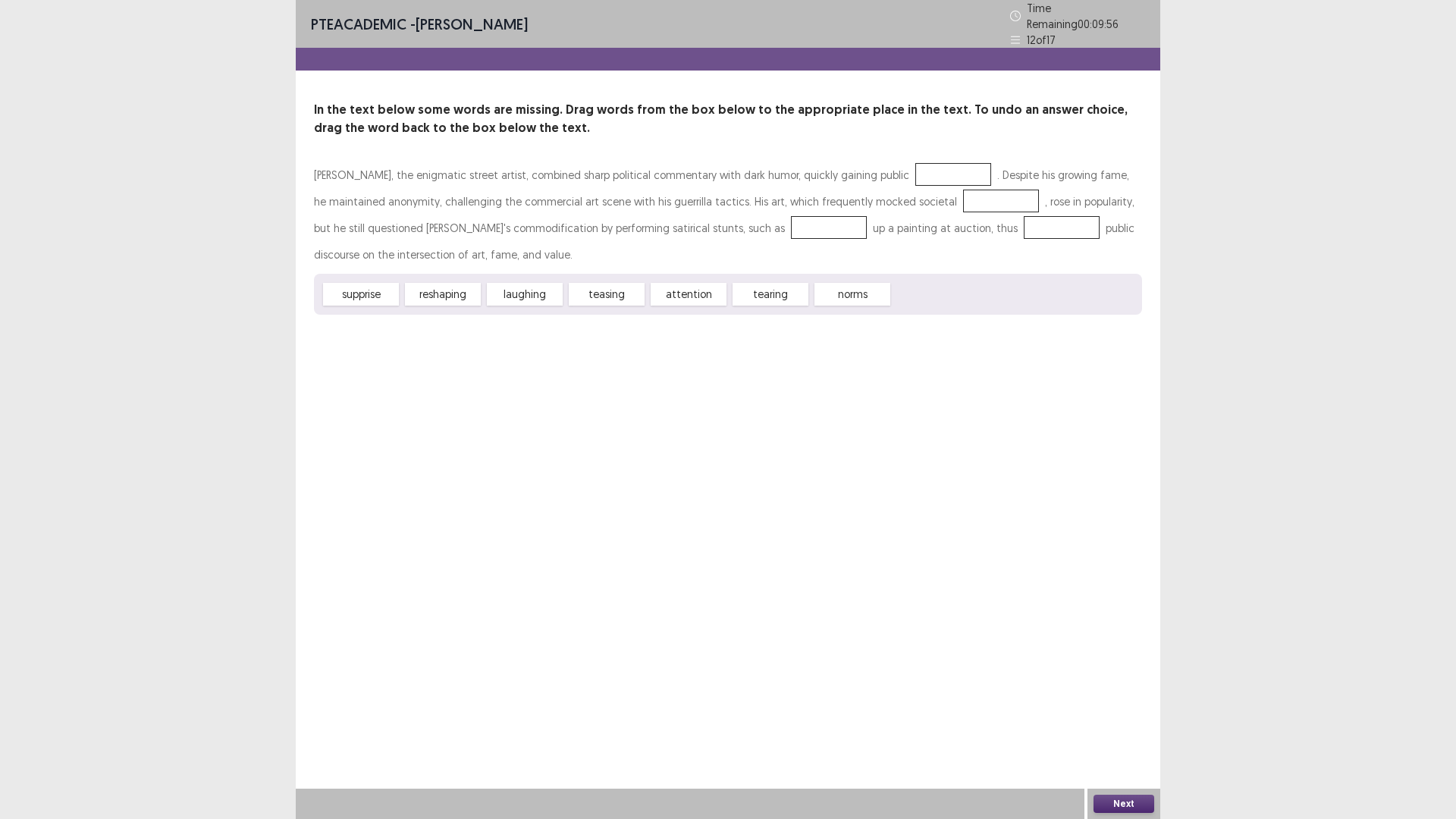
drag, startPoint x: 713, startPoint y: 284, endPoint x: 853, endPoint y: 294, distance: 140.4
click at [899, 168] on div "Banksy, the enigmatic street artist, combined sharp political commentary with d…" at bounding box center [728, 238] width 828 height 153
drag, startPoint x: 856, startPoint y: 293, endPoint x: 878, endPoint y: 225, distance: 71.5
click at [878, 225] on div "Banksy, the enigmatic street artist, combined sharp political commentary with d…" at bounding box center [728, 238] width 828 height 153
click at [1024, 225] on div at bounding box center [1061, 227] width 75 height 23
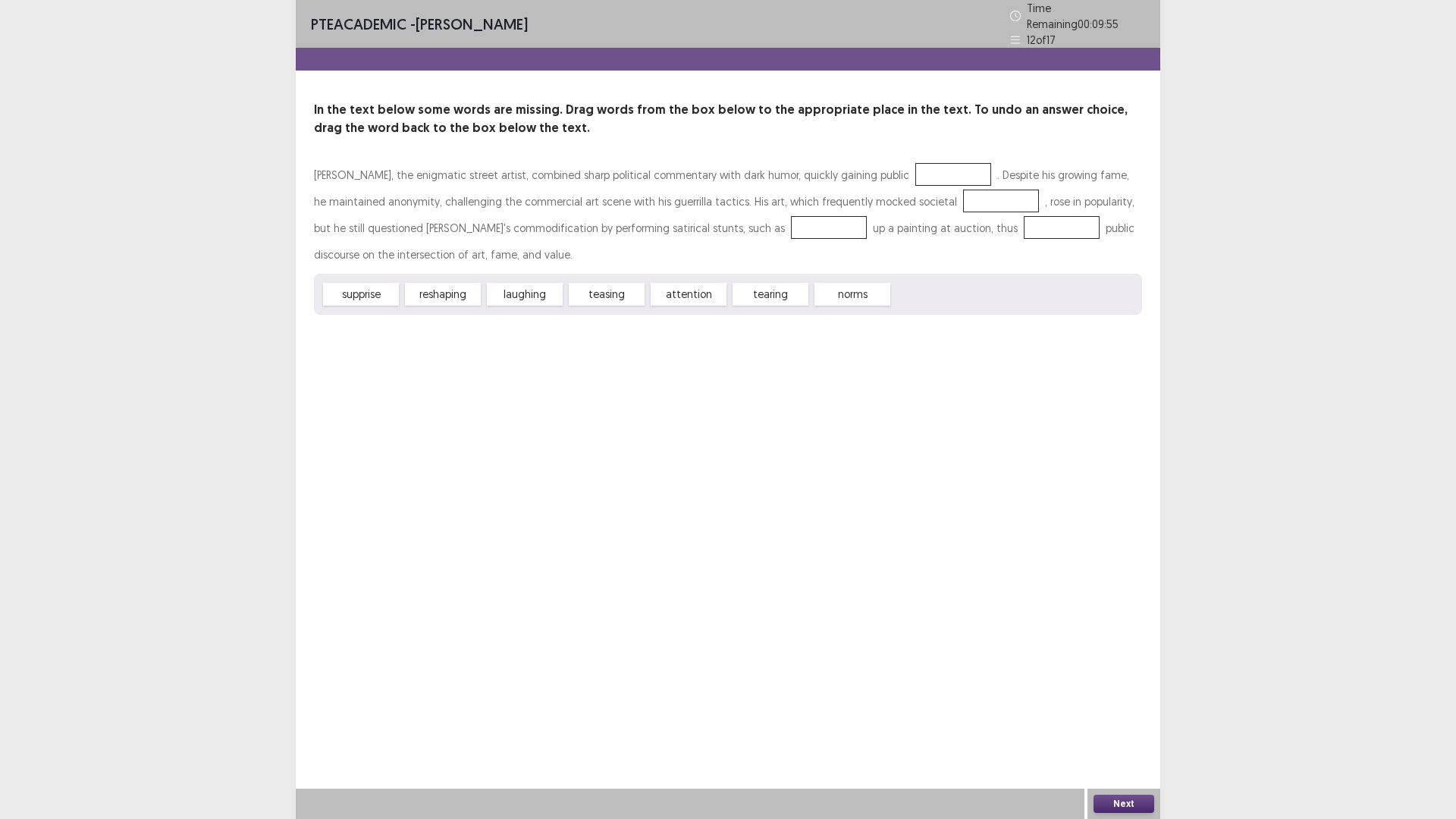
click at [1024, 226] on div at bounding box center [1061, 227] width 75 height 23
drag, startPoint x: 690, startPoint y: 281, endPoint x: 879, endPoint y: 163, distance: 222.8
click at [879, 163] on div "Banksy, the enigmatic street artist, combined sharp political commentary with d…" at bounding box center [728, 238] width 828 height 153
drag, startPoint x: 875, startPoint y: 245, endPoint x: 875, endPoint y: 237, distance: 8.0
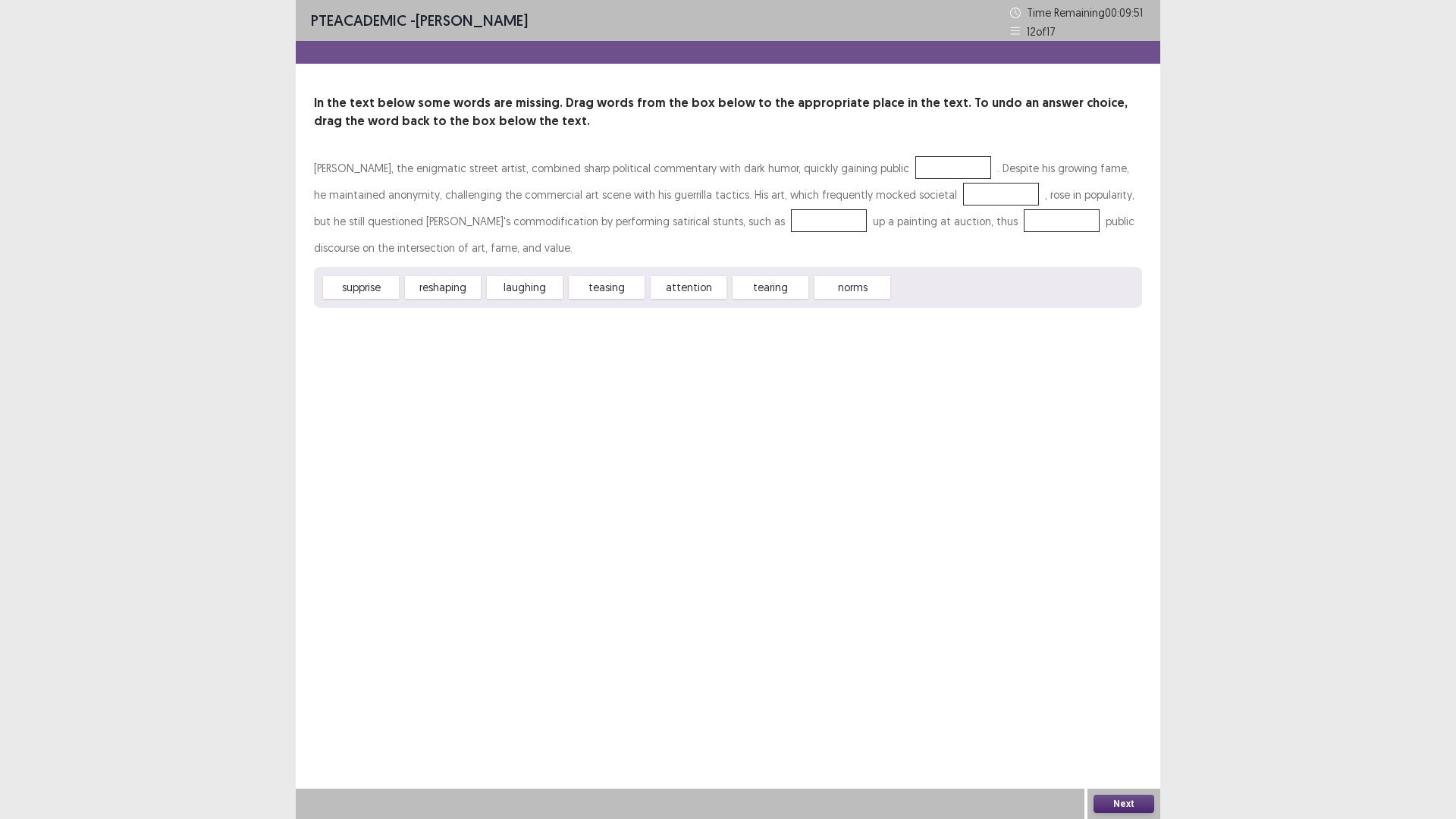
drag, startPoint x: 875, startPoint y: 237, endPoint x: 966, endPoint y: 596, distance: 370.4
click at [831, 364] on div "PTE academic - Ayomi Samarawickrema Time Remaining 00 : 09 : 51 12 of 17 In the…" at bounding box center [728, 409] width 864 height 819
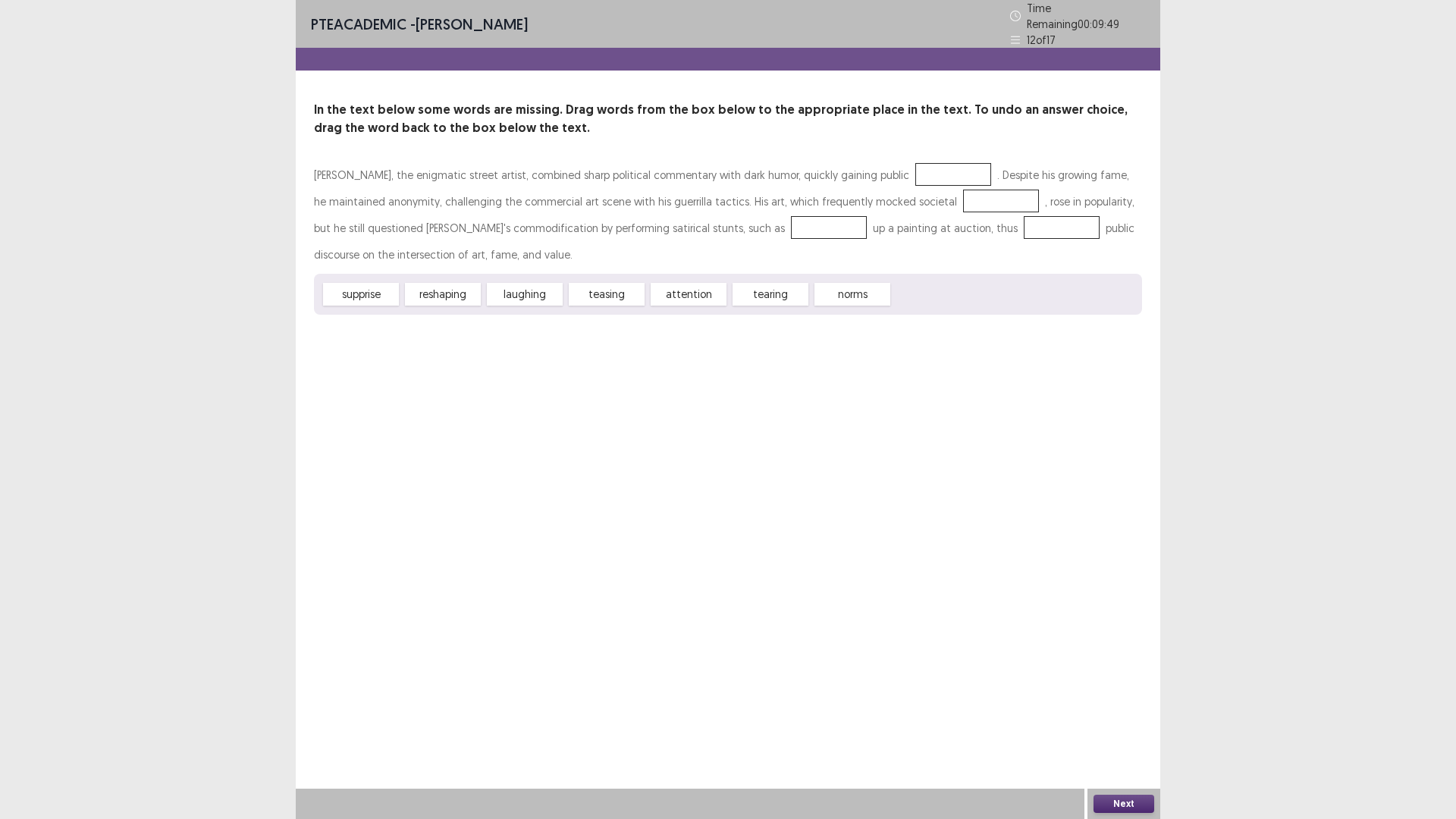
click at [1153, 804] on button "Next" at bounding box center [1124, 804] width 60 height 18
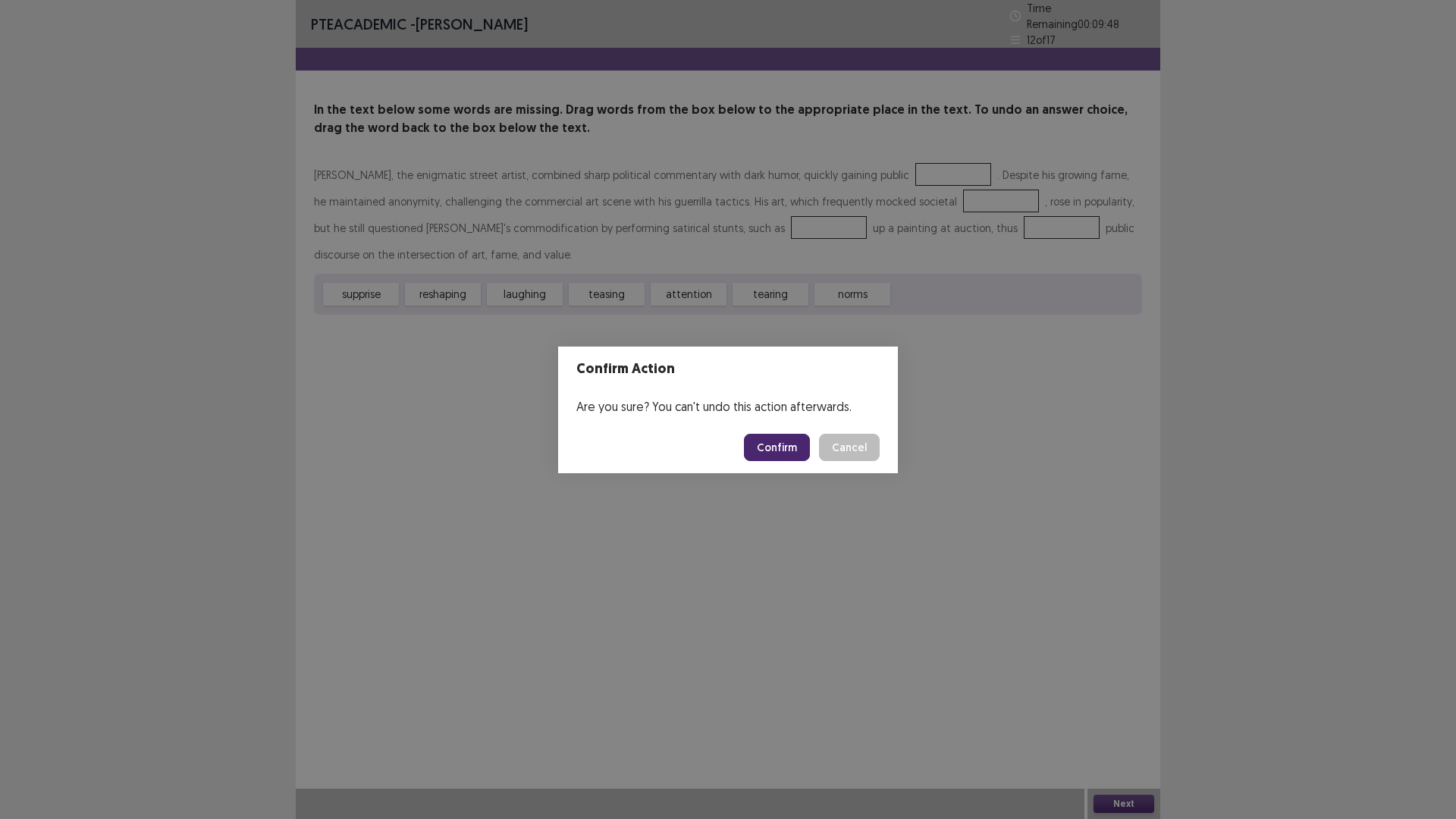
click at [852, 450] on button "Cancel" at bounding box center [849, 447] width 60 height 27
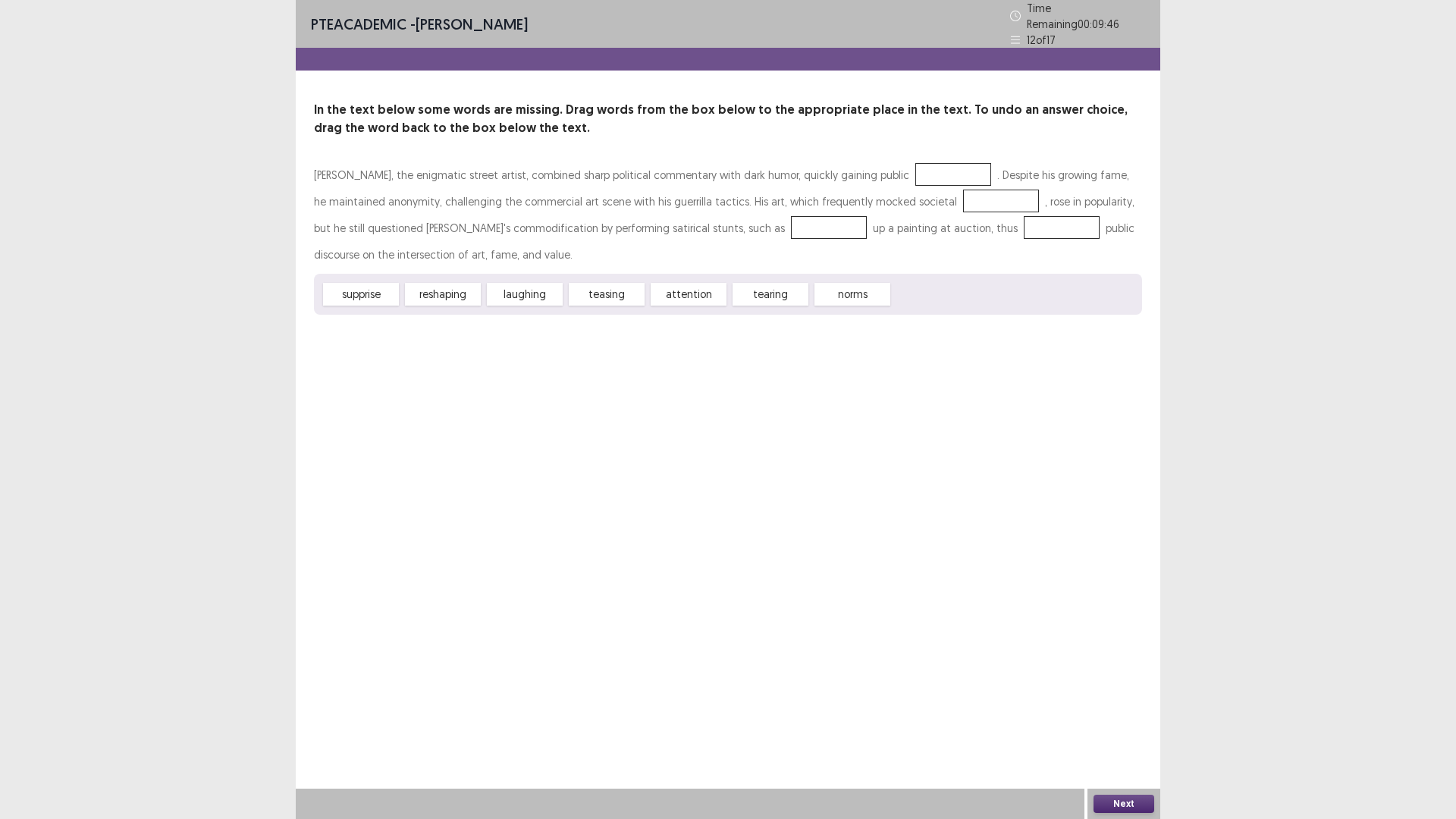
drag, startPoint x: 691, startPoint y: 295, endPoint x: 867, endPoint y: 164, distance: 219.4
click at [867, 164] on div "Banksy, the enigmatic street artist, combined sharp political commentary with d…" at bounding box center [728, 238] width 828 height 153
click at [915, 163] on div at bounding box center [952, 174] width 75 height 23
click at [705, 283] on div "attention" at bounding box center [688, 294] width 75 height 23
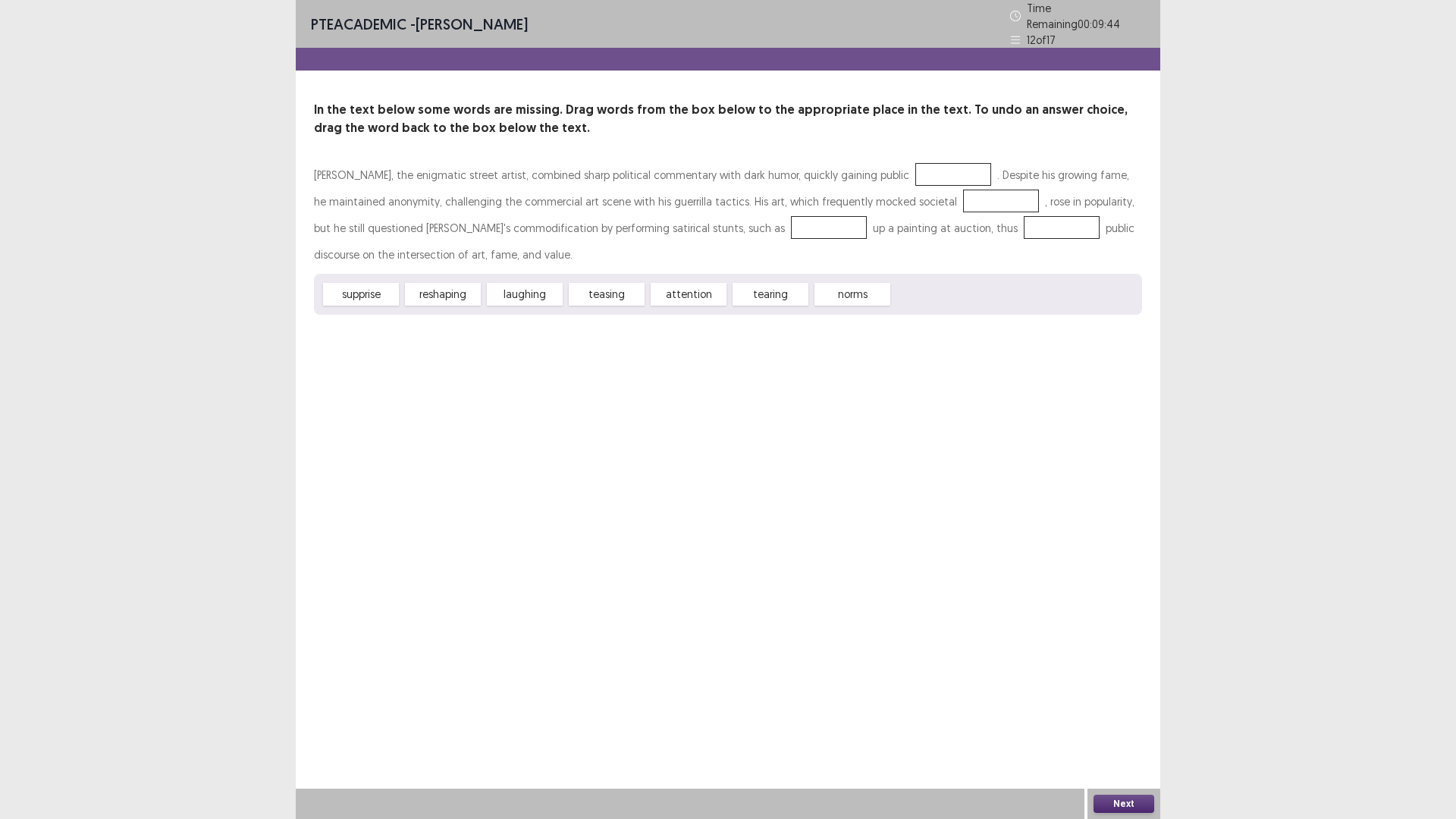
click at [705, 283] on div "attention" at bounding box center [688, 294] width 75 height 23
drag, startPoint x: 875, startPoint y: 176, endPoint x: 888, endPoint y: 167, distance: 15.8
click at [888, 167] on div "Banksy, the enigmatic street artist, combined sharp political commentary with d…" at bounding box center [728, 238] width 828 height 153
click at [915, 168] on div at bounding box center [952, 174] width 75 height 23
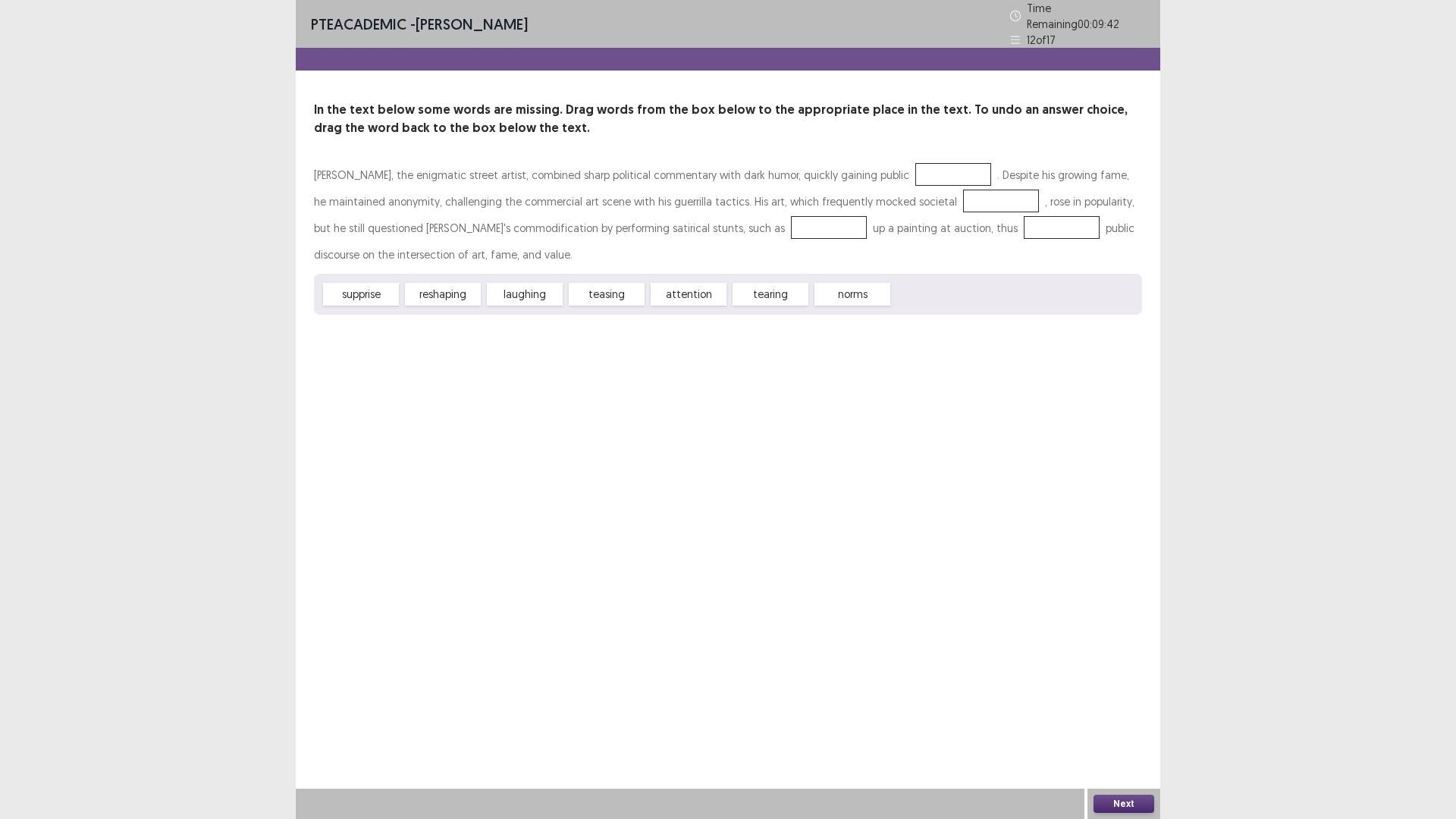
click at [915, 168] on div at bounding box center [952, 174] width 75 height 23
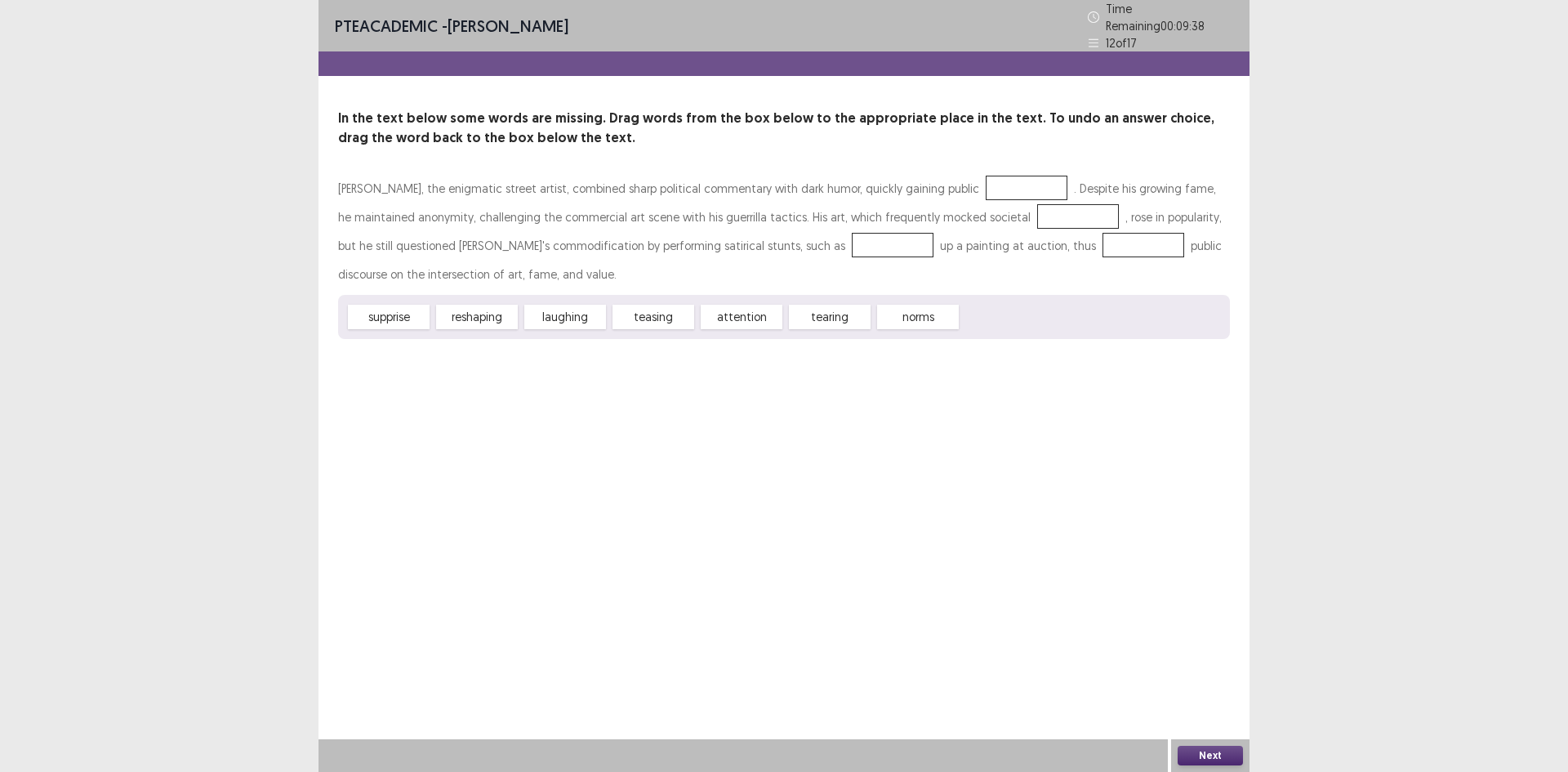
drag, startPoint x: 751, startPoint y: 308, endPoint x: 871, endPoint y: 209, distance: 155.6
click at [920, 174] on div "Banksy, the enigmatic street artist, combined sharp political commentary with d…" at bounding box center [784, 256] width 892 height 165
click at [737, 305] on div "attention" at bounding box center [741, 317] width 81 height 25
click at [740, 305] on div "attention" at bounding box center [741, 317] width 81 height 25
click at [742, 305] on div "attention" at bounding box center [741, 317] width 81 height 25
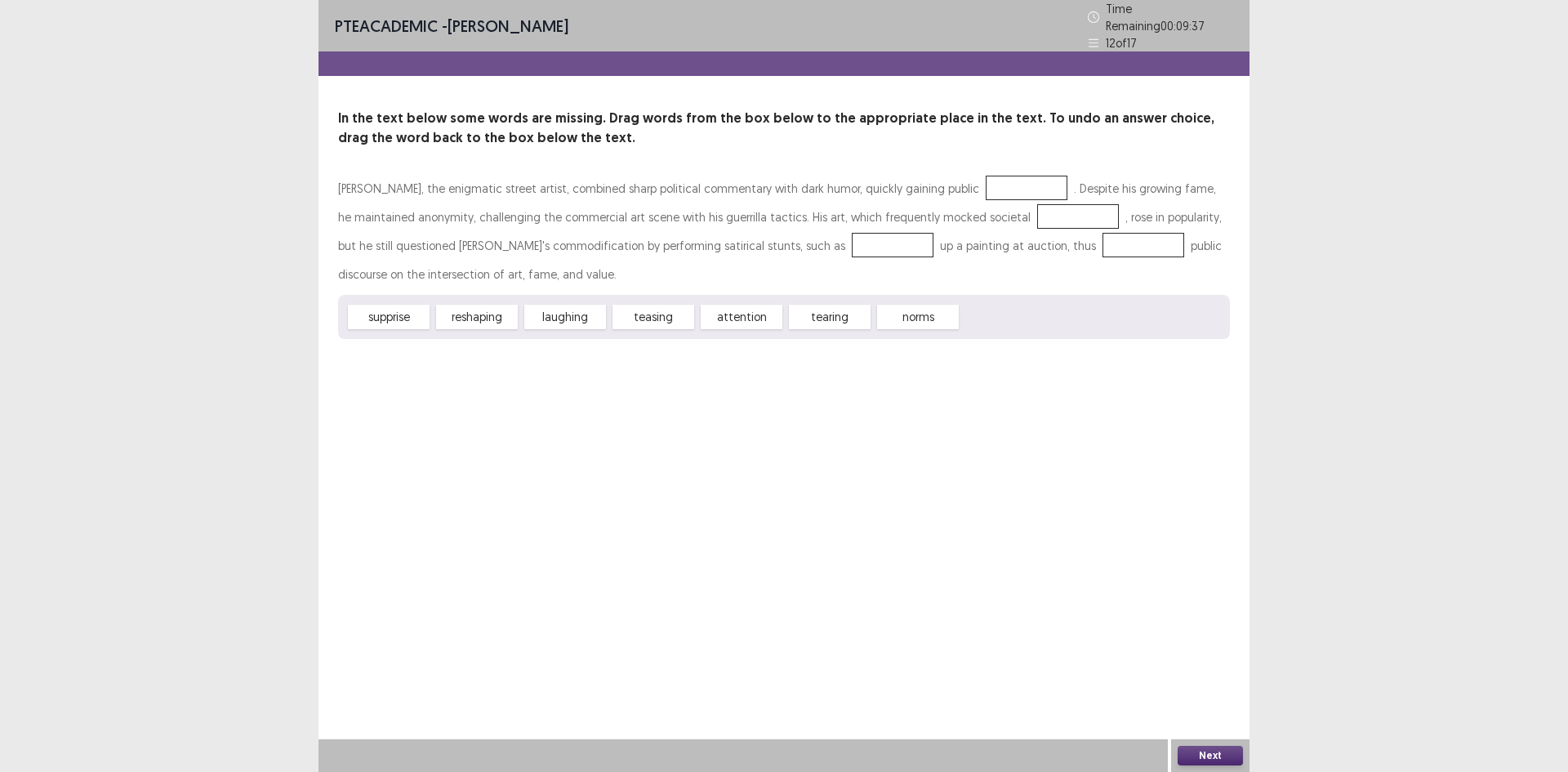
click at [743, 305] on div "attention" at bounding box center [741, 317] width 81 height 25
click at [747, 310] on div "attention" at bounding box center [741, 317] width 81 height 25
drag, startPoint x: 853, startPoint y: 230, endPoint x: 930, endPoint y: 181, distance: 91.3
click at [930, 181] on div "Banksy, the enigmatic street artist, combined sharp political commentary with d…" at bounding box center [784, 256] width 892 height 165
drag, startPoint x: 748, startPoint y: 312, endPoint x: 932, endPoint y: 170, distance: 232.4
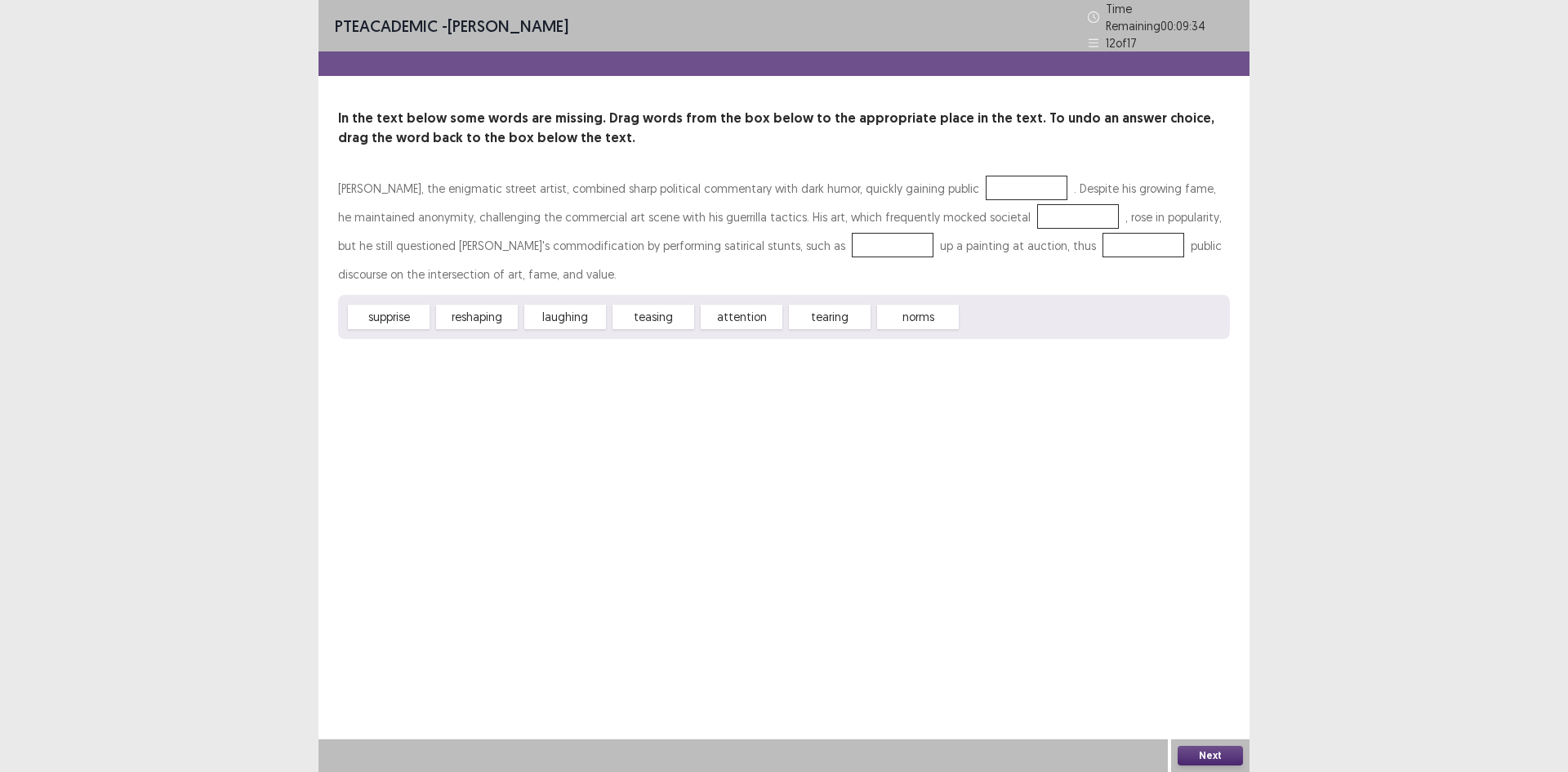
click at [932, 174] on div "Banksy, the enigmatic street artist, combined sharp political commentary with d…" at bounding box center [784, 256] width 892 height 165
click at [1188, 741] on div "Next" at bounding box center [1210, 756] width 79 height 33
click at [1195, 746] on button "Next" at bounding box center [1210, 756] width 65 height 20
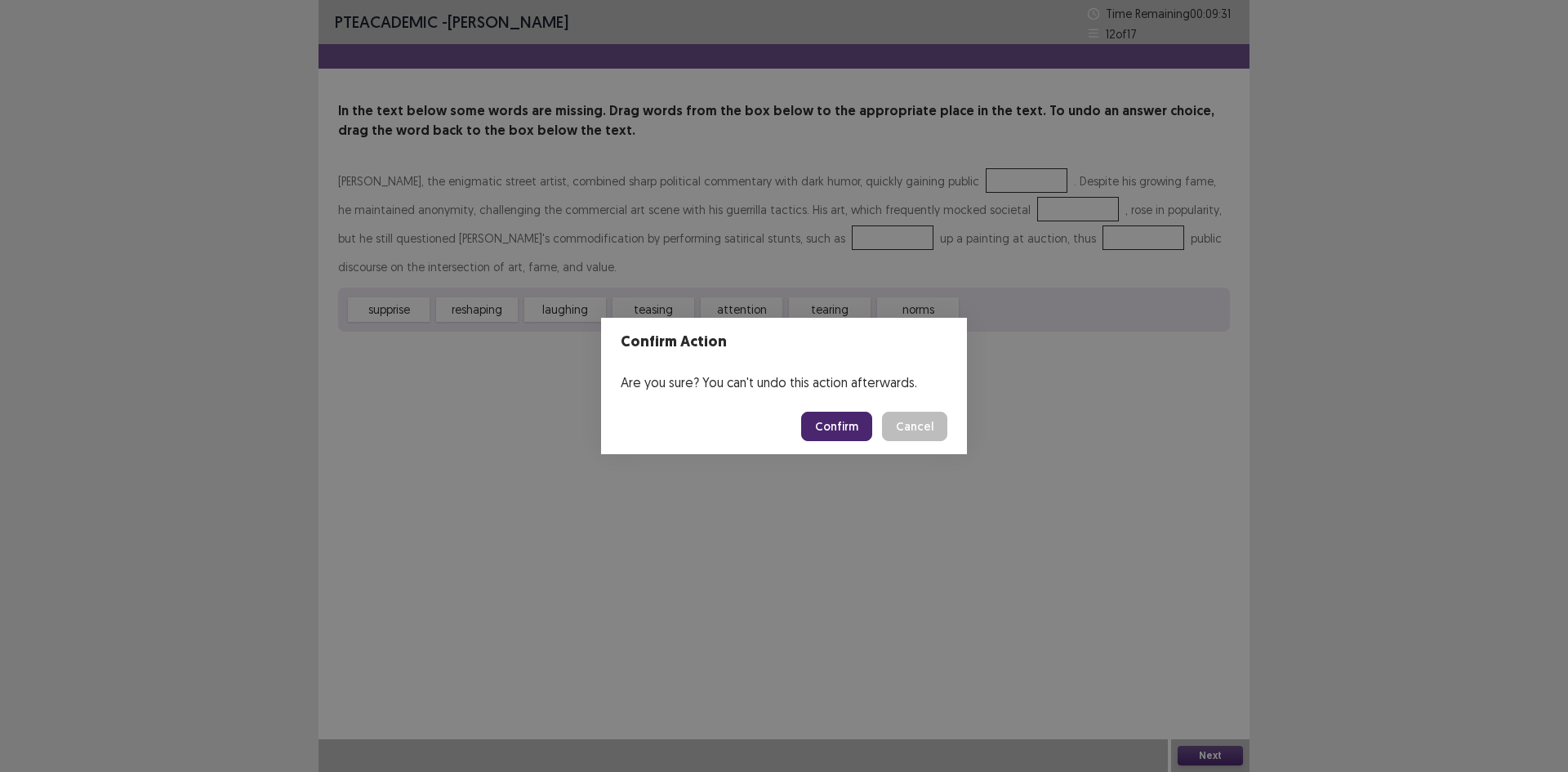
click at [852, 427] on button "Confirm" at bounding box center [837, 426] width 71 height 29
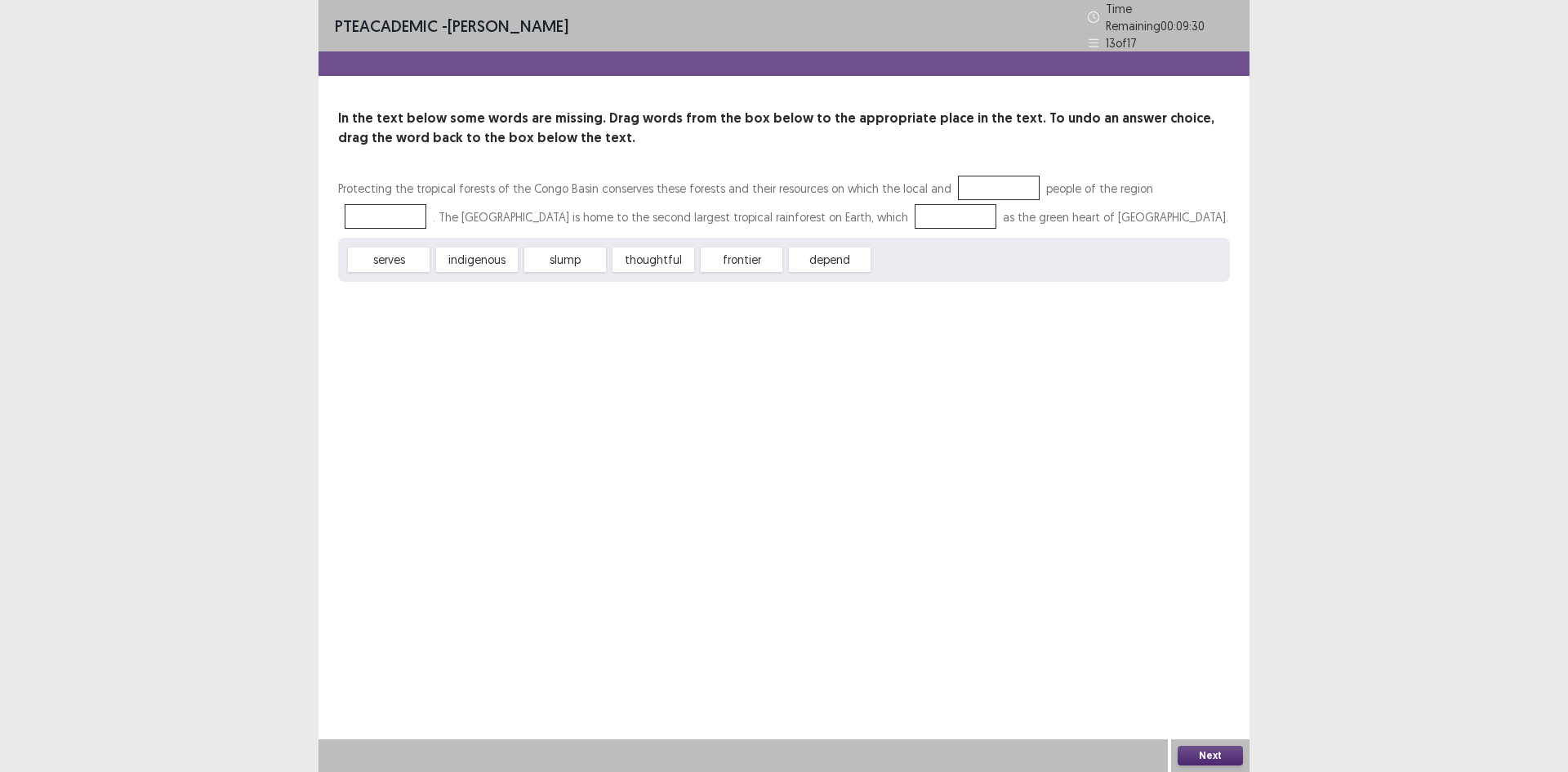
drag, startPoint x: 685, startPoint y: 249, endPoint x: 756, endPoint y: 220, distance: 76.7
click at [756, 220] on div "Protecting the tropical forests of the Congo Basin conserves these forests and …" at bounding box center [784, 228] width 892 height 108
drag, startPoint x: 670, startPoint y: 252, endPoint x: 784, endPoint y: 199, distance: 125.7
click at [784, 199] on div "Protecting the tropical forests of the Congo Basin conserves these forests and …" at bounding box center [784, 228] width 892 height 108
click at [792, 223] on div "Protecting the tropical forests of the Congo Basin conserves these forests and …" at bounding box center [784, 202] width 892 height 57
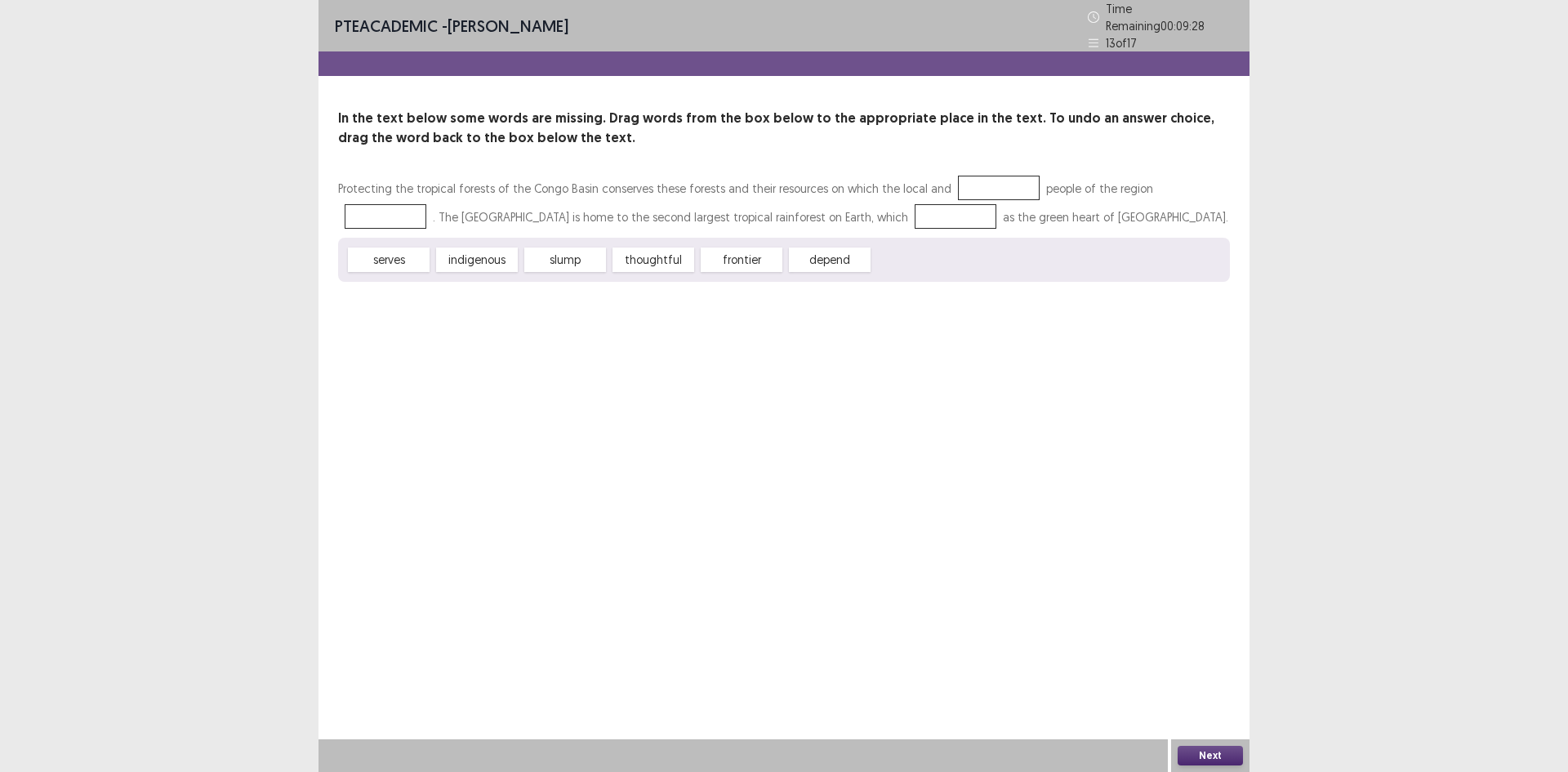
drag, startPoint x: 795, startPoint y: 219, endPoint x: 806, endPoint y: 206, distance: 17.0
click at [802, 207] on div "Protecting the tropical forests of the Congo Basin conserves these forests and …" at bounding box center [784, 202] width 892 height 57
click at [914, 205] on div at bounding box center [955, 217] width 81 height 25
click at [1210, 749] on button "Next" at bounding box center [1210, 756] width 65 height 20
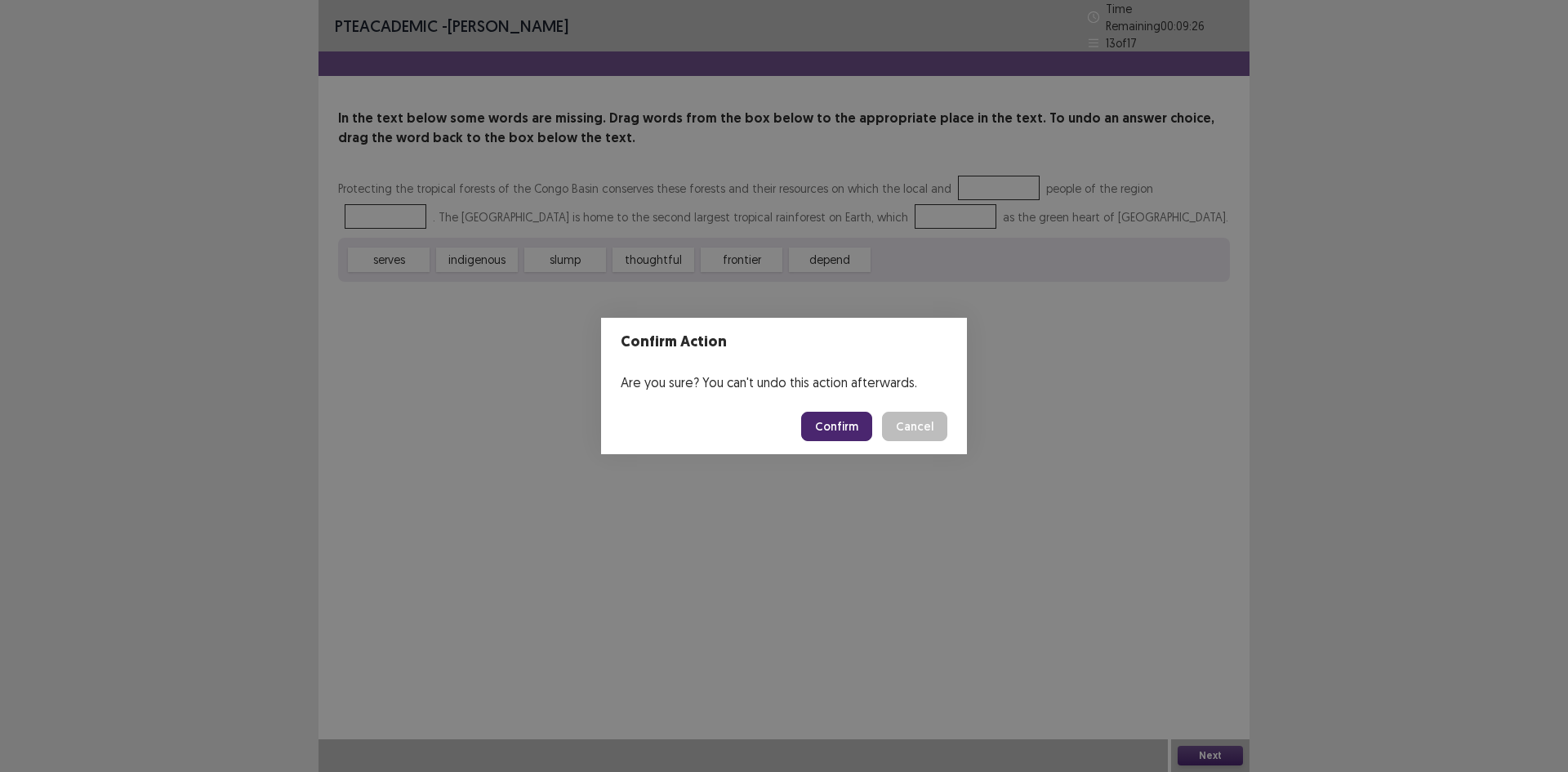
click at [843, 432] on button "Confirm" at bounding box center [837, 426] width 71 height 29
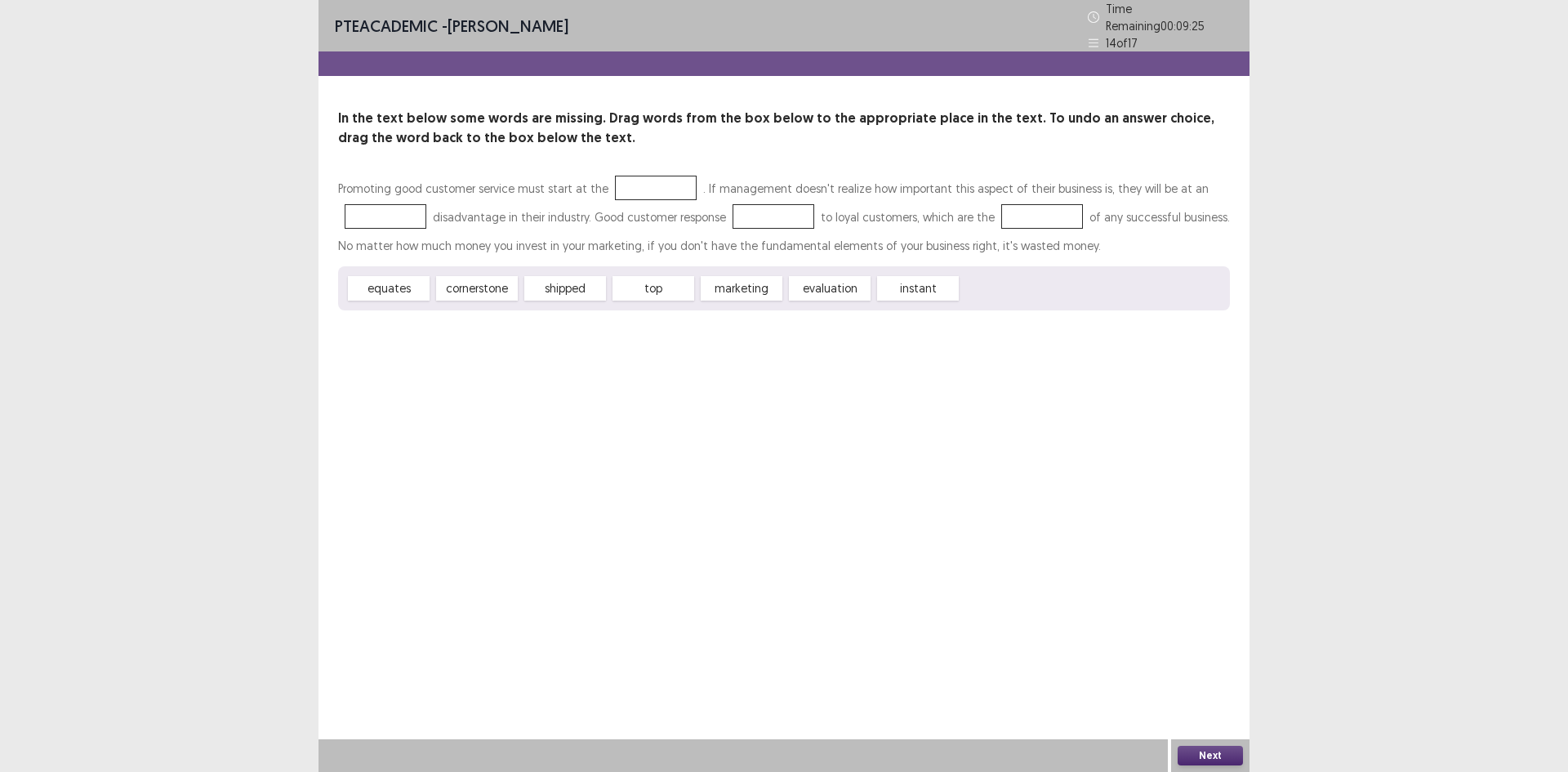
drag, startPoint x: 670, startPoint y: 270, endPoint x: 754, endPoint y: 262, distance: 84.4
click at [754, 205] on div "Promoting good customer service must start at the . If management doesn't reali…" at bounding box center [784, 241] width 892 height 136
click at [793, 314] on div "PTE academic - Ayomi Samarawickrema Time Remaining 00 : 09 : 24 14 of 17 In the…" at bounding box center [784, 171] width 931 height 343
drag, startPoint x: 791, startPoint y: 274, endPoint x: 1013, endPoint y: 509, distance: 323.3
click at [827, 205] on div "Promoting good customer service must start at the . If management doesn't reali…" at bounding box center [784, 241] width 892 height 136
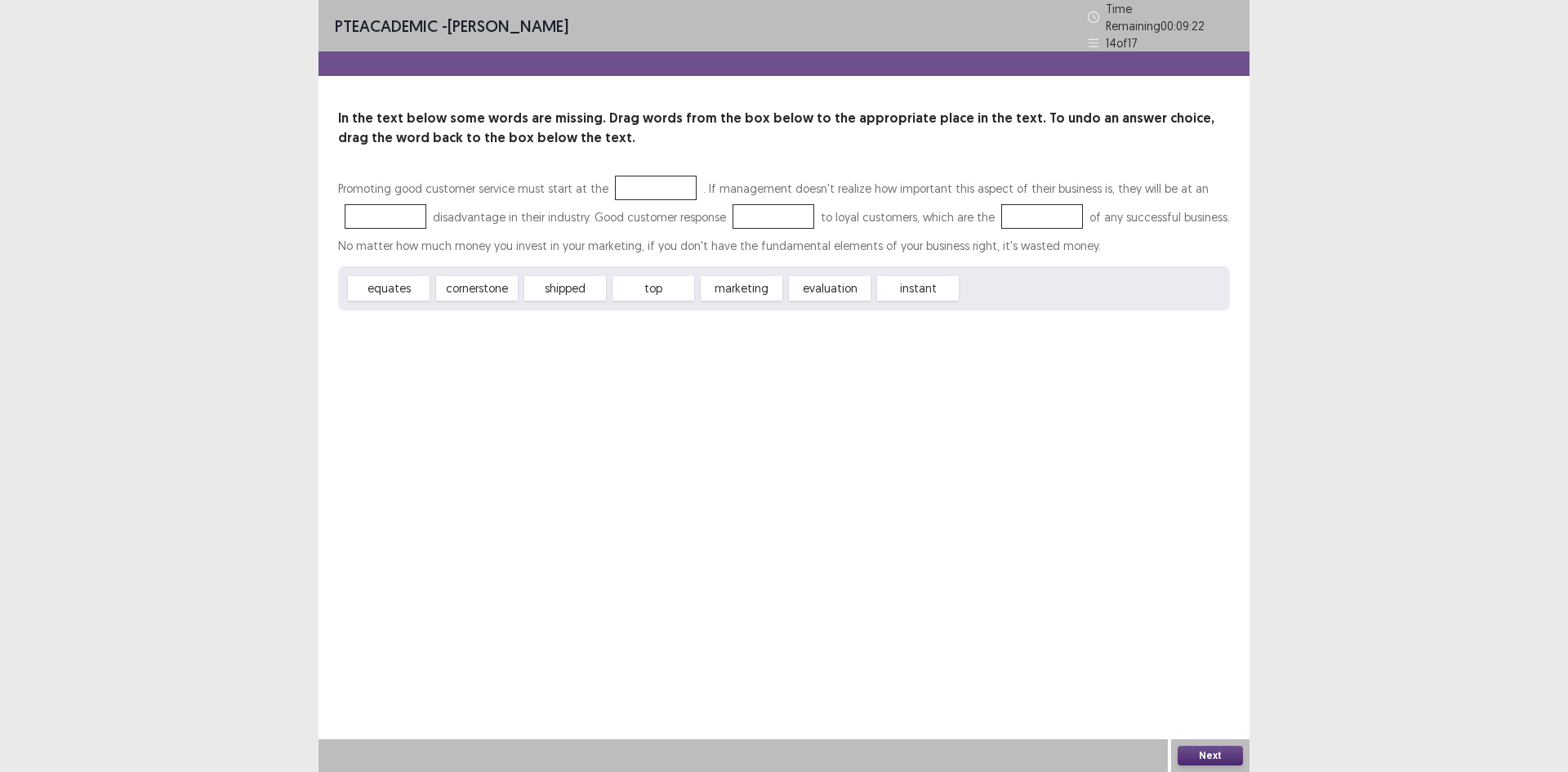
click at [1194, 750] on button "Next" at bounding box center [1210, 756] width 65 height 20
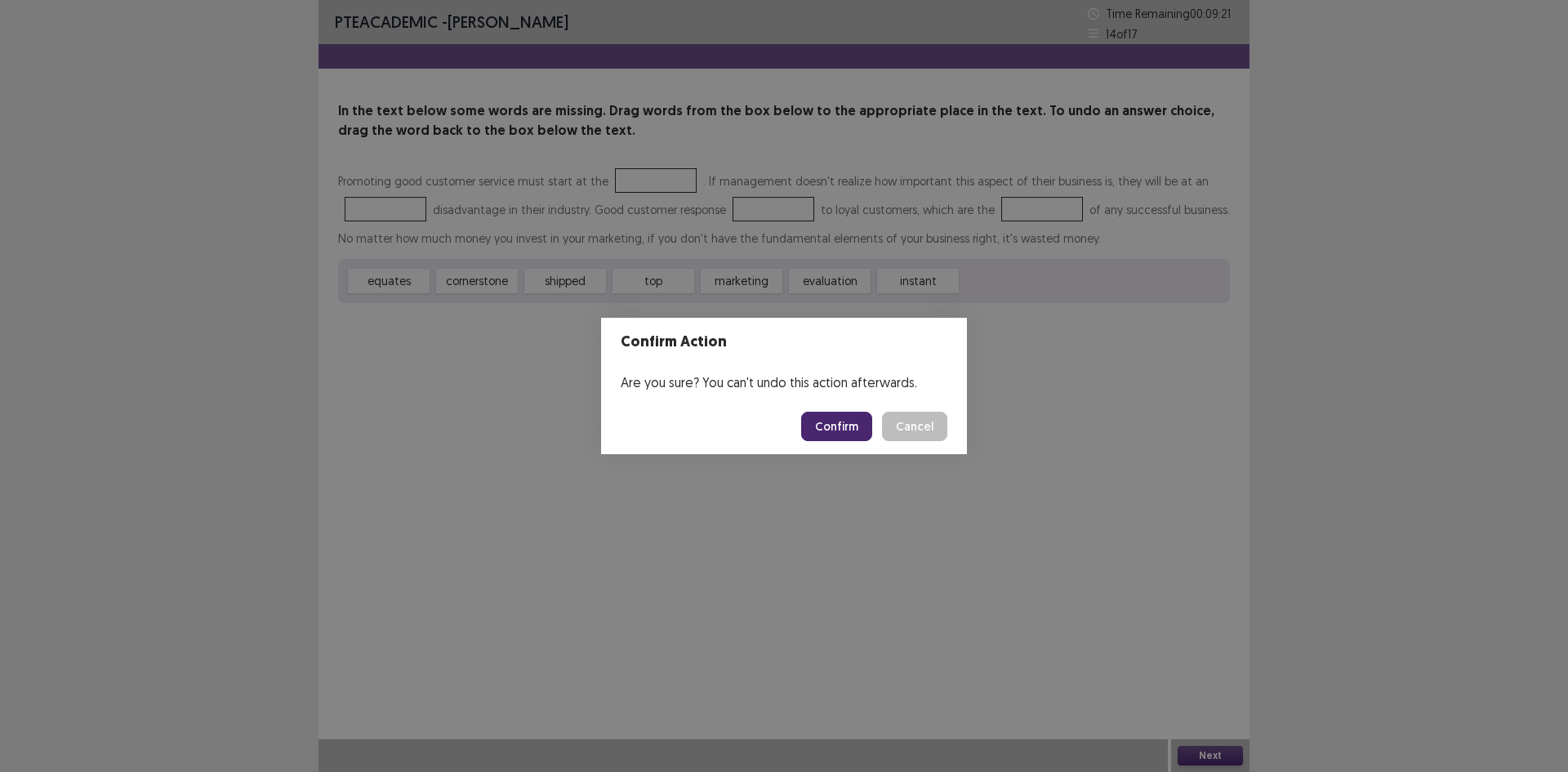
click at [834, 419] on button "Confirm" at bounding box center [837, 426] width 71 height 29
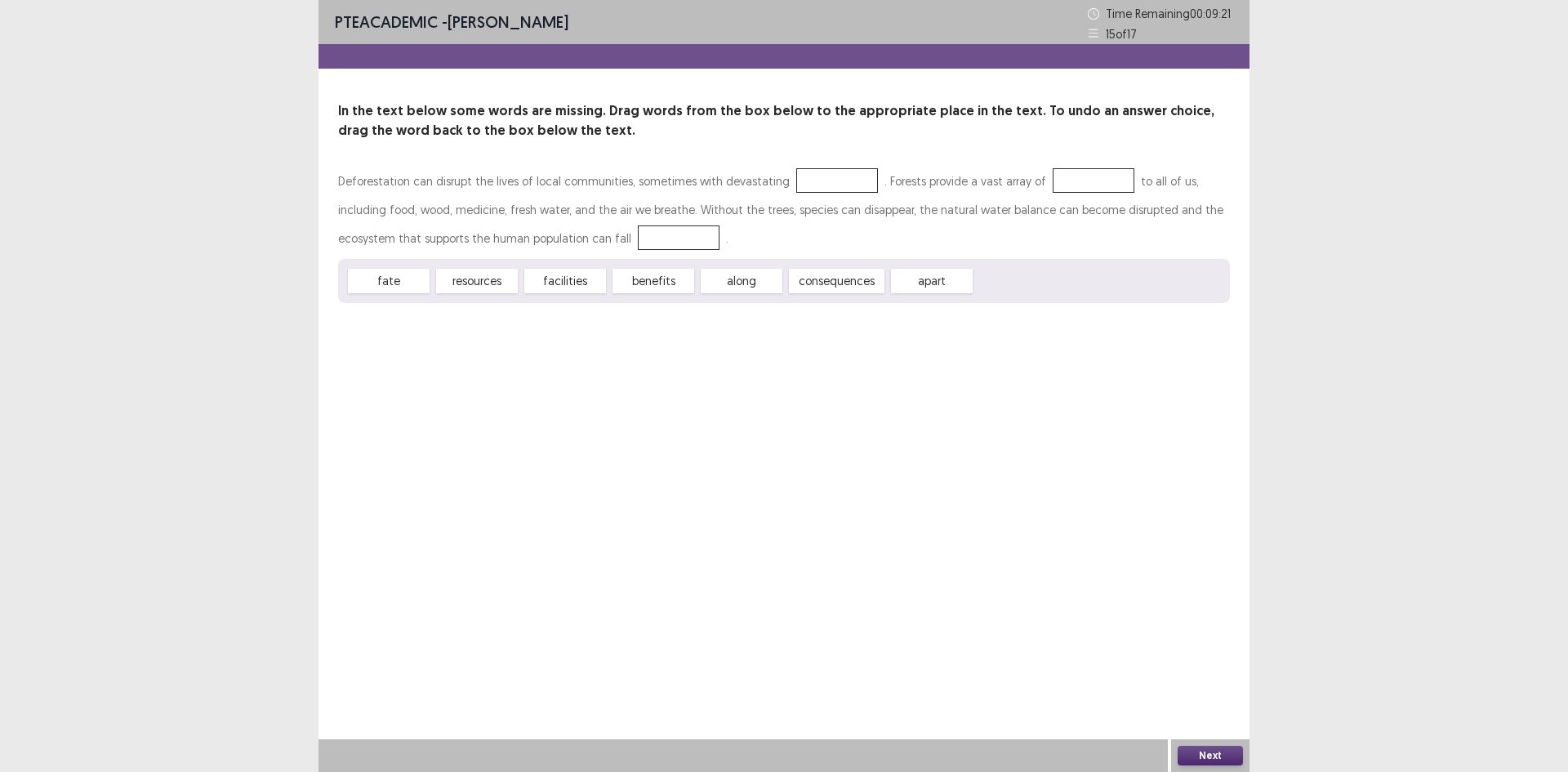
click at [638, 233] on div at bounding box center [678, 237] width 81 height 25
click at [638, 238] on div at bounding box center [678, 237] width 81 height 25
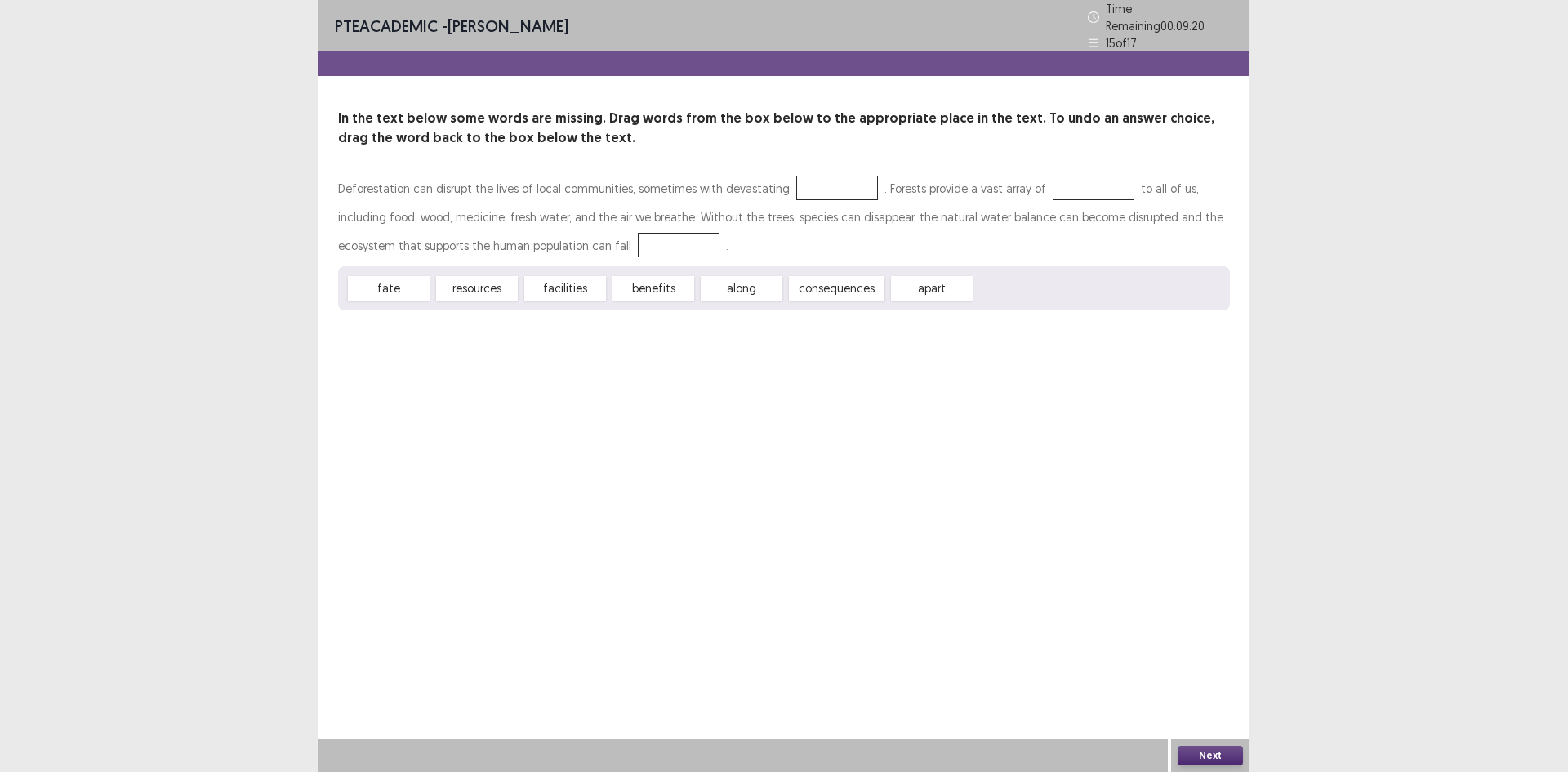
drag, startPoint x: 559, startPoint y: 283, endPoint x: 578, endPoint y: 229, distance: 57.2
click at [578, 229] on div "Deforestation can disrupt the lives of local communities, sometimes with devast…" at bounding box center [784, 241] width 892 height 136
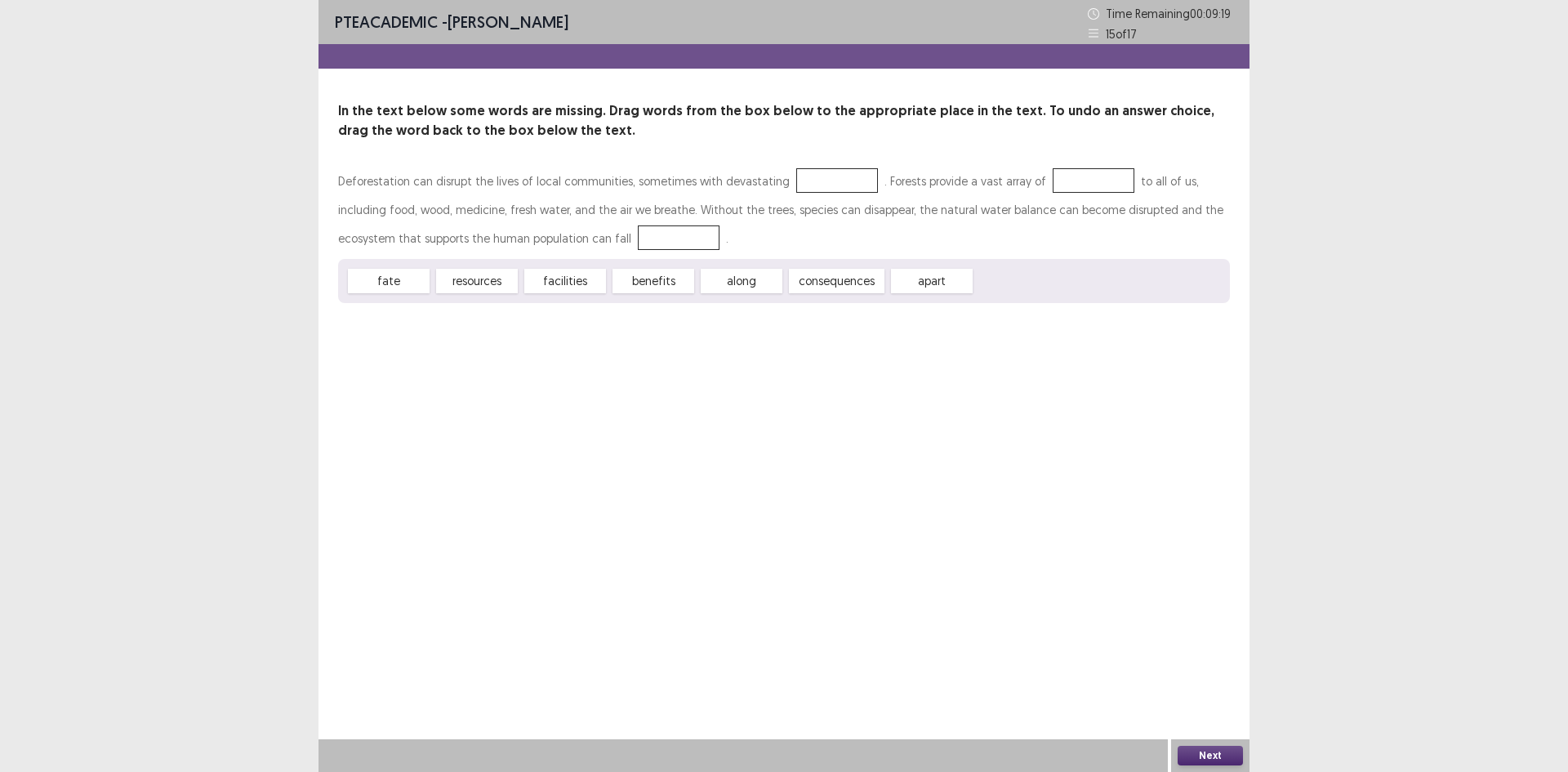
drag, startPoint x: 624, startPoint y: 268, endPoint x: 595, endPoint y: 235, distance: 43.9
click at [595, 235] on div "Deforestation can disrupt the lives of local communities, sometimes with devast…" at bounding box center [784, 235] width 892 height 136
click at [1220, 758] on button "Next" at bounding box center [1210, 756] width 65 height 20
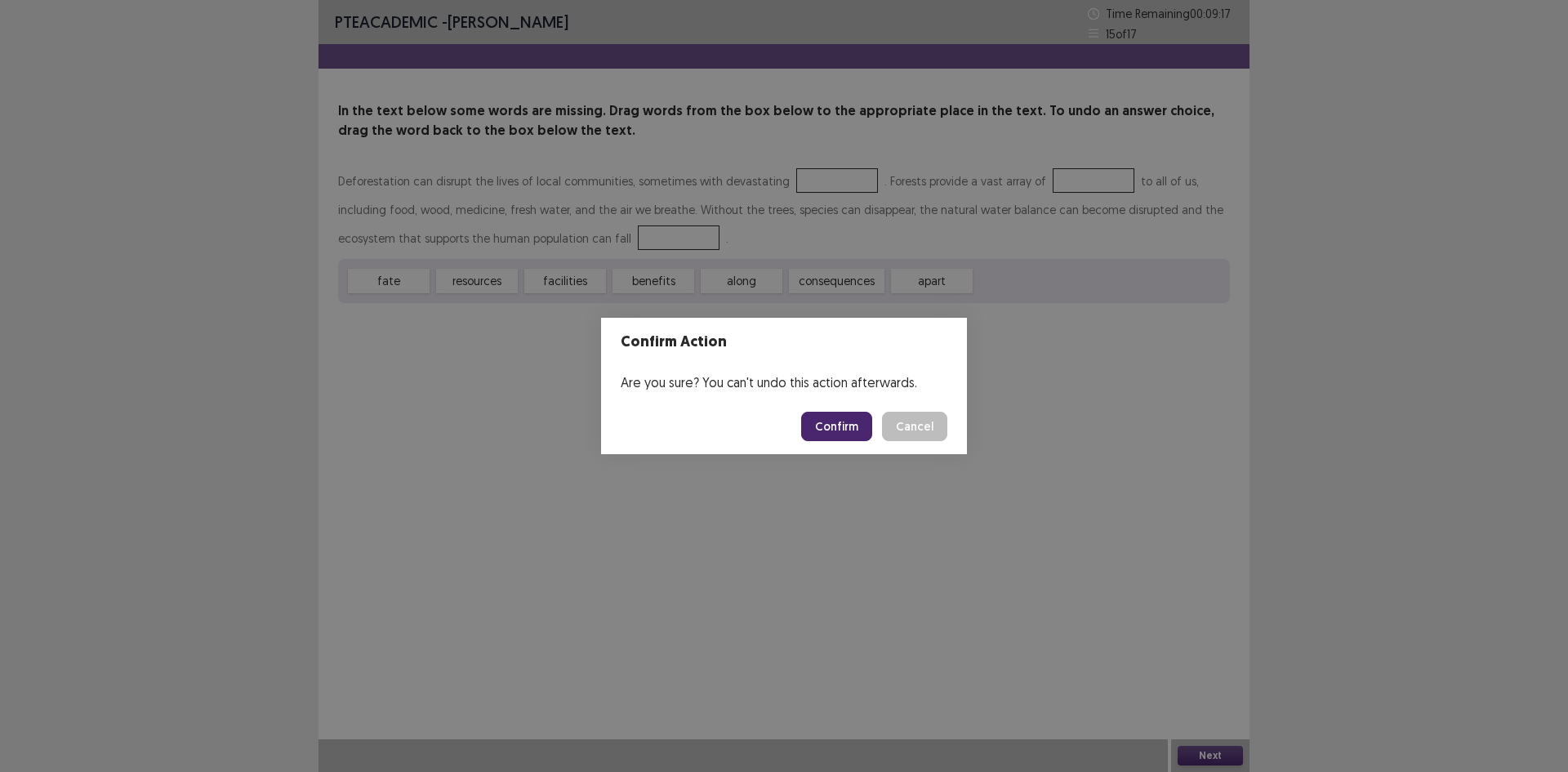
click at [849, 423] on button "Confirm" at bounding box center [837, 426] width 71 height 29
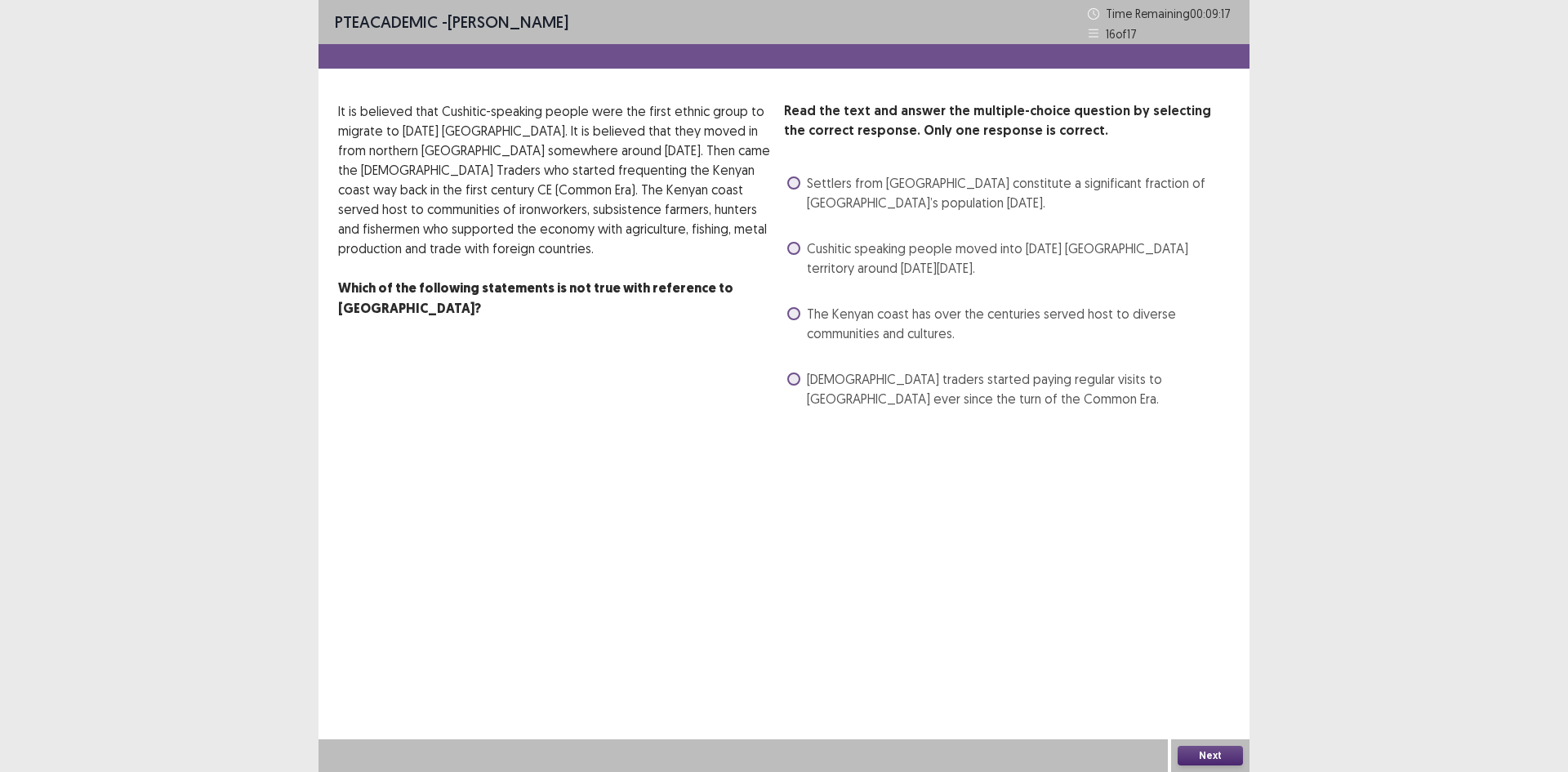
click at [799, 313] on span at bounding box center [793, 313] width 13 height 13
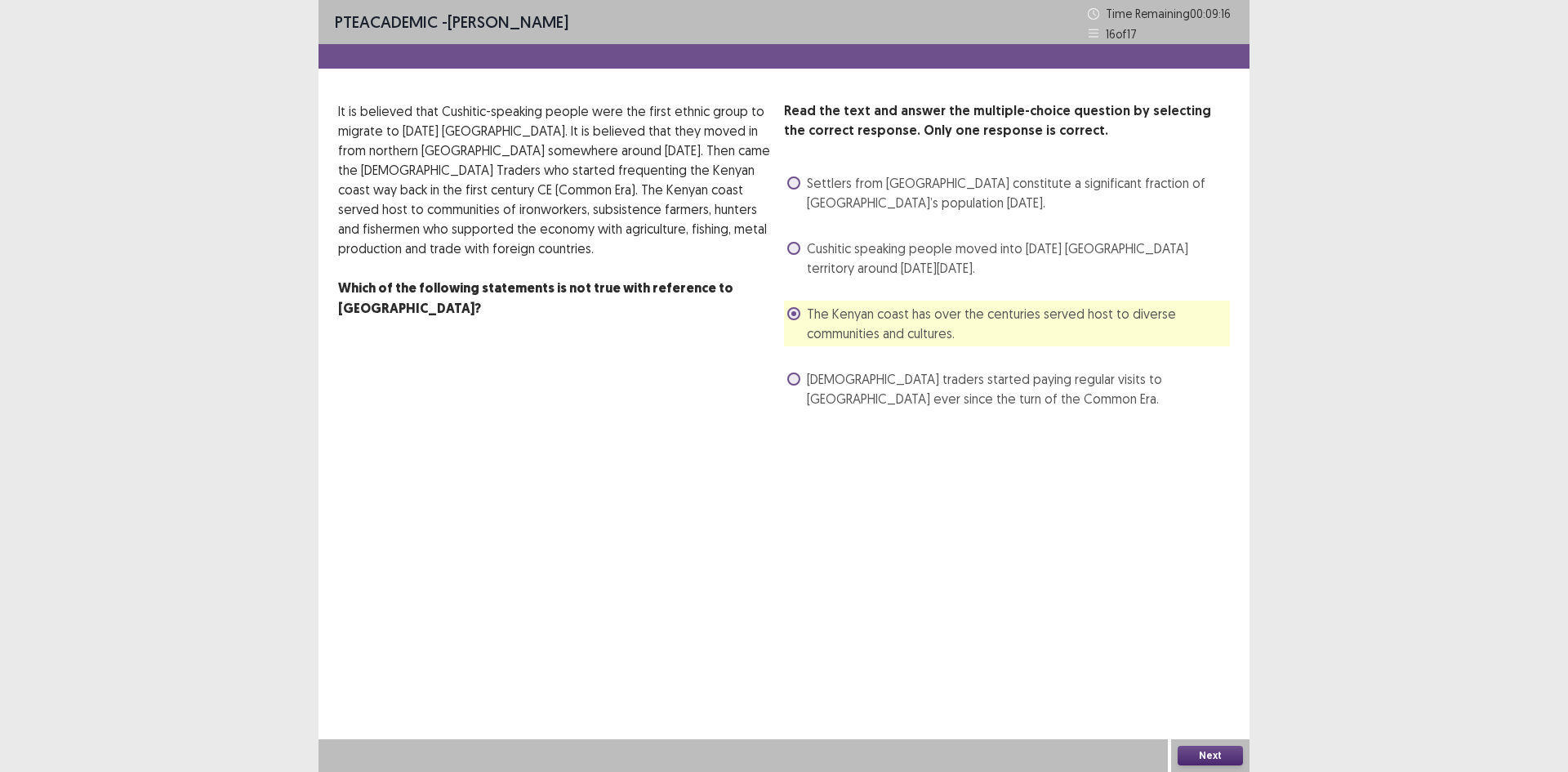
click at [1242, 758] on button "Next" at bounding box center [1210, 756] width 65 height 20
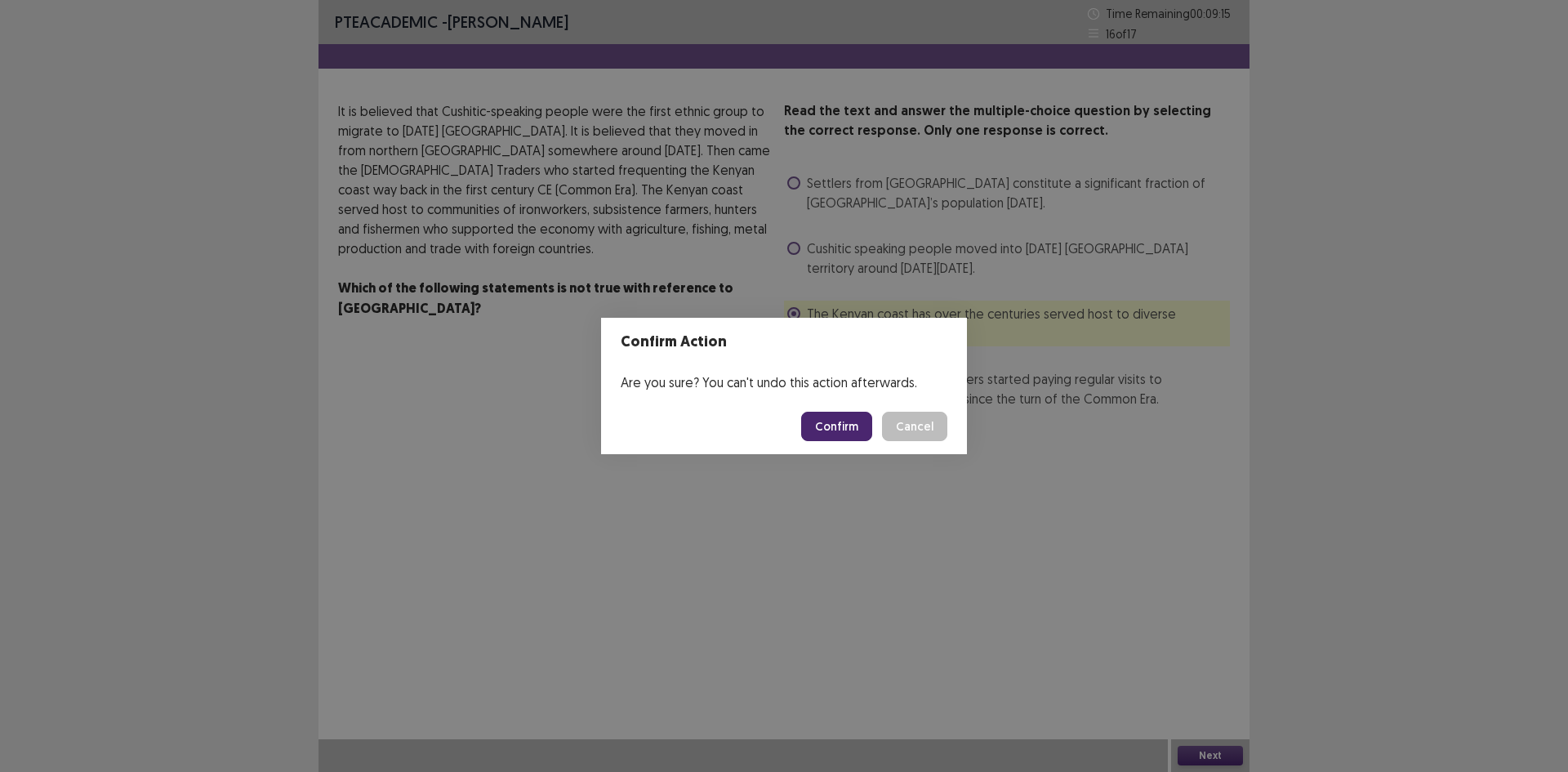
click at [841, 419] on button "Confirm" at bounding box center [837, 426] width 71 height 29
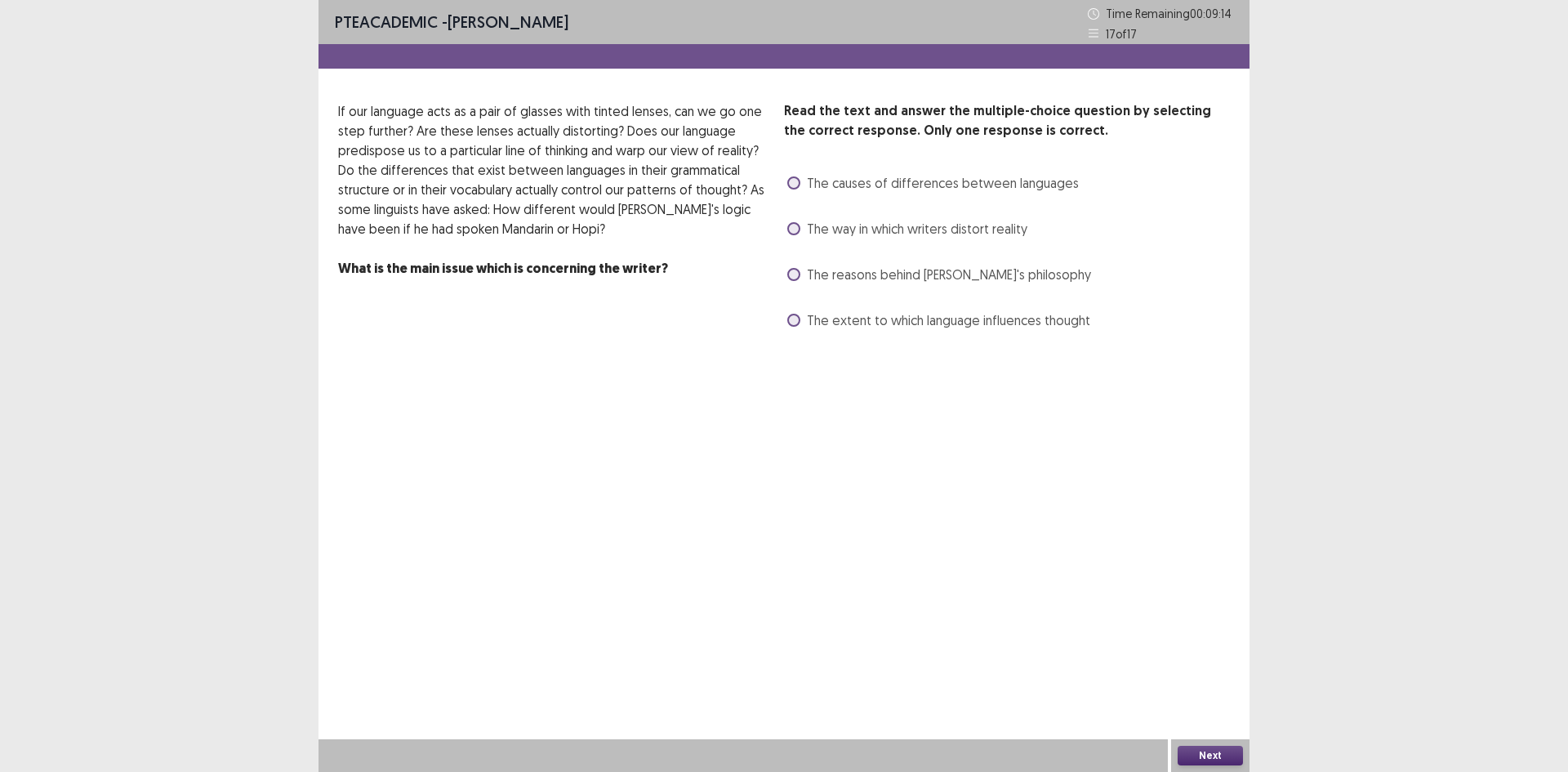
click at [784, 277] on div "Read the text and answer the multiple-choice question by selecting the correct …" at bounding box center [784, 217] width 931 height 232
click at [802, 280] on label "The reasons behind Aristotle's philosophy" at bounding box center [938, 274] width 304 height 20
click at [1200, 757] on button "Next" at bounding box center [1210, 756] width 65 height 20
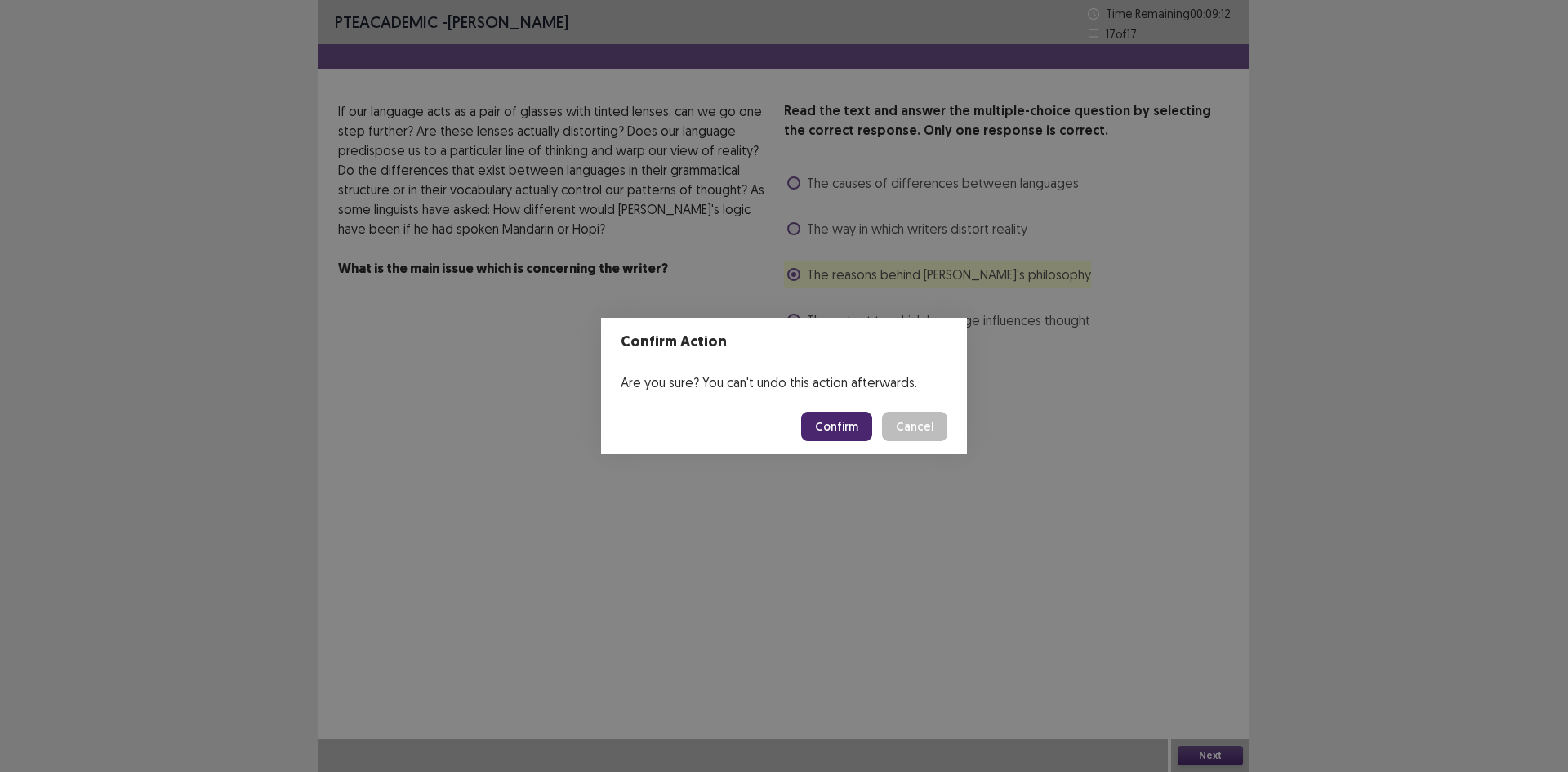
click at [849, 432] on button "Confirm" at bounding box center [837, 426] width 71 height 29
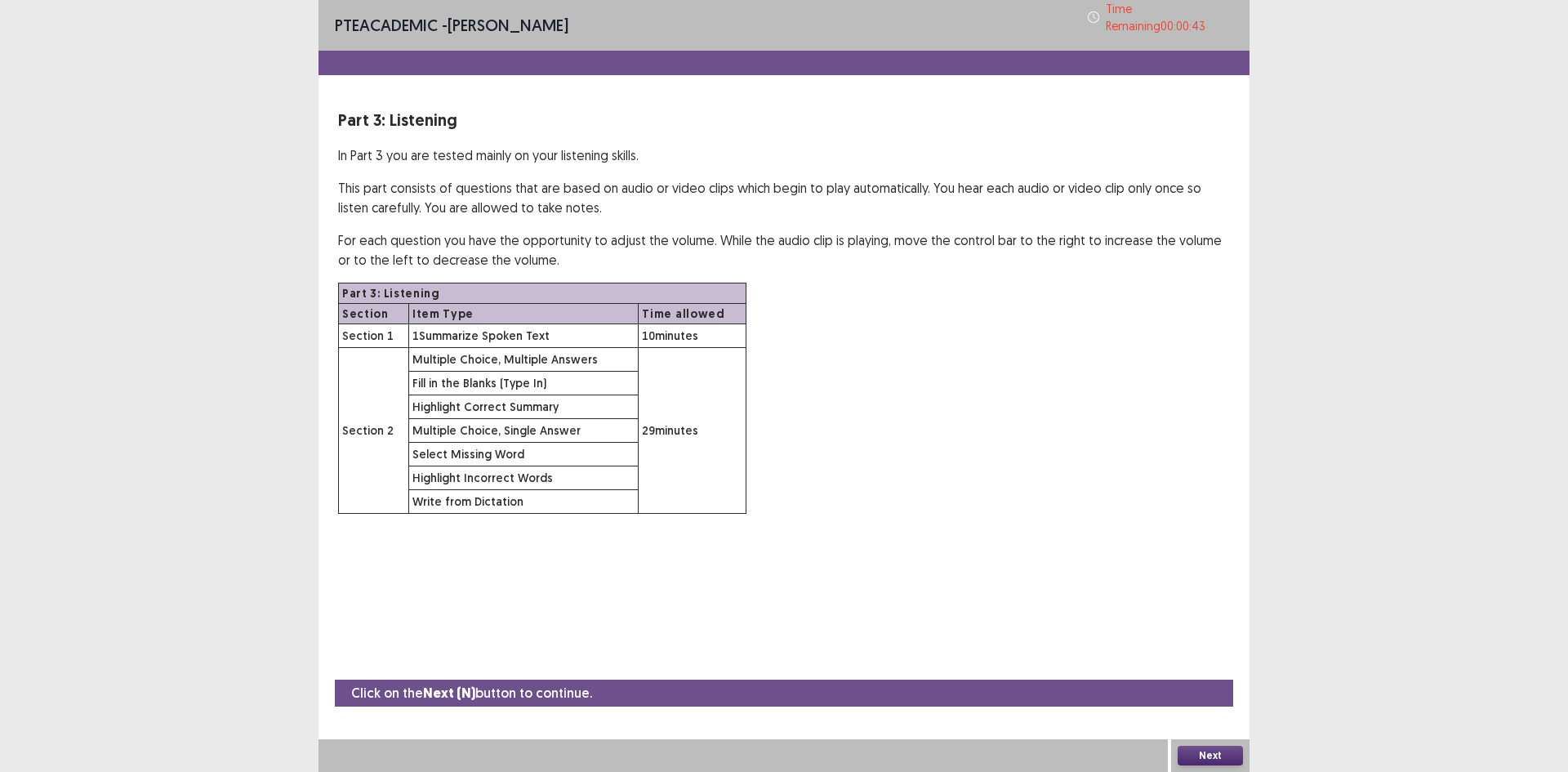
click at [1216, 752] on button "Next" at bounding box center [1210, 756] width 65 height 20
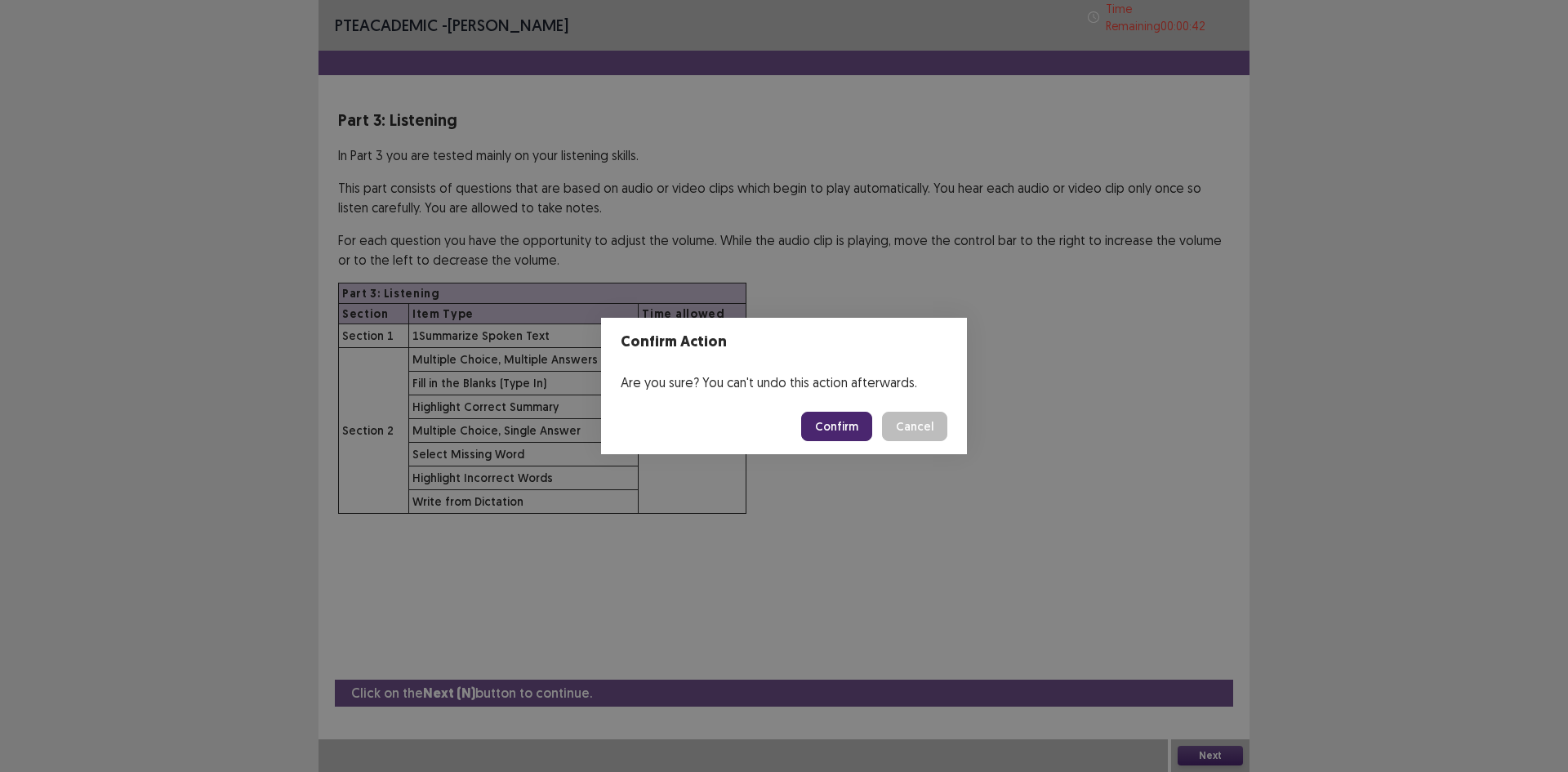
click at [837, 421] on button "Confirm" at bounding box center [837, 426] width 71 height 29
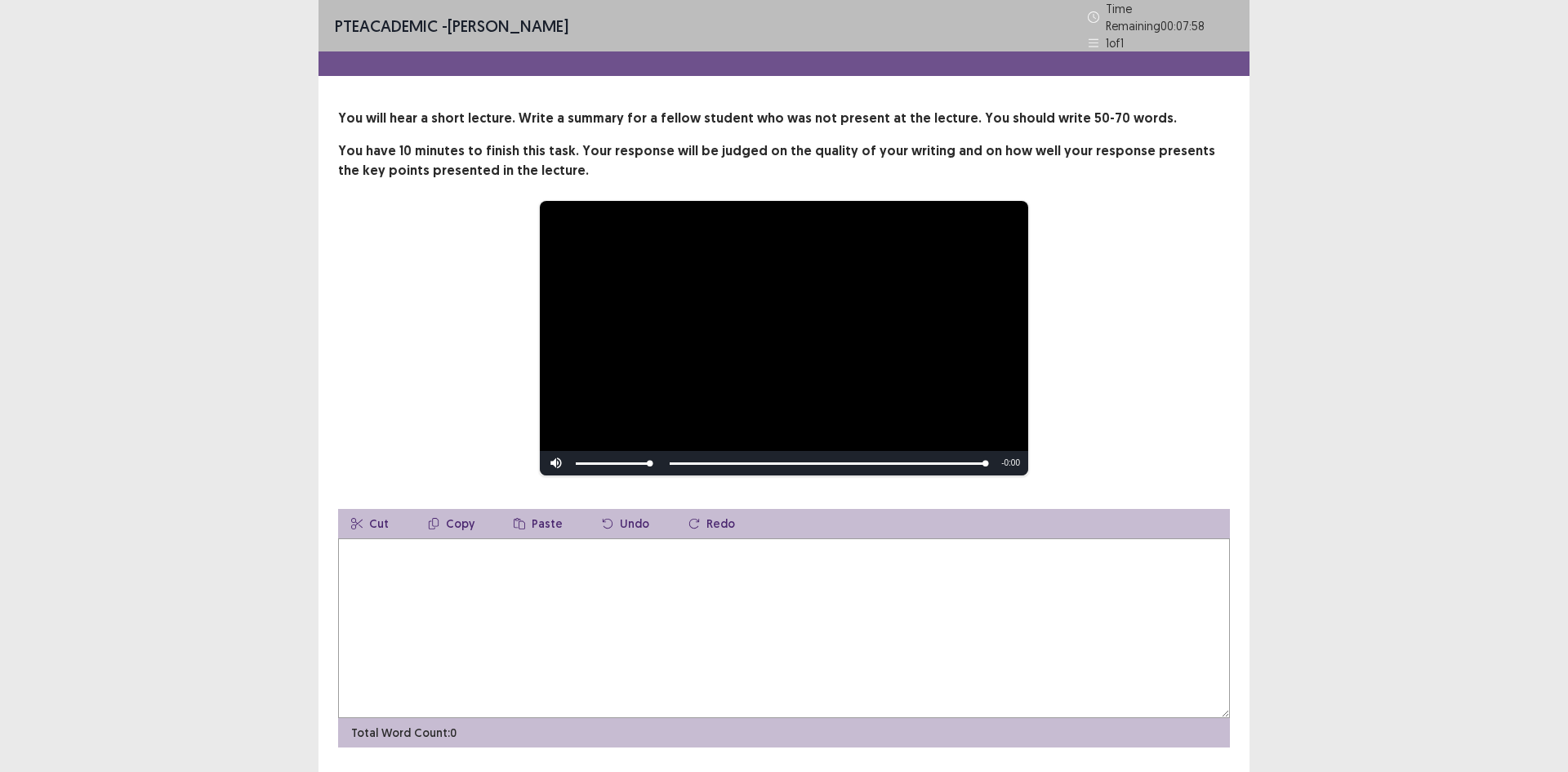
click at [788, 665] on textarea at bounding box center [784, 628] width 892 height 180
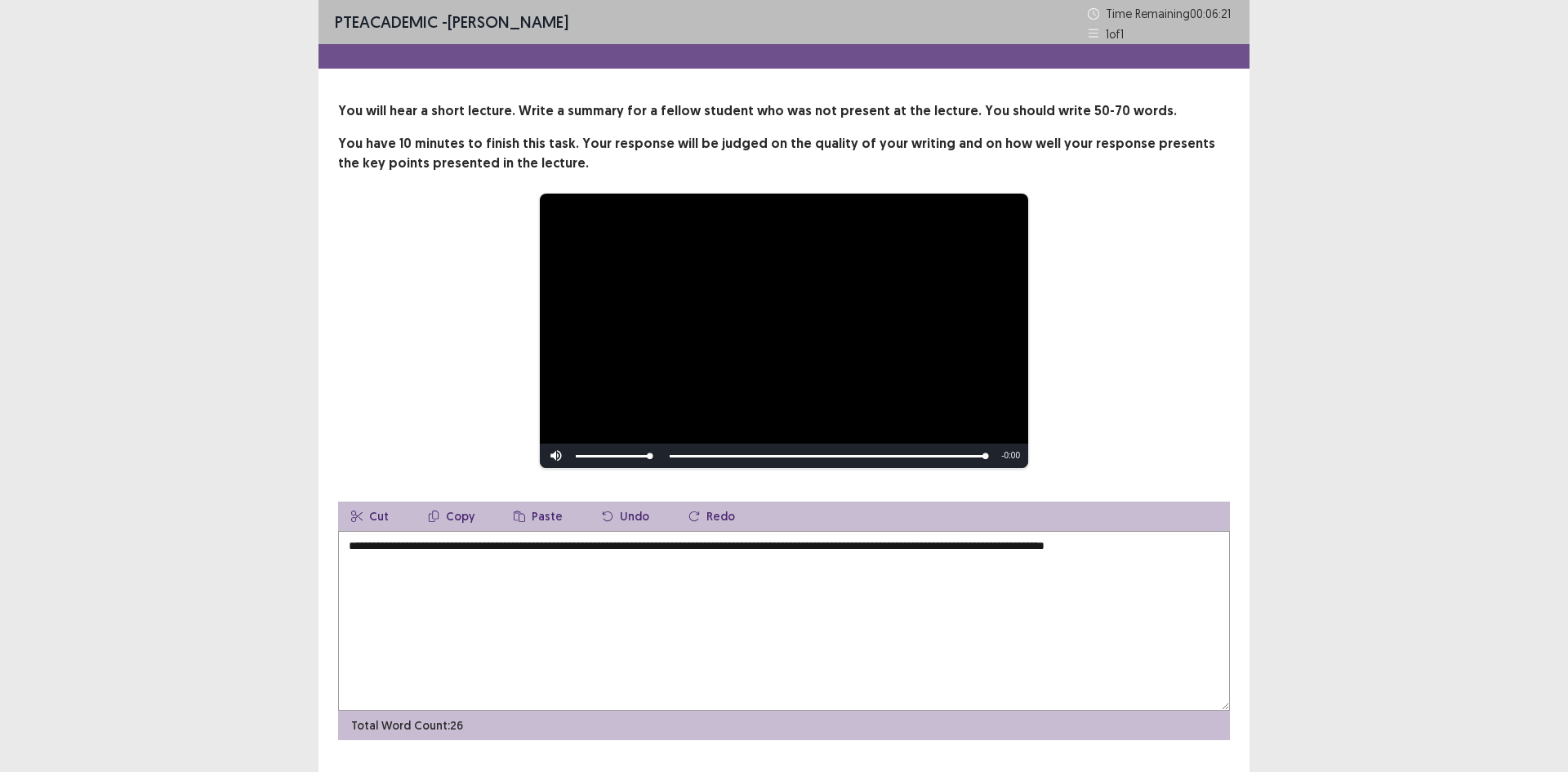
drag, startPoint x: 874, startPoint y: 549, endPoint x: 820, endPoint y: 541, distance: 54.6
click at [820, 541] on textarea "**********" at bounding box center [784, 621] width 892 height 180
click at [1175, 567] on textarea "**********" at bounding box center [784, 621] width 892 height 180
click at [1130, 545] on textarea "**********" at bounding box center [784, 621] width 892 height 180
click at [1157, 545] on textarea "**********" at bounding box center [784, 621] width 892 height 180
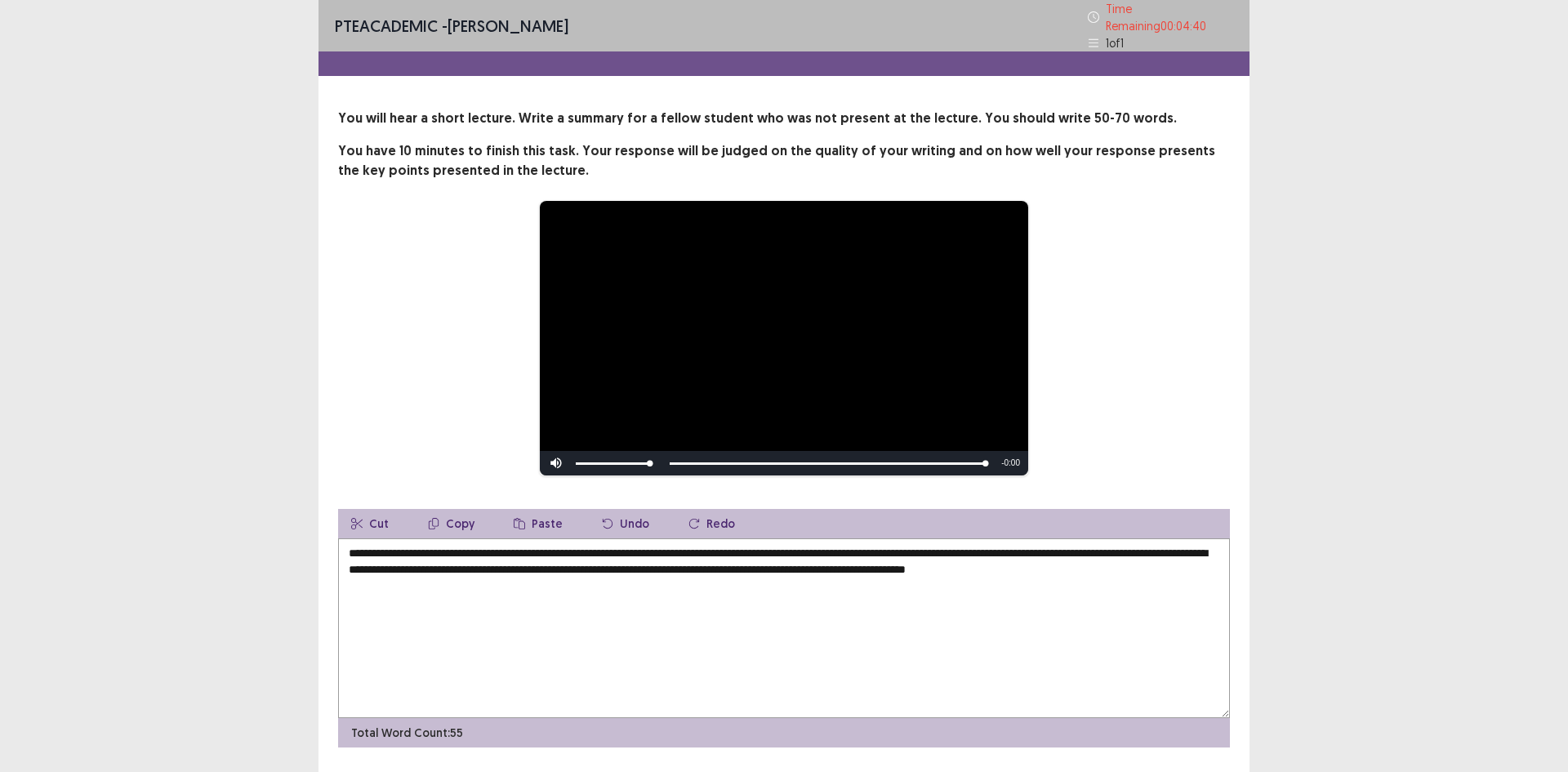
click at [900, 561] on textarea "**********" at bounding box center [784, 628] width 892 height 180
click at [719, 590] on textarea "**********" at bounding box center [784, 628] width 892 height 180
drag, startPoint x: 682, startPoint y: 585, endPoint x: 652, endPoint y: 579, distance: 30.6
click at [652, 579] on textarea "**********" at bounding box center [784, 628] width 892 height 180
click at [648, 547] on textarea "**********" at bounding box center [784, 628] width 892 height 180
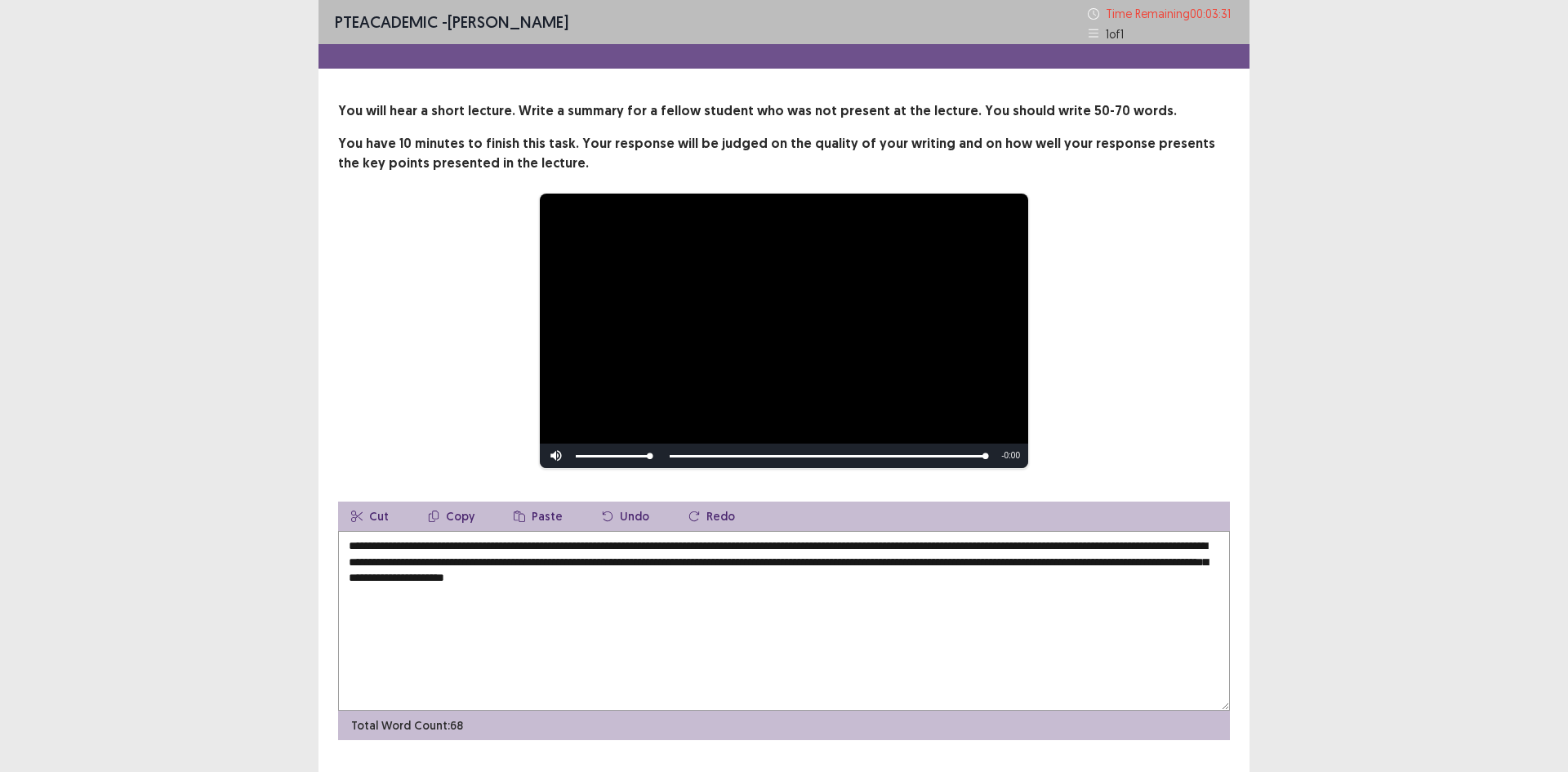
click at [780, 546] on textarea "**********" at bounding box center [784, 621] width 892 height 180
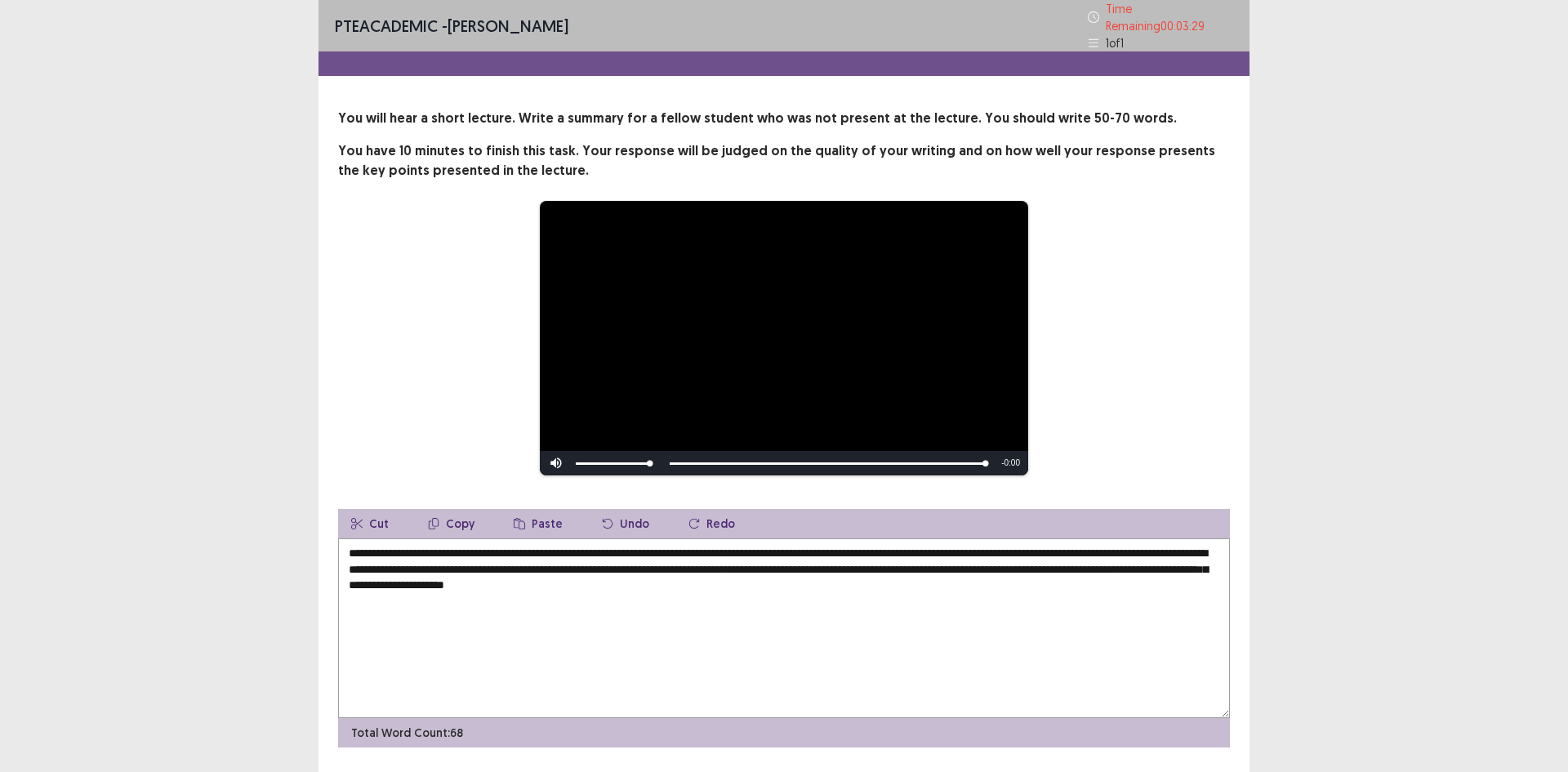
click at [870, 550] on textarea "**********" at bounding box center [784, 628] width 892 height 180
click at [1037, 600] on textarea "**********" at bounding box center [784, 628] width 892 height 180
click at [1166, 548] on textarea "**********" at bounding box center [784, 628] width 892 height 180
click at [1173, 545] on textarea "**********" at bounding box center [784, 628] width 892 height 180
click at [1168, 549] on textarea "**********" at bounding box center [784, 628] width 892 height 180
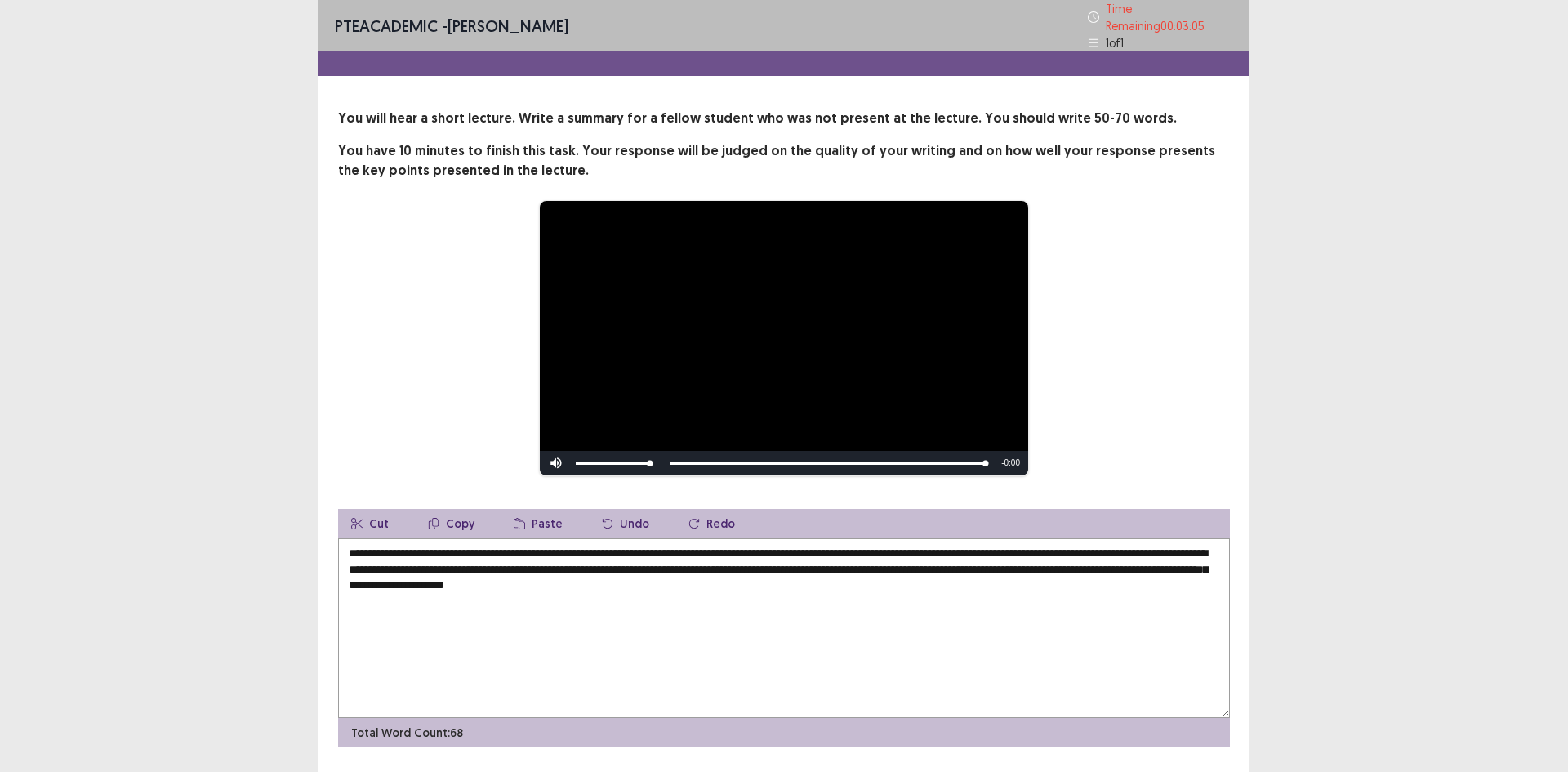
click at [859, 575] on textarea "**********" at bounding box center [784, 628] width 892 height 180
click at [869, 586] on textarea "**********" at bounding box center [784, 628] width 892 height 180
drag, startPoint x: 831, startPoint y: 587, endPoint x: 716, endPoint y: 579, distance: 115.3
click at [716, 579] on textarea "**********" at bounding box center [784, 628] width 892 height 180
drag, startPoint x: 908, startPoint y: 561, endPoint x: 1089, endPoint y: 560, distance: 181.0
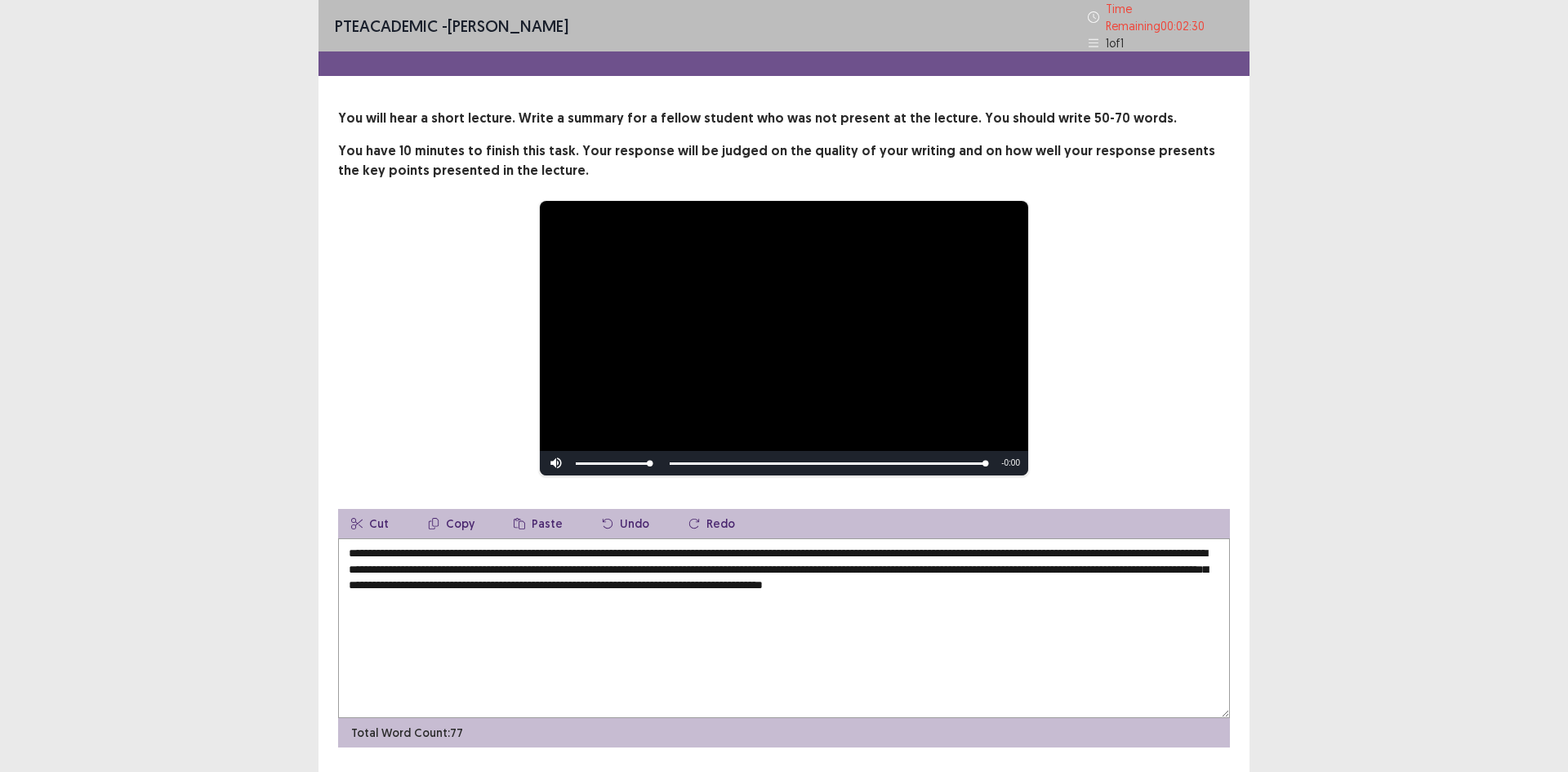
click at [1089, 560] on textarea "**********" at bounding box center [784, 628] width 892 height 180
click at [1092, 597] on textarea "**********" at bounding box center [784, 628] width 892 height 180
click at [1128, 584] on textarea "**********" at bounding box center [784, 628] width 892 height 180
drag, startPoint x: 785, startPoint y: 566, endPoint x: 619, endPoint y: 565, distance: 166.0
click at [619, 565] on textarea "**********" at bounding box center [784, 628] width 892 height 180
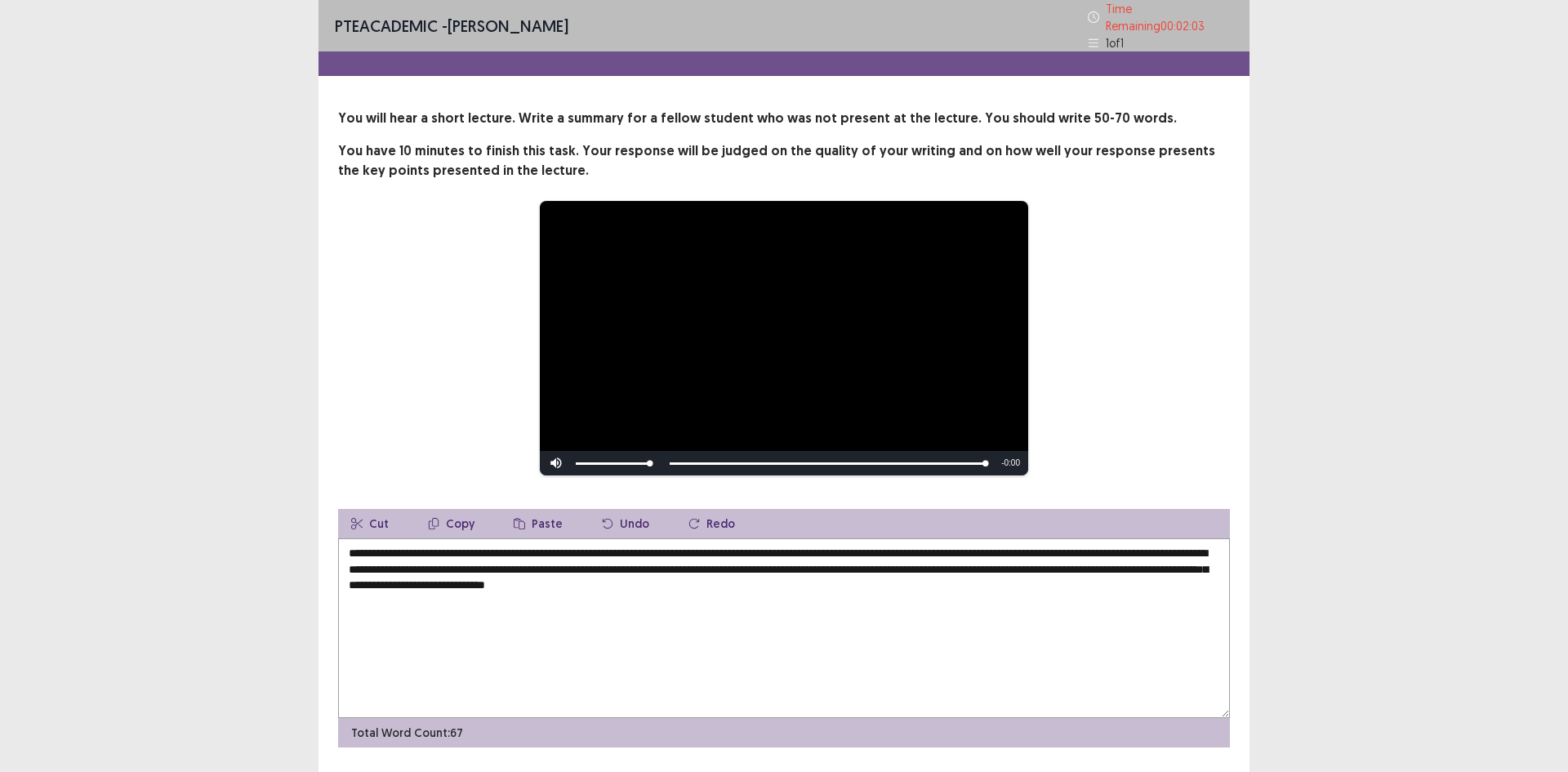
click at [894, 562] on textarea "**********" at bounding box center [784, 628] width 892 height 180
click at [890, 564] on textarea "**********" at bounding box center [784, 628] width 892 height 180
click at [893, 567] on textarea "**********" at bounding box center [784, 628] width 892 height 180
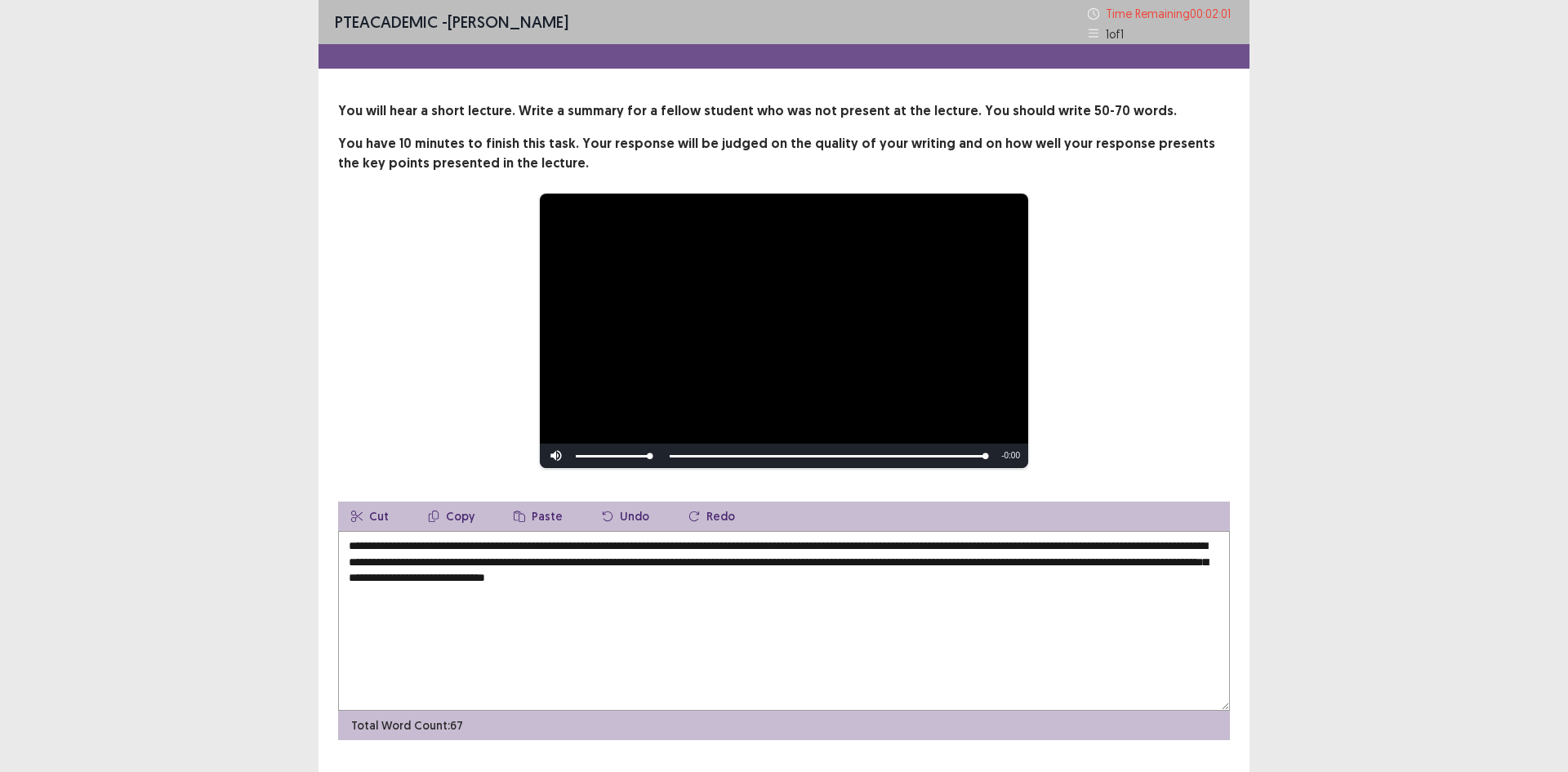
drag, startPoint x: 913, startPoint y: 574, endPoint x: 902, endPoint y: 573, distance: 11.0
click at [911, 574] on textarea "**********" at bounding box center [784, 621] width 892 height 180
click at [891, 566] on textarea "**********" at bounding box center [784, 621] width 892 height 180
click at [1123, 580] on textarea "**********" at bounding box center [784, 621] width 892 height 180
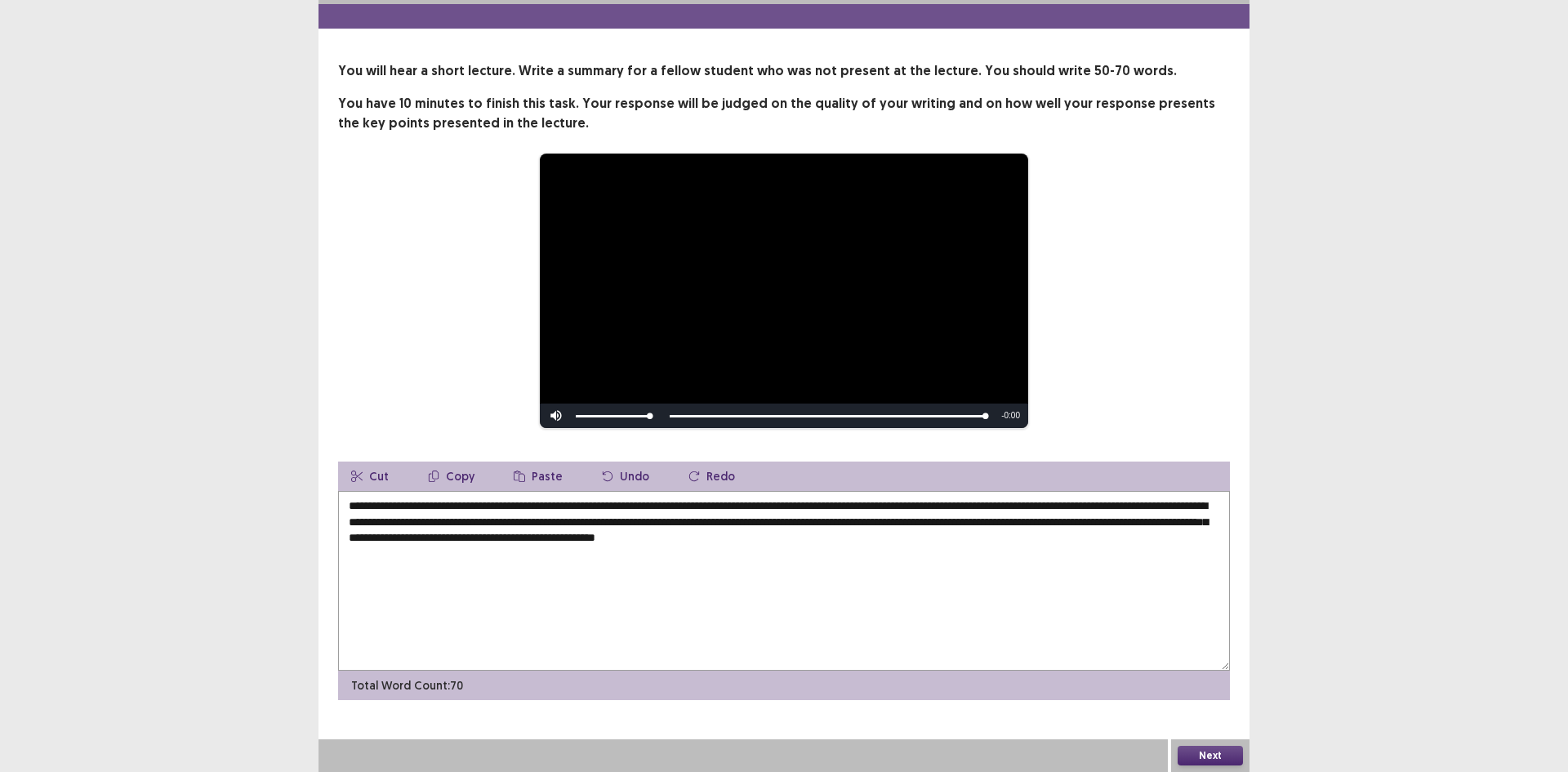
type textarea "**********"
click at [1216, 757] on button "Next" at bounding box center [1210, 756] width 65 height 20
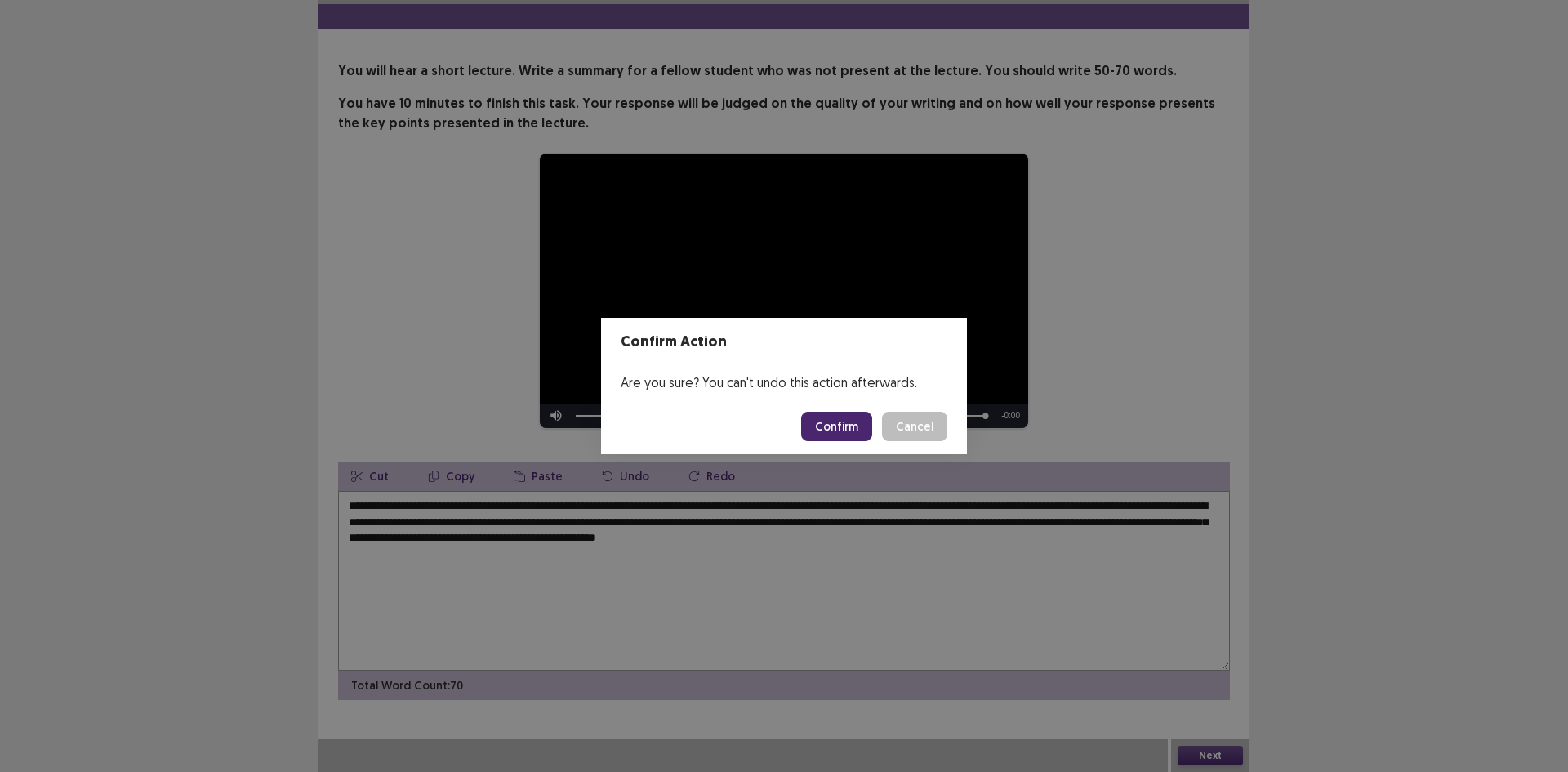
click at [849, 425] on button "Confirm" at bounding box center [837, 426] width 71 height 29
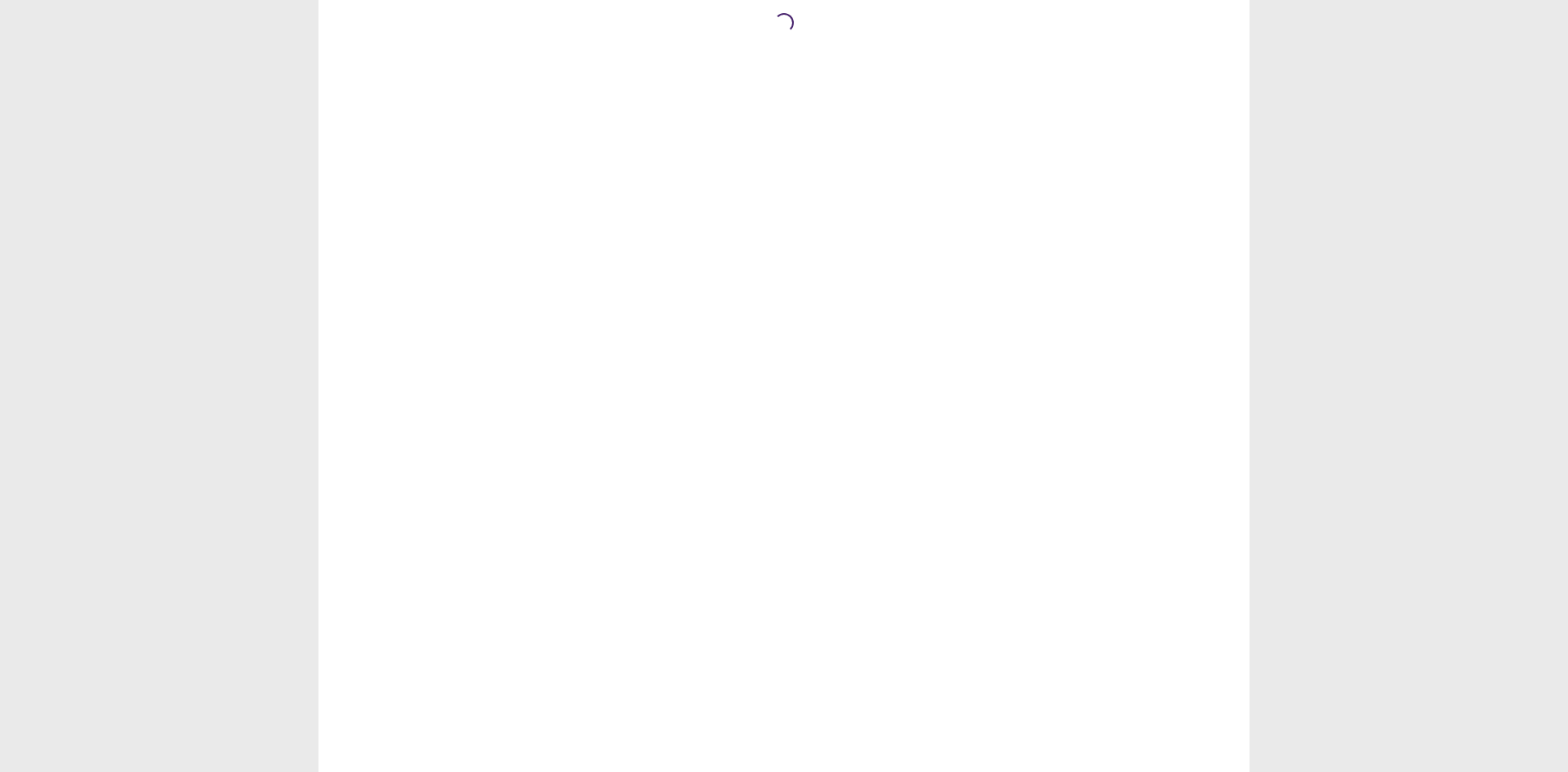
scroll to position [0, 0]
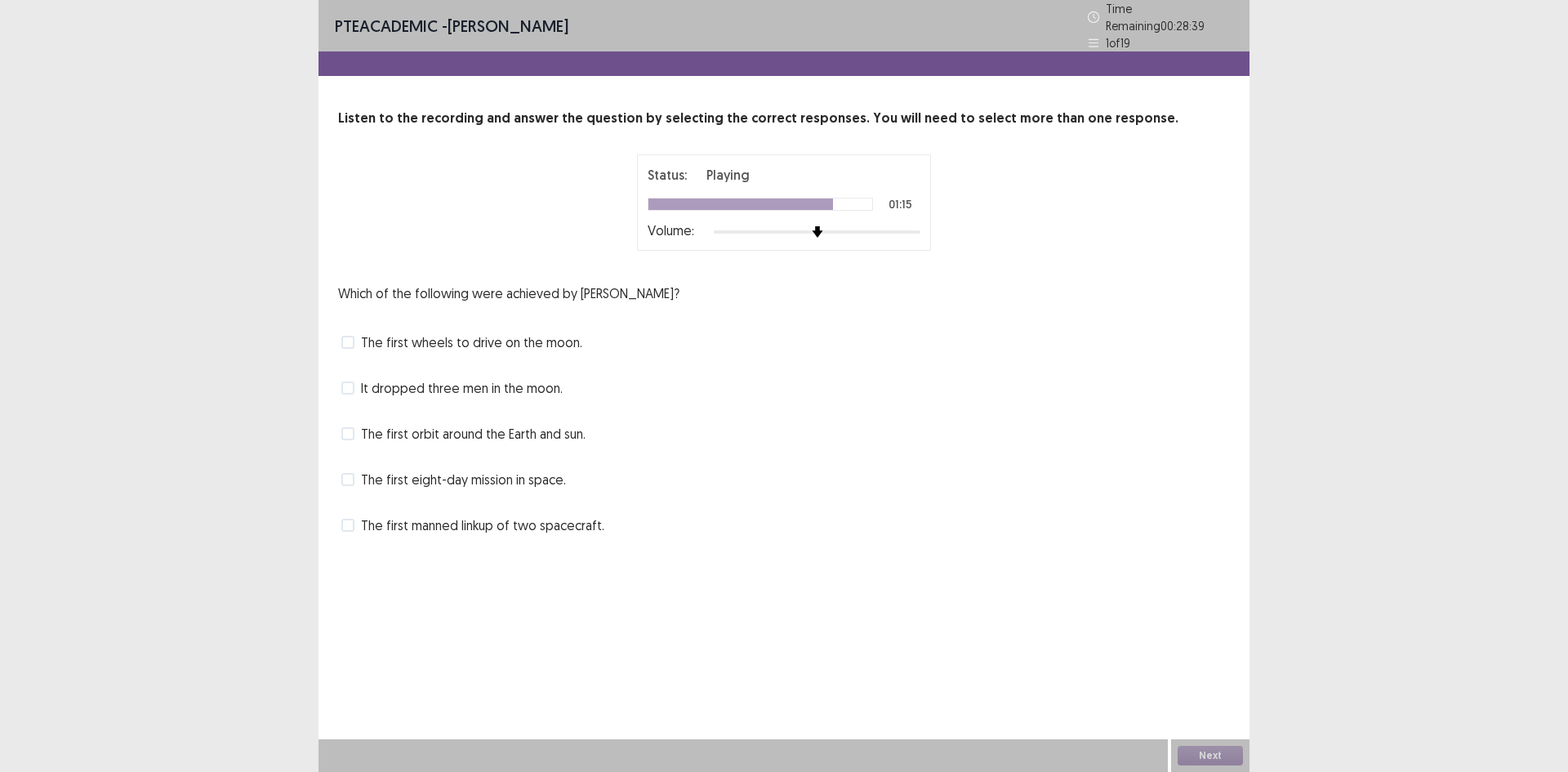
click at [363, 520] on span "The first manned linkup of two spacecraft." at bounding box center [482, 525] width 243 height 20
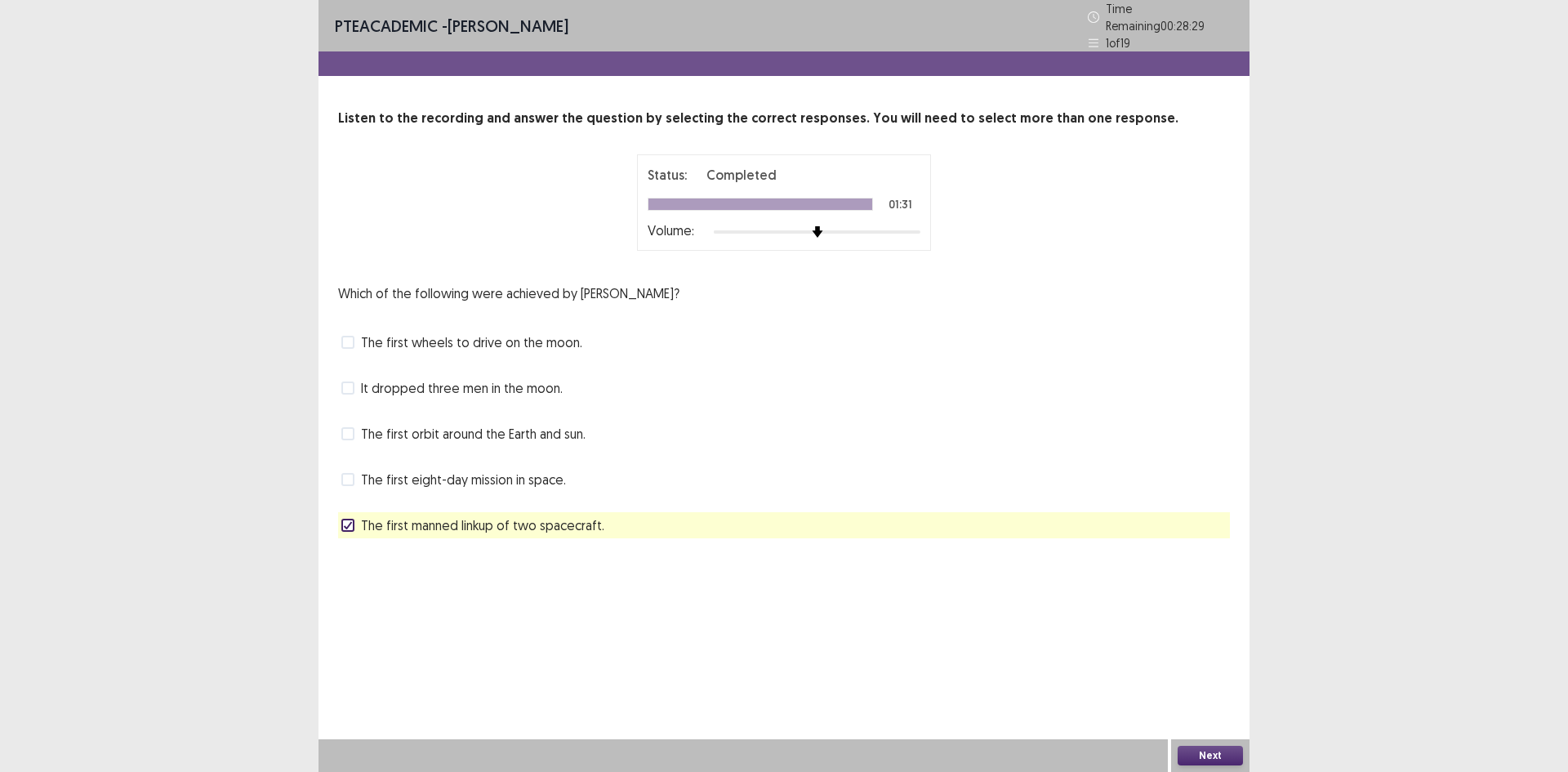
click at [1201, 757] on button "Next" at bounding box center [1210, 756] width 65 height 20
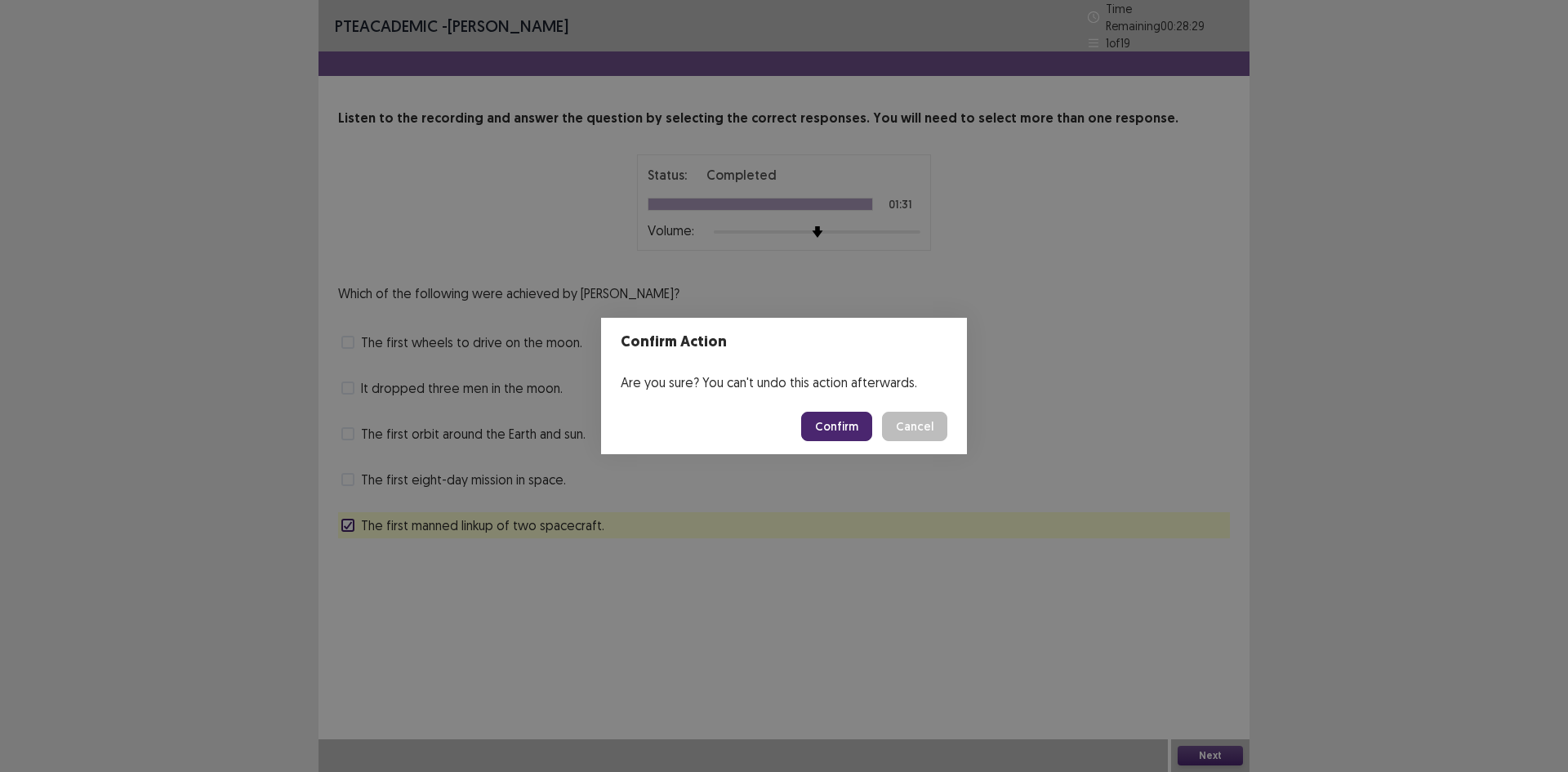
click at [830, 434] on button "Confirm" at bounding box center [837, 426] width 71 height 29
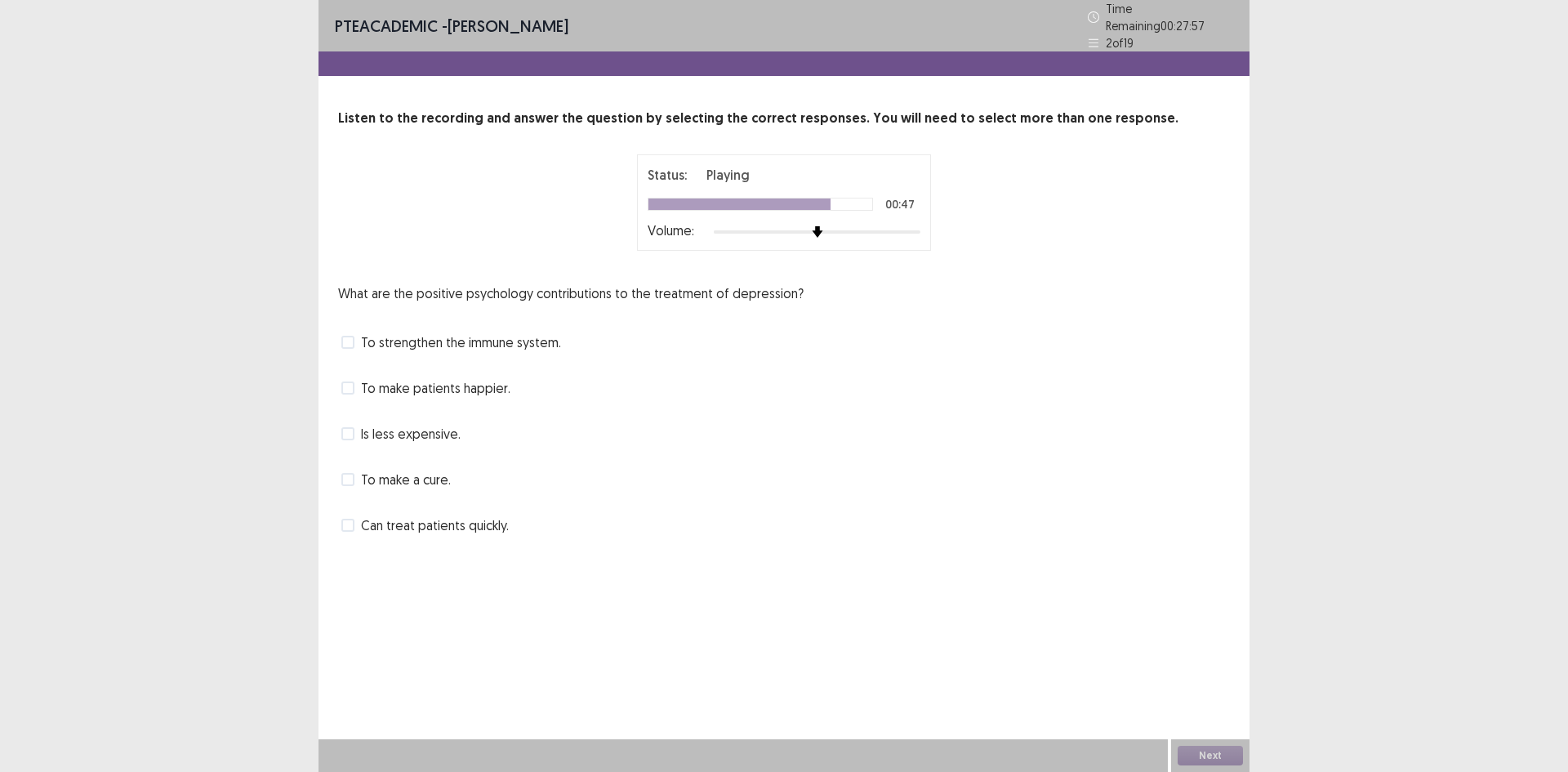
click at [478, 375] on div "To make patients happier." at bounding box center [784, 388] width 892 height 27
click at [459, 381] on span "To make patients happier." at bounding box center [435, 388] width 150 height 20
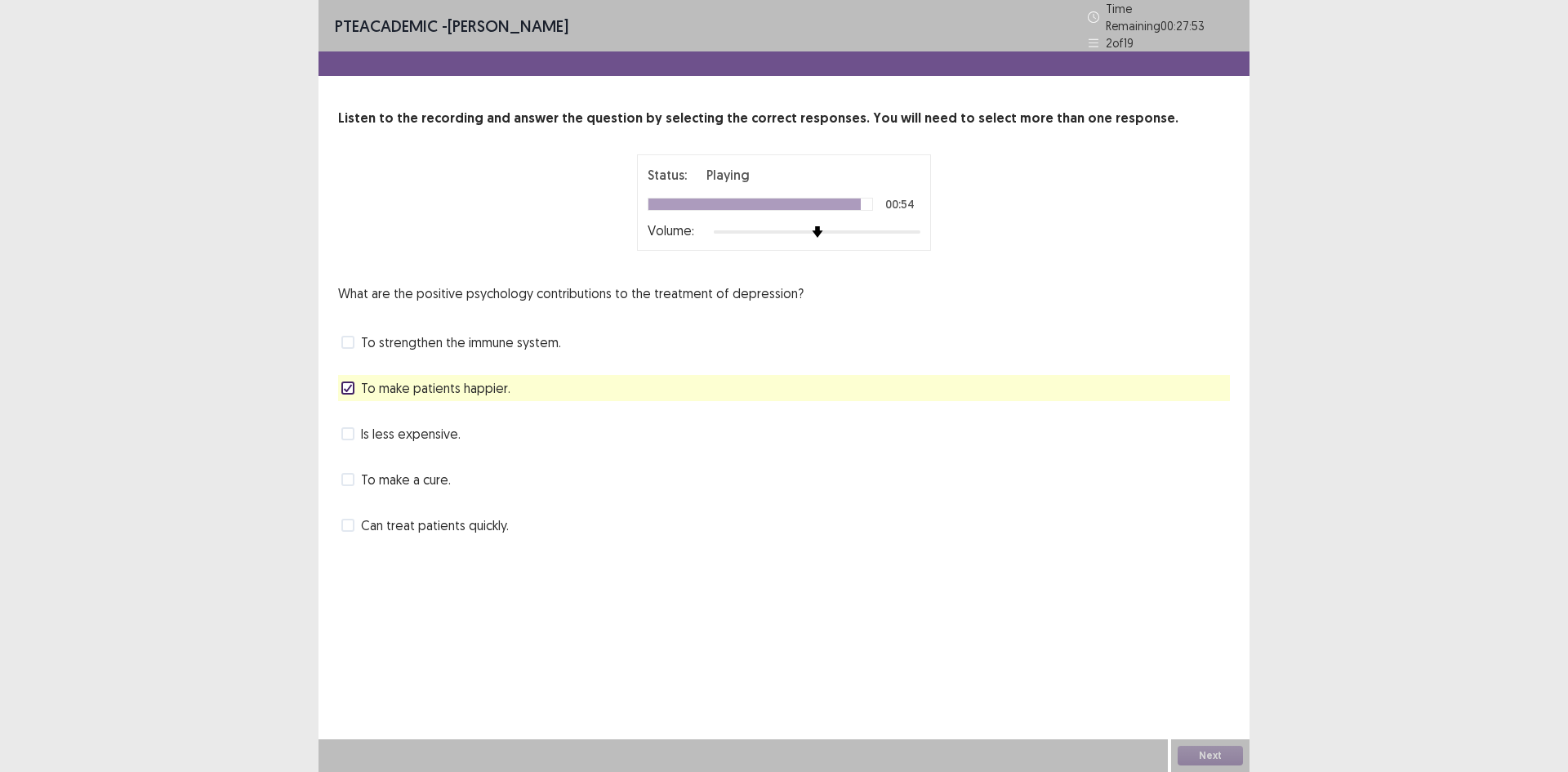
drag, startPoint x: 383, startPoint y: 330, endPoint x: 378, endPoint y: 338, distance: 9.4
click at [383, 333] on span "To strengthen the immune system." at bounding box center [461, 342] width 200 height 20
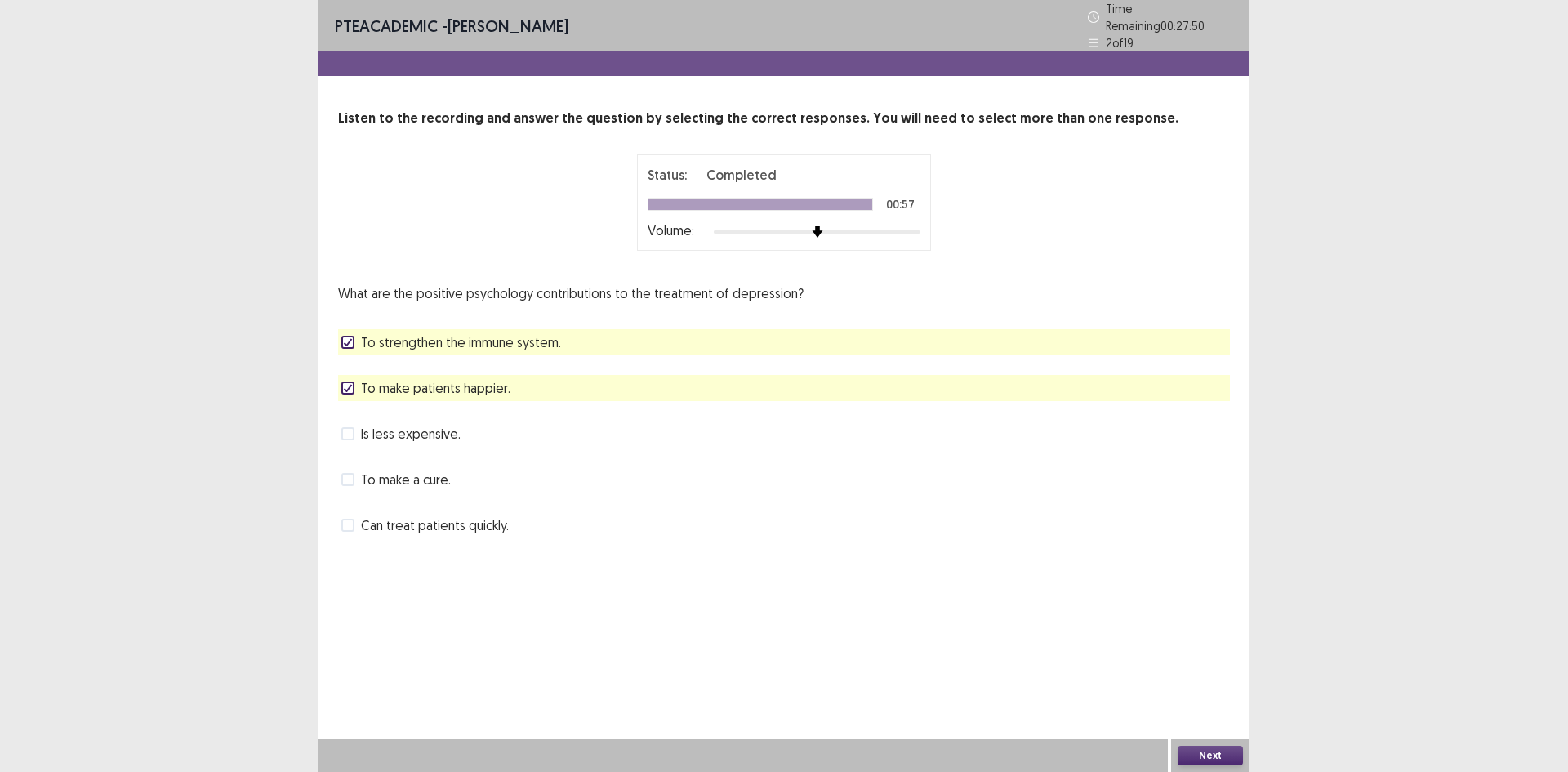
click at [1198, 751] on button "Next" at bounding box center [1210, 756] width 65 height 20
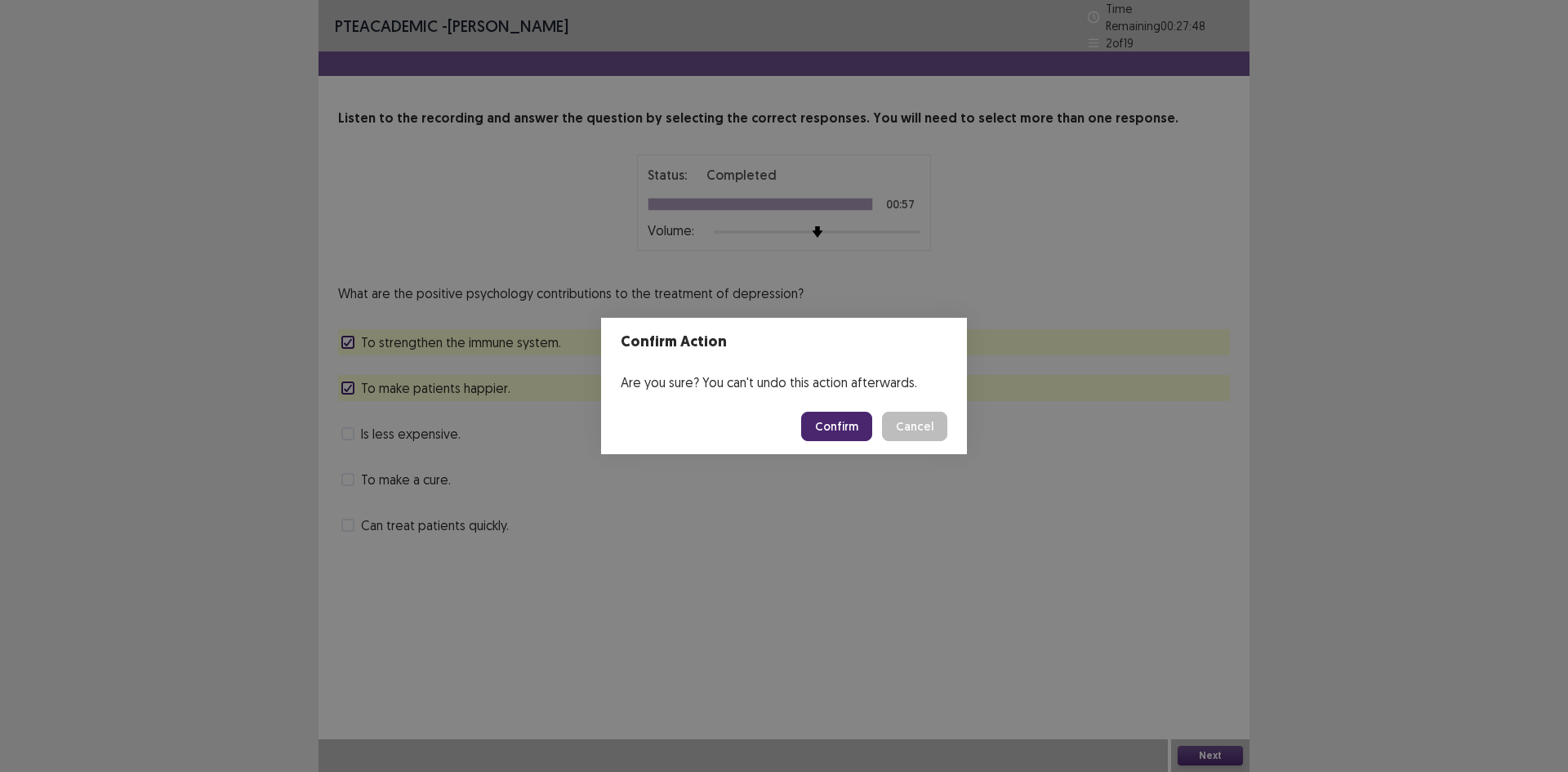
click at [843, 424] on button "Confirm" at bounding box center [837, 426] width 71 height 29
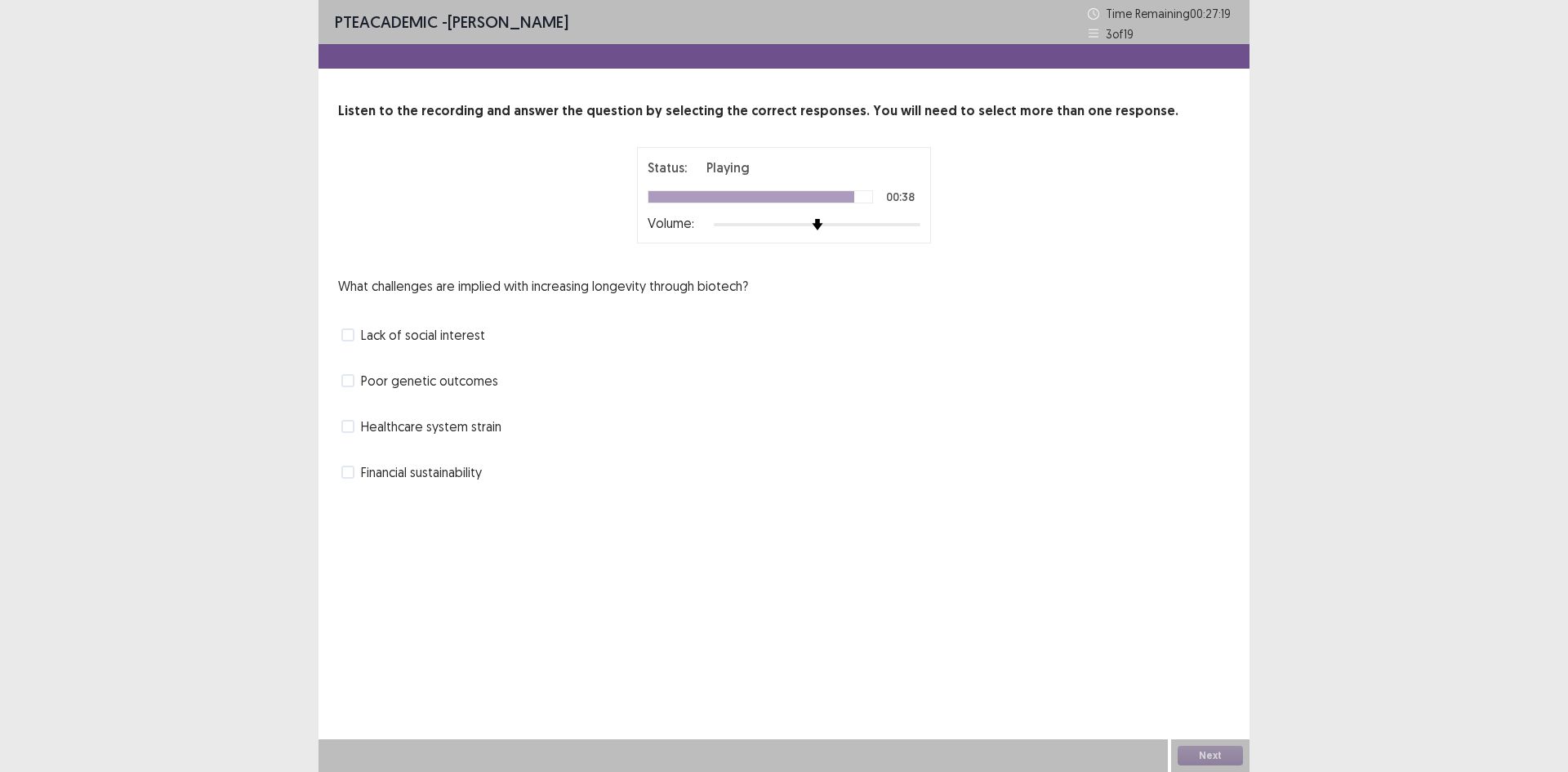
drag, startPoint x: 367, startPoint y: 474, endPoint x: 353, endPoint y: 469, distance: 14.9
click at [369, 474] on span "Financial sustainability" at bounding box center [421, 472] width 121 height 20
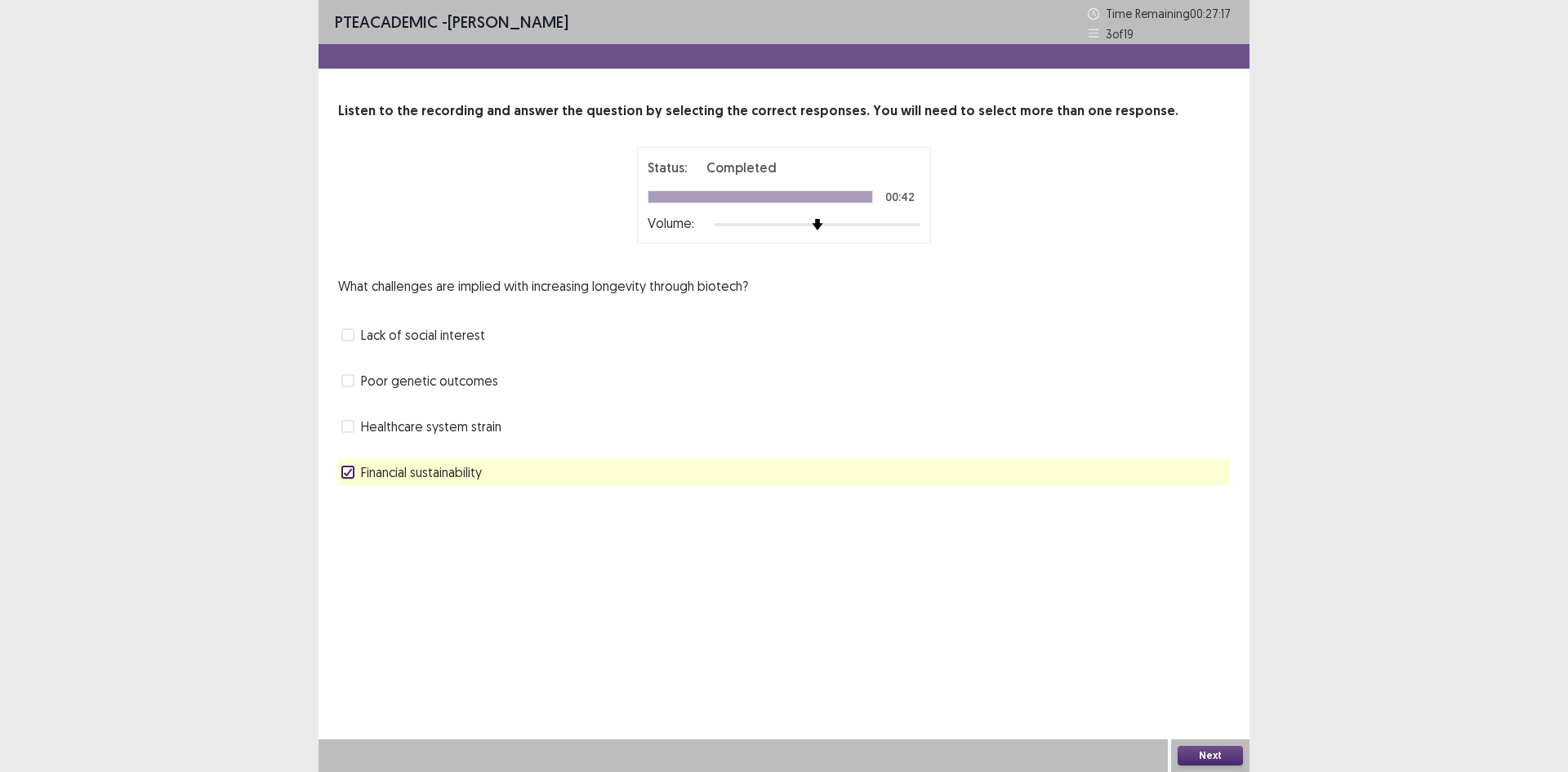
click at [1193, 757] on button "Next" at bounding box center [1210, 756] width 65 height 20
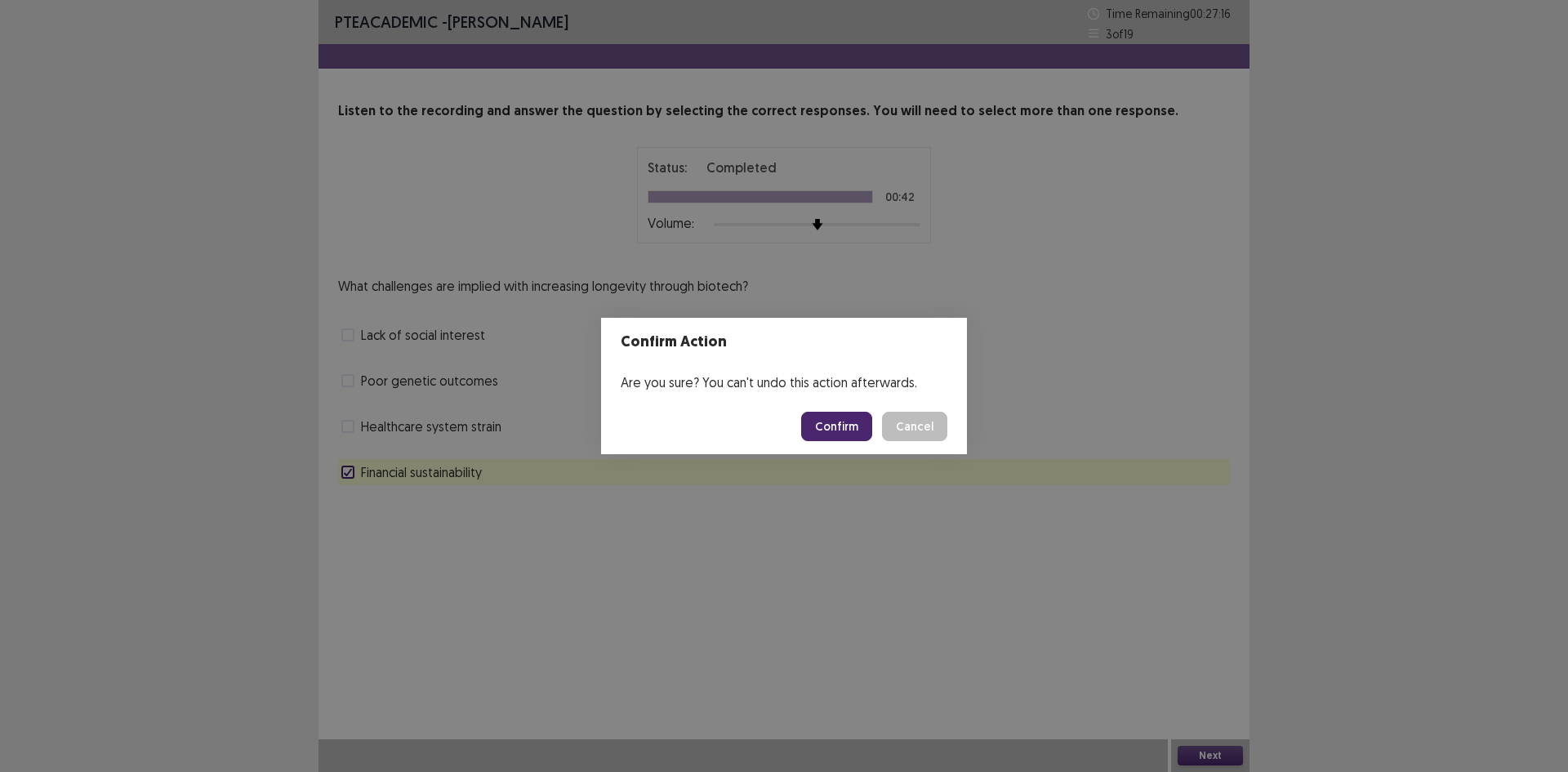
click at [832, 413] on button "Confirm" at bounding box center [837, 426] width 71 height 29
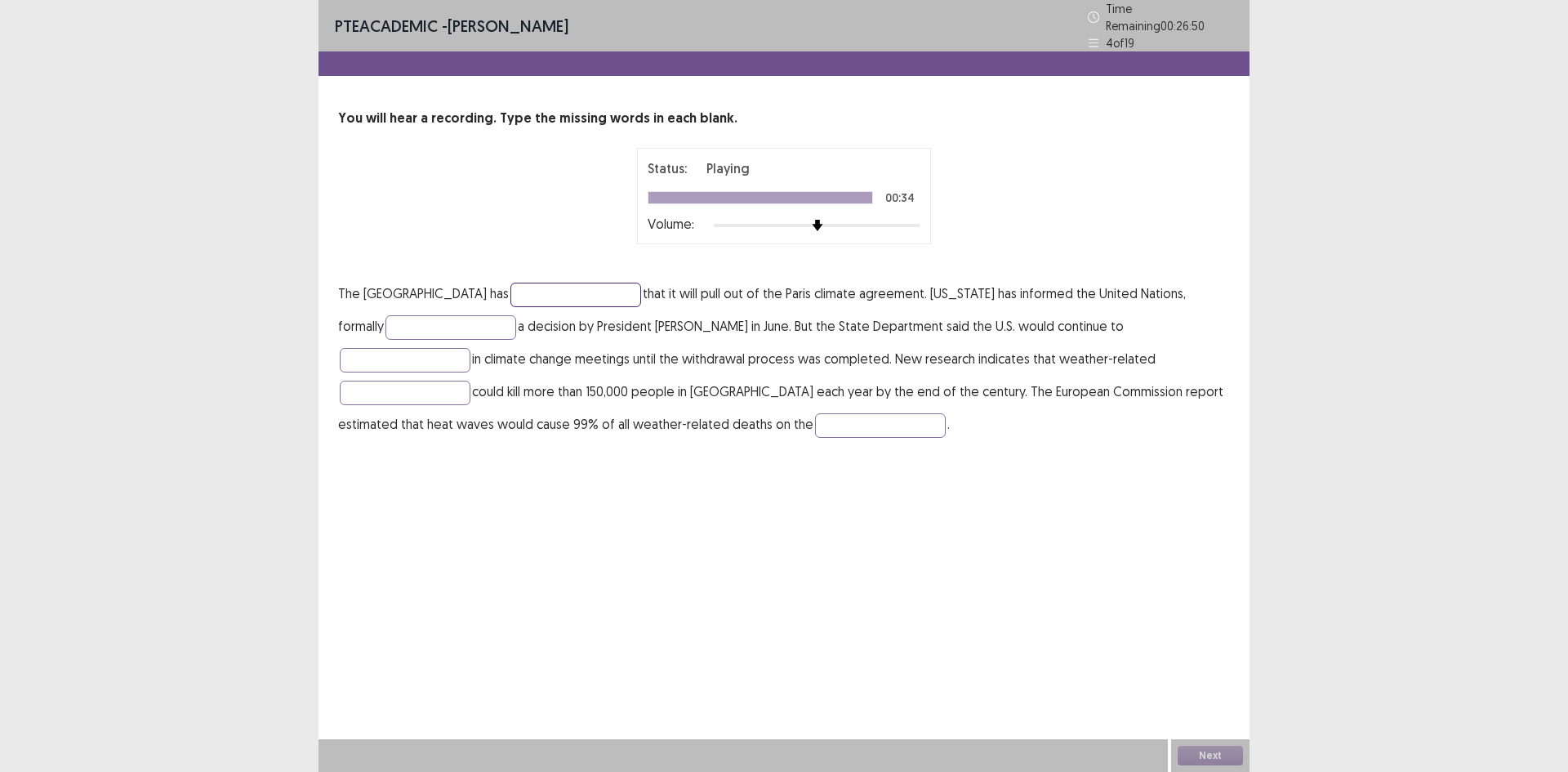
click at [531, 294] on input "text" at bounding box center [576, 294] width 131 height 25
type input "*********"
click at [386, 316] on input "text" at bounding box center [451, 328] width 131 height 25
type input "**********"
drag, startPoint x: 1069, startPoint y: 313, endPoint x: 1083, endPoint y: 321, distance: 16.1
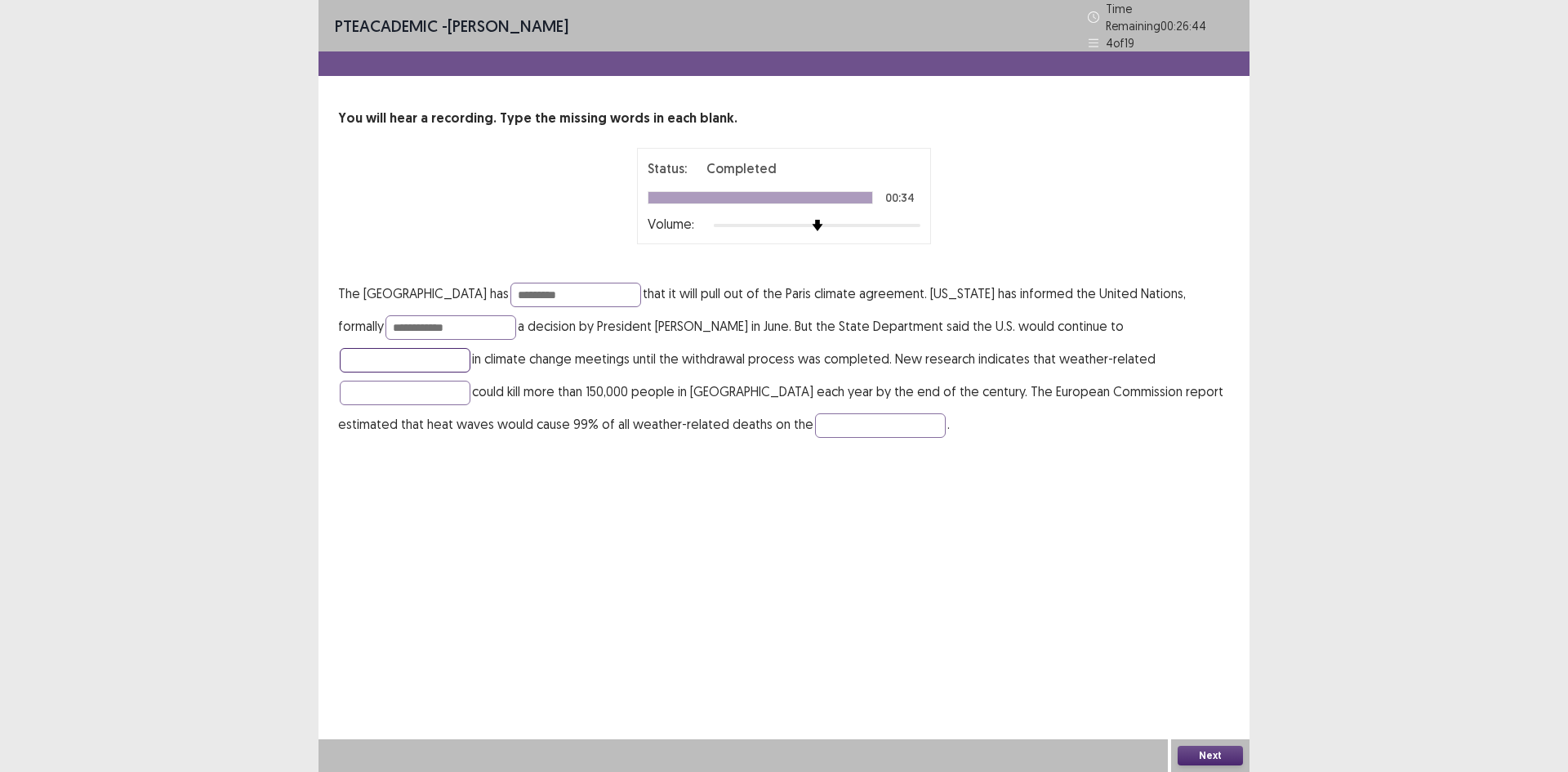
click at [470, 348] on input "text" at bounding box center [405, 360] width 131 height 25
type input "**********"
click at [470, 381] on input "text" at bounding box center [405, 393] width 131 height 25
type input "*********"
click at [815, 418] on input "text" at bounding box center [880, 425] width 131 height 25
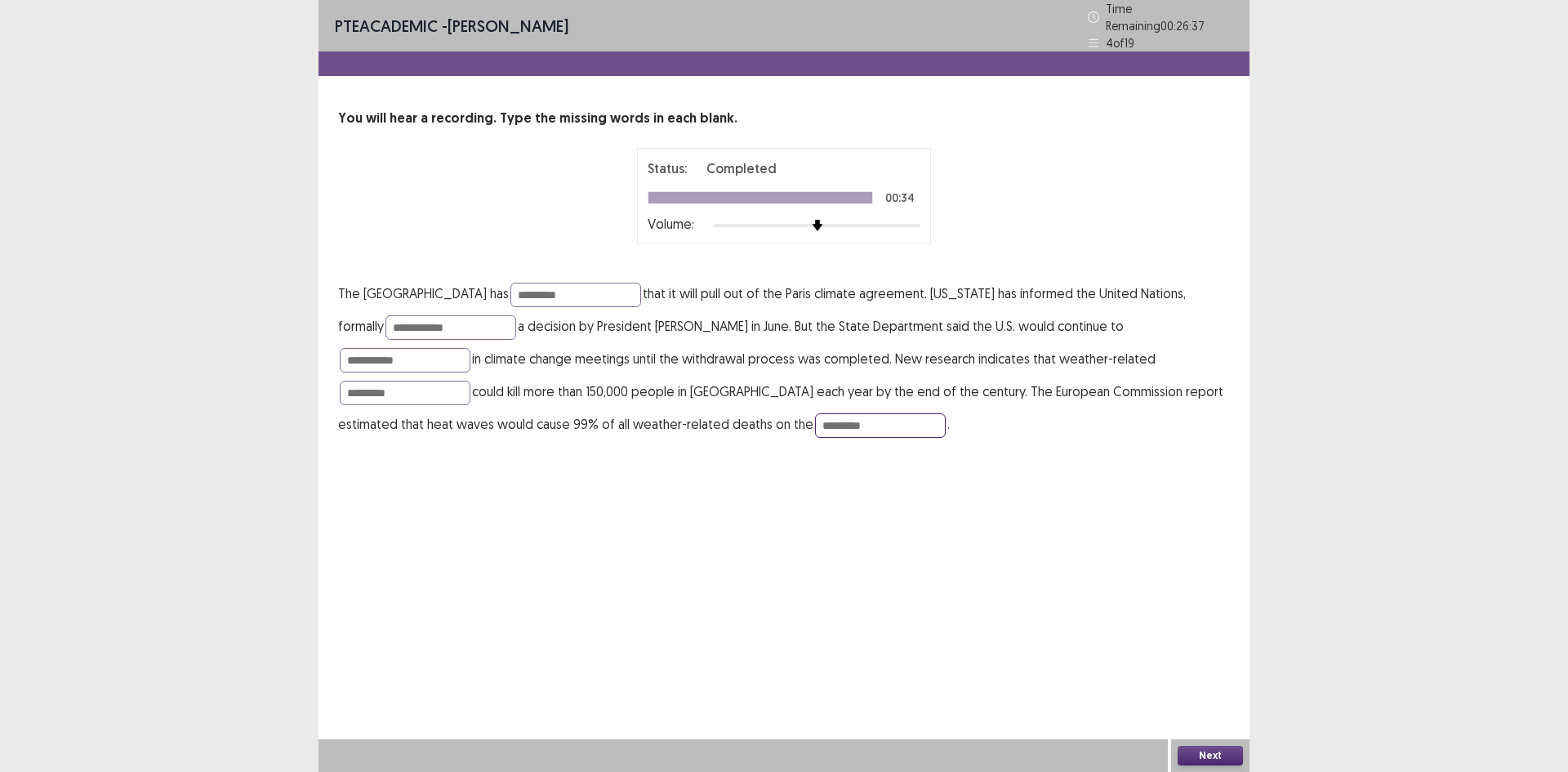
type input "*********"
click at [1166, 734] on div "**********" at bounding box center [784, 386] width 931 height 772
click at [1182, 749] on button "Next" at bounding box center [1210, 756] width 65 height 20
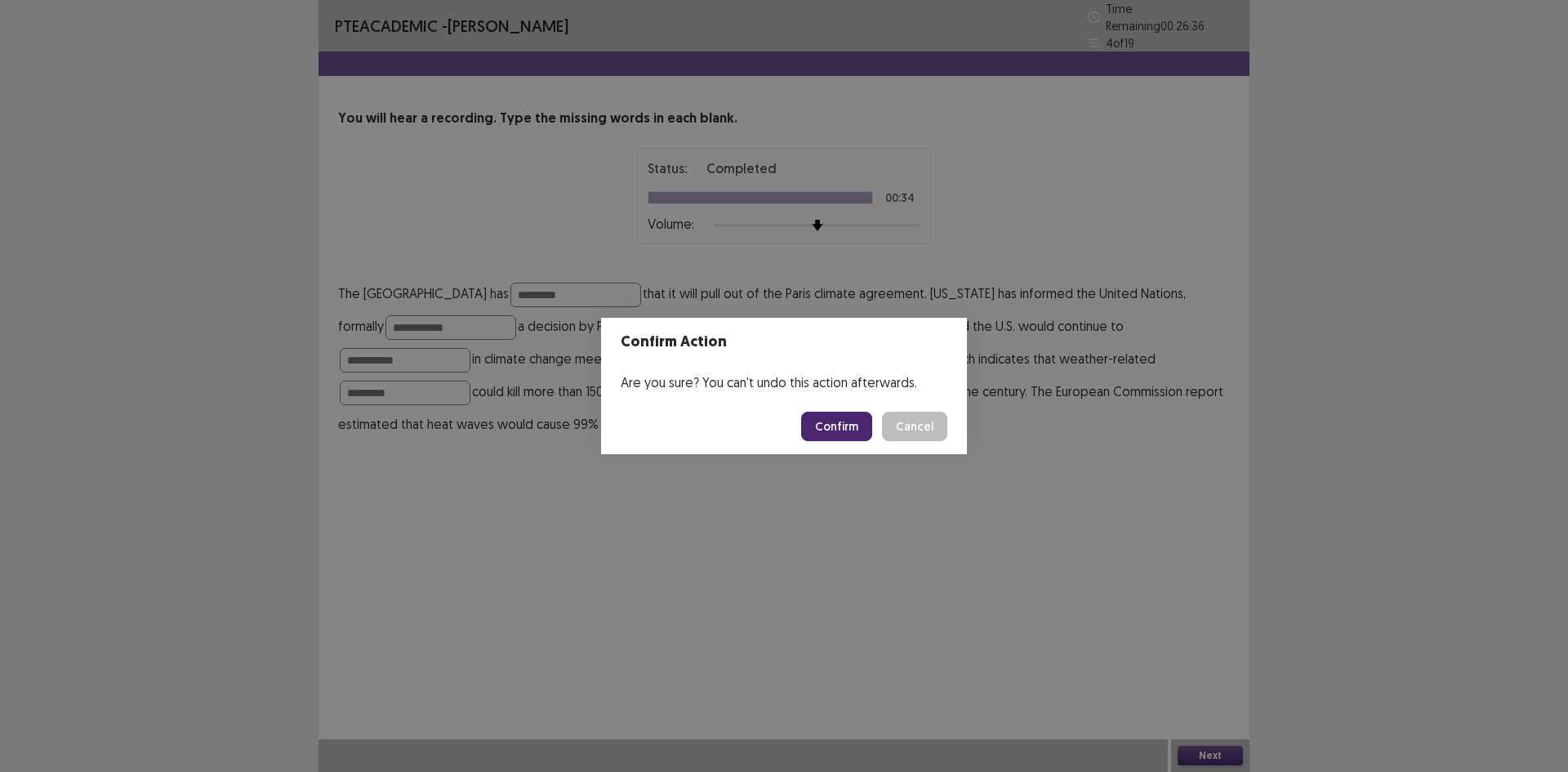
click at [832, 430] on button "Confirm" at bounding box center [837, 426] width 71 height 29
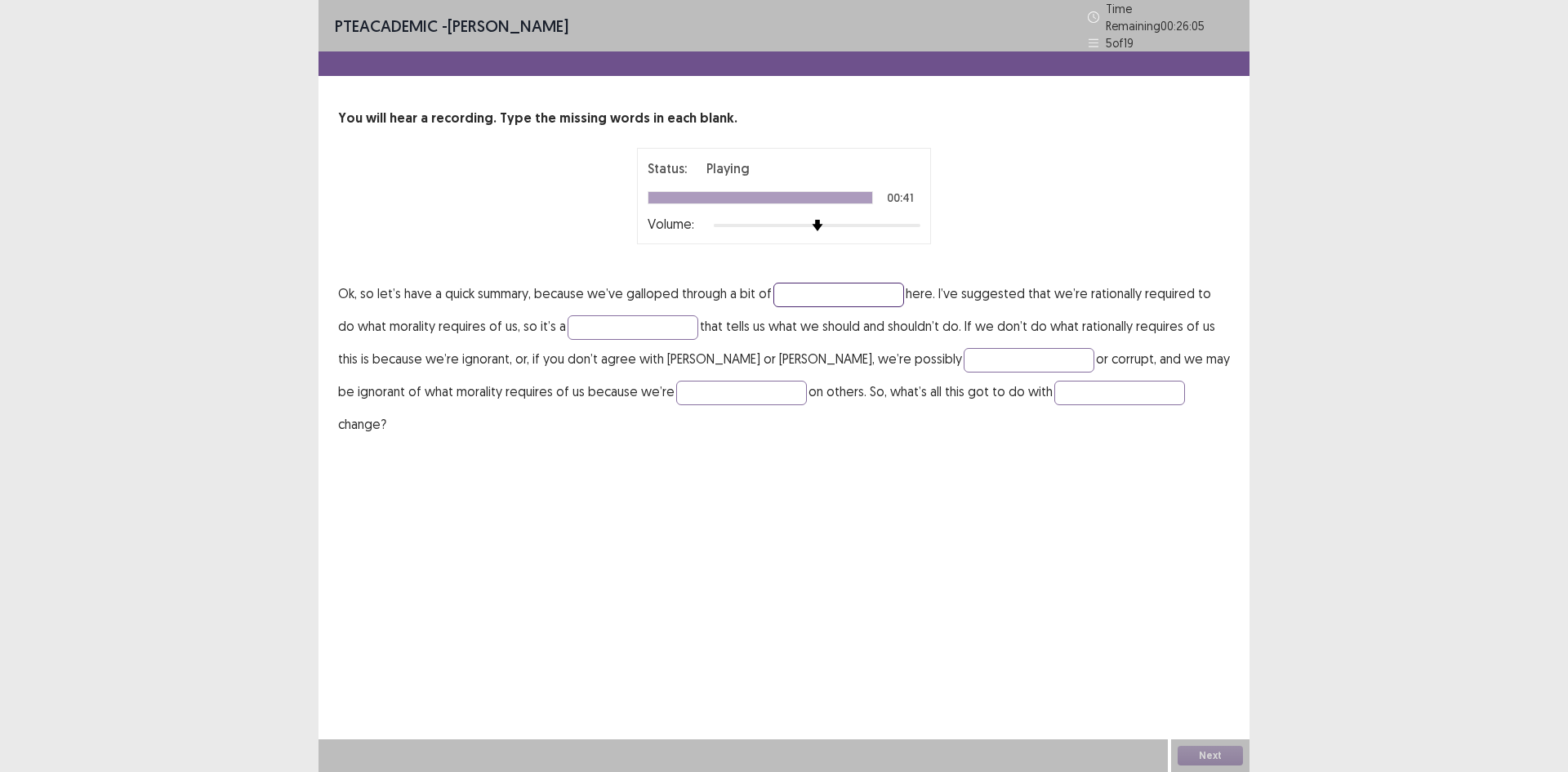
click at [808, 282] on input "text" at bounding box center [838, 294] width 131 height 25
type input "**********"
click at [609, 318] on input "text" at bounding box center [633, 328] width 131 height 25
click at [583, 319] on input "*******" at bounding box center [633, 328] width 131 height 25
type input "******"
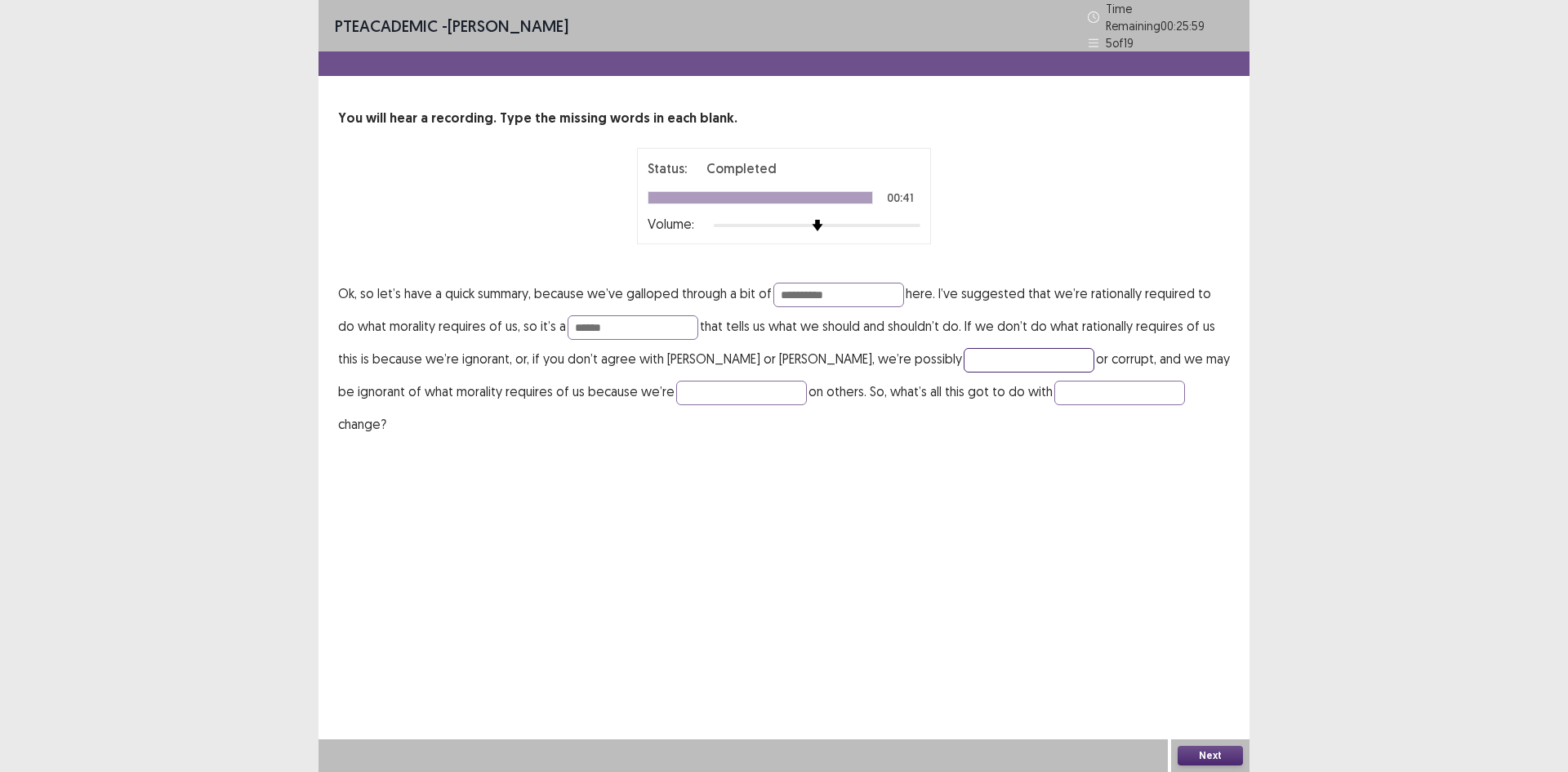
click at [964, 359] on input "text" at bounding box center [1029, 360] width 131 height 25
type input "****"
click at [641, 371] on p "**********" at bounding box center [784, 359] width 892 height 163
click at [676, 381] on input "text" at bounding box center [741, 393] width 131 height 25
type input "*******"
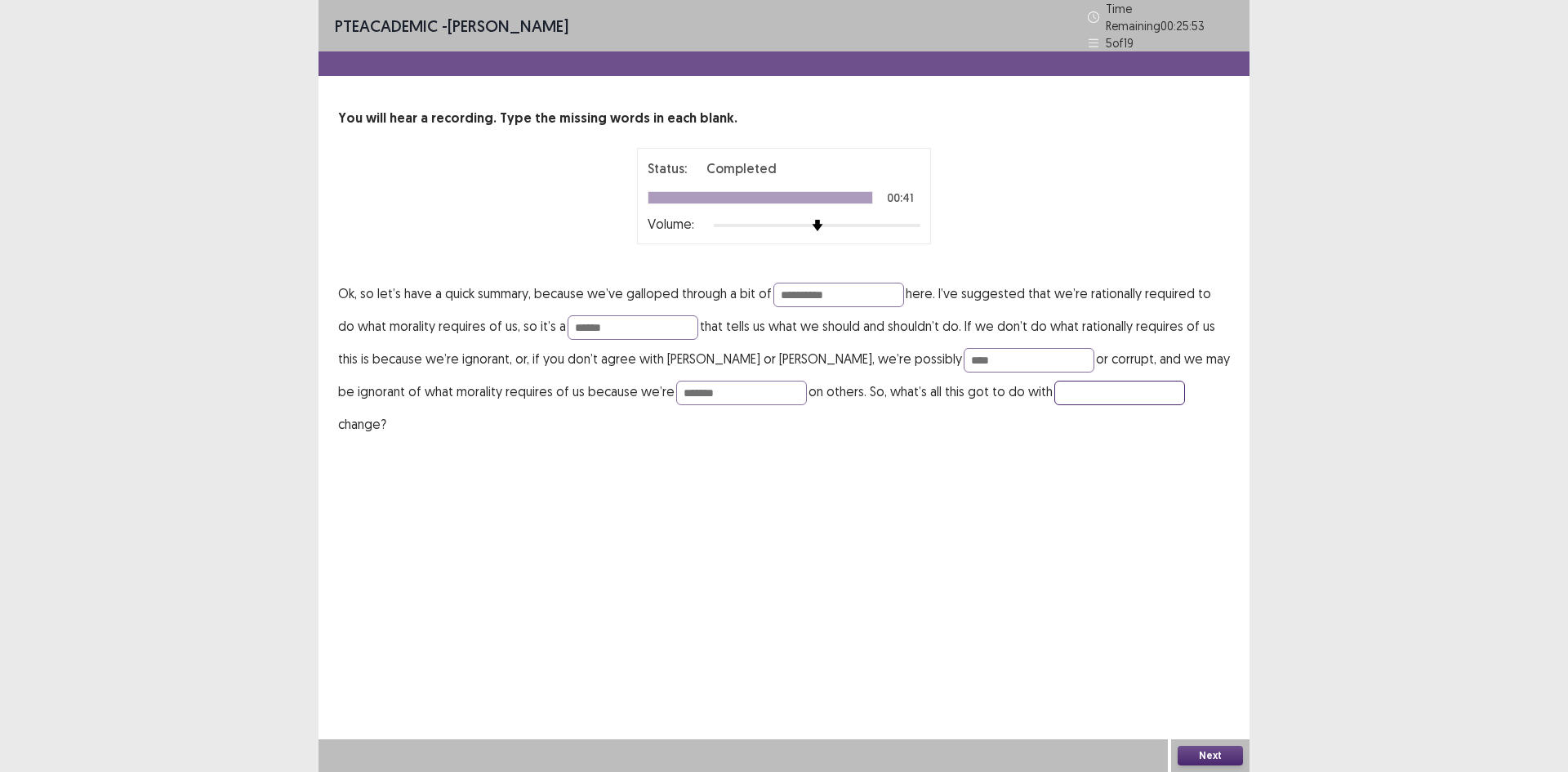
click at [1055, 388] on input "text" at bounding box center [1120, 393] width 131 height 25
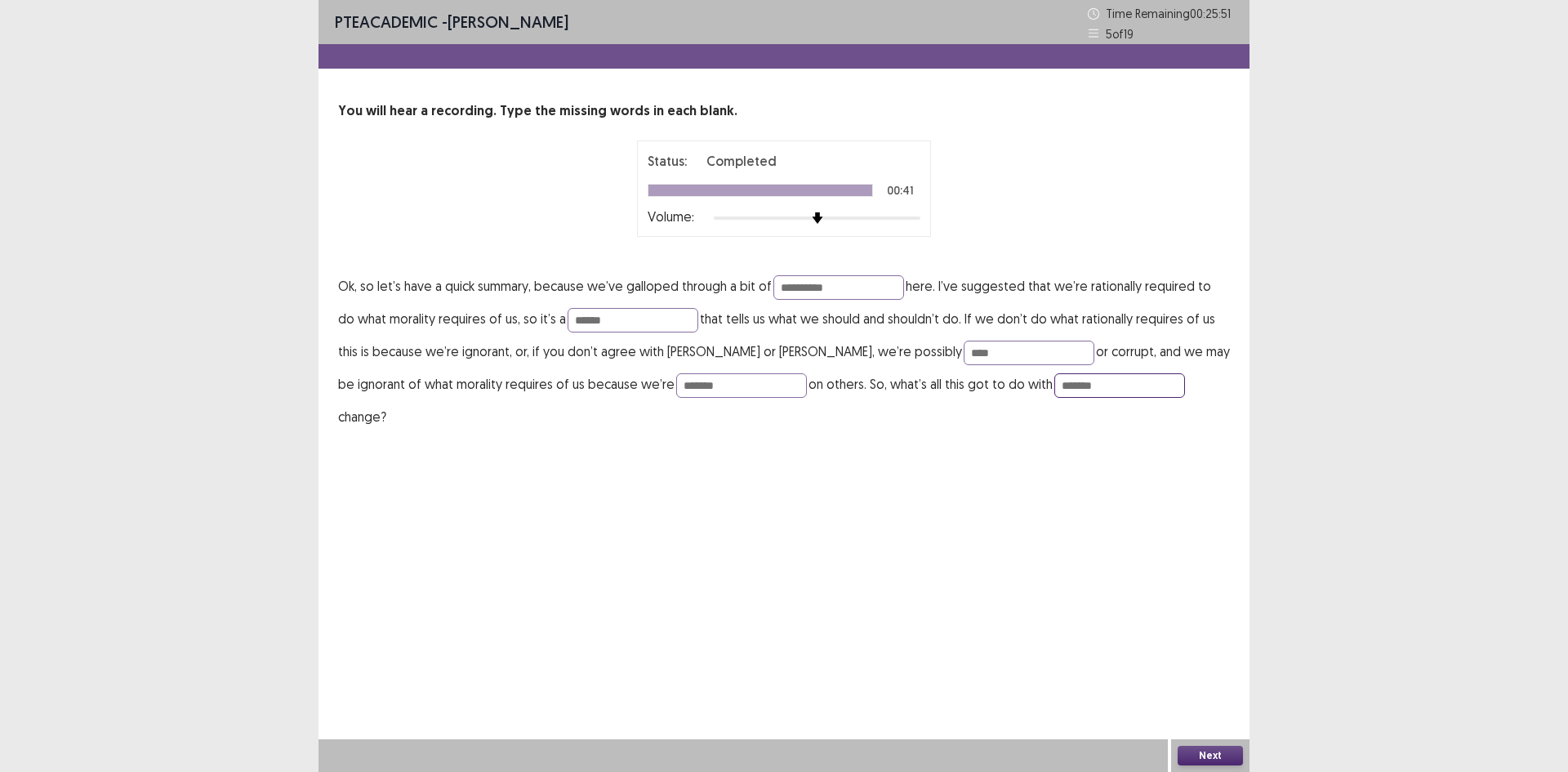
type input "*******"
click at [1200, 757] on button "Next" at bounding box center [1210, 756] width 65 height 20
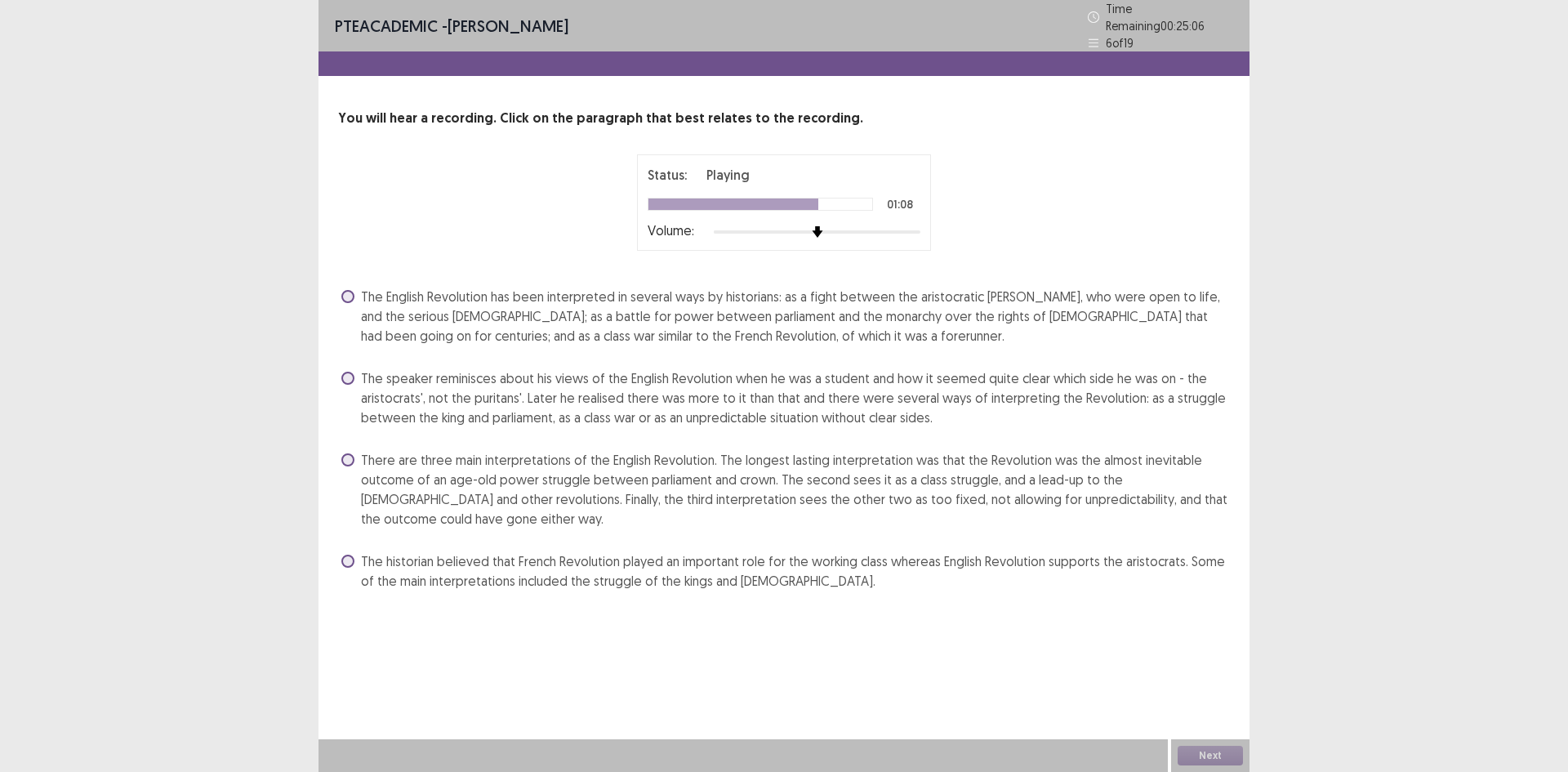
click at [652, 454] on span "There are three main interpretations of the English Revolution. The longest las…" at bounding box center [796, 490] width 869 height 79
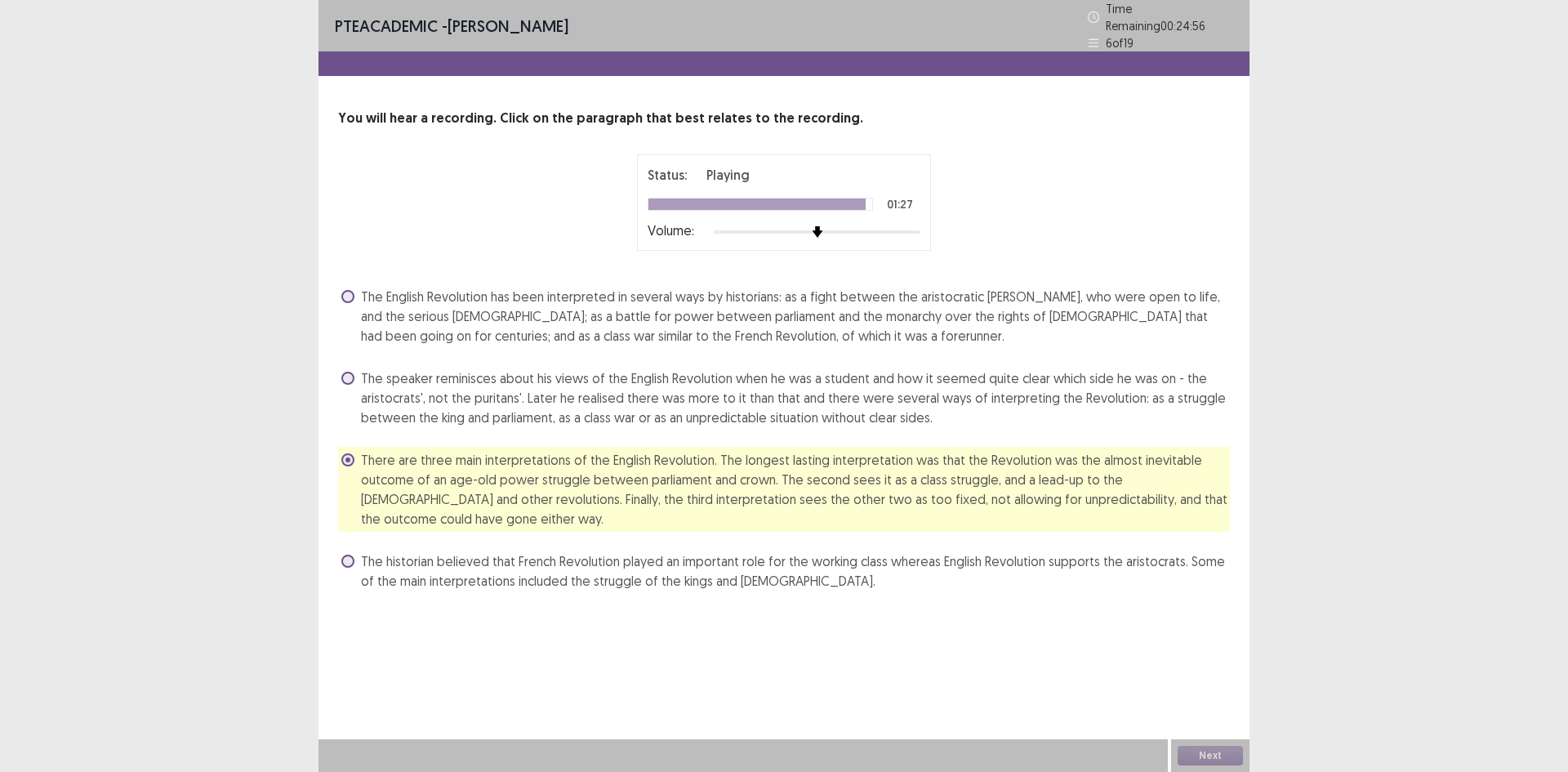
click at [370, 386] on span "The speaker reminisces about his views of the English Revolution when he was a …" at bounding box center [796, 398] width 869 height 59
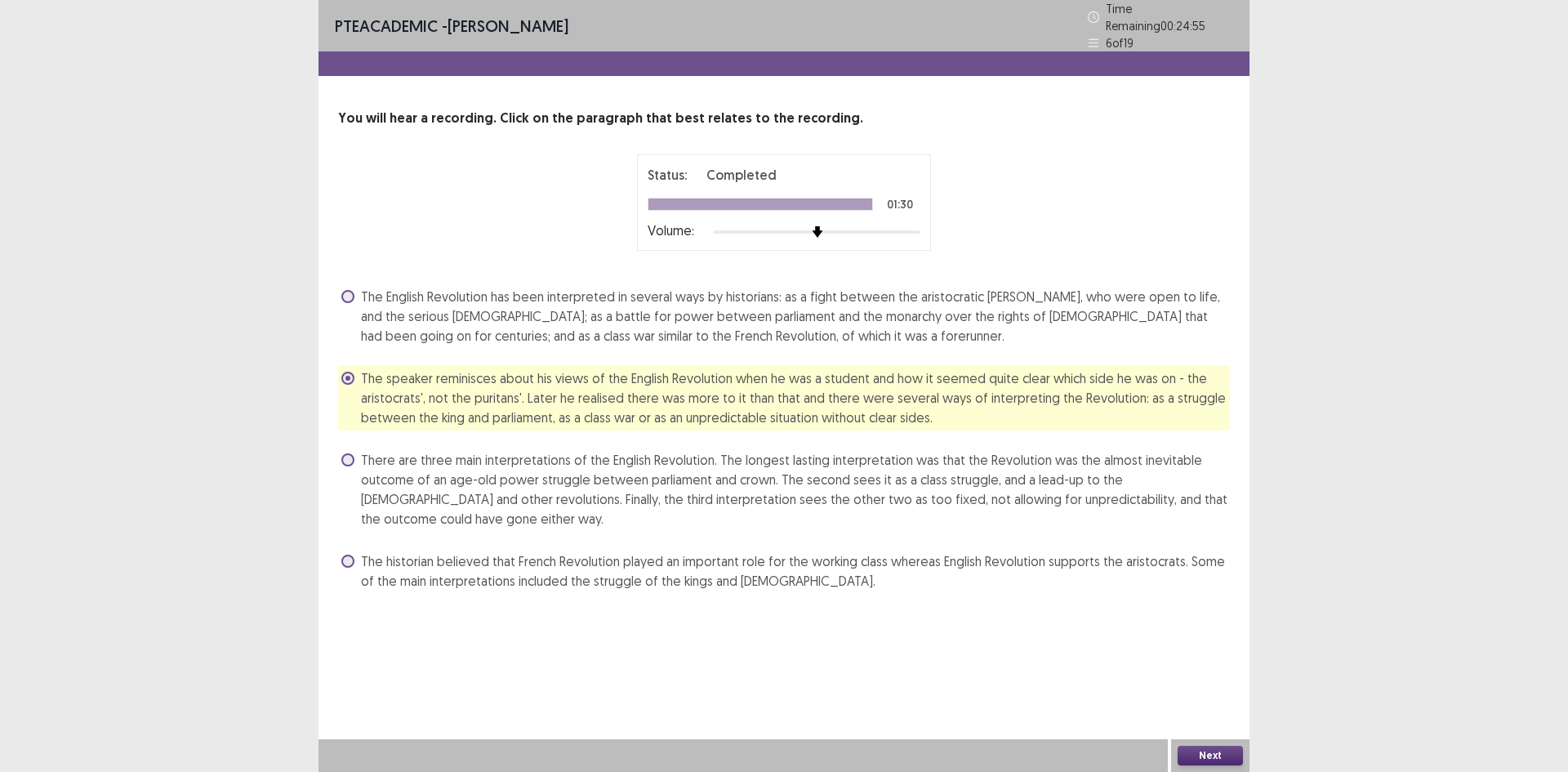
click at [436, 485] on span "There are three main interpretations of the English Revolution. The longest las…" at bounding box center [796, 490] width 869 height 79
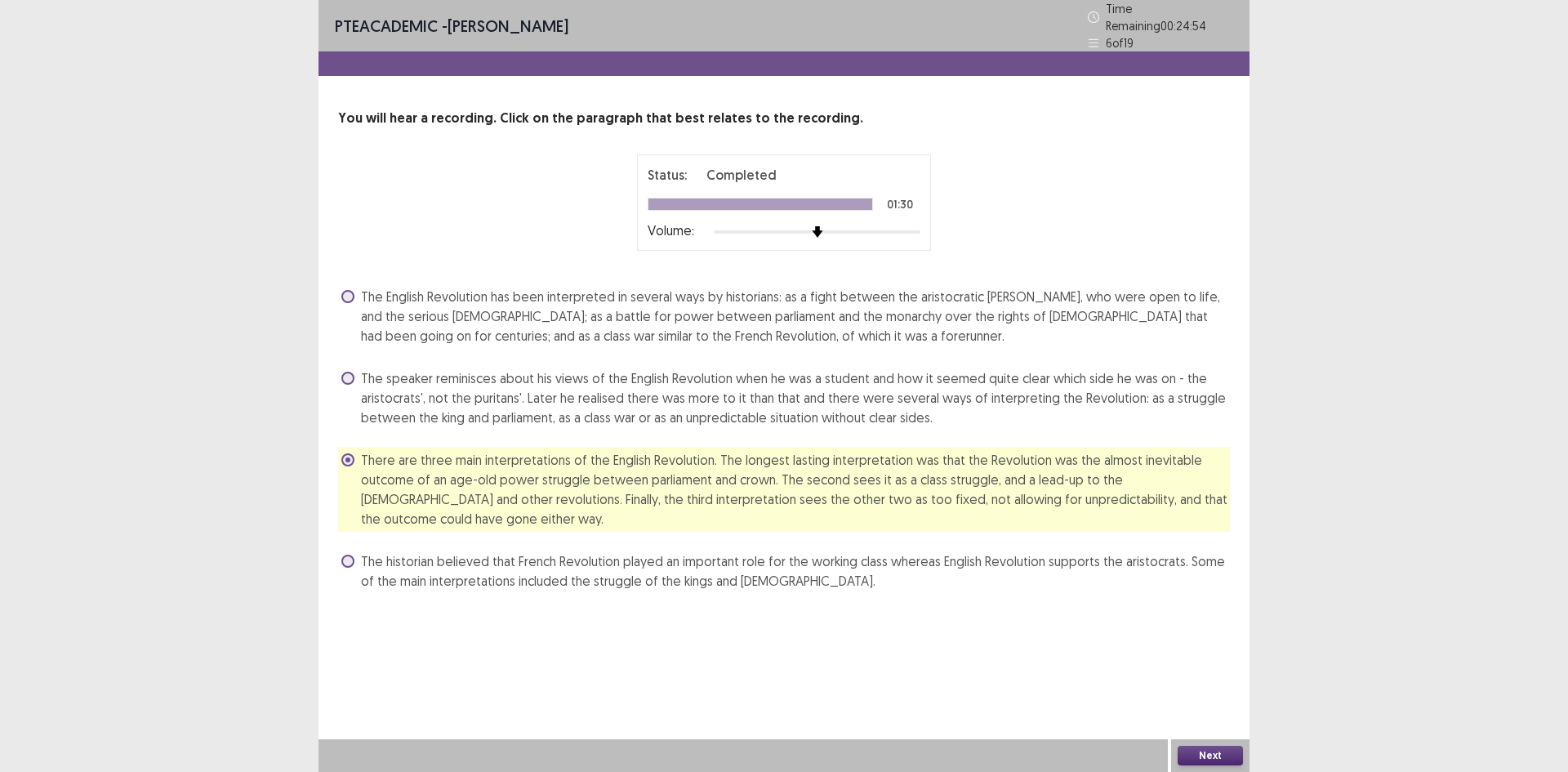
drag, startPoint x: 388, startPoint y: 300, endPoint x: 429, endPoint y: 327, distance: 49.1
click at [389, 302] on span "The English Revolution has been interpreted in several ways by historians: as a…" at bounding box center [796, 316] width 869 height 59
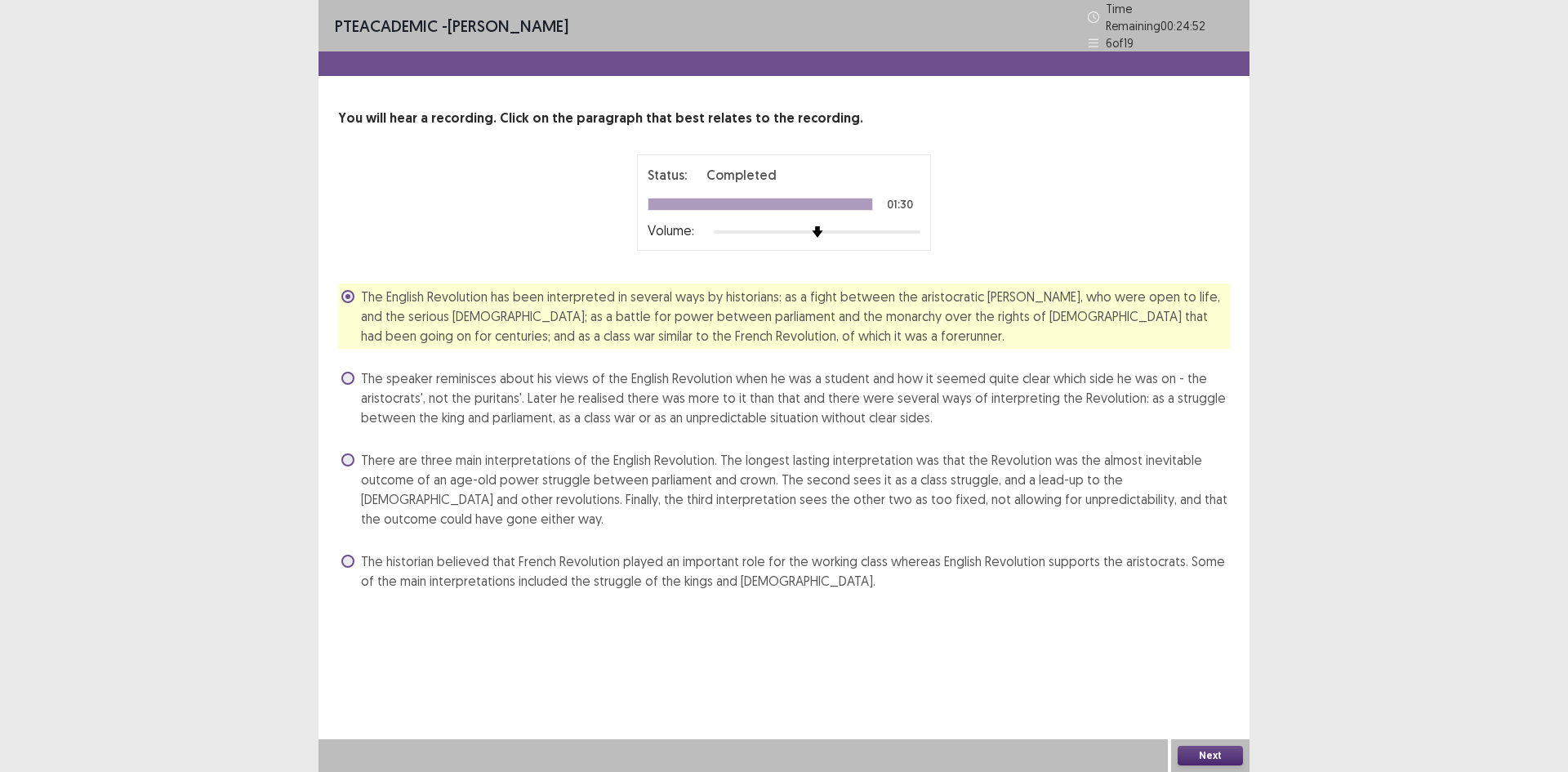
click at [1198, 745] on div "Next" at bounding box center [1210, 756] width 79 height 33
click at [1193, 761] on button "Next" at bounding box center [1210, 756] width 65 height 20
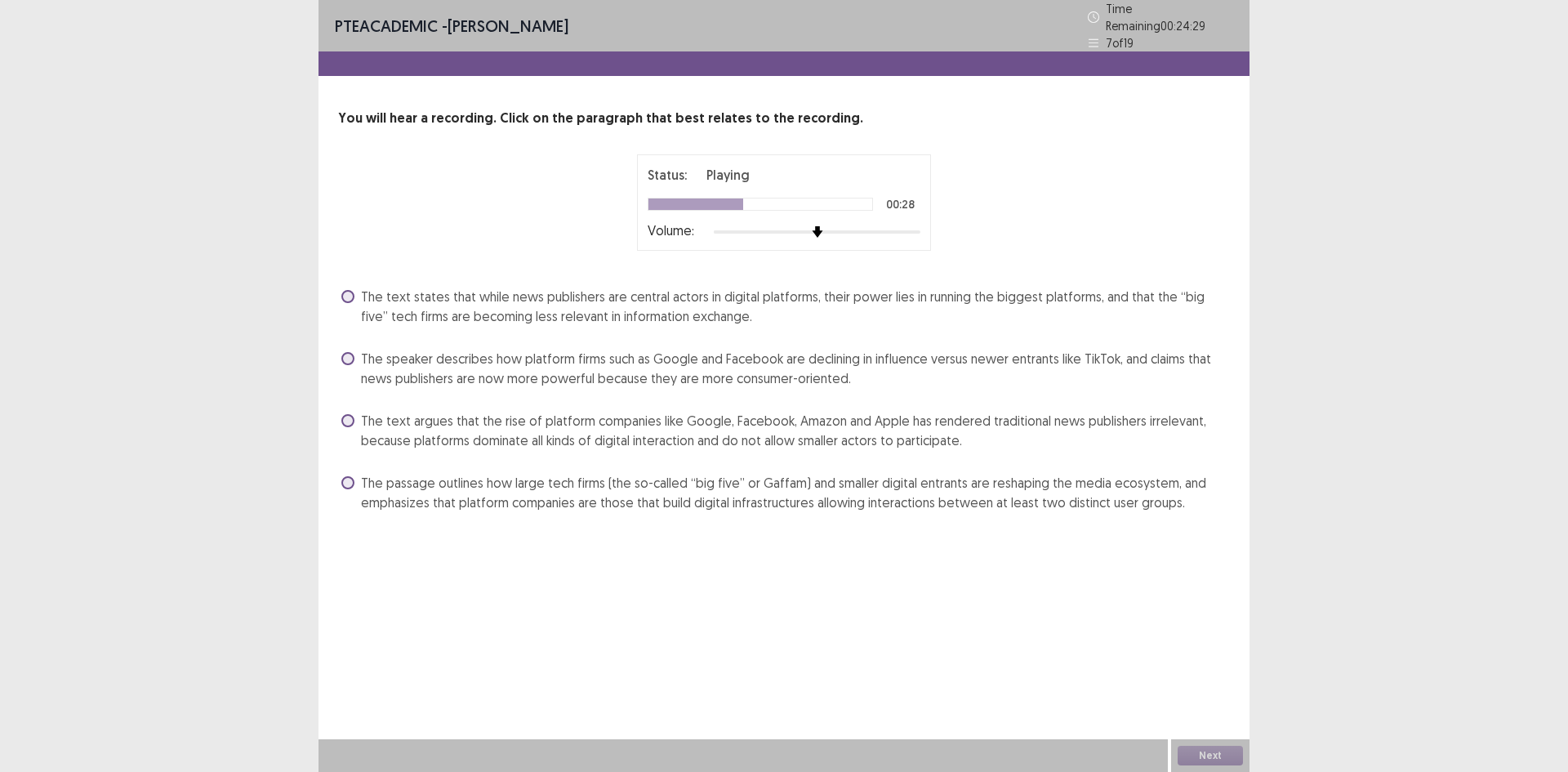
click at [411, 283] on div "The text states that while news publishers are central actors in digital platfo…" at bounding box center [784, 306] width 892 height 45
click at [352, 290] on span at bounding box center [347, 296] width 13 height 13
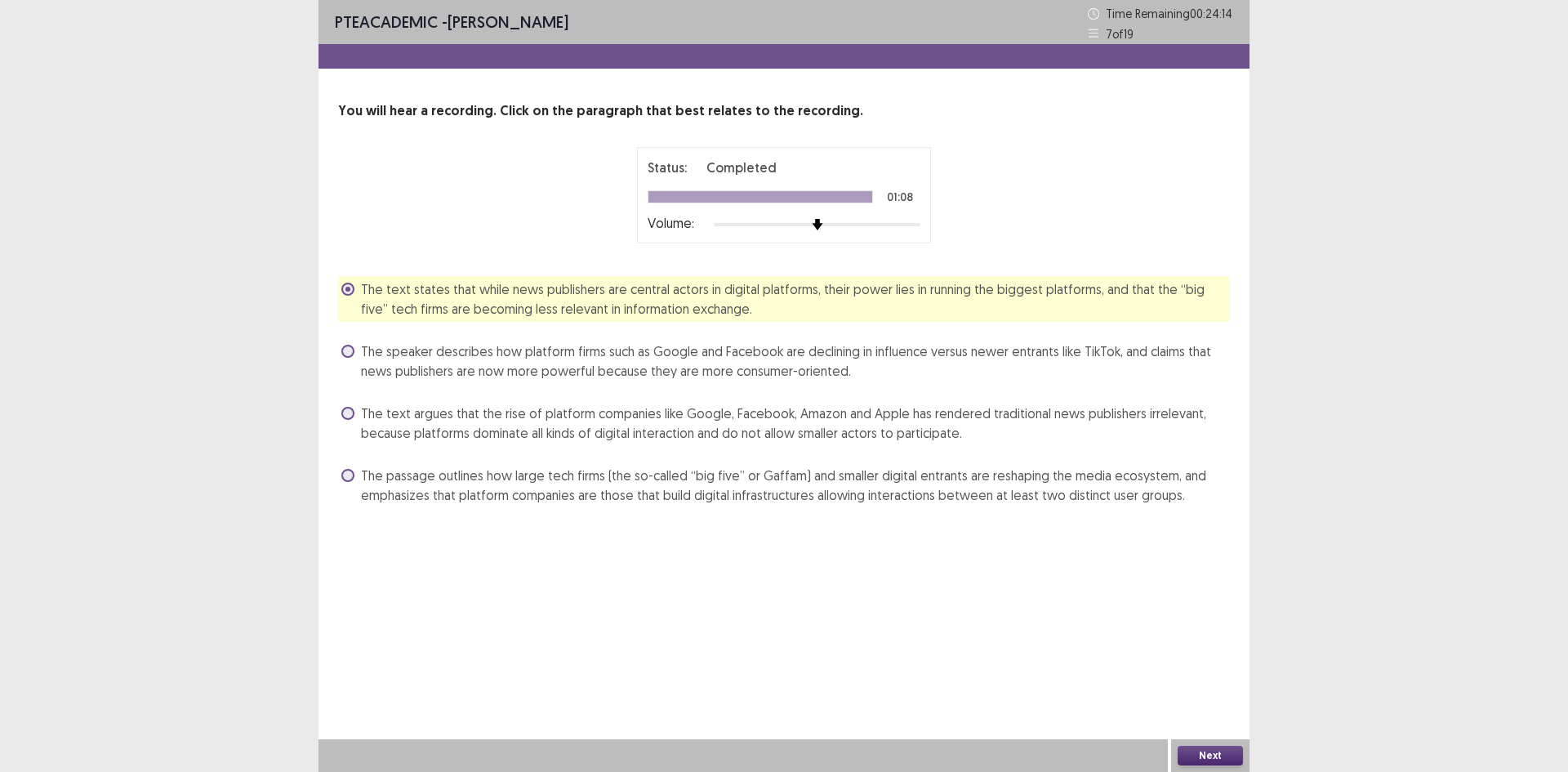
click at [1199, 757] on button "Next" at bounding box center [1210, 756] width 65 height 20
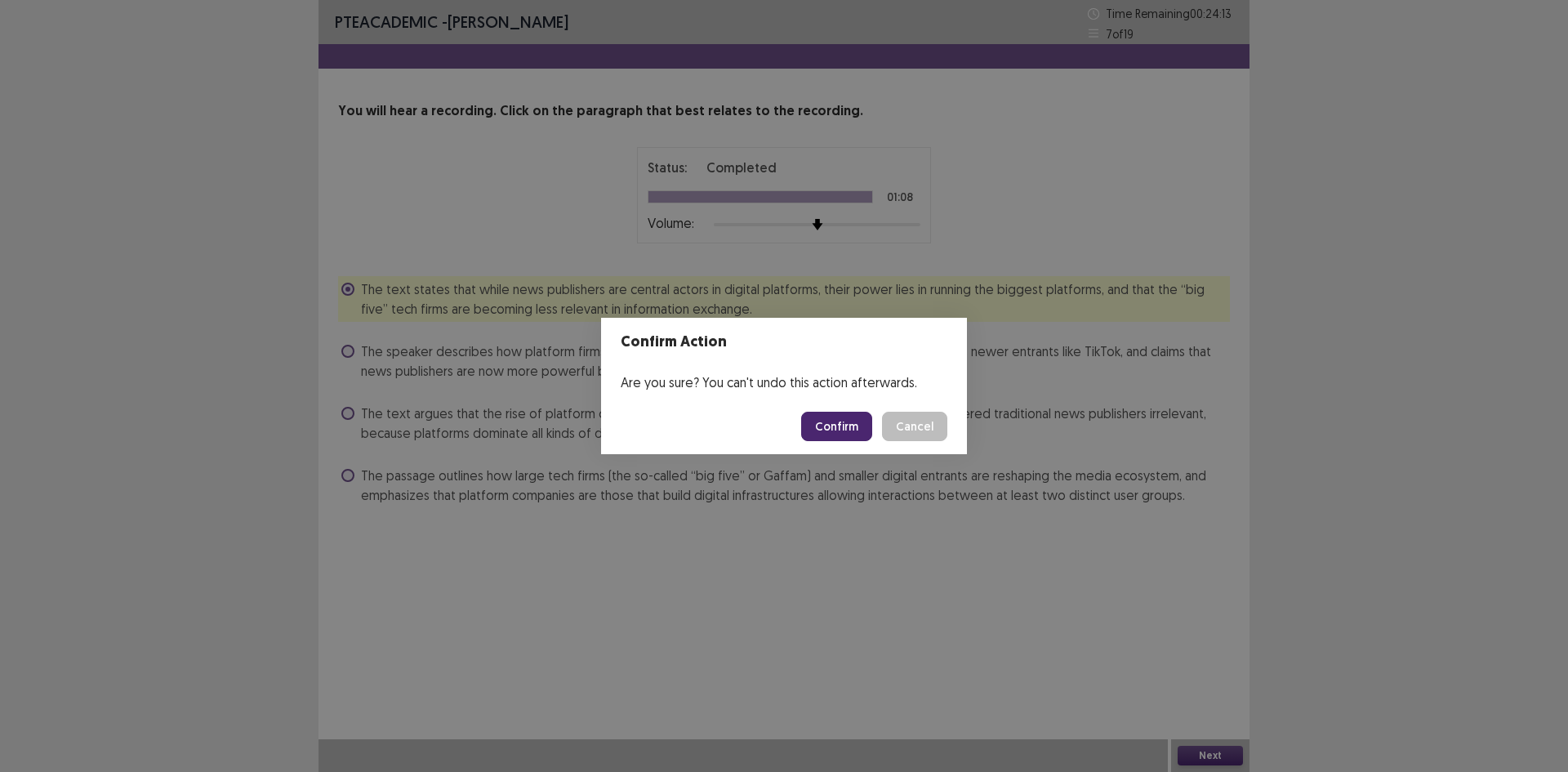
click at [859, 427] on button "Confirm" at bounding box center [837, 426] width 71 height 29
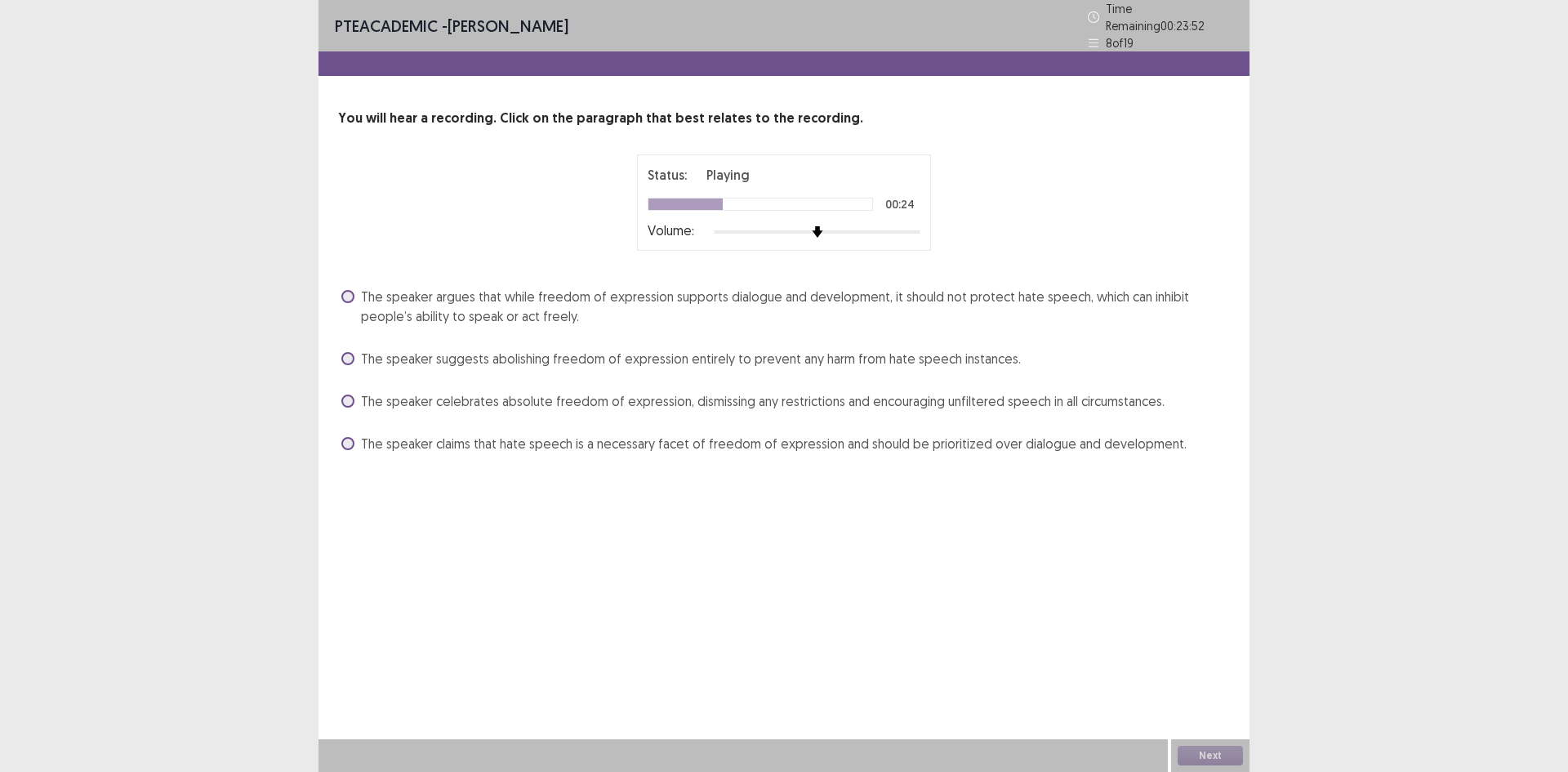
click at [598, 442] on span "The speaker claims that hate speech is a necessary facet of freedom of expressi…" at bounding box center [773, 443] width 825 height 20
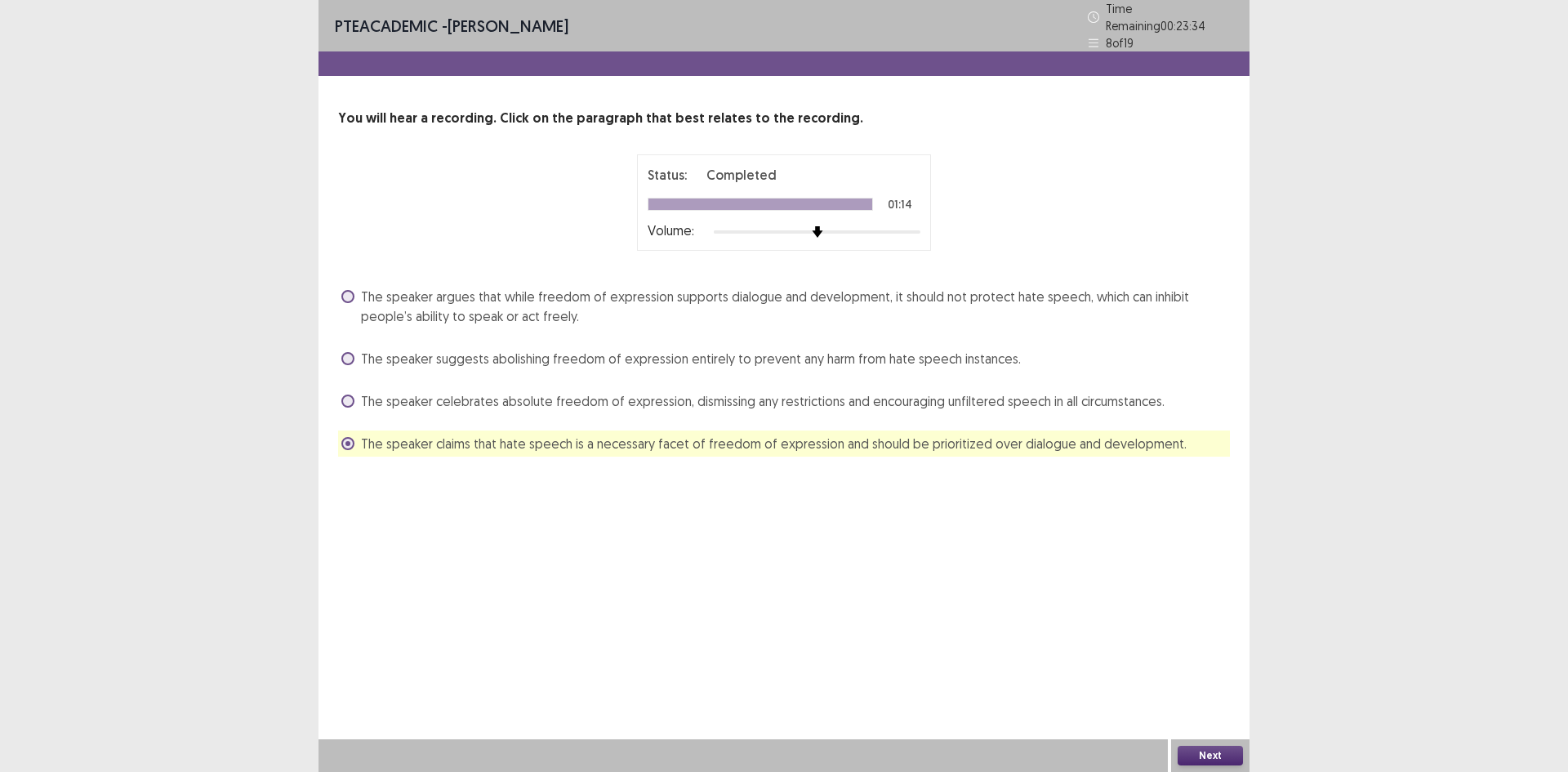
click at [1204, 752] on button "Next" at bounding box center [1210, 756] width 65 height 20
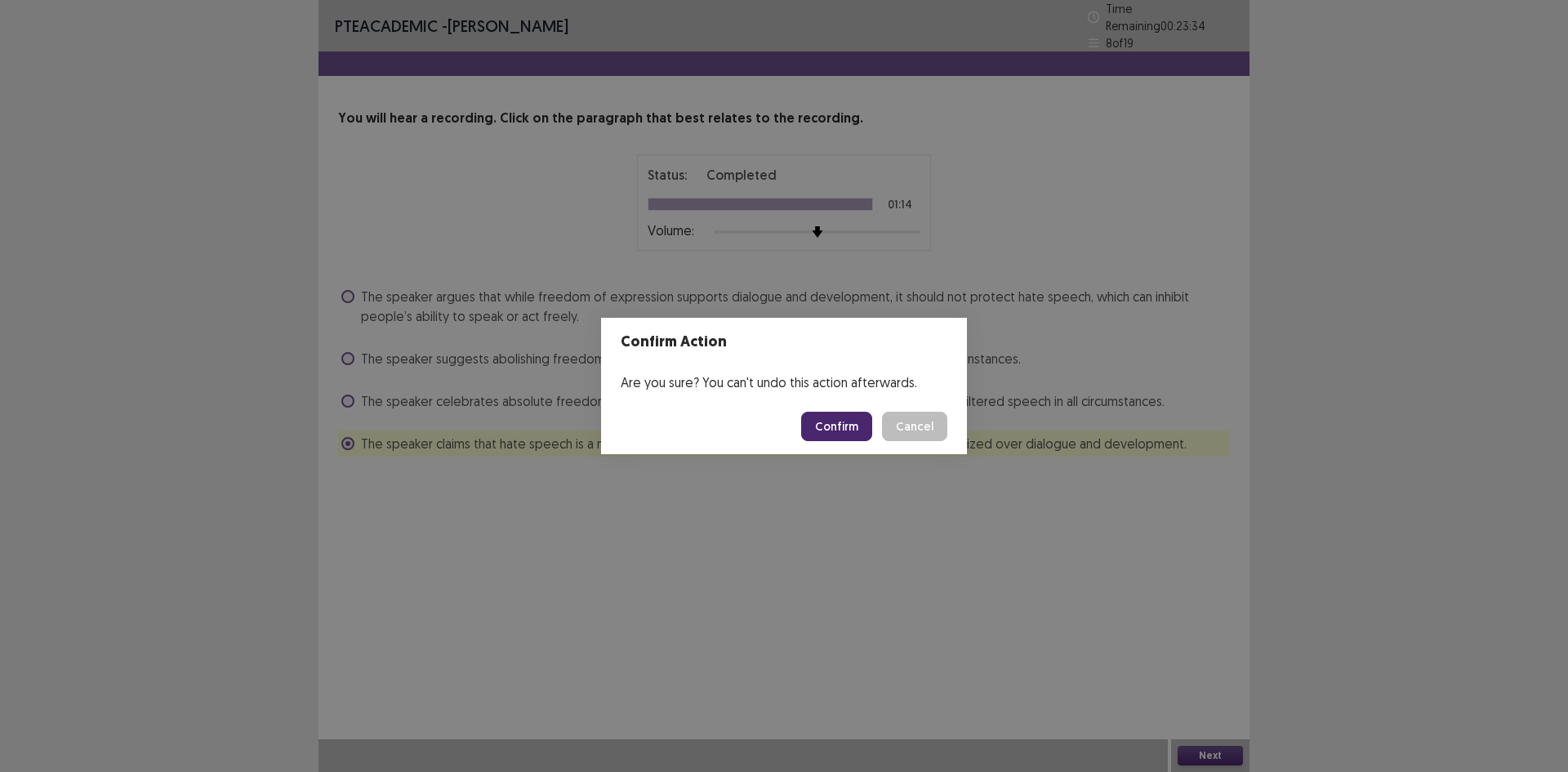
click at [851, 434] on button "Confirm" at bounding box center [837, 426] width 71 height 29
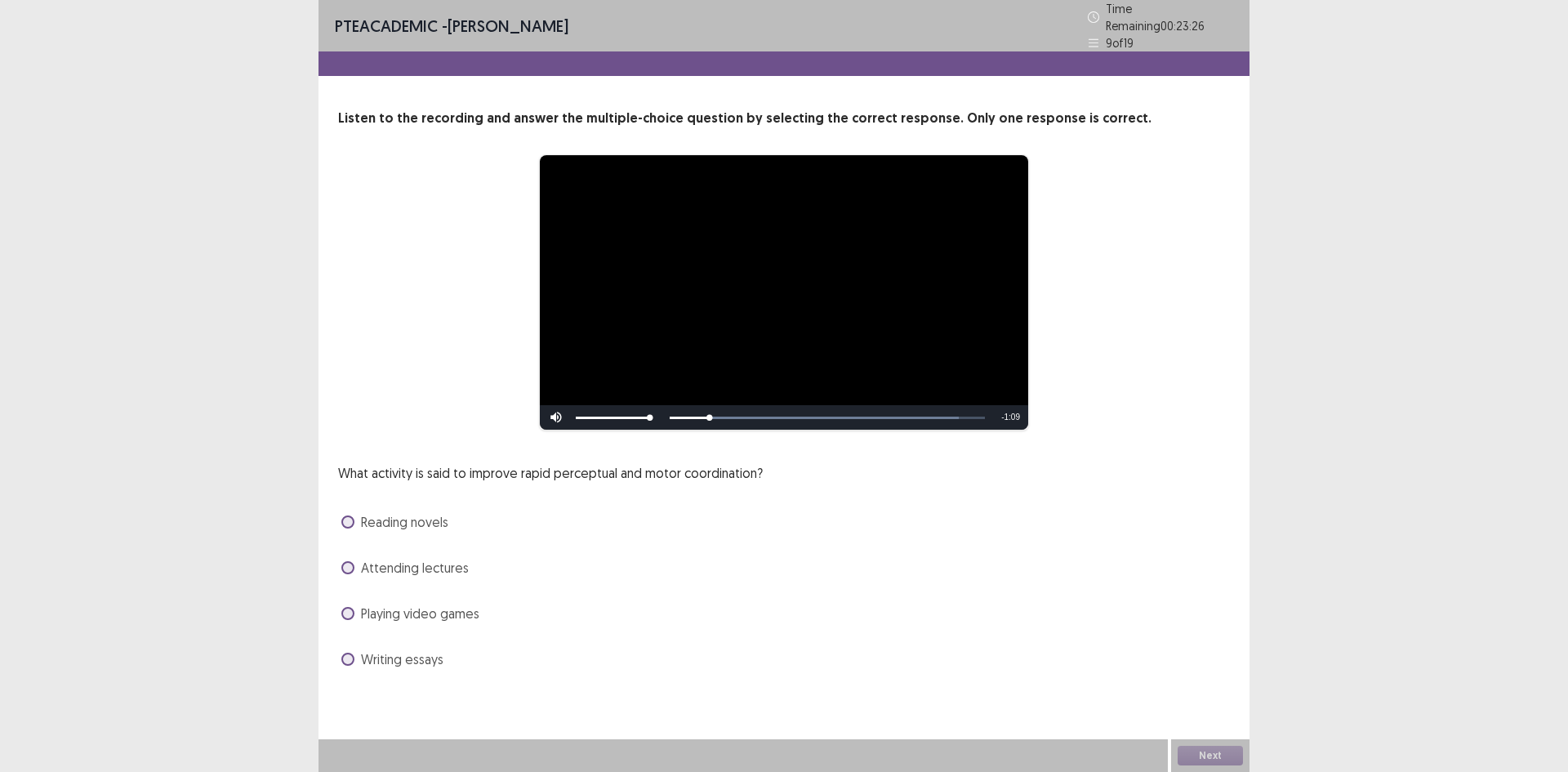
click at [362, 606] on span "Playing video games" at bounding box center [420, 614] width 118 height 20
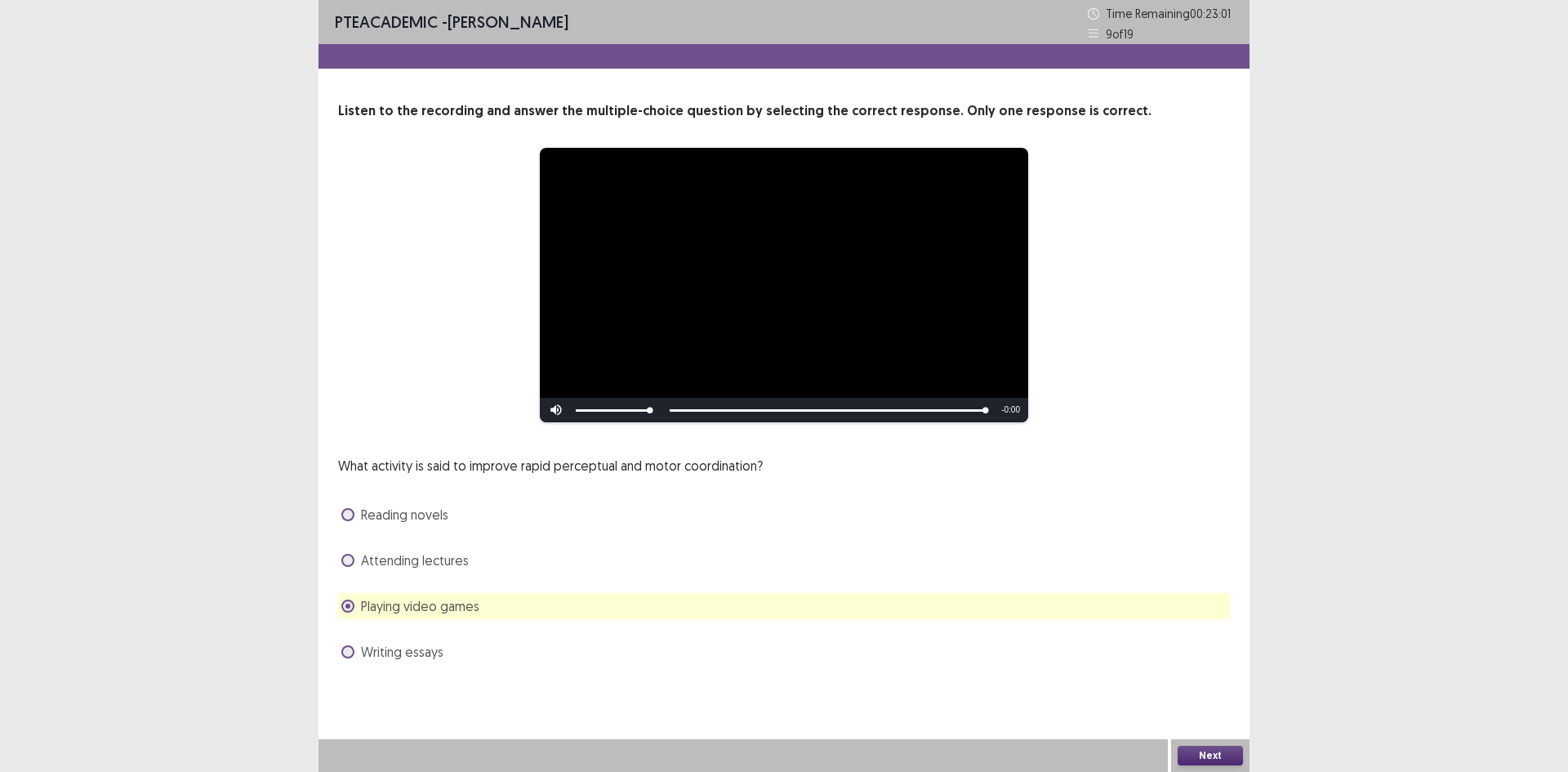
click at [1194, 759] on button "Next" at bounding box center [1210, 756] width 65 height 20
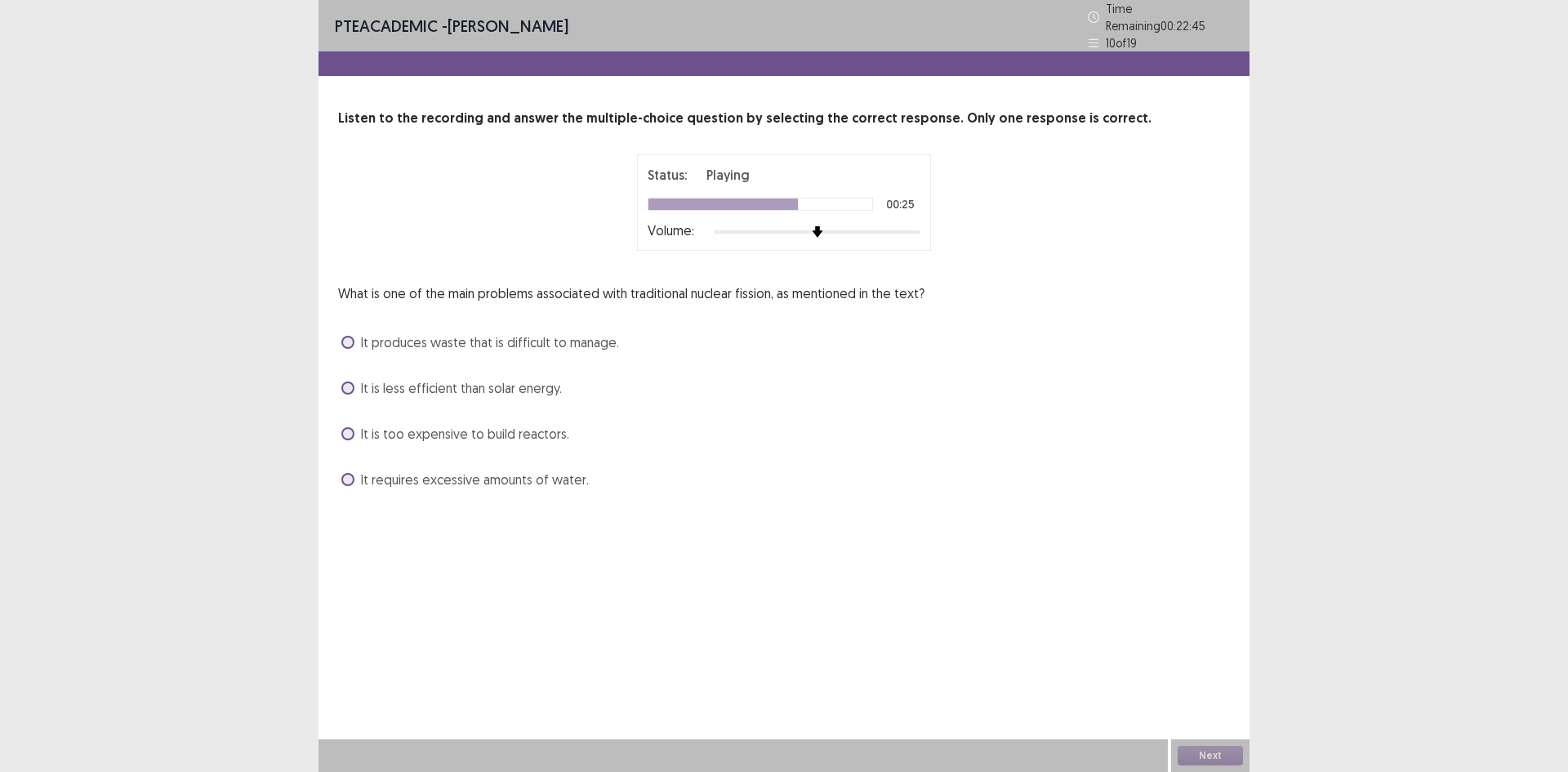
click at [360, 378] on label "It is less efficient than solar energy." at bounding box center [452, 388] width 221 height 20
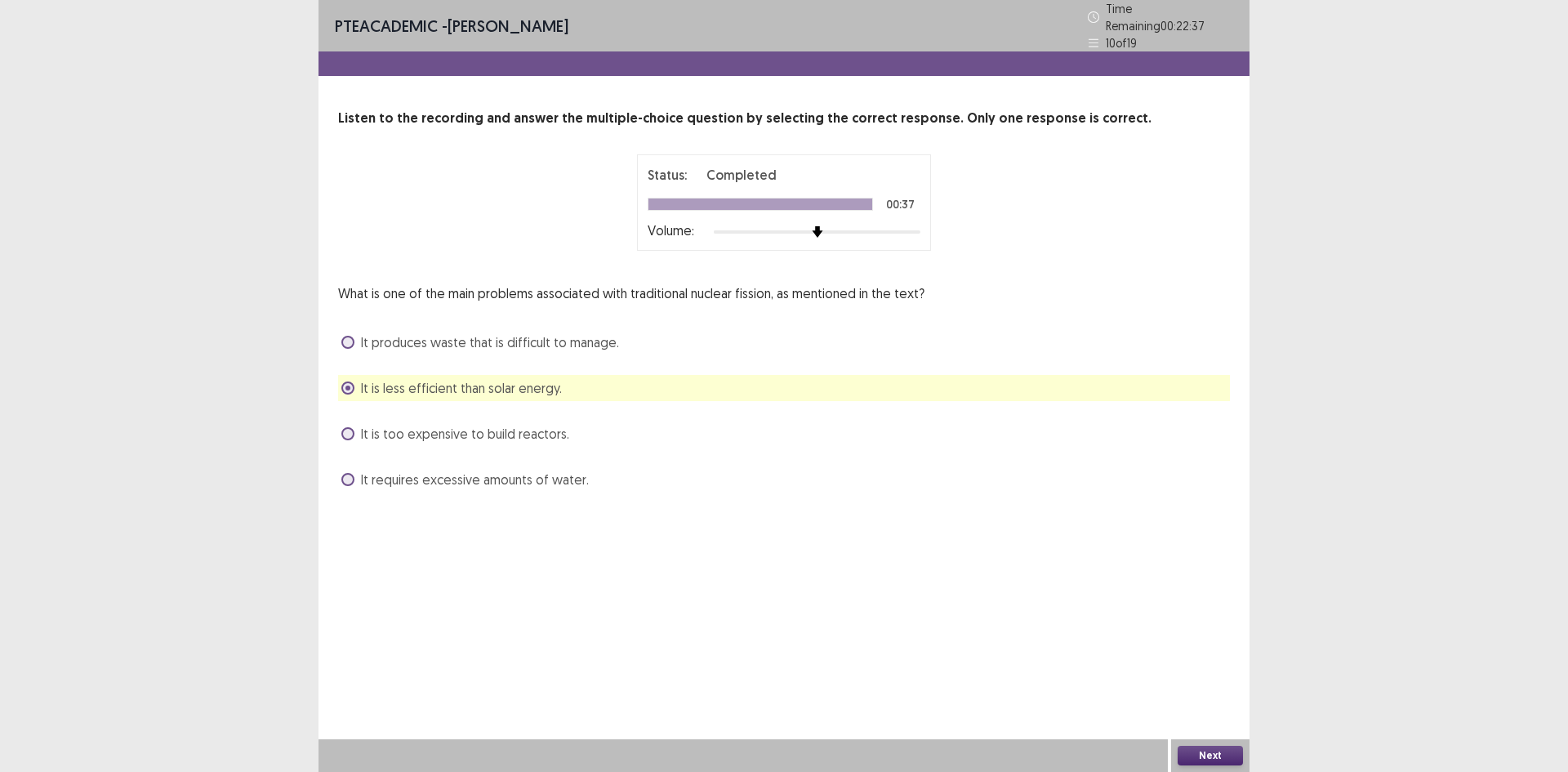
click at [1230, 752] on button "Next" at bounding box center [1210, 756] width 65 height 20
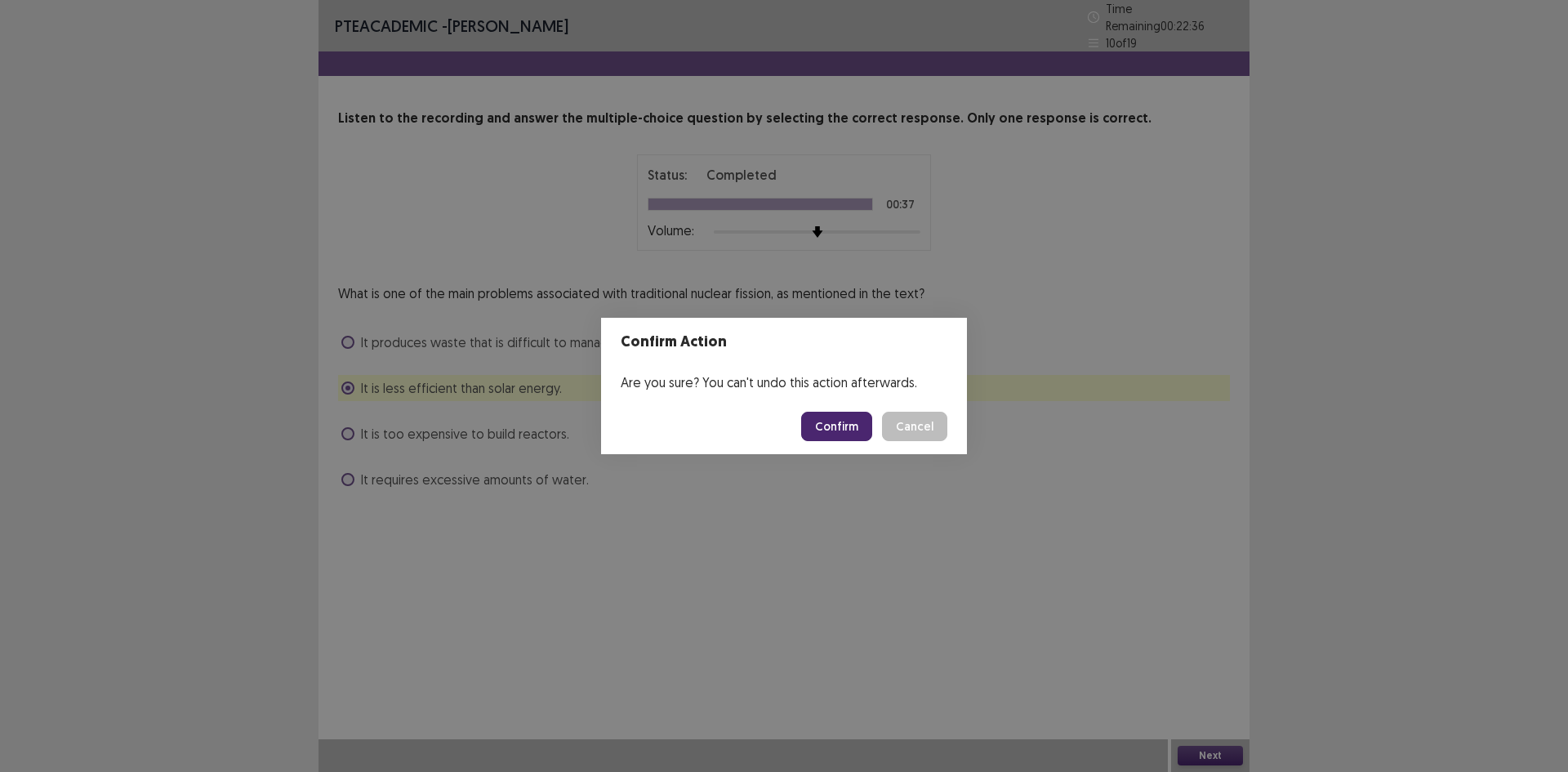
click at [849, 427] on button "Confirm" at bounding box center [837, 426] width 71 height 29
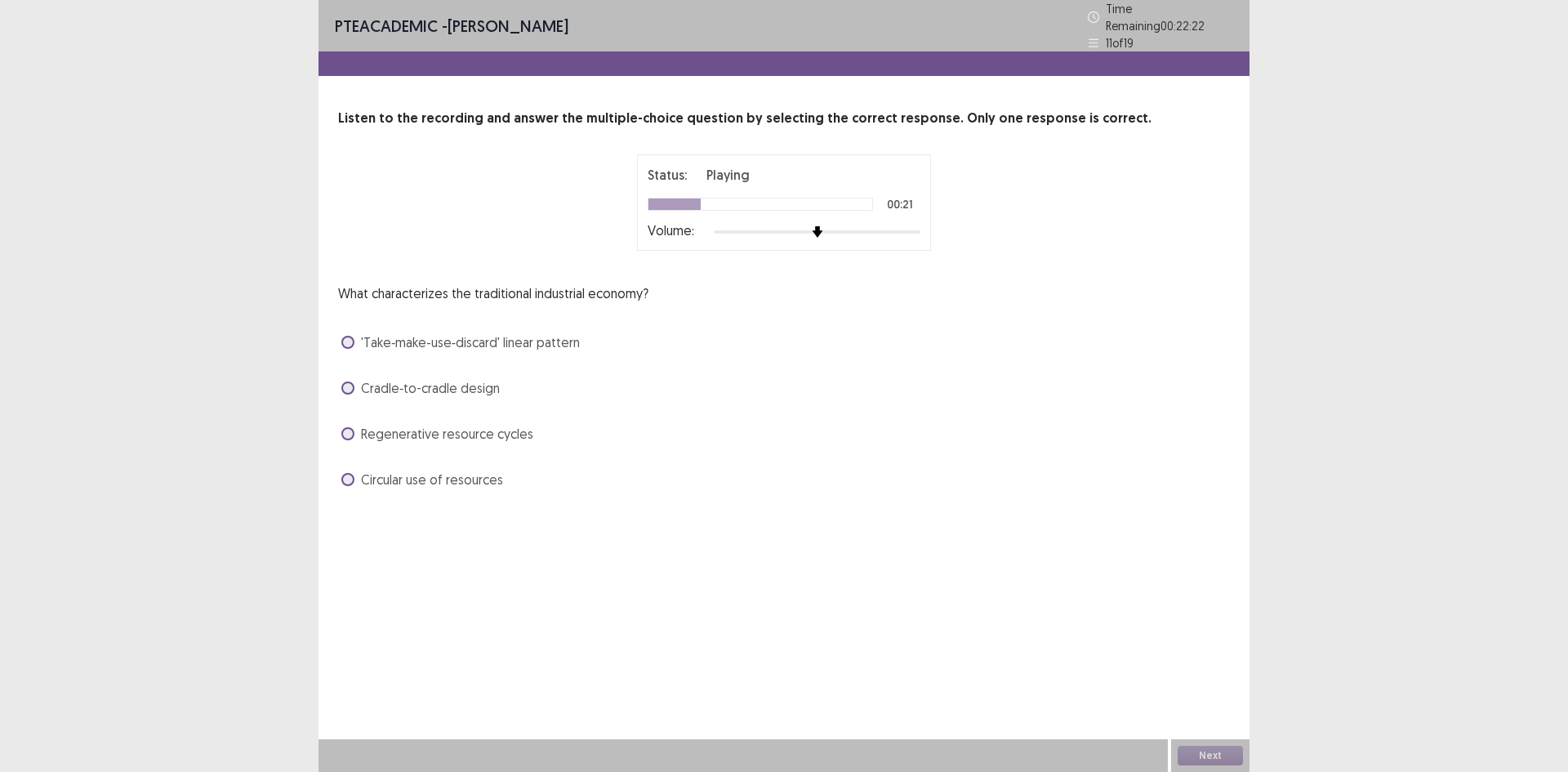
click at [423, 341] on span "'Take‑make‑use‑discard' linear pattern" at bounding box center [470, 342] width 219 height 20
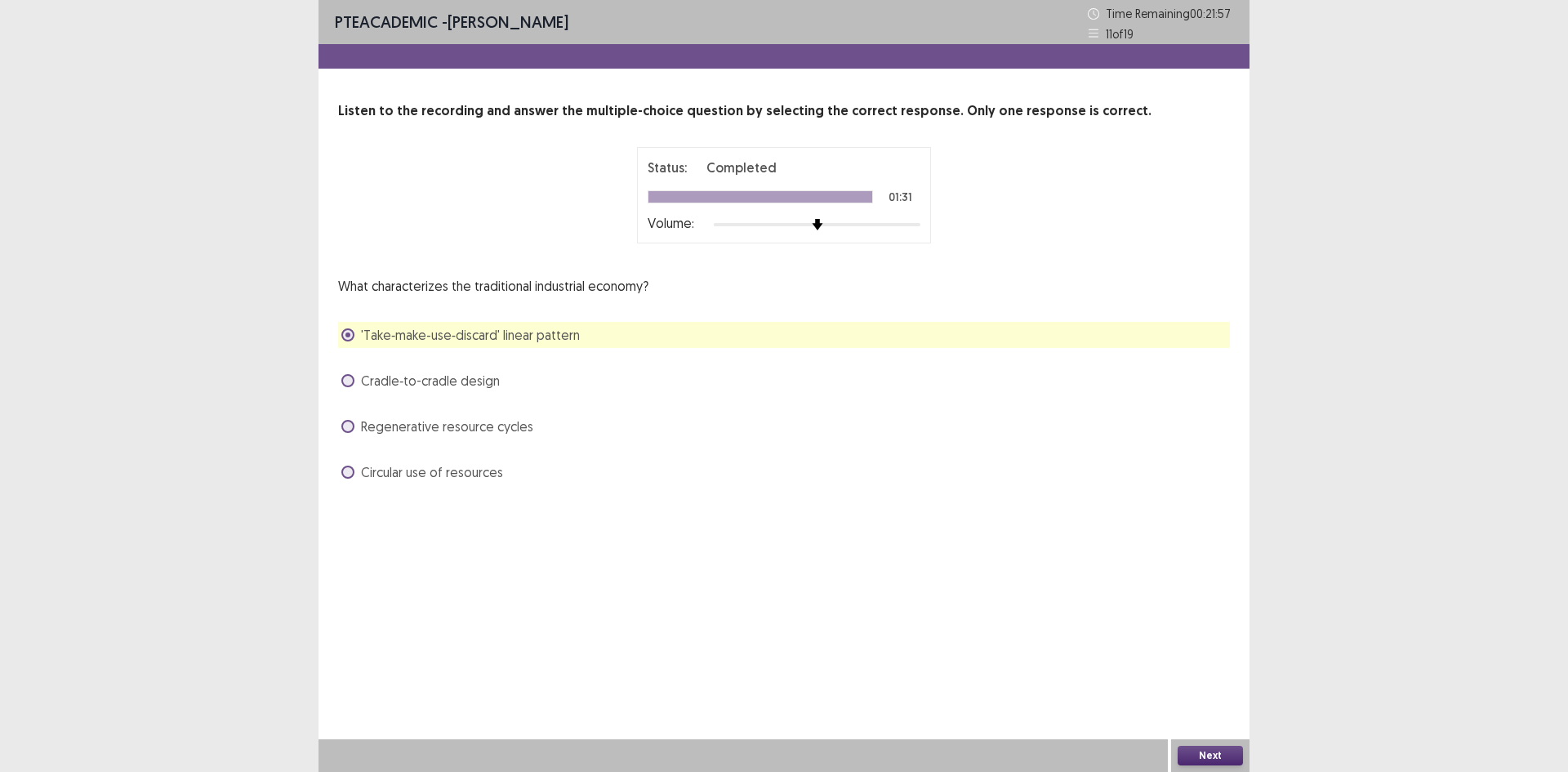
click at [1224, 751] on button "Next" at bounding box center [1210, 756] width 65 height 20
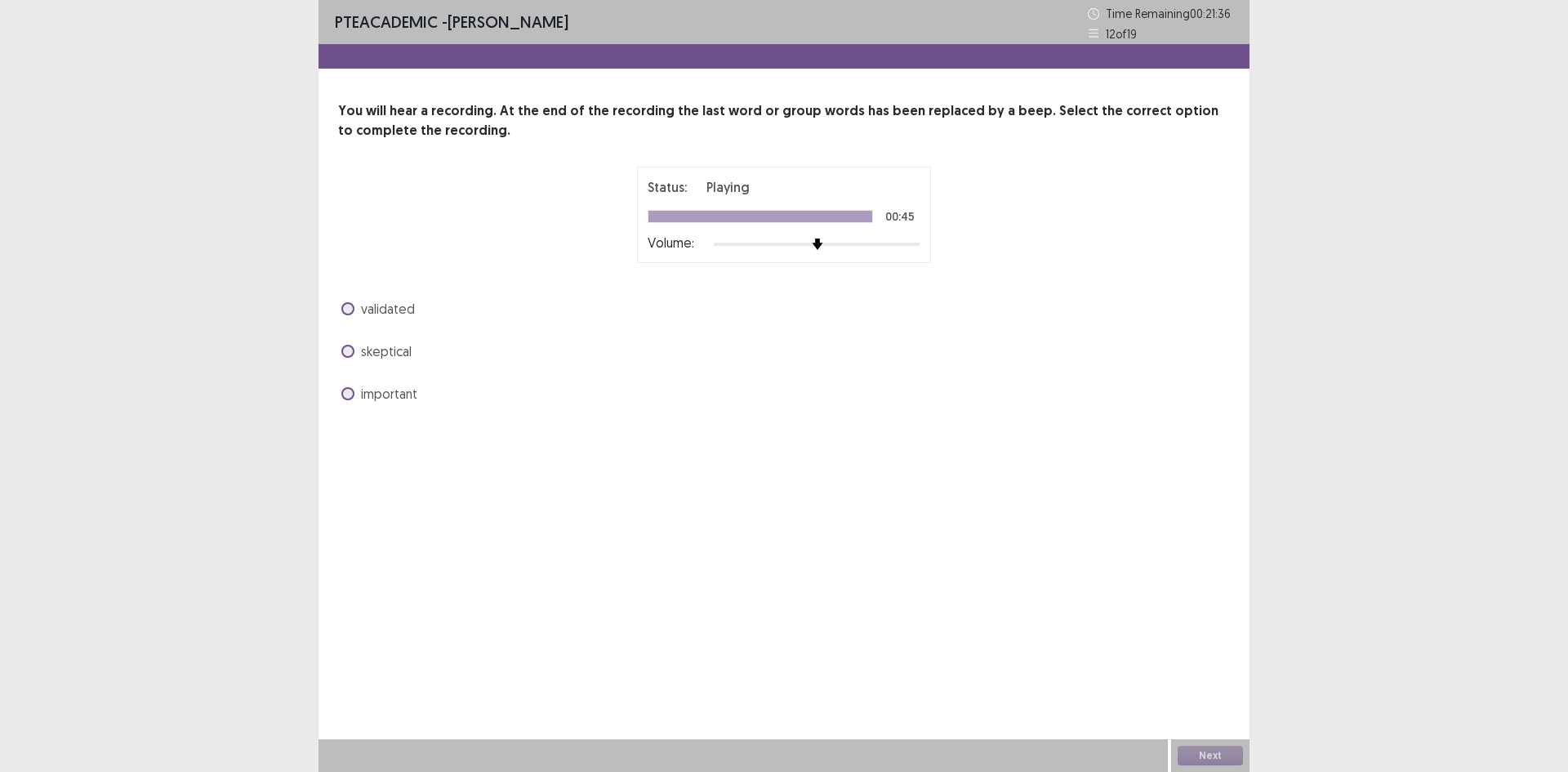
click at [360, 316] on label "validated" at bounding box center [378, 308] width 74 height 20
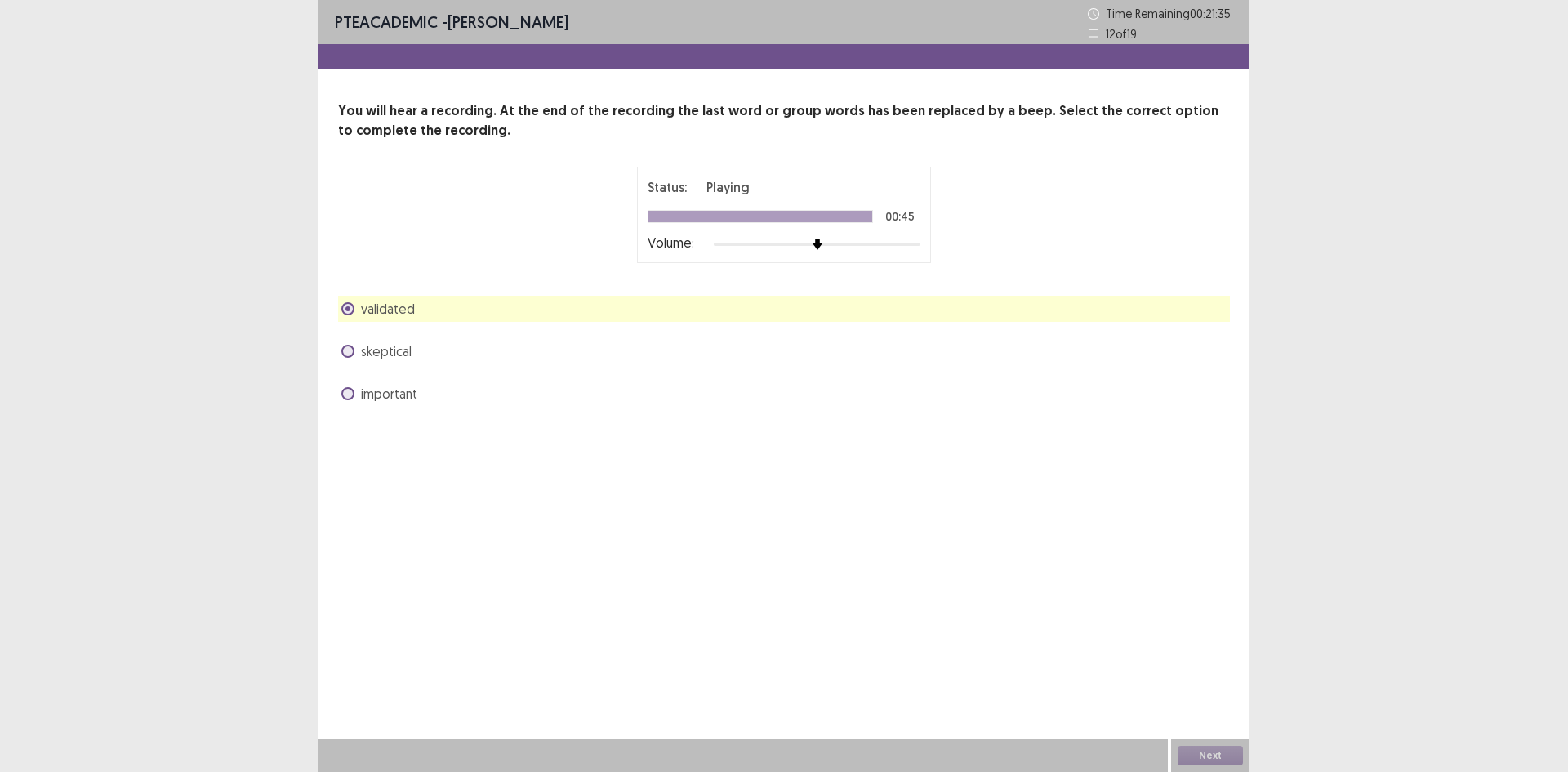
click at [1215, 760] on div "Next" at bounding box center [1210, 756] width 79 height 33
click at [1215, 764] on button "Next" at bounding box center [1210, 756] width 65 height 20
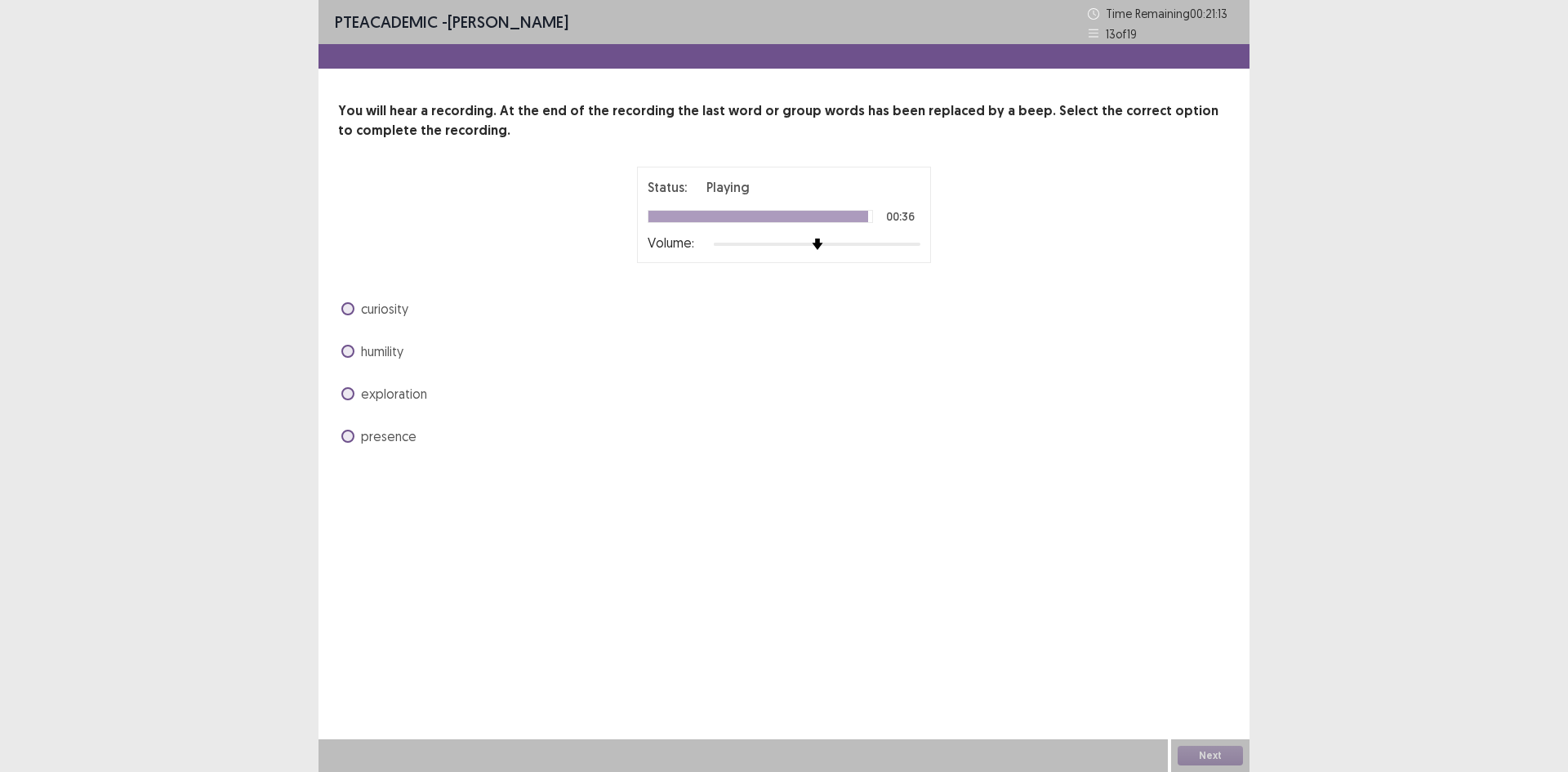
click at [388, 322] on div "curiosity humility exploration presence" at bounding box center [784, 372] width 892 height 153
click at [371, 315] on span "curiosity" at bounding box center [384, 308] width 47 height 20
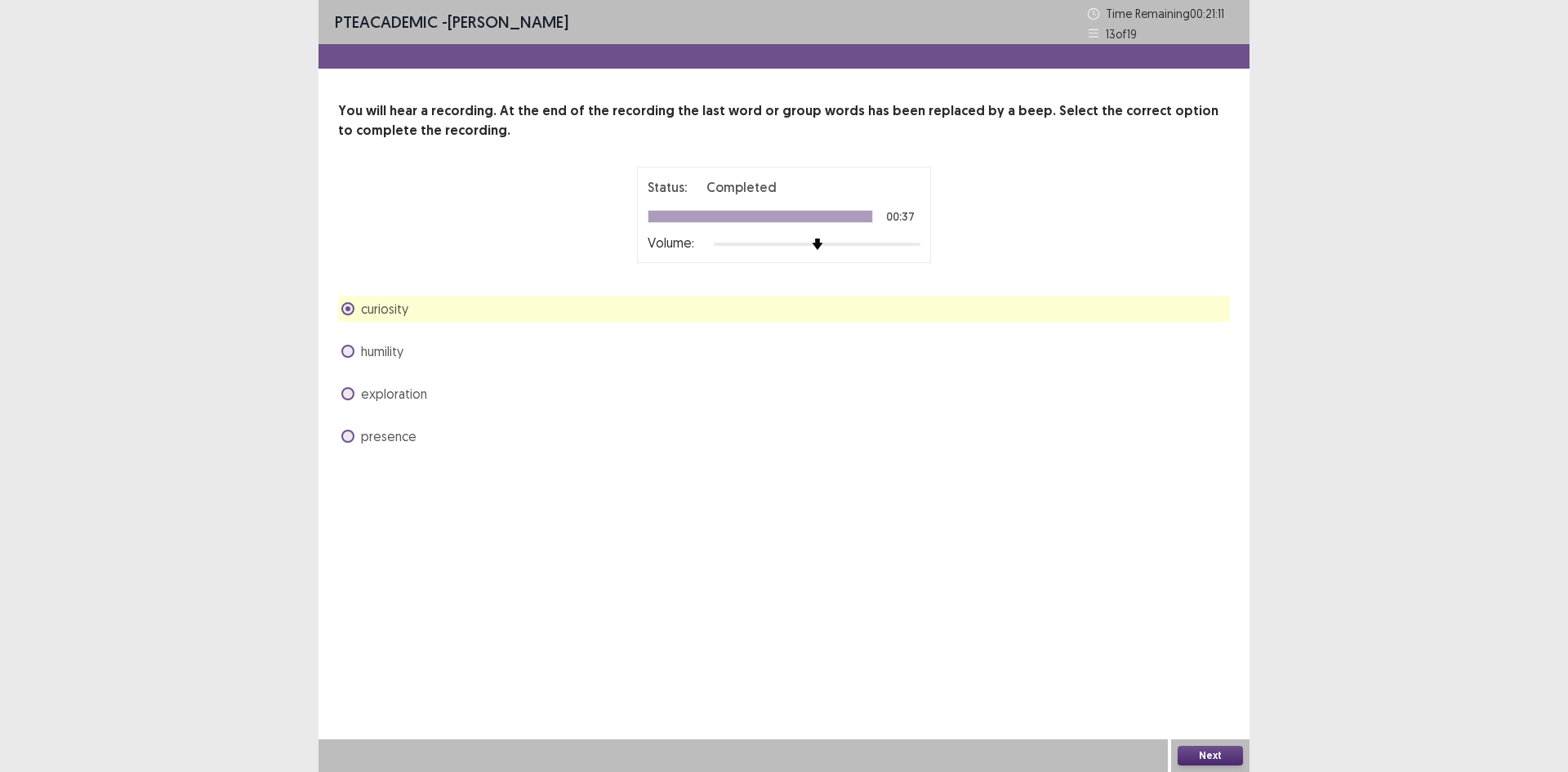
click at [1207, 756] on button "Next" at bounding box center [1210, 756] width 65 height 20
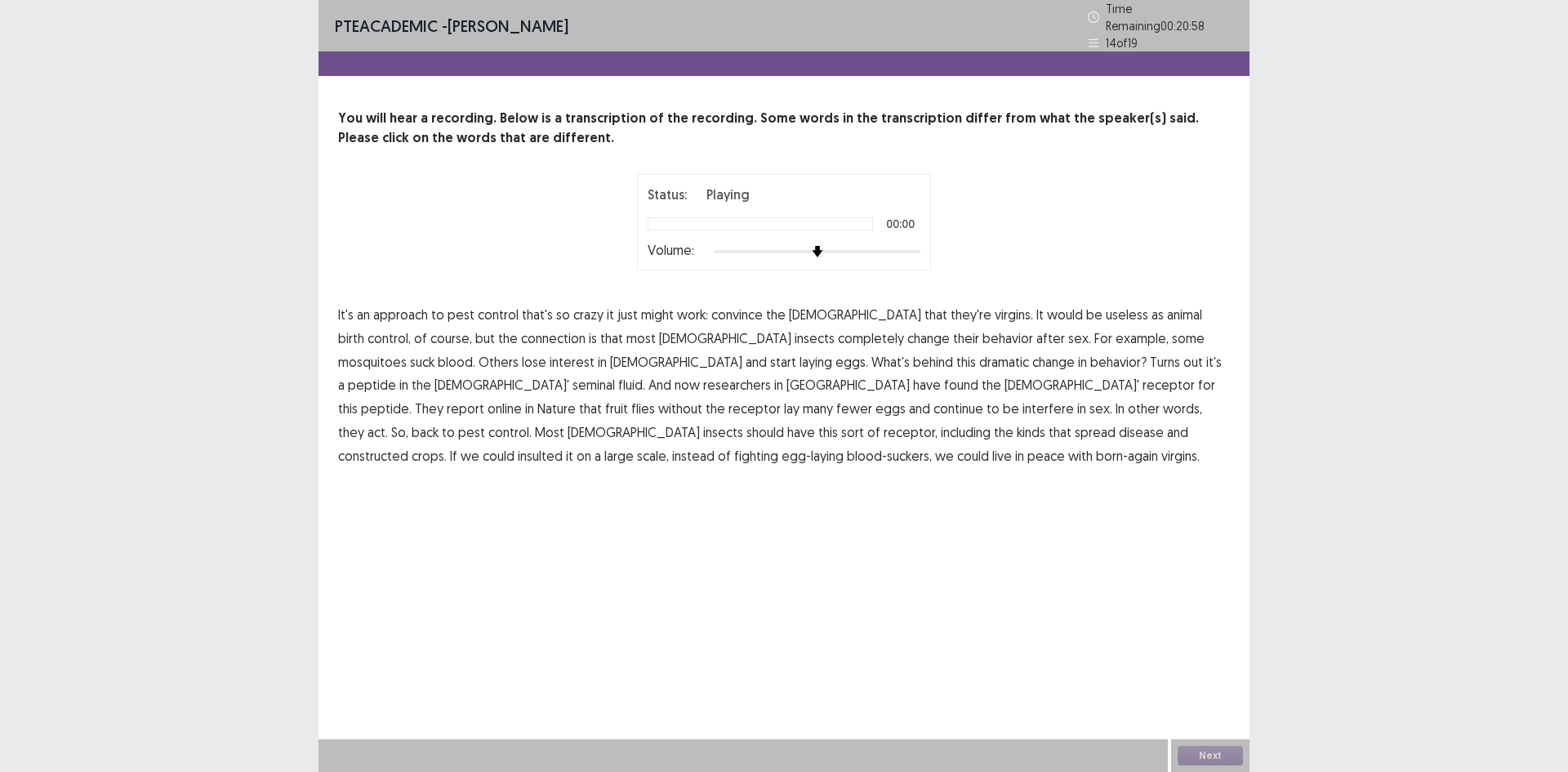
click at [1167, 306] on span "animal" at bounding box center [1184, 314] width 35 height 20
click at [521, 332] on span "connection" at bounding box center [553, 338] width 64 height 20
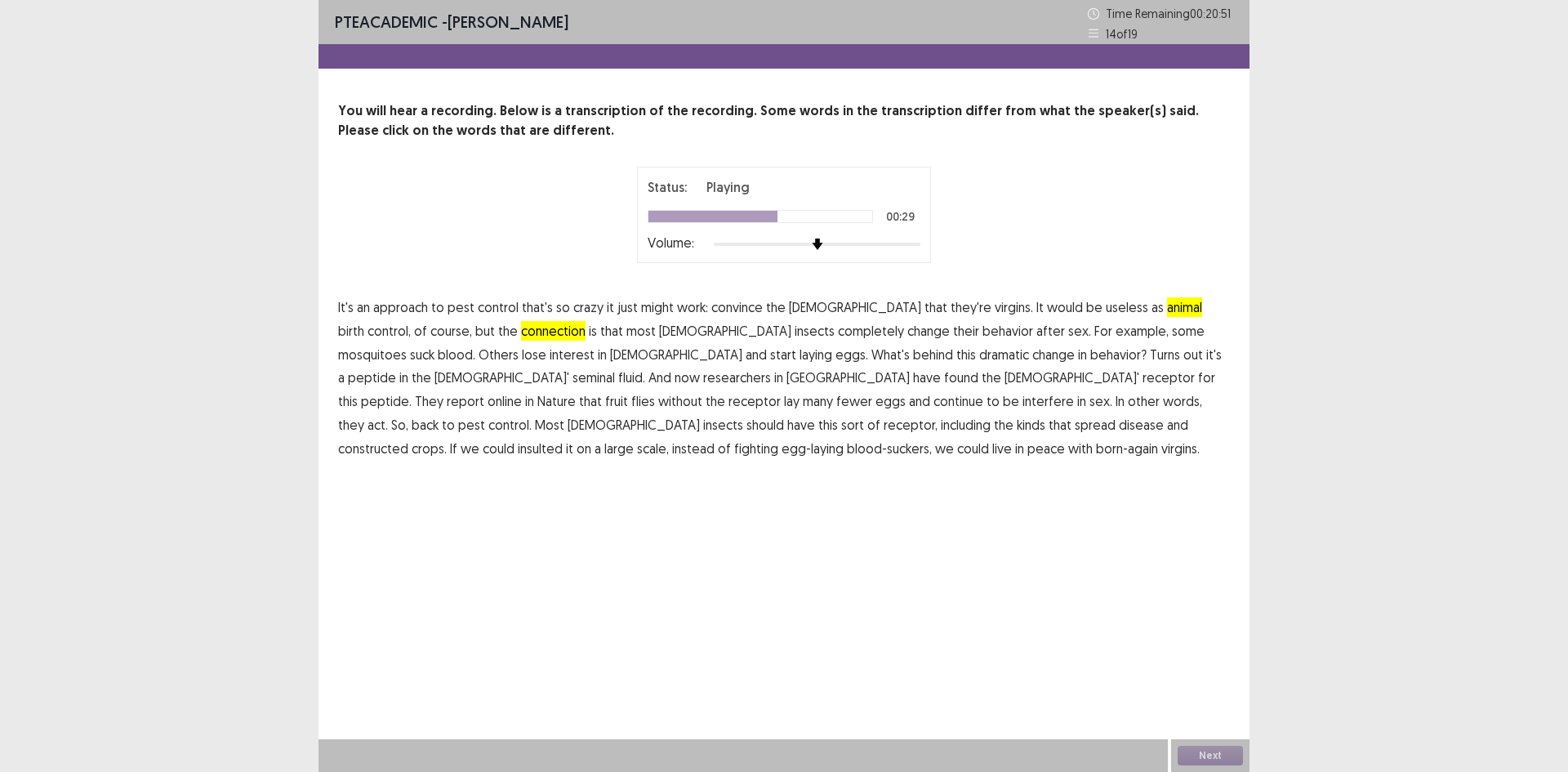
click at [1022, 404] on span "interfere" at bounding box center [1048, 401] width 51 height 20
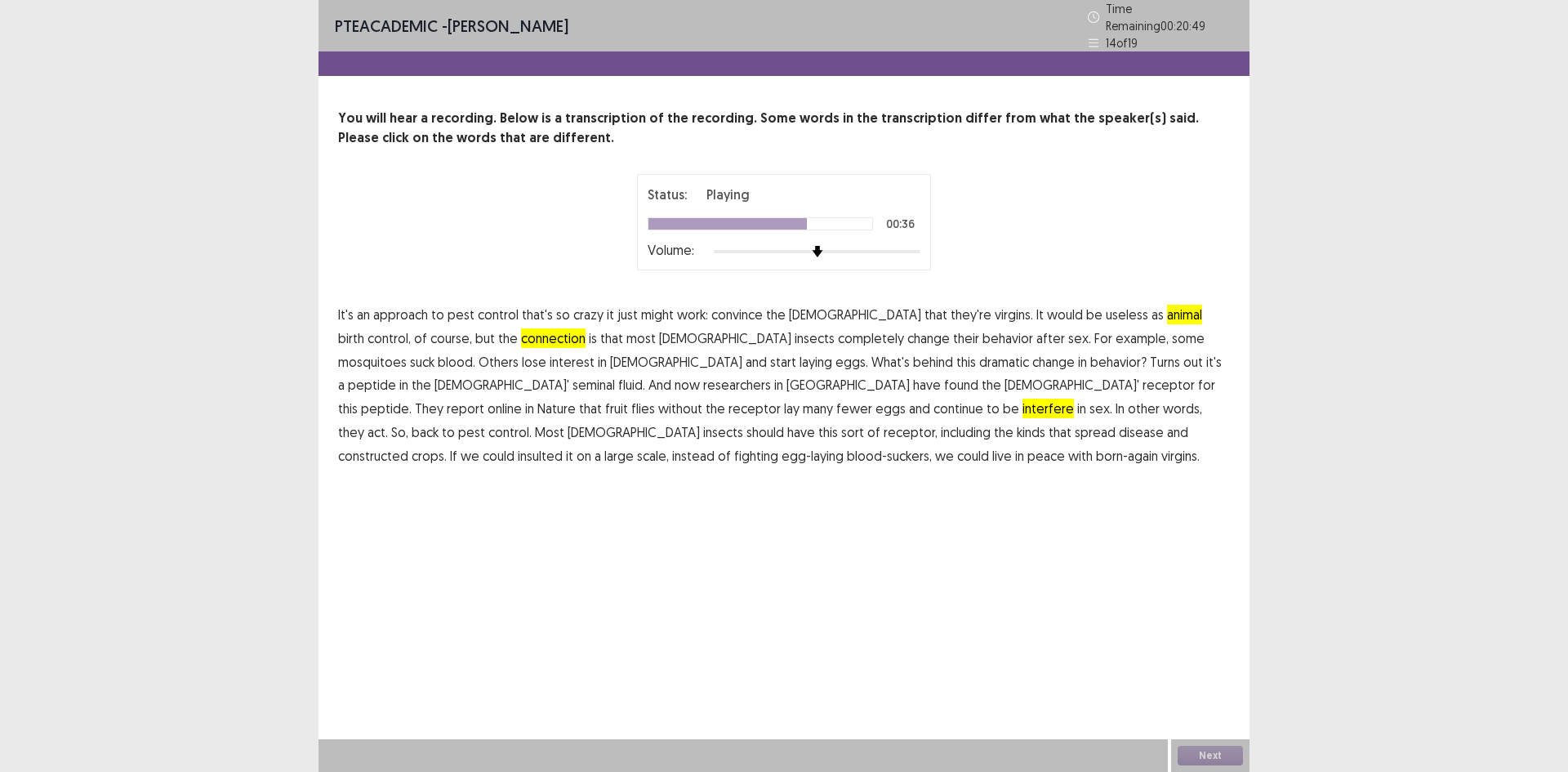
drag, startPoint x: 565, startPoint y: 427, endPoint x: 589, endPoint y: 430, distance: 24.2
click at [408, 446] on span "constructed" at bounding box center [373, 455] width 70 height 20
click at [563, 446] on span "insulted" at bounding box center [540, 455] width 45 height 20
click at [1208, 757] on button "Next" at bounding box center [1210, 756] width 65 height 20
click at [837, 424] on button "Confirm" at bounding box center [837, 426] width 71 height 29
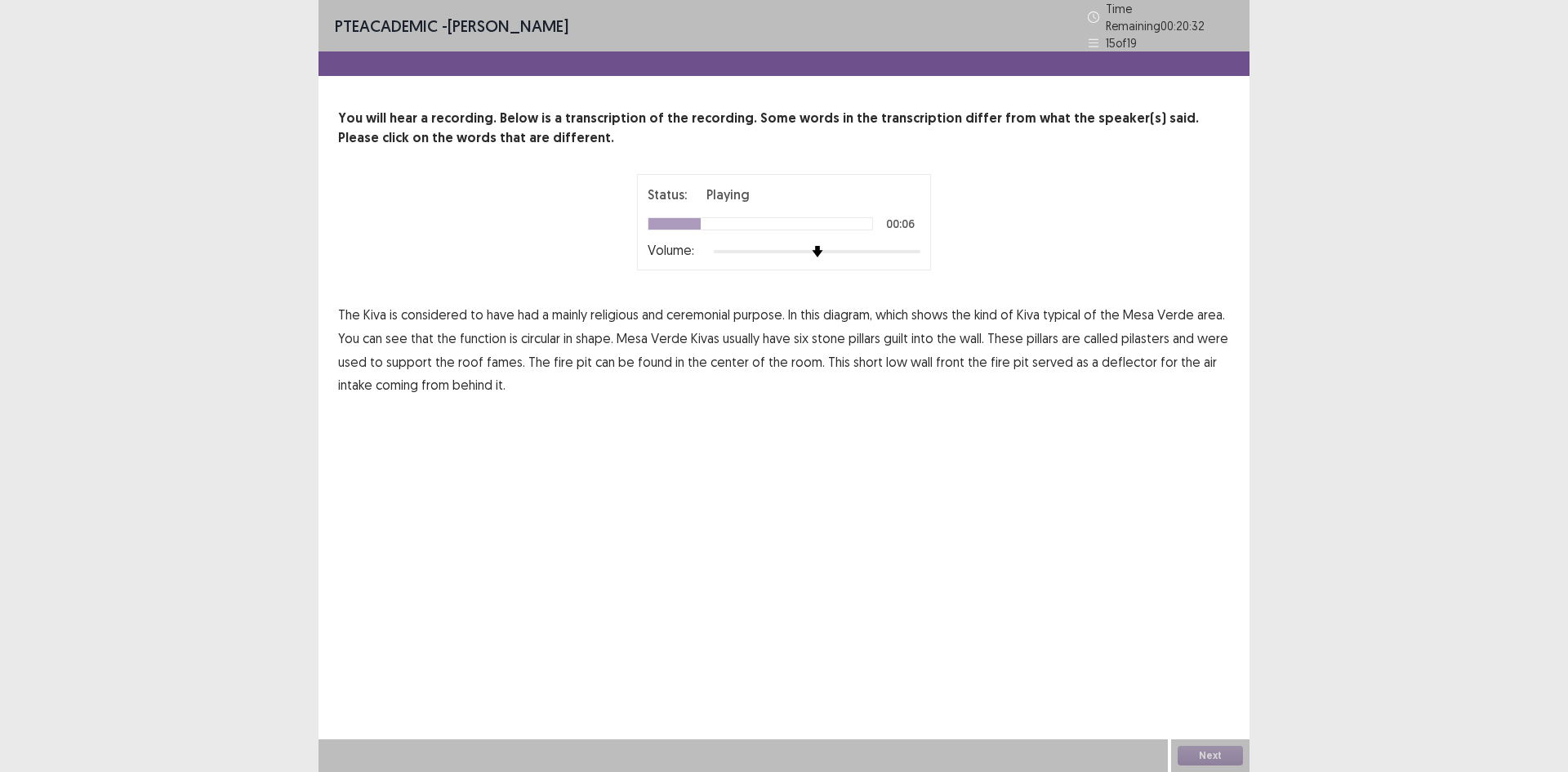
click at [482, 337] on span "function" at bounding box center [482, 338] width 46 height 20
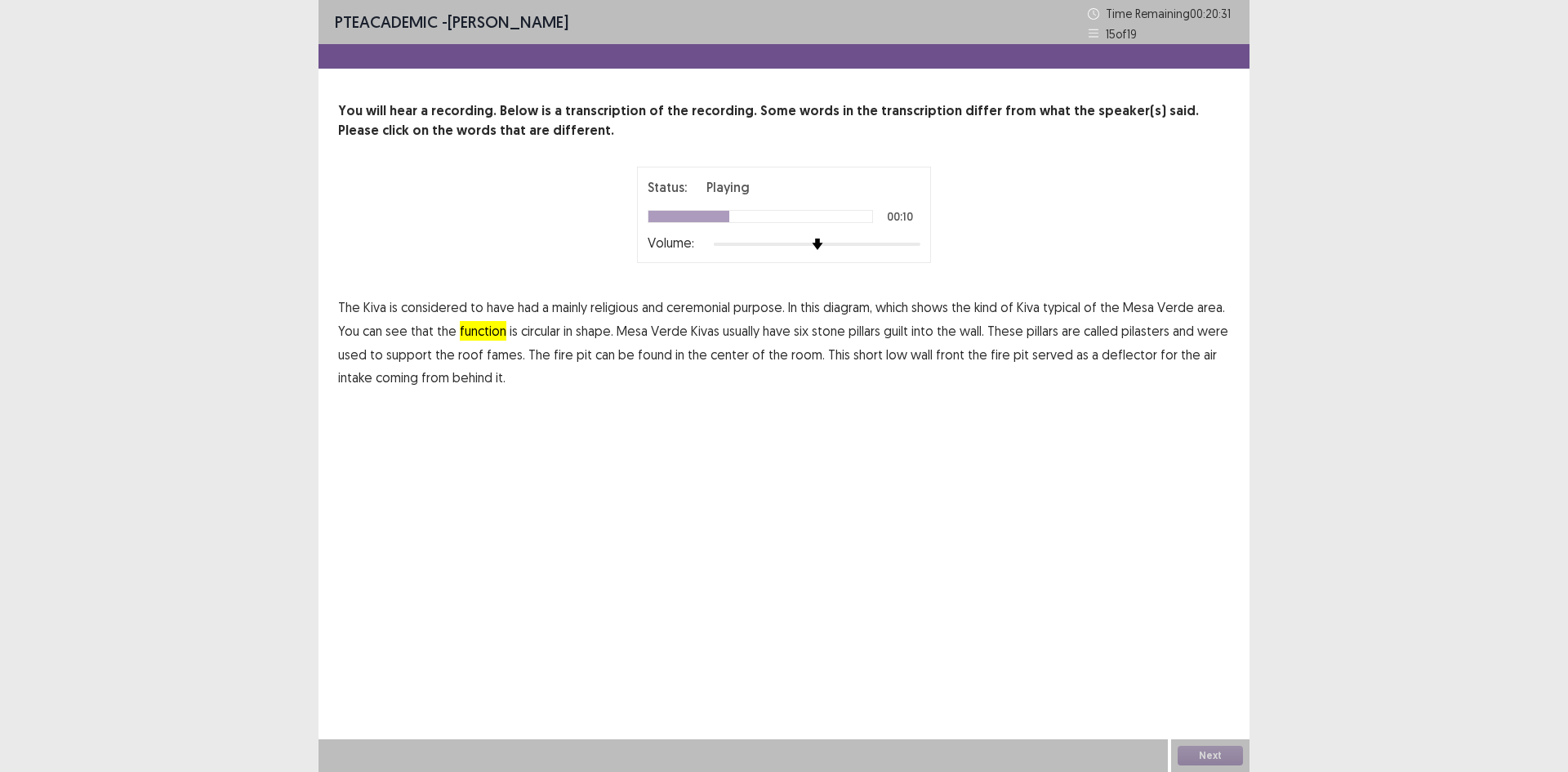
click at [902, 329] on span "guilt" at bounding box center [896, 330] width 25 height 20
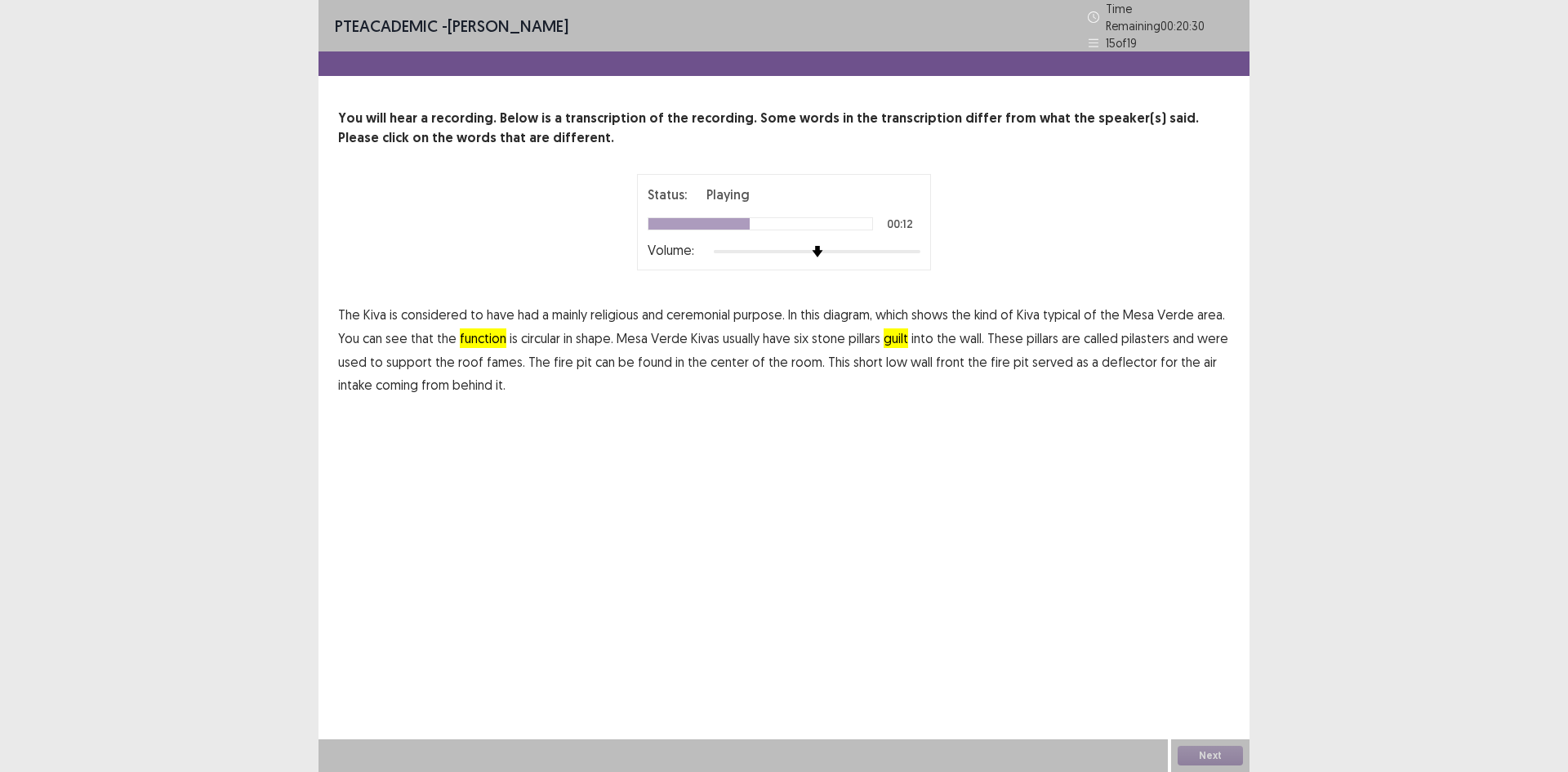
click at [1144, 334] on span "pilasters" at bounding box center [1145, 338] width 48 height 20
click at [937, 358] on span "front" at bounding box center [950, 361] width 28 height 20
click at [1142, 334] on span "pilasters" at bounding box center [1145, 338] width 48 height 20
click at [1198, 751] on button "Next" at bounding box center [1210, 756] width 65 height 20
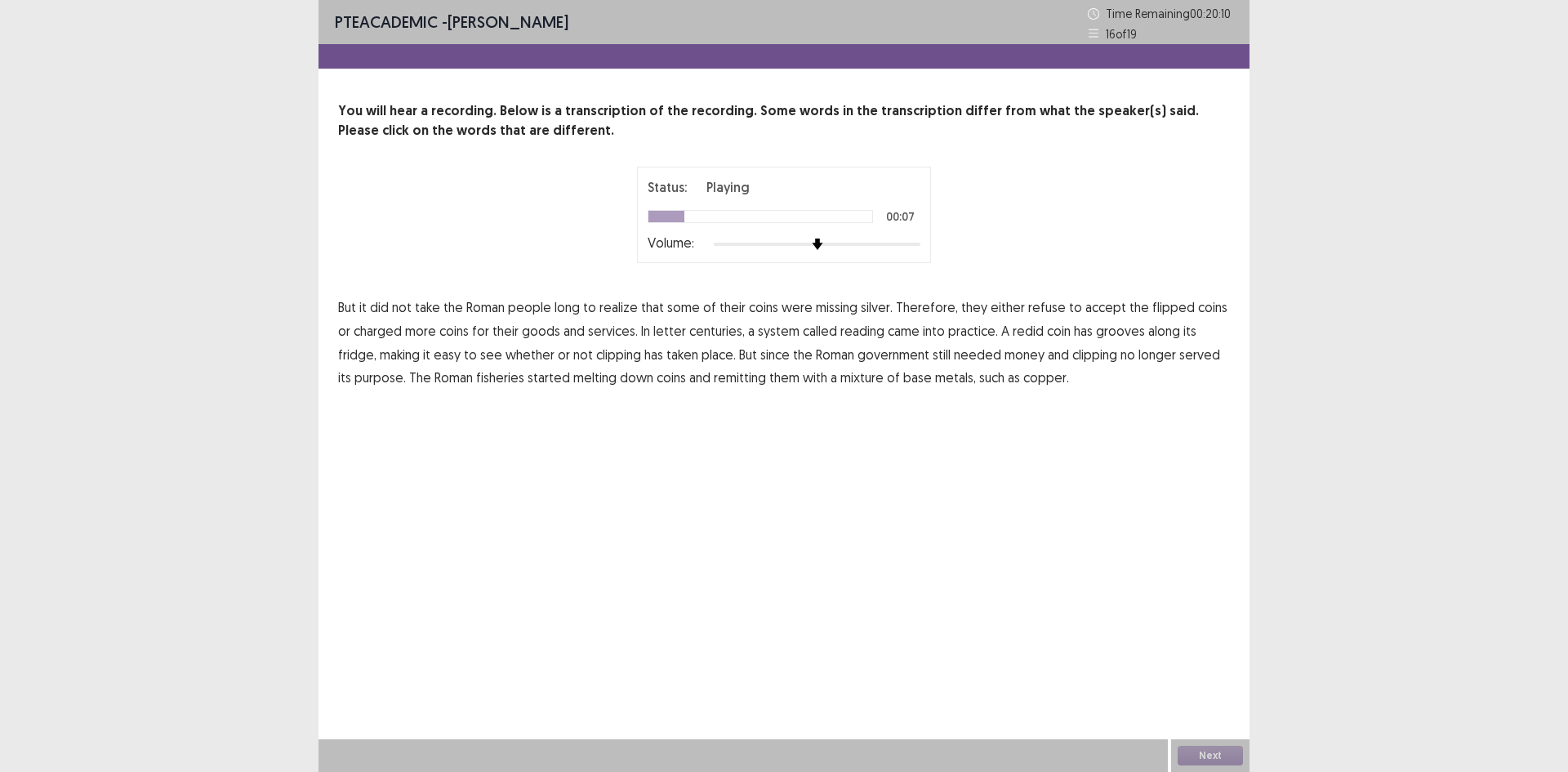
click at [1152, 310] on span "flipped" at bounding box center [1174, 307] width 43 height 20
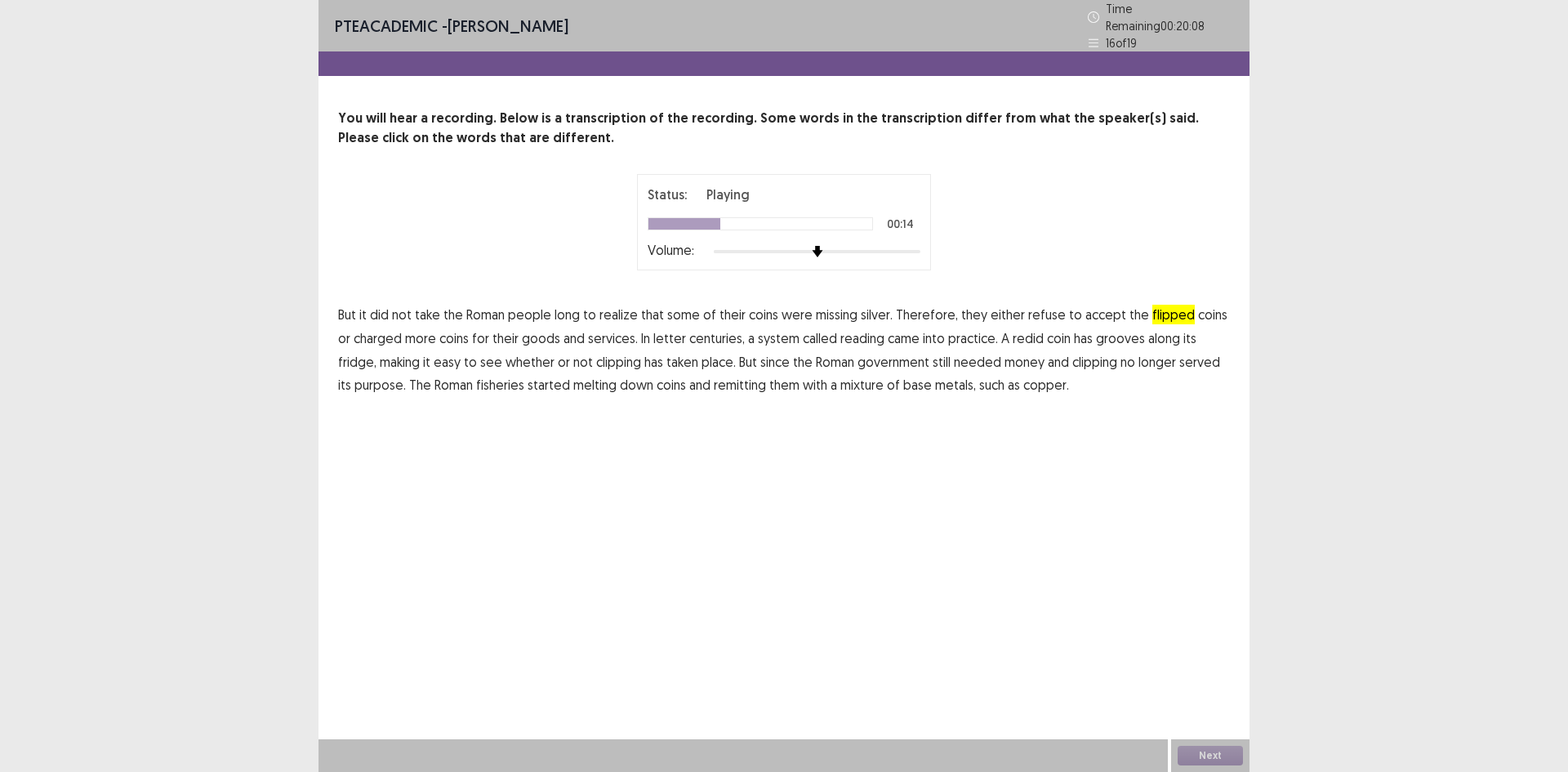
click at [657, 333] on span "letter" at bounding box center [670, 338] width 33 height 20
click at [376, 352] on span "fridge," at bounding box center [357, 361] width 38 height 20
click at [493, 379] on span "fisheries" at bounding box center [500, 384] width 48 height 20
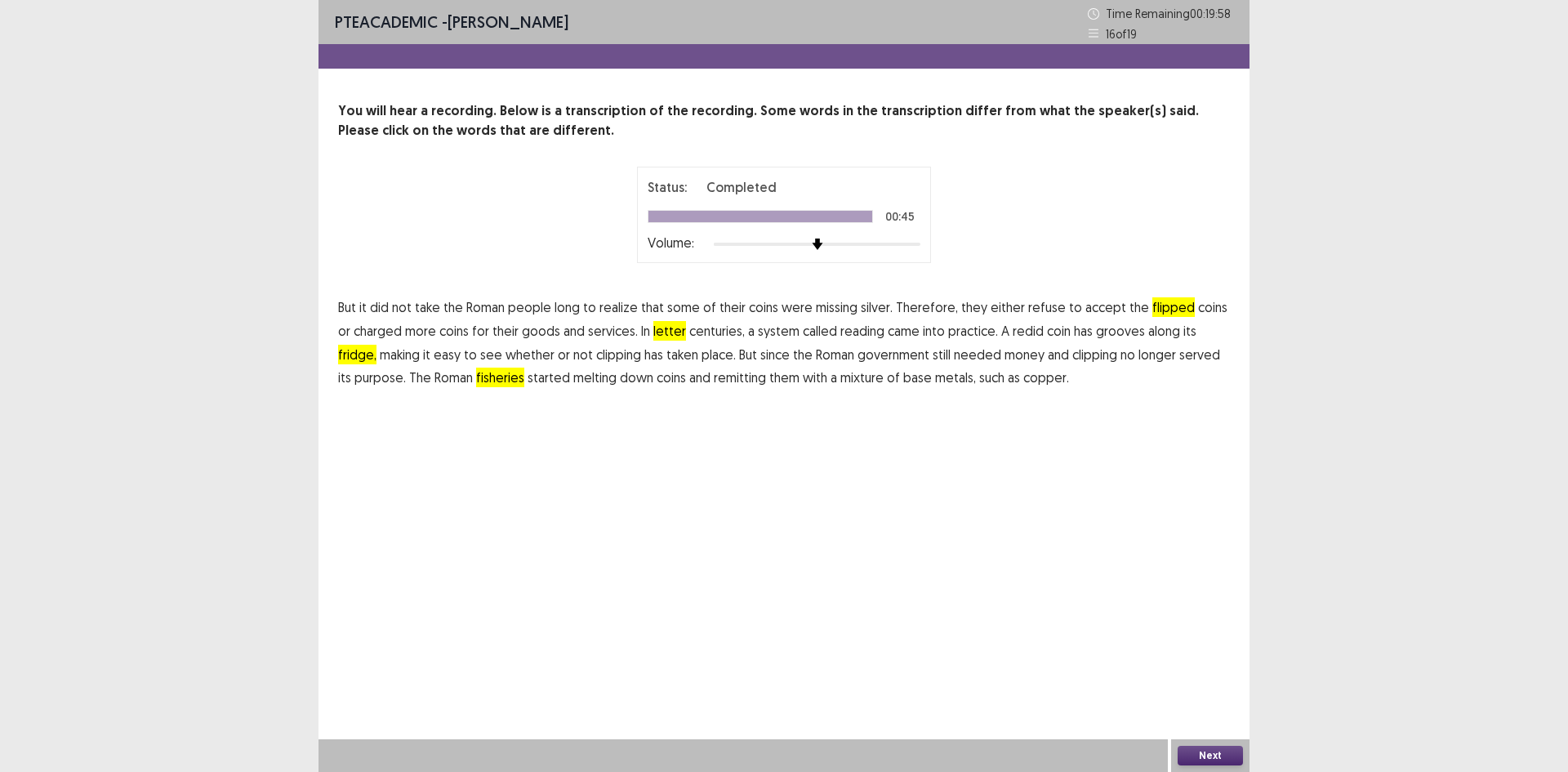
click at [1216, 759] on button "Next" at bounding box center [1210, 756] width 65 height 20
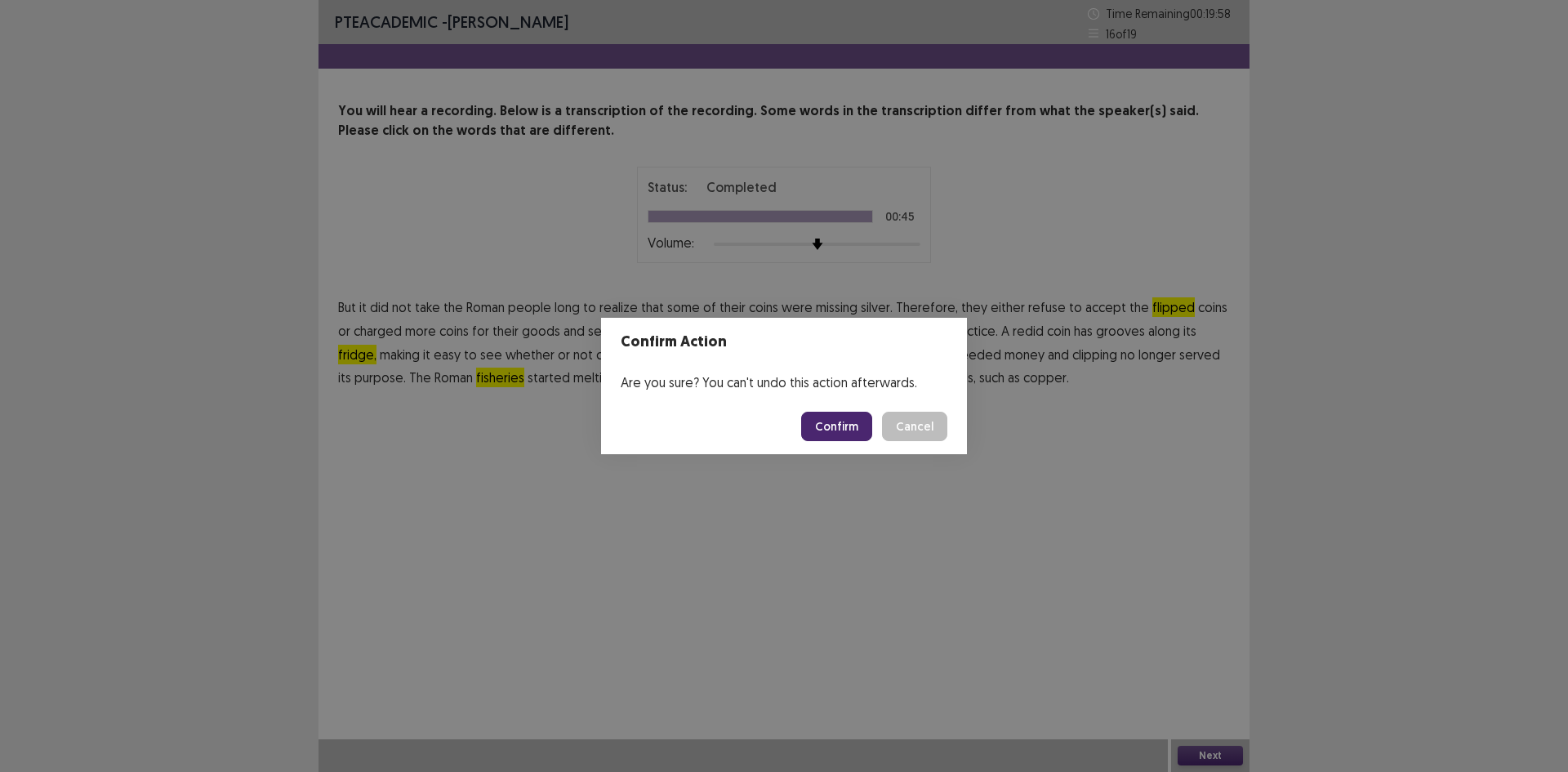
click at [840, 436] on button "Confirm" at bounding box center [837, 426] width 71 height 29
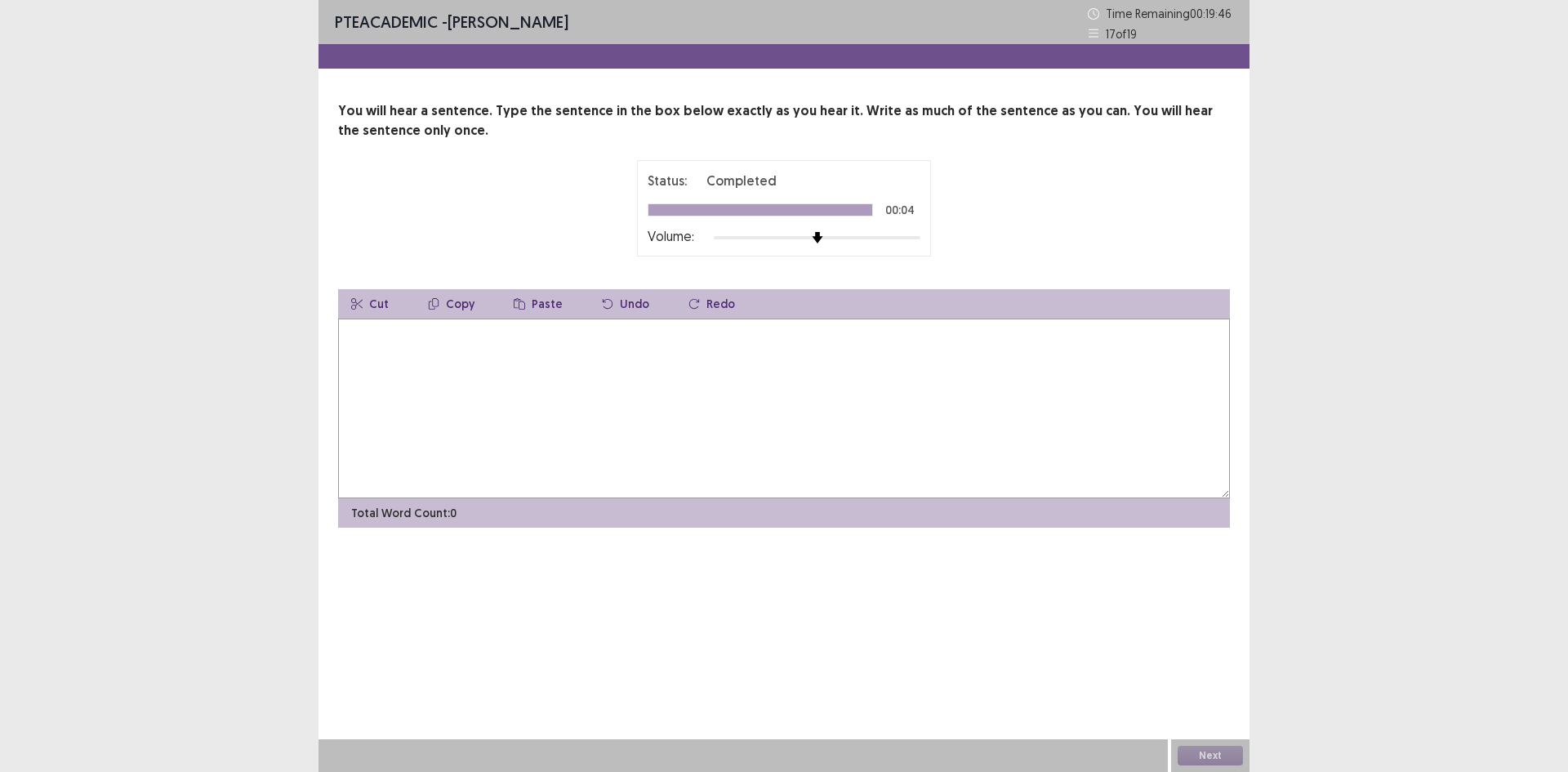
click at [972, 383] on textarea at bounding box center [784, 408] width 892 height 180
type textarea "*"
type textarea "**********"
click at [1216, 752] on button "Next" at bounding box center [1210, 756] width 65 height 20
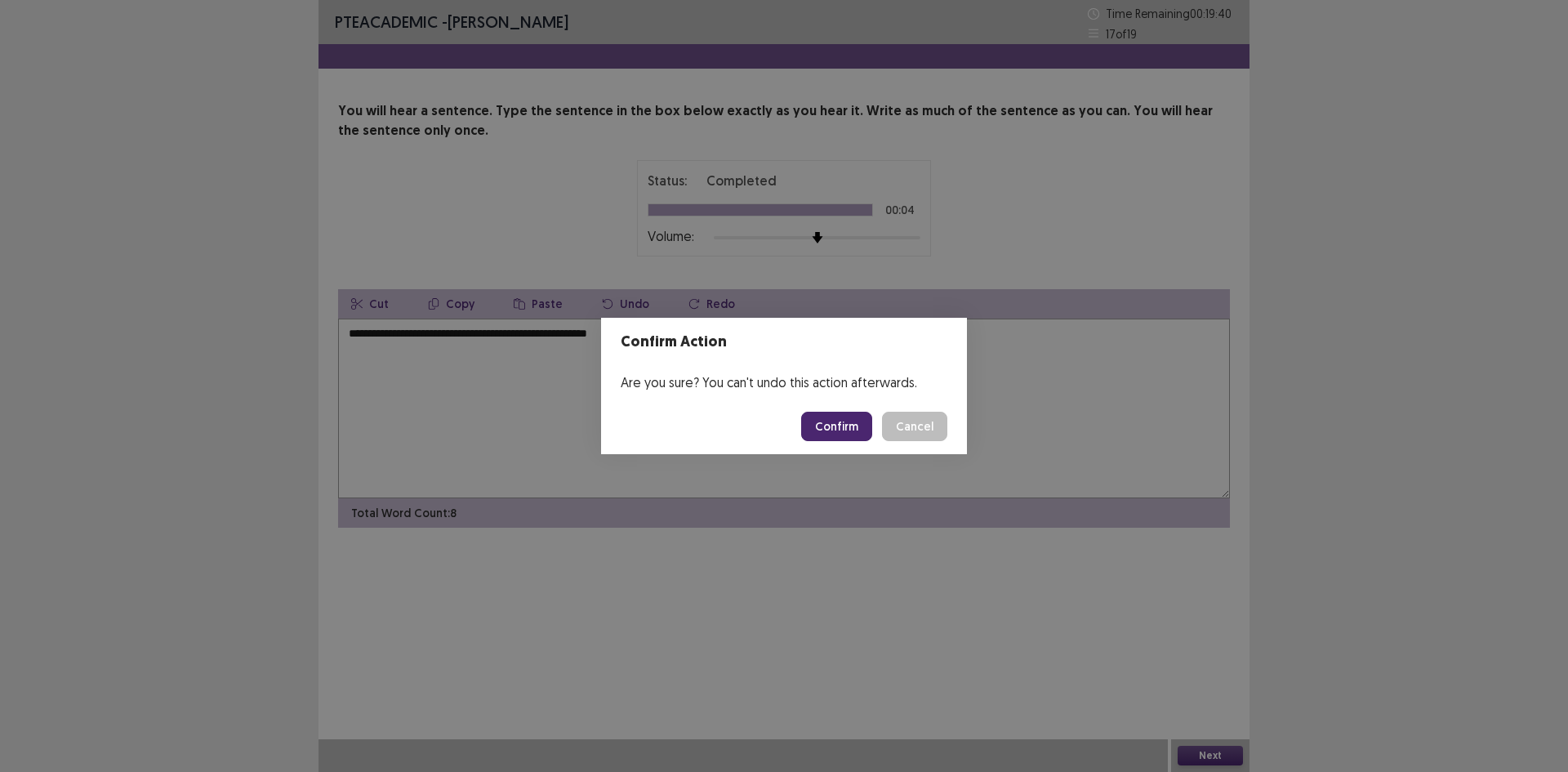
click at [853, 428] on button "Confirm" at bounding box center [837, 426] width 71 height 29
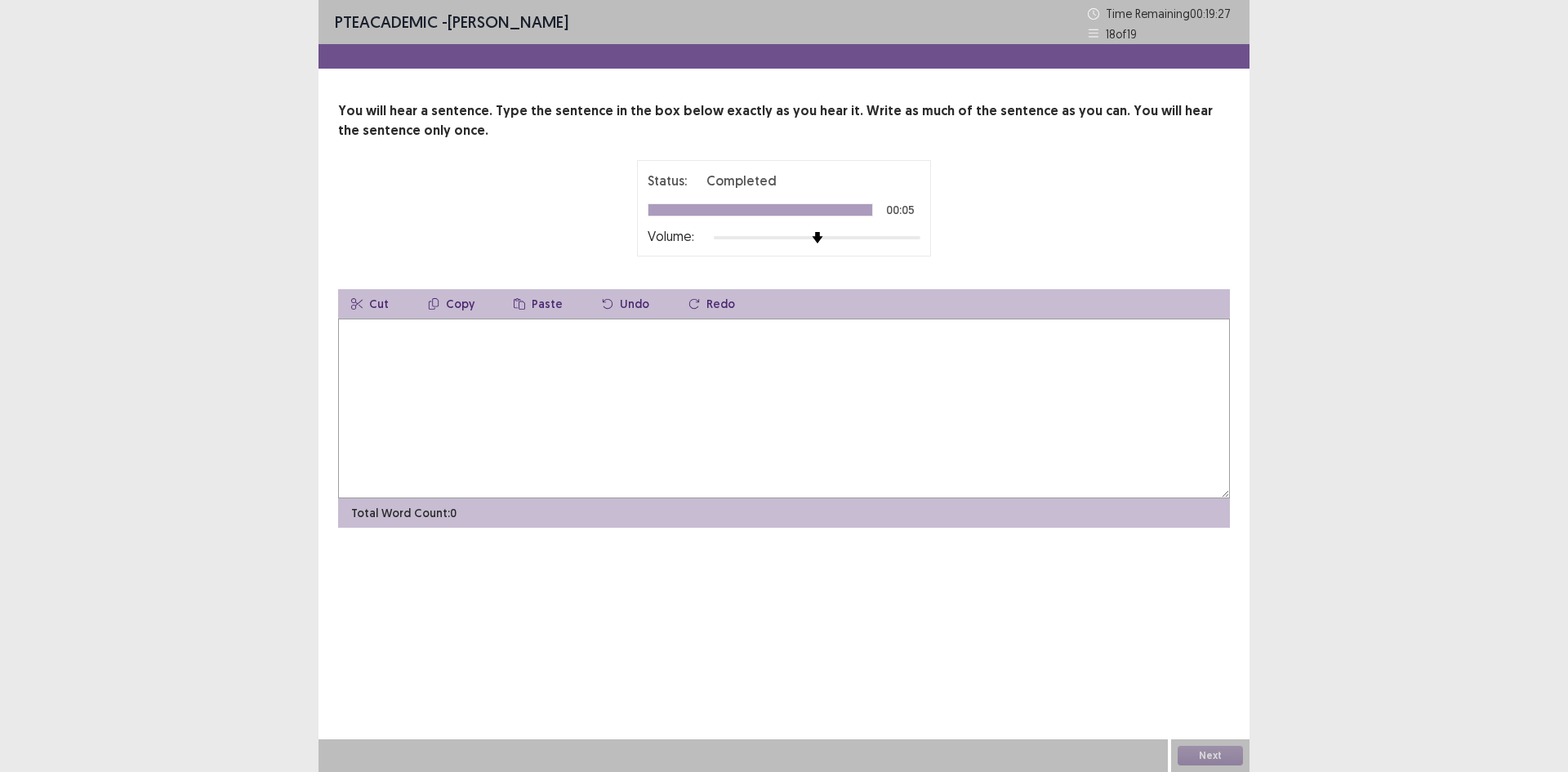
click at [778, 418] on textarea at bounding box center [784, 408] width 892 height 180
click at [493, 429] on textarea at bounding box center [784, 408] width 892 height 180
type textarea "**********"
click at [1232, 755] on button "Next" at bounding box center [1210, 756] width 65 height 20
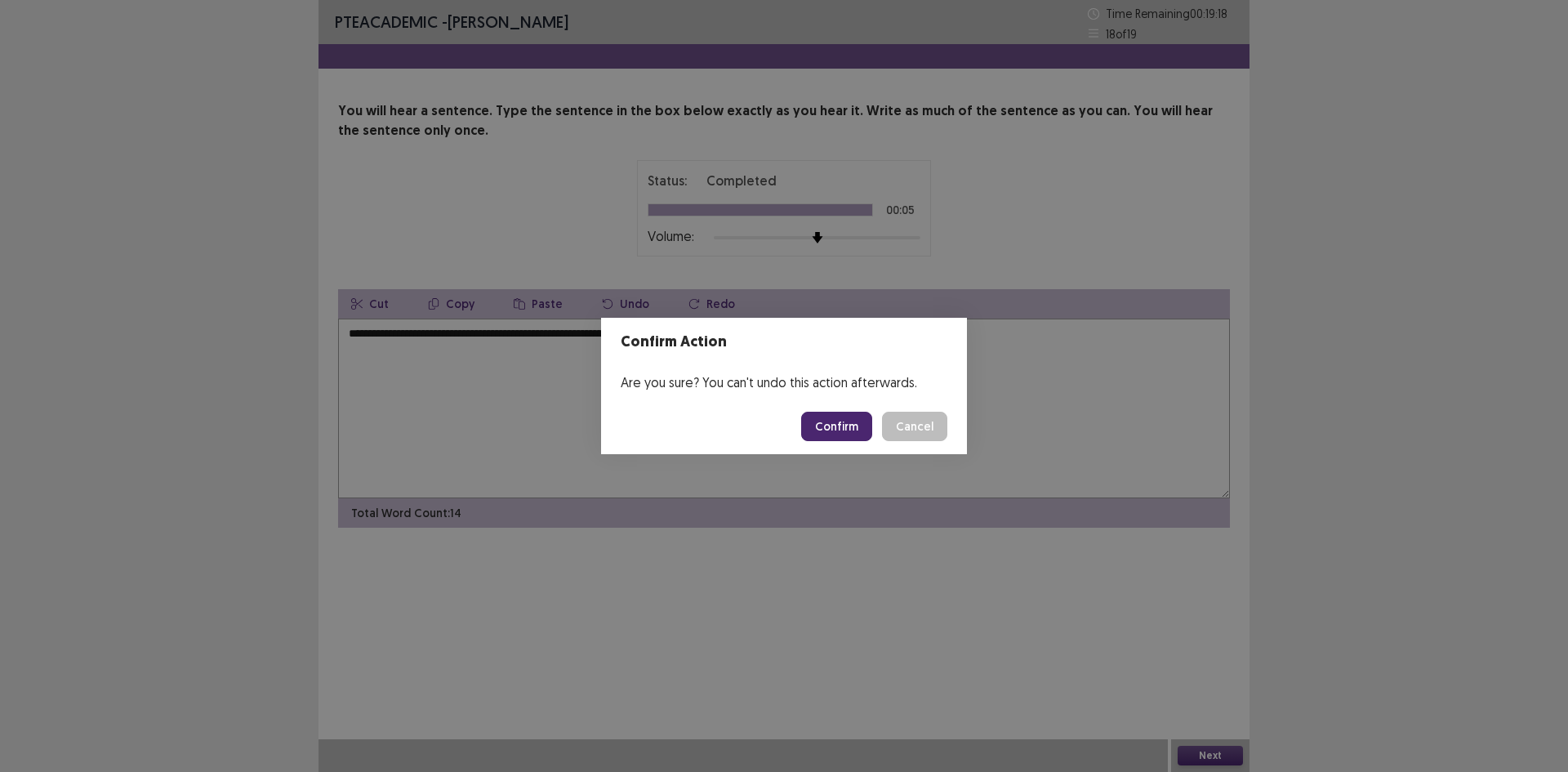
click at [828, 424] on button "Confirm" at bounding box center [837, 426] width 71 height 29
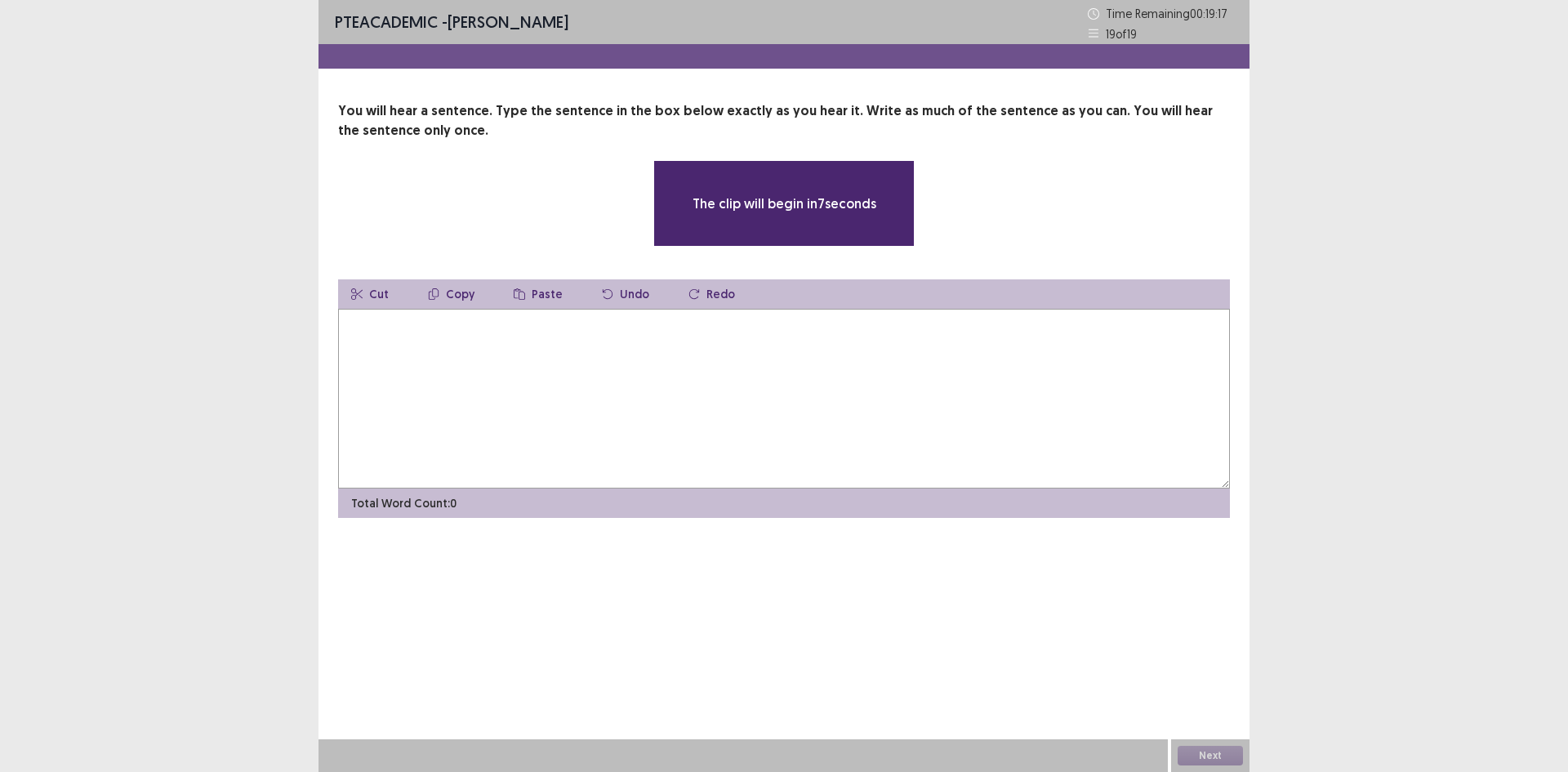
click at [873, 349] on textarea at bounding box center [784, 399] width 892 height 180
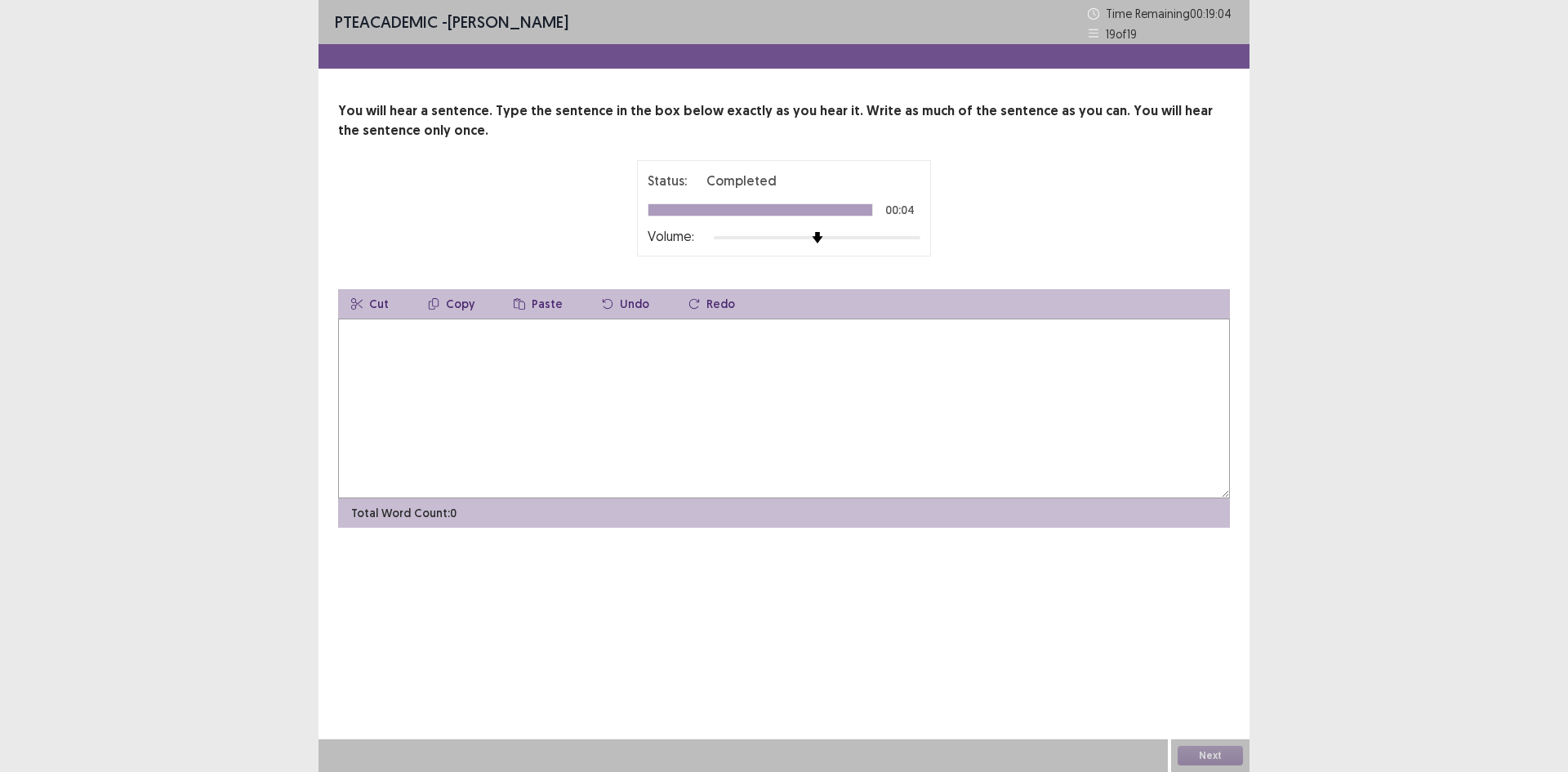
click at [722, 398] on textarea at bounding box center [784, 408] width 892 height 180
click at [532, 336] on textarea "**********" at bounding box center [784, 408] width 892 height 180
click at [652, 396] on textarea "**********" at bounding box center [784, 408] width 892 height 180
click at [535, 334] on textarea "**********" at bounding box center [784, 408] width 892 height 180
drag, startPoint x: 606, startPoint y: 372, endPoint x: 698, endPoint y: 377, distance: 92.1
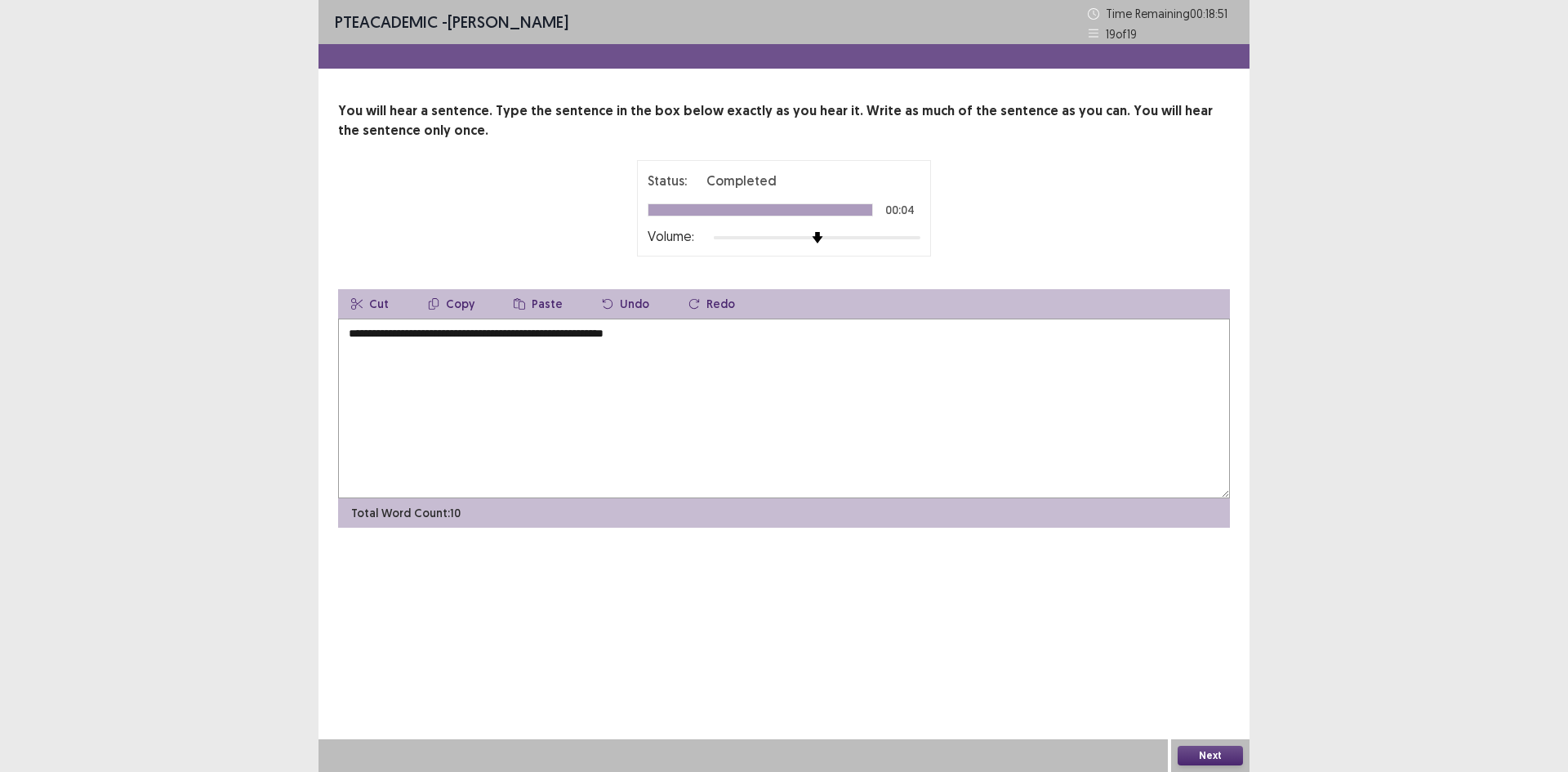
click at [606, 372] on textarea "**********" at bounding box center [784, 408] width 892 height 180
click at [820, 379] on textarea "**********" at bounding box center [784, 408] width 892 height 180
type textarea "**********"
click at [1216, 745] on div "Next" at bounding box center [1210, 756] width 79 height 33
click at [1222, 755] on button "Next" at bounding box center [1210, 756] width 65 height 20
